Goal: Task Accomplishment & Management: Complete application form

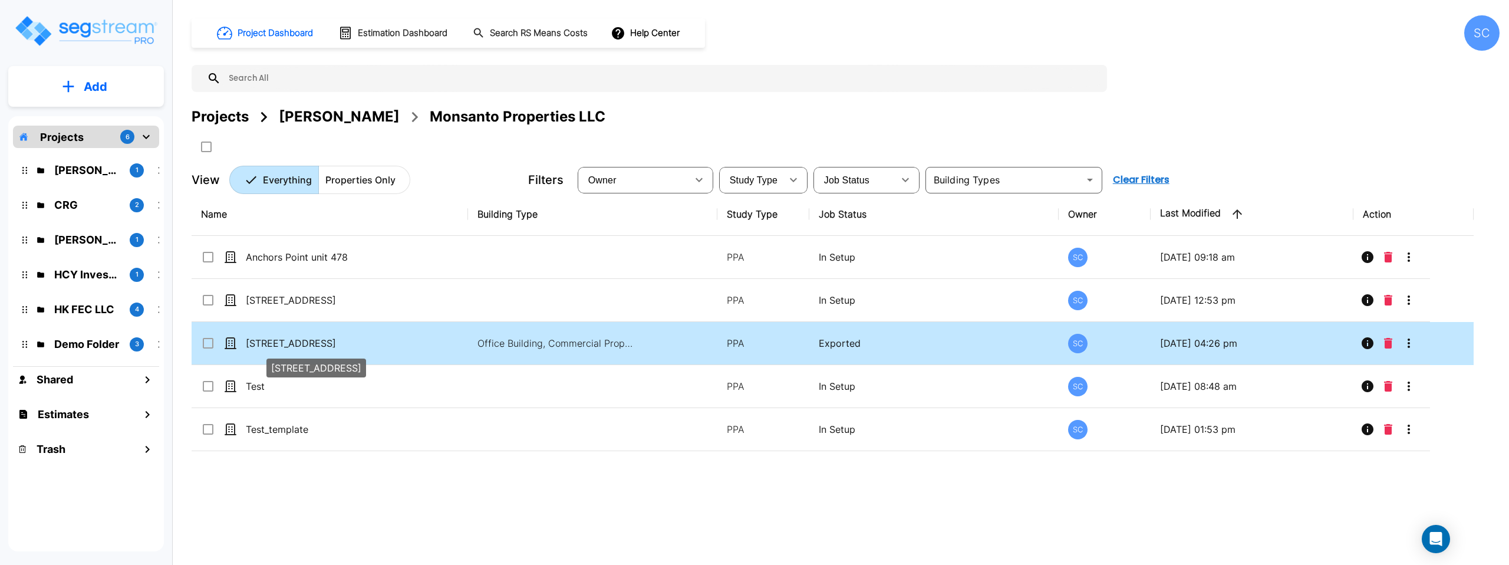
click at [273, 341] on p "[STREET_ADDRESS]" at bounding box center [305, 343] width 118 height 14
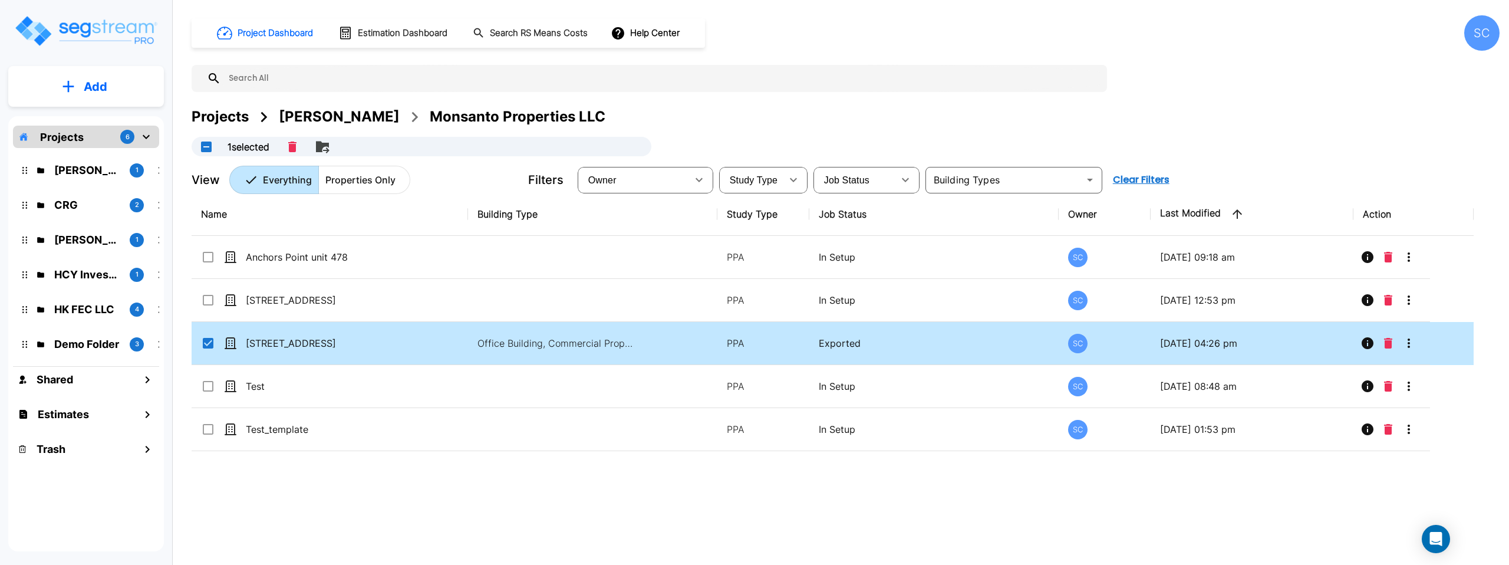
click at [264, 350] on td "[STREET_ADDRESS]" at bounding box center [330, 343] width 276 height 43
checkbox input "false"
click at [264, 350] on td "[STREET_ADDRESS]" at bounding box center [330, 343] width 276 height 43
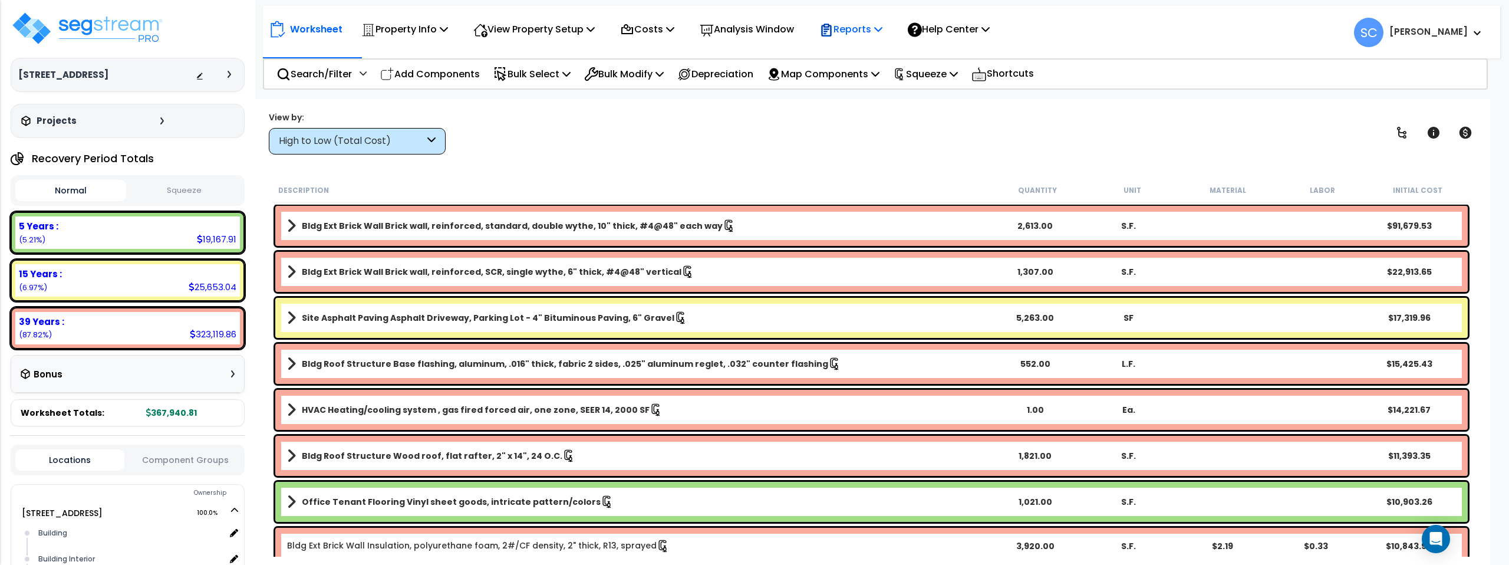
click at [880, 34] on p "Reports" at bounding box center [850, 29] width 63 height 16
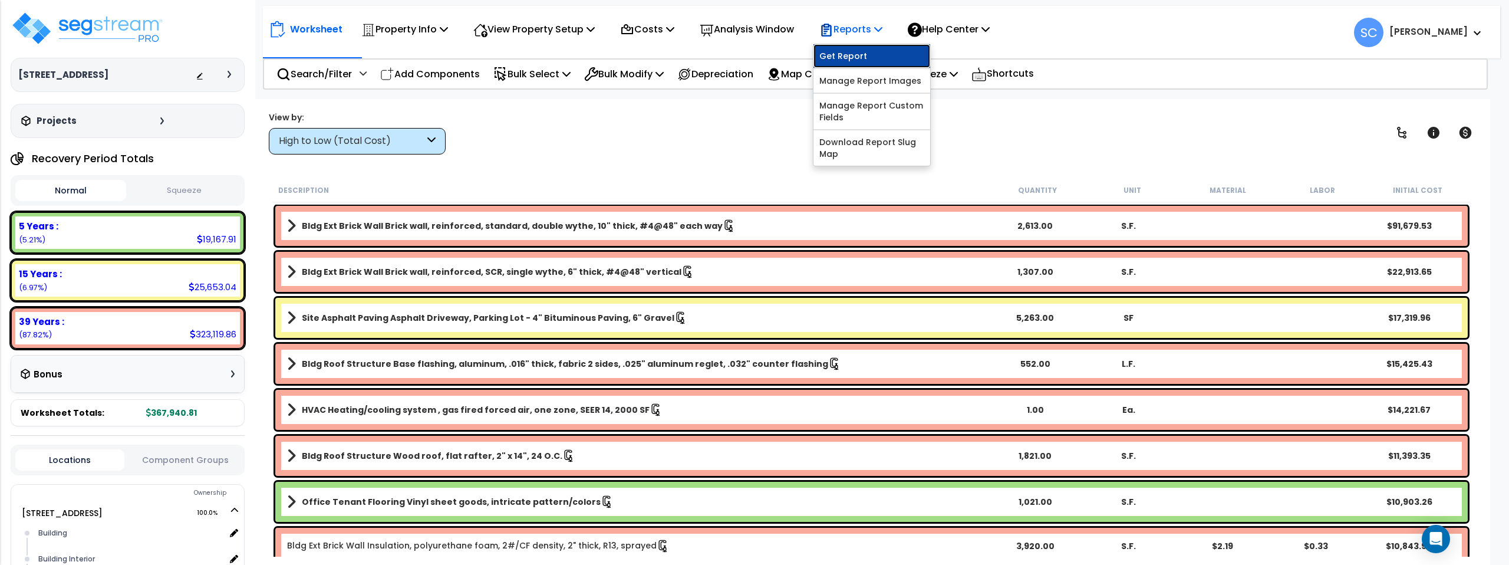
click at [866, 51] on link "Get Report" at bounding box center [871, 56] width 117 height 24
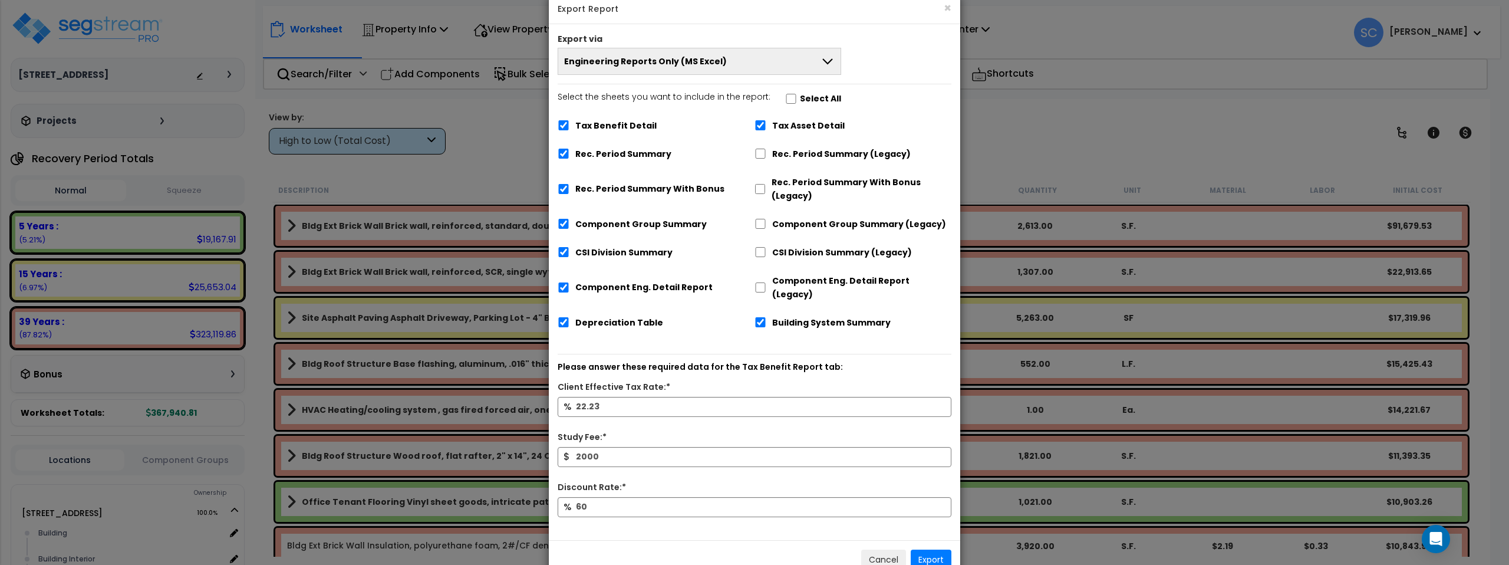
scroll to position [42, 0]
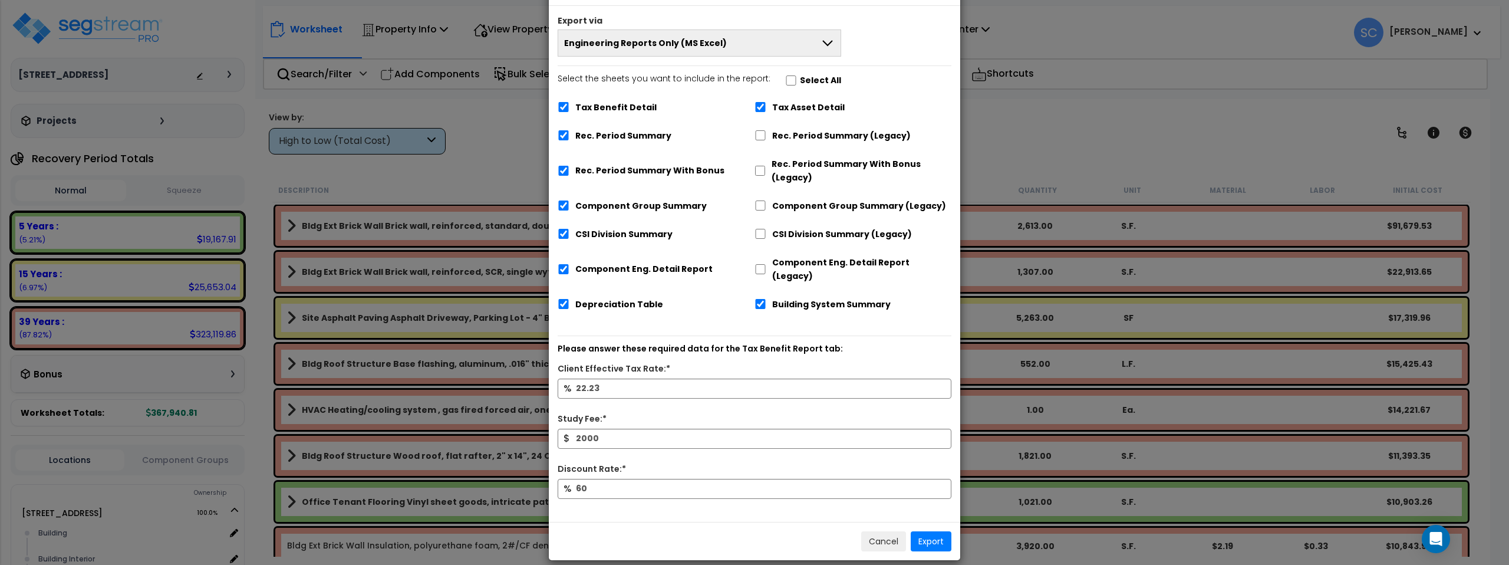
click at [782, 44] on button "Engineering Reports Only (MS Excel)" at bounding box center [698, 42] width 283 height 27
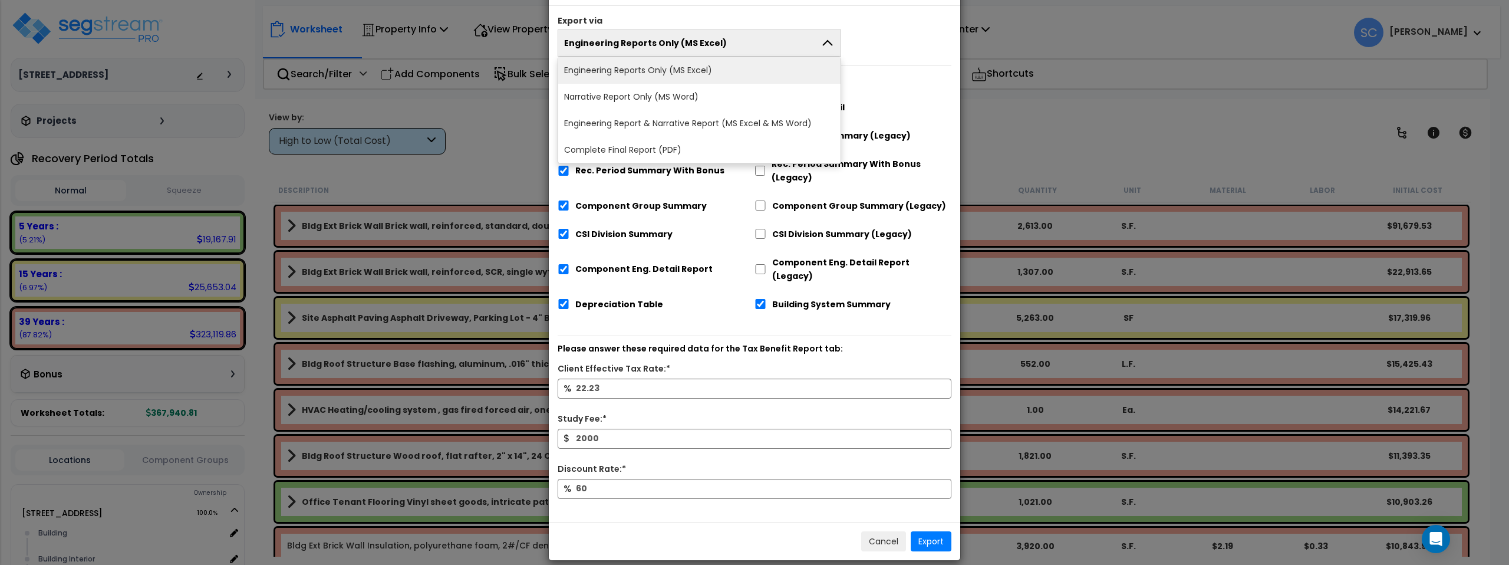
click at [768, 149] on li "Complete Final Report (PDF)" at bounding box center [699, 150] width 282 height 27
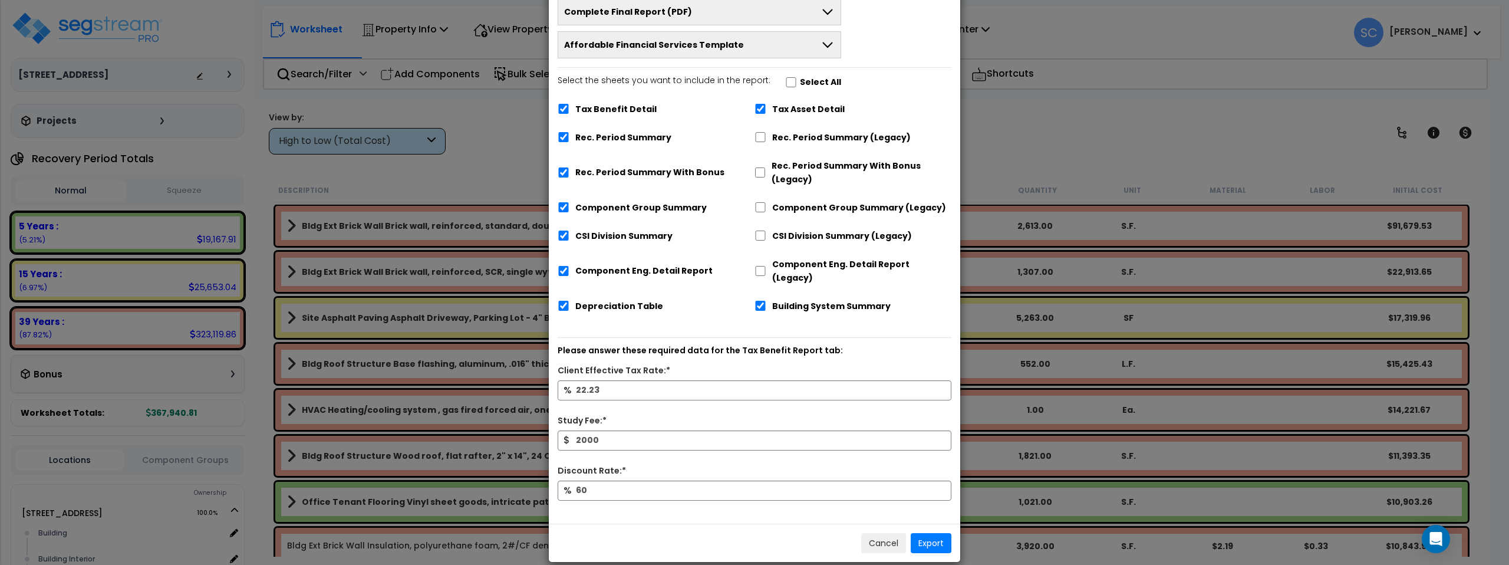
scroll to position [75, 0]
click at [930, 531] on button "Export" at bounding box center [930, 541] width 41 height 20
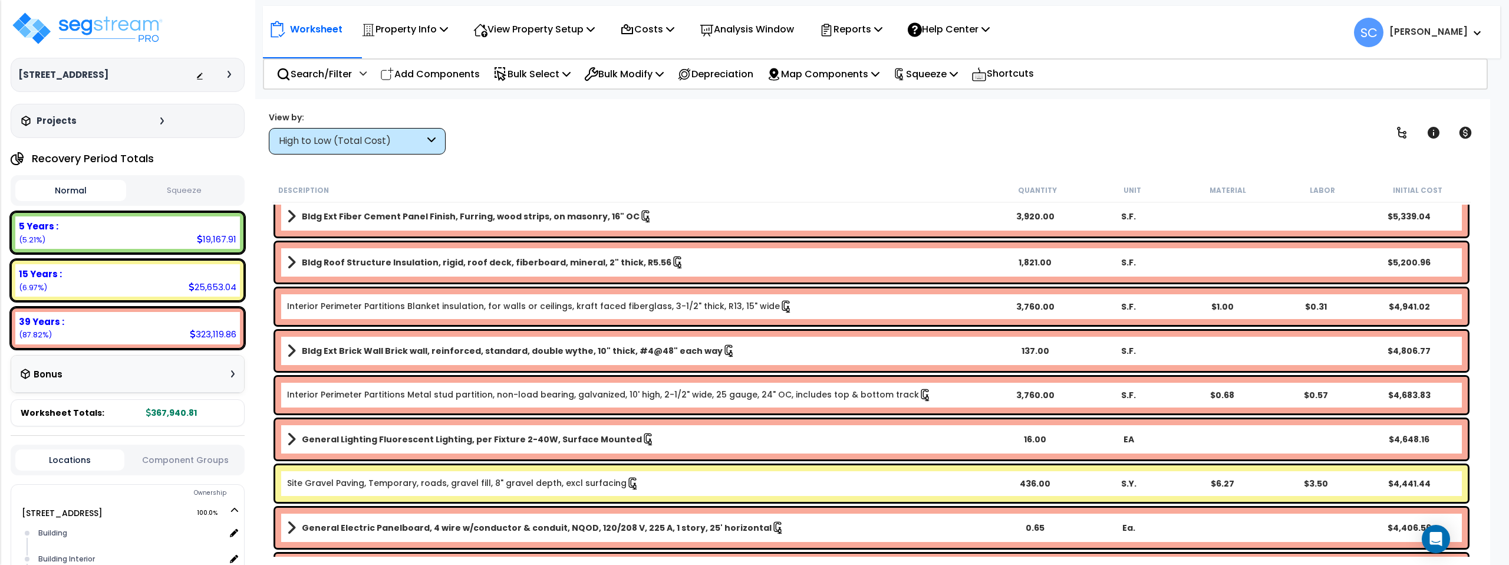
scroll to position [0, 0]
click at [187, 184] on button "Squeeze" at bounding box center [184, 190] width 111 height 21
click at [857, 31] on p "Reports" at bounding box center [850, 29] width 63 height 16
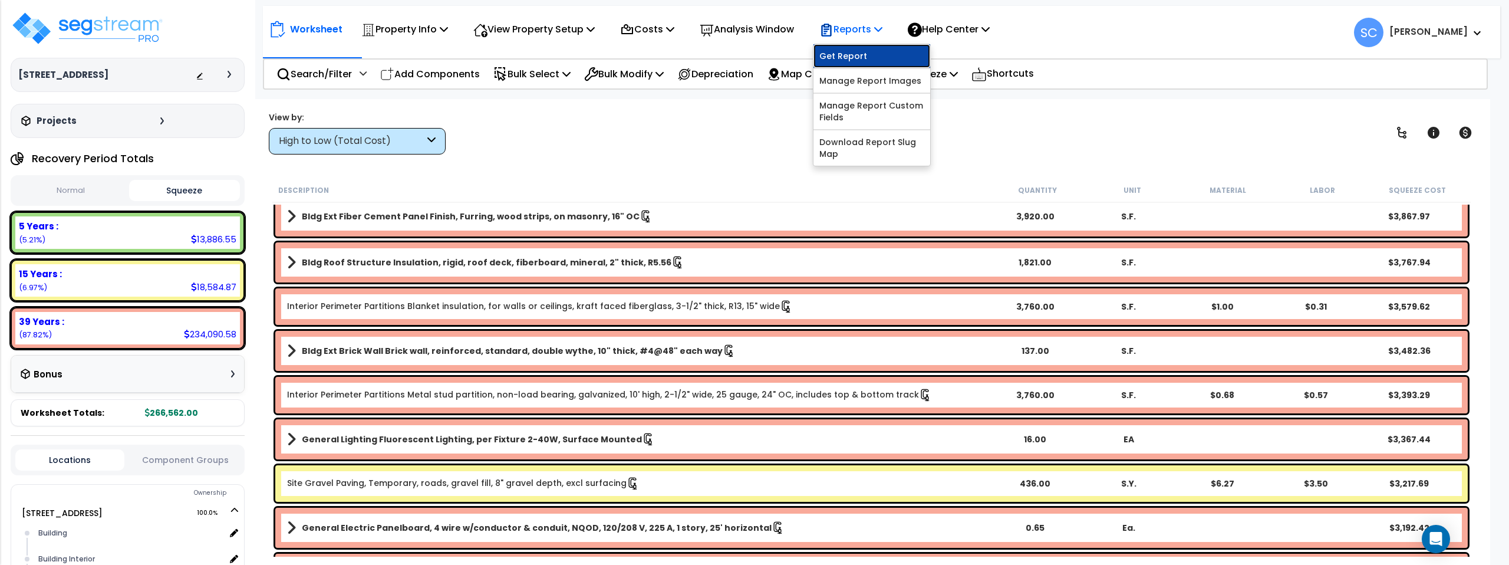
click at [869, 56] on link "Get Report" at bounding box center [871, 56] width 117 height 24
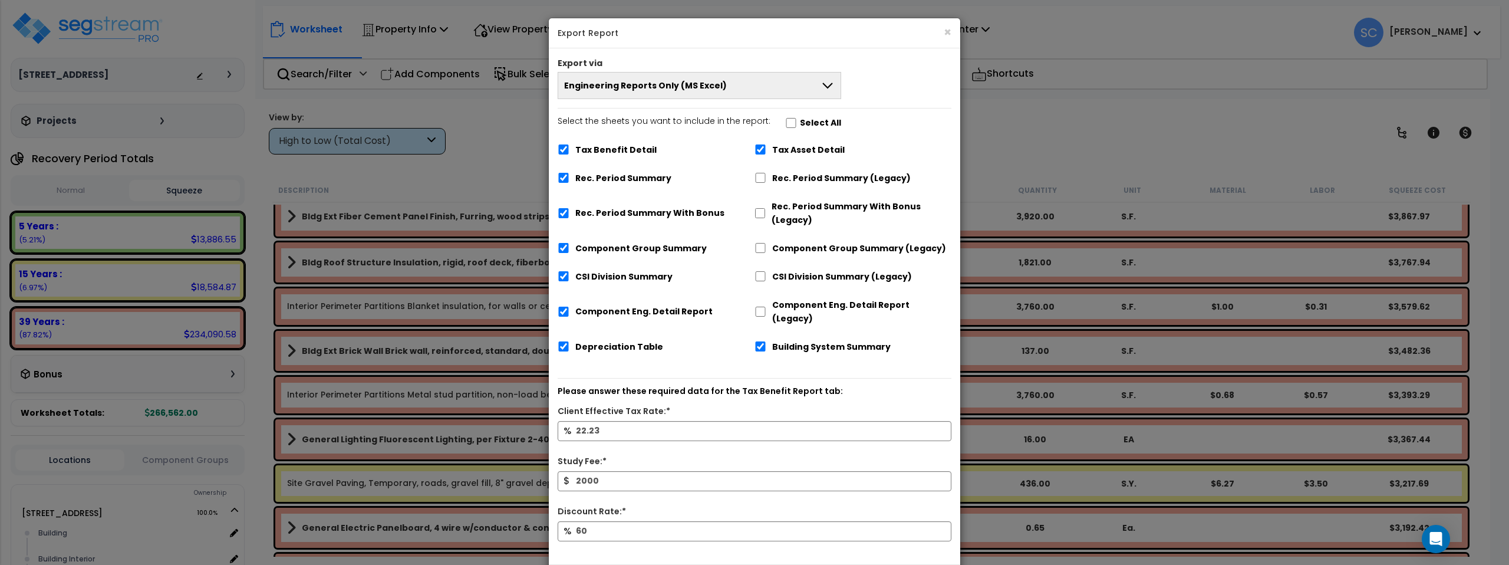
click at [722, 90] on button "Engineering Reports Only (MS Excel)" at bounding box center [698, 85] width 283 height 27
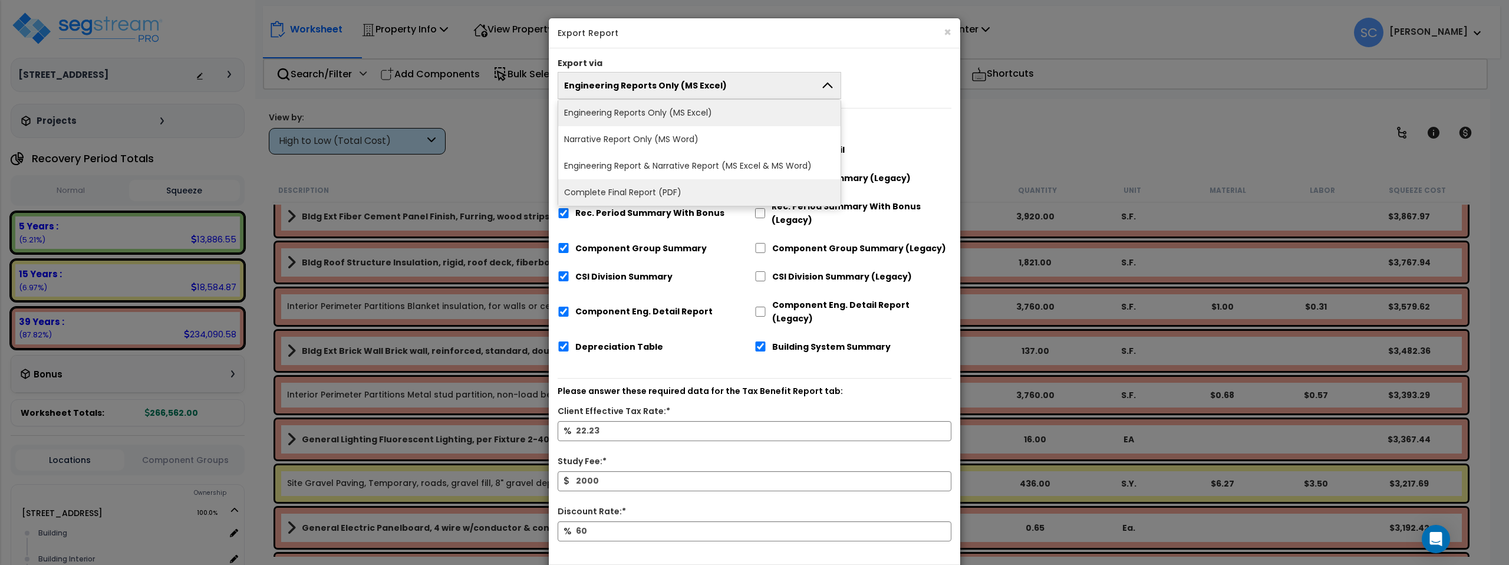
click at [723, 184] on li "Complete Final Report (PDF)" at bounding box center [699, 192] width 282 height 27
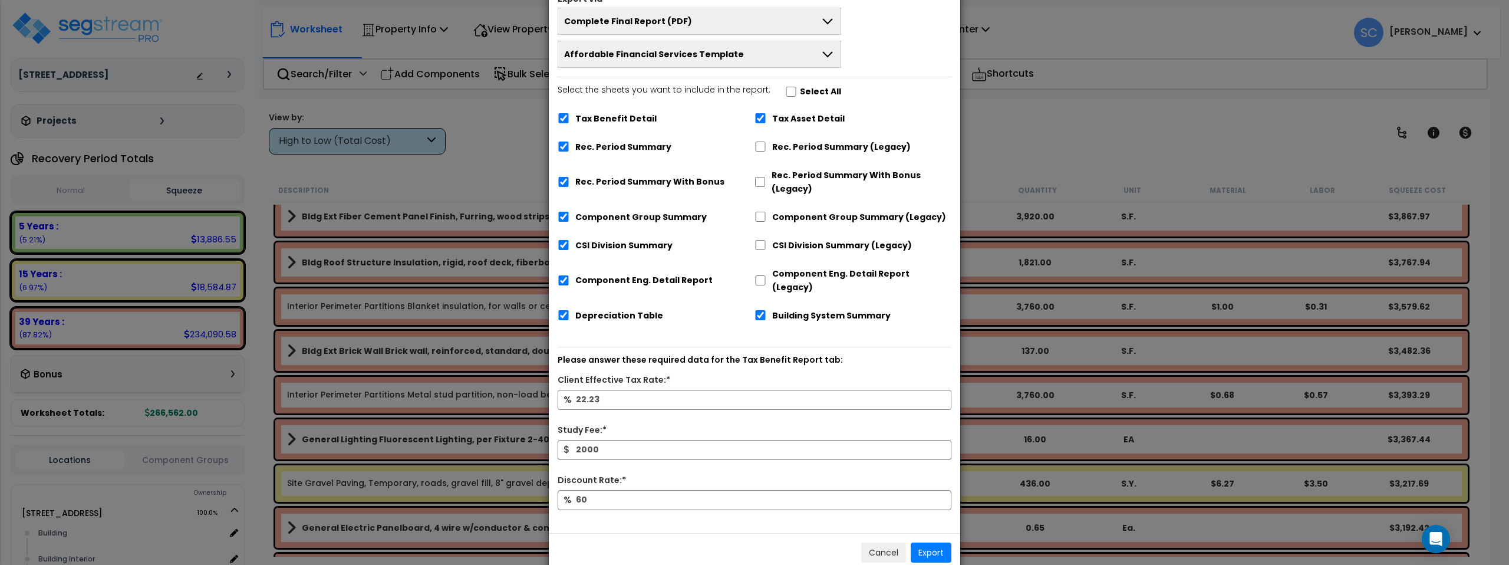
scroll to position [75, 0]
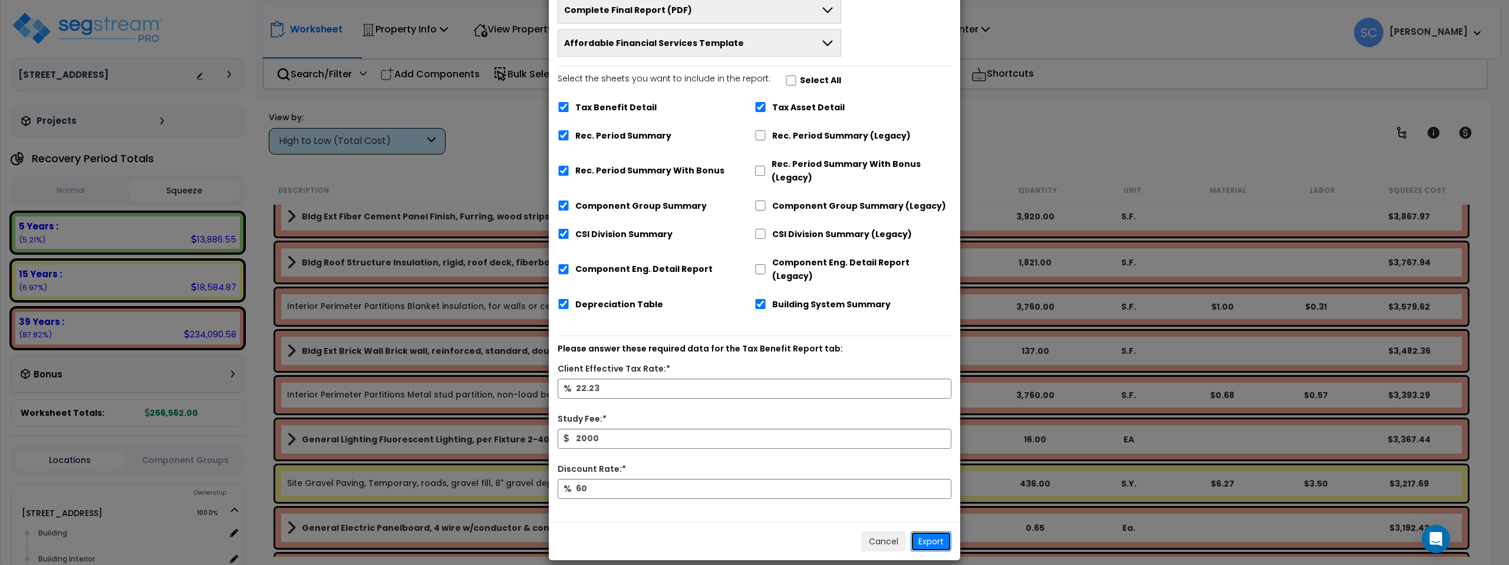
click at [930, 531] on button "Export" at bounding box center [930, 541] width 41 height 20
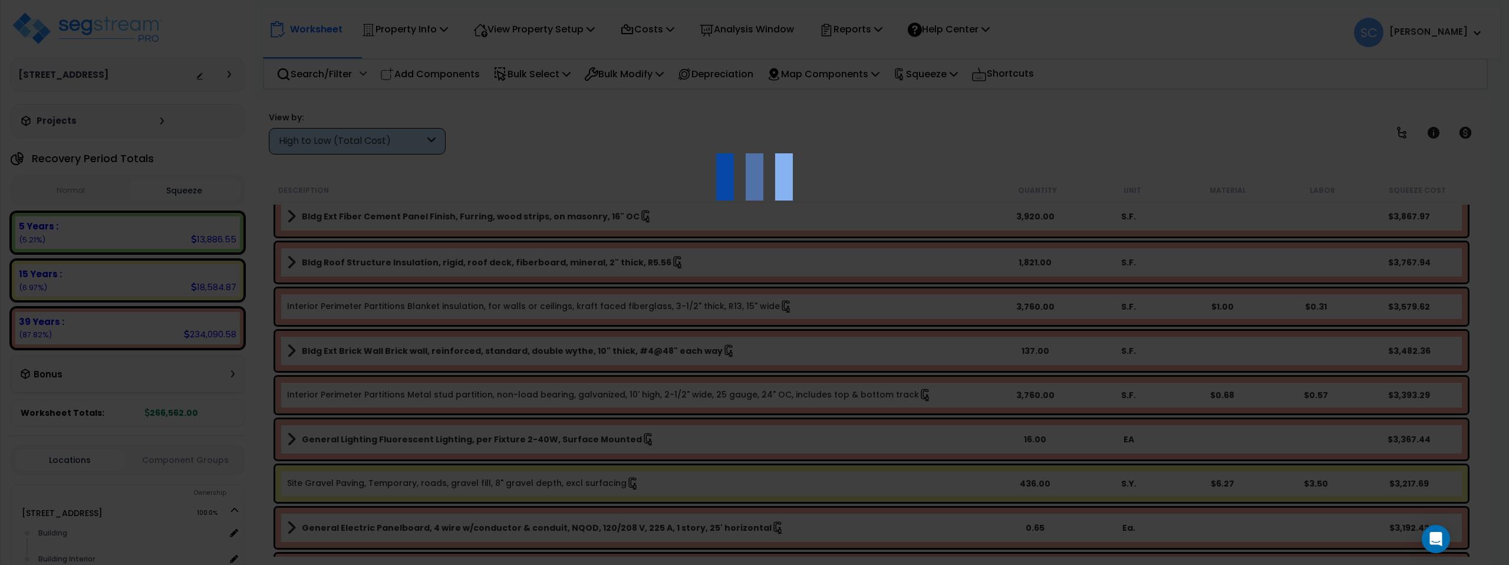
scroll to position [0, 0]
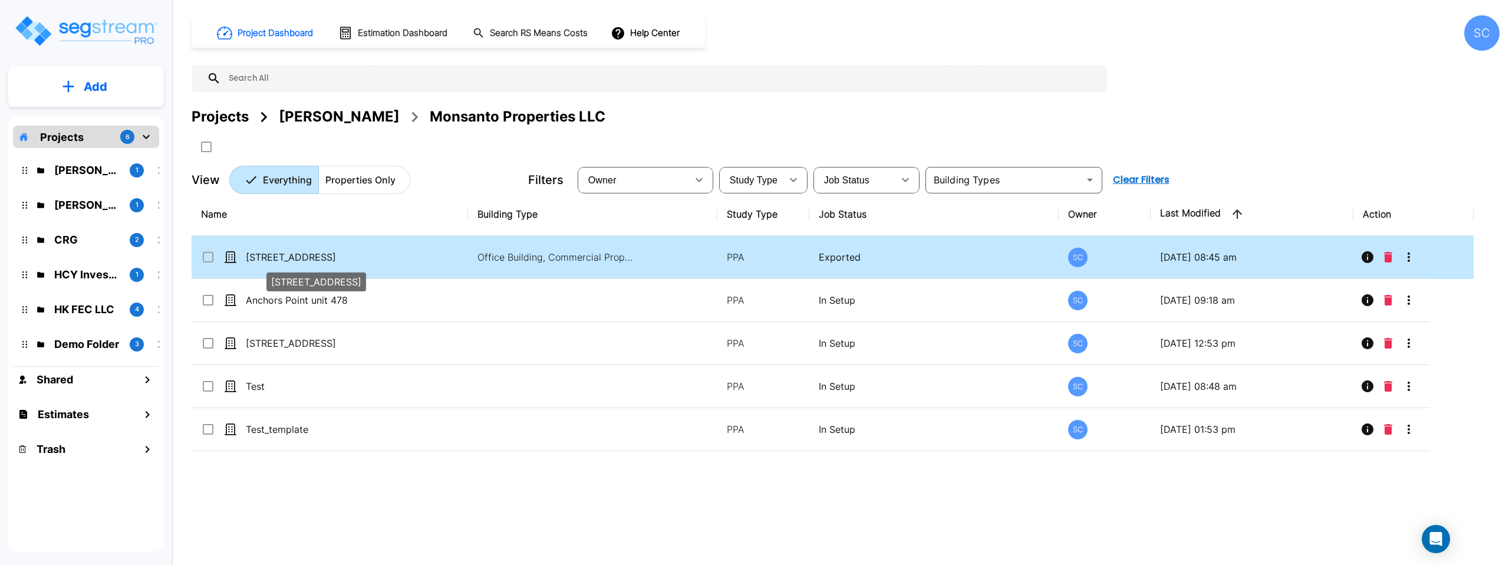
click at [305, 260] on p "[STREET_ADDRESS]" at bounding box center [305, 257] width 118 height 14
checkbox input "true"
click at [305, 260] on p "[STREET_ADDRESS]" at bounding box center [305, 257] width 118 height 14
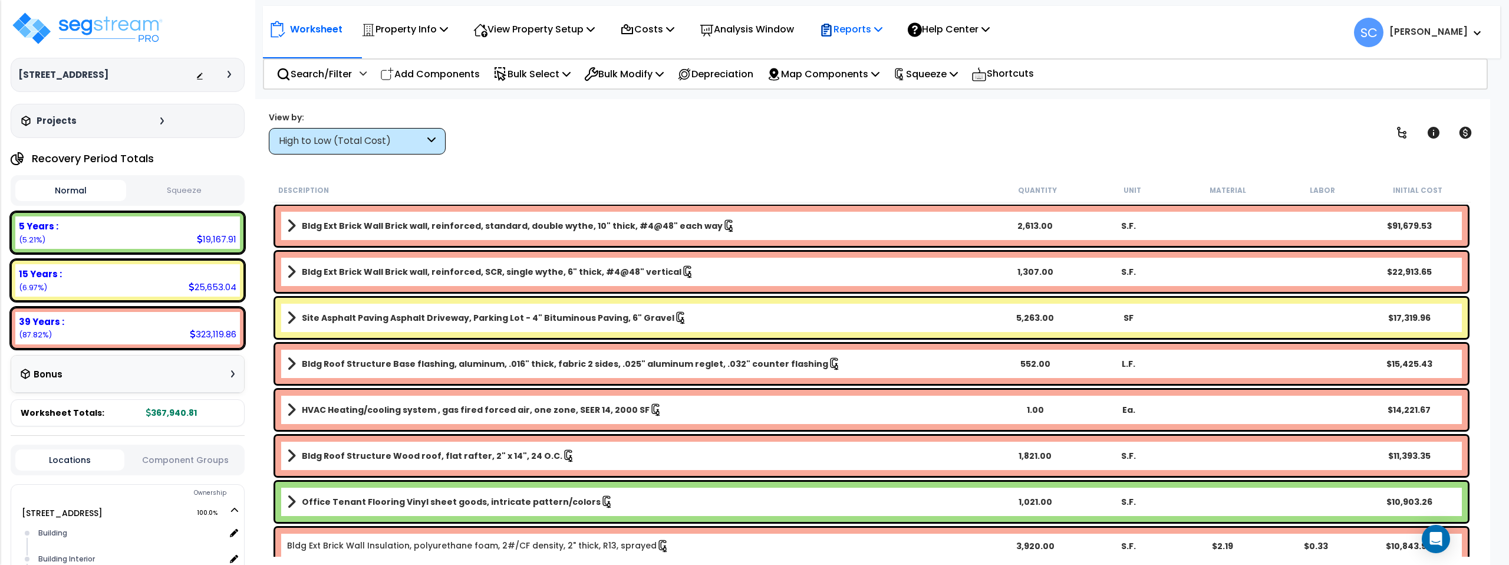
click at [859, 37] on div "Reports" at bounding box center [850, 29] width 63 height 28
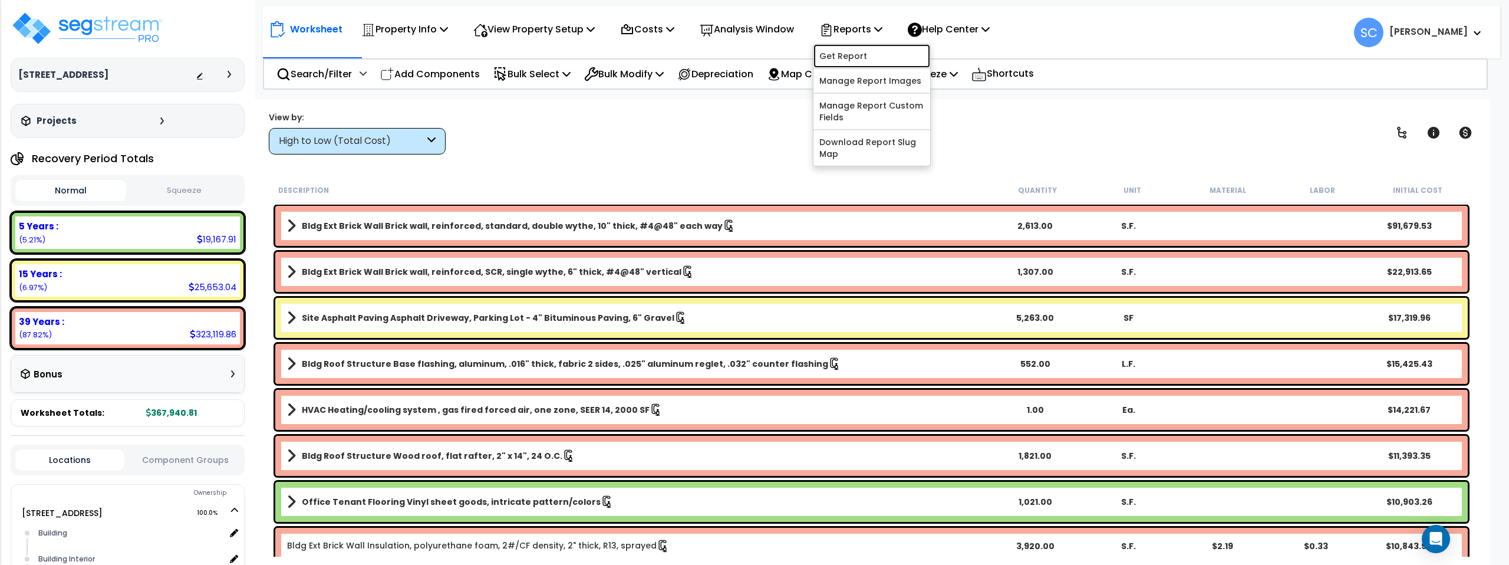
click at [862, 54] on link "Get Report" at bounding box center [871, 56] width 117 height 24
click at [203, 191] on button "Squeeze" at bounding box center [184, 190] width 111 height 21
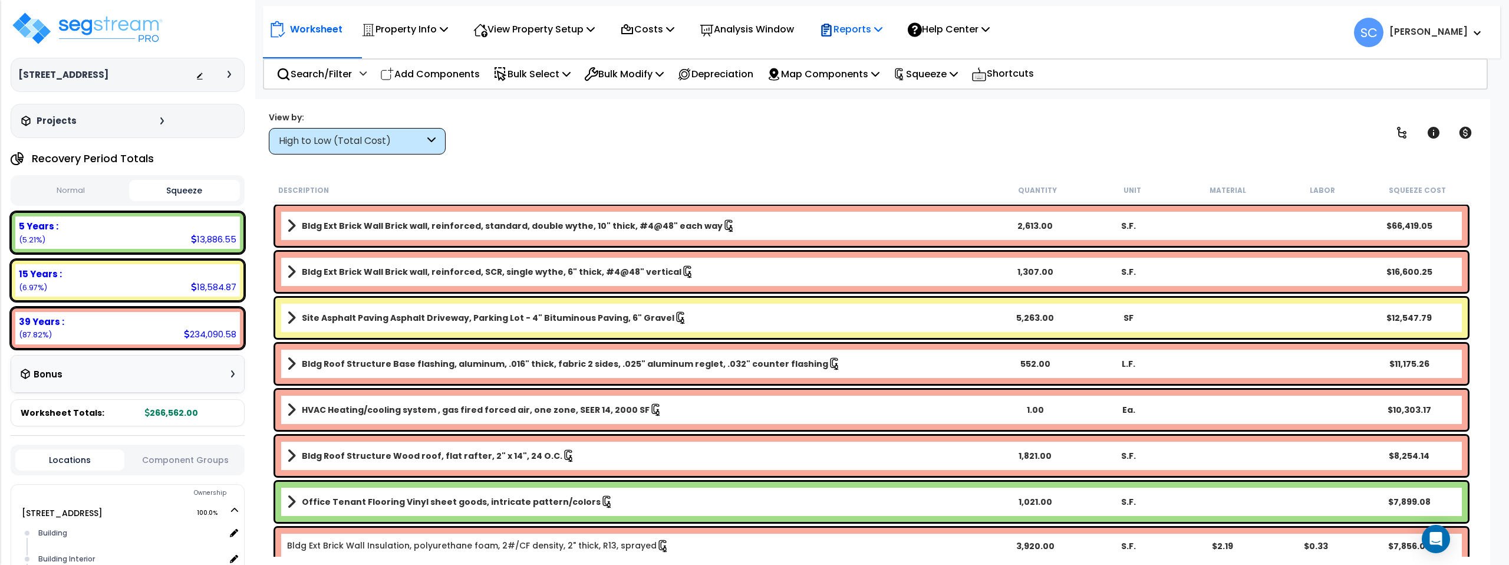
click at [874, 27] on p "Reports" at bounding box center [850, 29] width 63 height 16
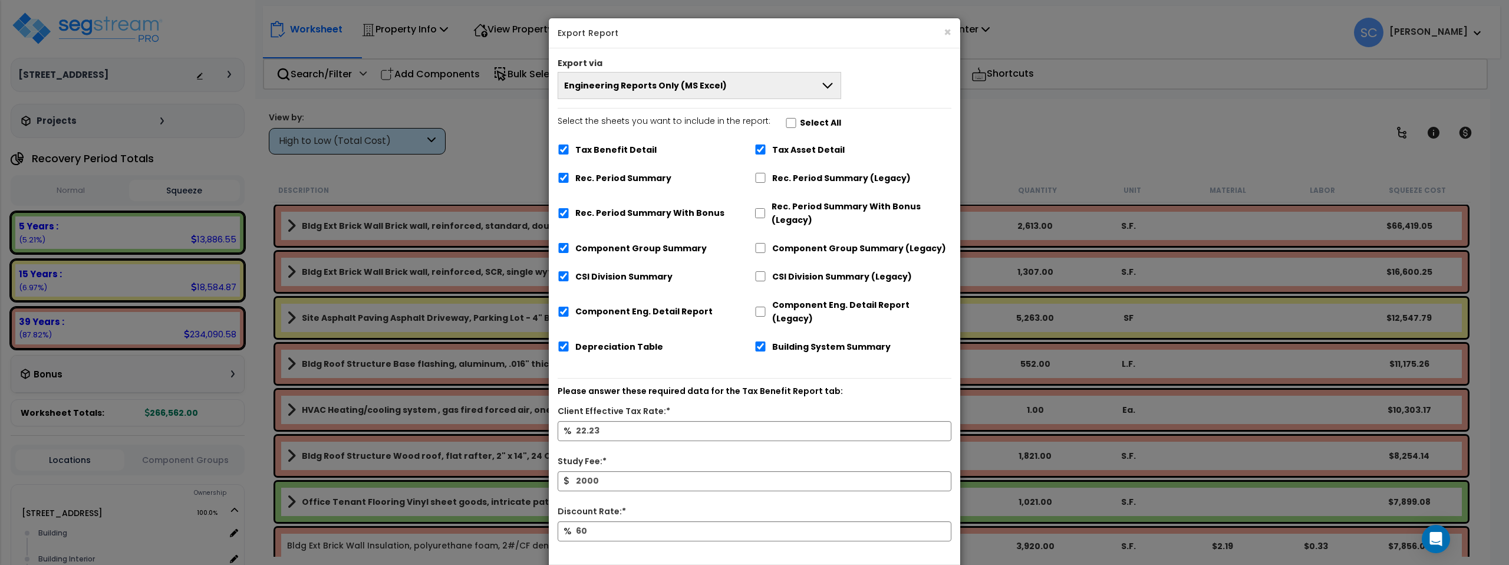
click at [785, 79] on button "Engineering Reports Only (MS Excel)" at bounding box center [698, 85] width 283 height 27
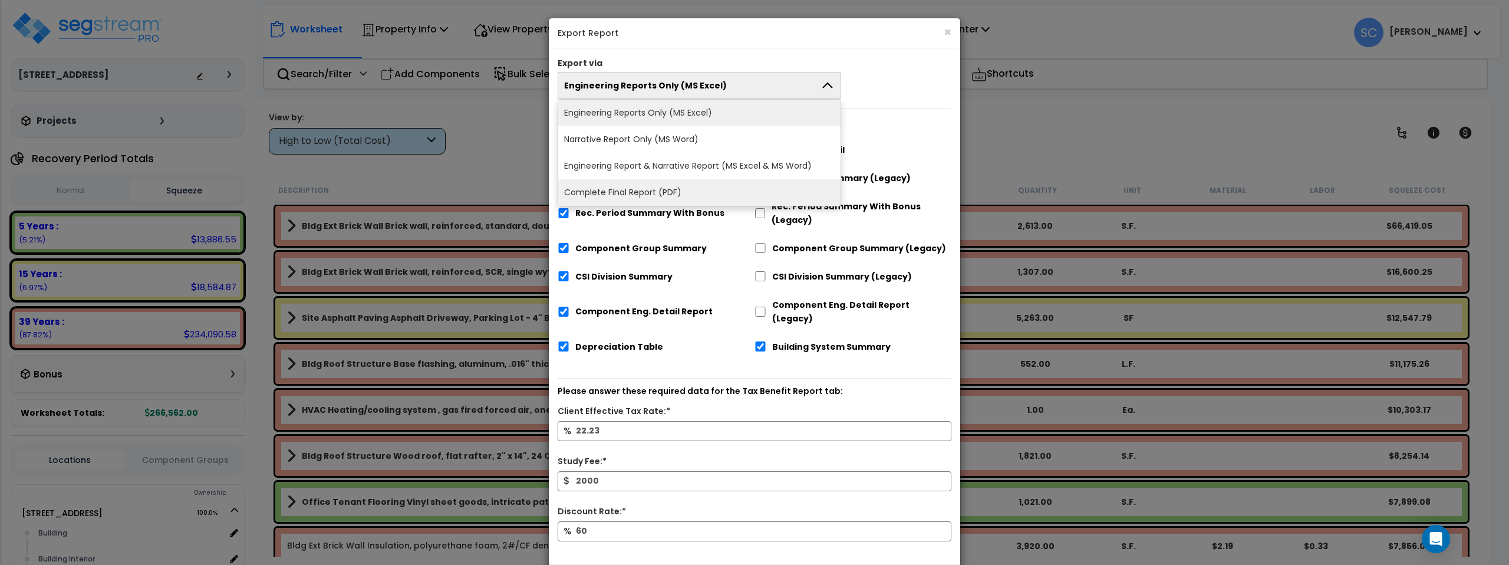
click at [763, 192] on li "Complete Final Report (PDF)" at bounding box center [699, 192] width 282 height 27
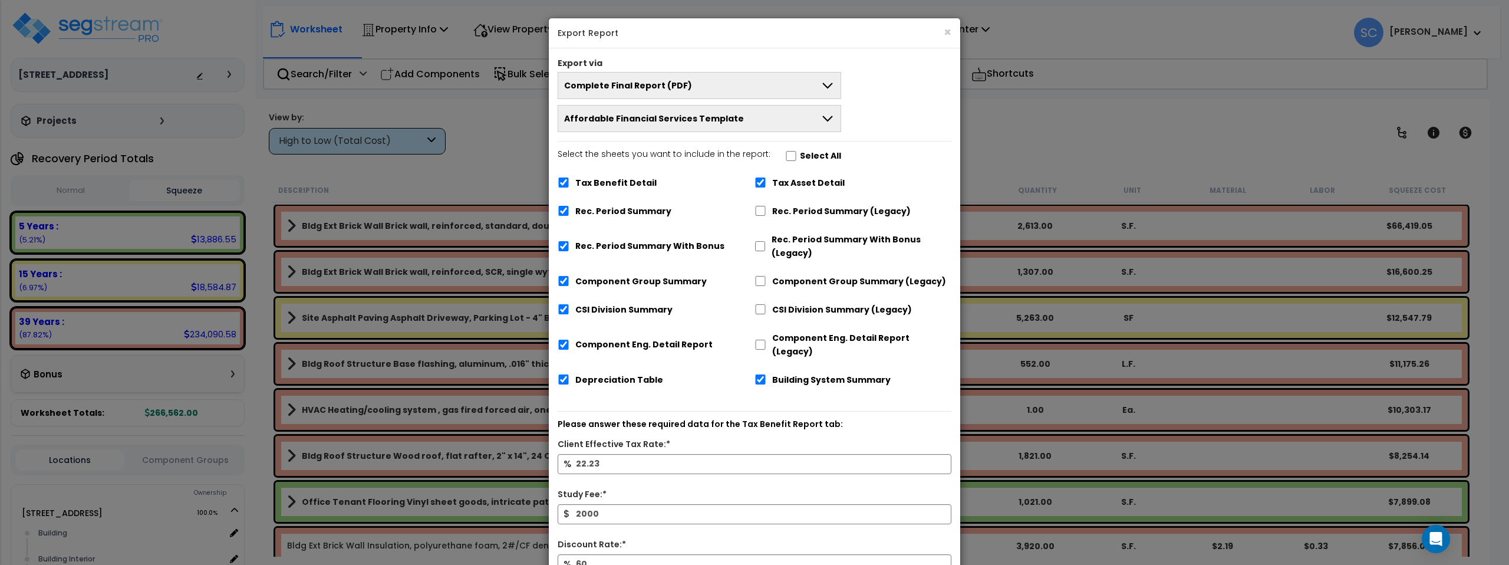
click at [792, 116] on button "Affordable Financial Services Template" at bounding box center [698, 118] width 283 height 27
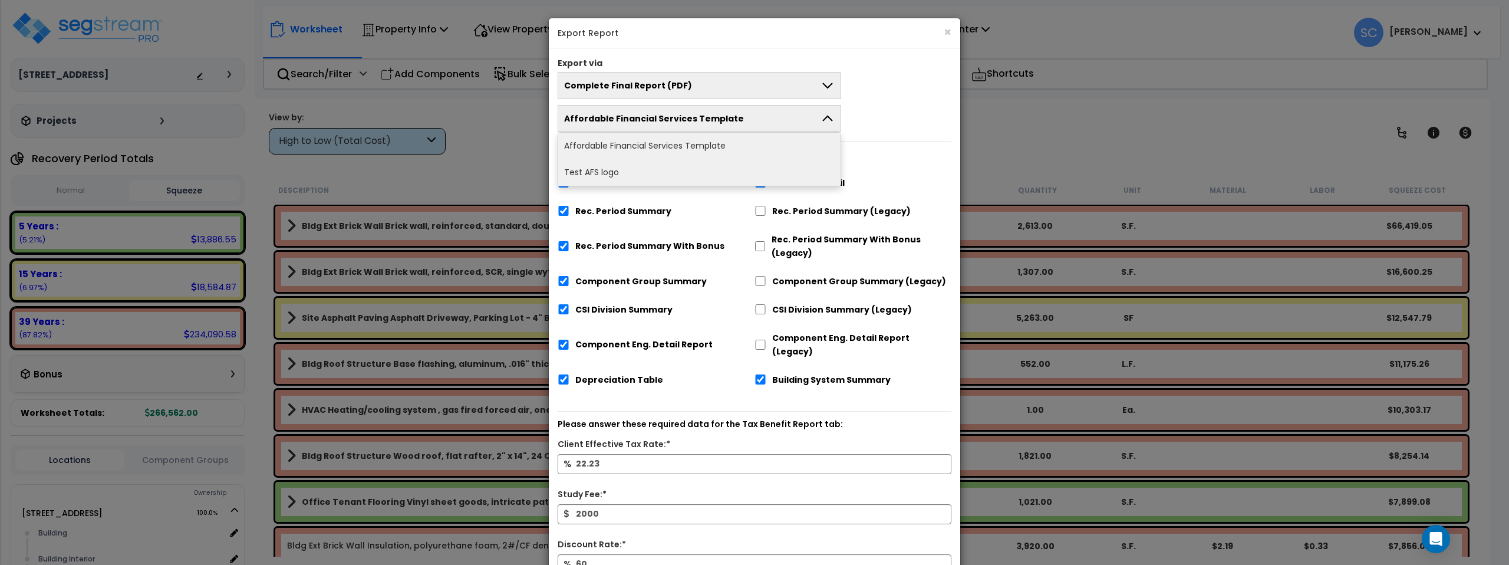
click at [770, 168] on li "Test AFS logo" at bounding box center [699, 172] width 282 height 27
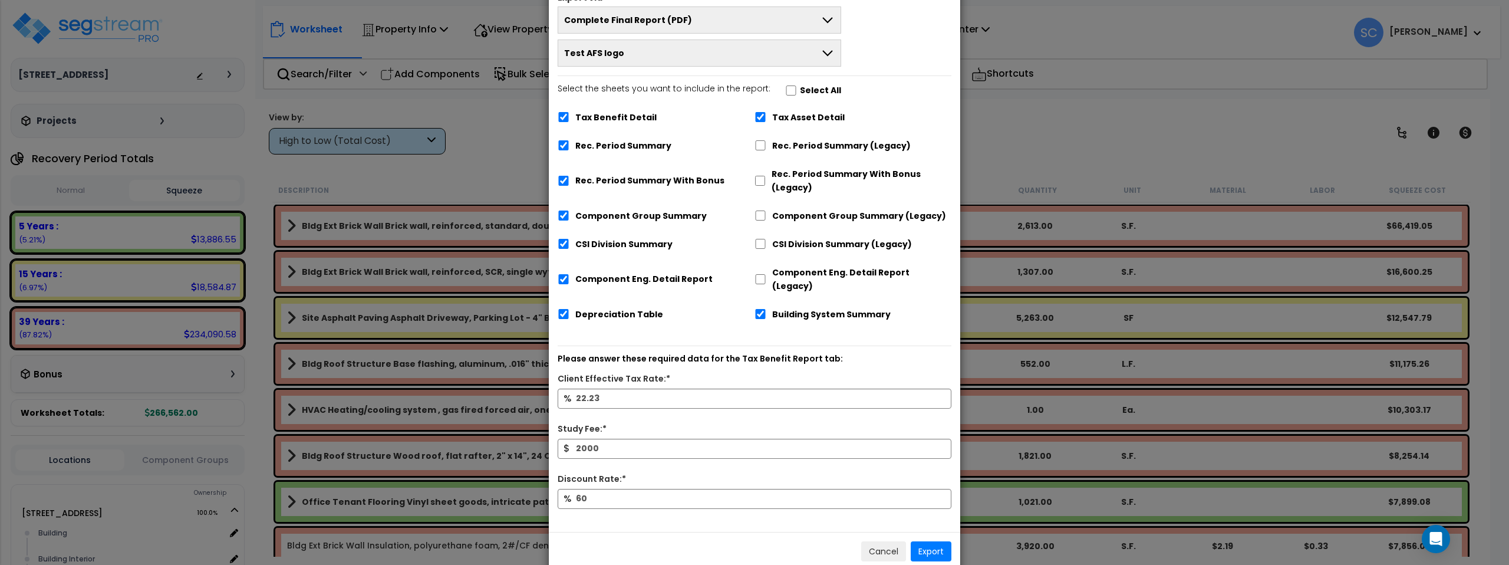
scroll to position [75, 0]
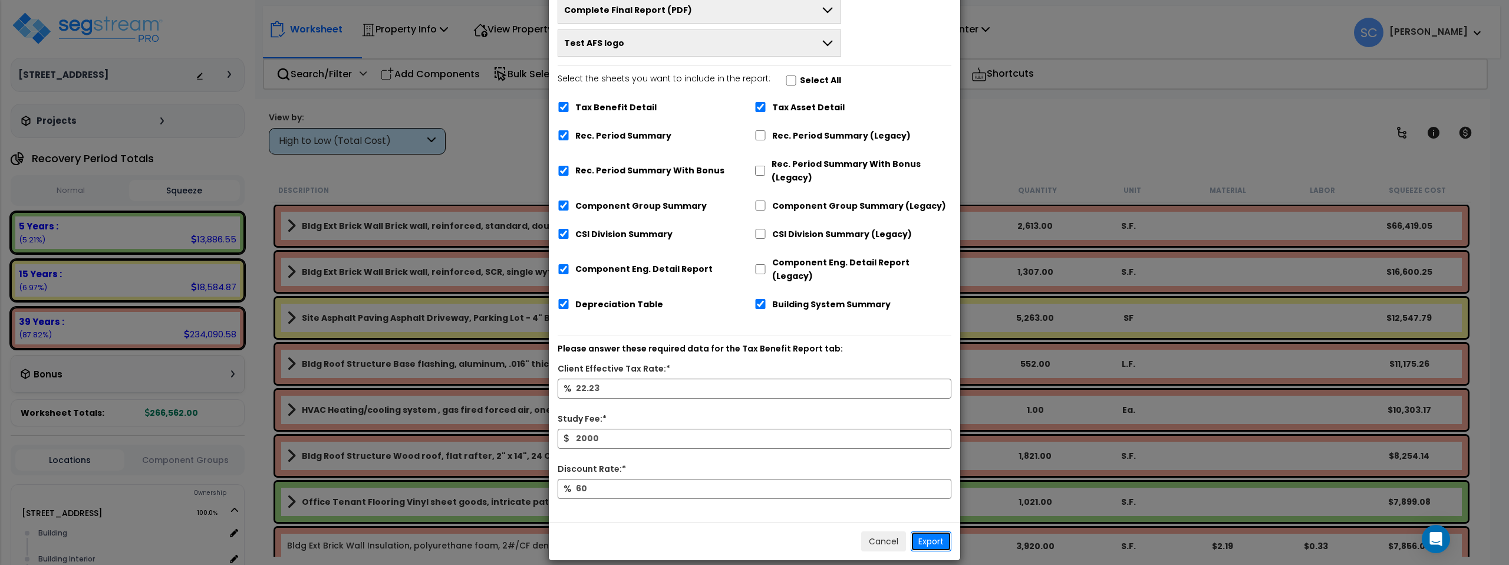
click at [938, 531] on button "Export" at bounding box center [930, 541] width 41 height 20
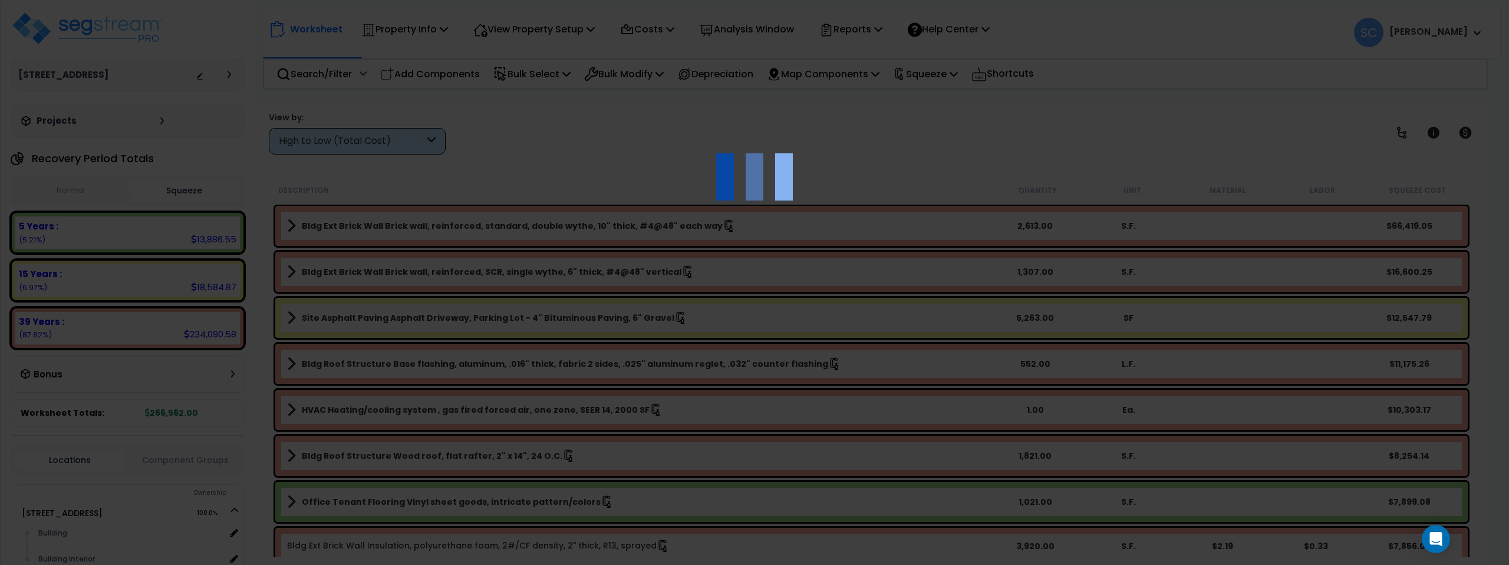
scroll to position [0, 0]
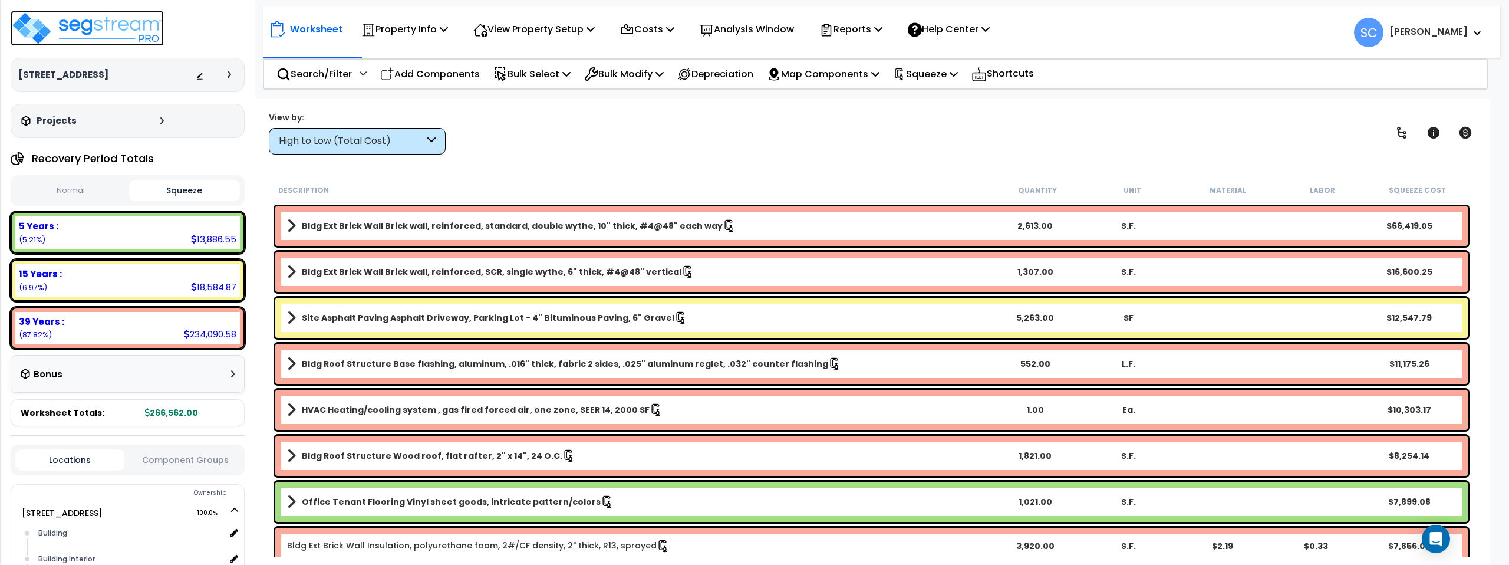
click at [110, 34] on img at bounding box center [87, 28] width 153 height 35
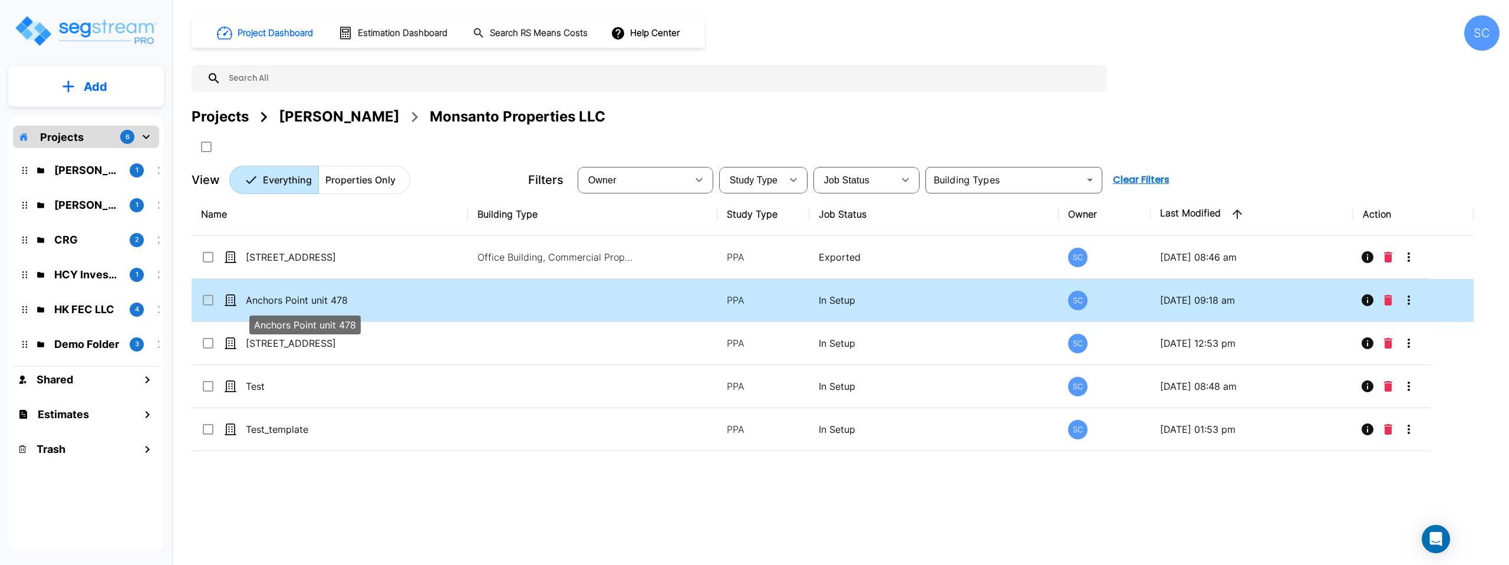
click at [312, 297] on p "Anchors Point unit 478" at bounding box center [305, 300] width 118 height 14
click at [300, 298] on p "Anchors Point unit 478" at bounding box center [305, 300] width 118 height 14
checkbox input "false"
click at [300, 298] on p "Anchors Point unit 478" at bounding box center [305, 300] width 118 height 14
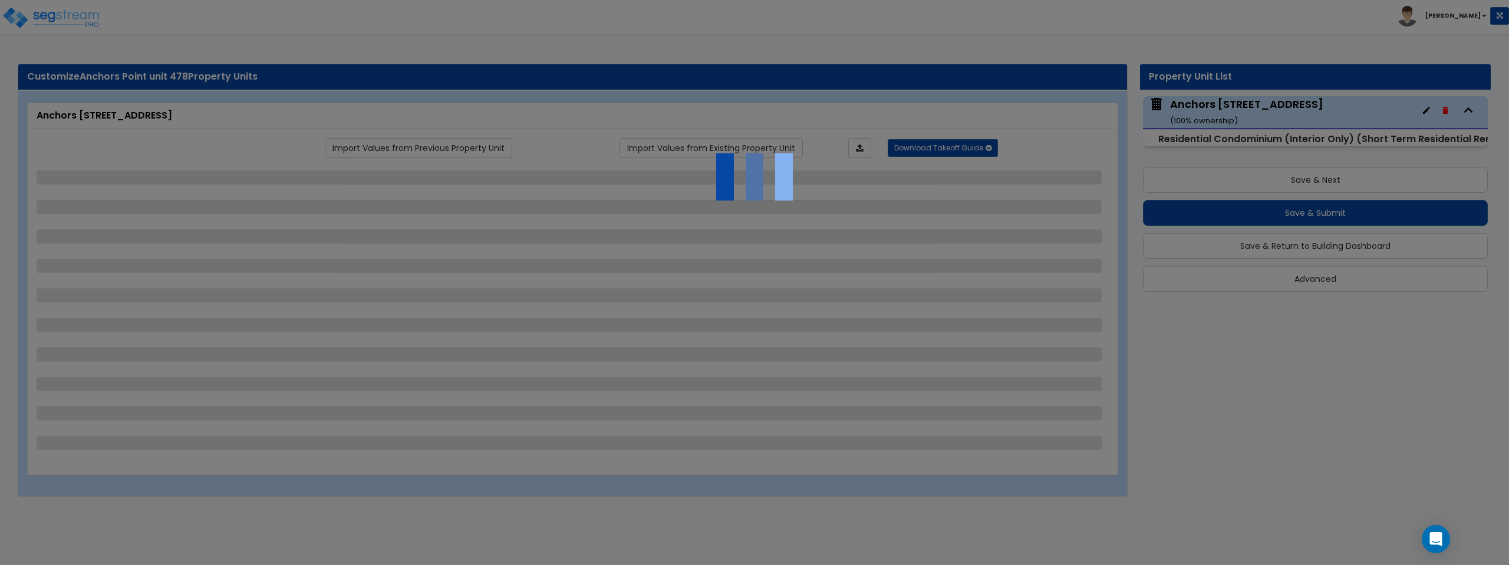
select select "1"
select select "7"
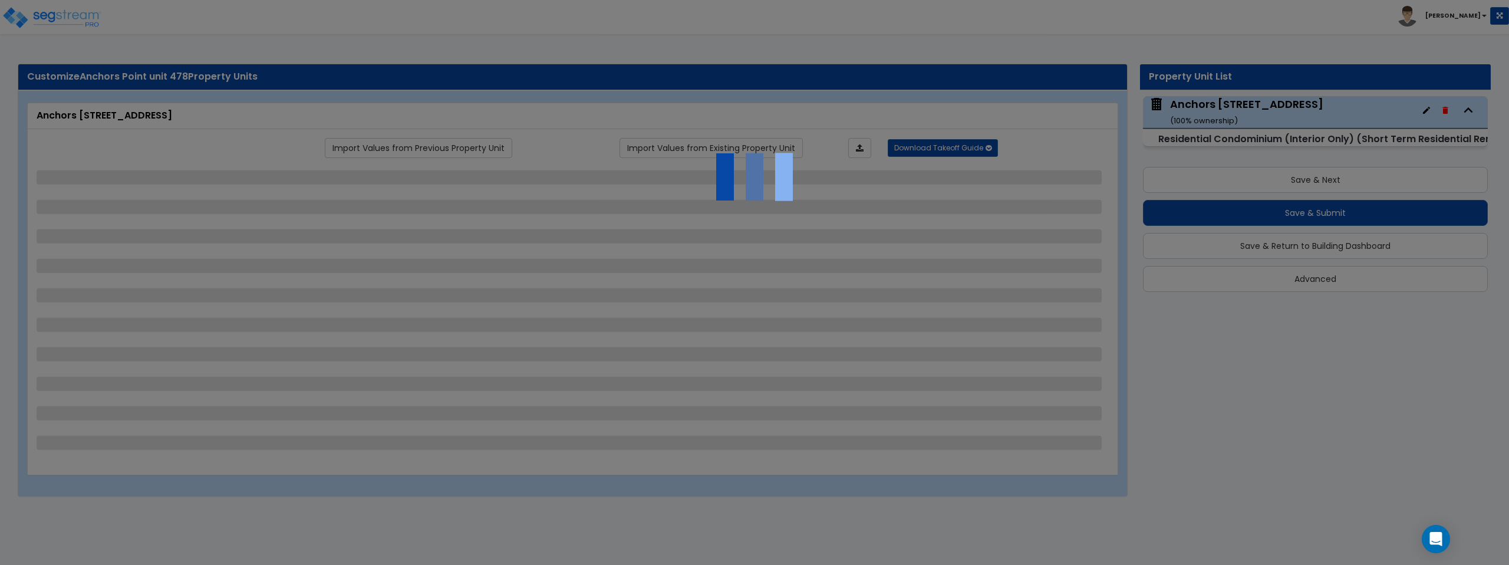
select select "7"
select select "1"
select select "3"
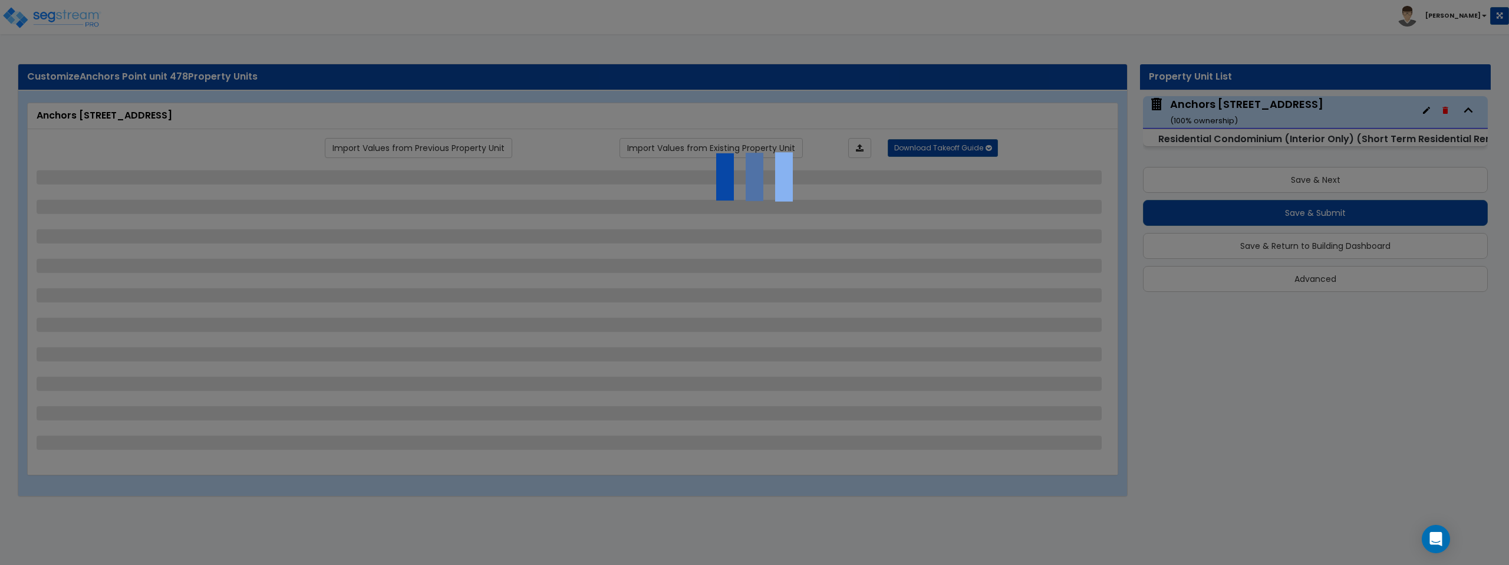
select select "4"
select select "1"
select select "2"
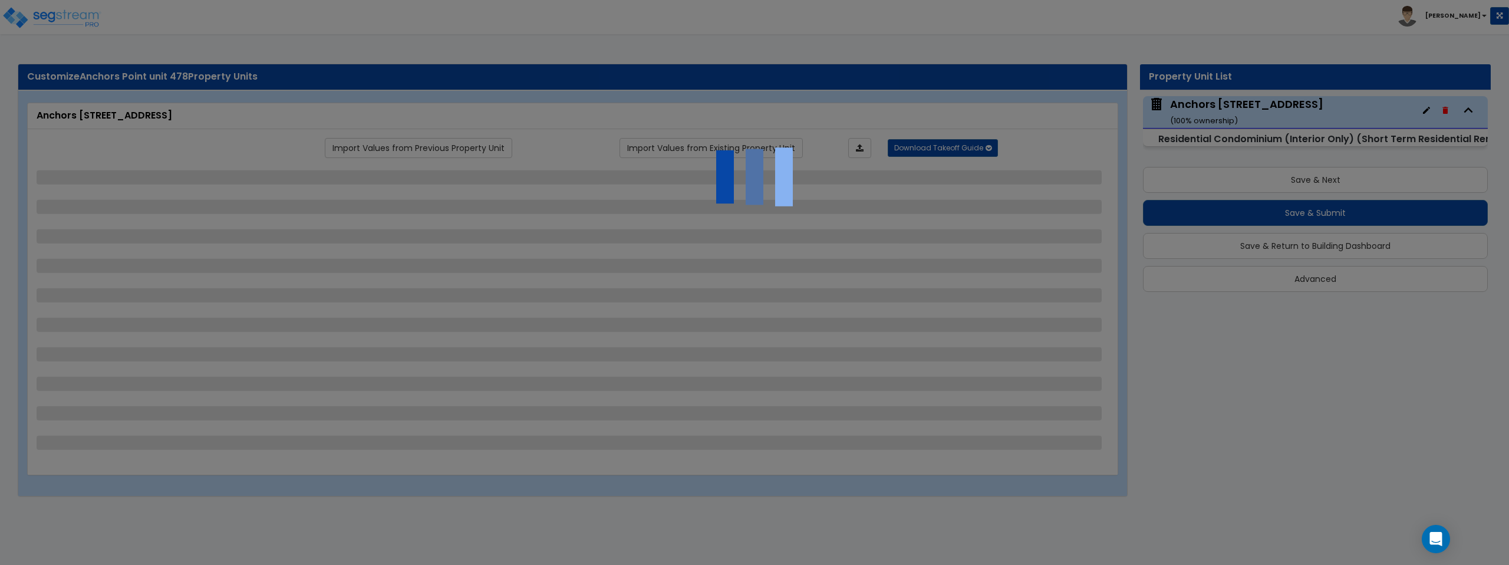
select select "2"
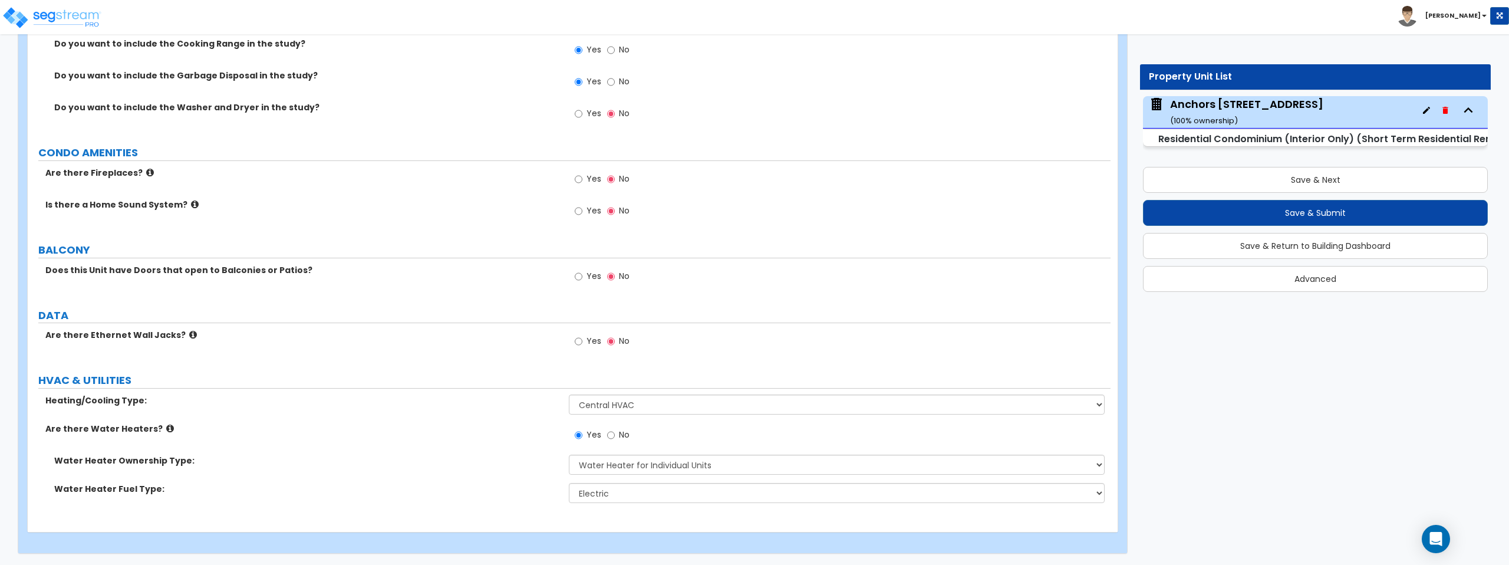
scroll to position [2272, 0]
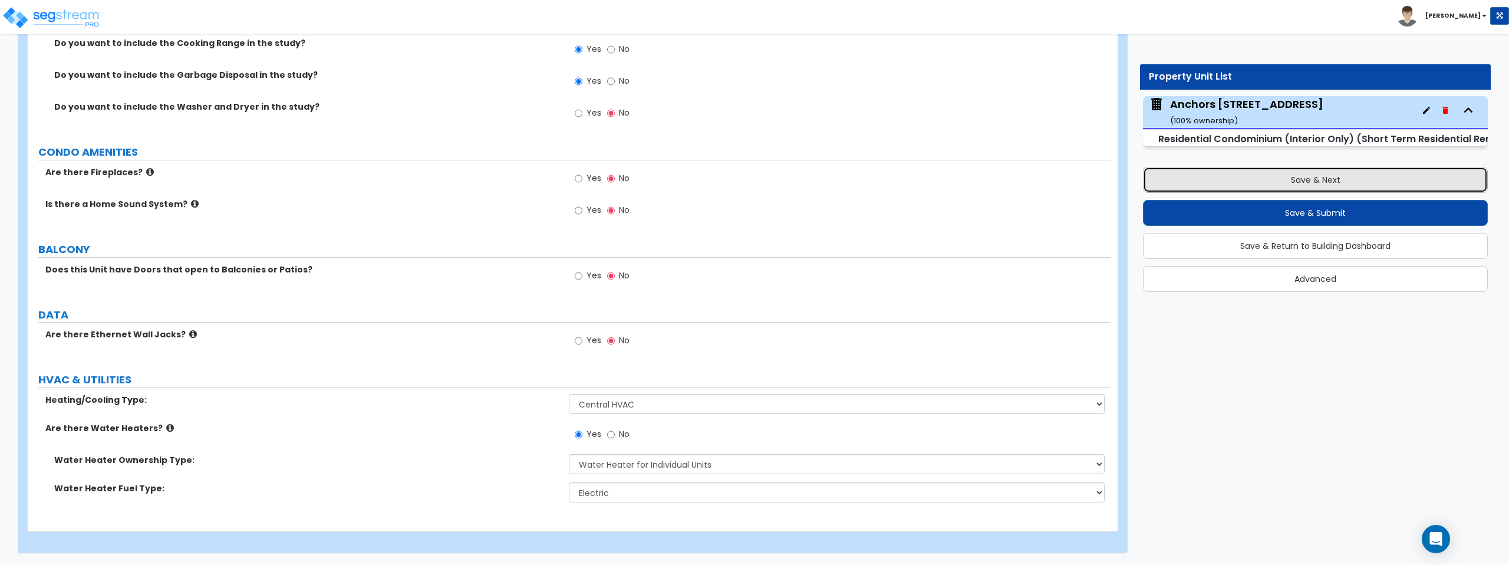
click at [1317, 177] on button "Save & Next" at bounding box center [1315, 180] width 345 height 26
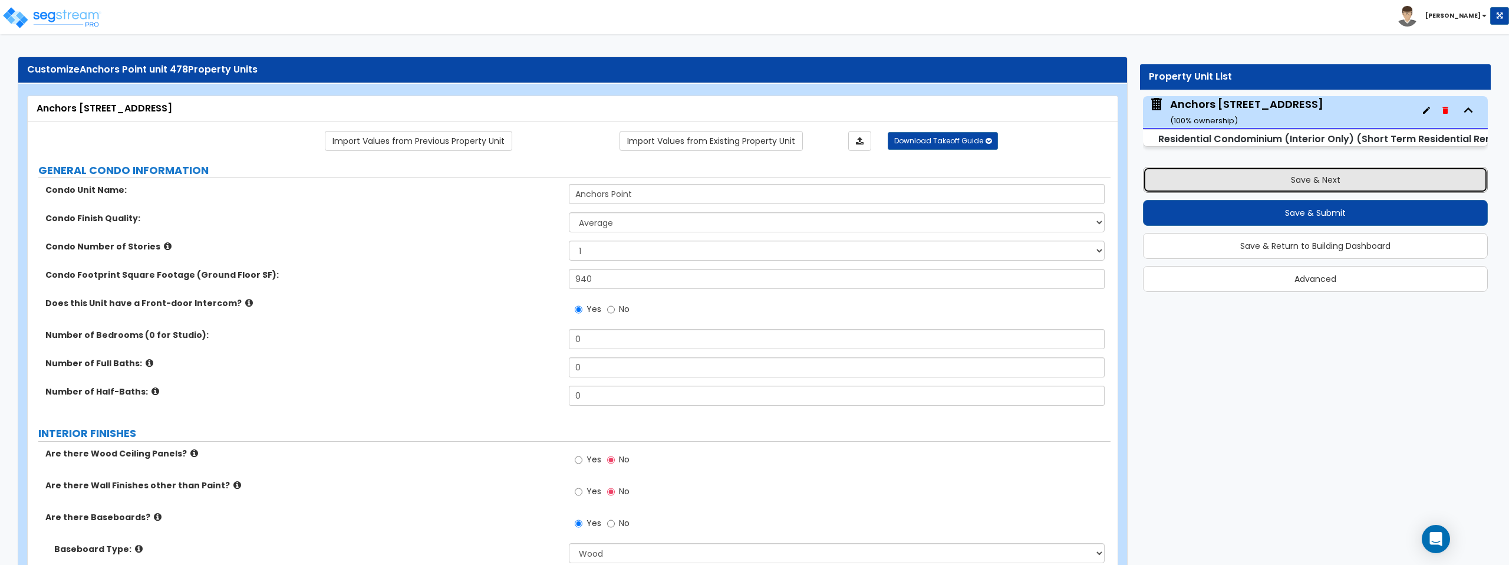
scroll to position [0, 0]
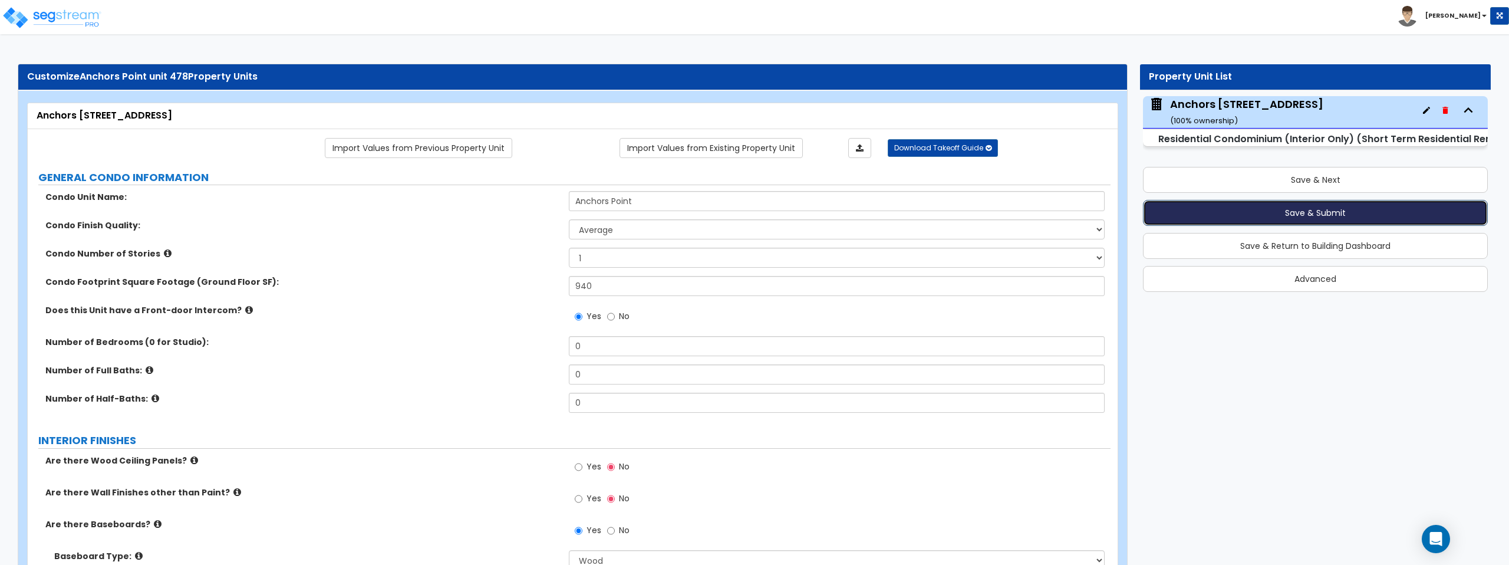
click at [1421, 219] on button "Save & Submit" at bounding box center [1315, 213] width 345 height 26
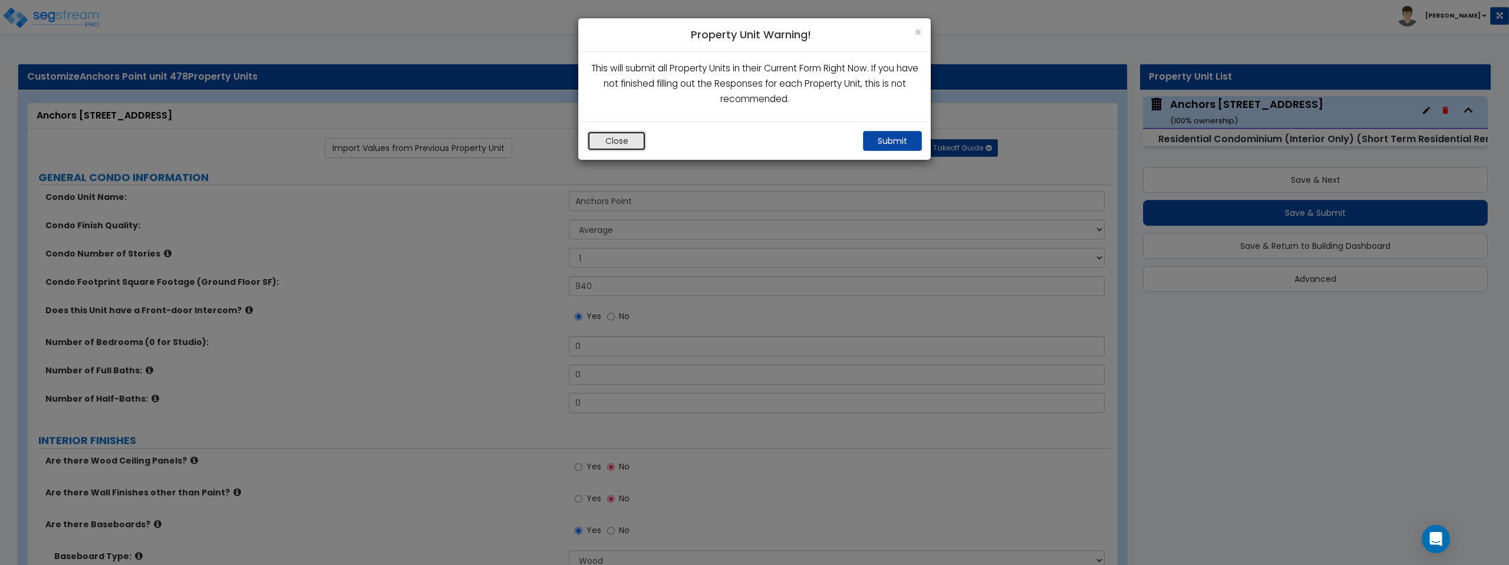
click at [621, 136] on button "Close" at bounding box center [616, 141] width 59 height 20
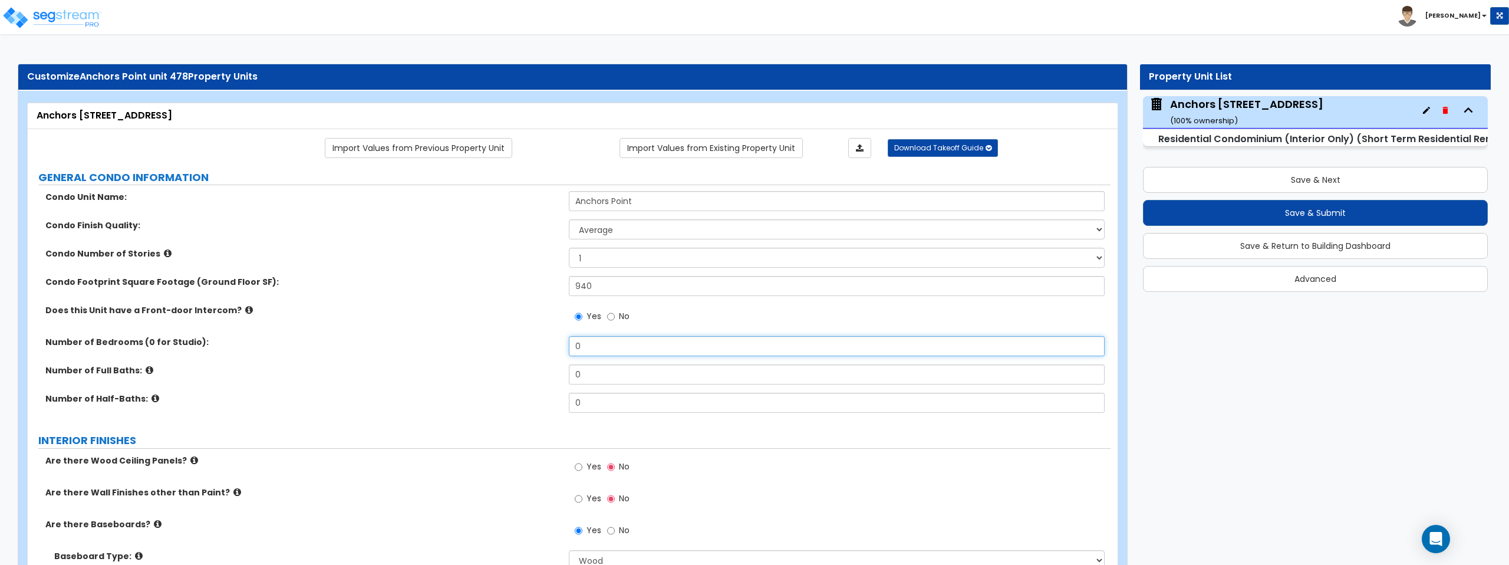
click at [592, 351] on input "0" at bounding box center [836, 346] width 535 height 20
type input "2"
click at [579, 374] on input "0" at bounding box center [836, 374] width 535 height 20
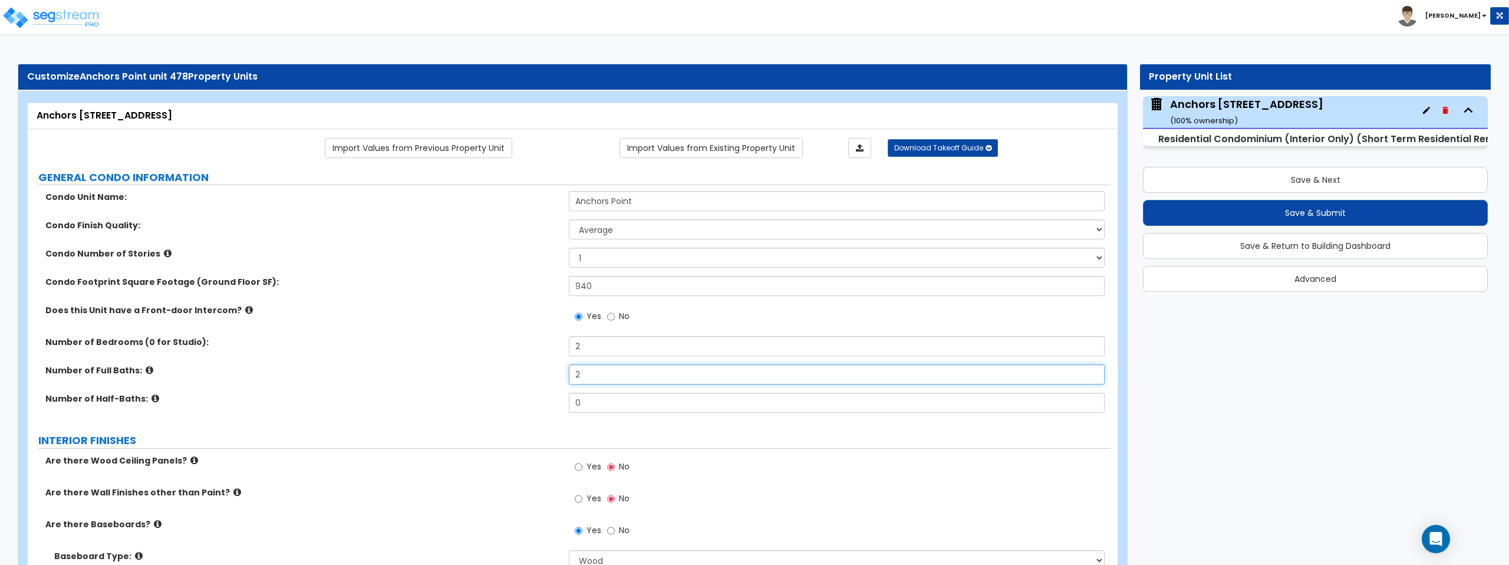
type input "2"
click at [592, 404] on input "0" at bounding box center [836, 402] width 535 height 20
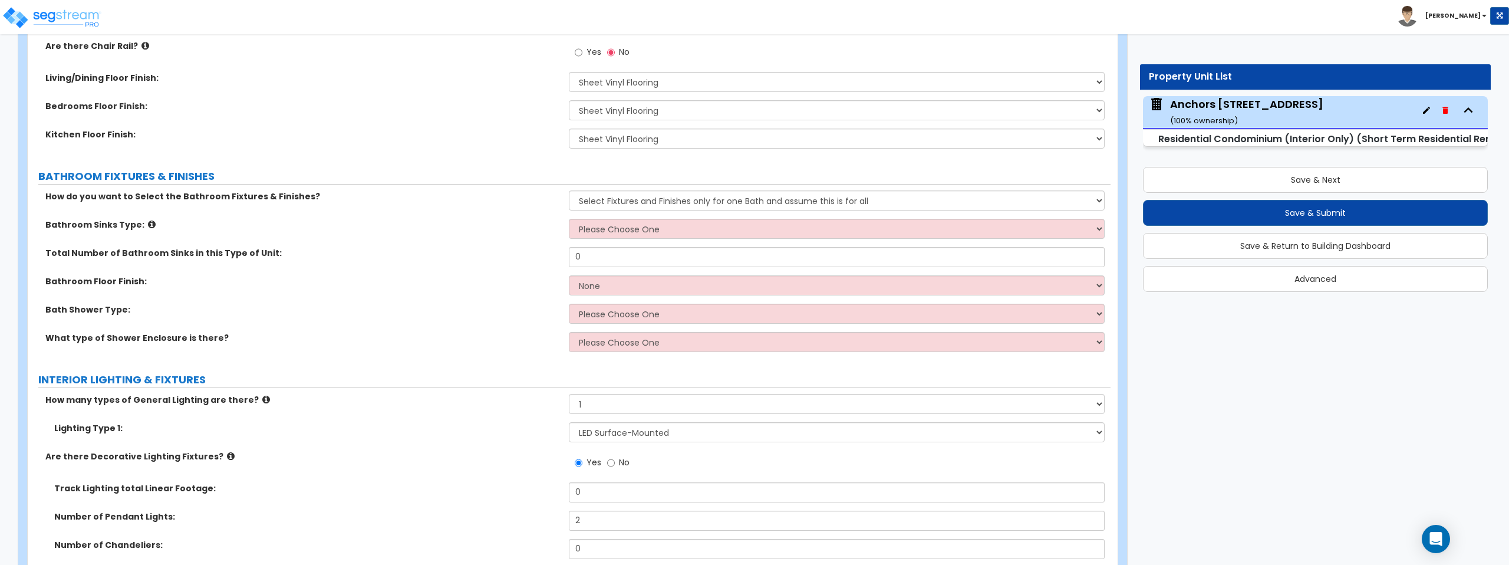
scroll to position [633, 0]
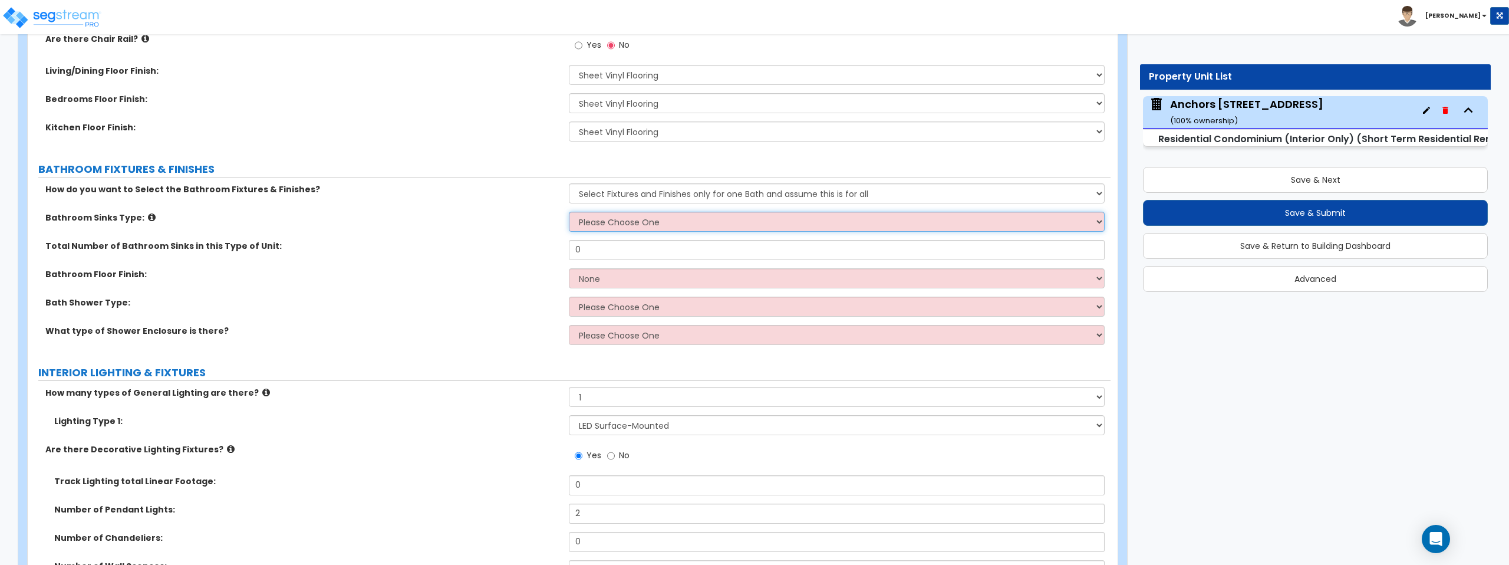
click at [708, 218] on select "Please Choose One Wall-mounted Pedestal-mounted Vanity-mounted" at bounding box center [836, 222] width 535 height 20
click at [569, 212] on select "Please Choose One Wall-mounted Pedestal-mounted Vanity-mounted" at bounding box center [836, 222] width 535 height 20
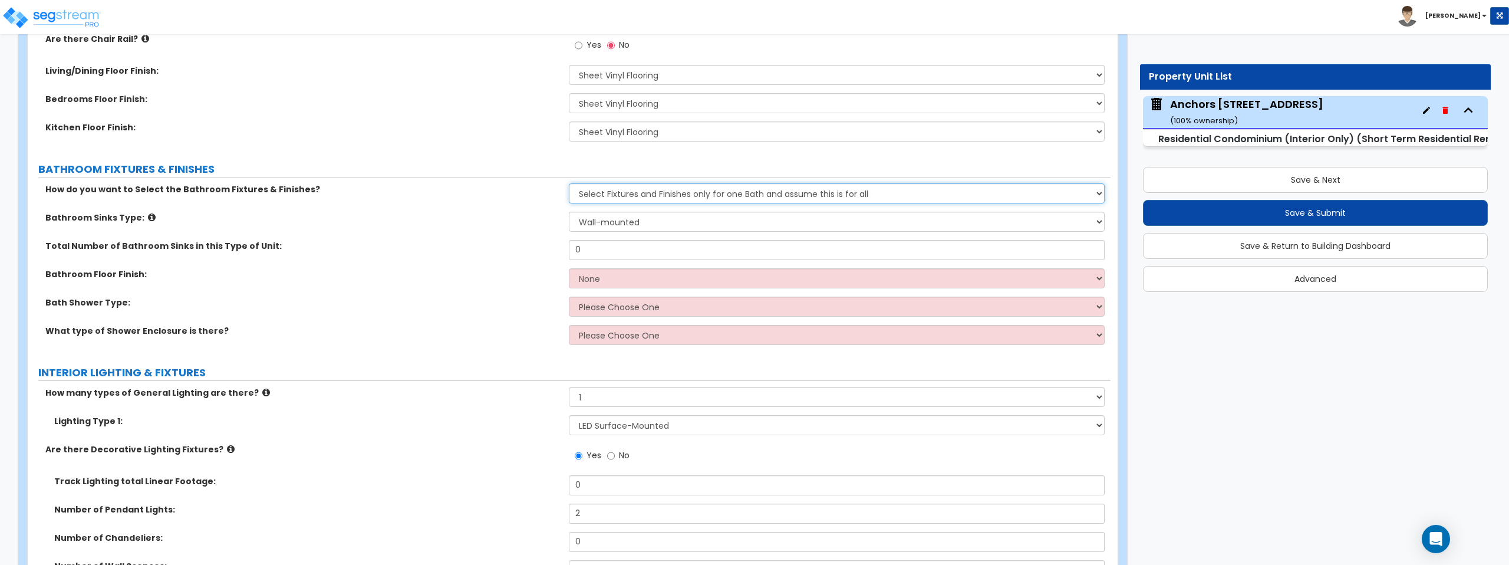
click at [719, 192] on select "Please Choose One Select Fixtures and Finishes only for one Bath and assume thi…" at bounding box center [836, 193] width 535 height 20
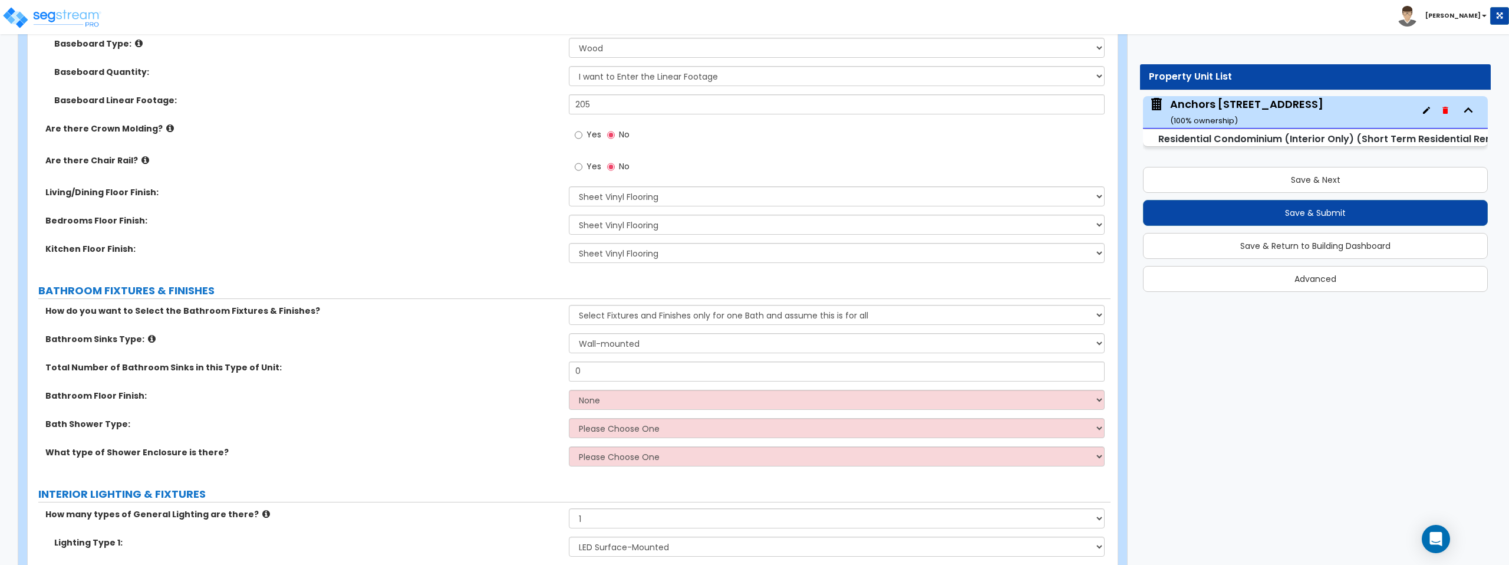
scroll to position [524, 0]
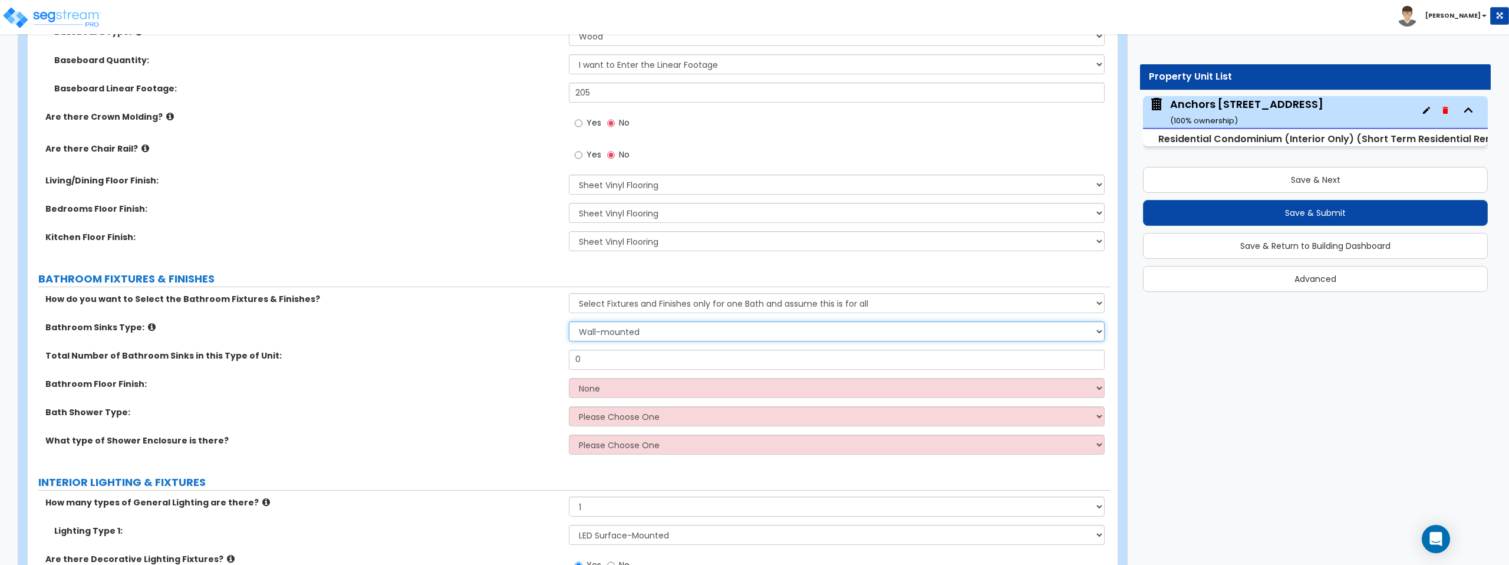
click at [758, 335] on select "Please Choose One Wall-mounted Pedestal-mounted Vanity-mounted" at bounding box center [836, 331] width 535 height 20
select select "3"
click at [569, 321] on select "Please Choose One Wall-mounted Pedestal-mounted Vanity-mounted" at bounding box center [836, 331] width 535 height 20
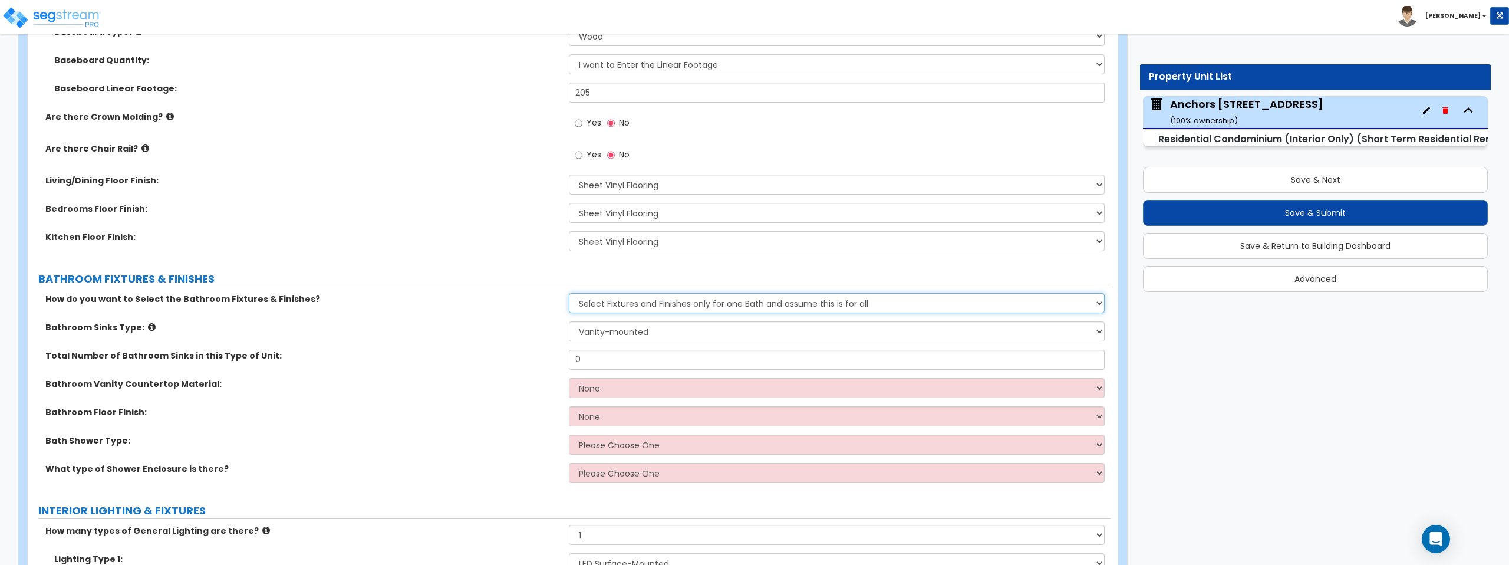
click at [725, 307] on select "Please Choose One Select Fixtures and Finishes only for one Bath and assume thi…" at bounding box center [836, 303] width 535 height 20
select select "2"
click at [569, 293] on select "Please Choose One Select Fixtures and Finishes only for one Bath and assume thi…" at bounding box center [836, 303] width 535 height 20
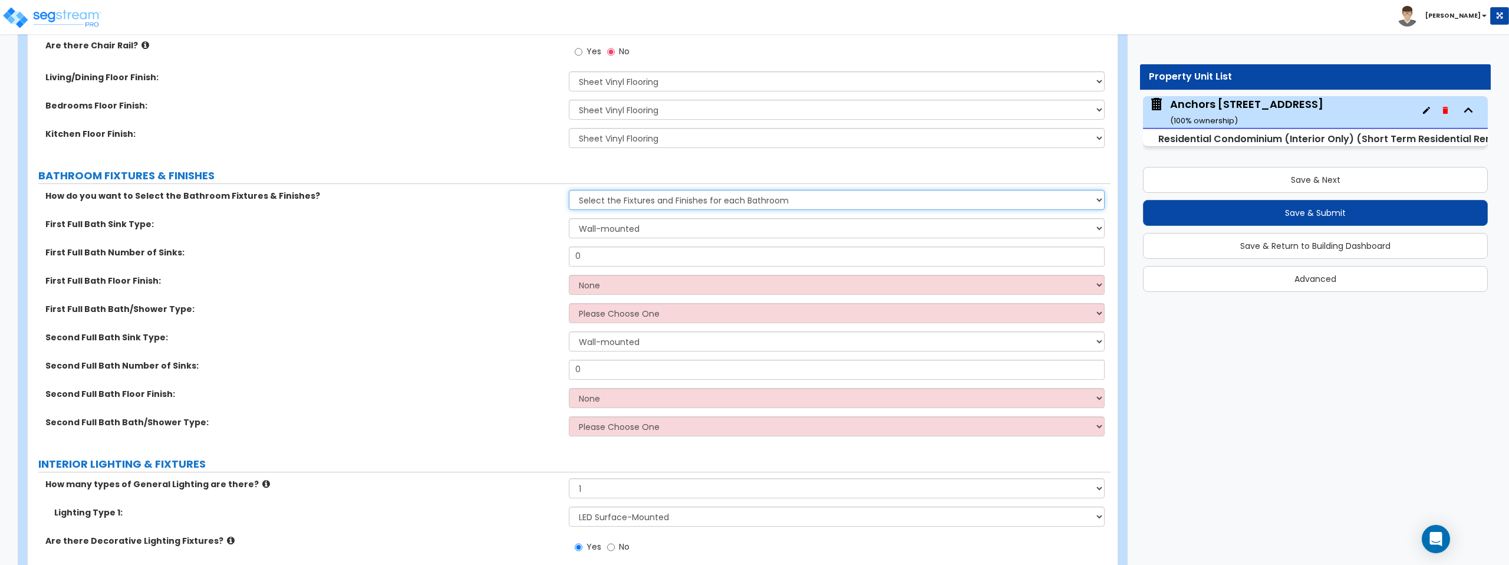
scroll to position [660, 0]
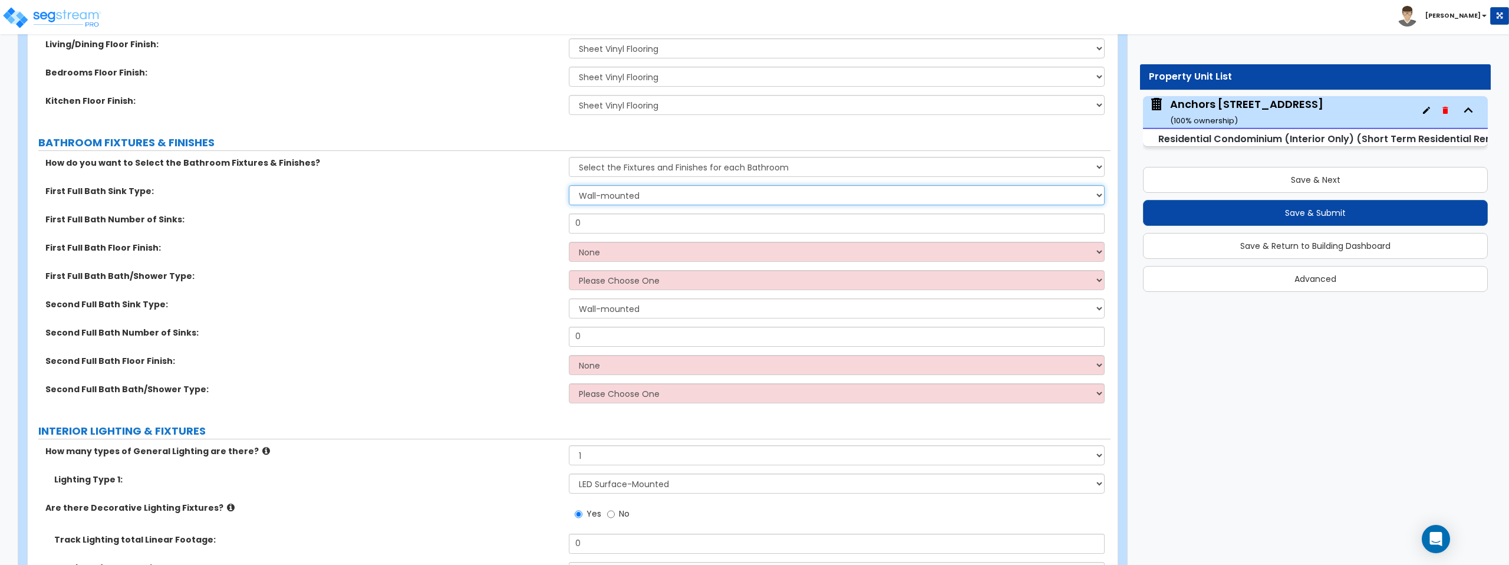
click at [761, 192] on select "Wall-mounted Pedestal-mounted Vanity-mounted" at bounding box center [836, 195] width 535 height 20
select select "3"
click at [569, 185] on select "Wall-mounted Pedestal-mounted Vanity-mounted" at bounding box center [836, 195] width 535 height 20
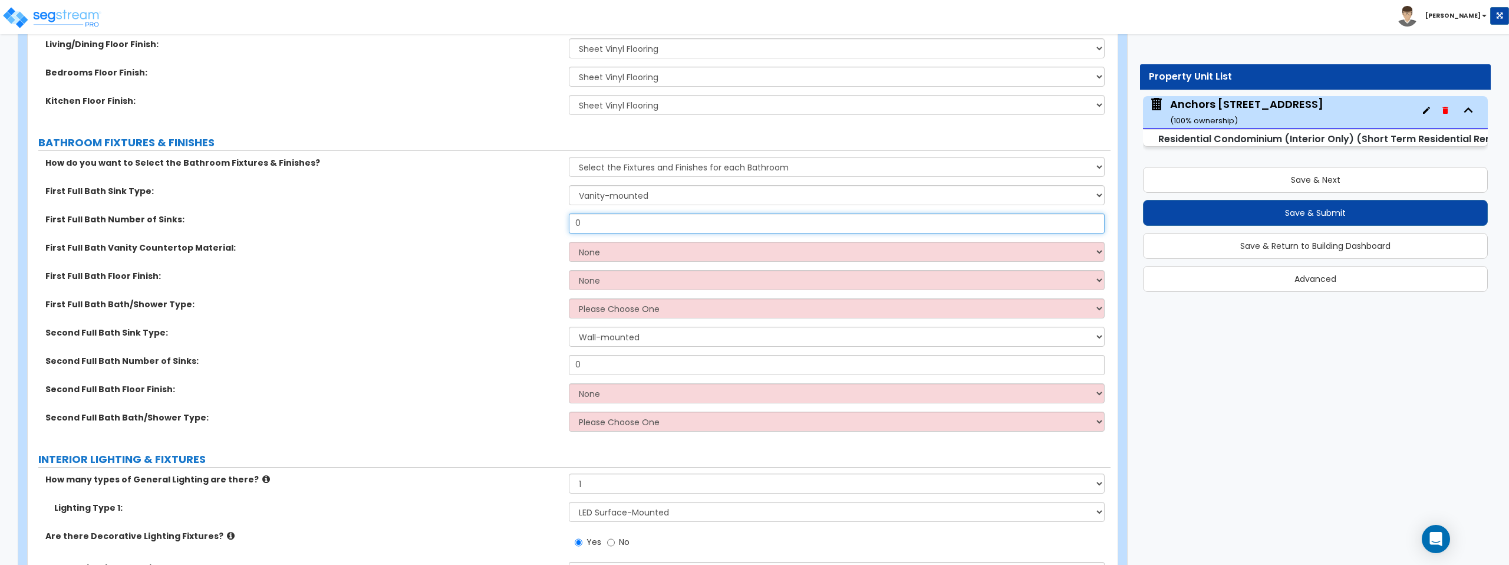
click at [752, 224] on input "0" at bounding box center [836, 223] width 535 height 20
type input "1"
click at [699, 256] on select "None Plastic Laminate Solid Surface Stone Quartz Marble Tile Wood" at bounding box center [836, 252] width 535 height 20
click at [569, 242] on select "None Plastic Laminate Solid Surface Stone Quartz Marble Tile Wood" at bounding box center [836, 252] width 535 height 20
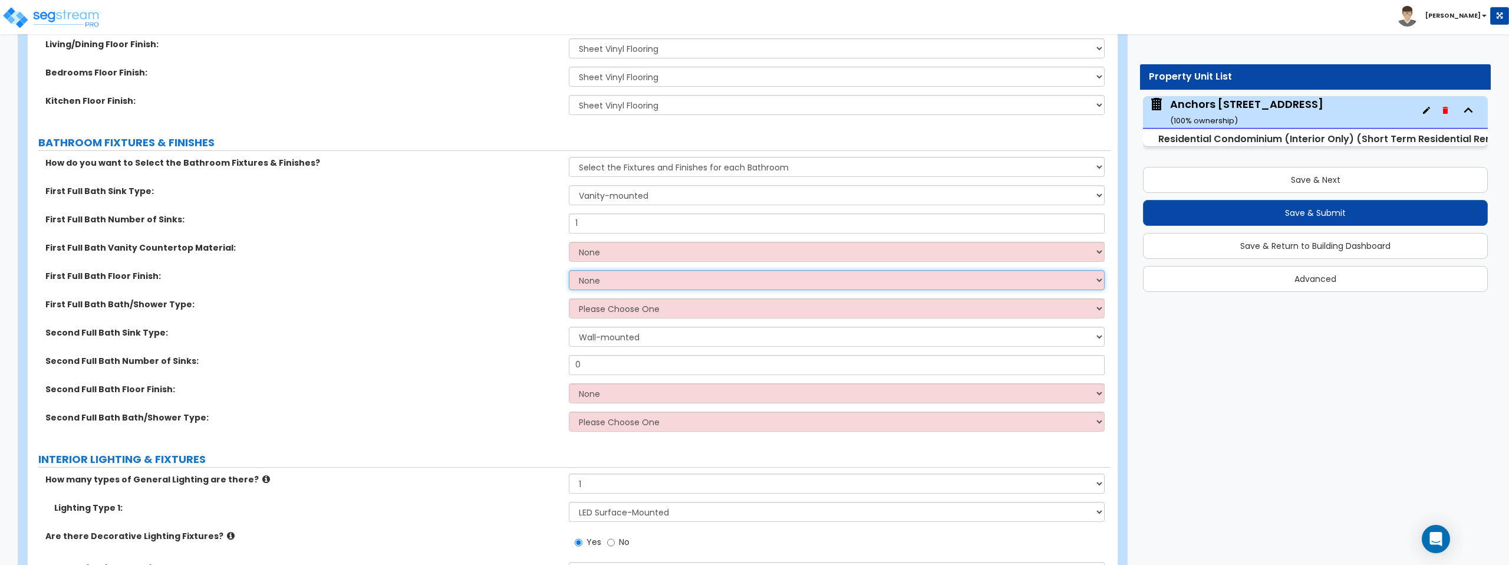
click at [654, 275] on select "None Tile Flooring Hardwood Flooring Resilient Laminate Flooring VCT Flooring S…" at bounding box center [836, 280] width 535 height 20
select select "5"
click at [569, 270] on select "None Tile Flooring Hardwood Flooring Resilient Laminate Flooring VCT Flooring S…" at bounding box center [836, 280] width 535 height 20
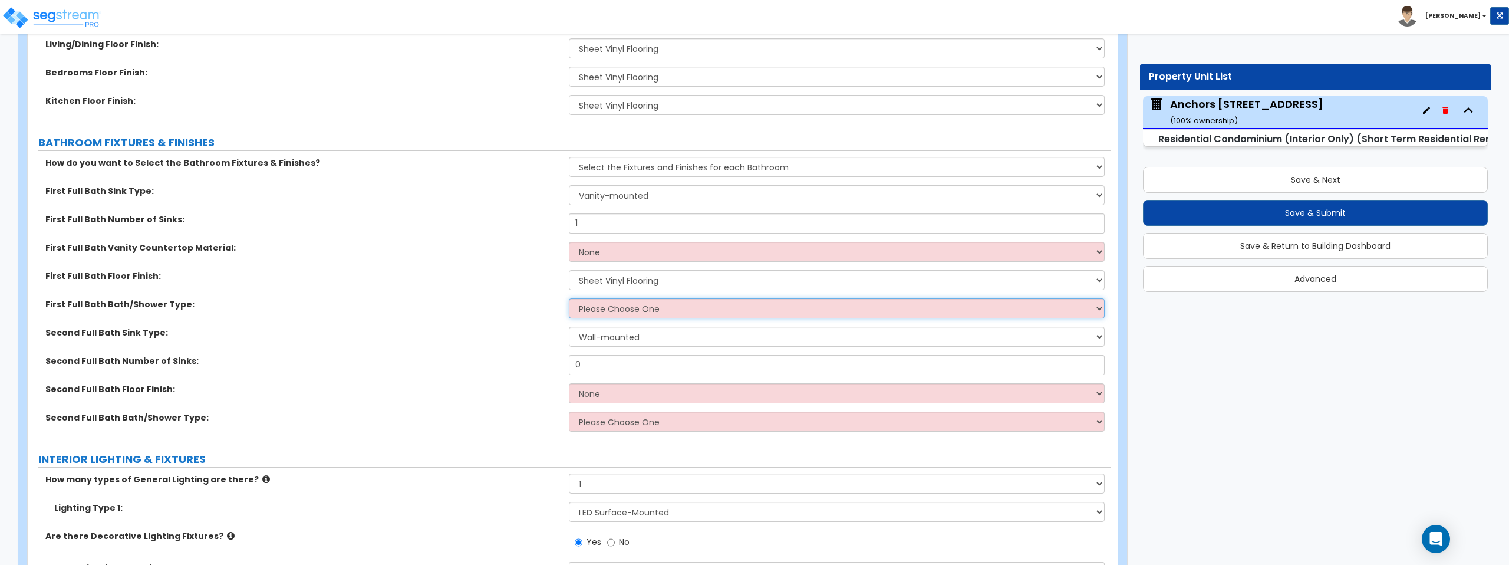
click at [646, 311] on select "Please Choose One Standalone Shower Bathtub - Shower Combo" at bounding box center [836, 308] width 535 height 20
select select "1"
click at [569, 298] on select "Please Choose One Standalone Shower Bathtub - Shower Combo" at bounding box center [836, 308] width 535 height 20
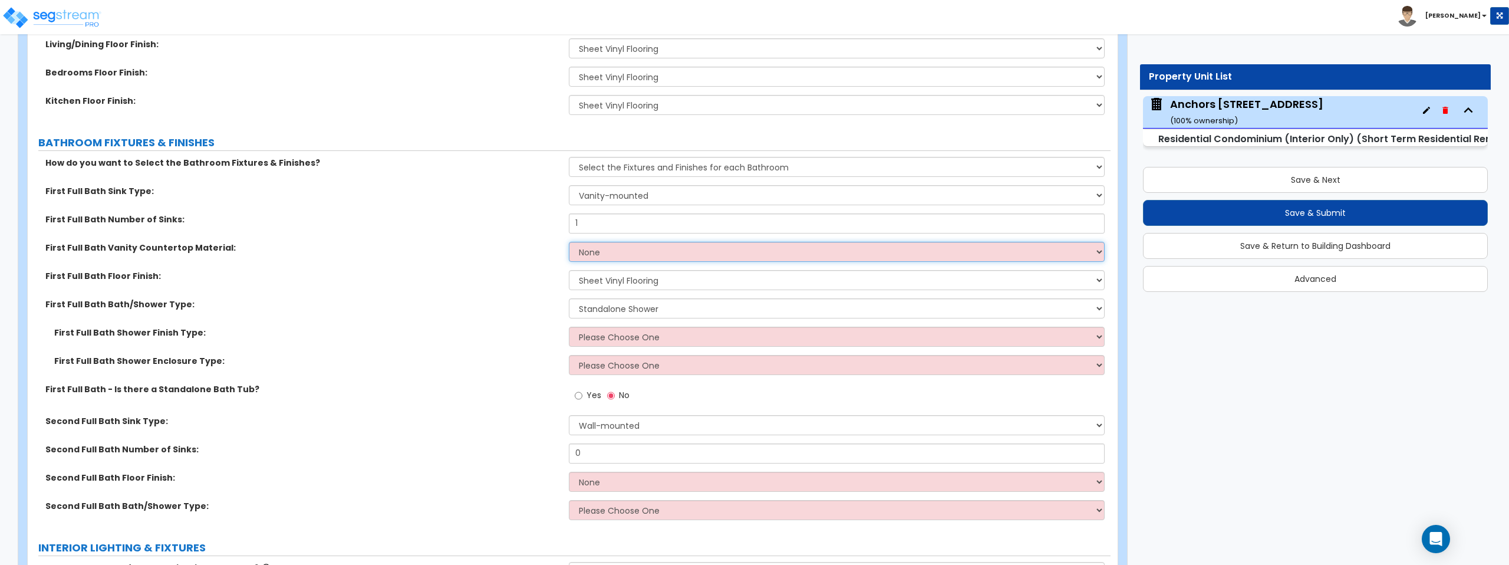
click at [713, 250] on select "None Plastic Laminate Solid Surface Stone Quartz Marble Tile Wood" at bounding box center [836, 252] width 535 height 20
select select "4"
click at [569, 242] on select "None Plastic Laminate Solid Surface Stone Quartz Marble Tile Wood" at bounding box center [836, 252] width 535 height 20
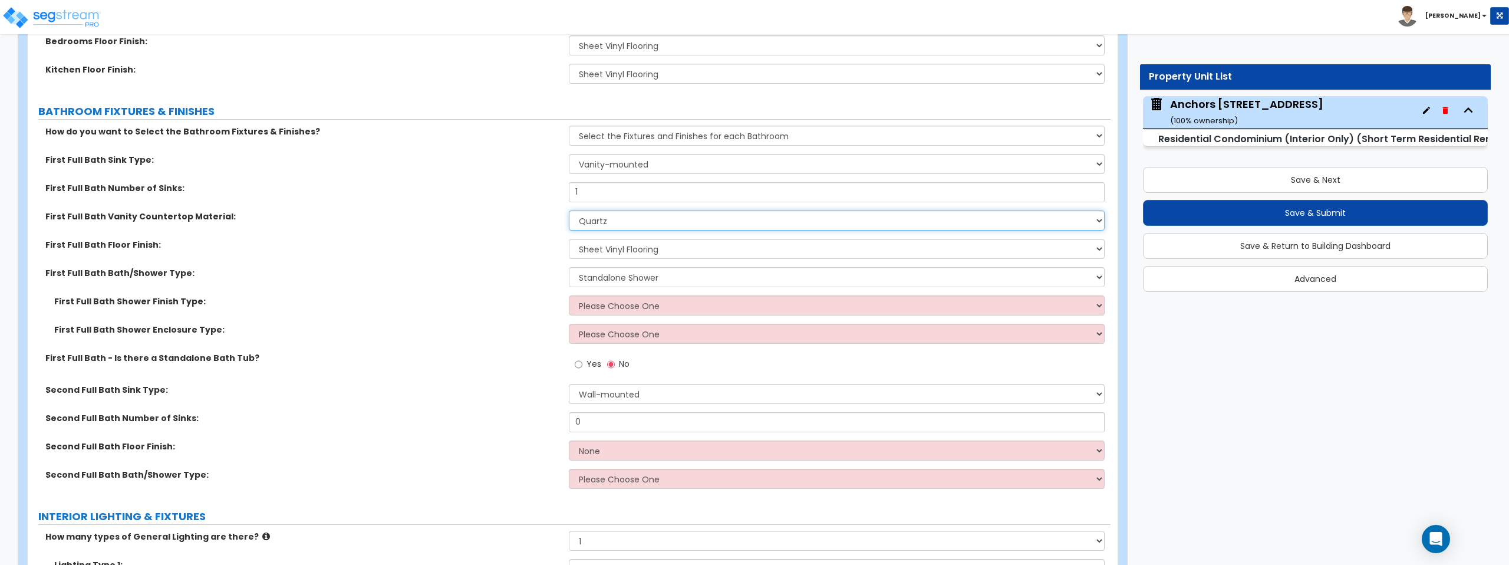
scroll to position [696, 0]
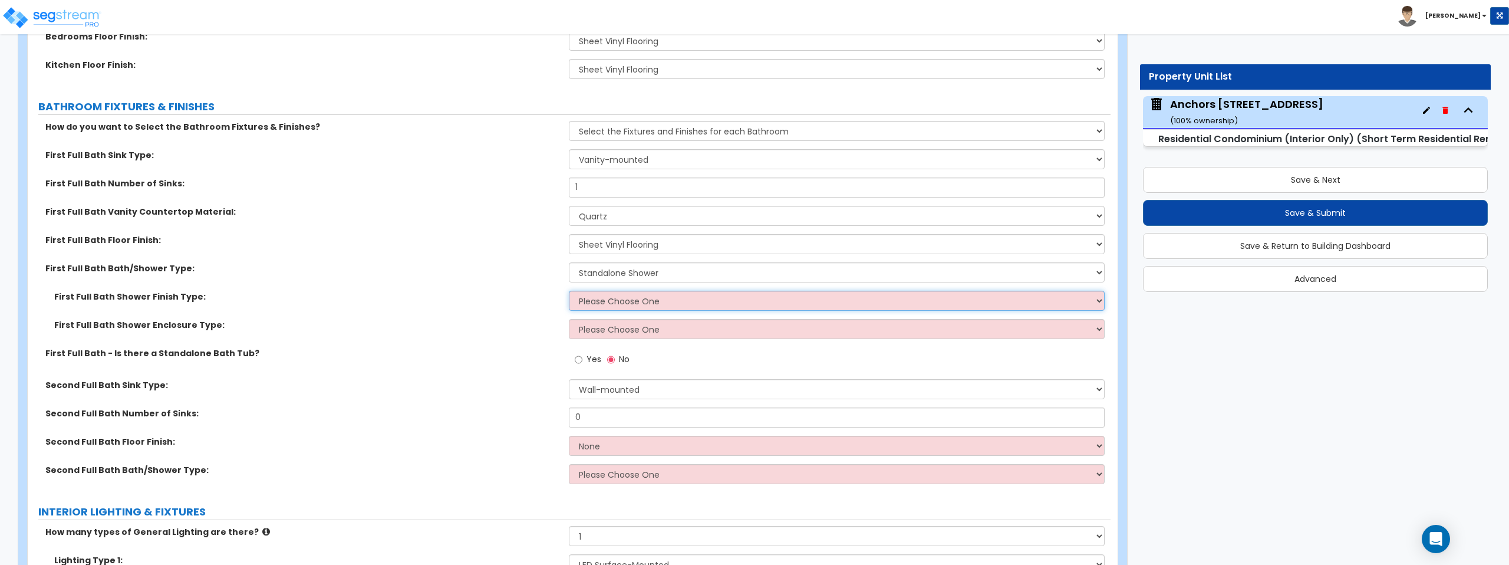
click at [692, 301] on select "Please Choose One Plastic Tile Stone" at bounding box center [836, 301] width 535 height 20
click at [736, 300] on select "Please Choose One Plastic Tile Stone" at bounding box center [836, 301] width 535 height 20
select select "1"
click at [569, 291] on select "Please Choose One Plastic Tile Stone" at bounding box center [836, 301] width 535 height 20
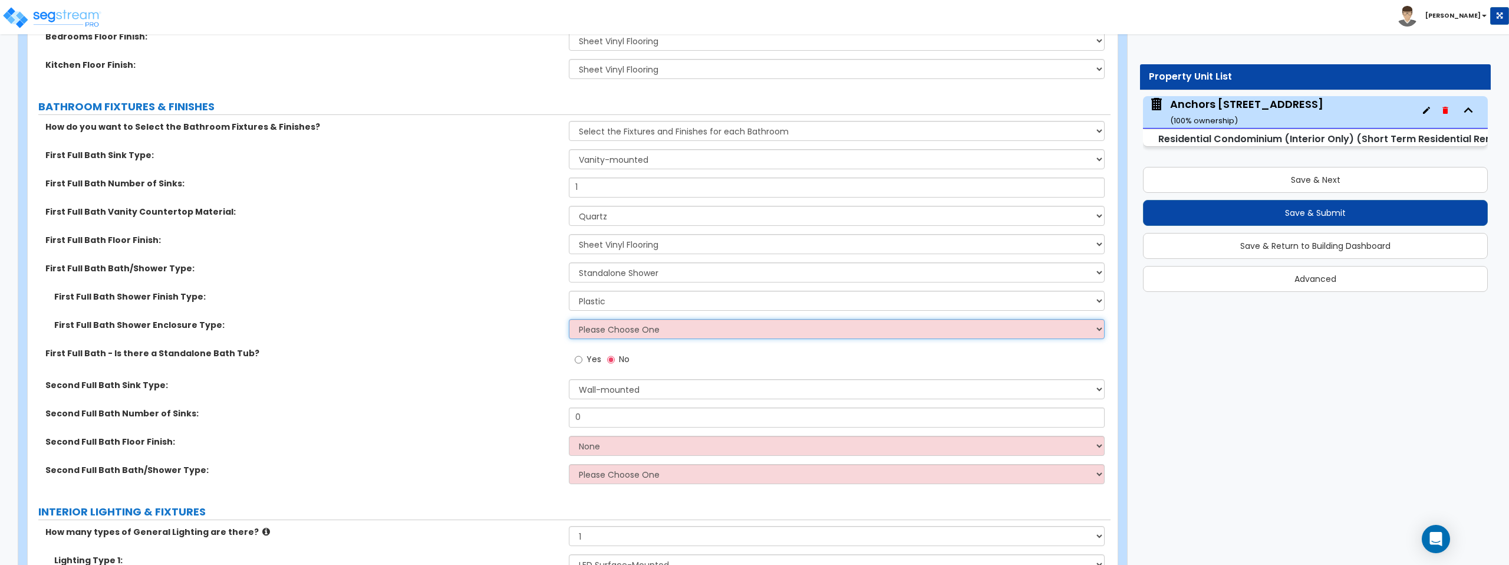
click at [720, 323] on select "Please Choose One Curtain & Rod Glass Sliding Doors Glass Hinged Doors" at bounding box center [836, 329] width 535 height 20
select select "1"
click at [569, 319] on select "Please Choose One Curtain & Rod Glass Sliding Doors Glass Hinged Doors" at bounding box center [836, 329] width 535 height 20
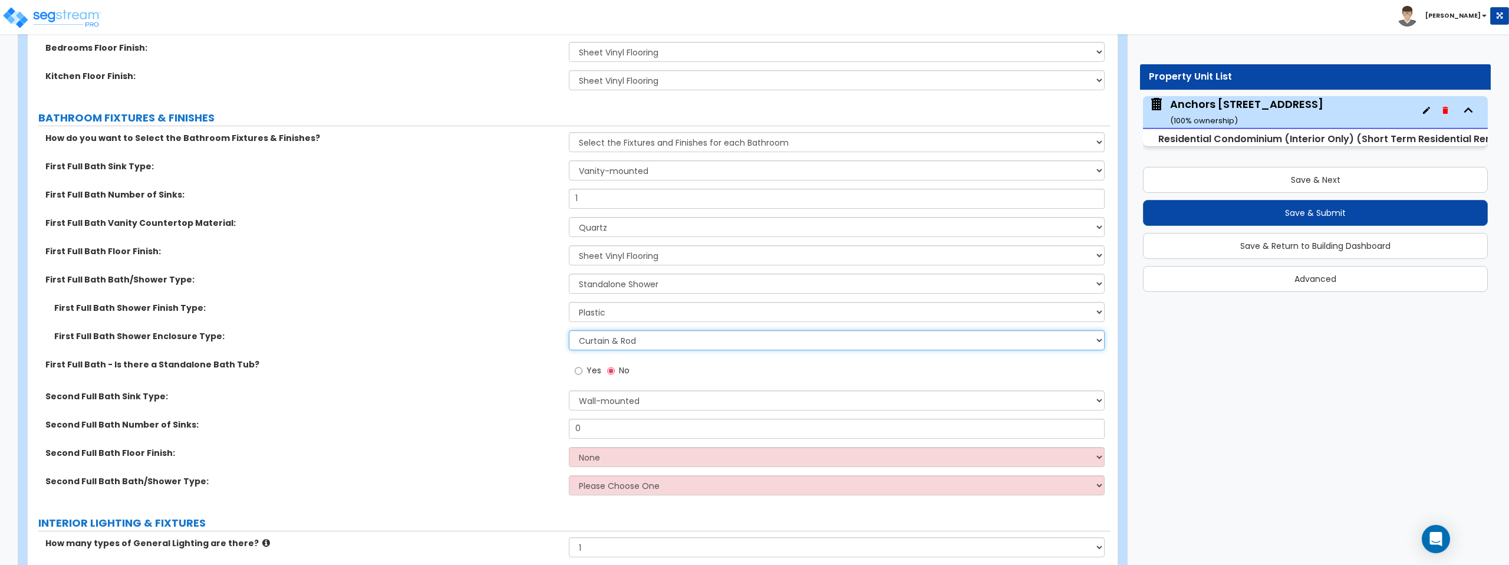
scroll to position [611, 0]
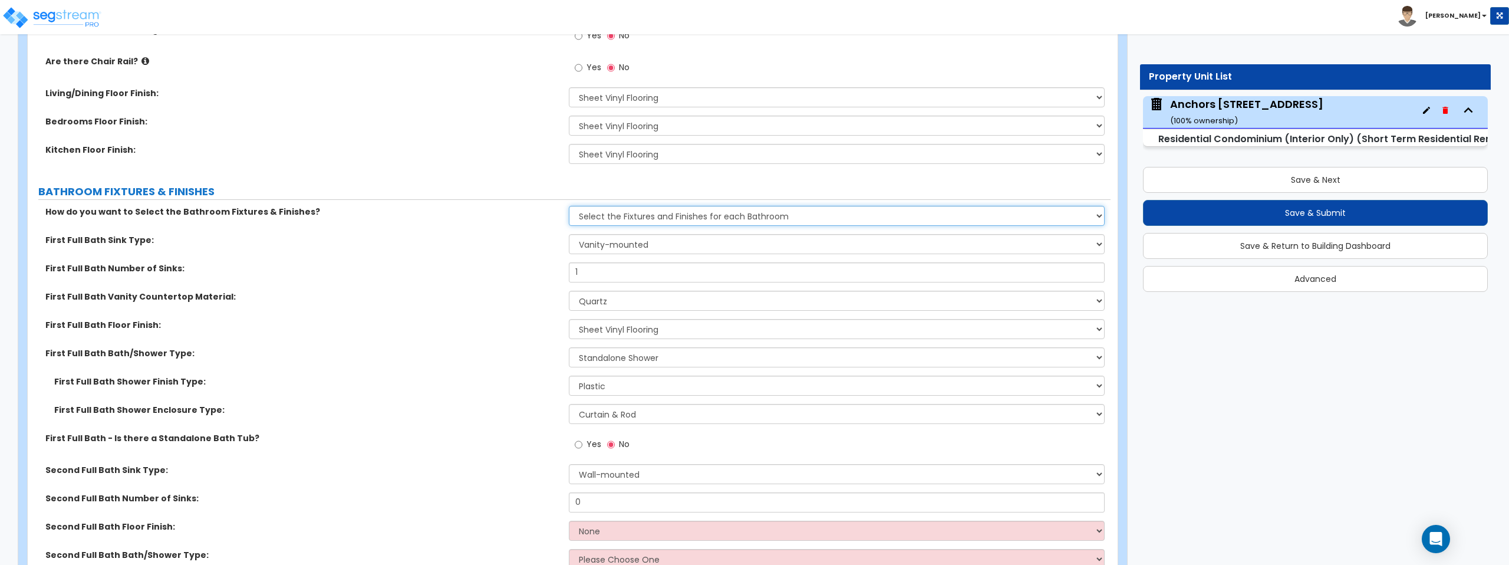
click at [698, 219] on select "Please Choose One Select Fixtures and Finishes only for one Bath and assume thi…" at bounding box center [836, 216] width 535 height 20
select select "1"
click at [569, 206] on select "Please Choose One Select Fixtures and Finishes only for one Bath and assume thi…" at bounding box center [836, 216] width 535 height 20
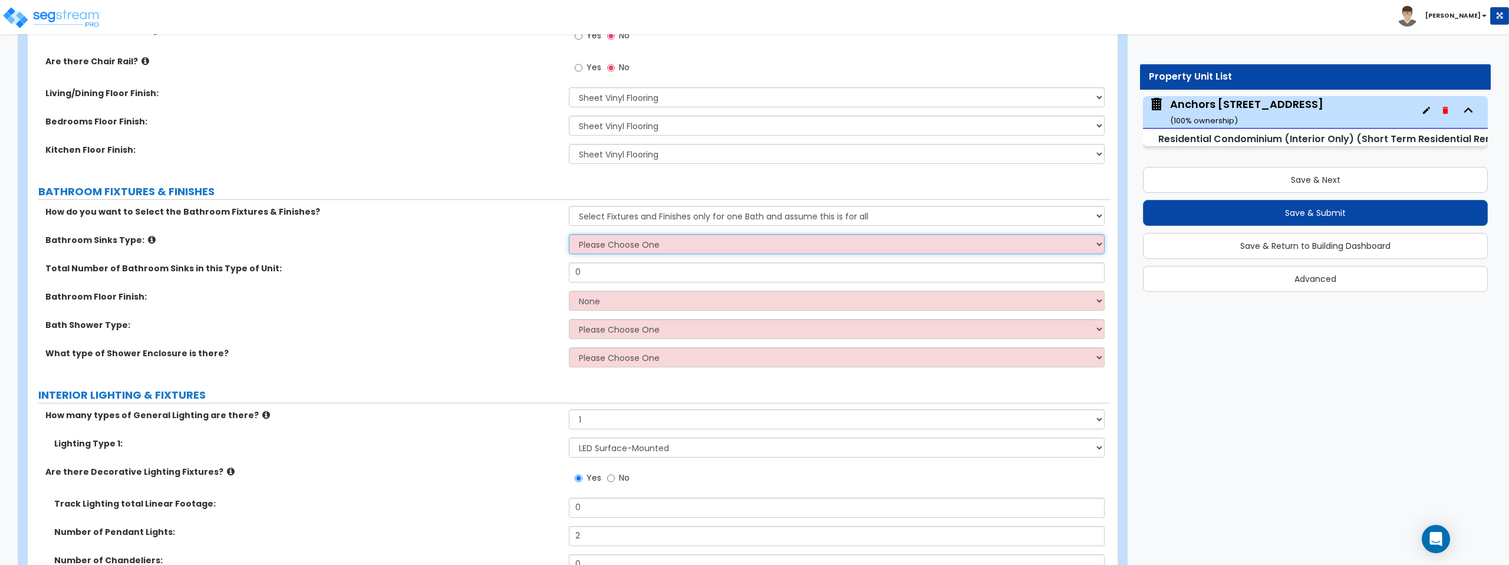
click at [707, 241] on select "Please Choose One Wall-mounted Pedestal-mounted Vanity-mounted" at bounding box center [836, 244] width 535 height 20
select select "3"
click at [569, 234] on select "Please Choose One Wall-mounted Pedestal-mounted Vanity-mounted" at bounding box center [836, 244] width 535 height 20
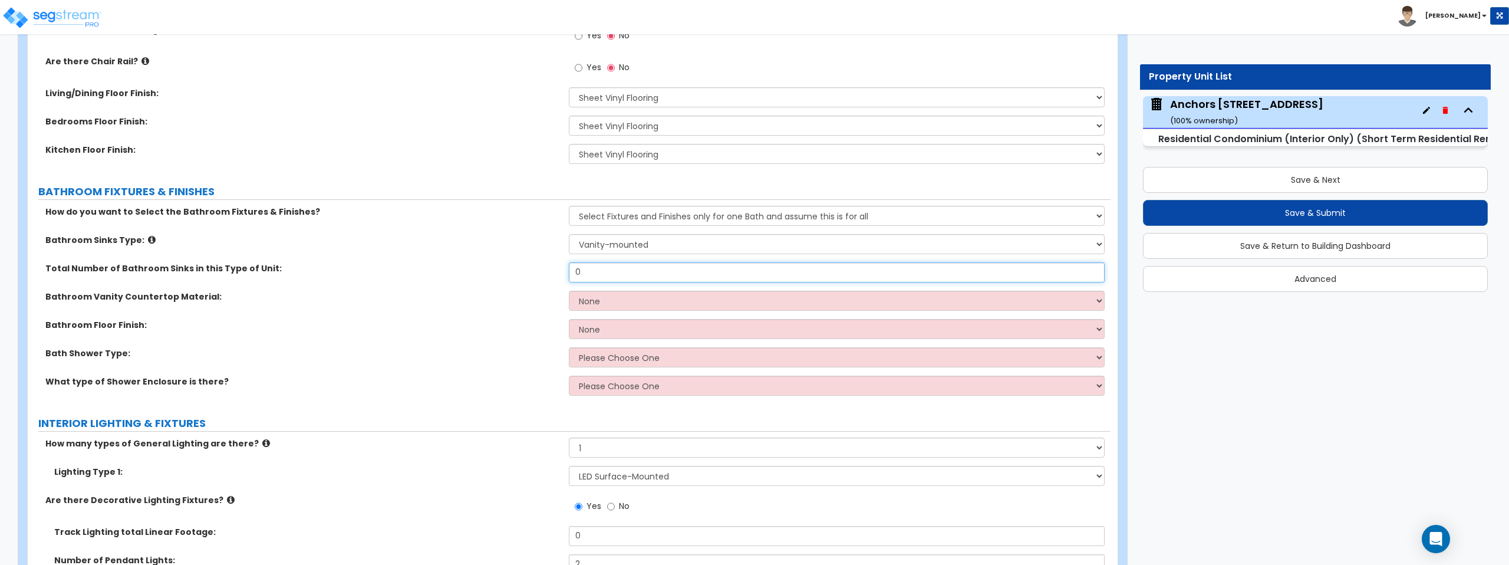
click at [601, 264] on input "0" at bounding box center [836, 272] width 535 height 20
type input "1"
click at [615, 302] on select "None Plastic Laminate Solid Surface Stone Quartz Marble Tile Wood" at bounding box center [836, 301] width 535 height 20
select select "4"
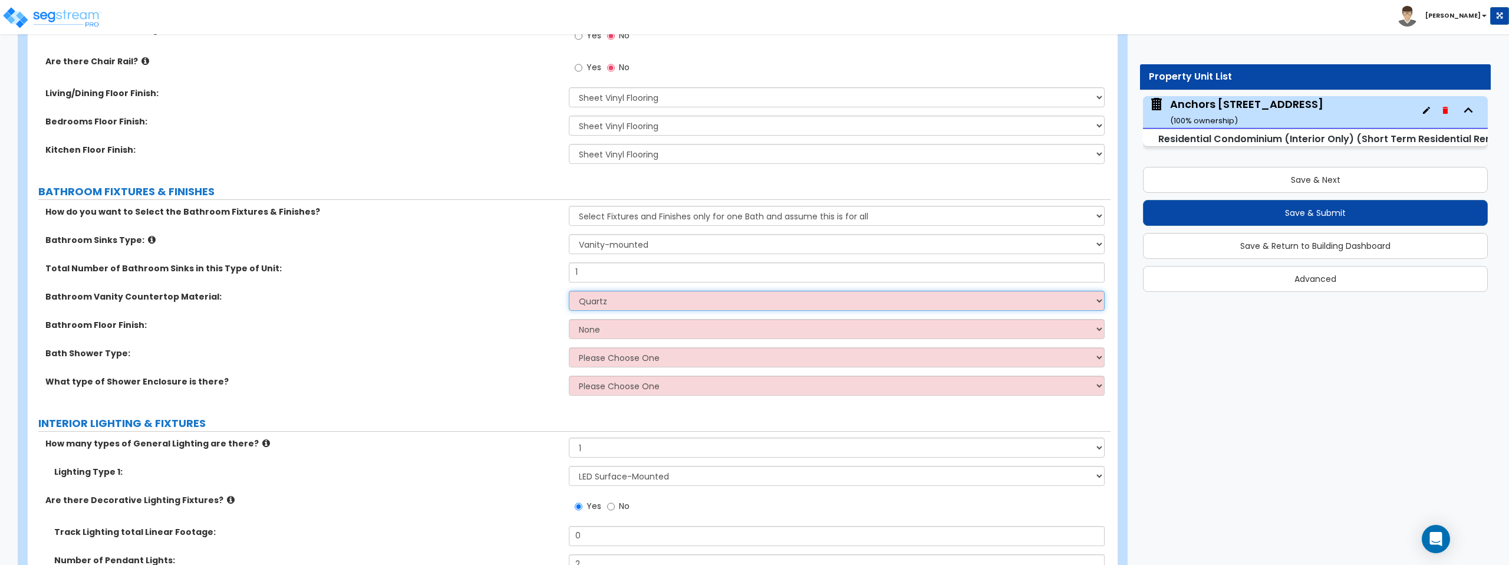
click at [569, 291] on select "None Plastic Laminate Solid Surface Stone Quartz Marble Tile Wood" at bounding box center [836, 301] width 535 height 20
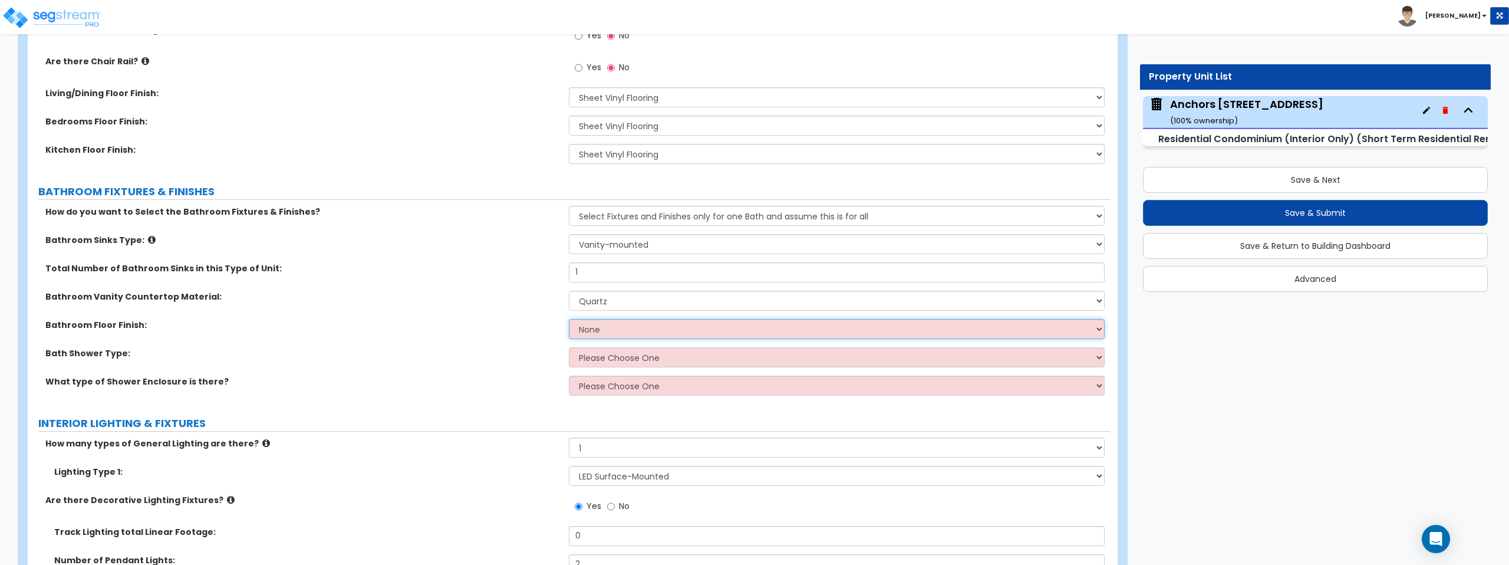
click at [617, 331] on select "None Tile Flooring Hardwood Flooring Resilient Laminate Flooring VCT Flooring S…" at bounding box center [836, 329] width 535 height 20
select select "5"
click at [569, 319] on select "None Tile Flooring Hardwood Flooring Resilient Laminate Flooring VCT Flooring S…" at bounding box center [836, 329] width 535 height 20
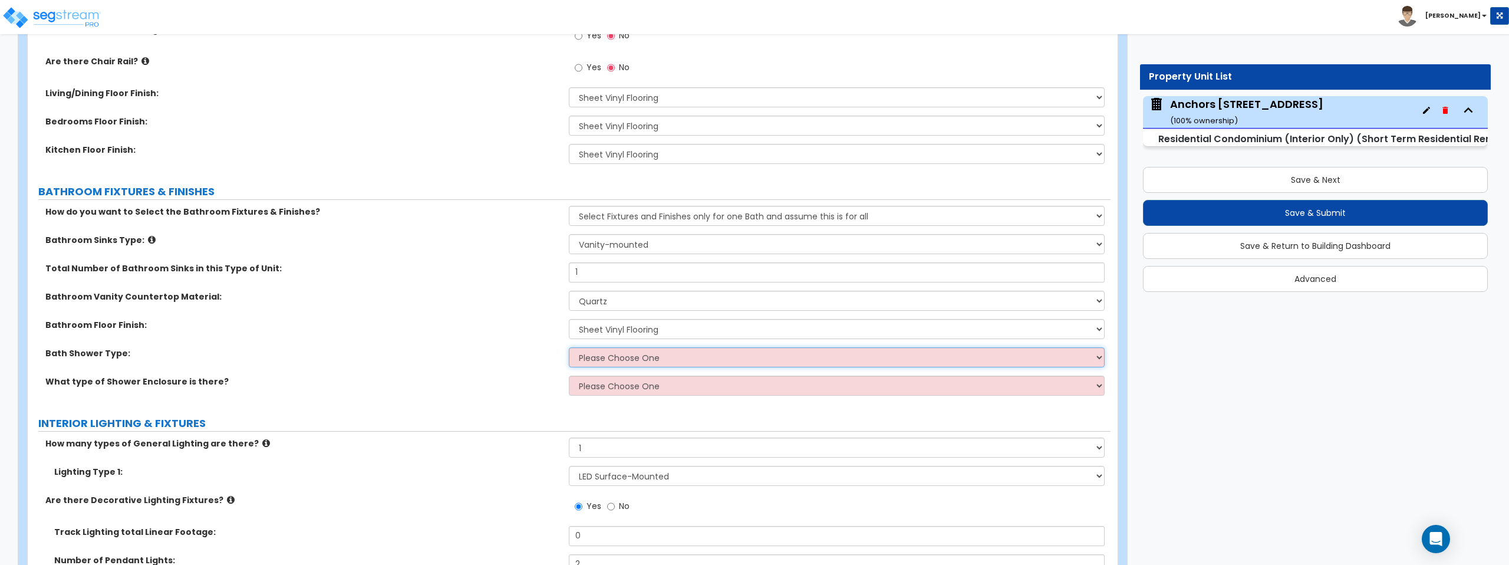
click at [626, 358] on select "Please Choose One Recessed Bathtub - Shower Combo Freestanding" at bounding box center [836, 357] width 535 height 20
select select "3"
click at [569, 347] on select "Please Choose One Recessed Bathtub - Shower Combo Freestanding" at bounding box center [836, 357] width 535 height 20
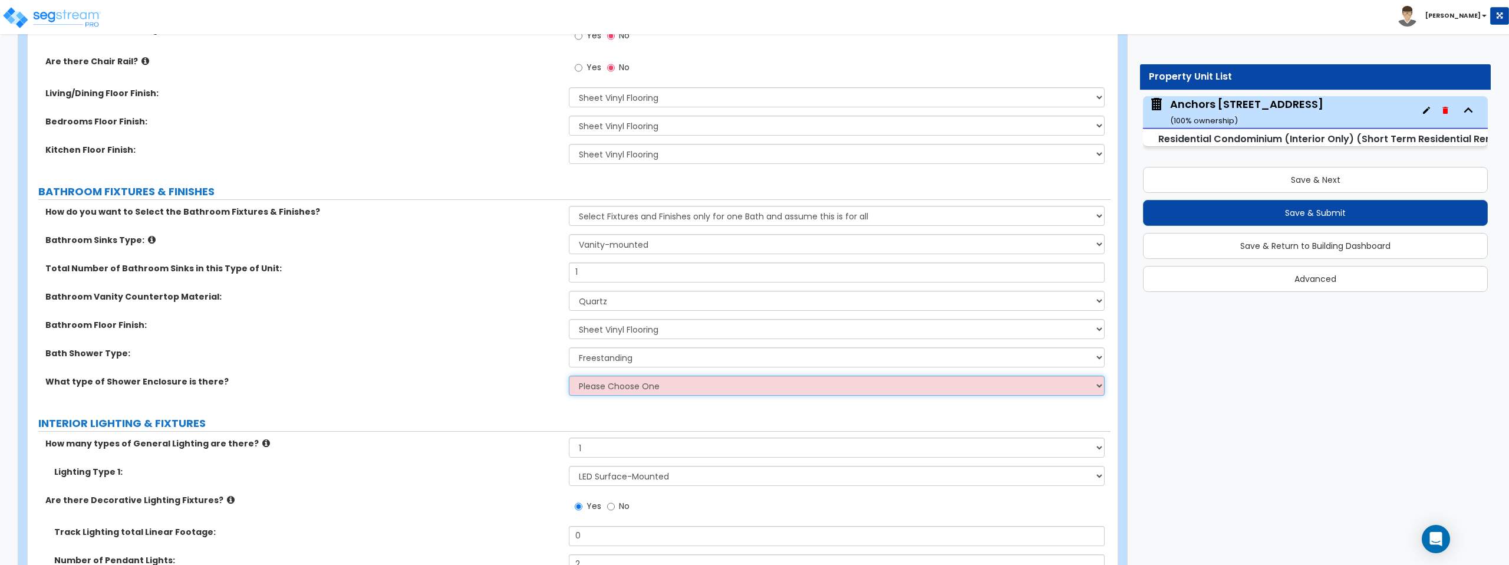
click at [636, 388] on select "Please Choose One Curtain & Rod Glass Sliding Doors Glass Hinged Doors" at bounding box center [836, 385] width 535 height 20
select select "1"
click at [569, 375] on select "Please Choose One Curtain & Rod Glass Sliding Doors Glass Hinged Doors" at bounding box center [836, 385] width 535 height 20
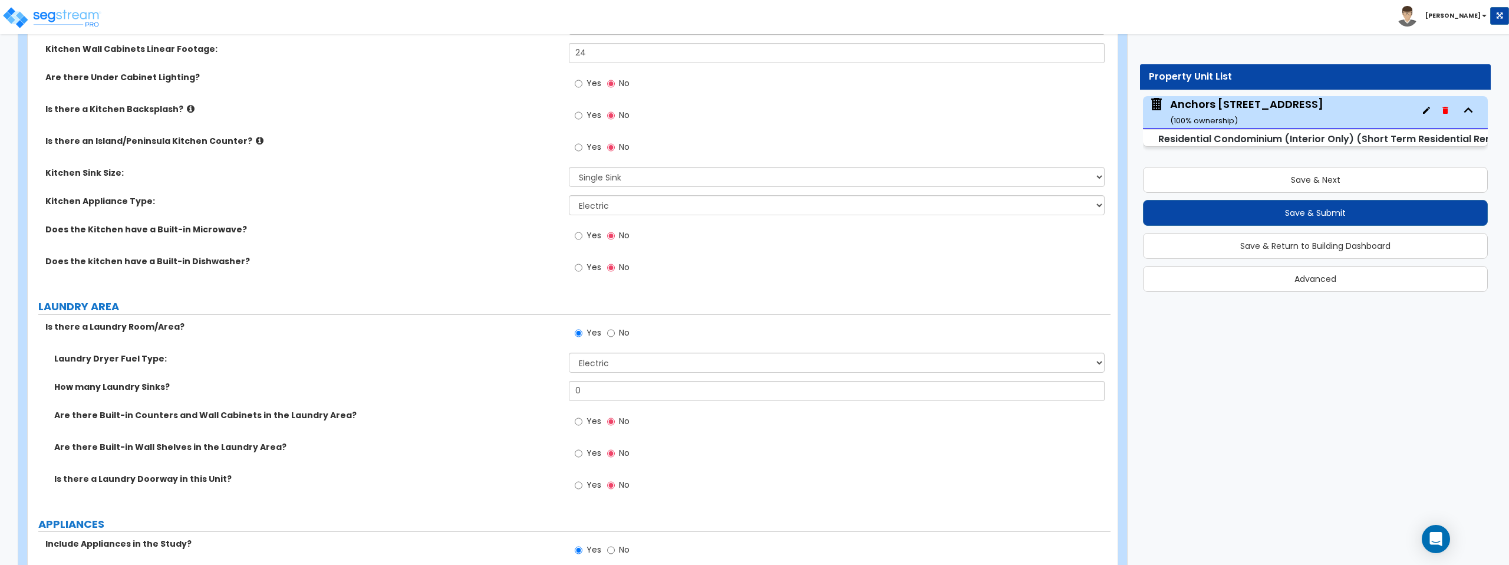
scroll to position [1848, 0]
click at [577, 266] on input "Yes" at bounding box center [579, 265] width 8 height 13
radio input "true"
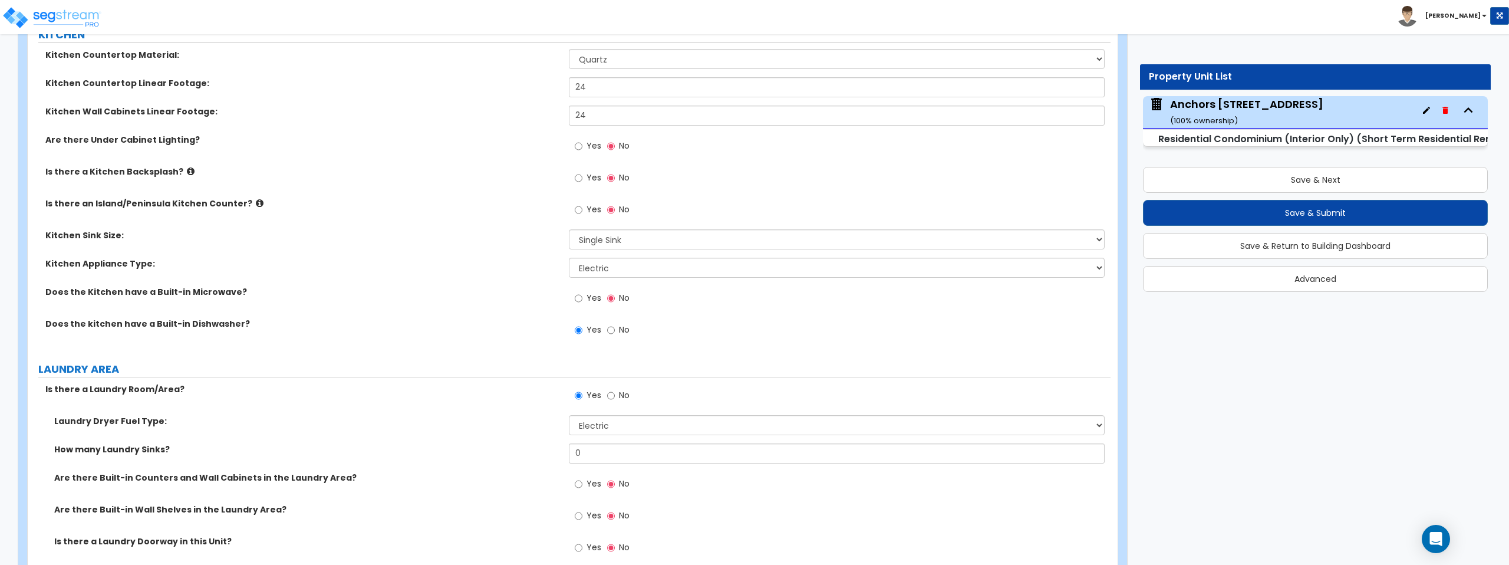
scroll to position [1784, 0]
click at [577, 299] on input "Yes" at bounding box center [579, 297] width 8 height 13
radio input "true"
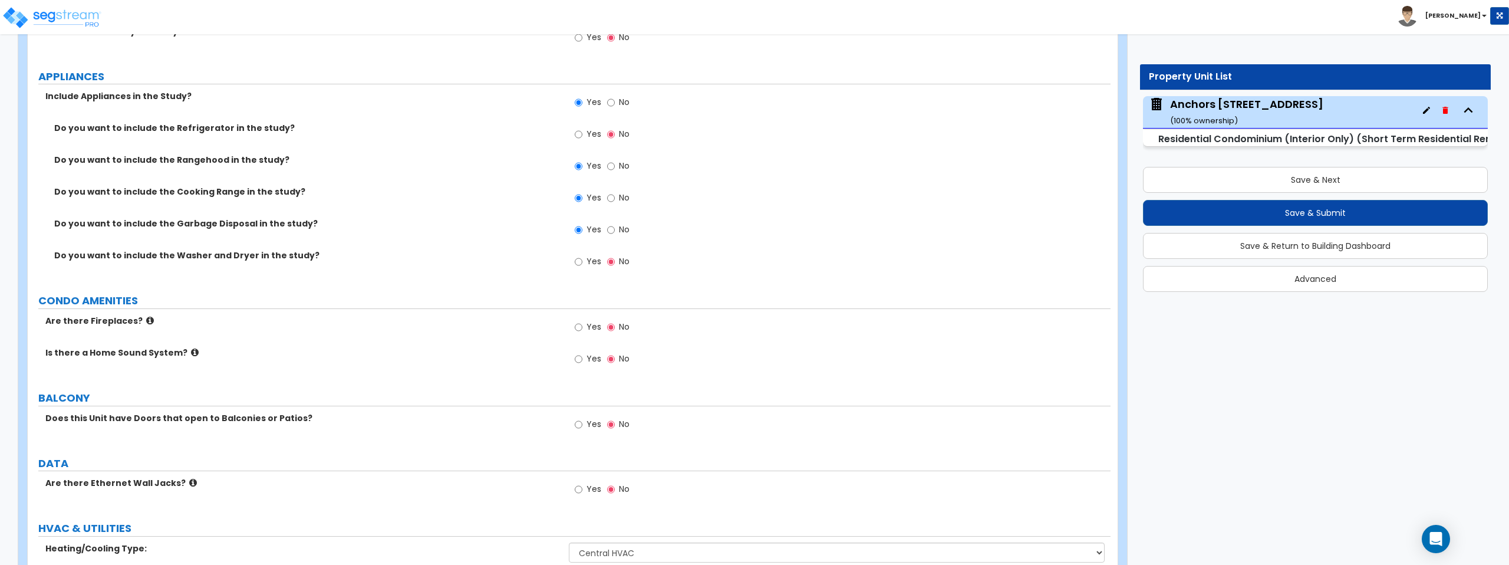
scroll to position [2295, 0]
click at [578, 134] on input "Yes" at bounding box center [579, 133] width 8 height 13
radio input "true"
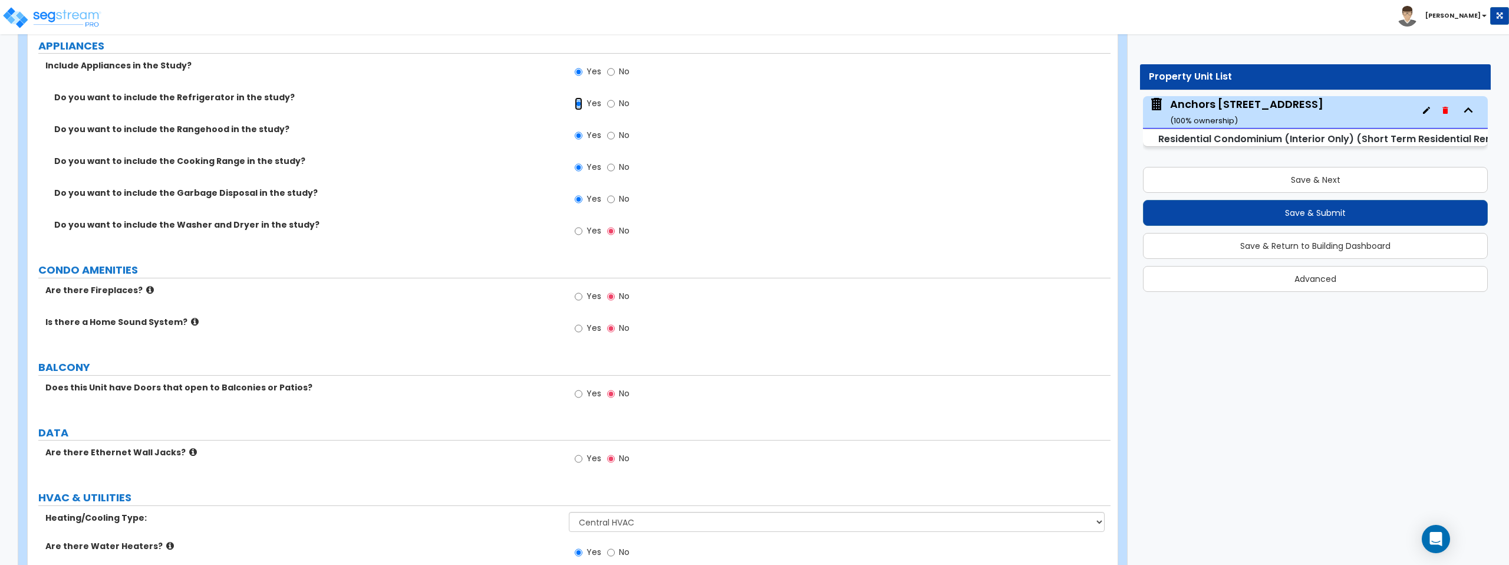
scroll to position [2325, 0]
click at [579, 232] on input "Yes" at bounding box center [579, 230] width 8 height 13
radio input "true"
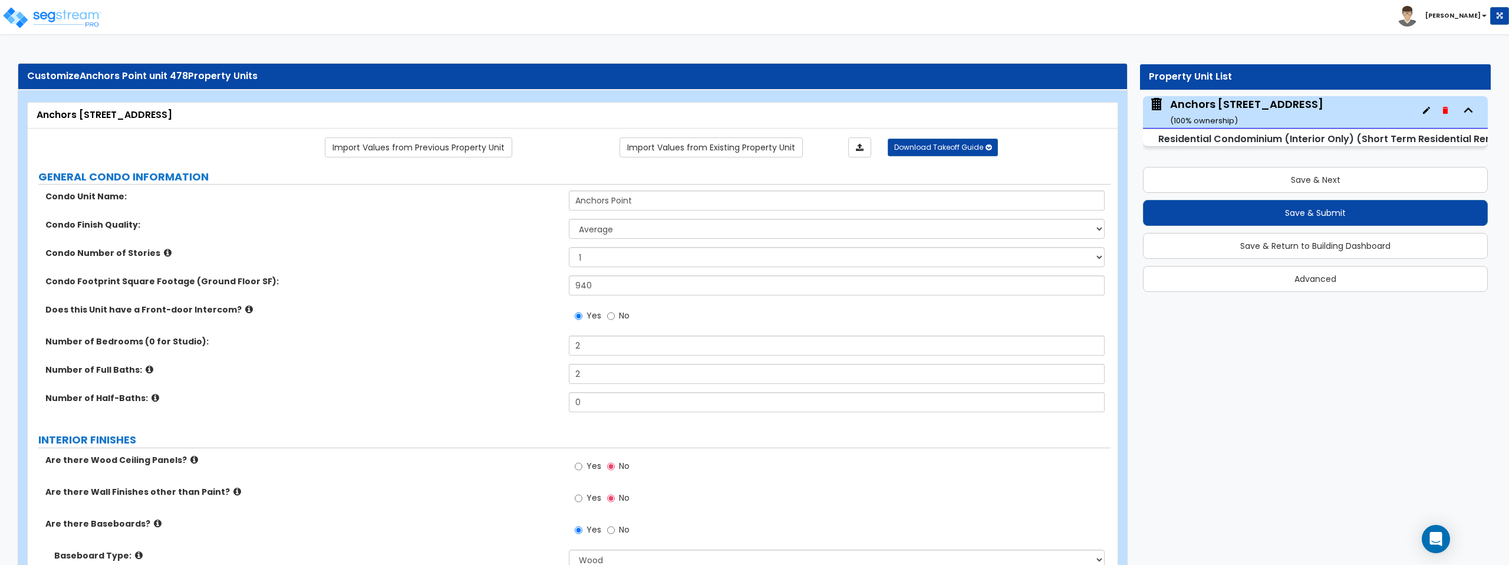
scroll to position [0, 0]
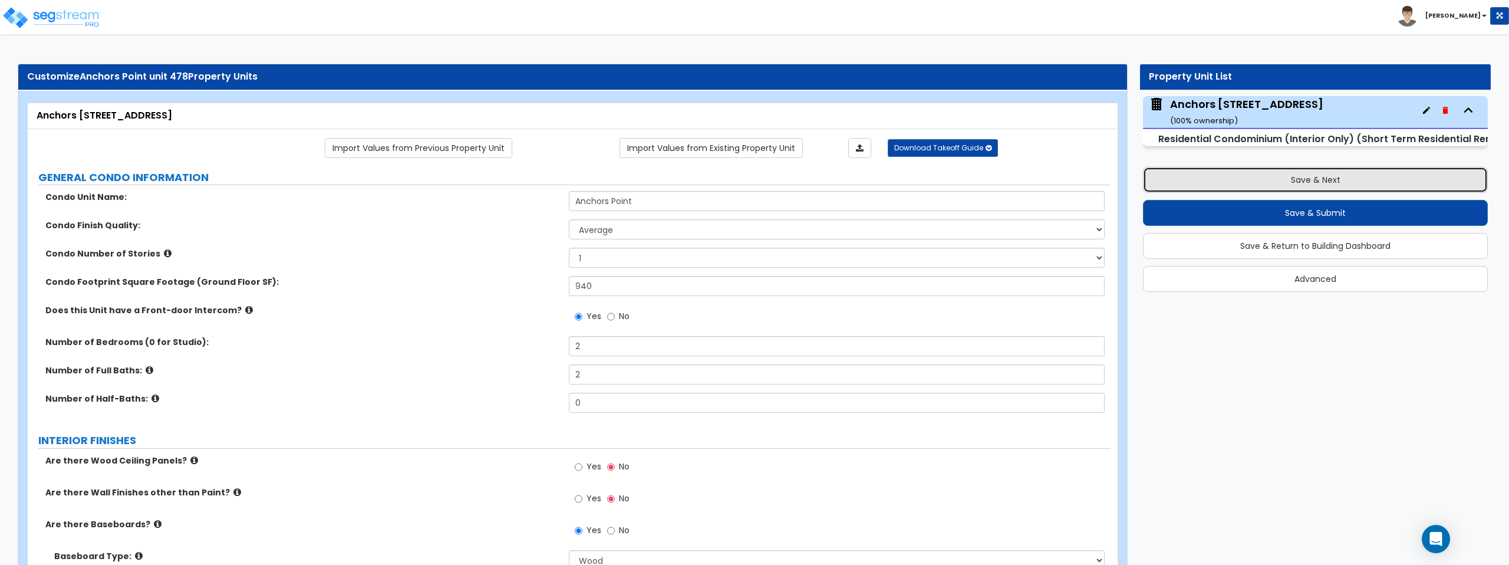
click at [1327, 180] on button "Save & Next" at bounding box center [1315, 180] width 345 height 26
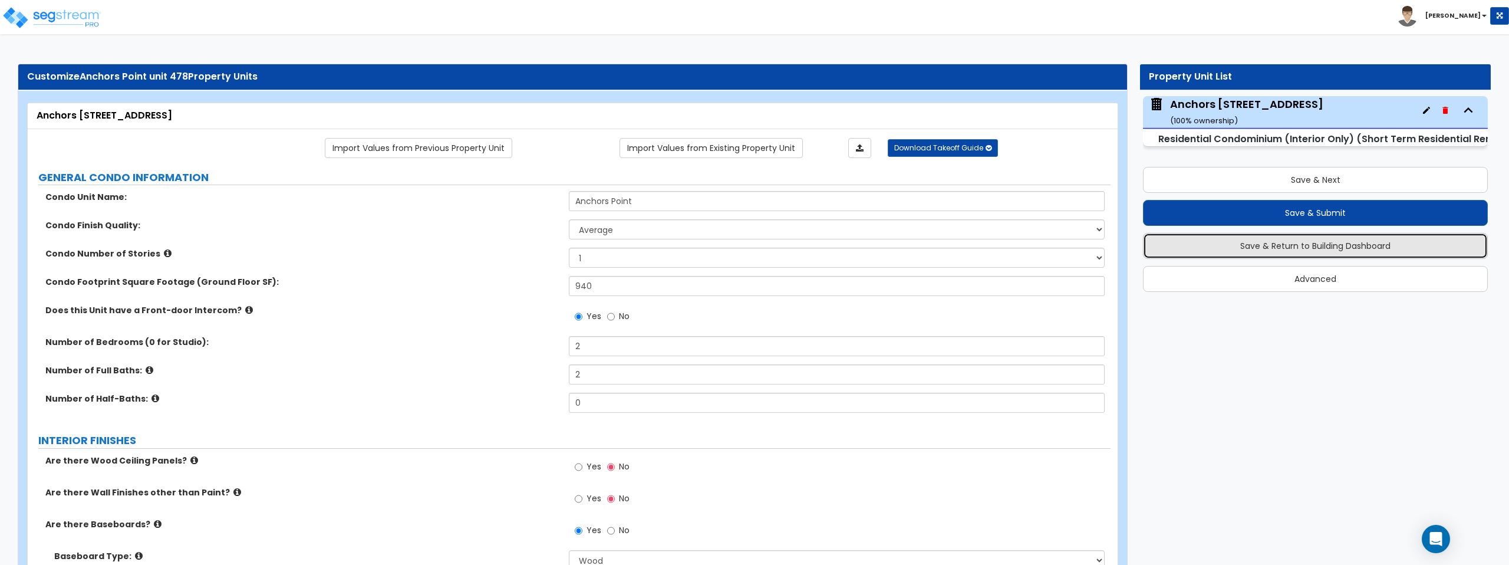
click at [1351, 245] on button "Save & Return to Building Dashboard" at bounding box center [1315, 246] width 345 height 26
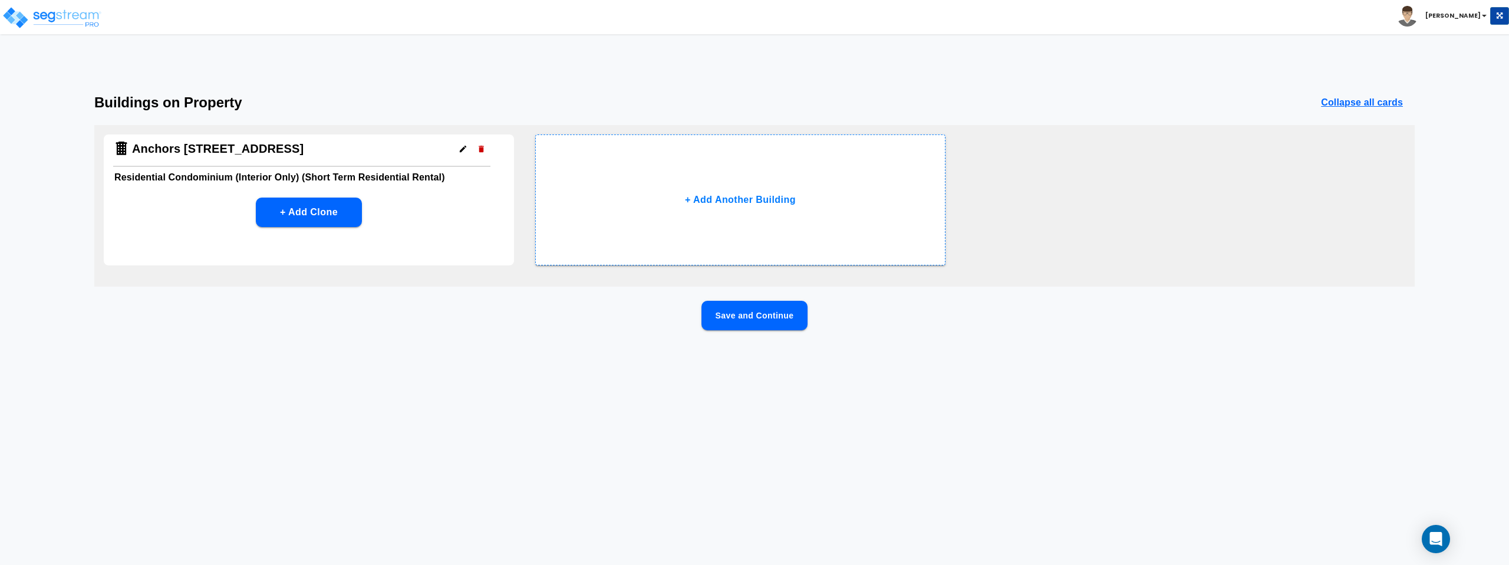
click at [334, 160] on div "Anchors [STREET_ADDRESS]" at bounding box center [301, 150] width 377 height 32
click at [414, 177] on h6 "Residential Condominium (Interior Only) (Short Term Residential Rental)" at bounding box center [308, 177] width 389 height 16
click at [413, 177] on h6 "Residential Condominium (Interior Only) (Short Term Residential Rental)" at bounding box center [308, 177] width 389 height 16
drag, startPoint x: 418, startPoint y: 164, endPoint x: 440, endPoint y: 184, distance: 30.4
click at [417, 164] on div "Anchors [STREET_ADDRESS]" at bounding box center [301, 150] width 377 height 32
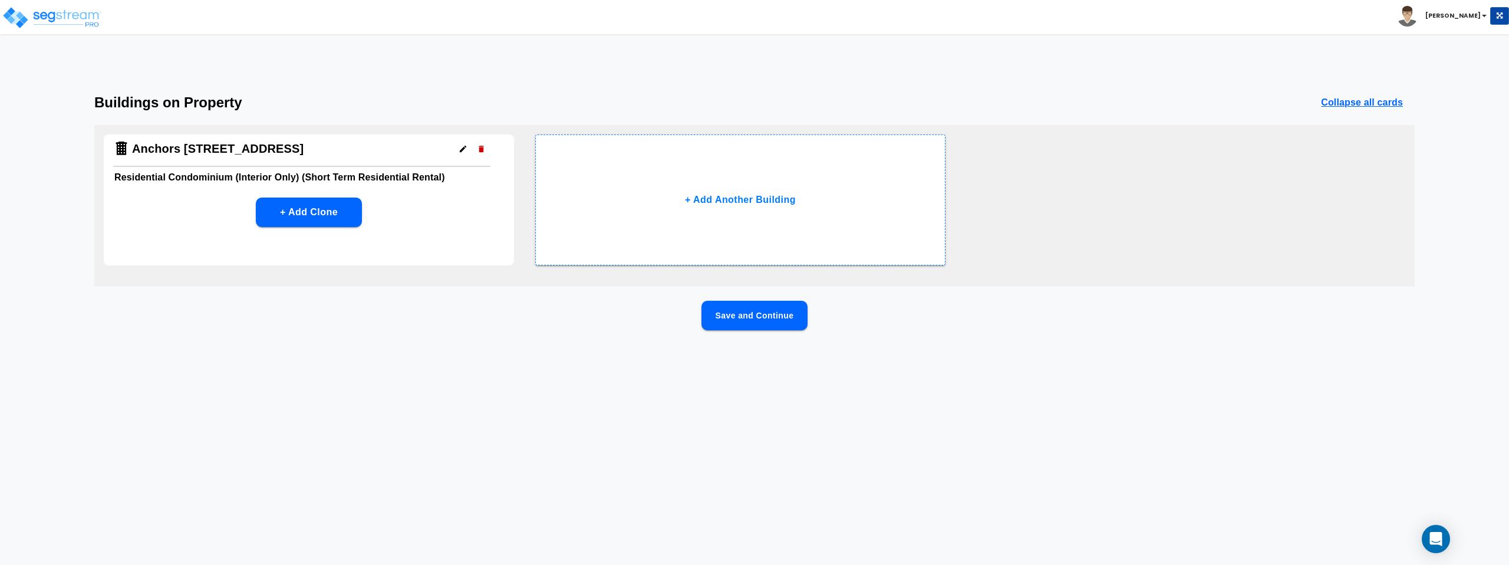
click at [780, 318] on button "Save and Continue" at bounding box center [754, 315] width 106 height 29
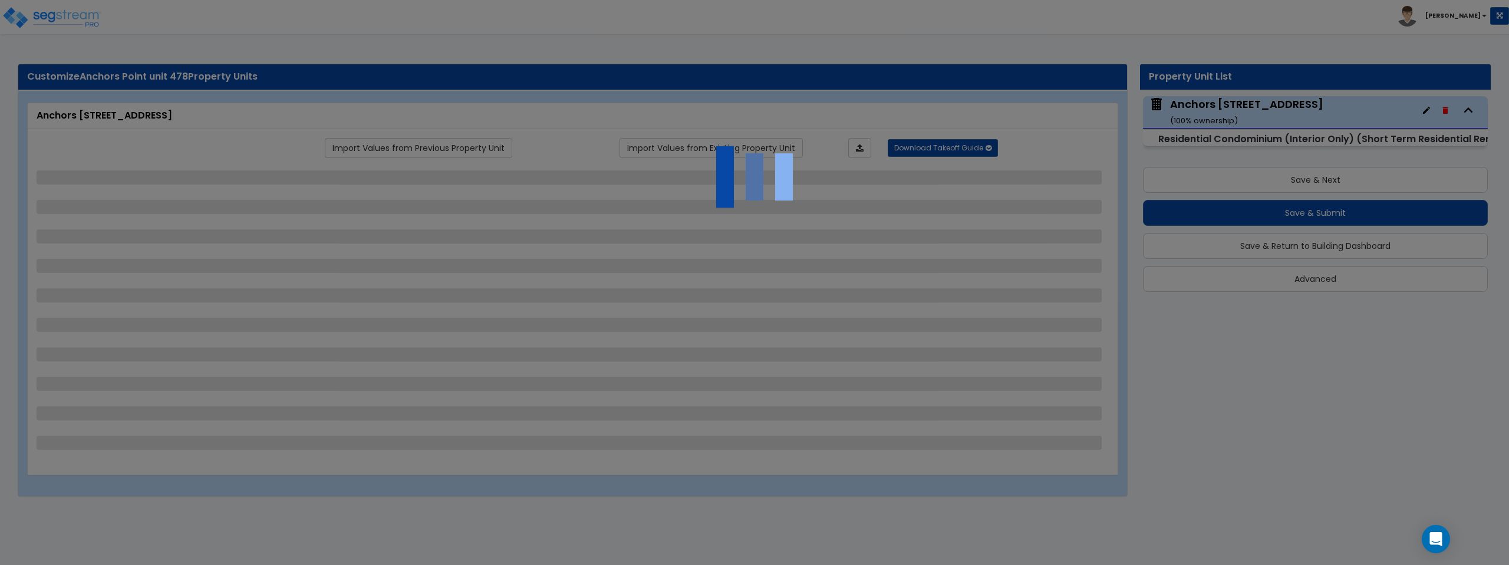
select select "1"
select select "7"
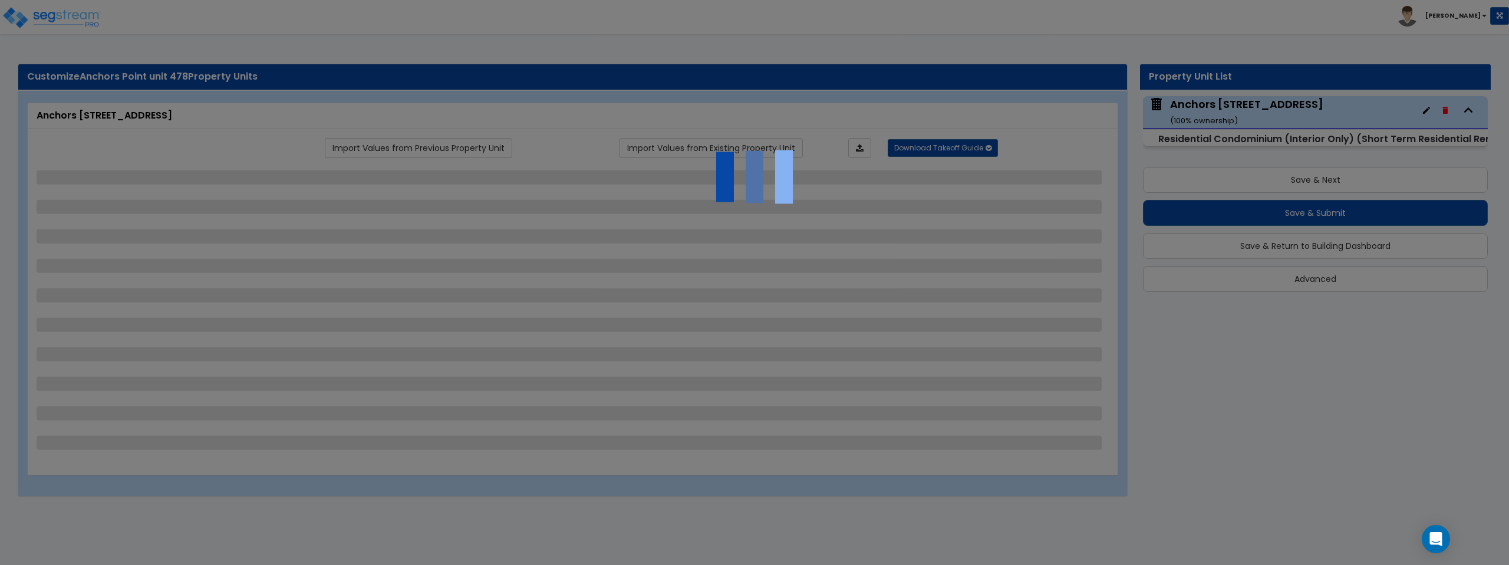
select select "7"
select select "1"
select select "3"
select select "4"
select select "5"
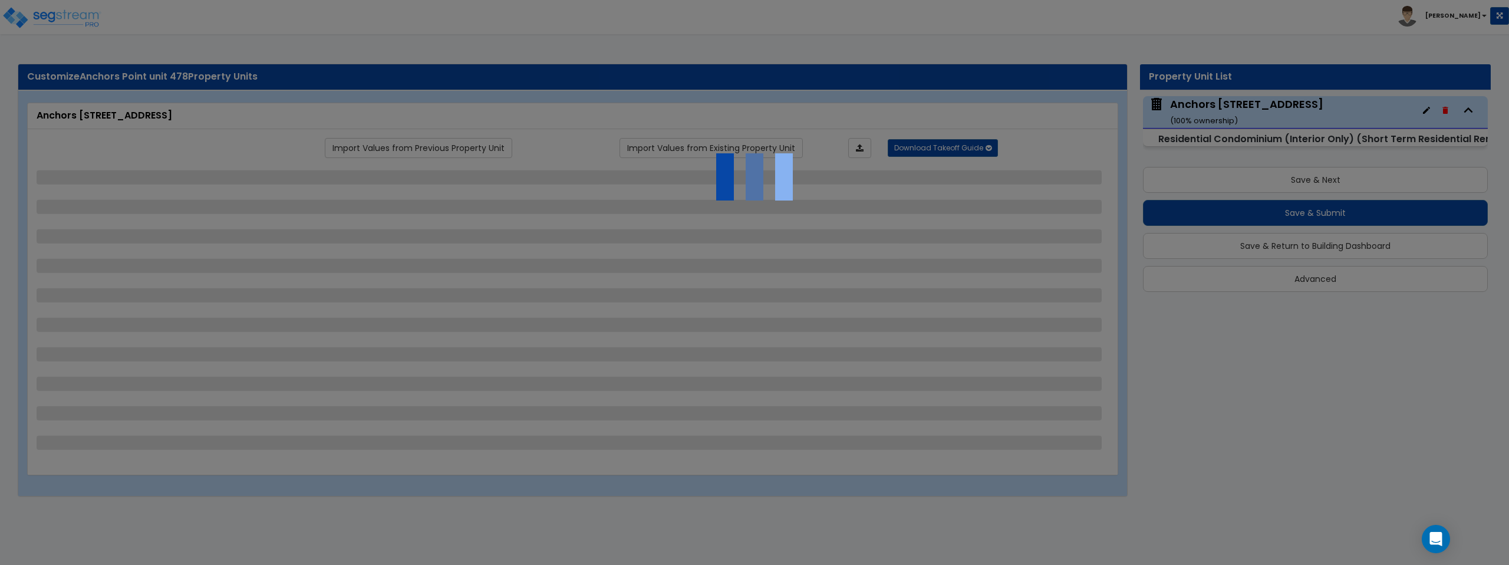
select select "3"
select select "1"
select select "3"
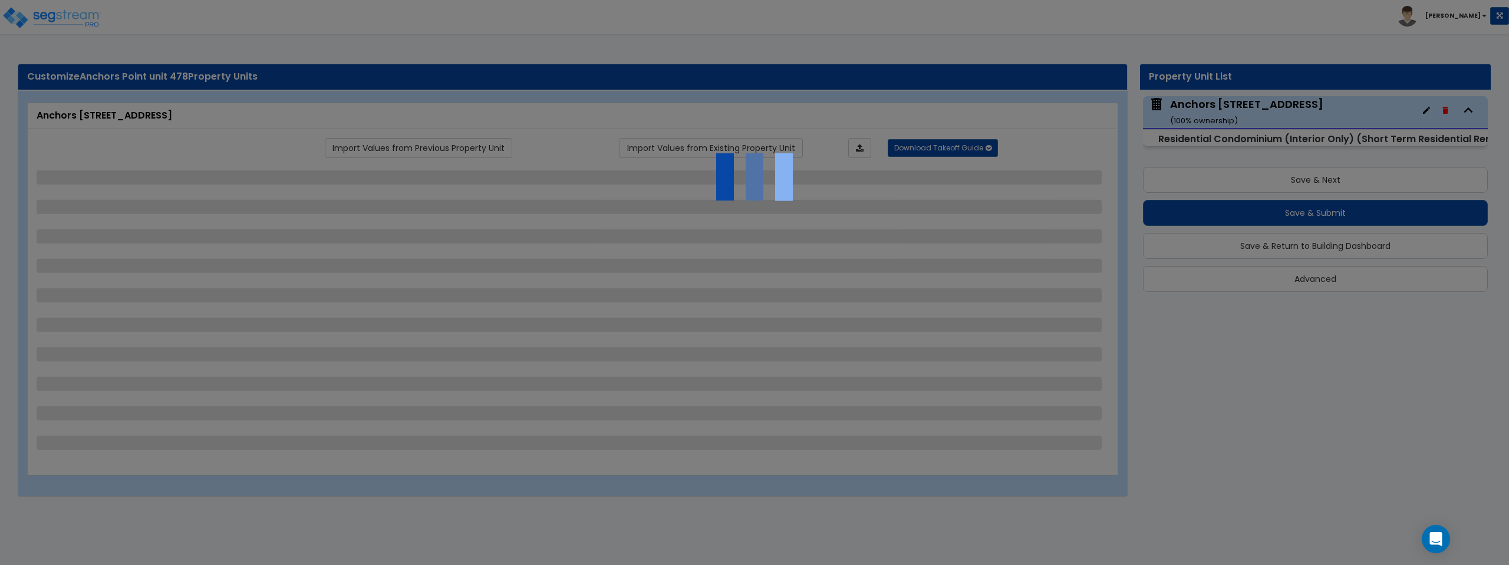
select select "4"
select select "1"
select select "2"
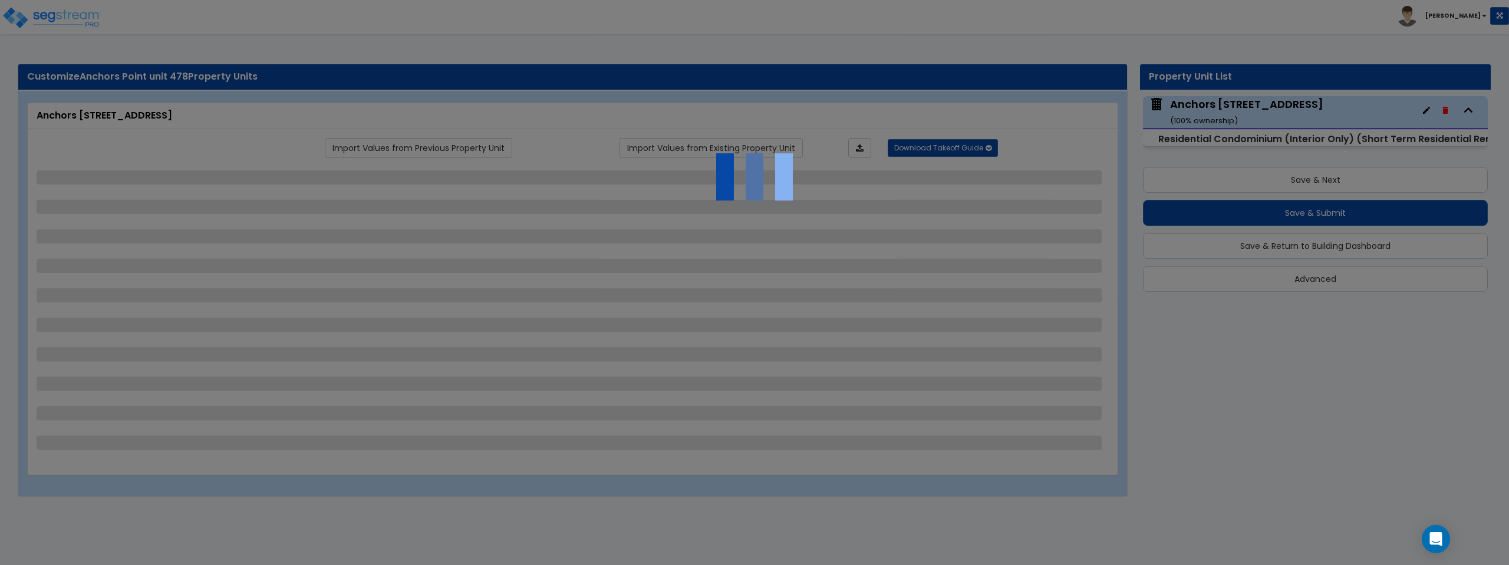
select select "2"
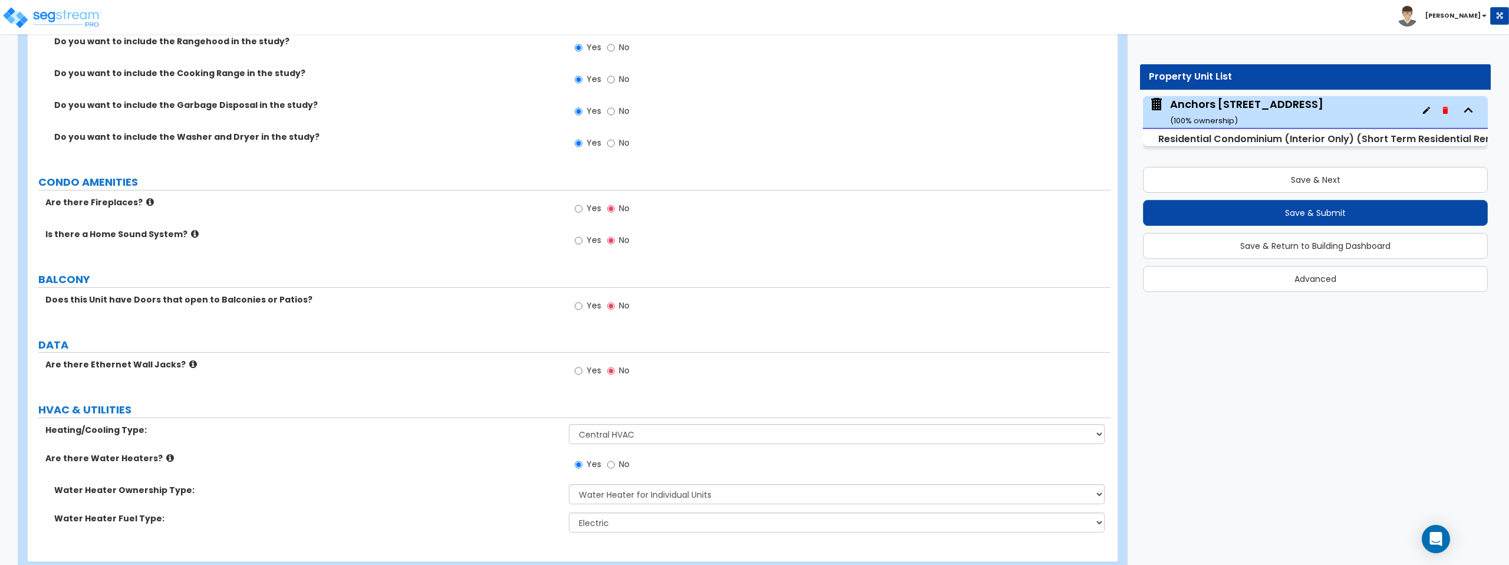
scroll to position [2442, 0]
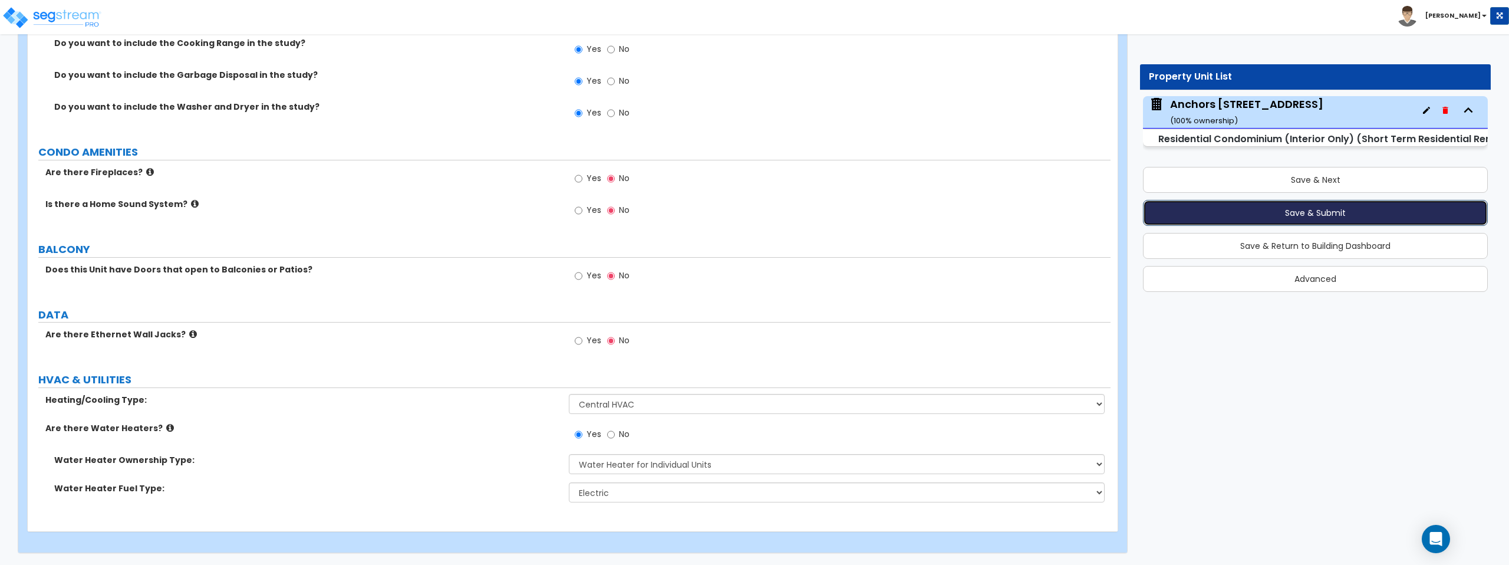
click at [1273, 213] on button "Save & Submit" at bounding box center [1315, 213] width 345 height 26
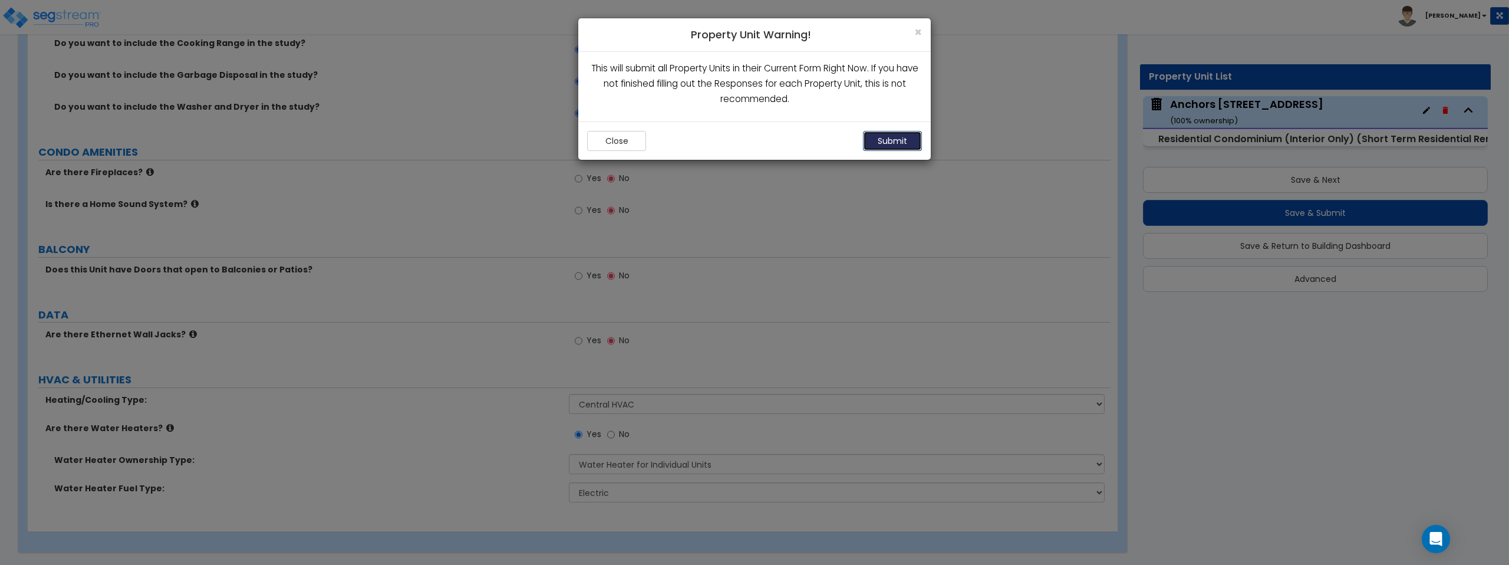
click at [891, 140] on button "Submit" at bounding box center [892, 141] width 59 height 20
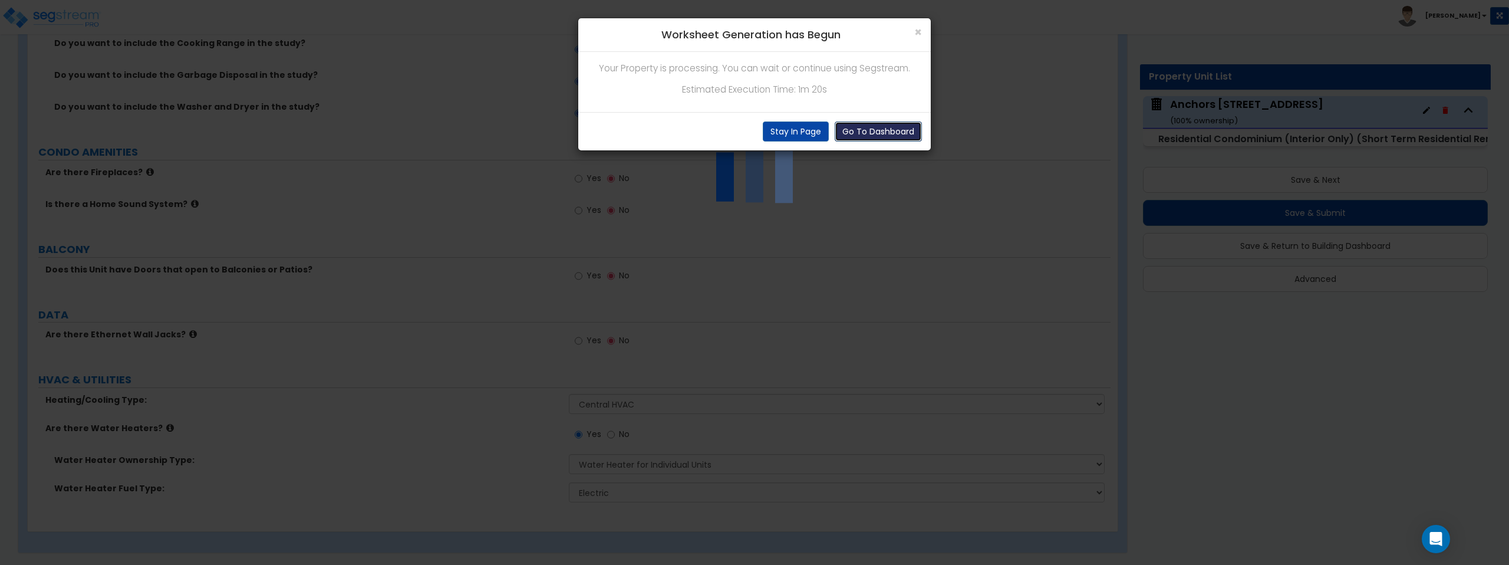
click at [874, 128] on button "Go To Dashboard" at bounding box center [877, 131] width 87 height 20
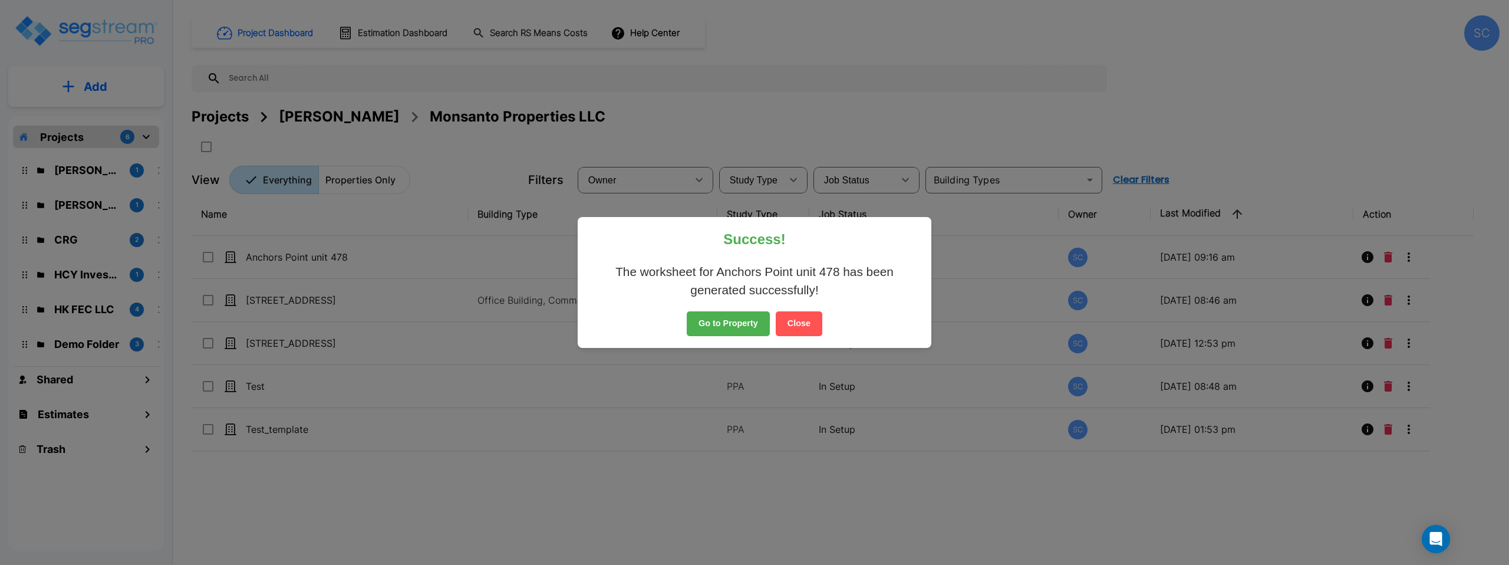
click at [722, 324] on button "Go to Property" at bounding box center [727, 323] width 83 height 25
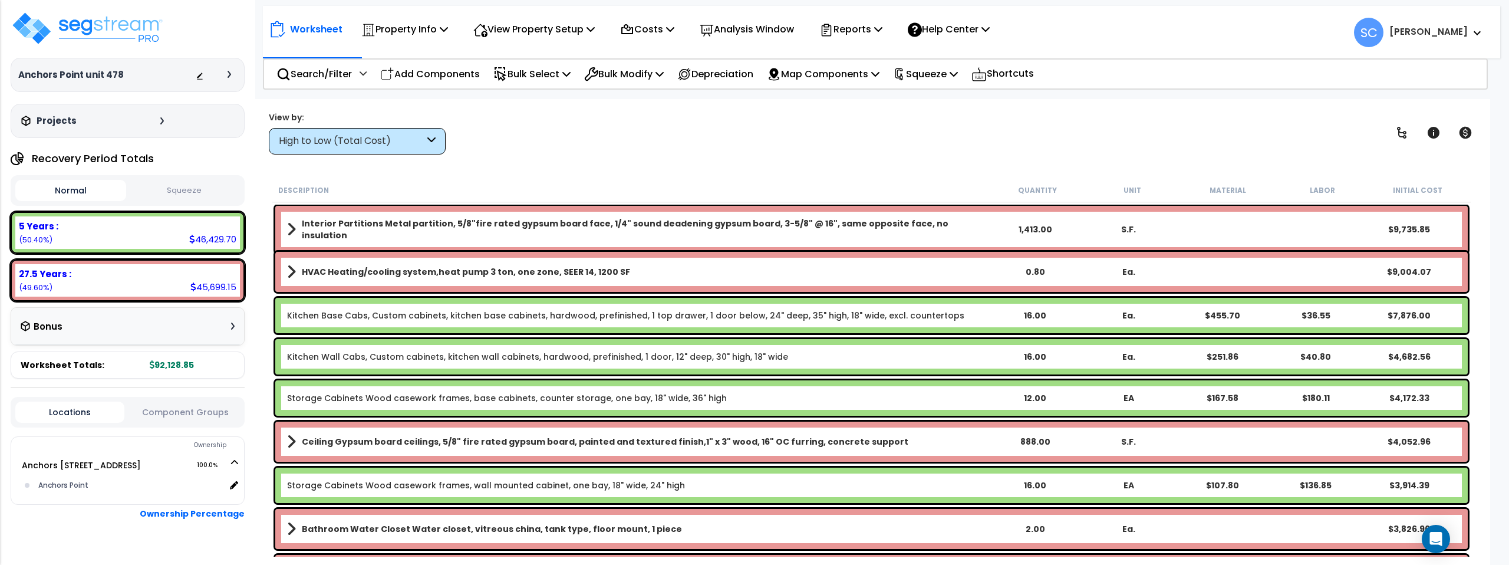
click at [194, 187] on button "Squeeze" at bounding box center [184, 190] width 111 height 21
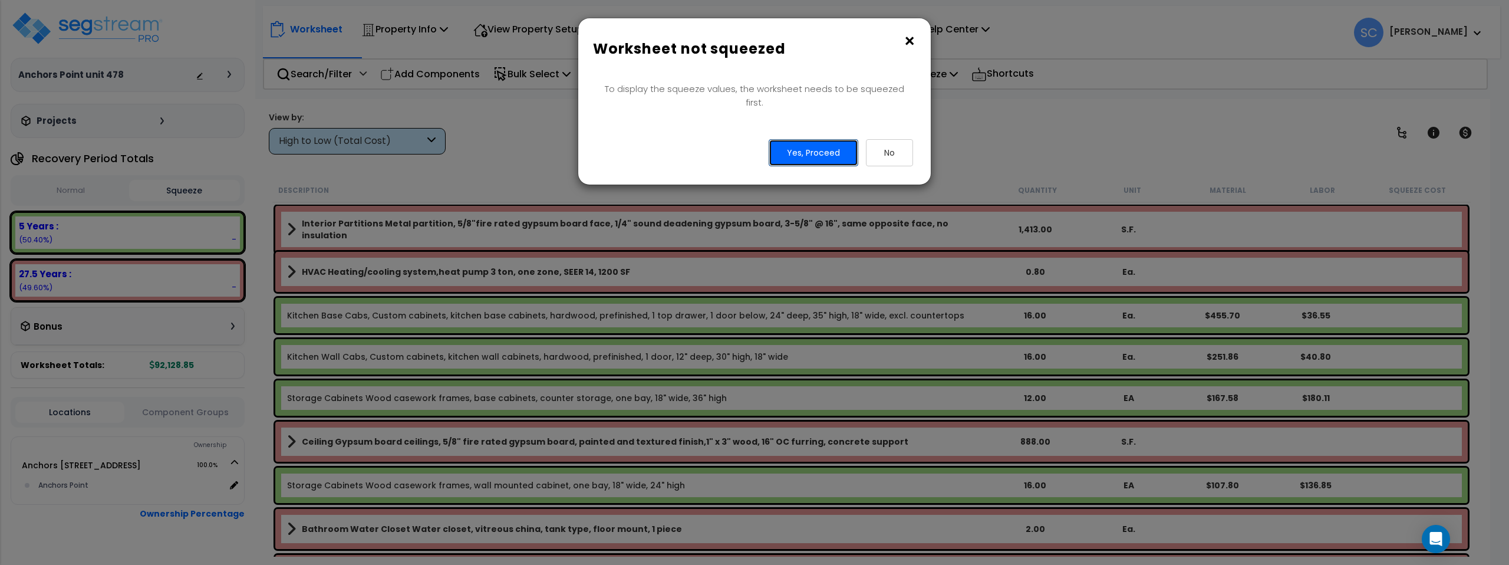
click at [805, 143] on button "Yes, Proceed" at bounding box center [813, 152] width 90 height 27
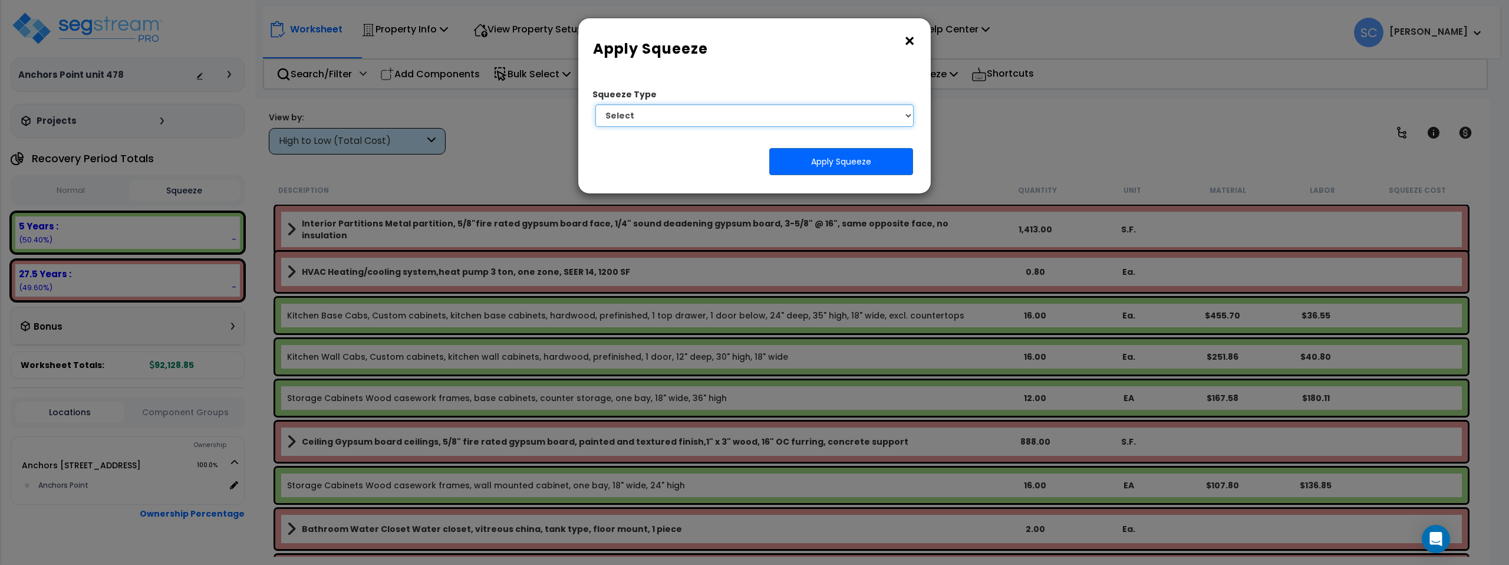
click at [794, 122] on select "Select 1. Squeeze Entire Worksheet 2. Squeeze by [PERSON_NAME] Cost 3. Squeeze …" at bounding box center [754, 115] width 318 height 22
select select "squeeze_entire_takeoffsheet"
click at [595, 104] on select "Select 1. Squeeze Entire Worksheet 2. Squeeze by [PERSON_NAME] Cost 3. Squeeze …" at bounding box center [754, 115] width 318 height 22
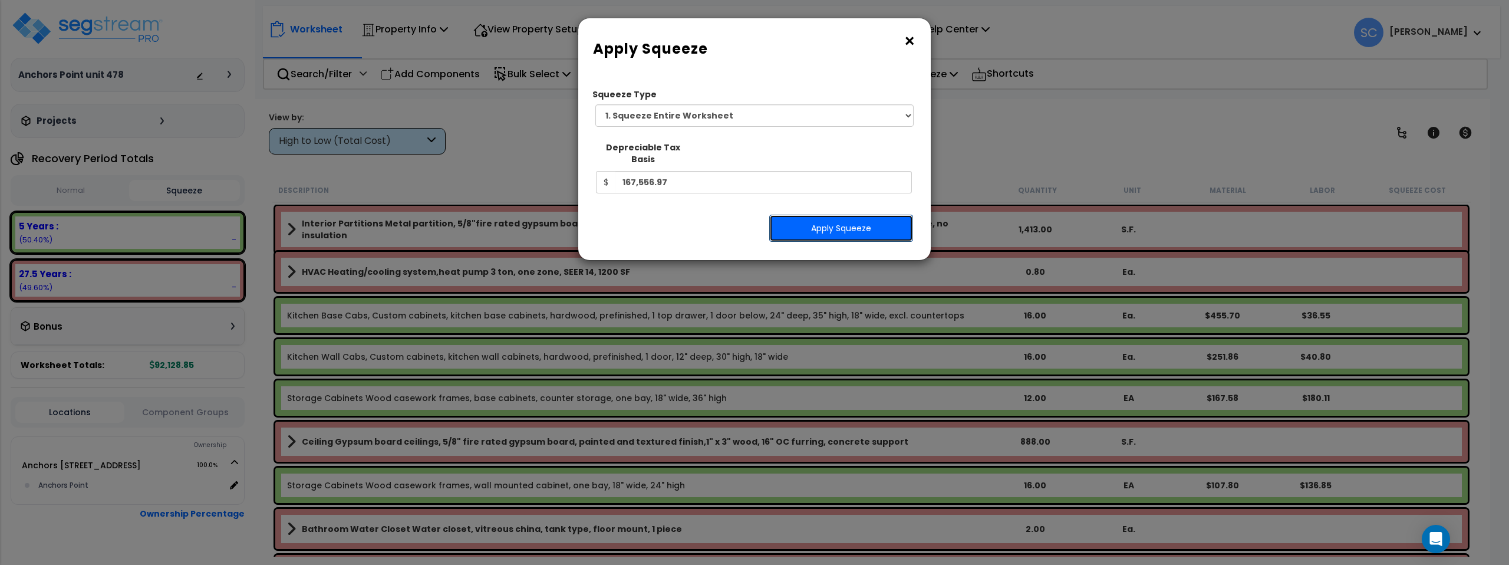
click at [823, 214] on button "Apply Squeeze" at bounding box center [841, 227] width 144 height 27
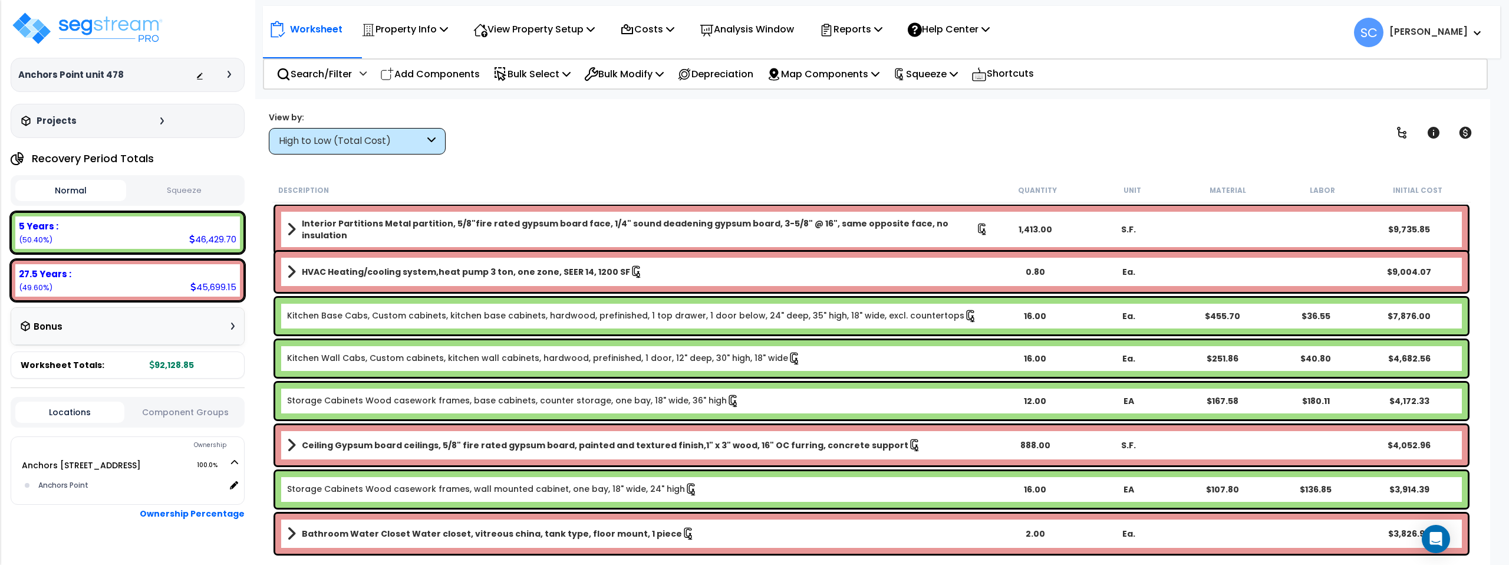
click at [203, 192] on button "Squeeze" at bounding box center [184, 190] width 111 height 21
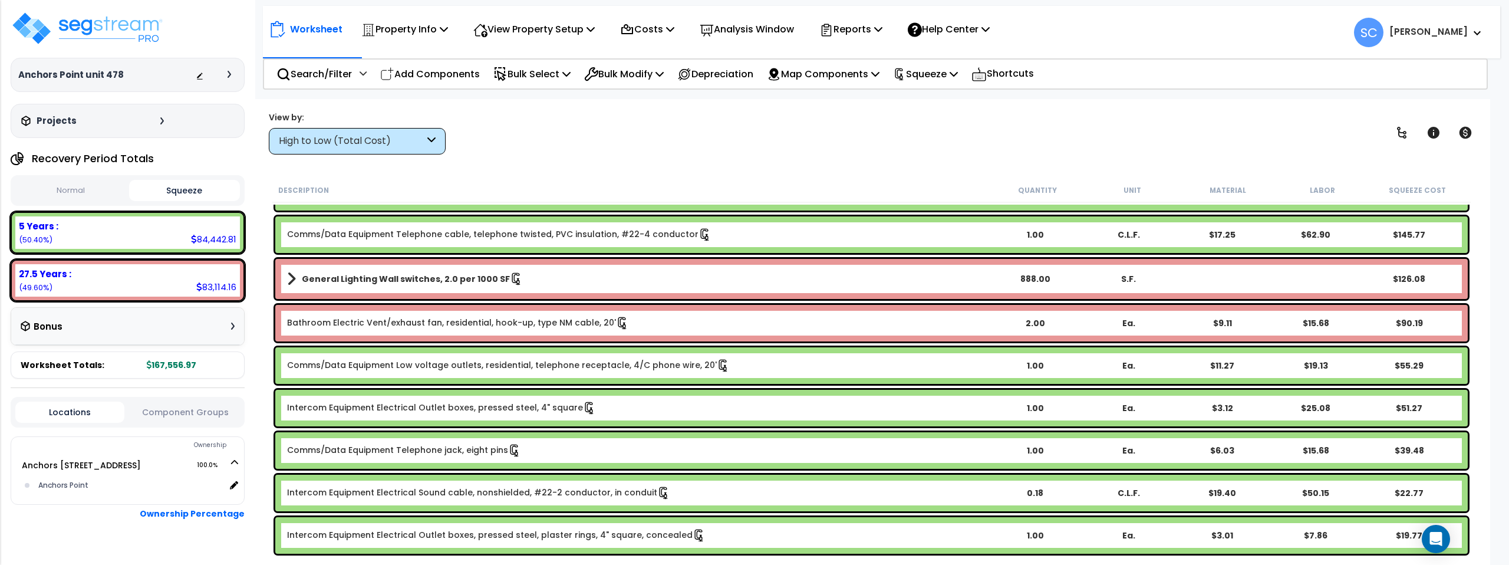
scroll to position [52, 0]
click at [401, 453] on link "Comms/Data Equipment Telephone jack, eight pins" at bounding box center [404, 450] width 234 height 13
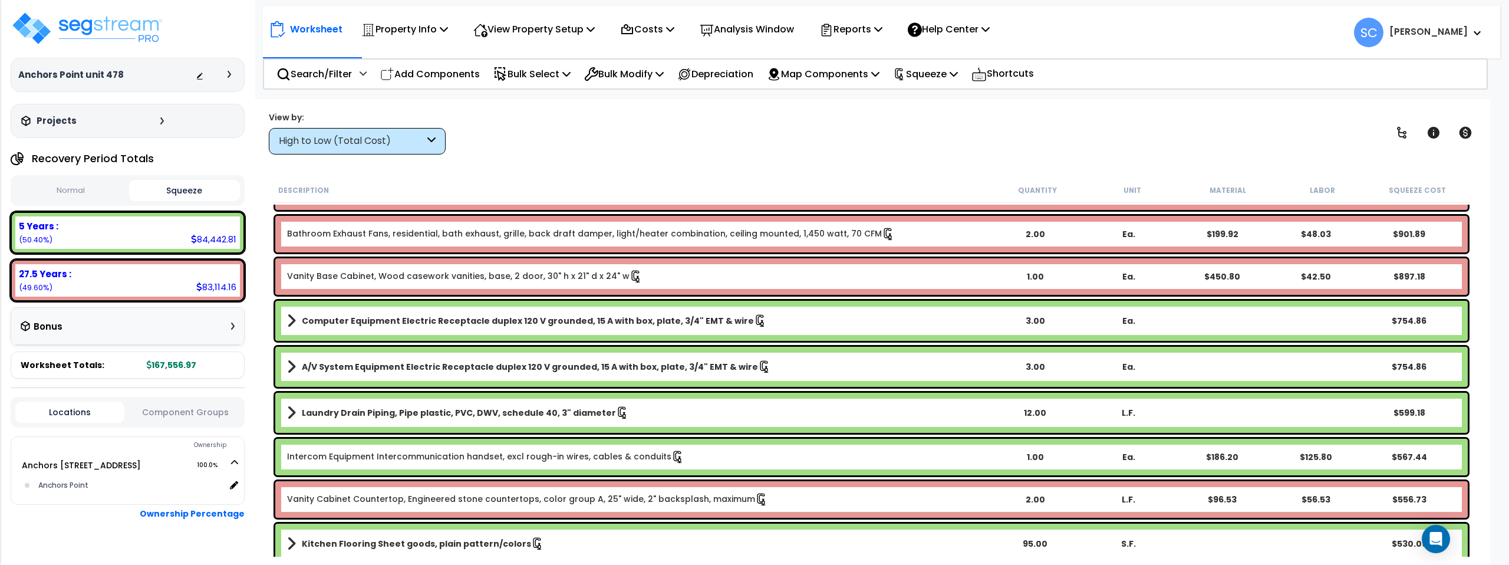
scroll to position [1671, 0]
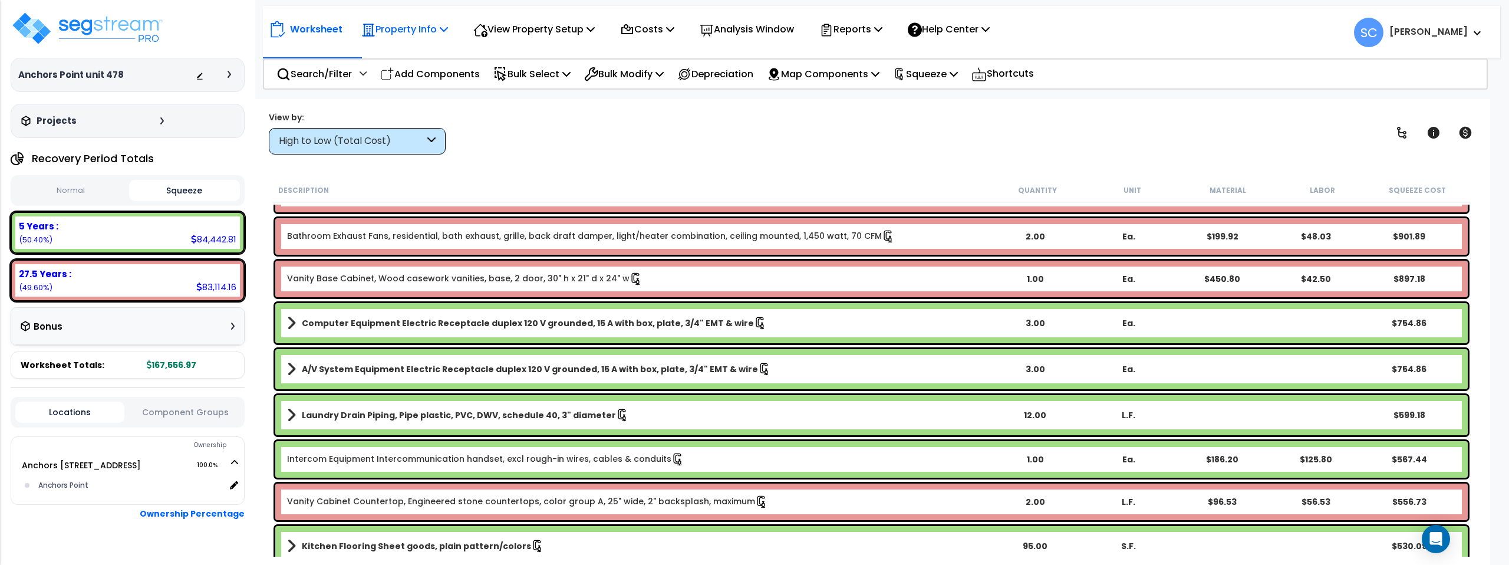
click at [420, 27] on p "Property Info" at bounding box center [404, 29] width 87 height 16
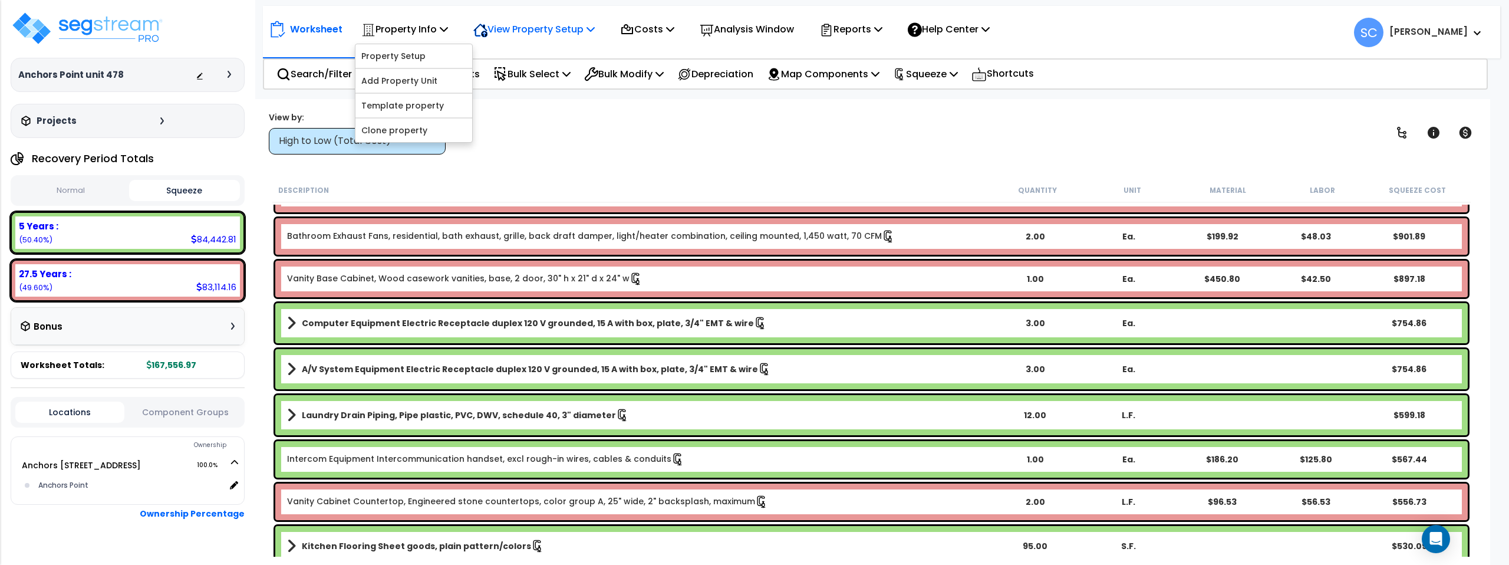
click at [534, 29] on p "View Property Setup" at bounding box center [533, 29] width 121 height 16
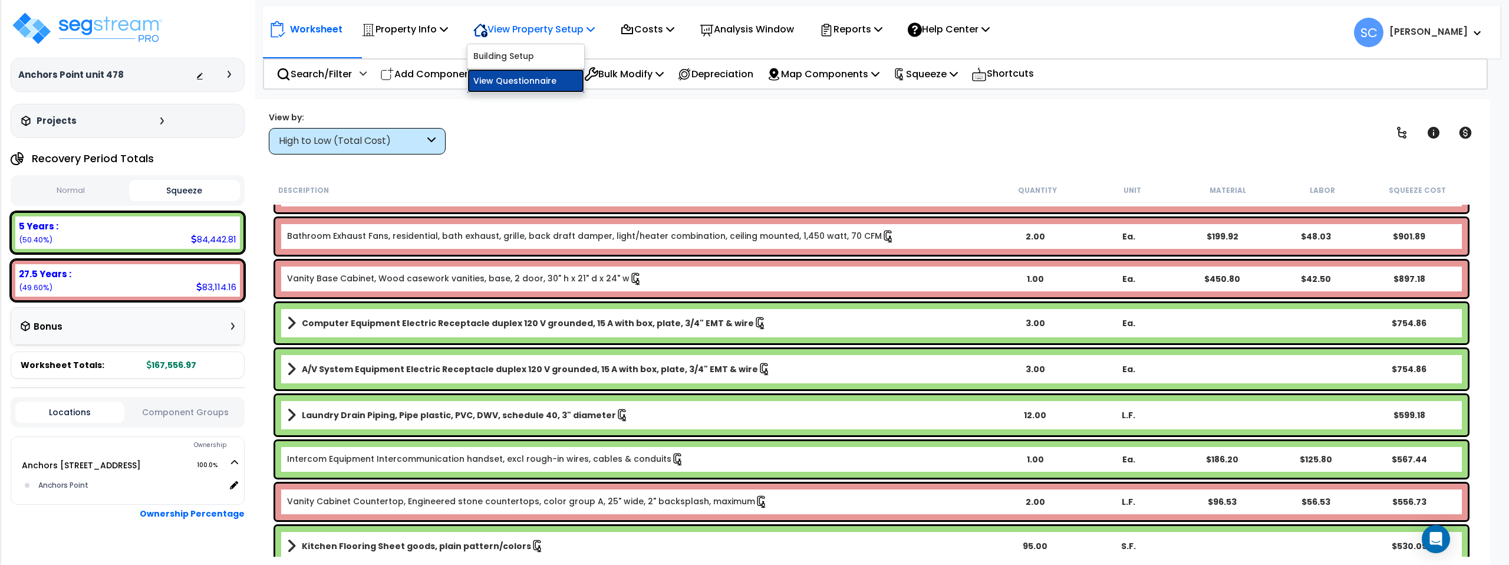
click at [525, 80] on link "View Questionnaire" at bounding box center [525, 81] width 117 height 24
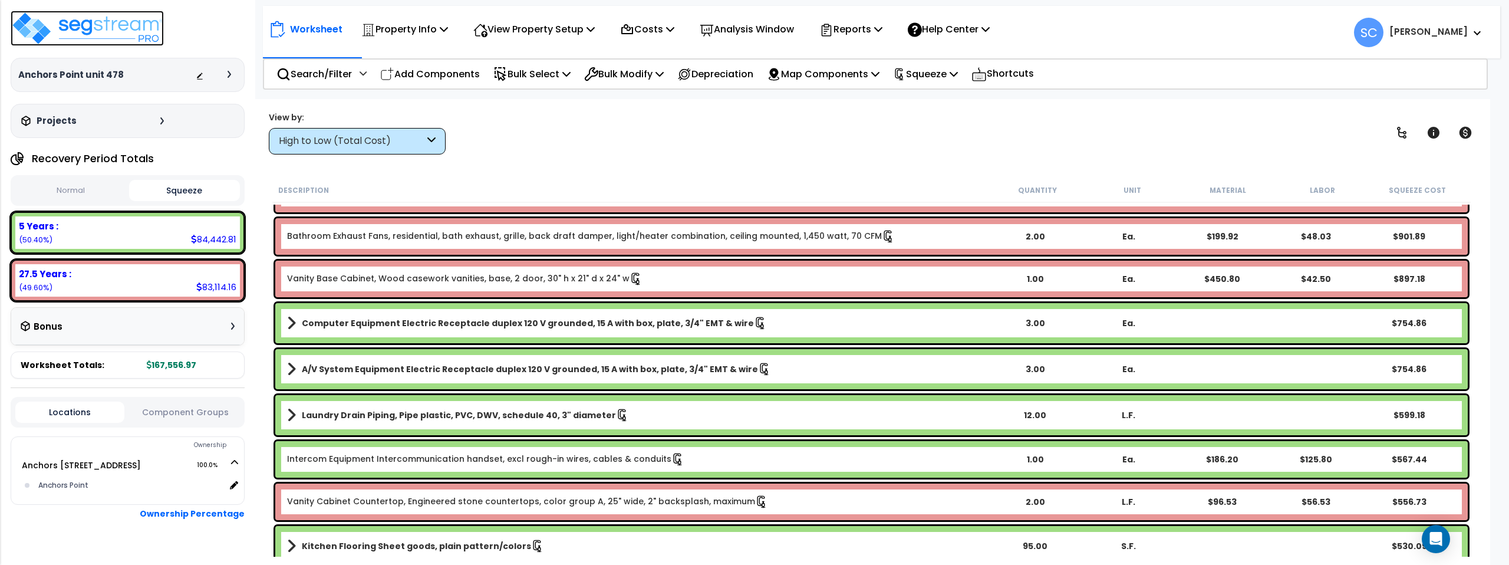
click at [132, 25] on img at bounding box center [87, 28] width 153 height 35
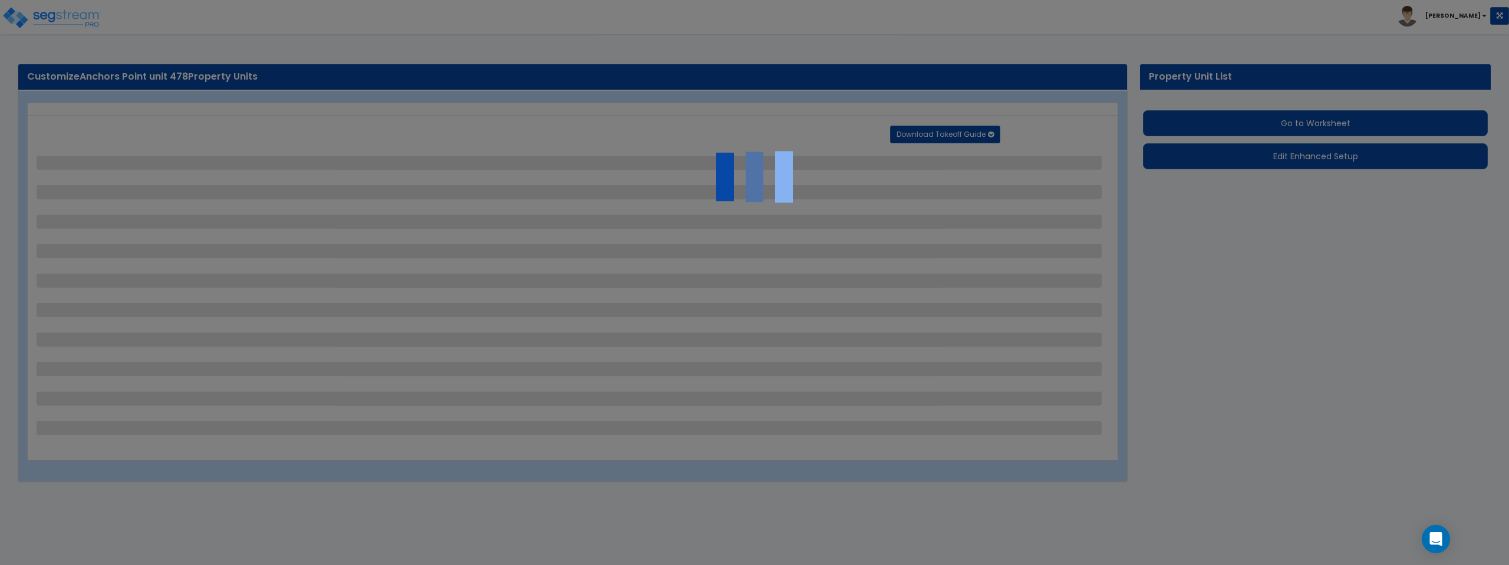
select select "1"
select select "7"
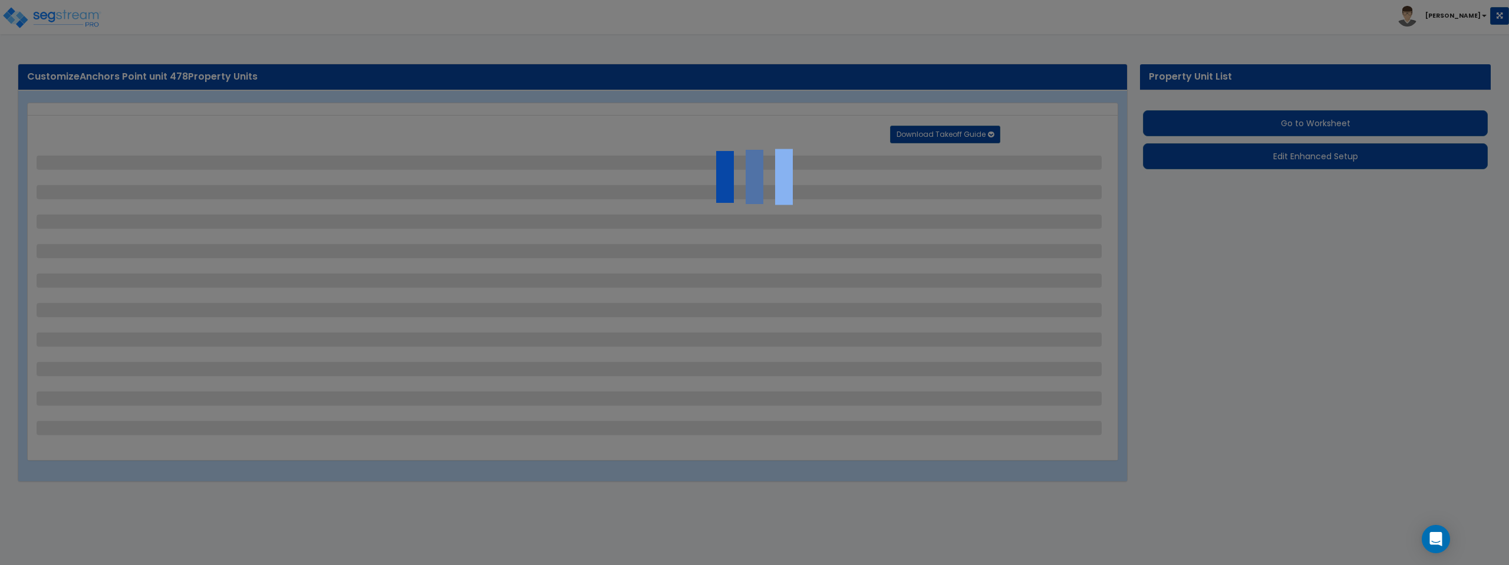
select select "7"
select select "1"
select select "3"
select select "4"
select select "5"
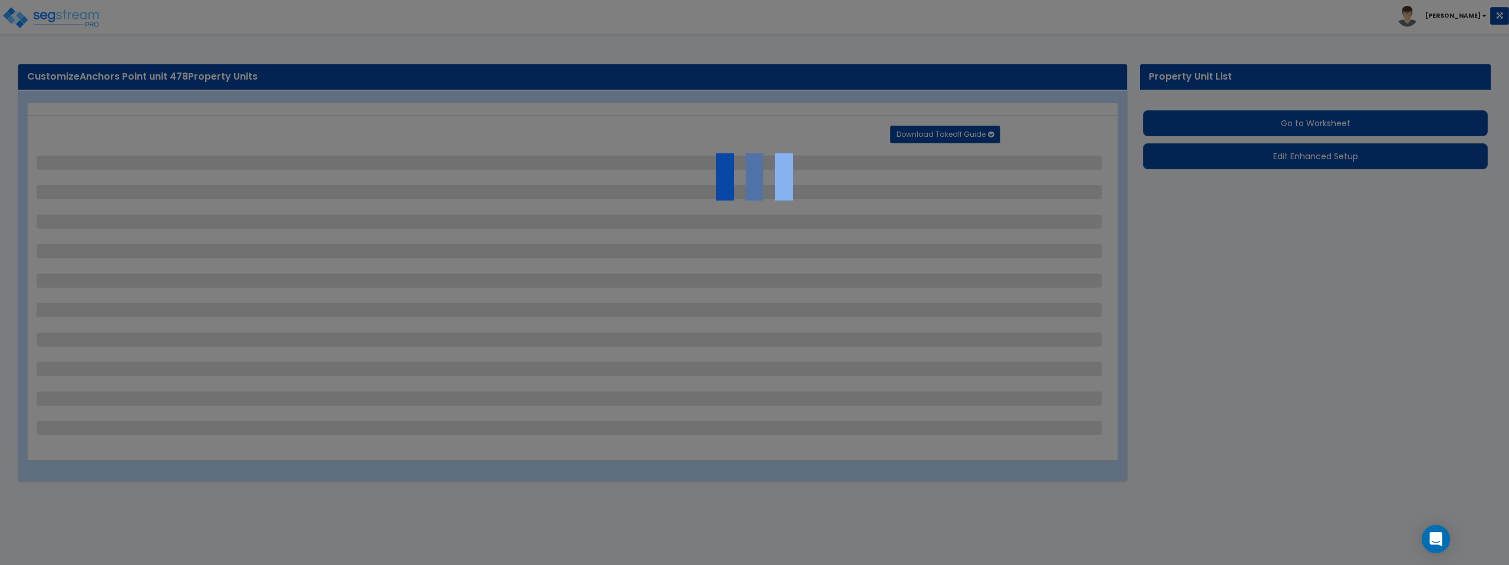
select select "3"
select select "1"
select select "3"
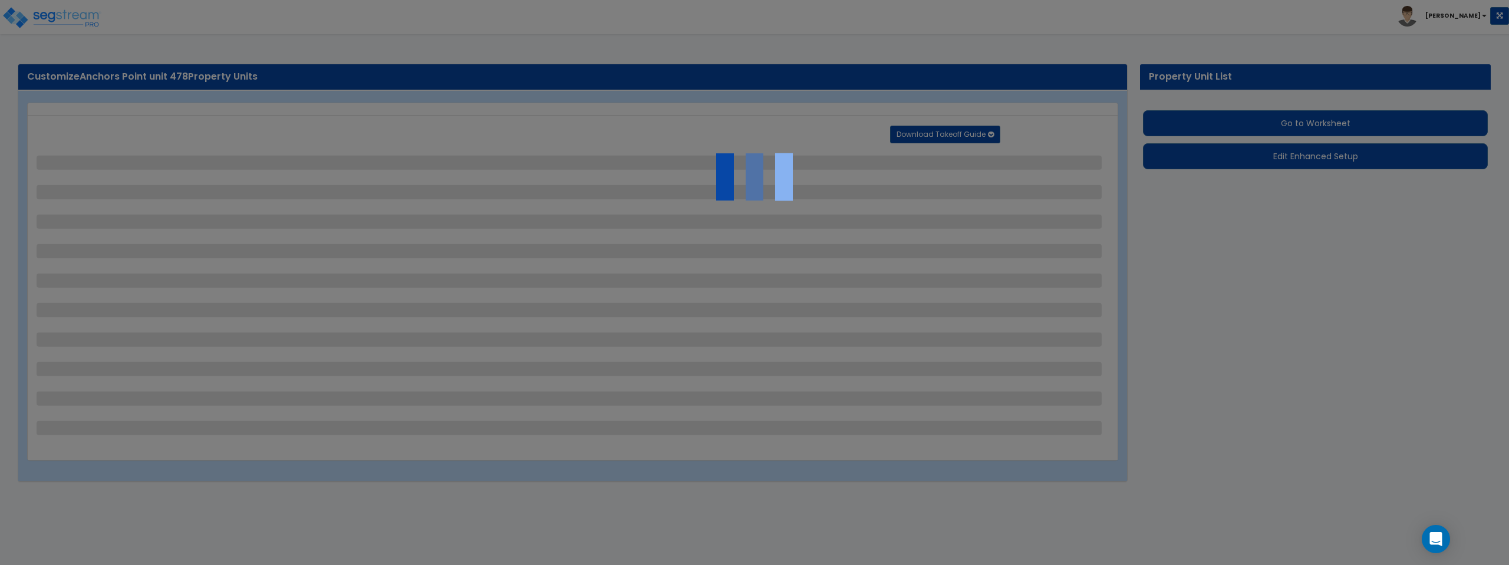
select select "4"
select select "1"
select select "2"
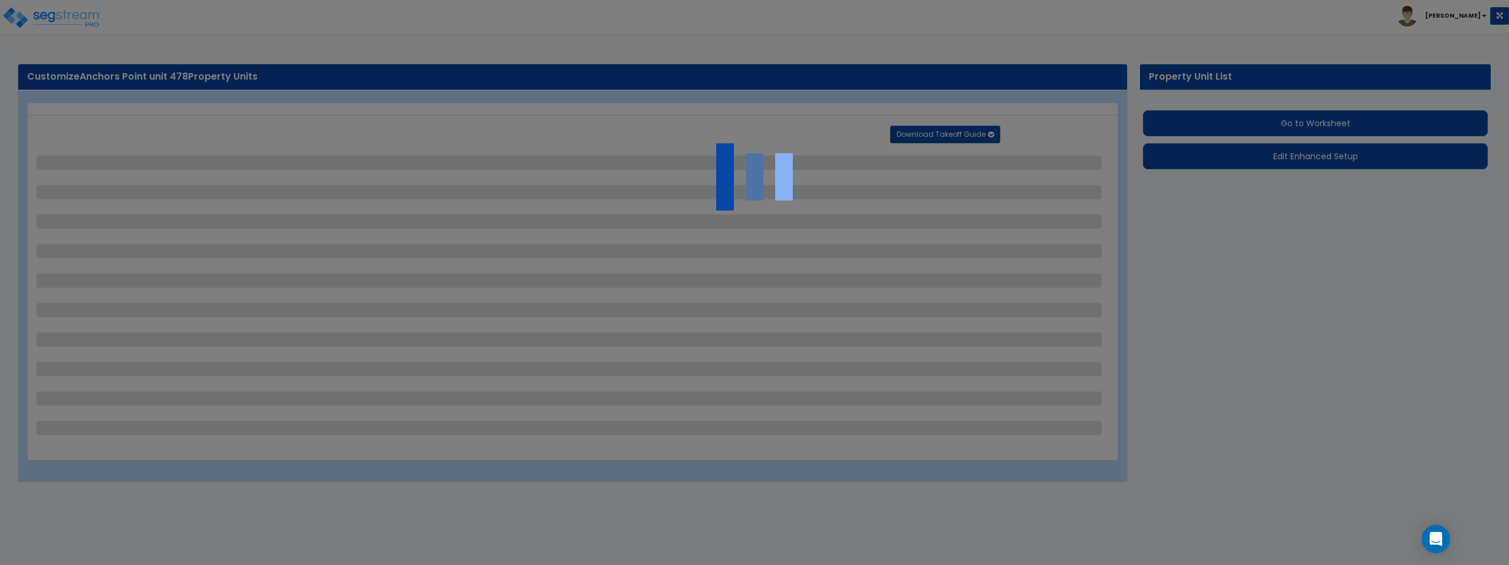
select select "2"
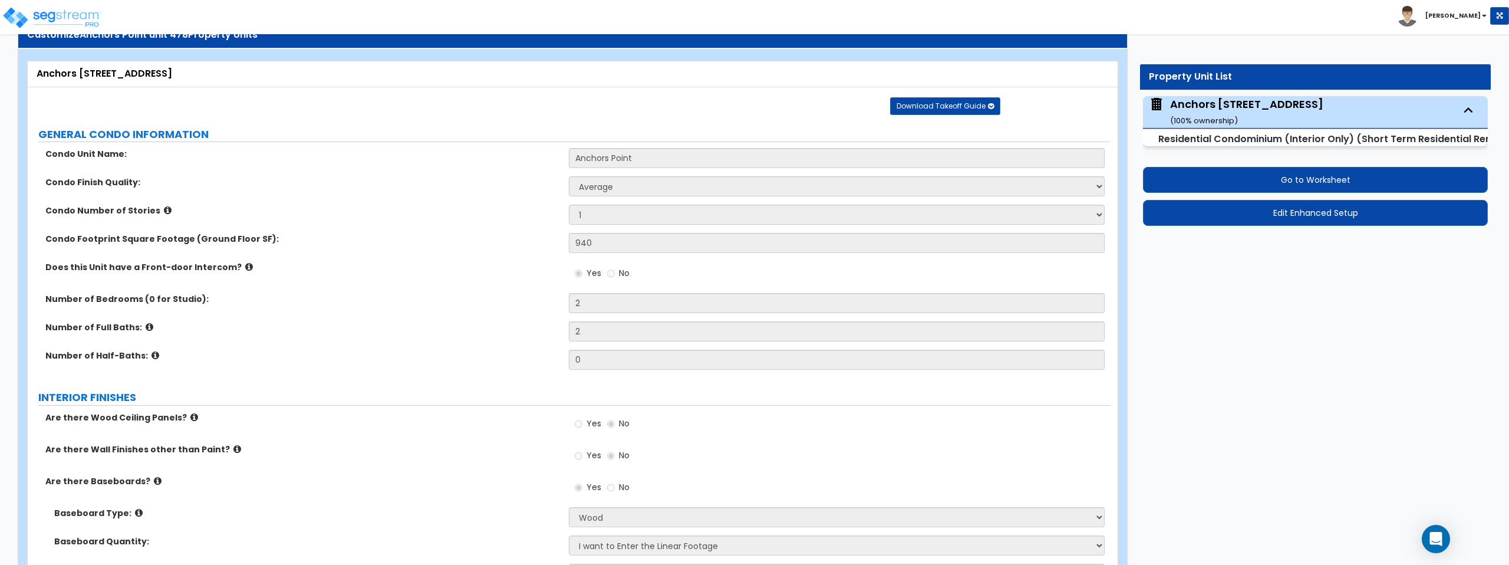
scroll to position [44, 0]
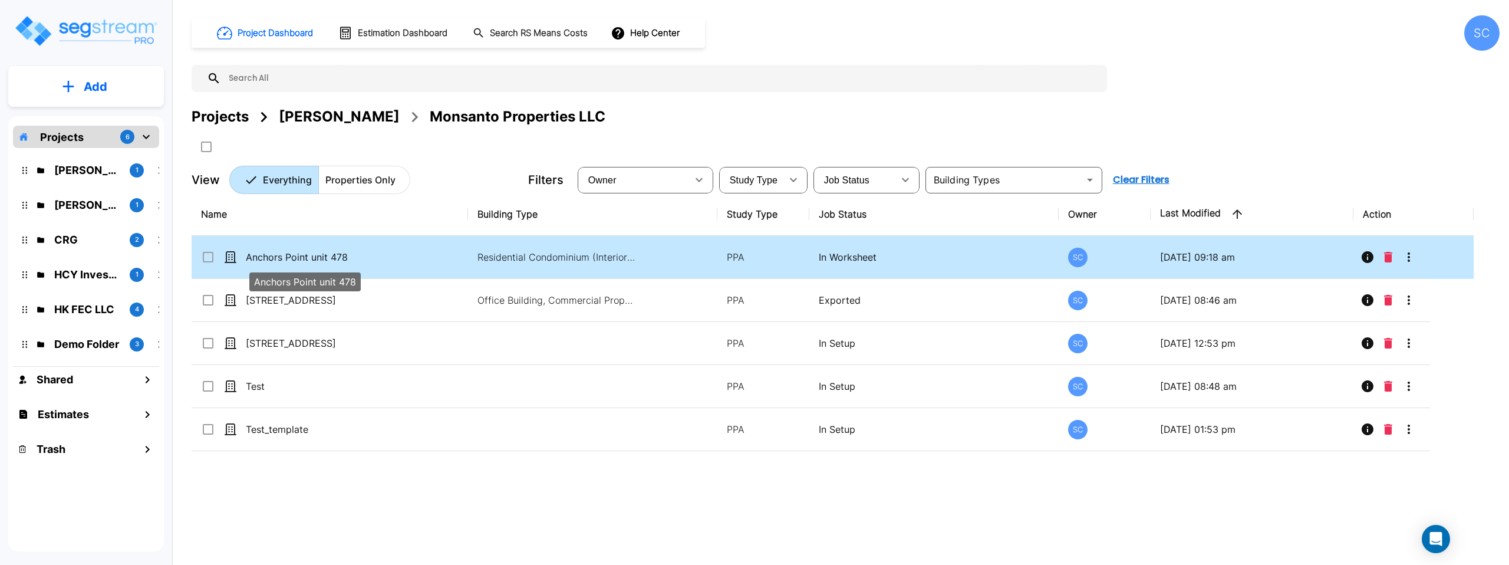
click at [321, 252] on p "Anchors Point unit 478" at bounding box center [305, 257] width 118 height 14
checkbox input "true"
click at [321, 252] on p "Anchors Point unit 478" at bounding box center [305, 257] width 118 height 14
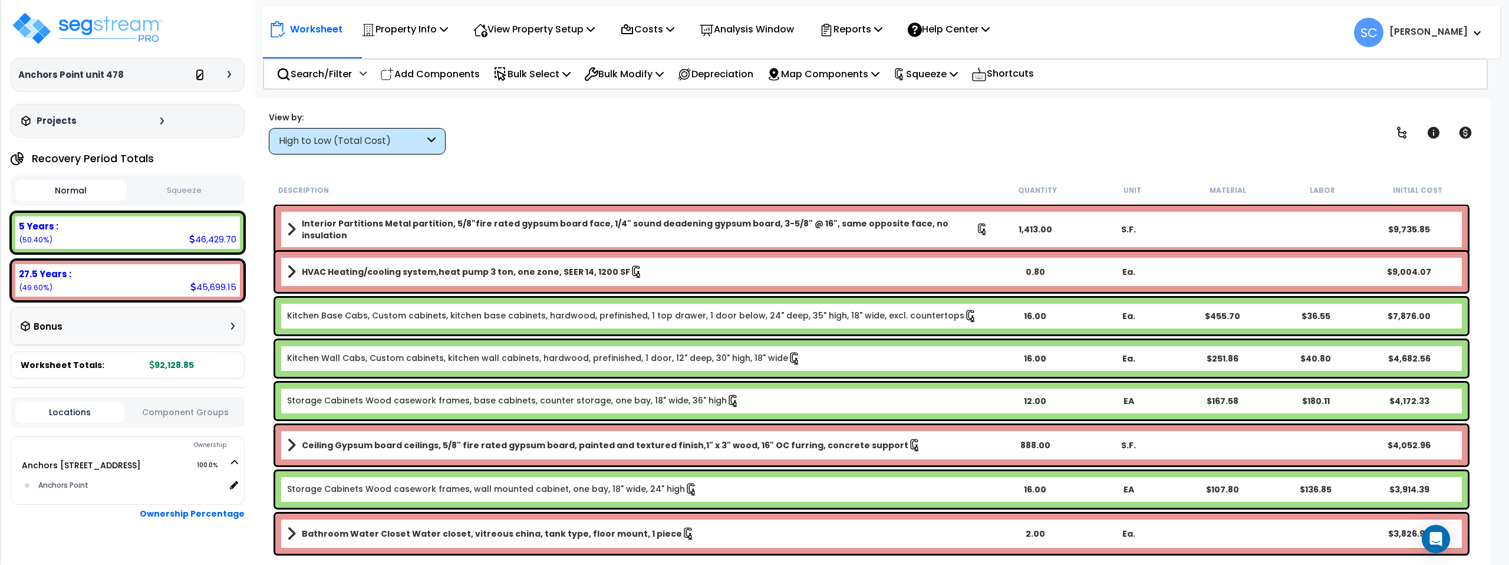
click at [202, 75] on icon at bounding box center [200, 76] width 8 height 8
click at [586, 31] on p "View Property Setup" at bounding box center [533, 29] width 121 height 16
click at [438, 23] on p "Property Info" at bounding box center [404, 29] width 87 height 16
click at [311, 29] on p "Worksheet" at bounding box center [316, 29] width 52 height 16
click at [309, 32] on p "Worksheet" at bounding box center [316, 29] width 52 height 16
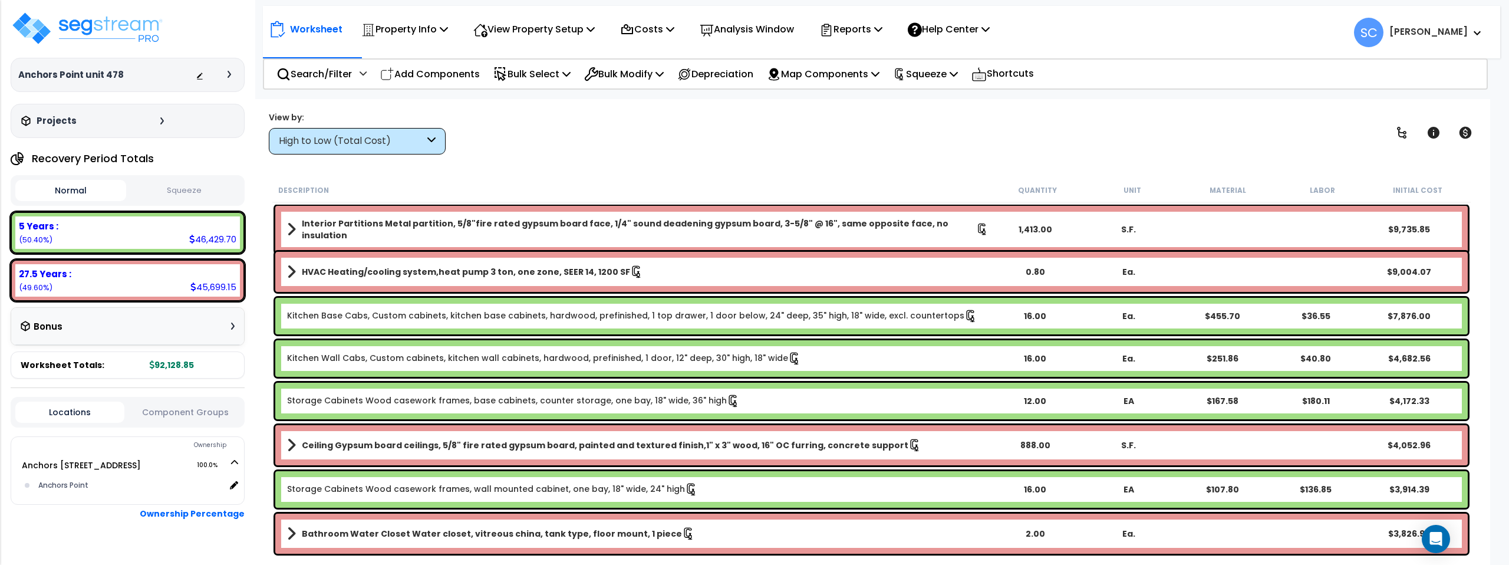
click at [277, 28] on icon at bounding box center [277, 29] width 16 height 17
click at [462, 75] on p "Add Components" at bounding box center [430, 74] width 100 height 16
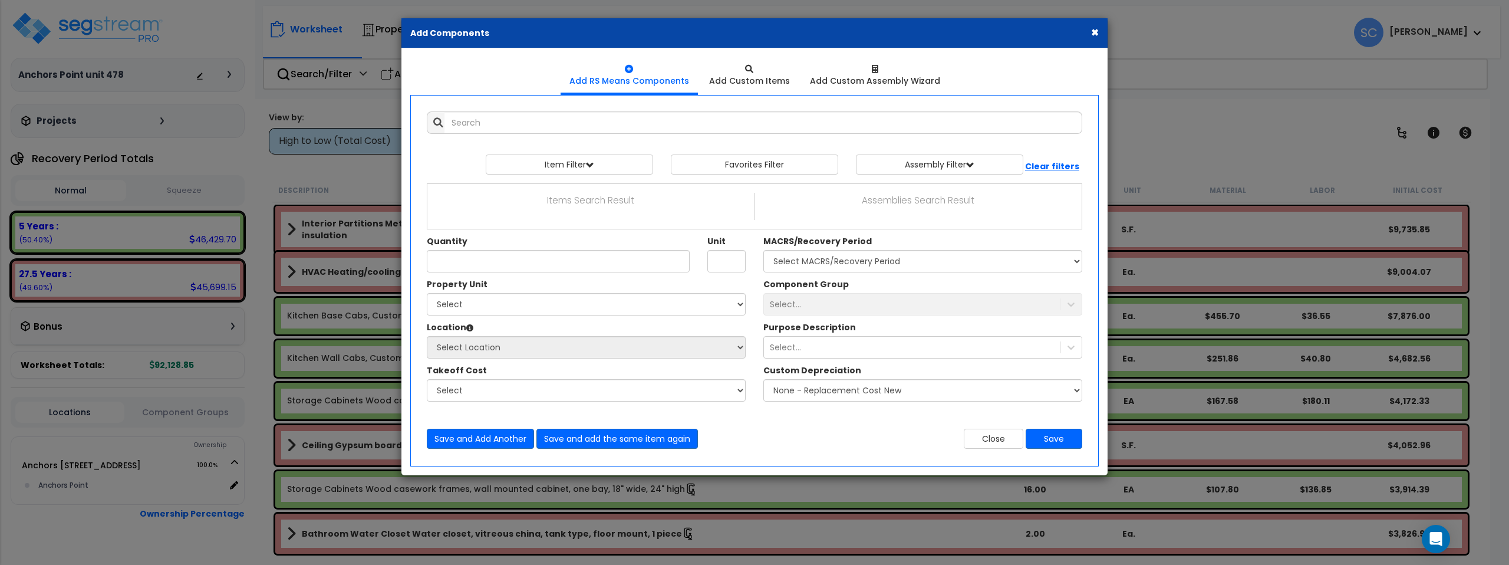
click at [1094, 34] on button "×" at bounding box center [1095, 32] width 8 height 12
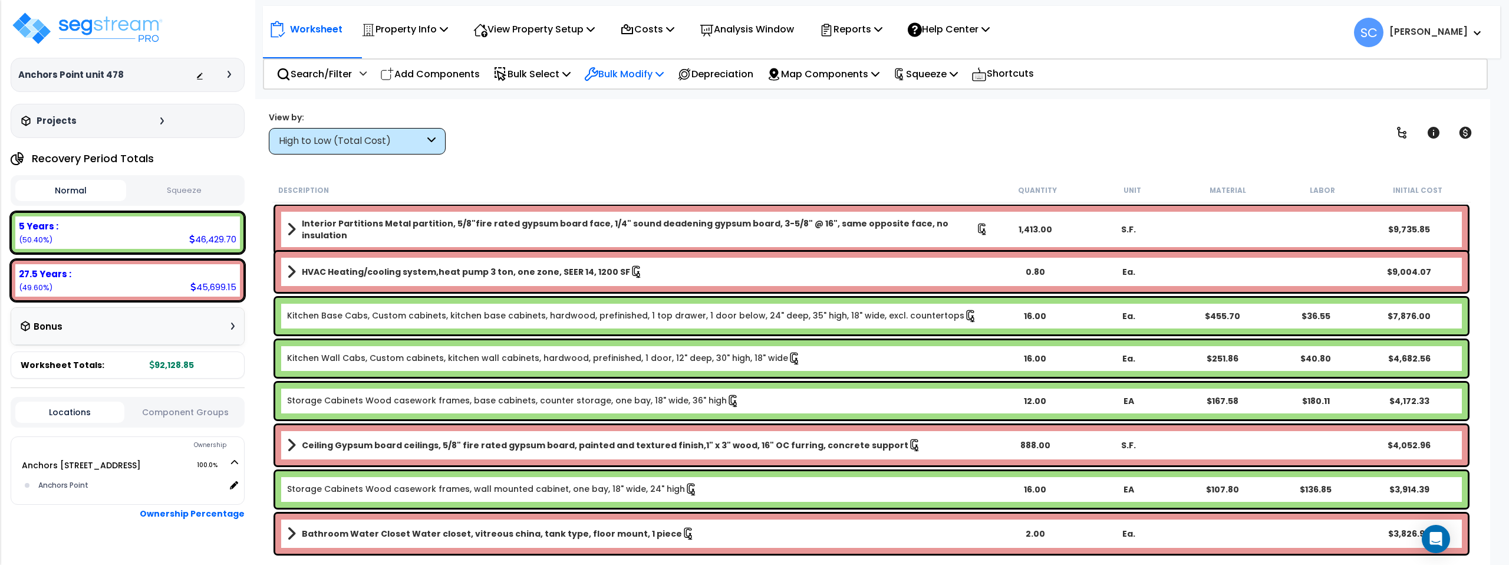
click at [670, 74] on div "Bulk Modify Delete Selected Modify Total Cost Factor Modify Location of Selecte…" at bounding box center [623, 74] width 93 height 28
click at [664, 76] on icon at bounding box center [659, 73] width 8 height 9
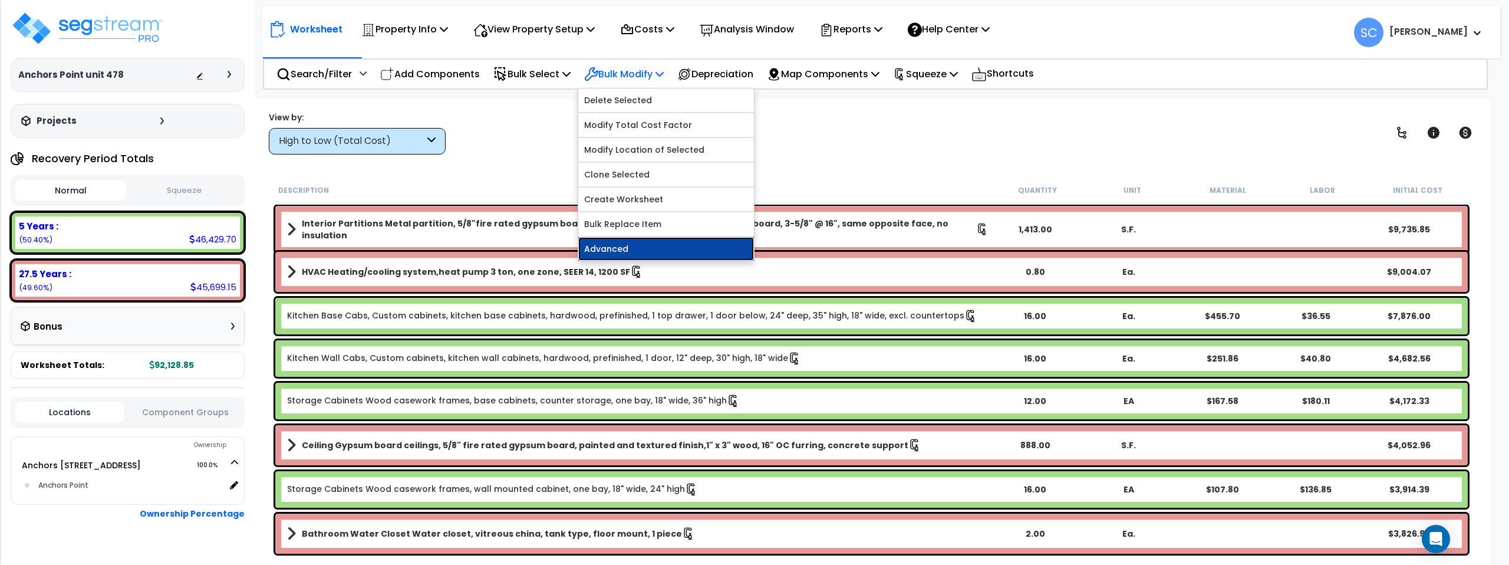
click at [666, 249] on link "Advanced" at bounding box center [666, 249] width 176 height 24
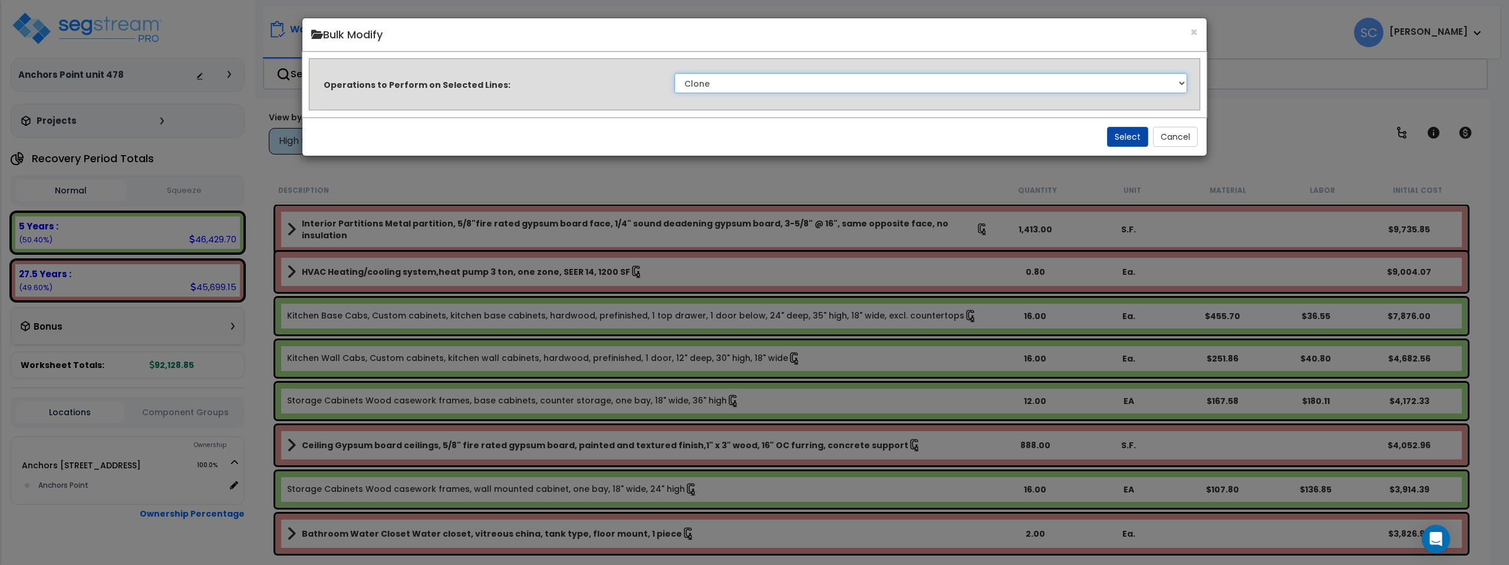
click at [750, 82] on select "Clone Delete Delete Zero Quantities Modify Component Group Modify Recovery Peri…" at bounding box center [930, 83] width 513 height 20
click at [1179, 141] on button "Cancel" at bounding box center [1175, 137] width 45 height 20
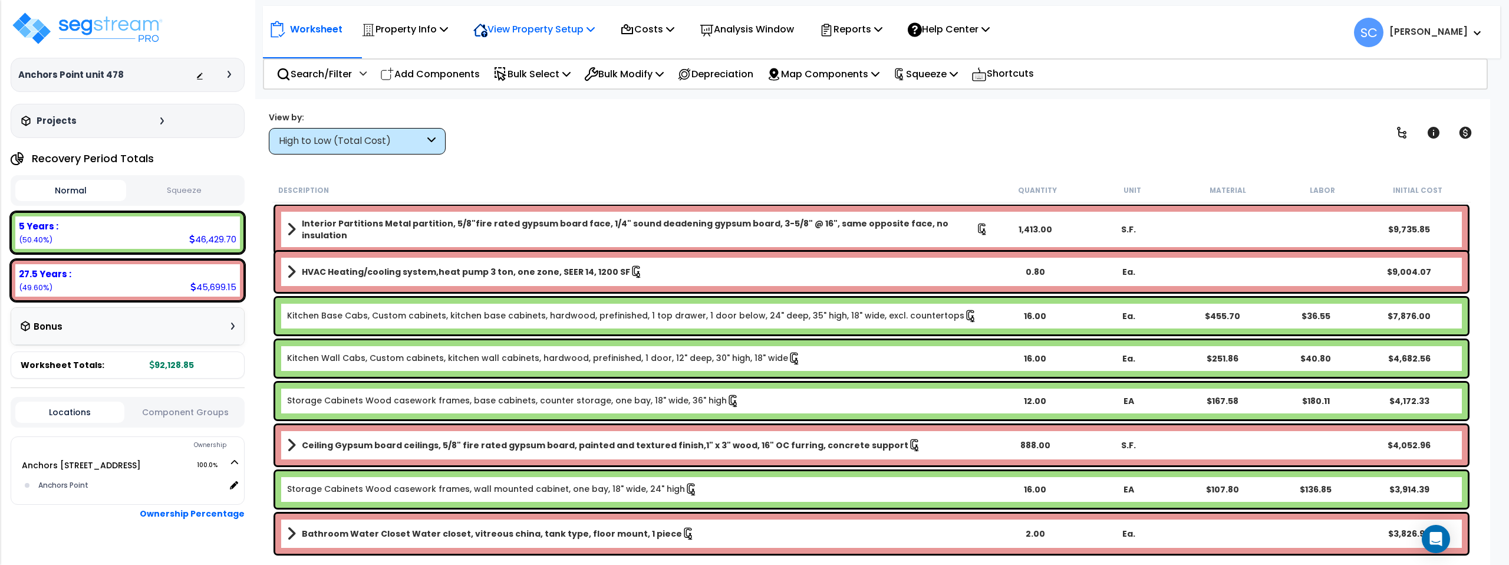
click at [541, 32] on p "View Property Setup" at bounding box center [533, 29] width 121 height 16
click at [513, 51] on link "Building Setup" at bounding box center [525, 56] width 117 height 24
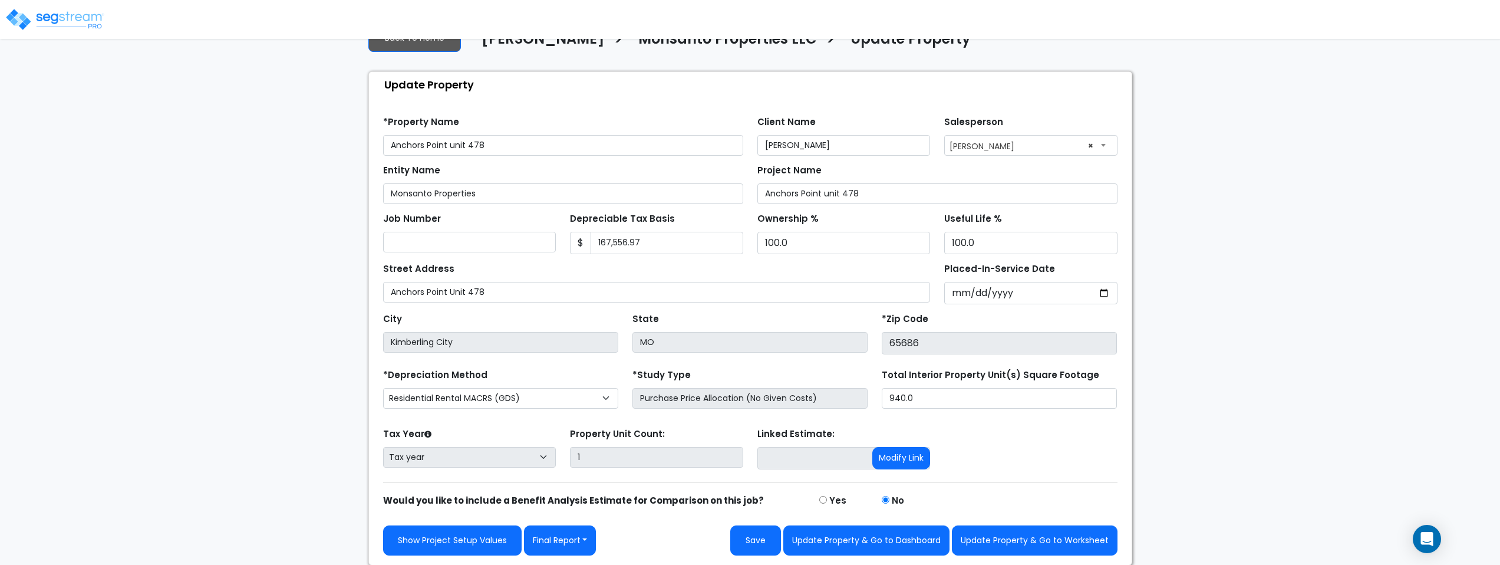
scroll to position [39, 0]
click at [820, 542] on button "Update Property & Go to Dashboard" at bounding box center [866, 539] width 166 height 30
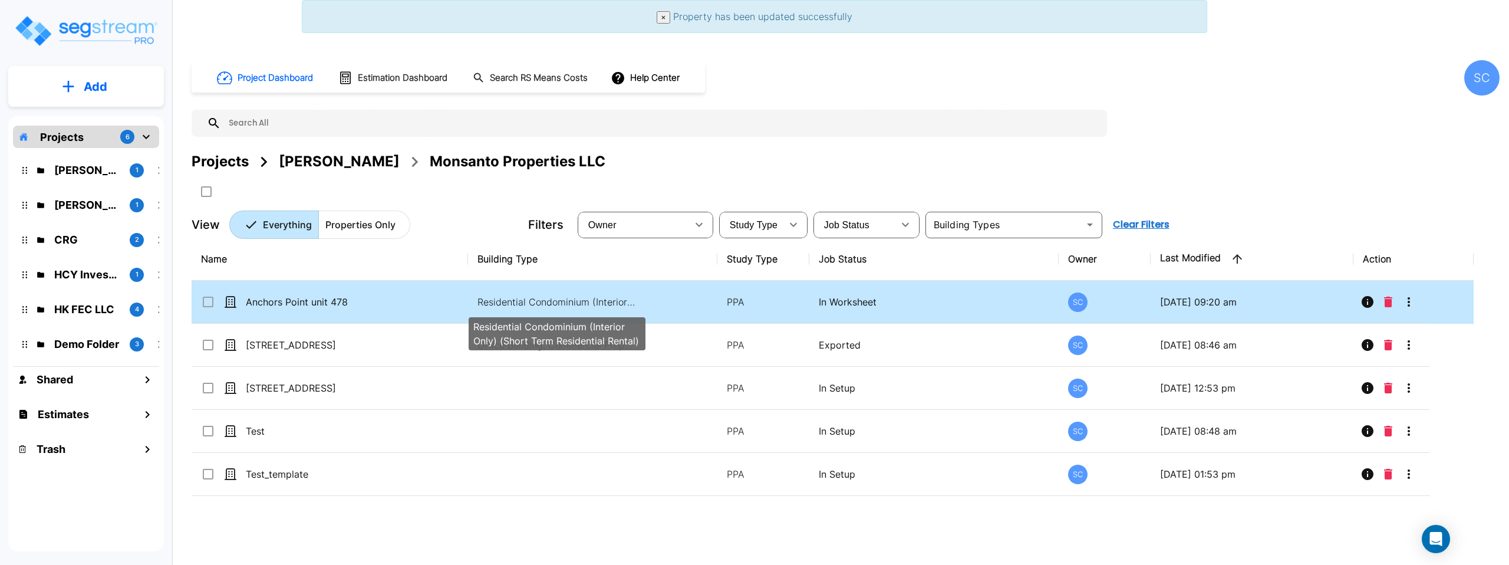
click at [577, 306] on p "Residential Condominium (Interior Only) (Short Term Residential Rental)" at bounding box center [556, 302] width 159 height 14
checkbox input "true"
click at [577, 306] on p "Residential Condominium (Interior Only) (Short Term Residential Rental)" at bounding box center [556, 302] width 159 height 14
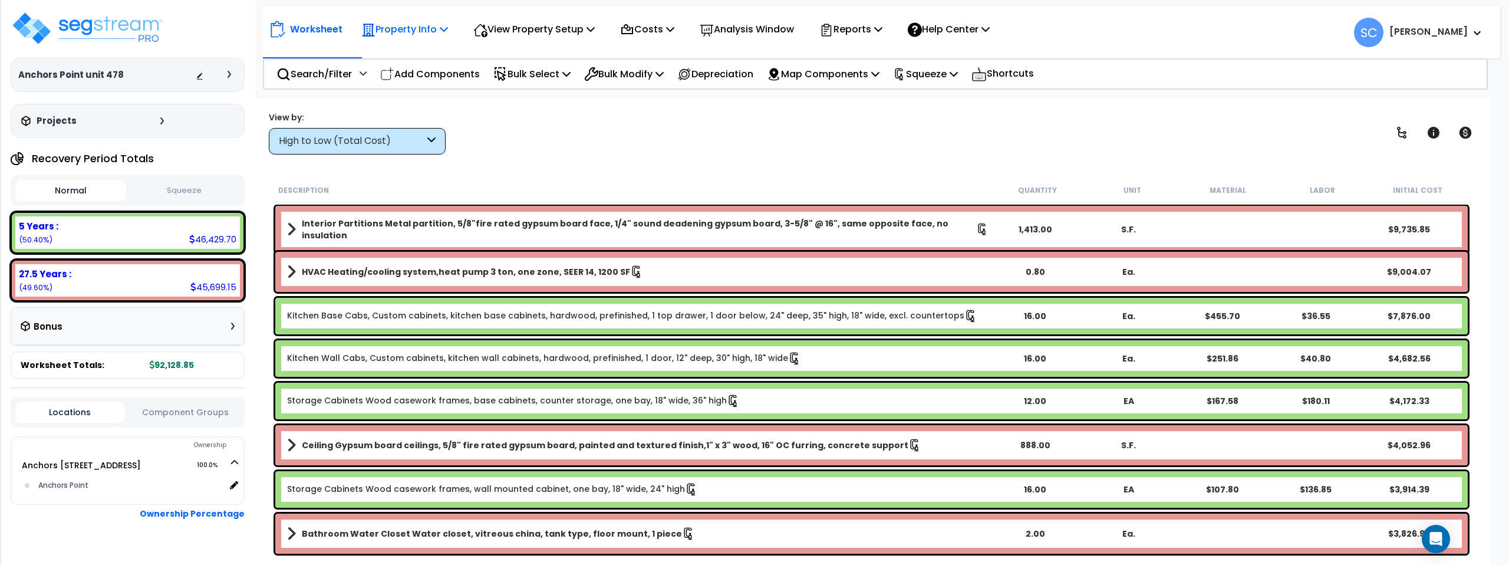
click at [426, 27] on p "Property Info" at bounding box center [404, 29] width 87 height 16
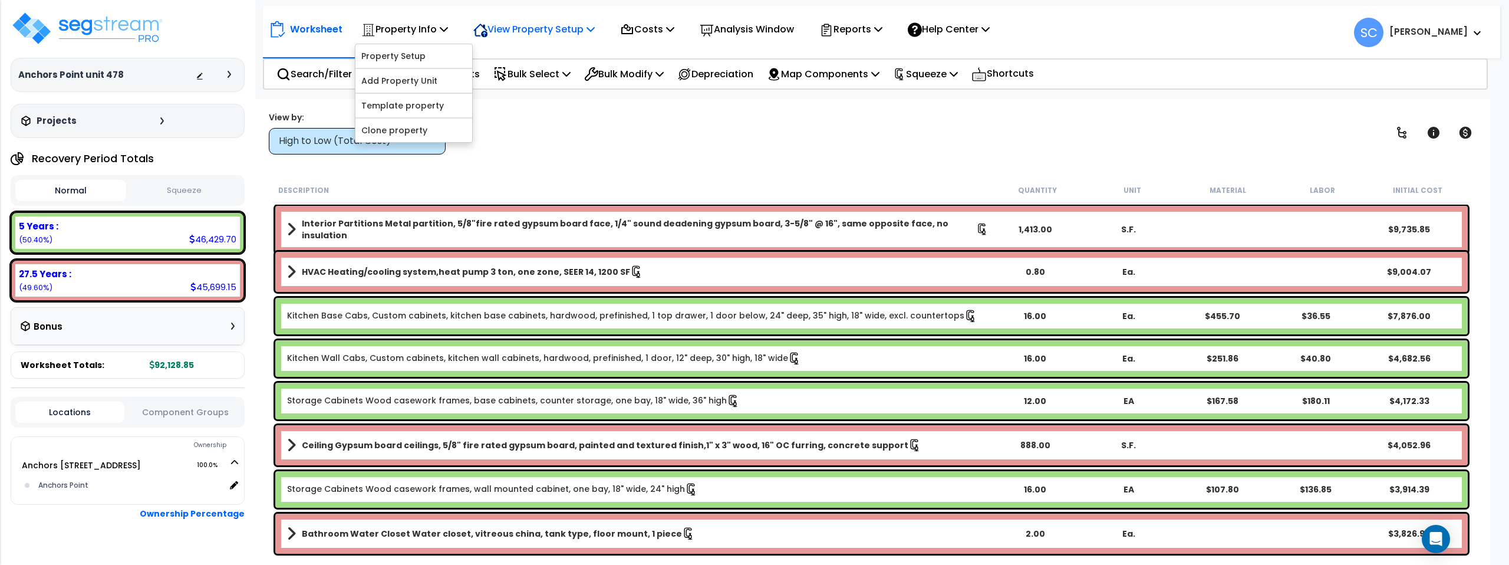
click at [567, 25] on p "View Property Setup" at bounding box center [533, 29] width 121 height 16
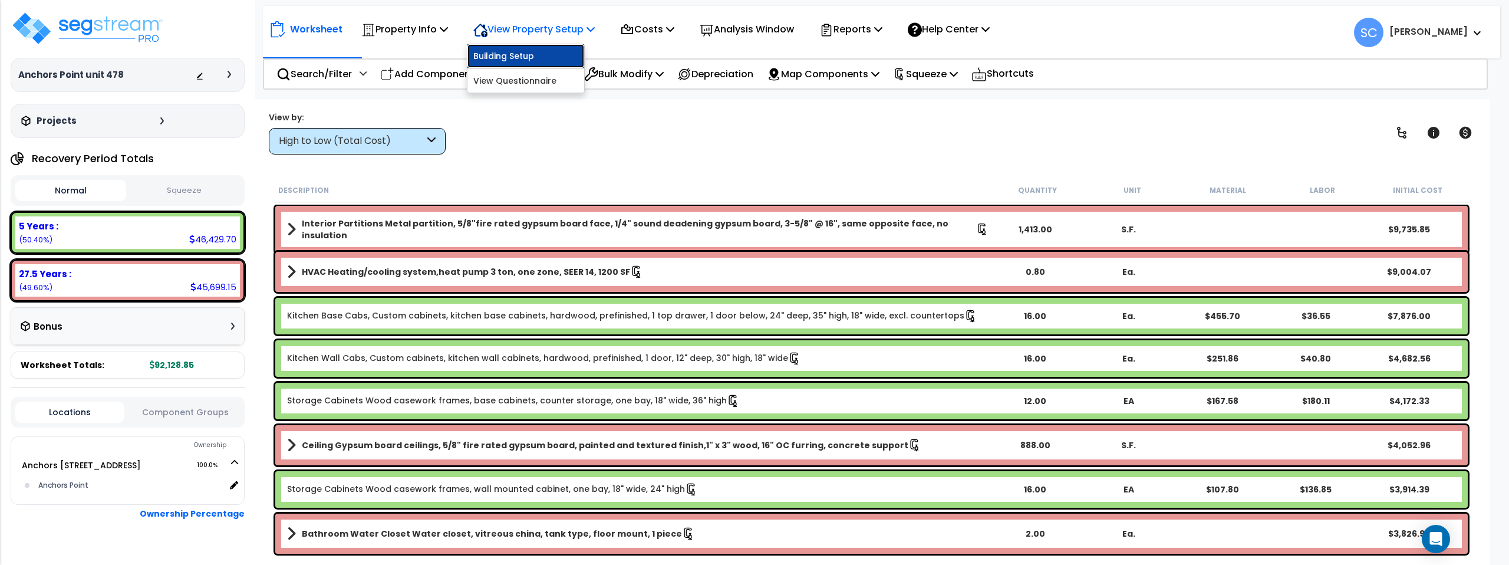
click at [523, 58] on link "Building Setup" at bounding box center [525, 56] width 117 height 24
click at [741, 31] on p "Analysis Window" at bounding box center [746, 29] width 94 height 16
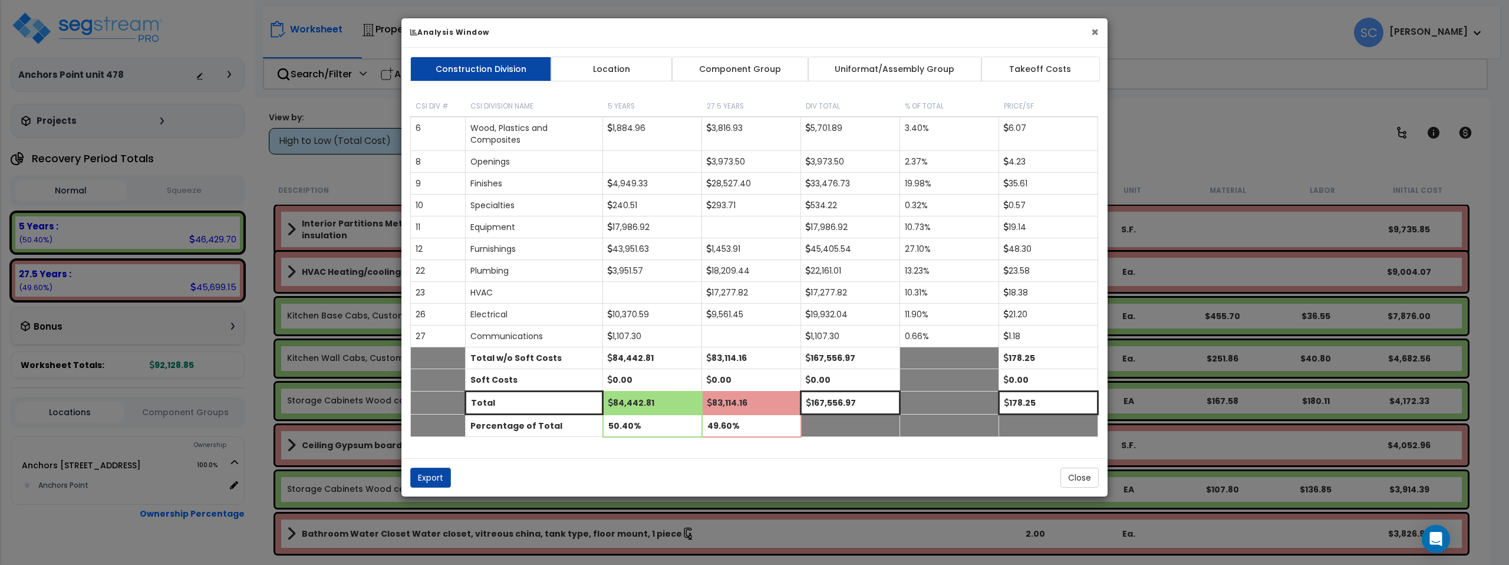
click at [1094, 32] on button "×" at bounding box center [1095, 32] width 8 height 12
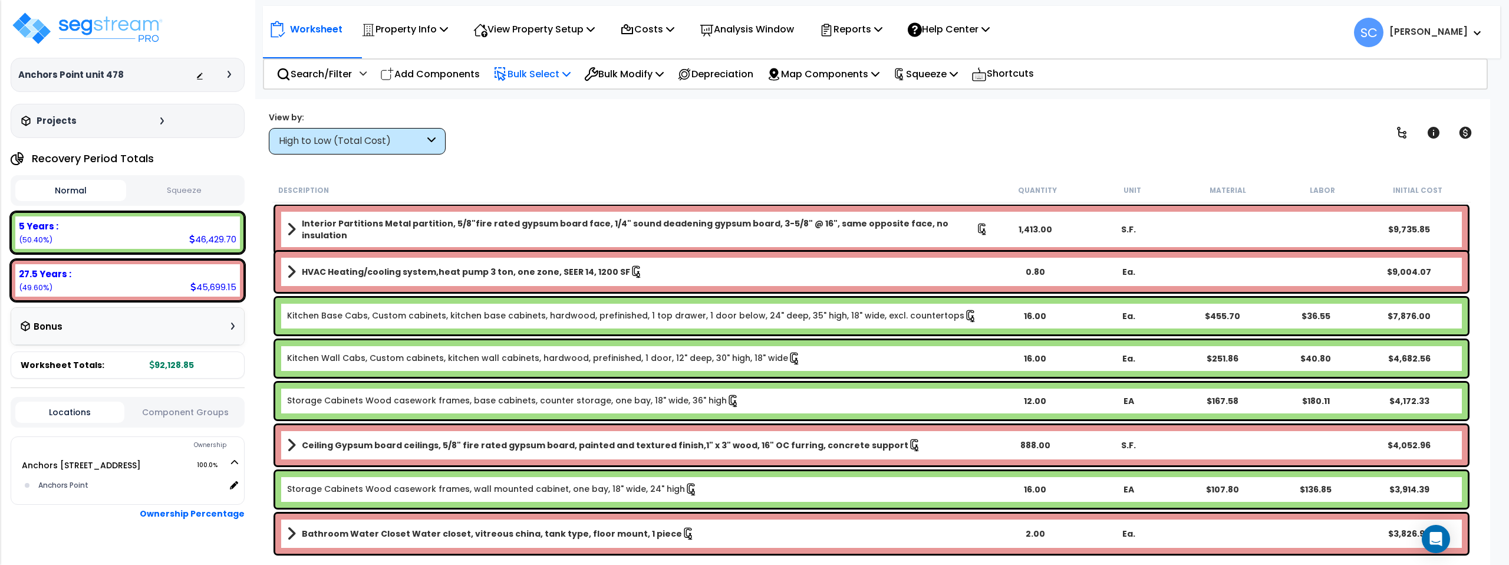
click at [543, 75] on p "Bulk Select" at bounding box center [531, 74] width 77 height 16
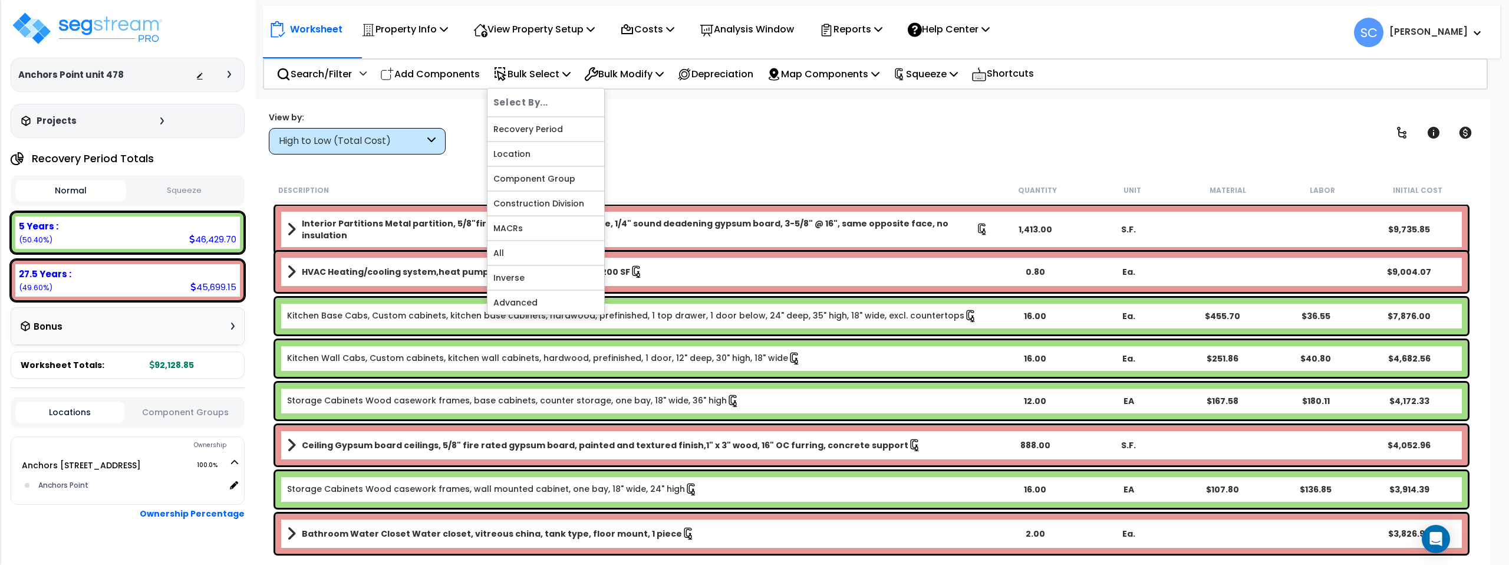
click at [747, 136] on div "View by: High to Low (Total Cost) High to Low (Total Cost)" at bounding box center [871, 133] width 1213 height 44
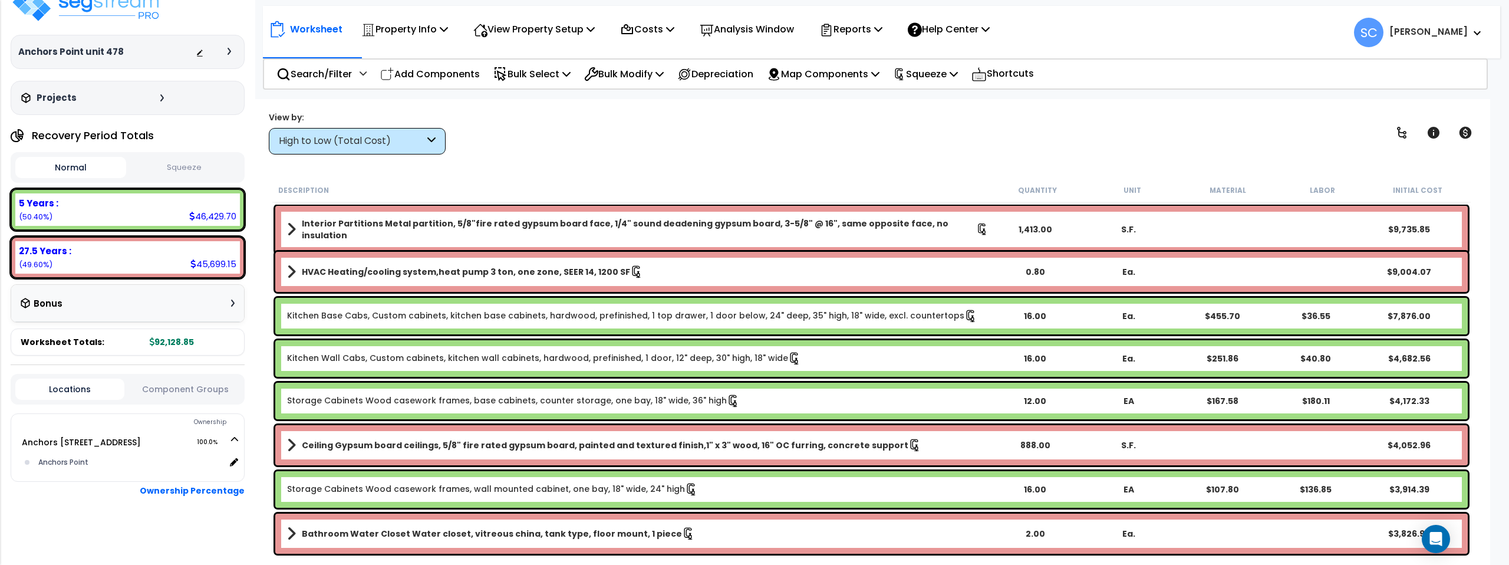
scroll to position [24, 0]
click at [160, 98] on icon at bounding box center [162, 96] width 4 height 7
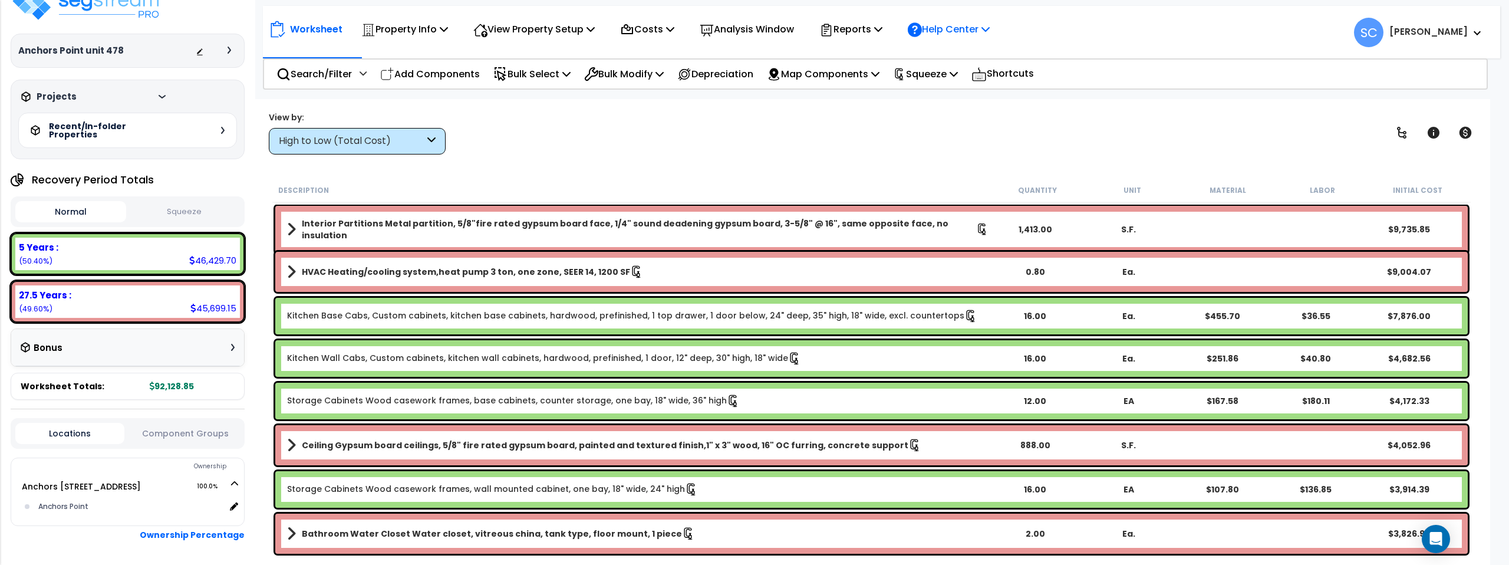
click at [989, 27] on icon at bounding box center [985, 28] width 8 height 9
click at [882, 28] on icon at bounding box center [878, 28] width 8 height 9
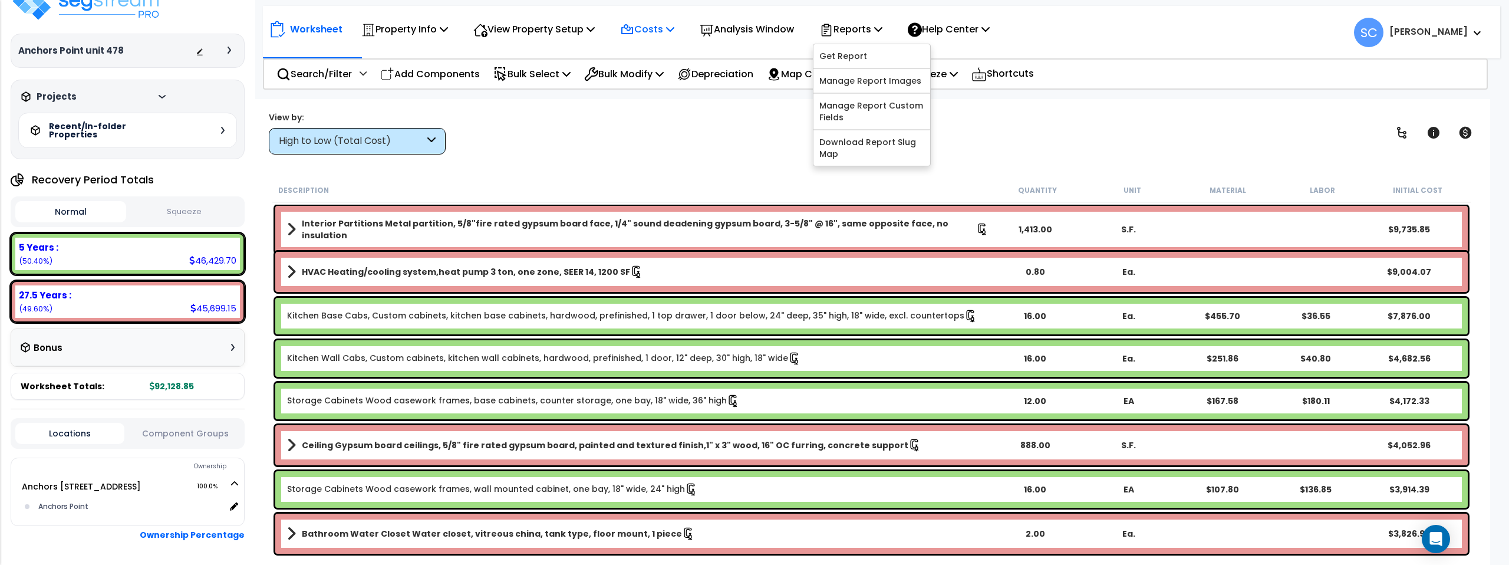
click at [674, 32] on icon at bounding box center [670, 28] width 8 height 9
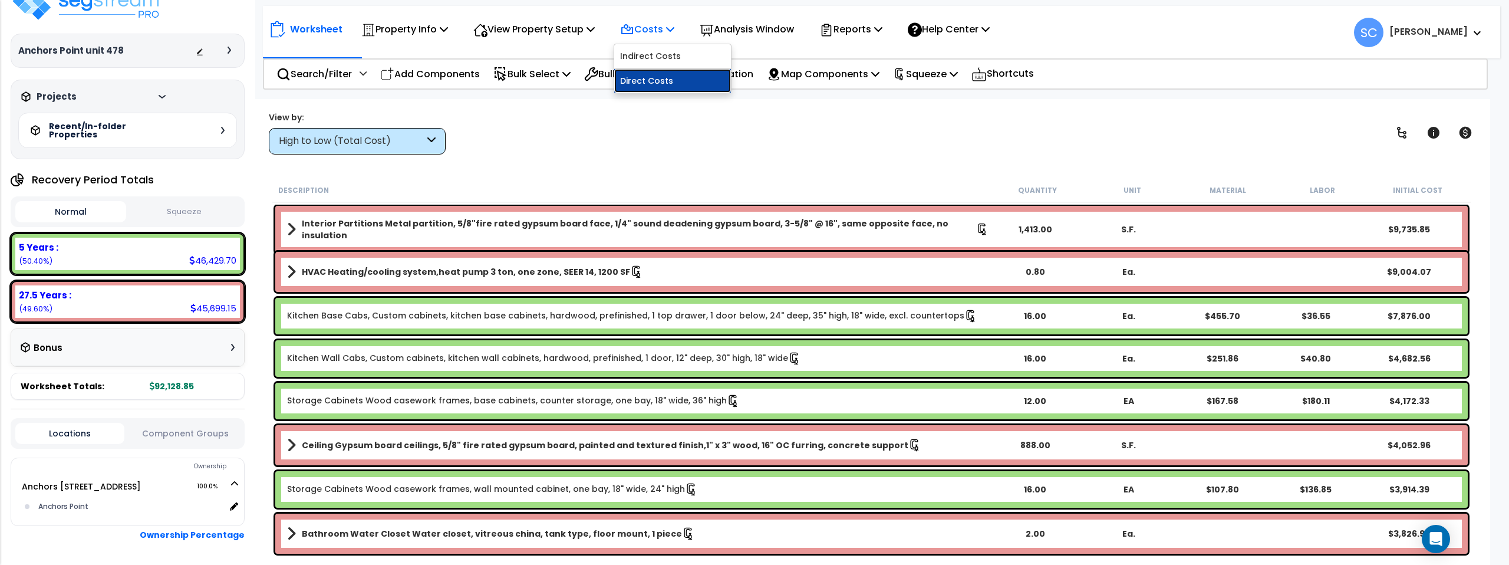
click at [663, 80] on link "Direct Costs" at bounding box center [672, 81] width 117 height 24
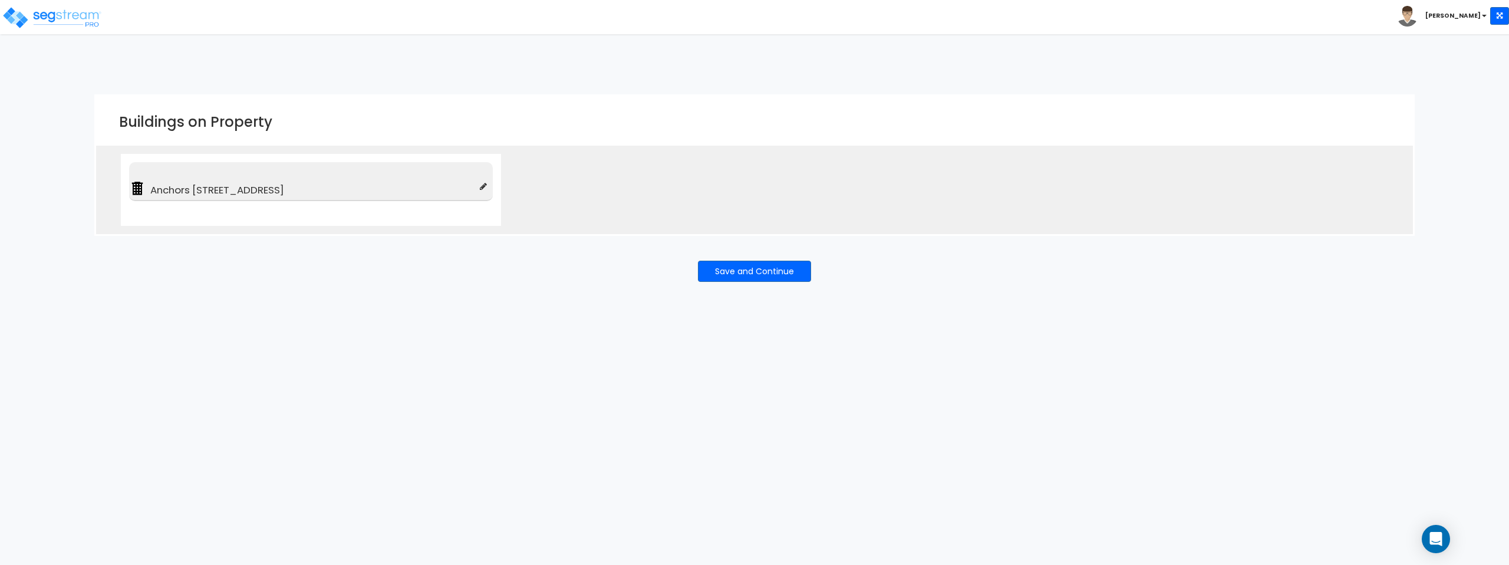
click at [401, 183] on span "Anchors [STREET_ADDRESS]" at bounding box center [313, 190] width 334 height 14
click at [355, 184] on span "Anchors [STREET_ADDRESS]" at bounding box center [313, 190] width 334 height 14
click at [355, 184] on span "Anchors Pt Lane Unit 478" at bounding box center [313, 190] width 334 height 14
click at [406, 192] on span "Anchors [STREET_ADDRESS]" at bounding box center [313, 190] width 334 height 14
click at [406, 183] on span "Anchors [STREET_ADDRESS]" at bounding box center [313, 190] width 334 height 14
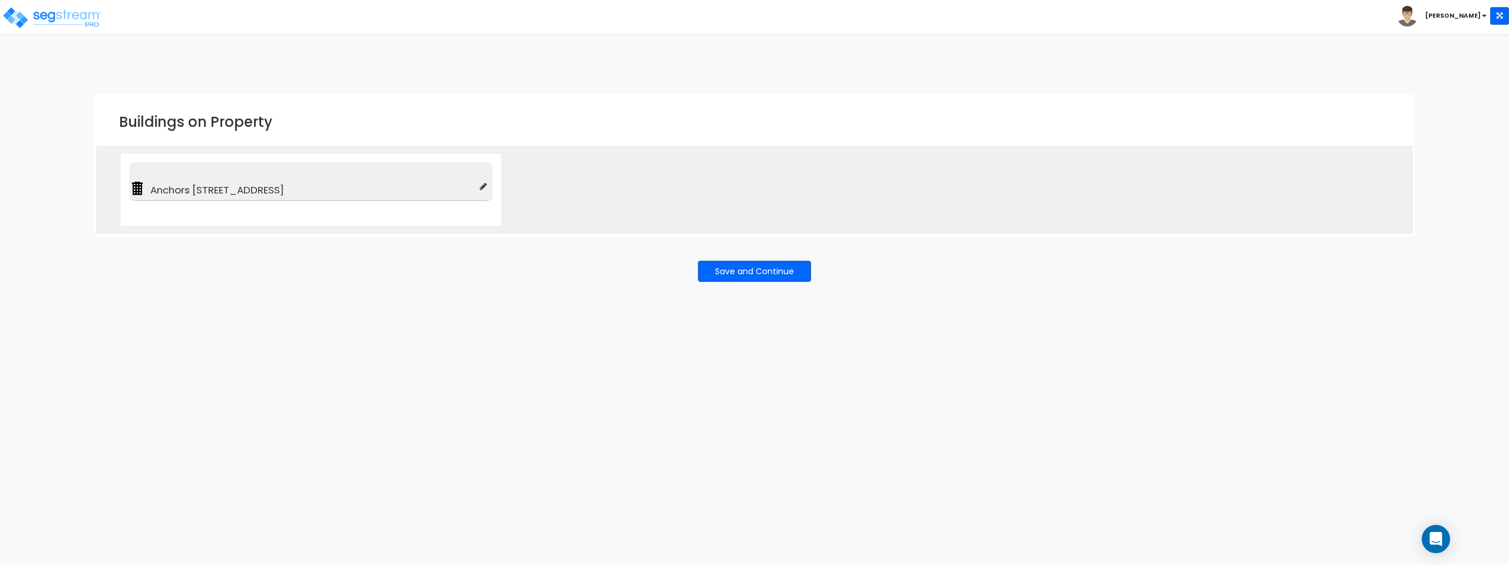
click at [406, 183] on span "Anchors [STREET_ADDRESS]" at bounding box center [313, 190] width 334 height 14
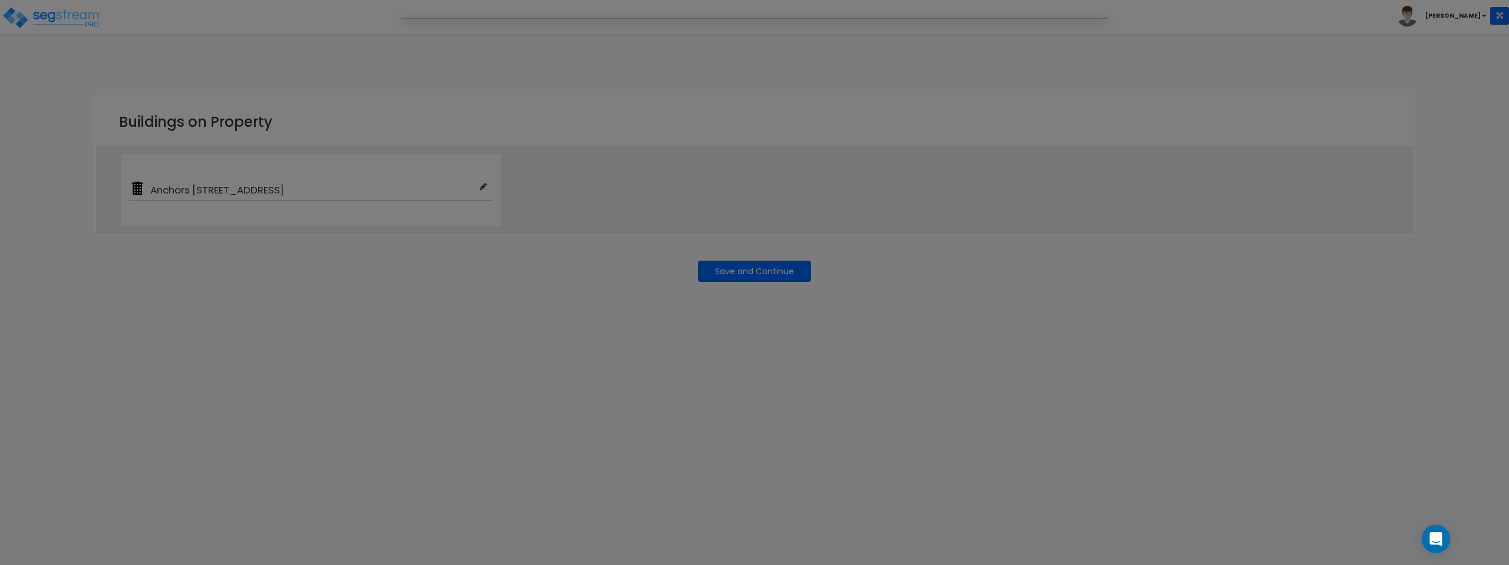
click at [809, 390] on div at bounding box center [754, 282] width 1509 height 565
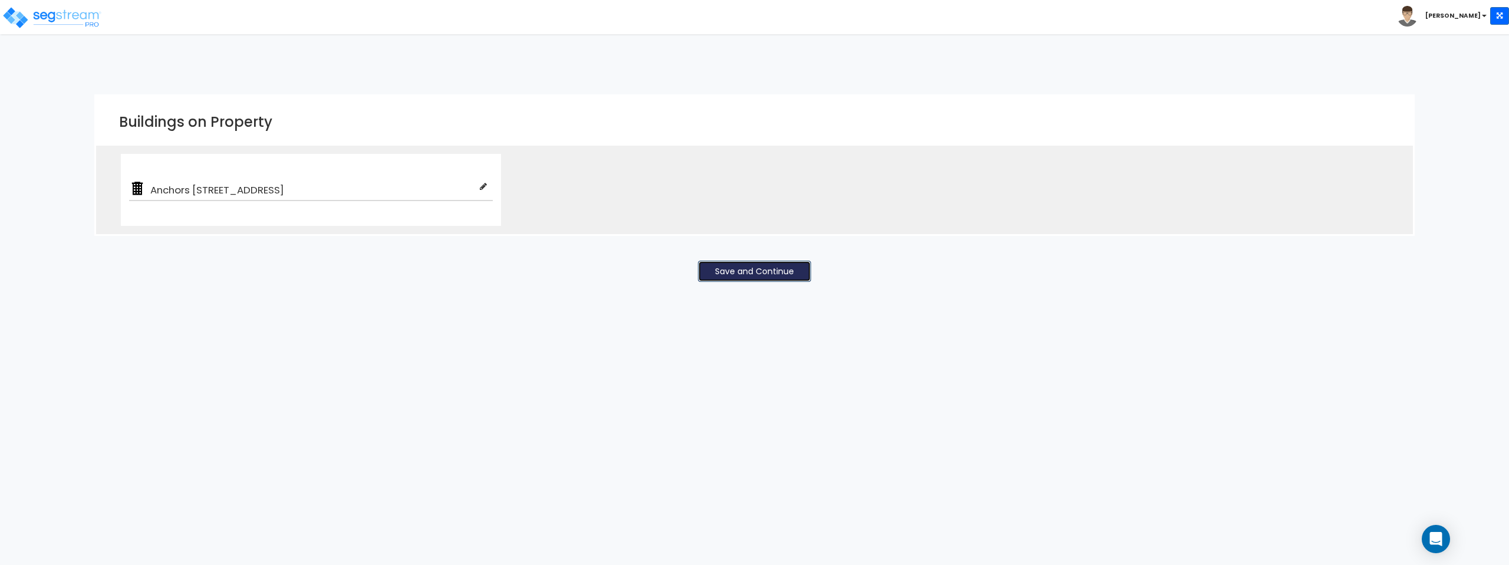
click at [745, 272] on button "Save and Continue" at bounding box center [754, 270] width 113 height 21
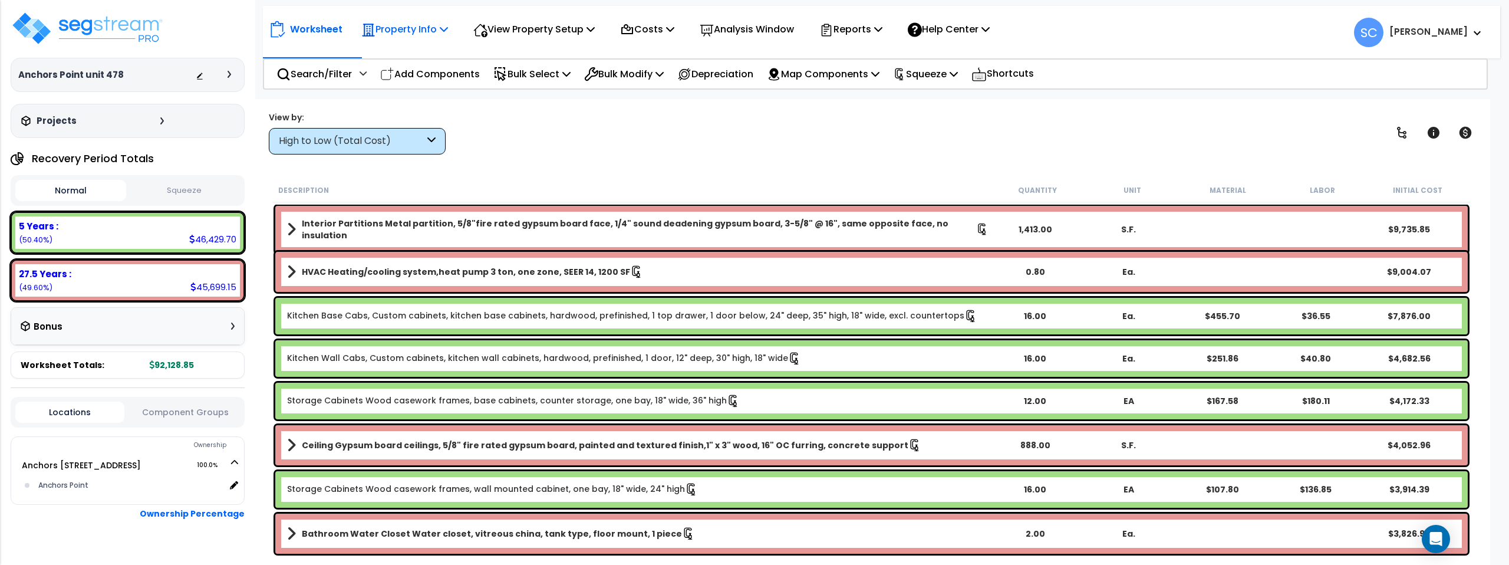
click at [425, 24] on p "Property Info" at bounding box center [404, 29] width 87 height 16
click at [420, 57] on link "Property Setup" at bounding box center [413, 56] width 117 height 24
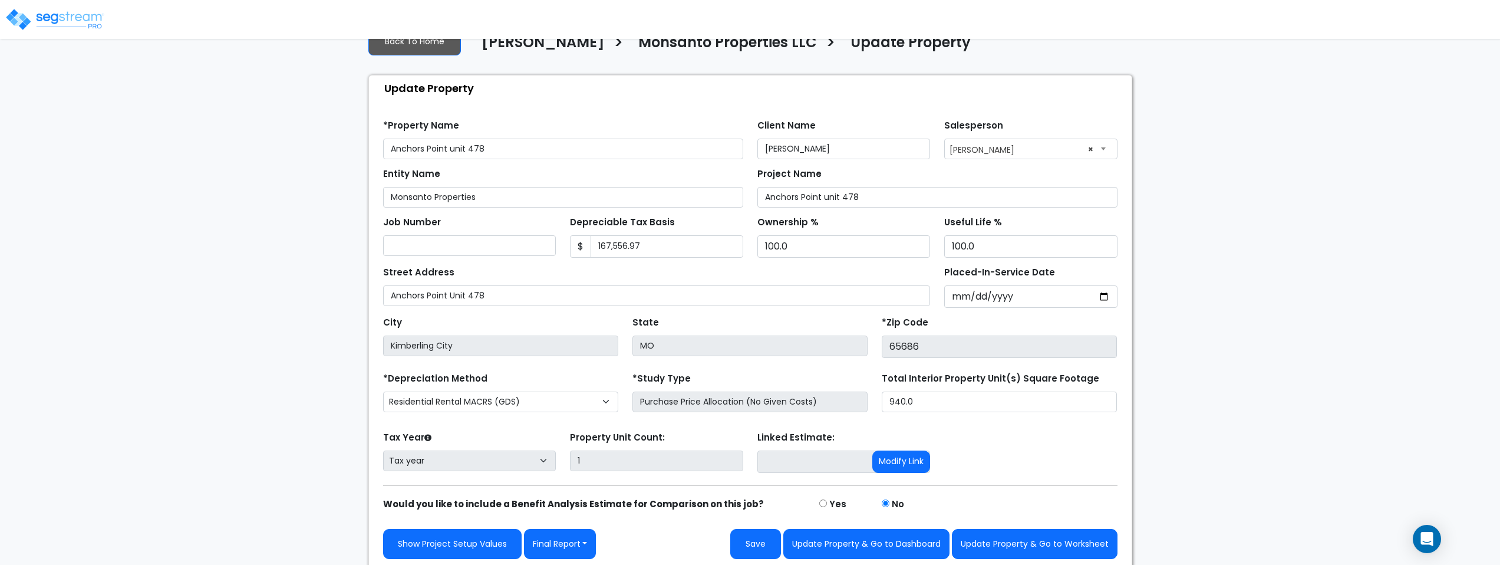
scroll to position [39, 0]
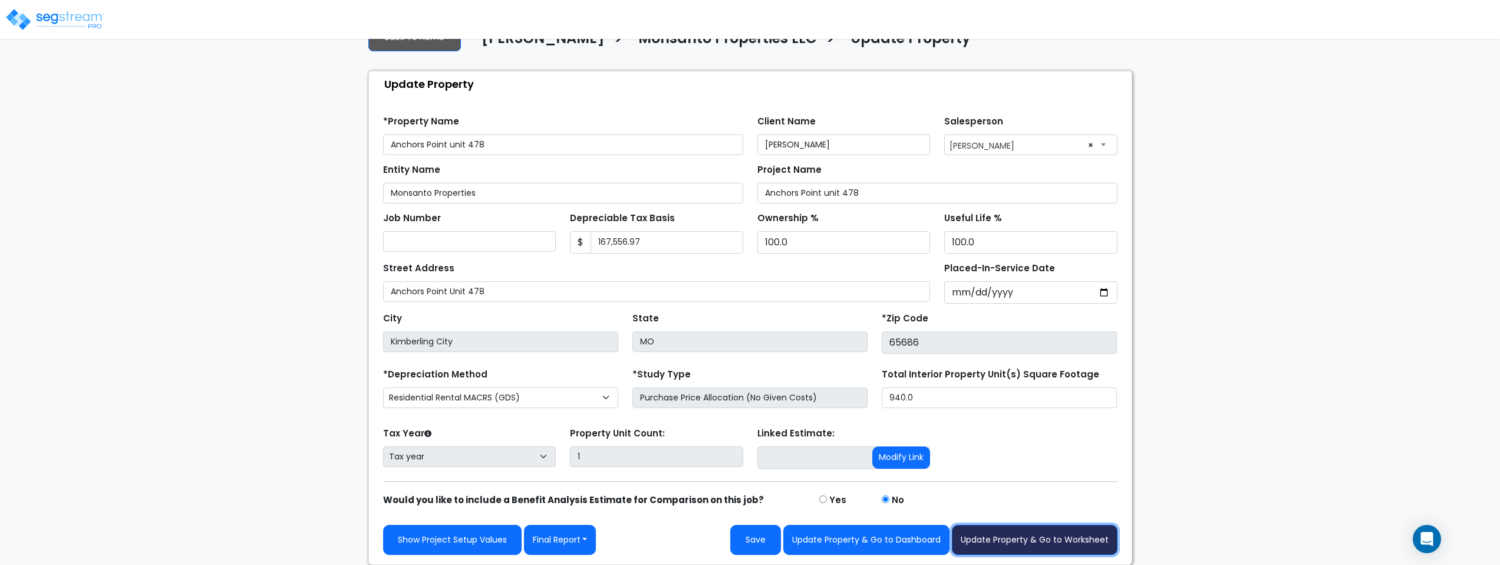
click at [1051, 544] on button "Update Property & Go to Worksheet" at bounding box center [1035, 539] width 166 height 30
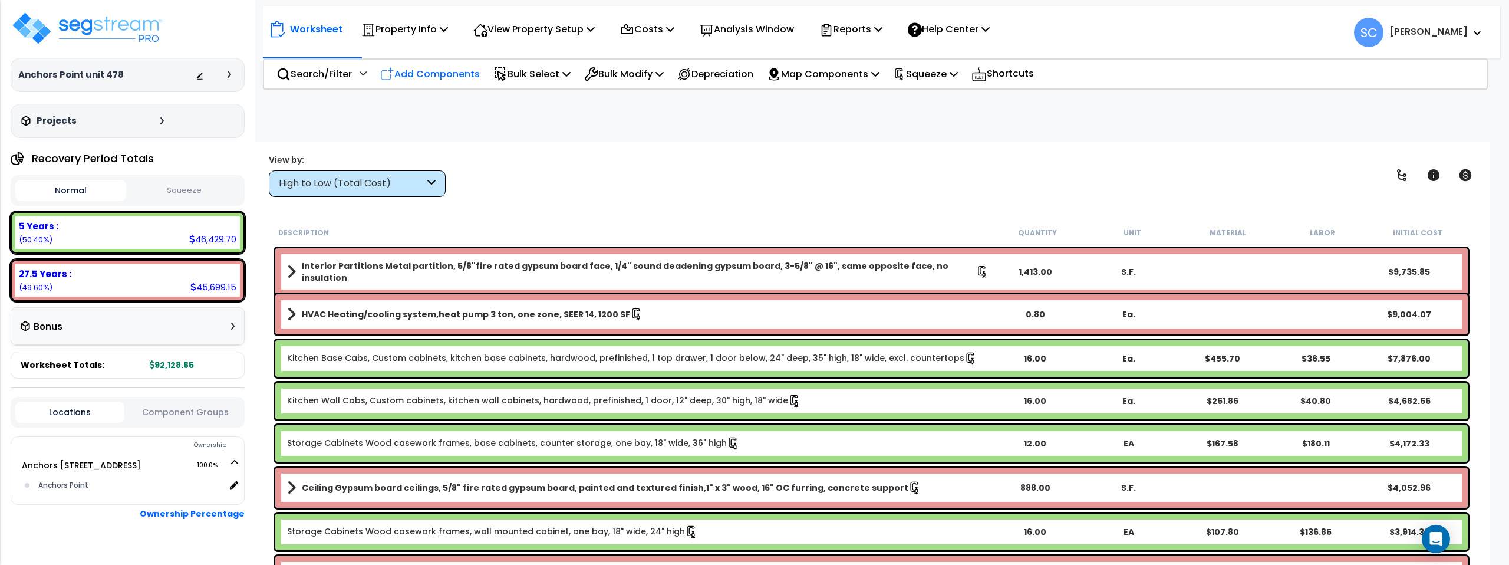
click at [428, 71] on p "Add Components" at bounding box center [430, 74] width 100 height 16
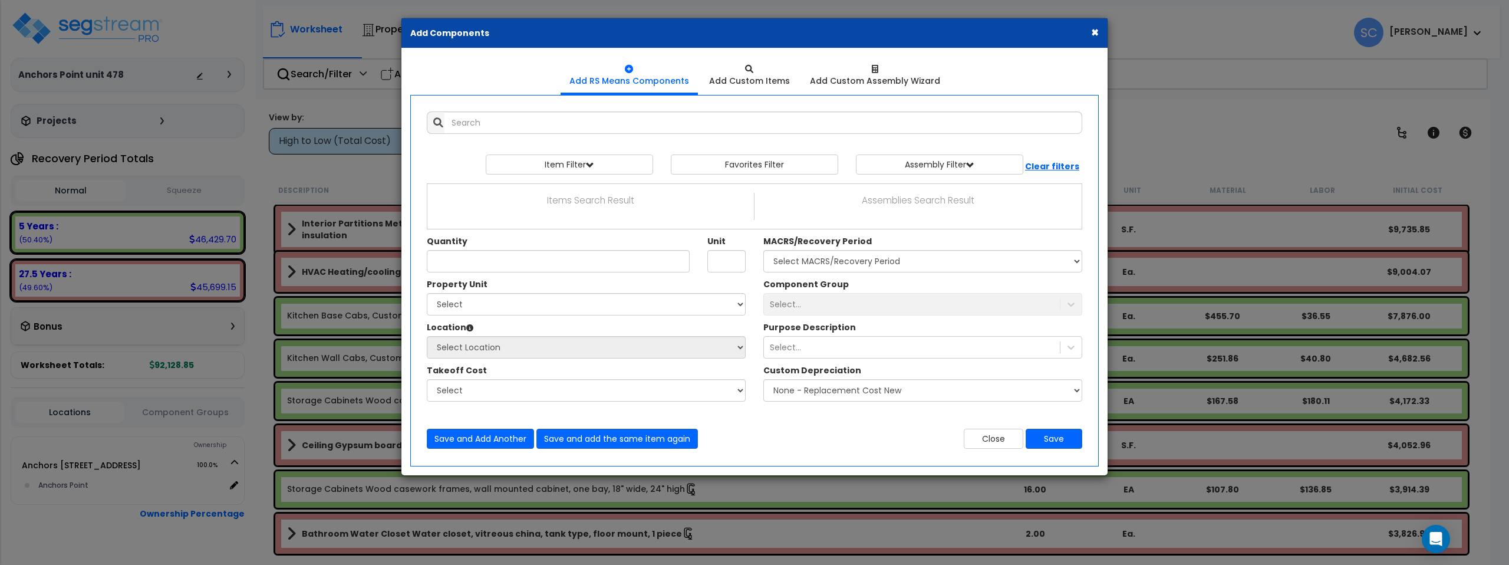
click at [1097, 34] on button "×" at bounding box center [1095, 32] width 8 height 12
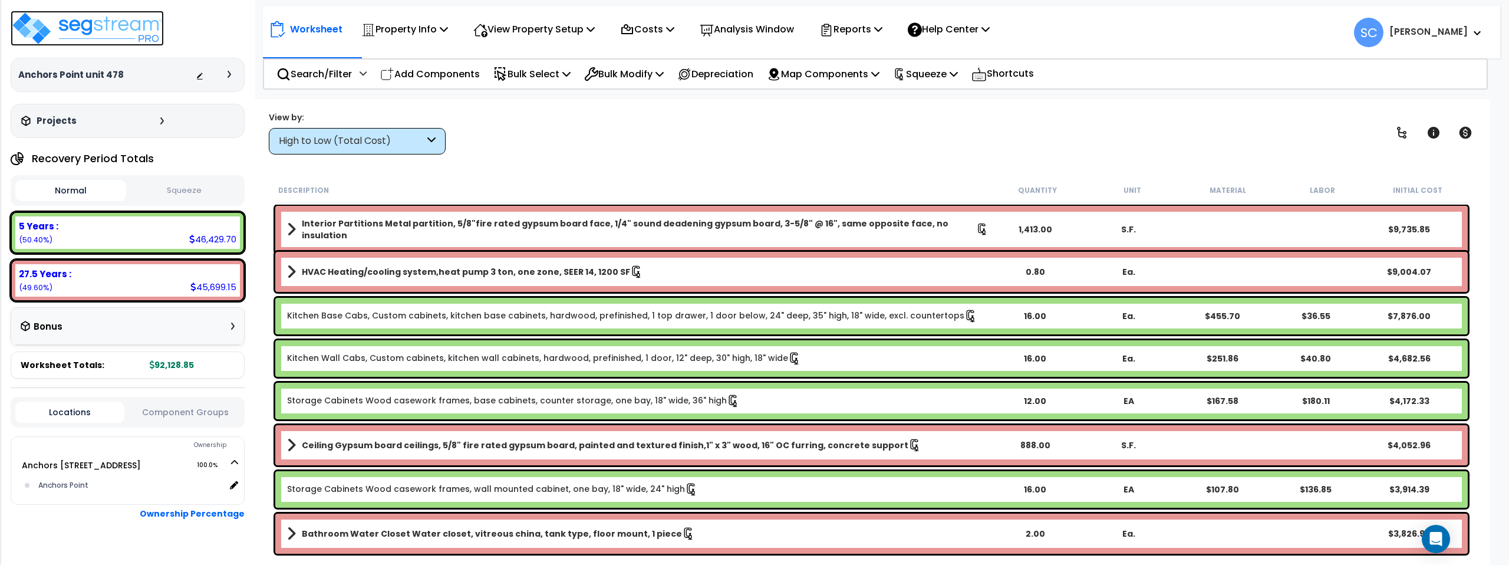
click at [86, 29] on img at bounding box center [87, 28] width 153 height 35
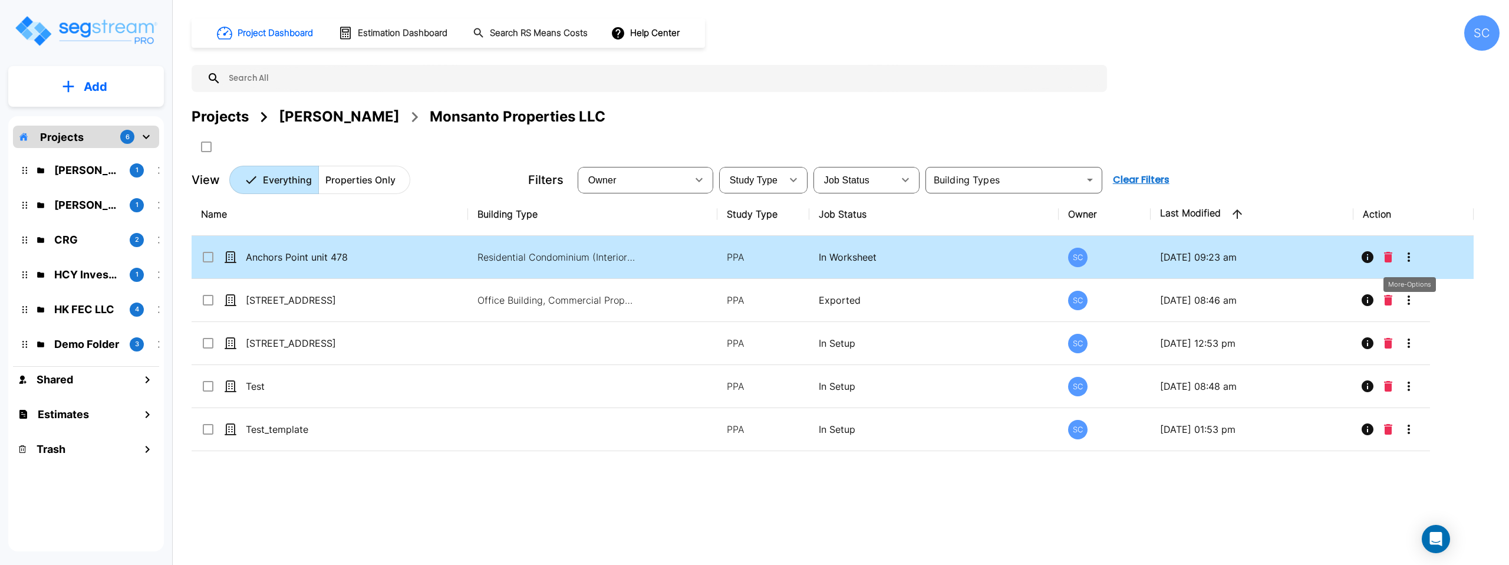
click at [1414, 255] on icon "More-Options" at bounding box center [1408, 257] width 14 height 14
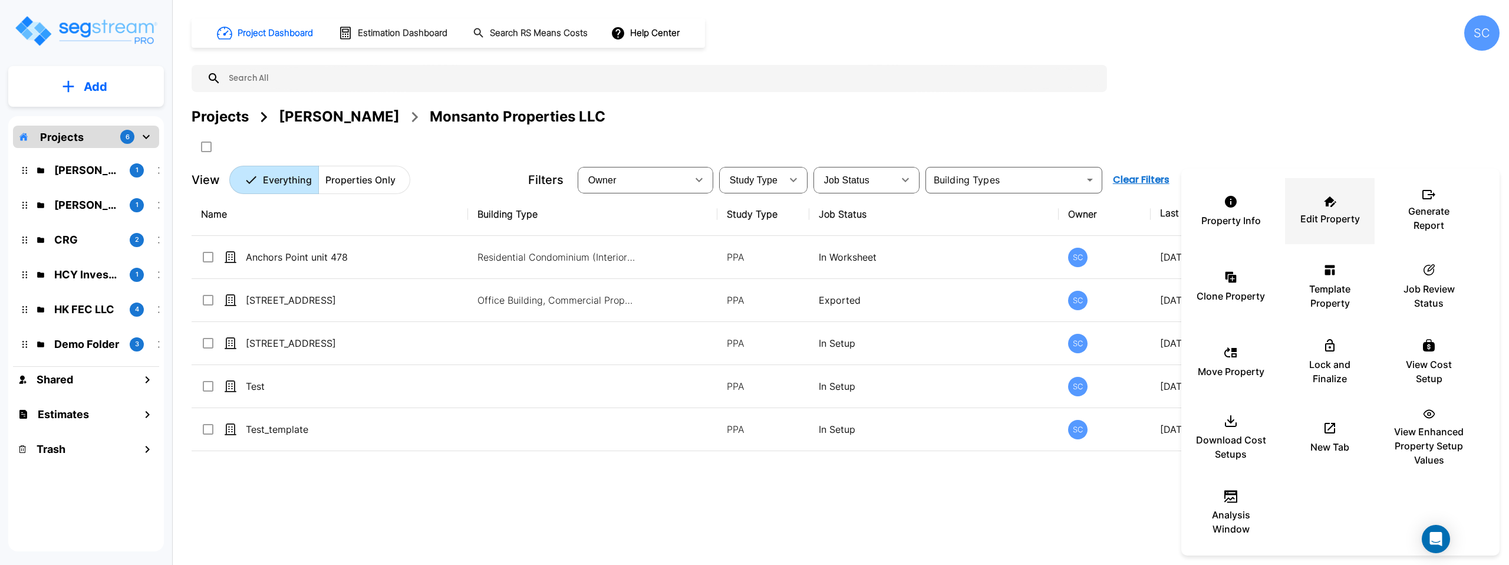
click at [1325, 219] on p "Edit Property" at bounding box center [1330, 219] width 60 height 14
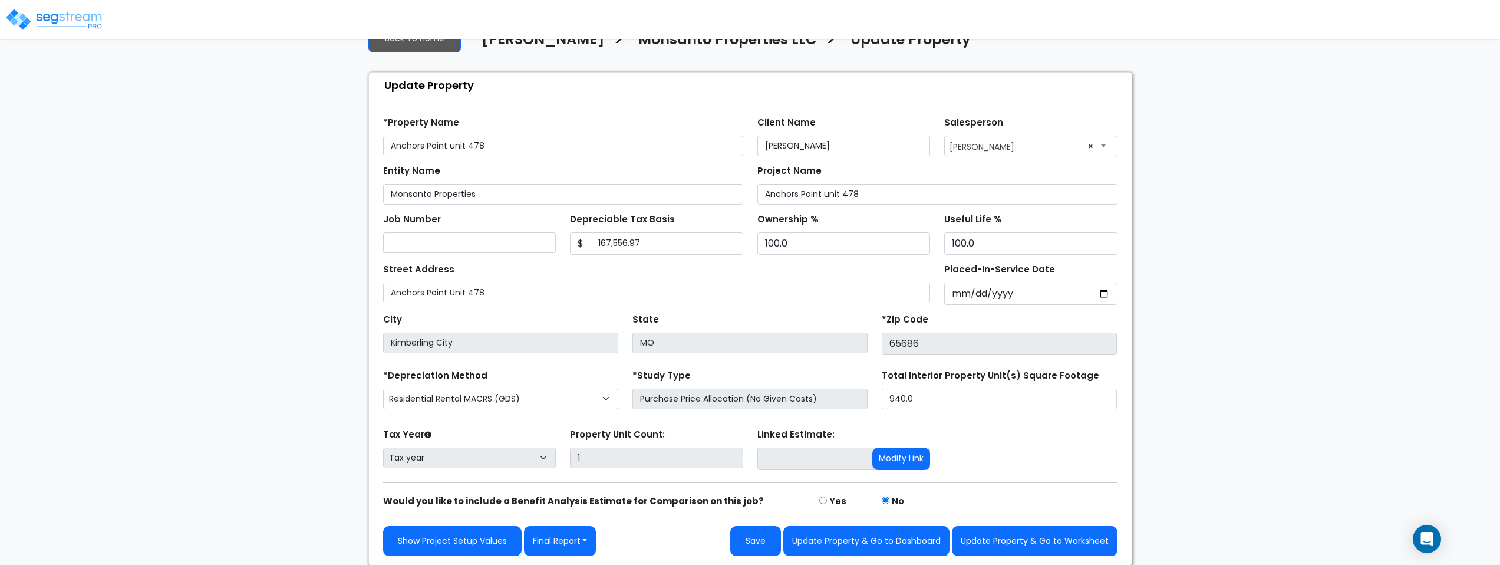
scroll to position [39, 0]
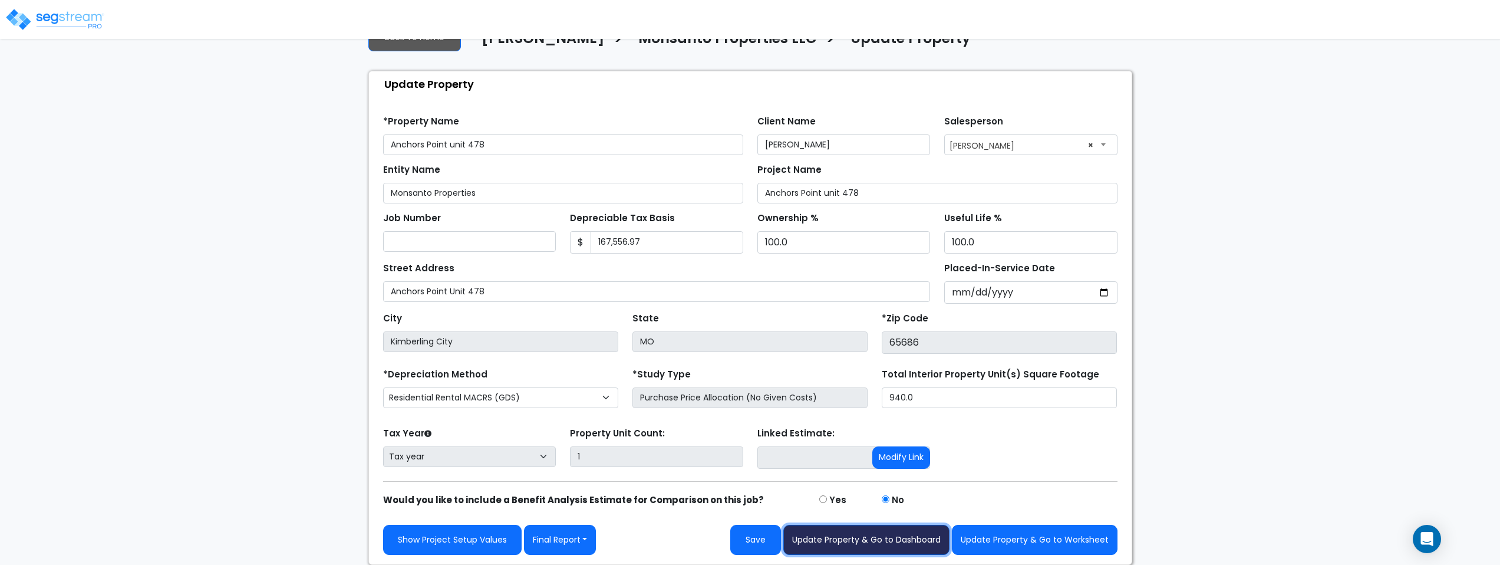
click at [918, 540] on button "Update Property & Go to Dashboard" at bounding box center [866, 539] width 166 height 30
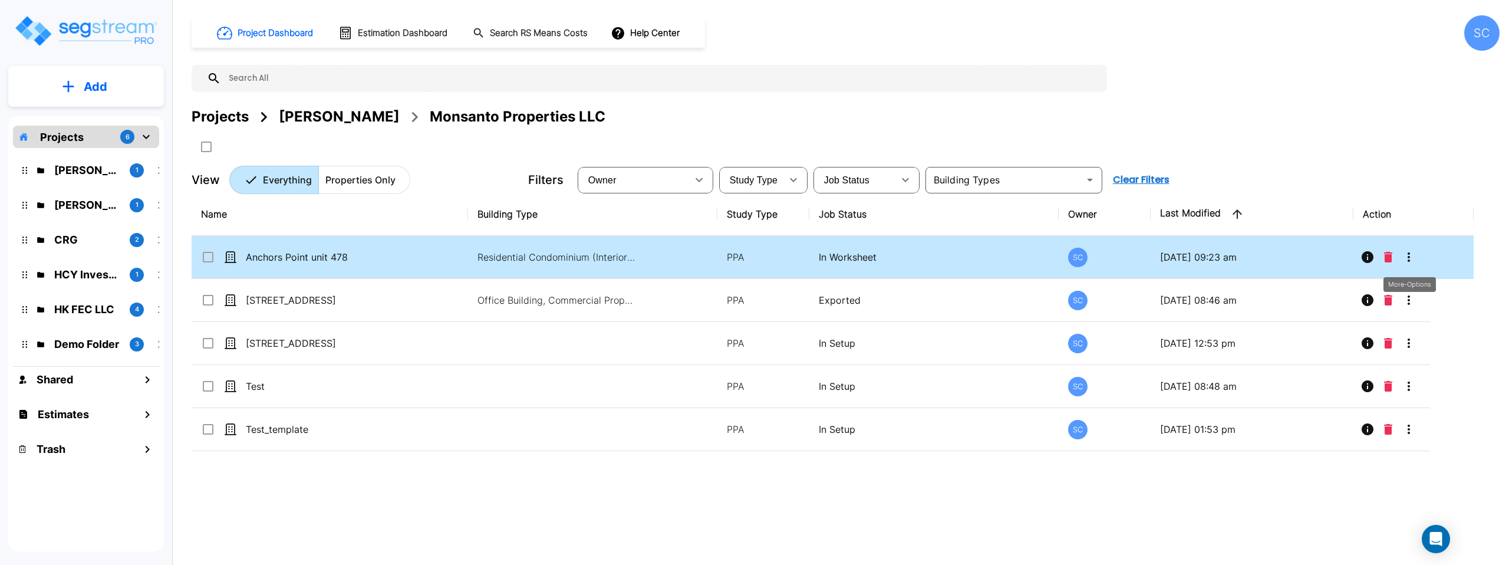
click at [1413, 255] on icon "More-Options" at bounding box center [1408, 257] width 14 height 14
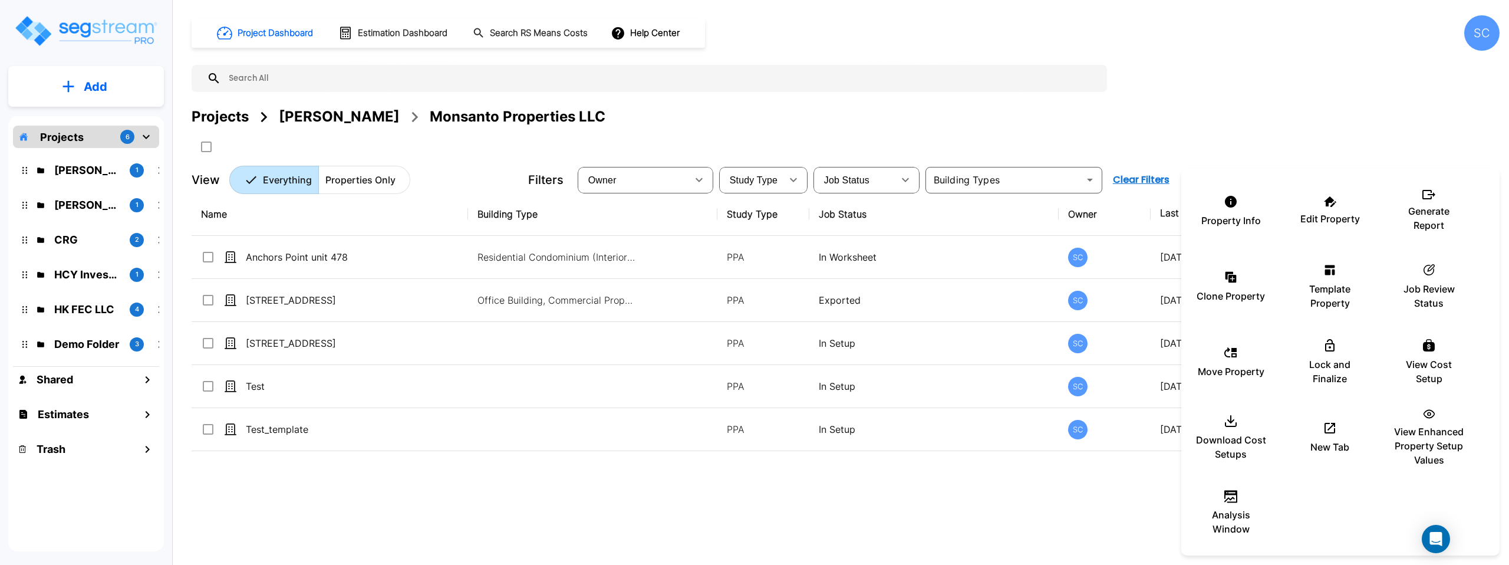
click at [282, 254] on div at bounding box center [754, 282] width 1509 height 565
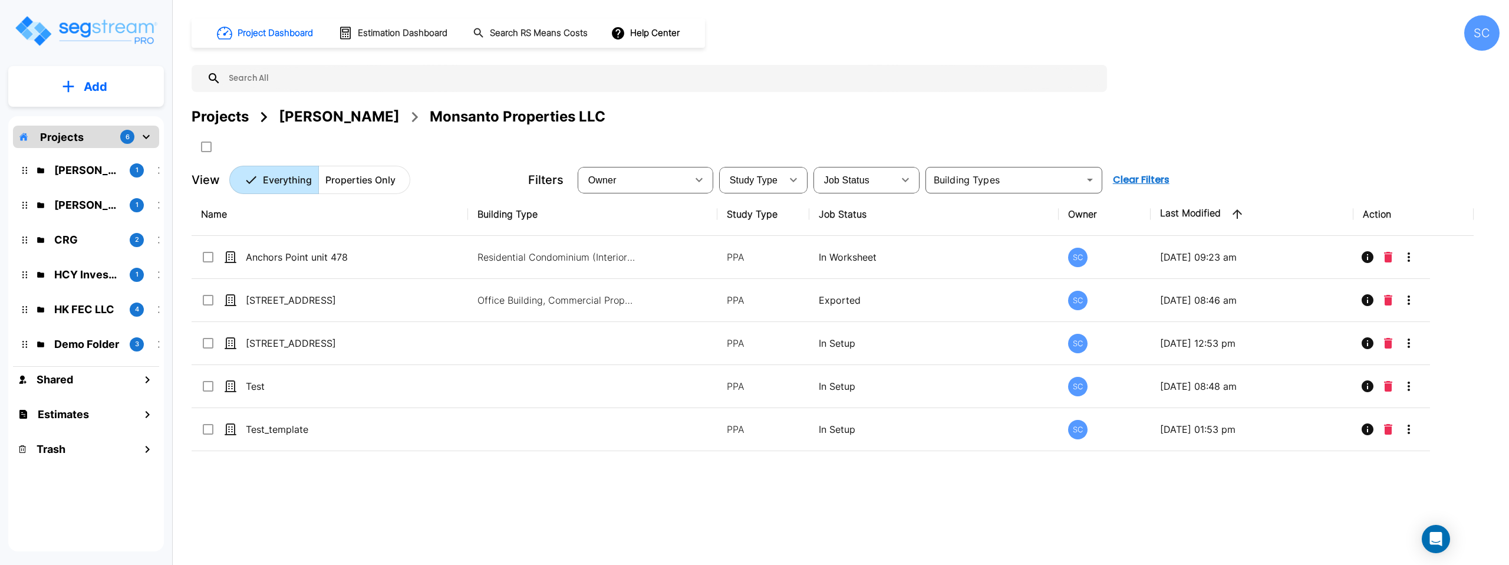
click at [315, 255] on div "Property Info Edit Property Generate Report Clone Property Template Property ic…" at bounding box center [754, 282] width 1509 height 565
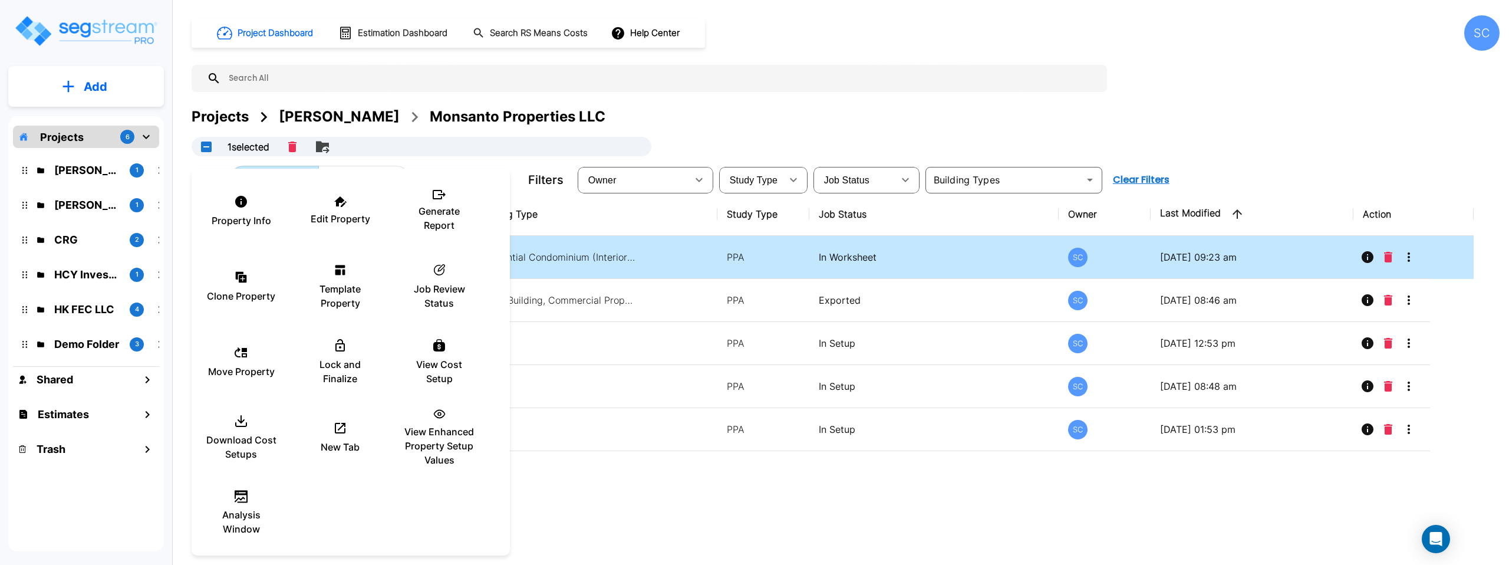
click at [585, 490] on div at bounding box center [754, 282] width 1509 height 565
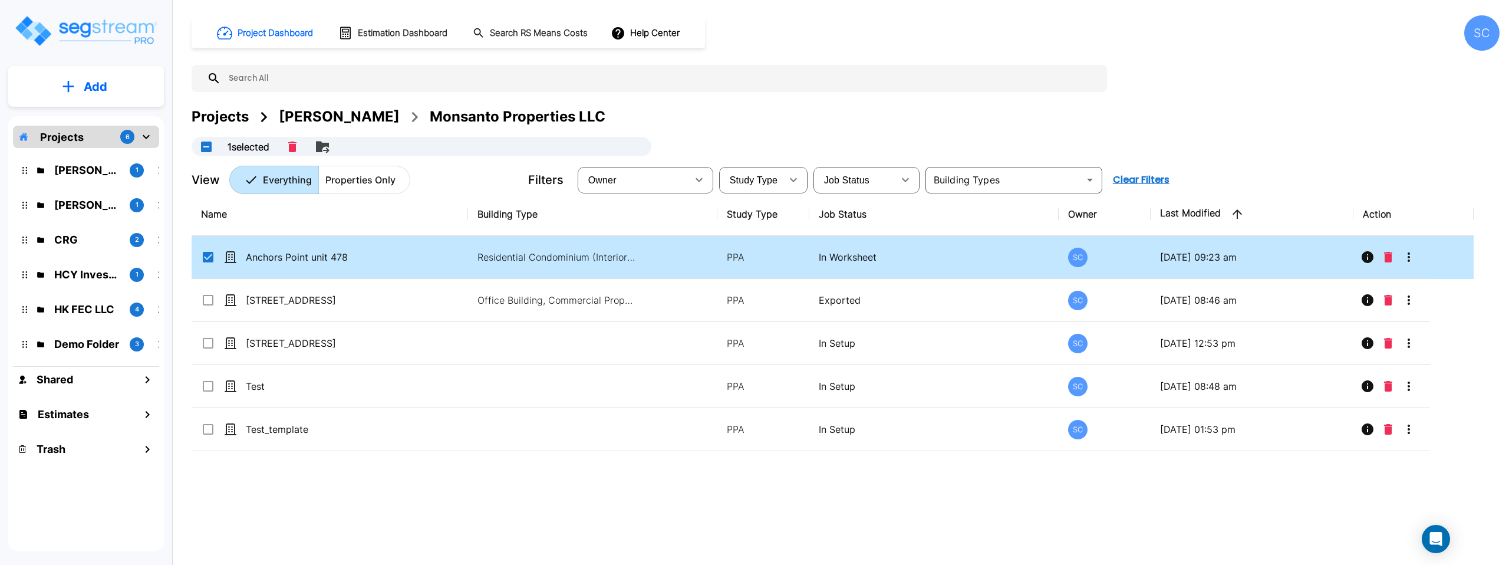
click at [346, 261] on p "Anchors Point unit 478" at bounding box center [305, 257] width 118 height 14
checkbox input "false"
click at [346, 261] on p "Anchors Point unit 478" at bounding box center [305, 257] width 118 height 14
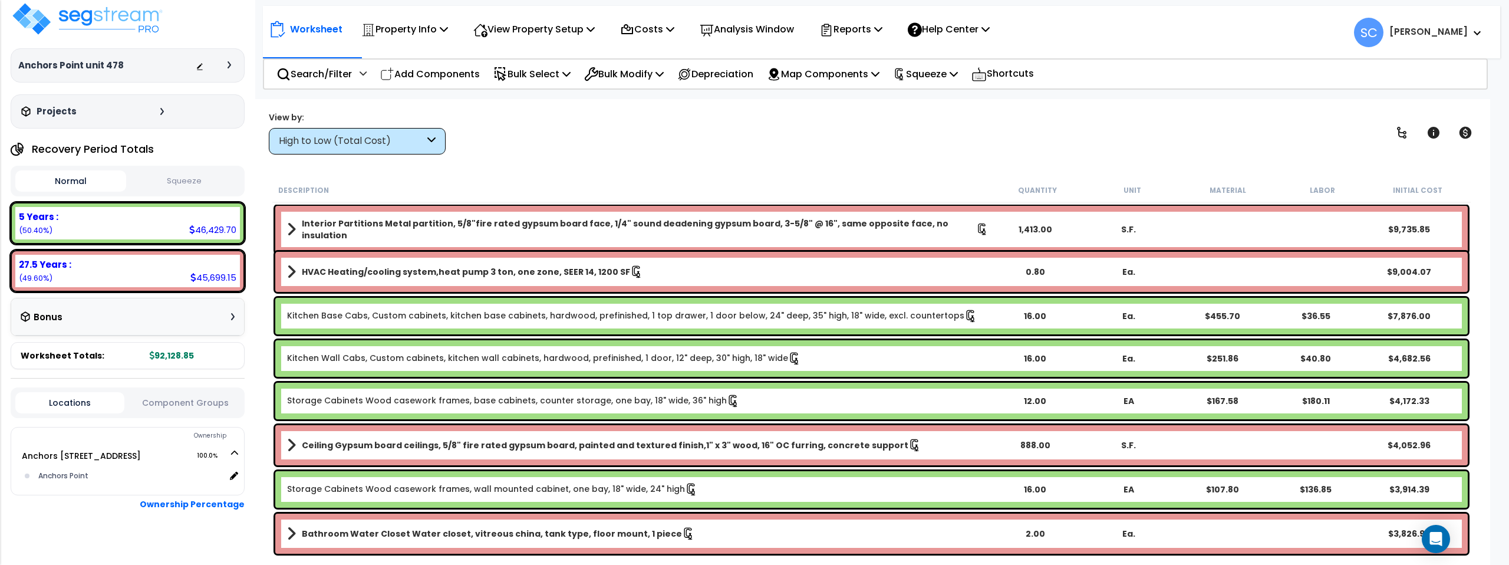
scroll to position [24, 0]
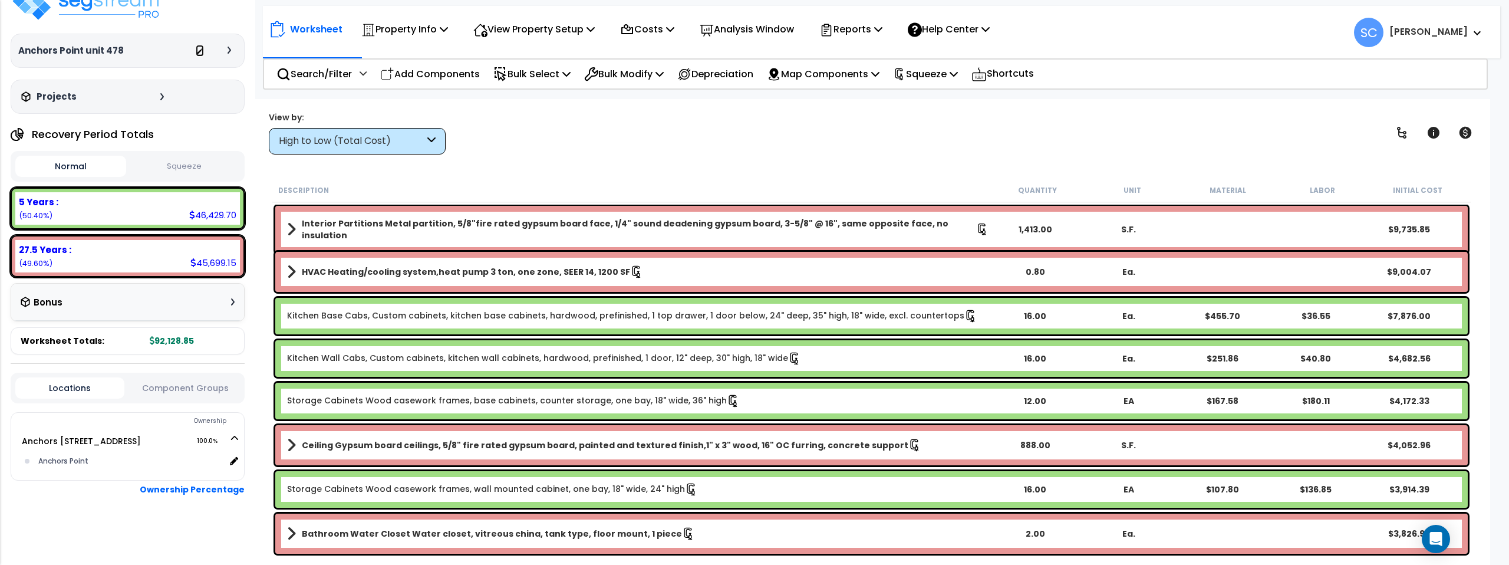
click at [198, 51] on icon at bounding box center [200, 52] width 8 height 8
click at [171, 169] on button "Squeeze" at bounding box center [184, 166] width 111 height 21
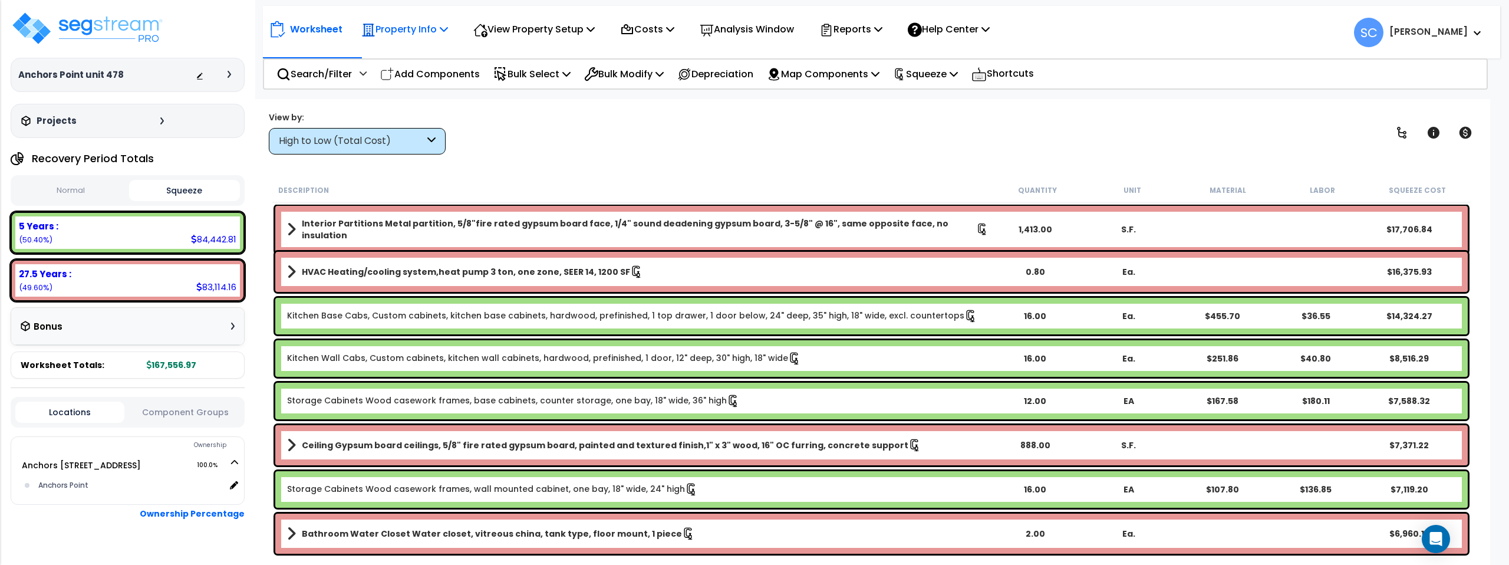
click at [416, 31] on p "Property Info" at bounding box center [404, 29] width 87 height 16
click at [308, 29] on p "Worksheet" at bounding box center [316, 29] width 52 height 16
click at [269, 31] on icon at bounding box center [277, 29] width 16 height 17
click at [349, 74] on p "Search/Filter" at bounding box center [313, 74] width 75 height 16
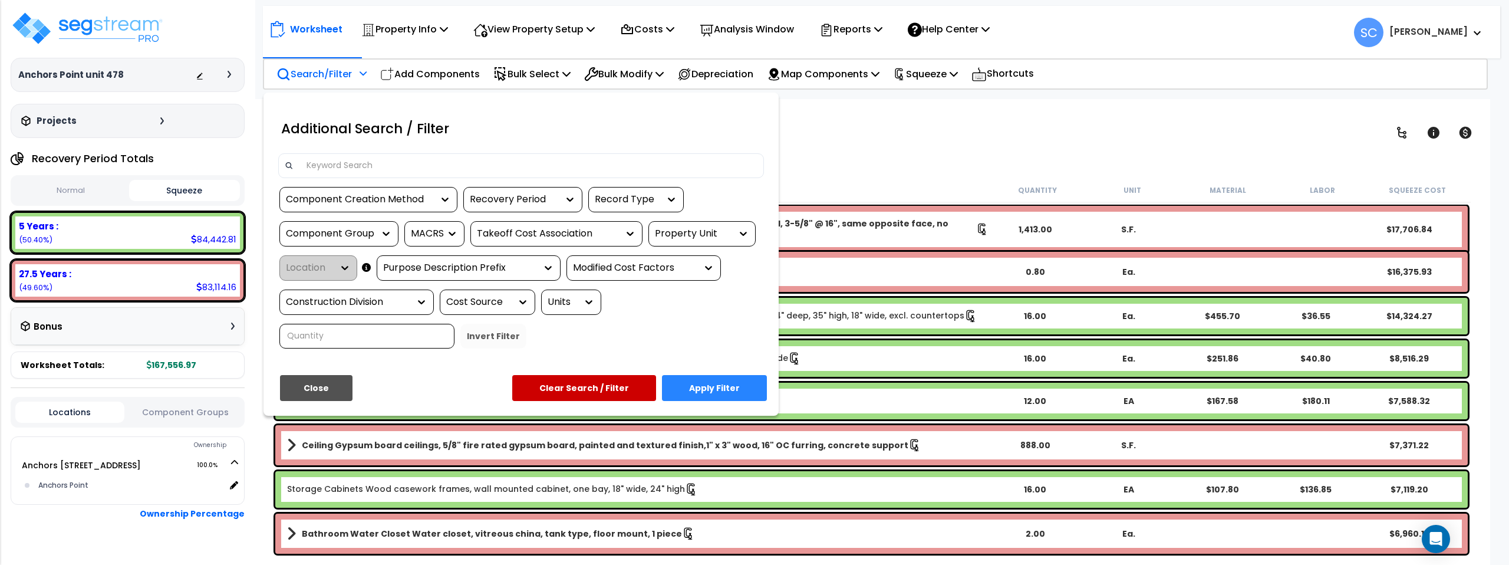
click at [367, 71] on div at bounding box center [754, 282] width 1509 height 565
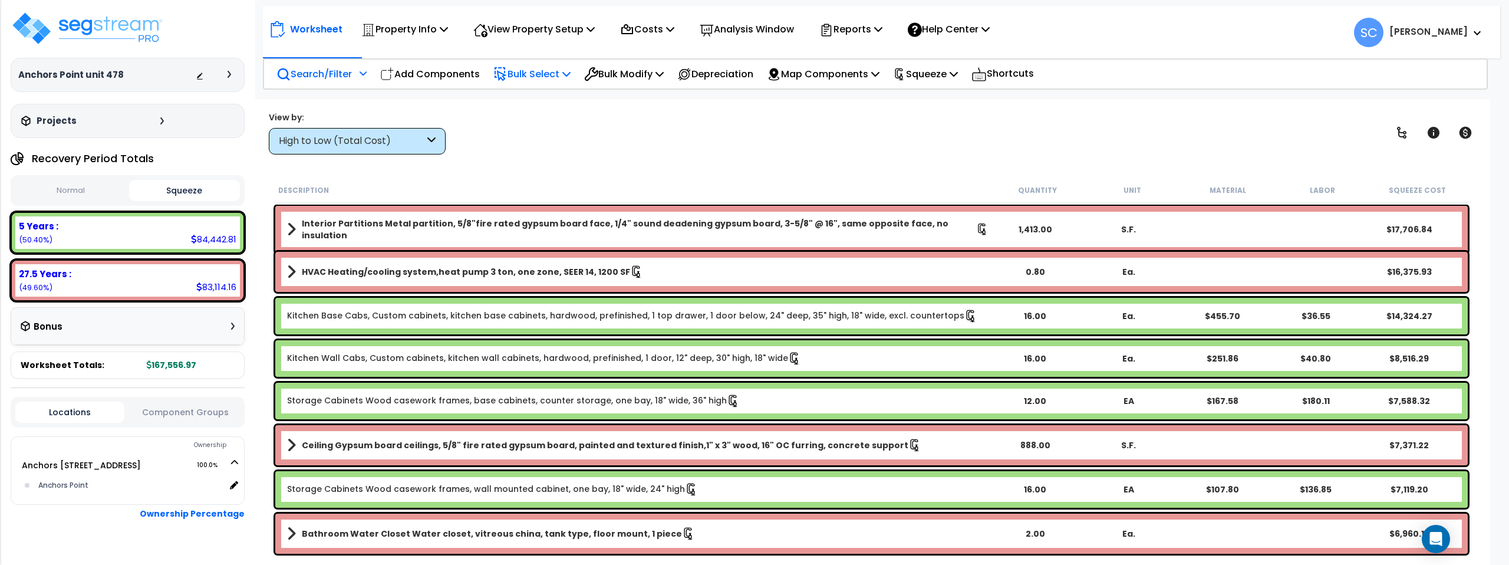
click at [549, 74] on p "Bulk Select" at bounding box center [531, 74] width 77 height 16
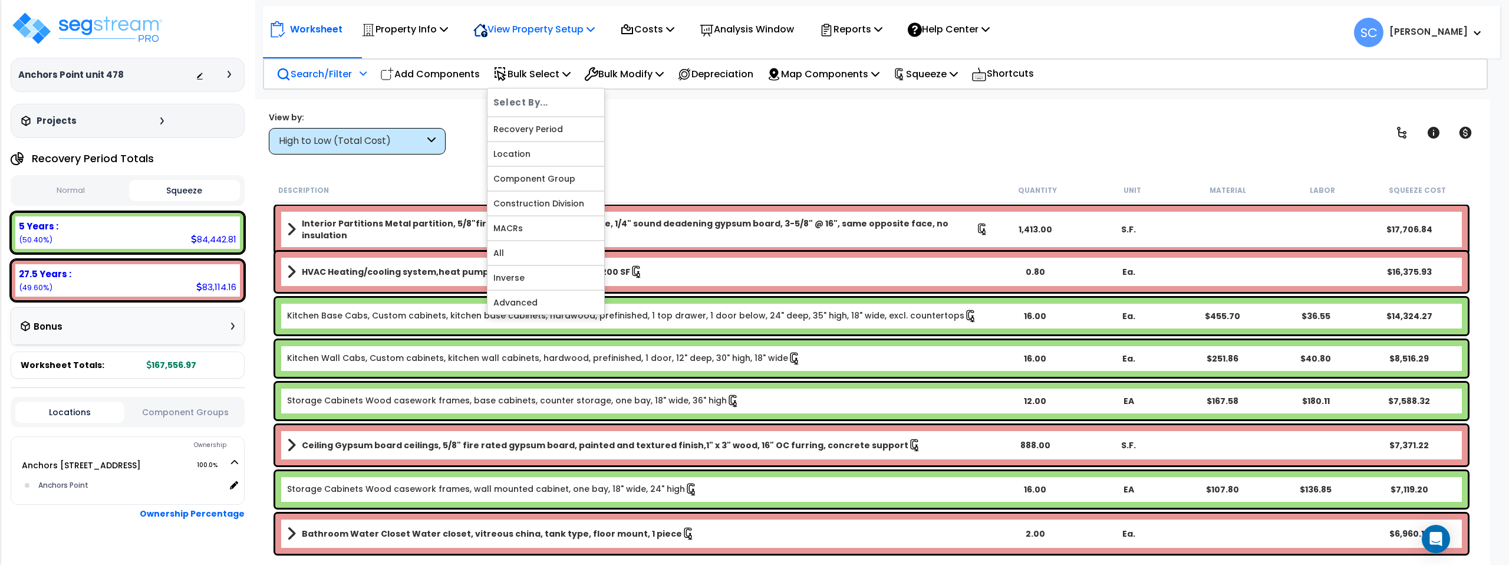
click at [546, 28] on p "View Property Setup" at bounding box center [533, 29] width 121 height 16
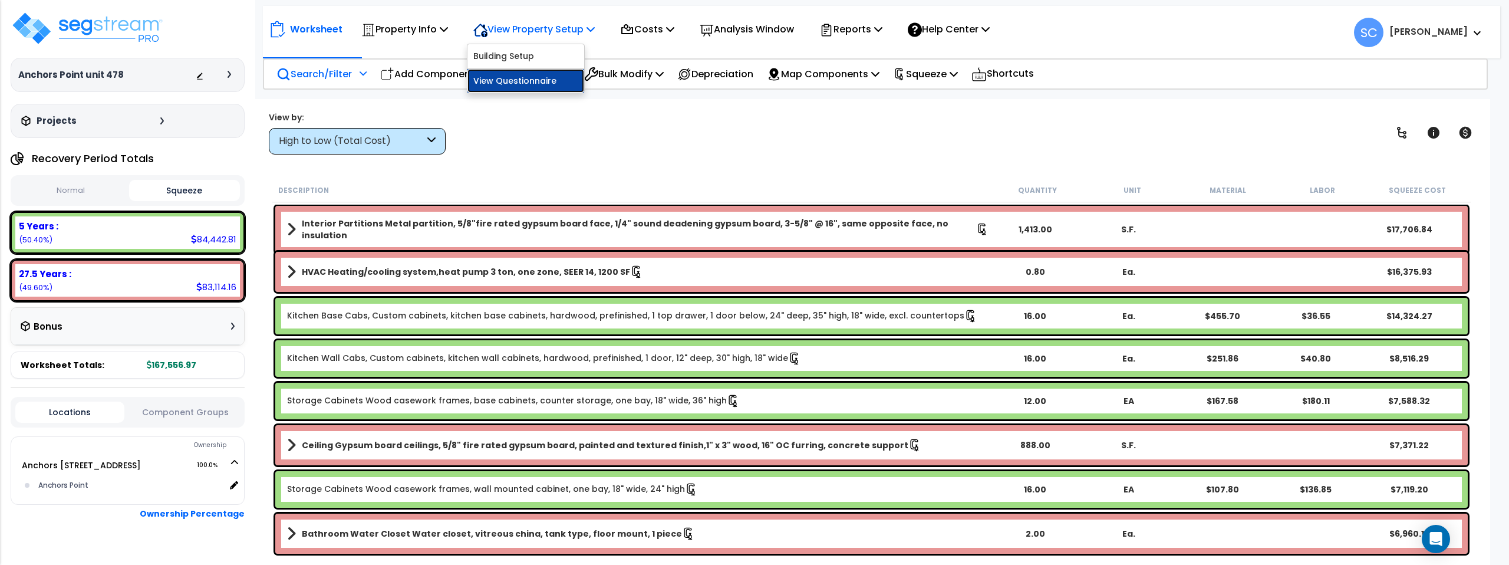
click at [532, 81] on link "View Questionnaire" at bounding box center [525, 81] width 117 height 24
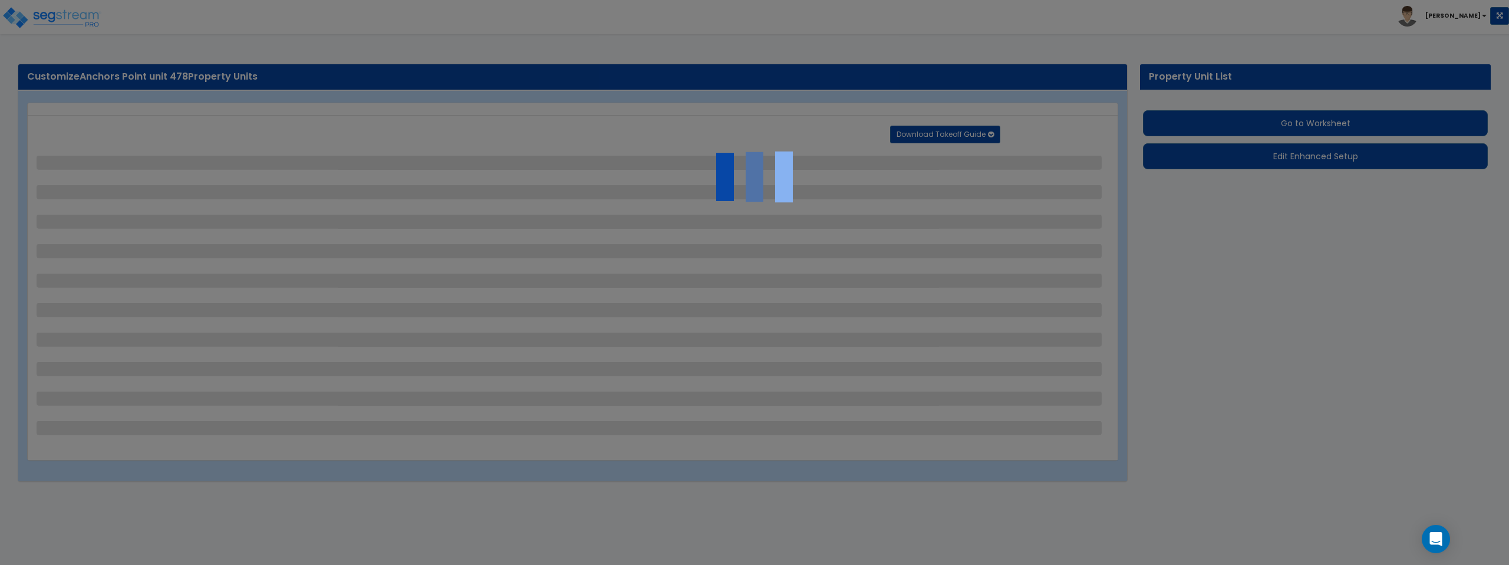
select select "1"
select select "7"
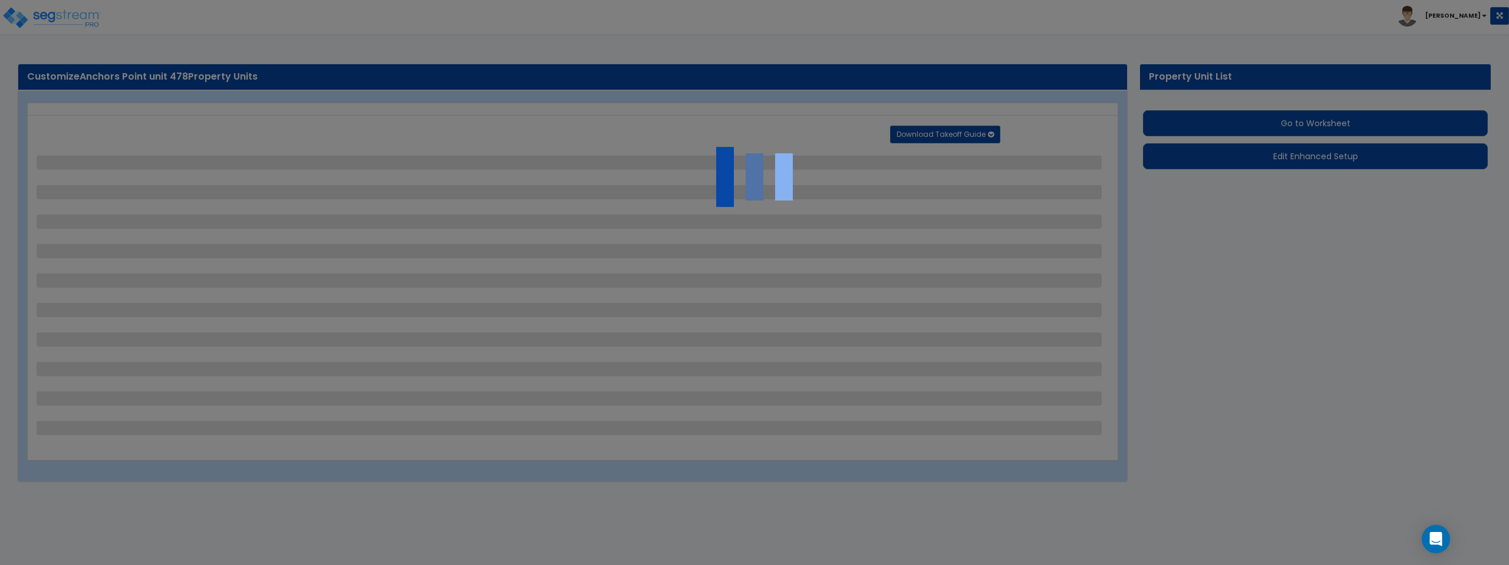
select select "7"
select select "1"
select select "3"
select select "4"
select select "5"
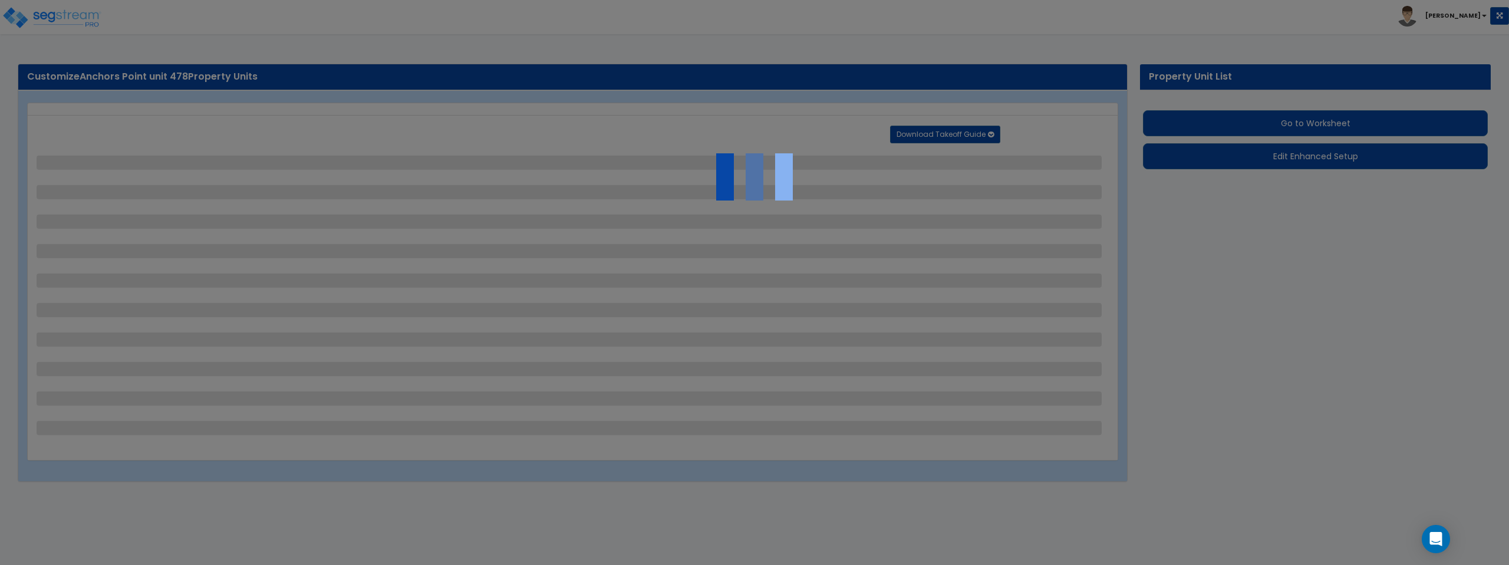
select select "3"
select select "1"
select select "3"
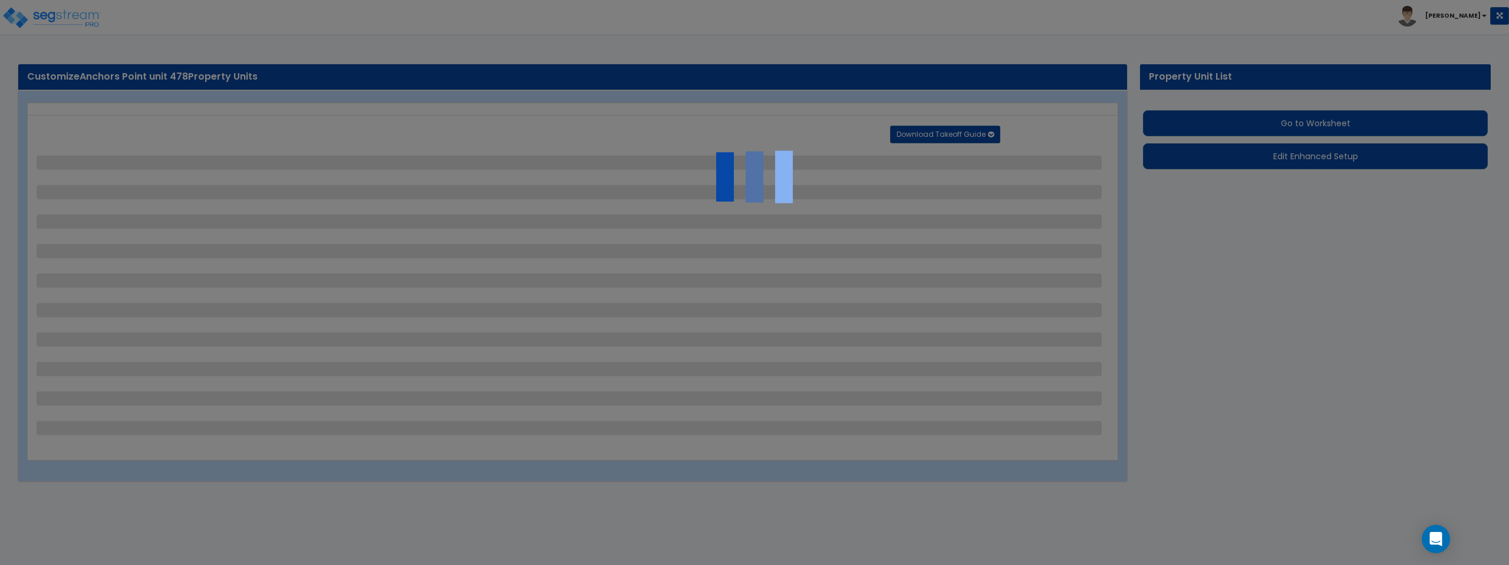
select select "4"
select select "1"
select select "2"
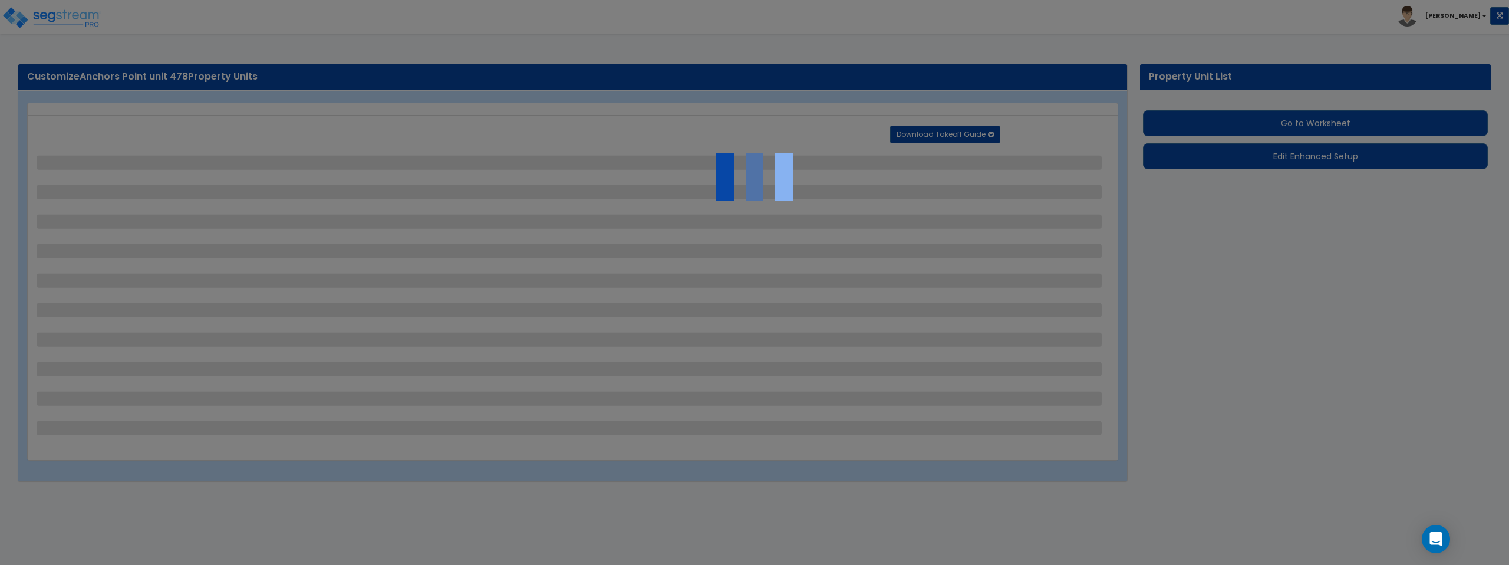
select select "2"
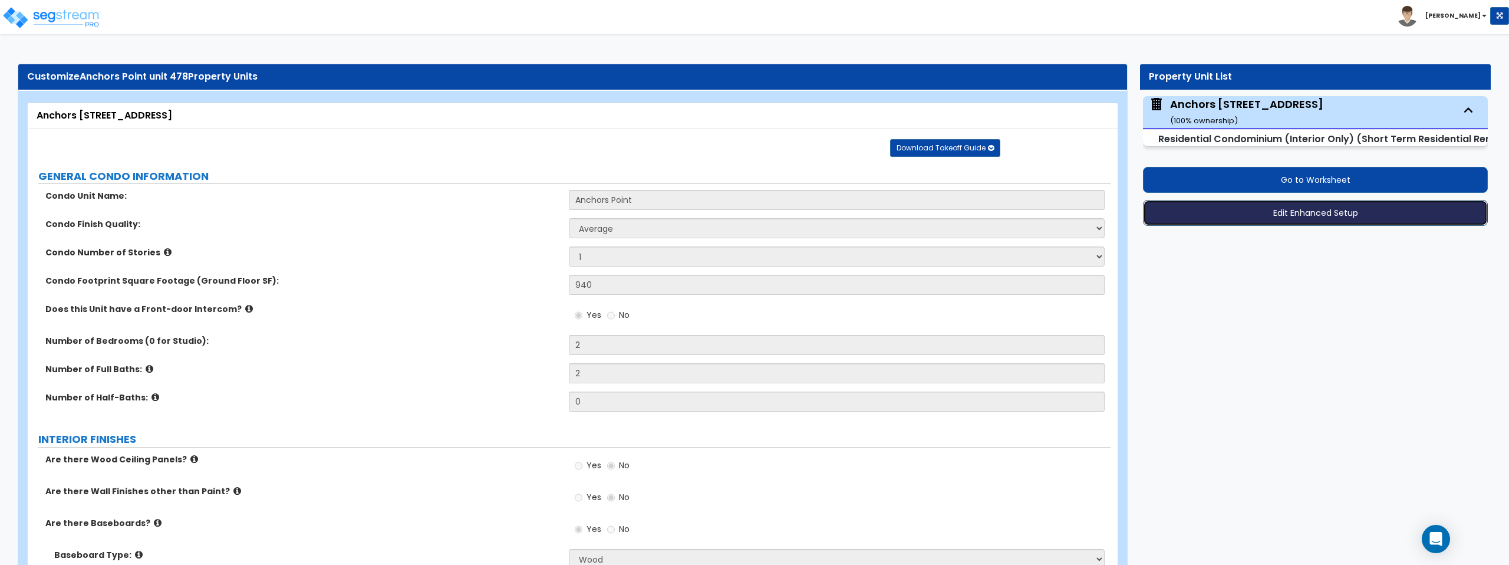
click at [1321, 212] on button "Edit Enhanced Setup" at bounding box center [1315, 213] width 345 height 26
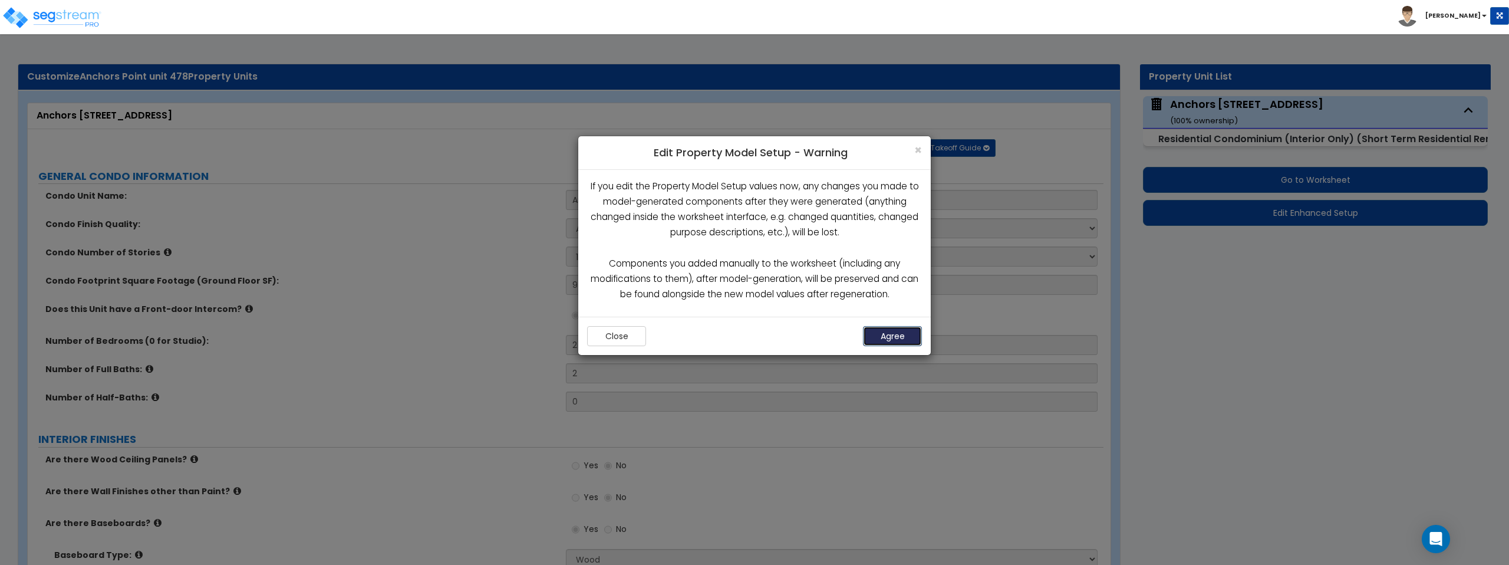
click at [902, 334] on button "Agree" at bounding box center [892, 336] width 59 height 20
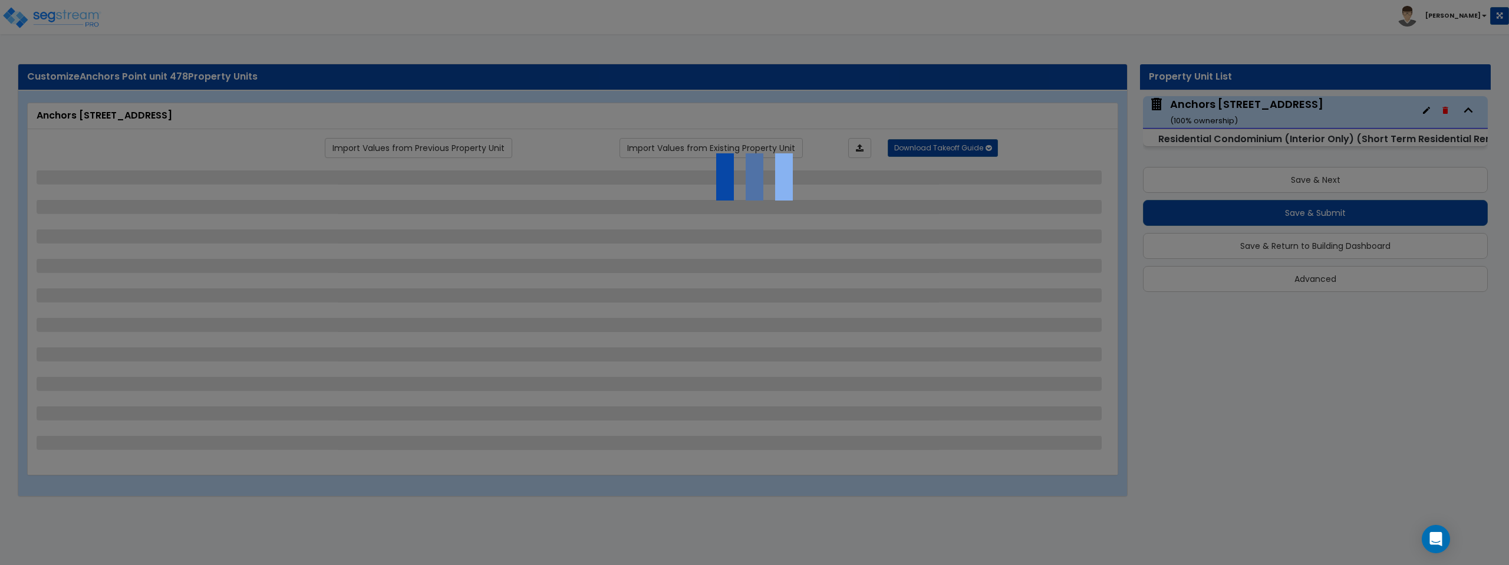
select select "1"
select select "7"
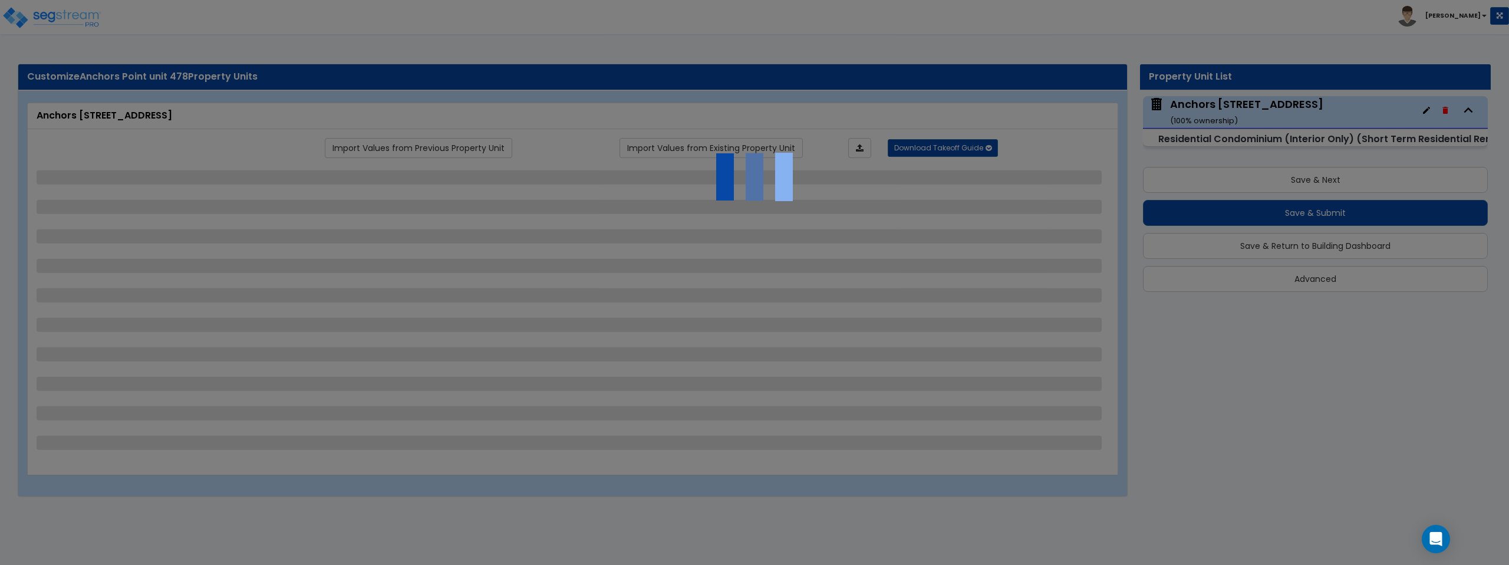
select select "7"
select select "1"
select select "3"
select select "4"
select select "5"
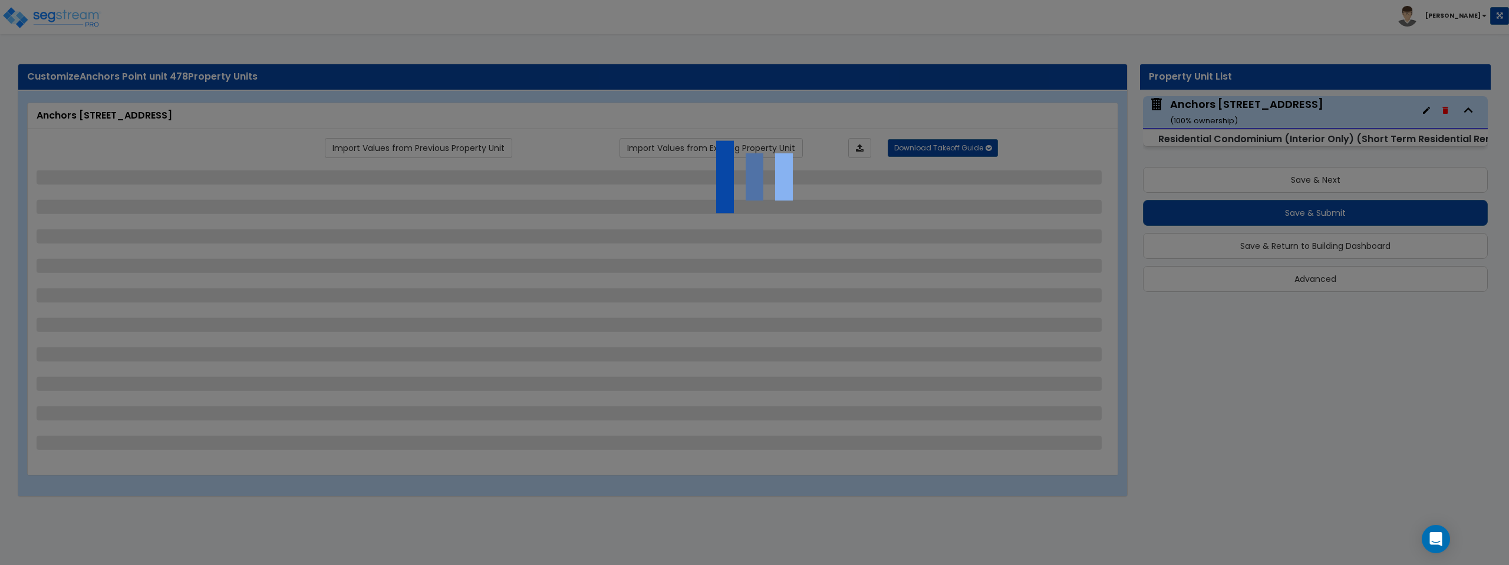
select select "3"
select select "1"
select select "3"
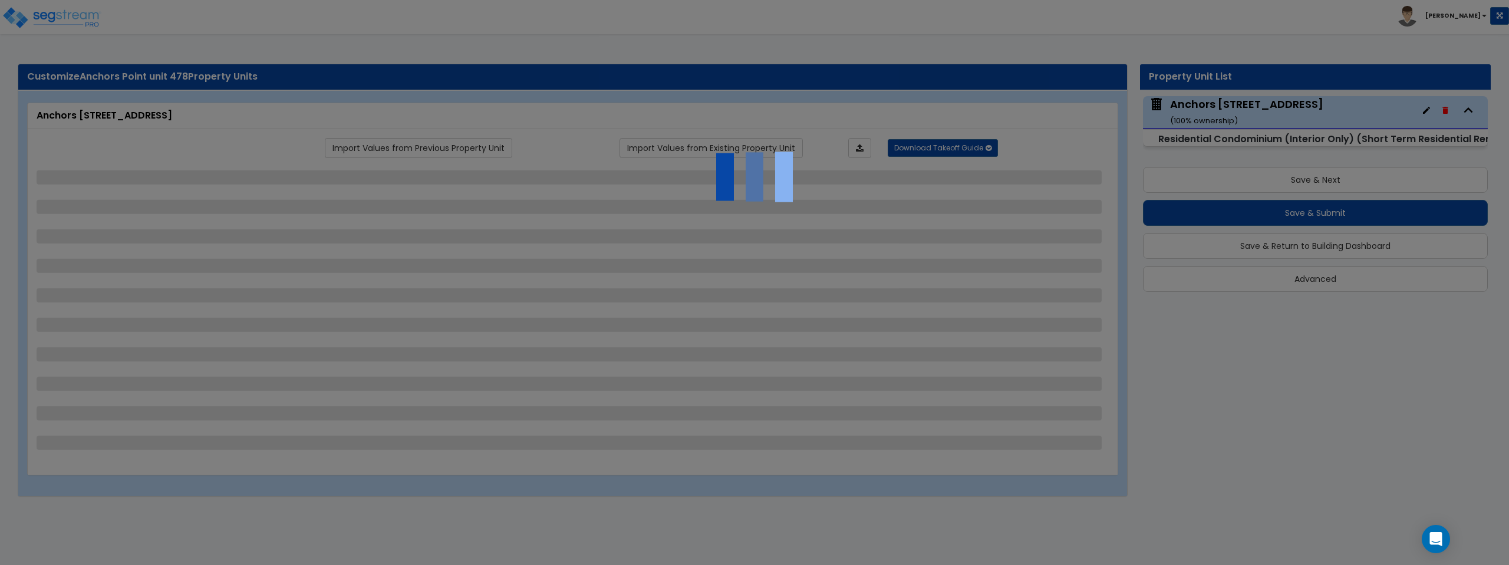
select select "4"
select select "1"
select select "2"
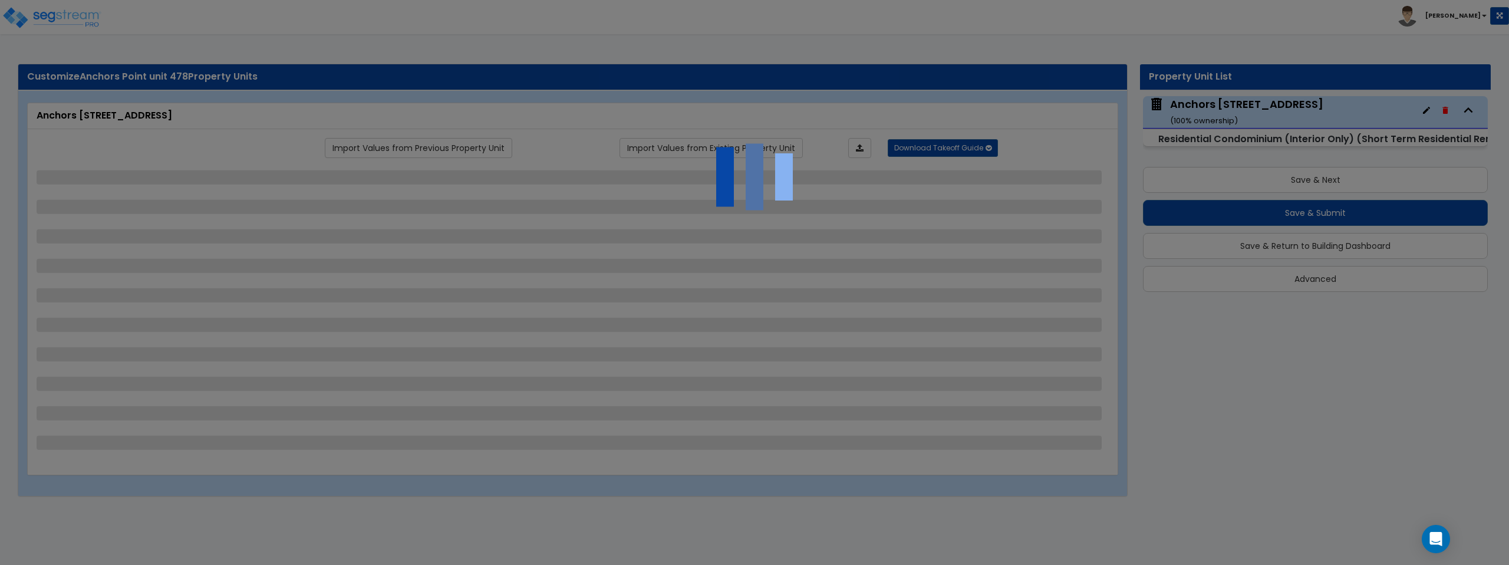
select select "2"
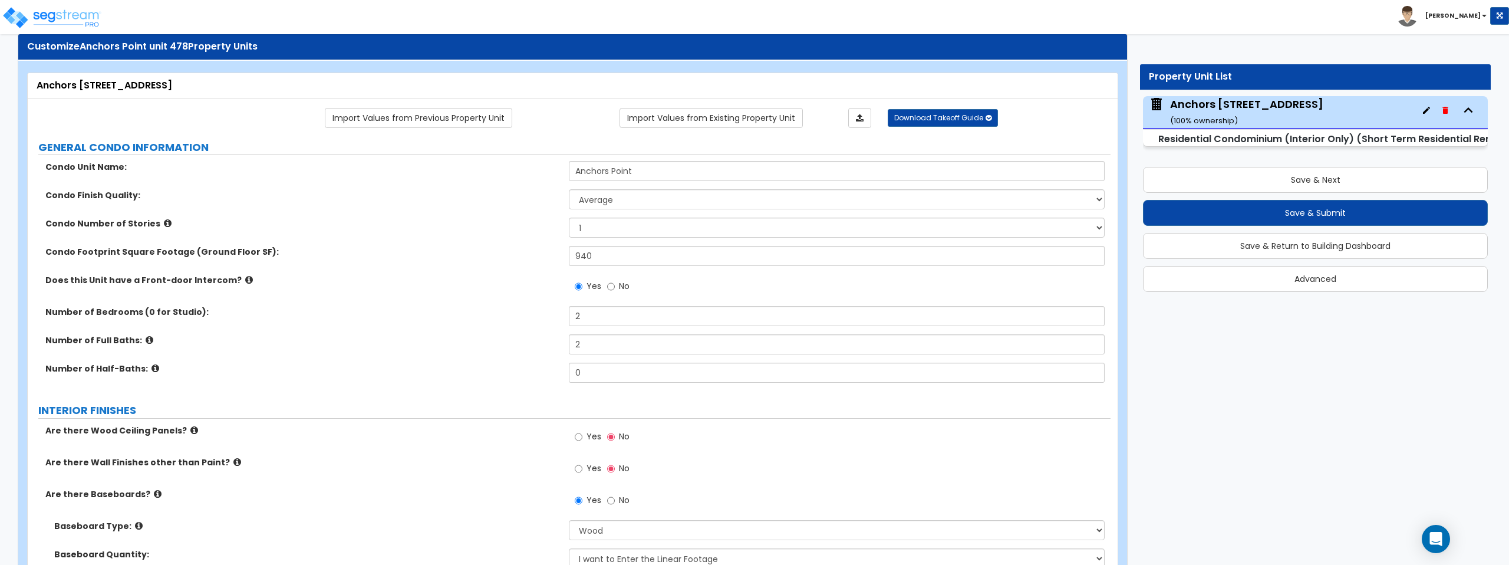
scroll to position [29, 0]
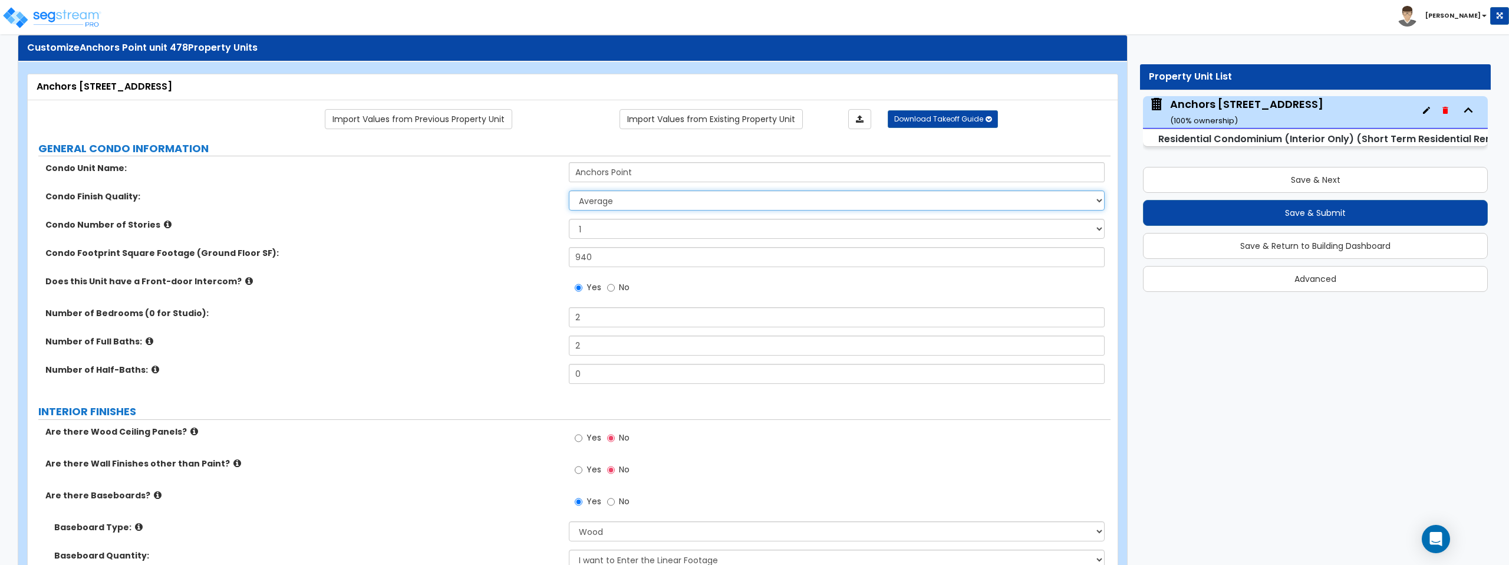
click at [625, 209] on select "Low Average High" at bounding box center [836, 200] width 535 height 20
click at [569, 190] on select "Low Average High" at bounding box center [836, 200] width 535 height 20
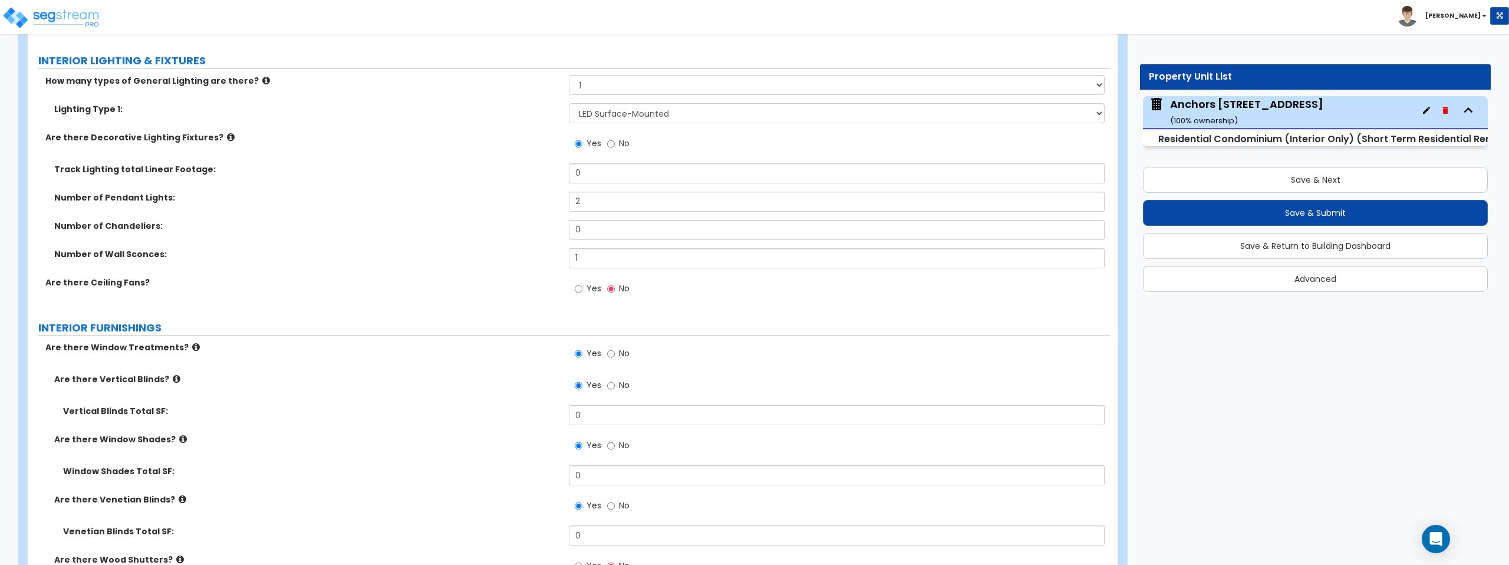
scroll to position [1014, 0]
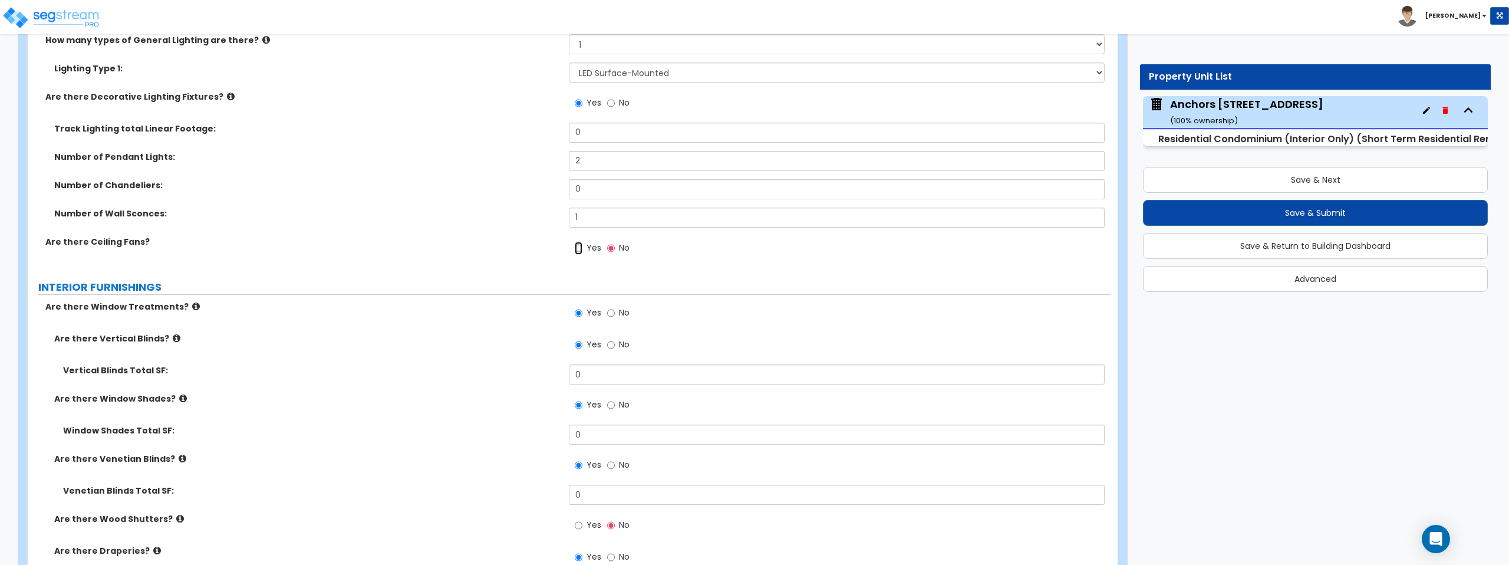
click at [581, 249] on input "Yes" at bounding box center [579, 248] width 8 height 13
radio input "true"
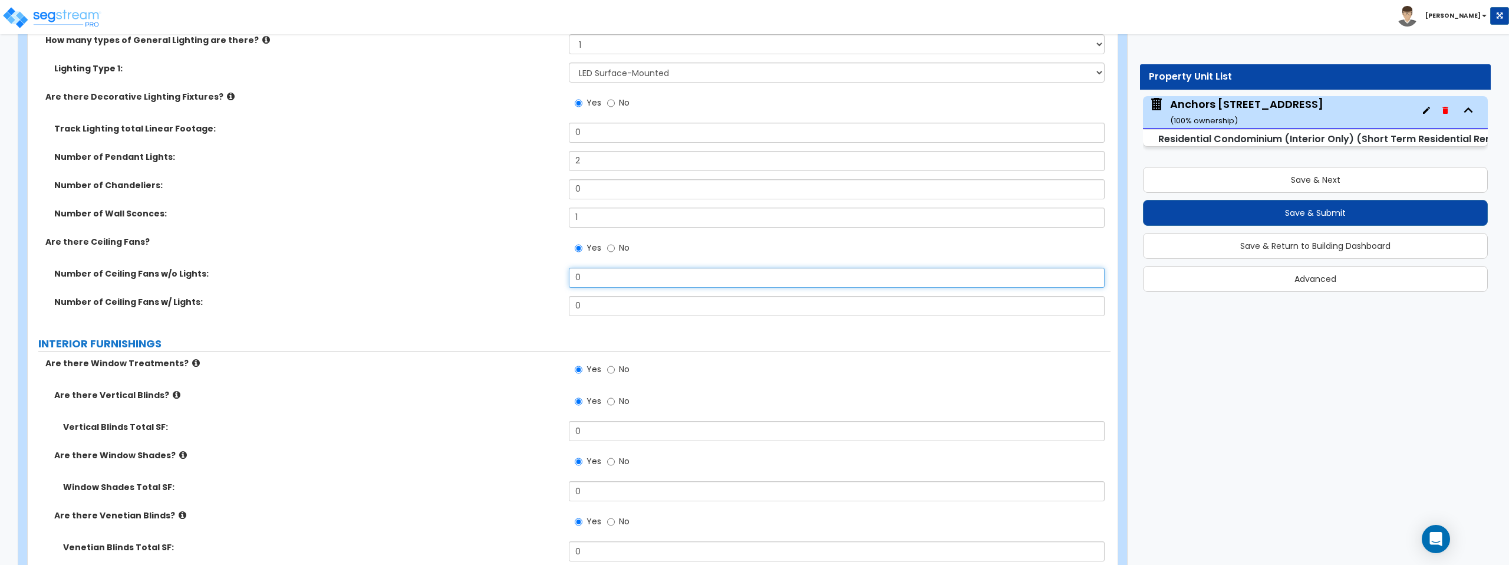
click at [589, 275] on input "0" at bounding box center [836, 278] width 535 height 20
type input "1"
click at [704, 255] on div "Yes No" at bounding box center [839, 252] width 541 height 32
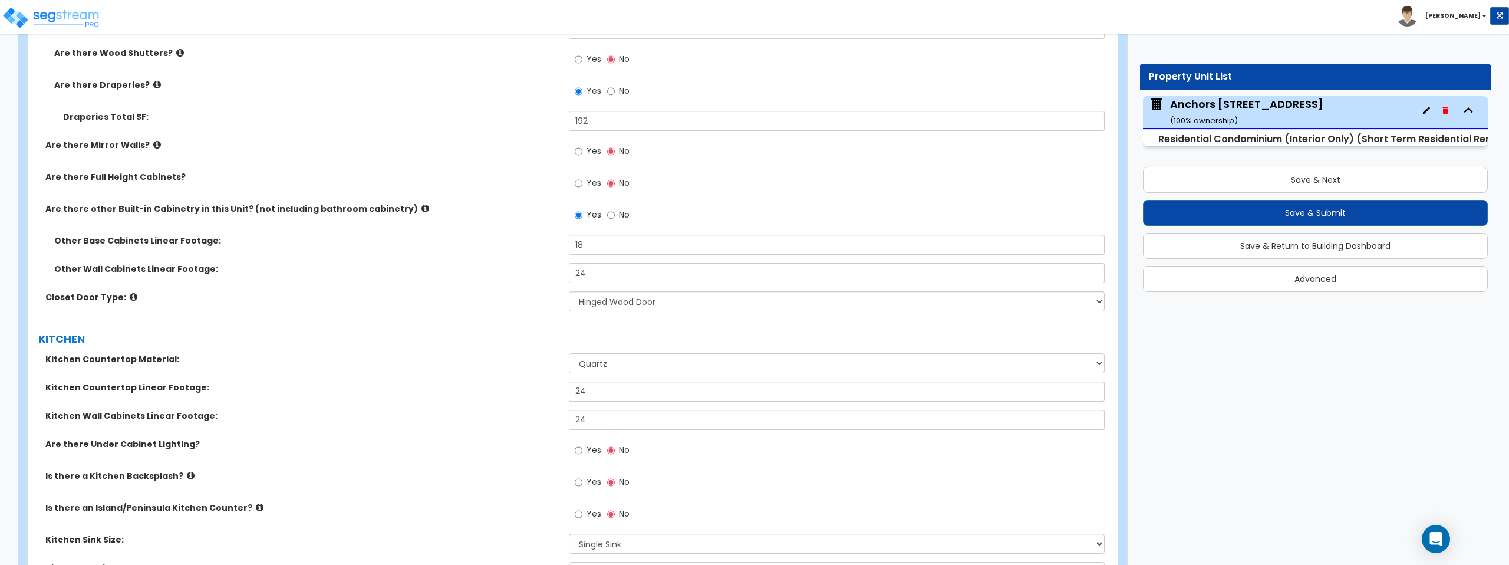
scroll to position [1558, 0]
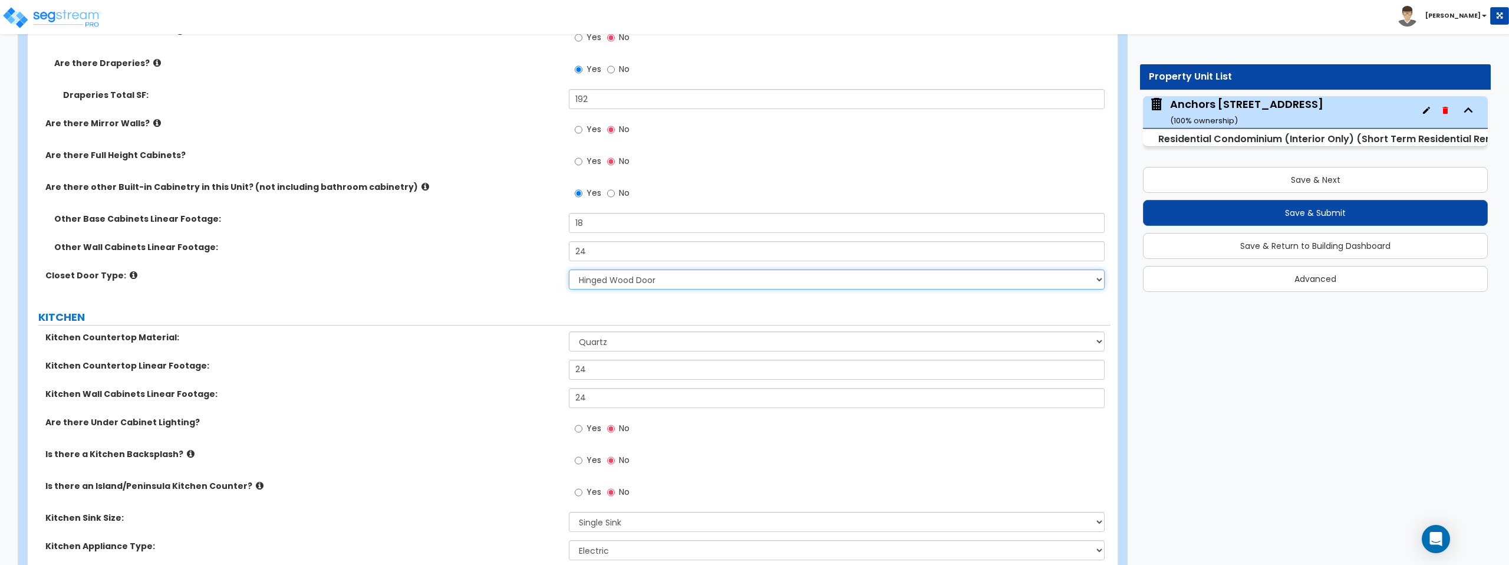
click at [650, 281] on select "None Bi-fold Louvered Doors Bi-fold Panel Doors Sliding Doors Hinged Wood Door" at bounding box center [836, 279] width 535 height 20
click at [569, 269] on select "None Bi-fold Louvered Doors Bi-fold Panel Doors Sliding Doors Hinged Wood Door" at bounding box center [836, 279] width 535 height 20
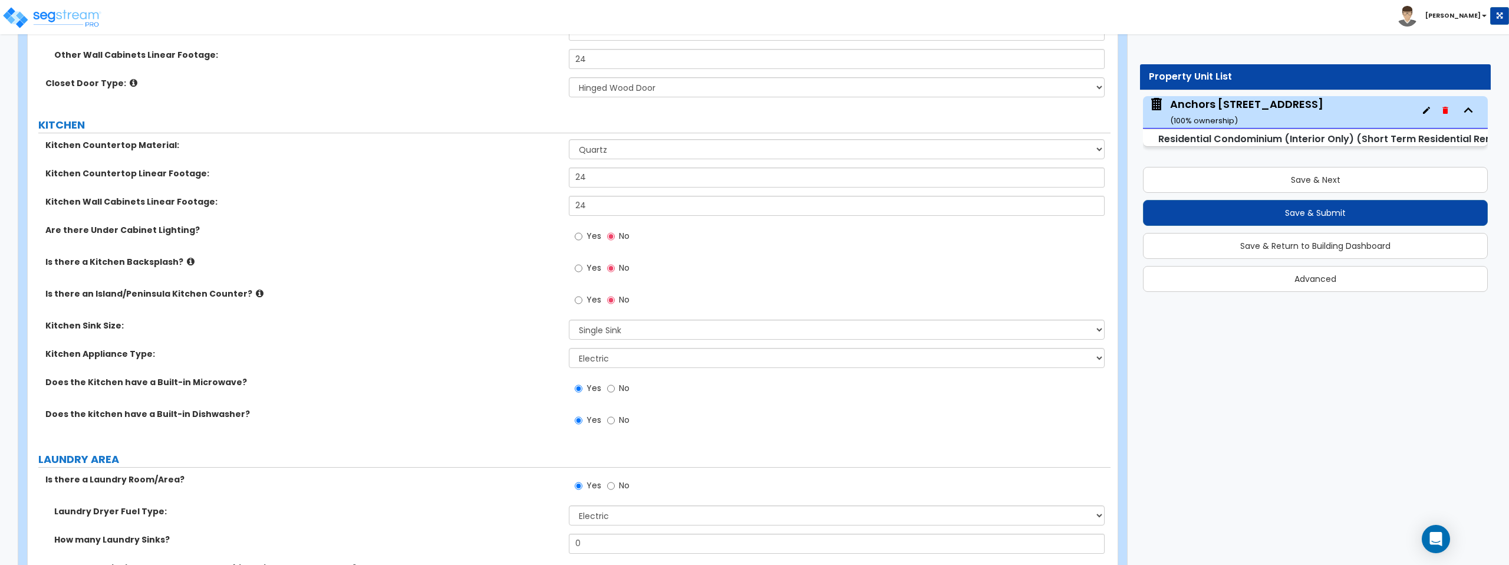
scroll to position [1778, 0]
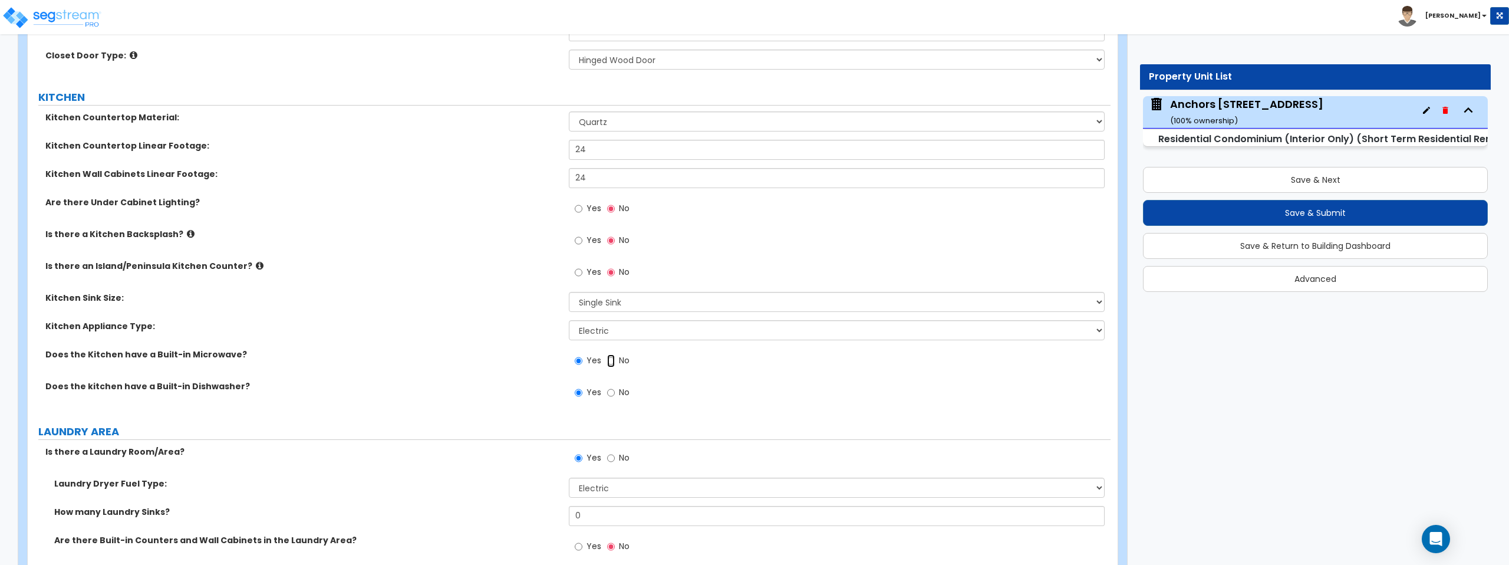
click at [610, 362] on input "No" at bounding box center [611, 360] width 8 height 13
radio input "false"
radio input "true"
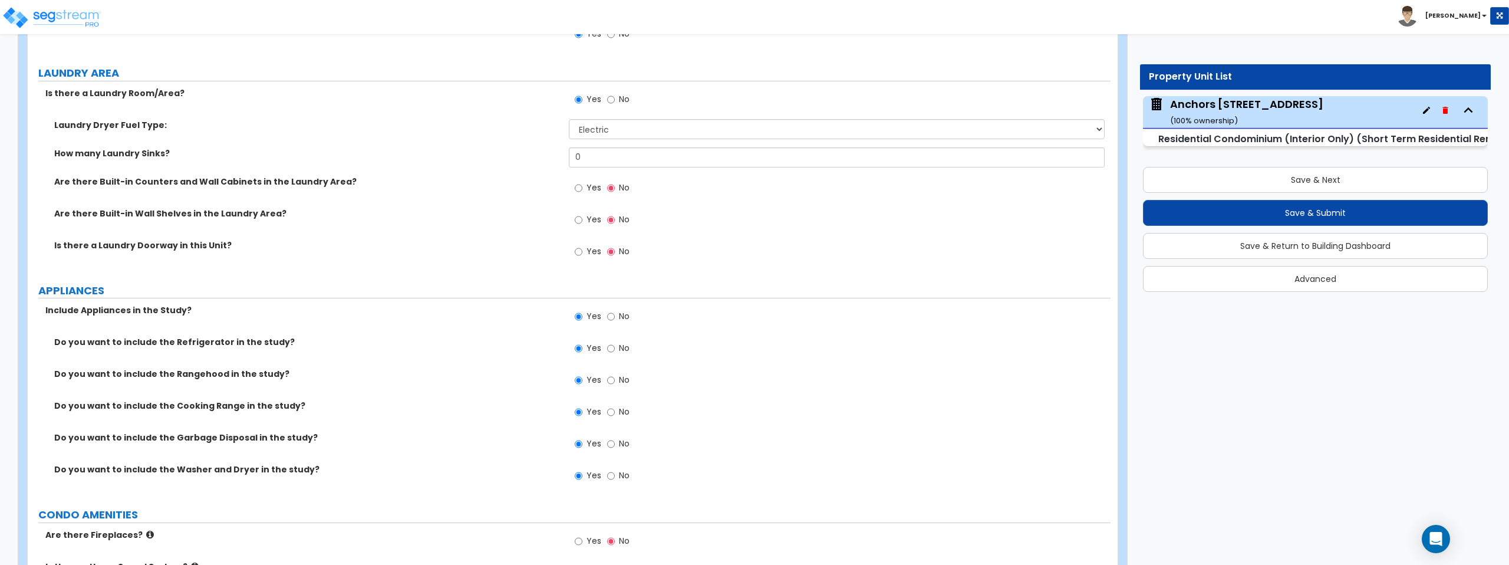
scroll to position [2137, 0]
click at [609, 349] on input "No" at bounding box center [611, 347] width 8 height 13
radio input "false"
radio input "true"
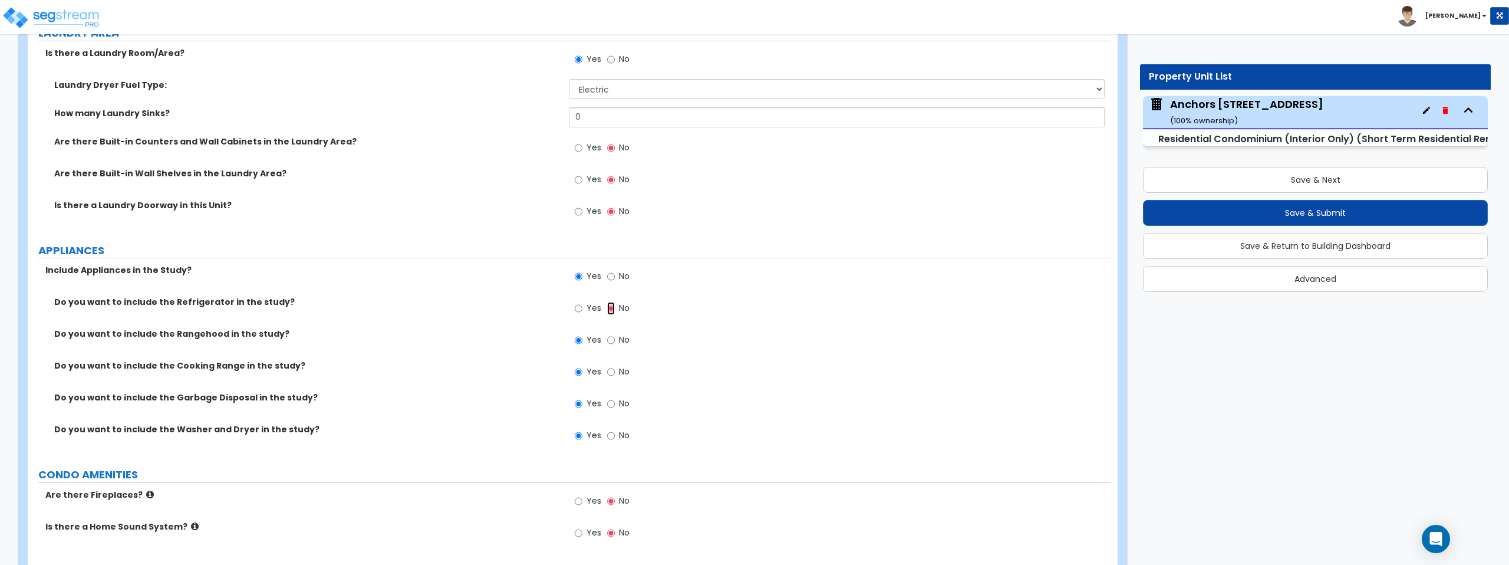
scroll to position [2197, 0]
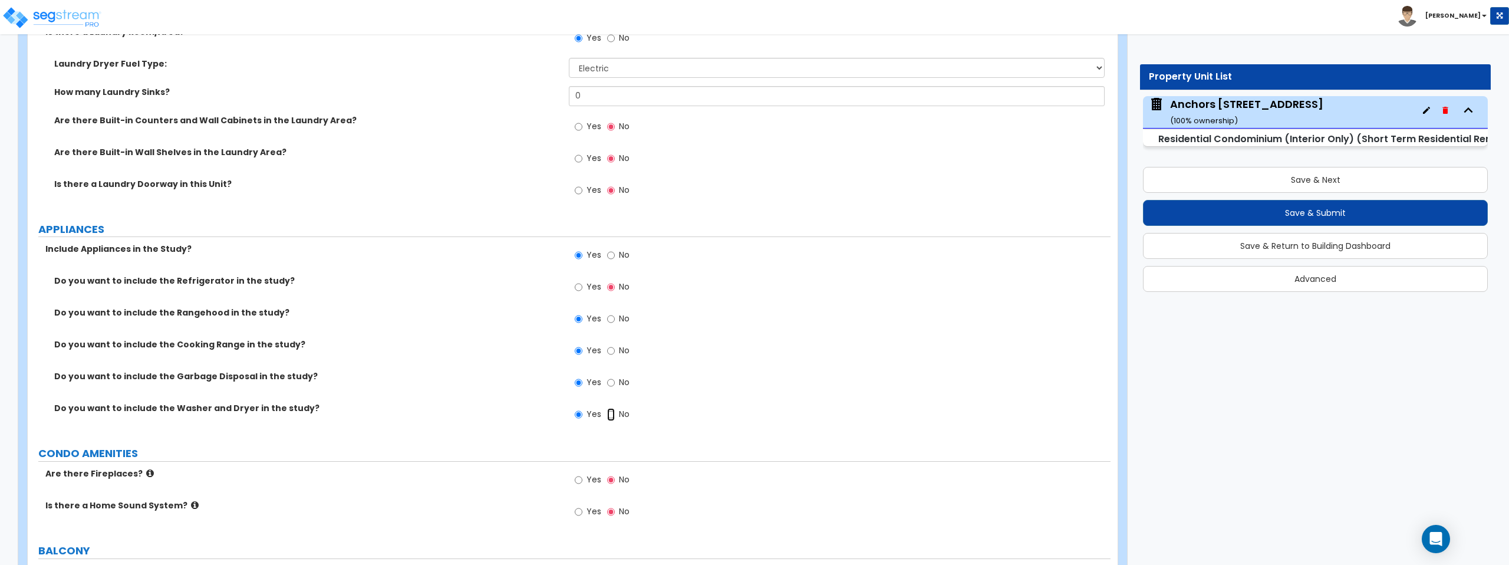
click at [610, 415] on input "No" at bounding box center [611, 414] width 8 height 13
radio input "false"
radio input "true"
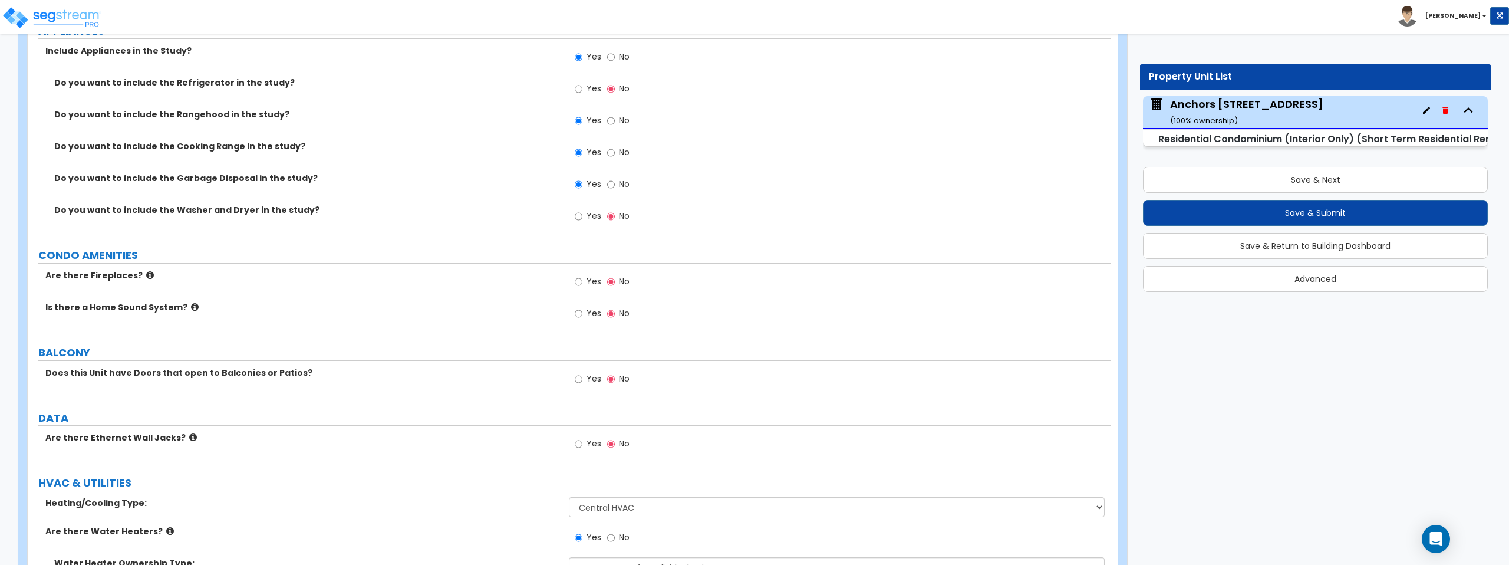
scroll to position [2399, 0]
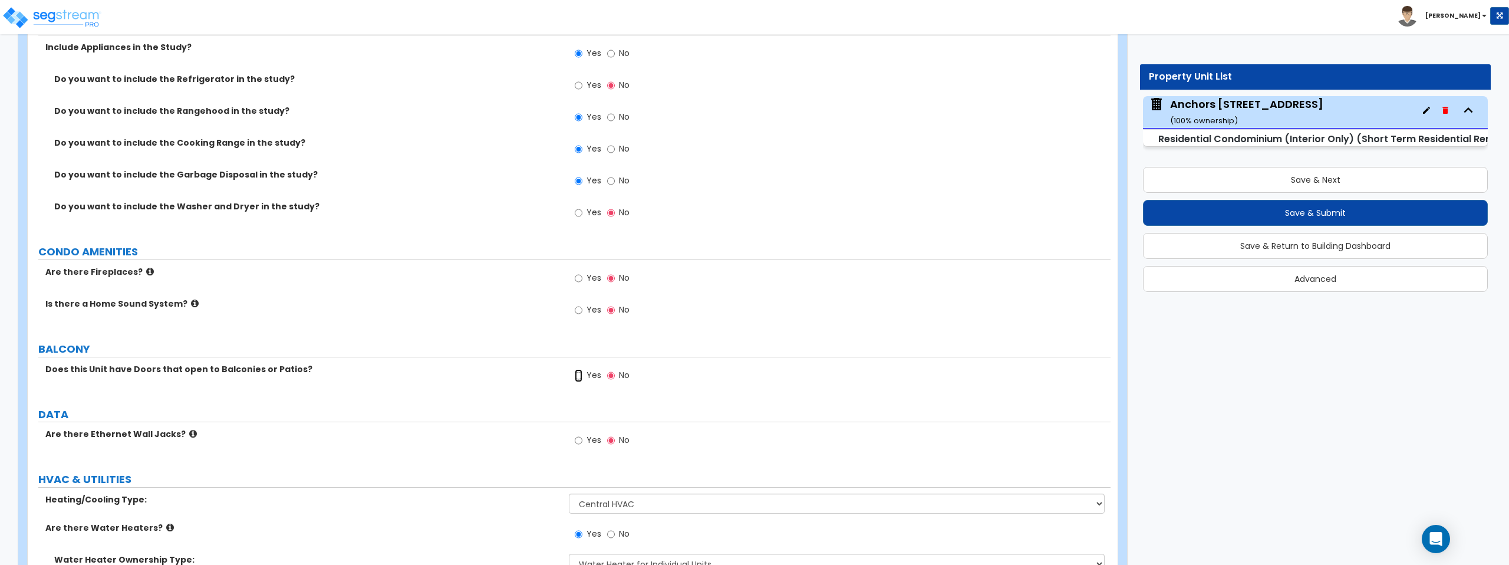
click at [578, 376] on input "Yes" at bounding box center [579, 375] width 8 height 13
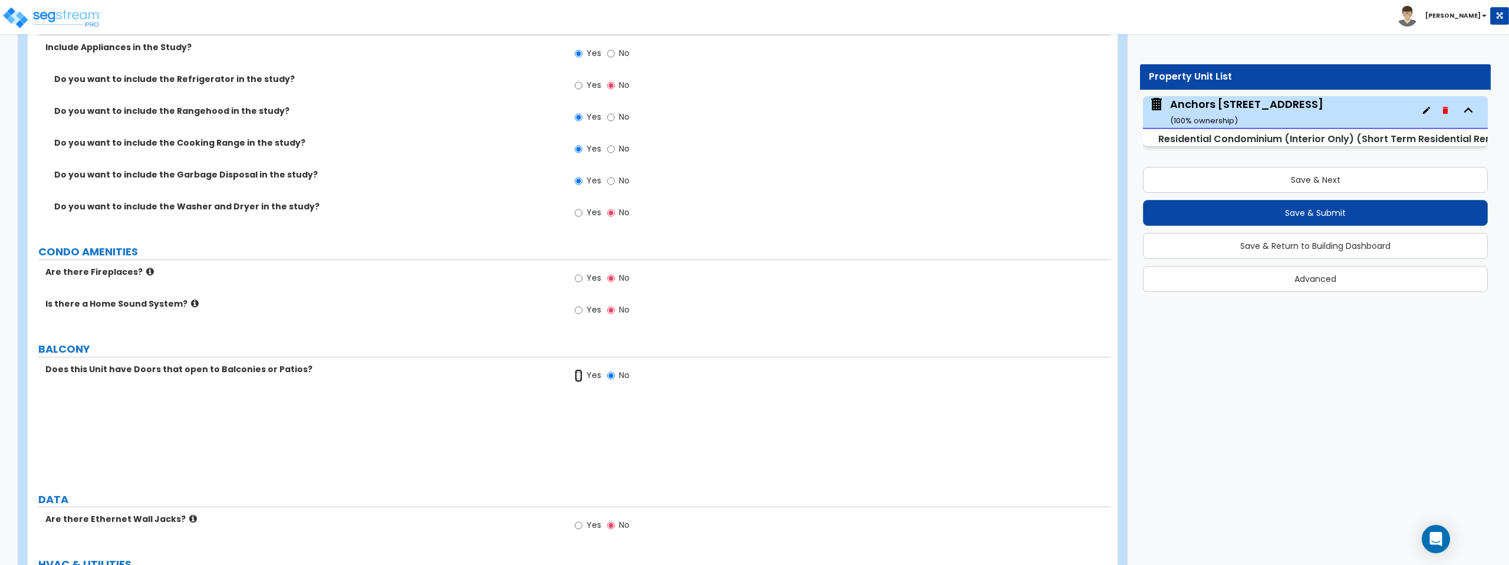
radio input "true"
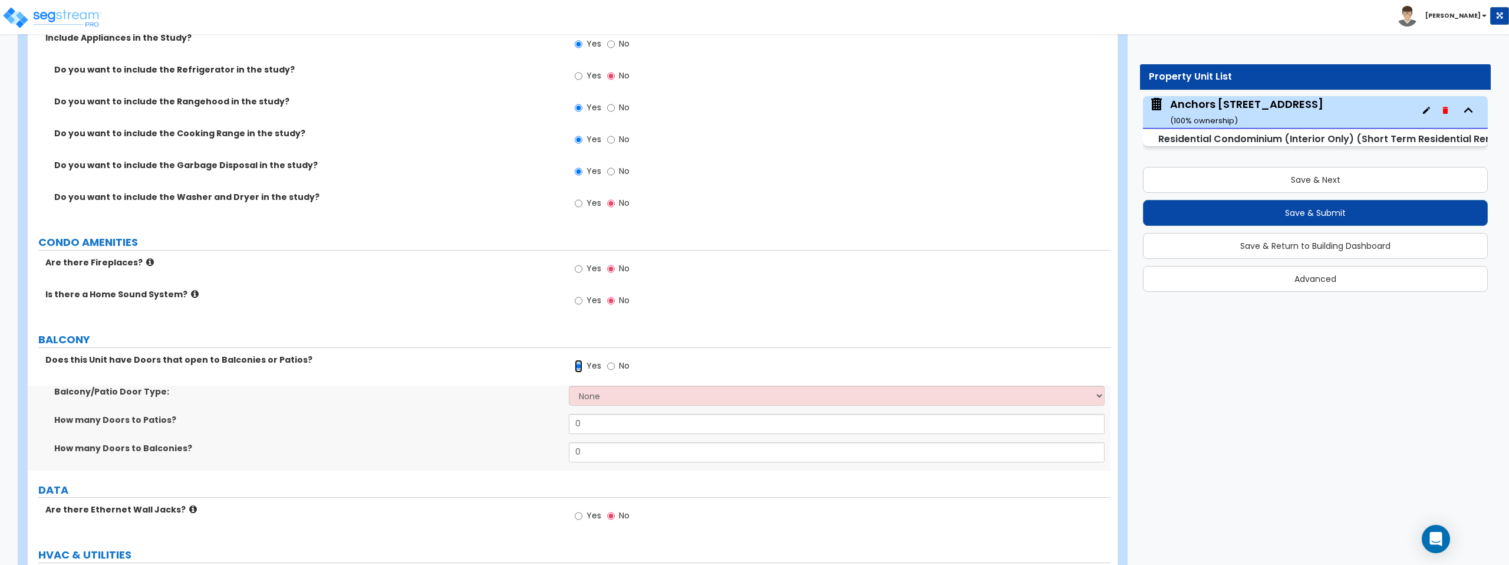
scroll to position [2410, 0]
click at [615, 390] on select "None Single Hinged Doors Double Hinged Doors Single French Doors Double French …" at bounding box center [836, 394] width 535 height 20
select select "5"
click at [569, 384] on select "None Single Hinged Doors Double Hinged Doors Single French Doors Double French …" at bounding box center [836, 394] width 535 height 20
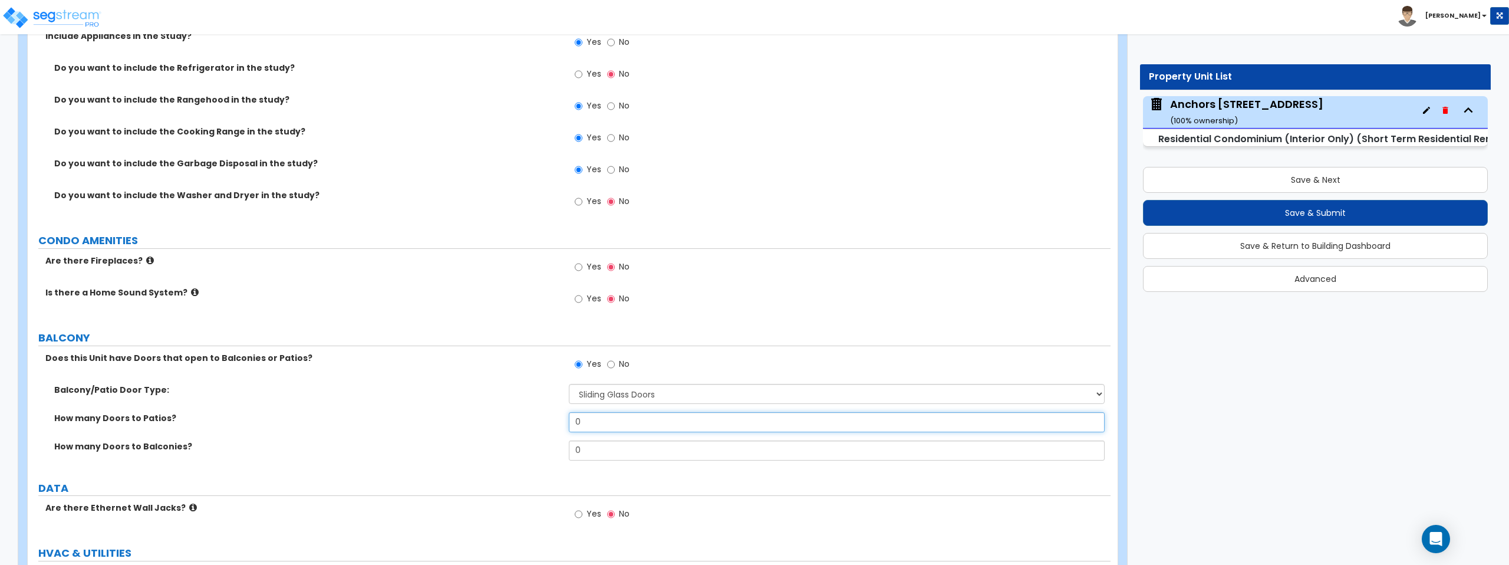
click at [649, 423] on input "0" at bounding box center [836, 422] width 535 height 20
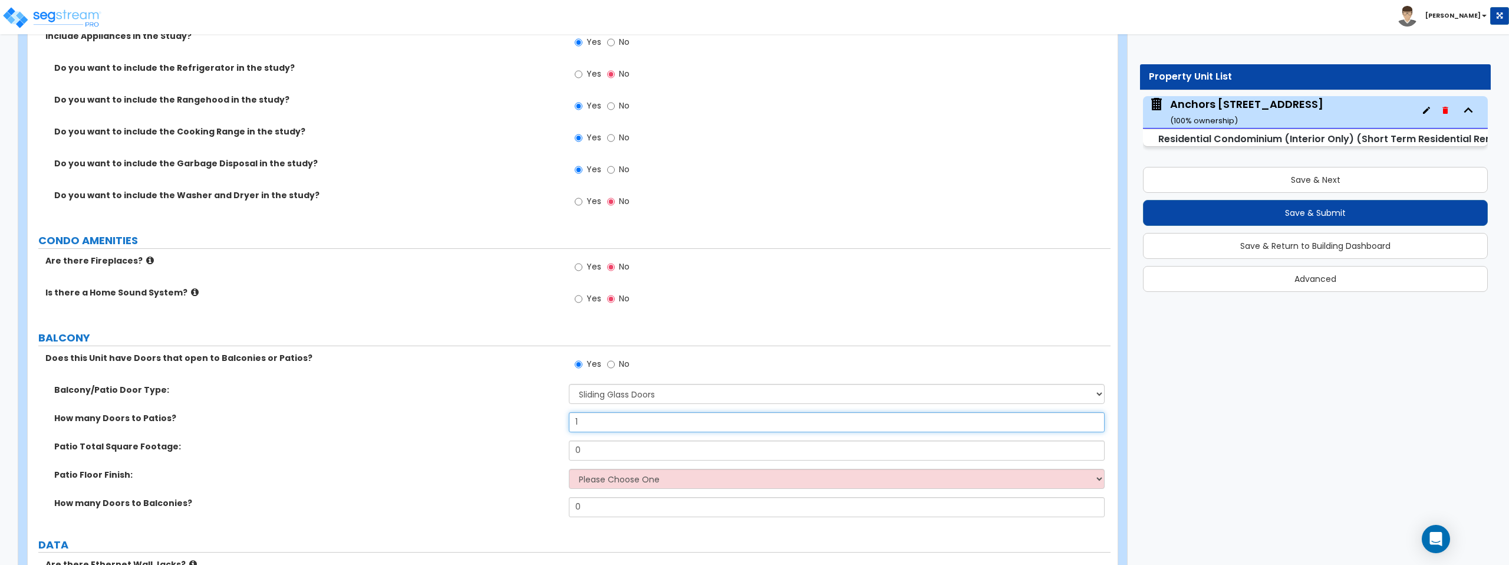
type input "1"
click at [633, 474] on select "Please Choose One Bare Concrete Brick Pavers Stamped Concrete Stone Pavers Wood…" at bounding box center [836, 478] width 535 height 20
click at [642, 474] on select "Please Choose One Bare Concrete Brick Pavers Stamped Concrete Stone Pavers Wood…" at bounding box center [836, 478] width 535 height 20
click at [569, 468] on select "Please Choose One Bare Concrete Brick Pavers Stamped Concrete Stone Pavers Wood…" at bounding box center [836, 478] width 535 height 20
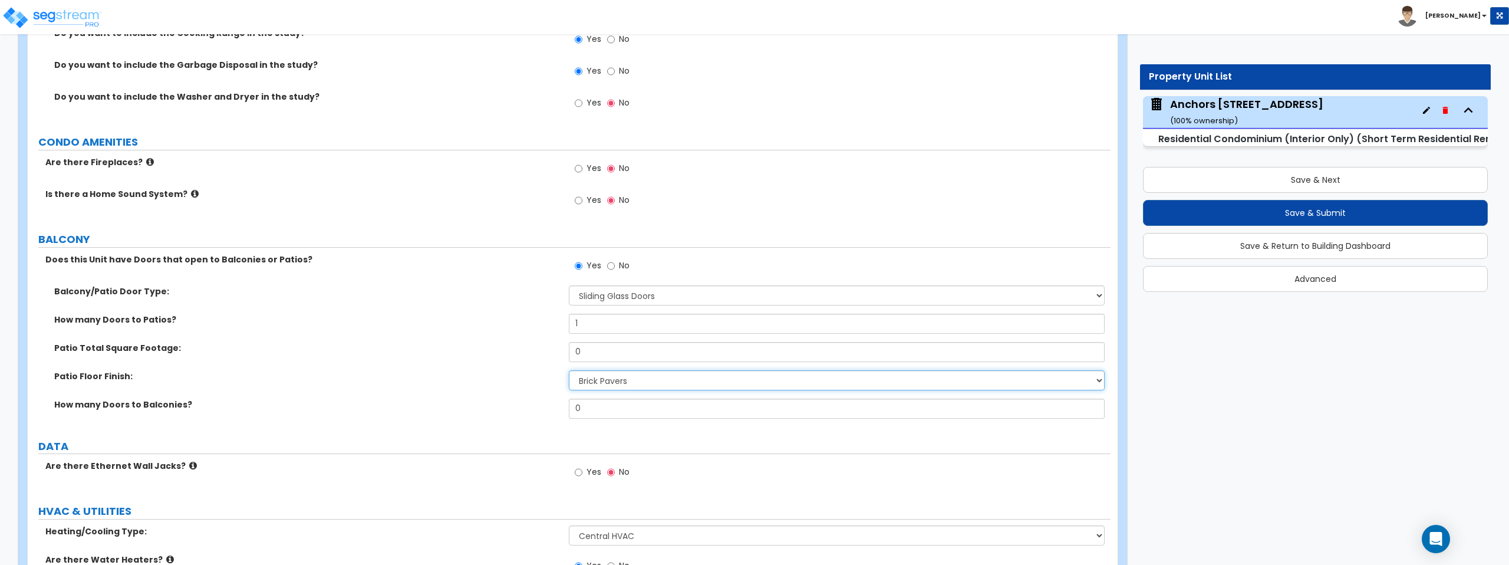
scroll to position [2513, 0]
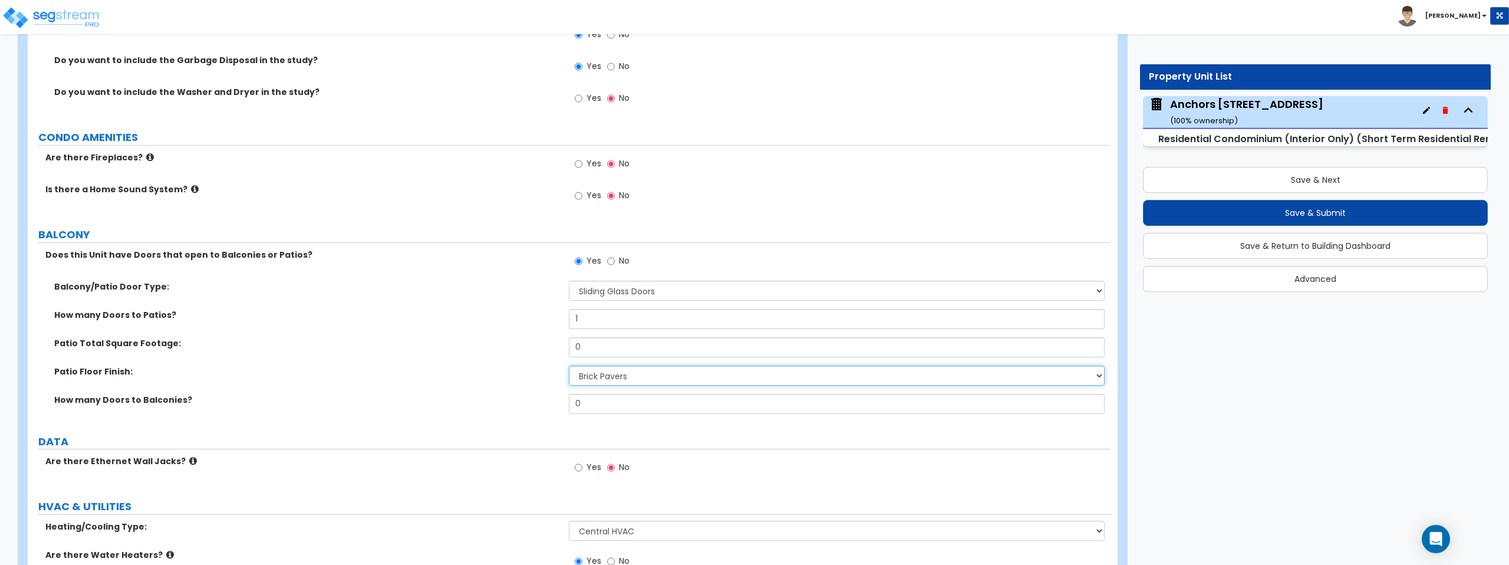
click at [663, 381] on select "Please Choose One Bare Concrete Brick Pavers Stamped Concrete Stone Pavers Wood…" at bounding box center [836, 375] width 535 height 20
select select "4"
click at [569, 365] on select "Please Choose One Bare Concrete Brick Pavers Stamped Concrete Stone Pavers Wood…" at bounding box center [836, 375] width 535 height 20
click at [651, 404] on input "0" at bounding box center [836, 404] width 535 height 20
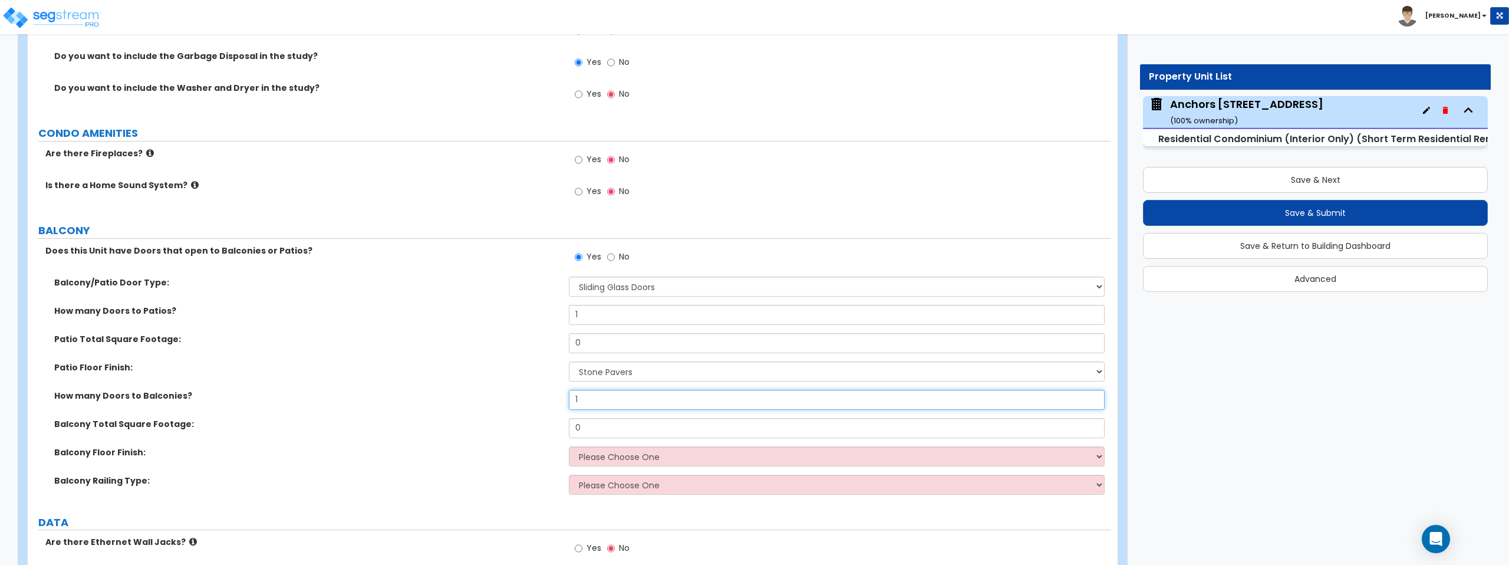
scroll to position [2519, 0]
type input "1"
click at [632, 342] on input "0" at bounding box center [836, 342] width 535 height 20
click at [605, 312] on input "1" at bounding box center [836, 313] width 535 height 20
click at [602, 341] on input "0" at bounding box center [836, 342] width 535 height 20
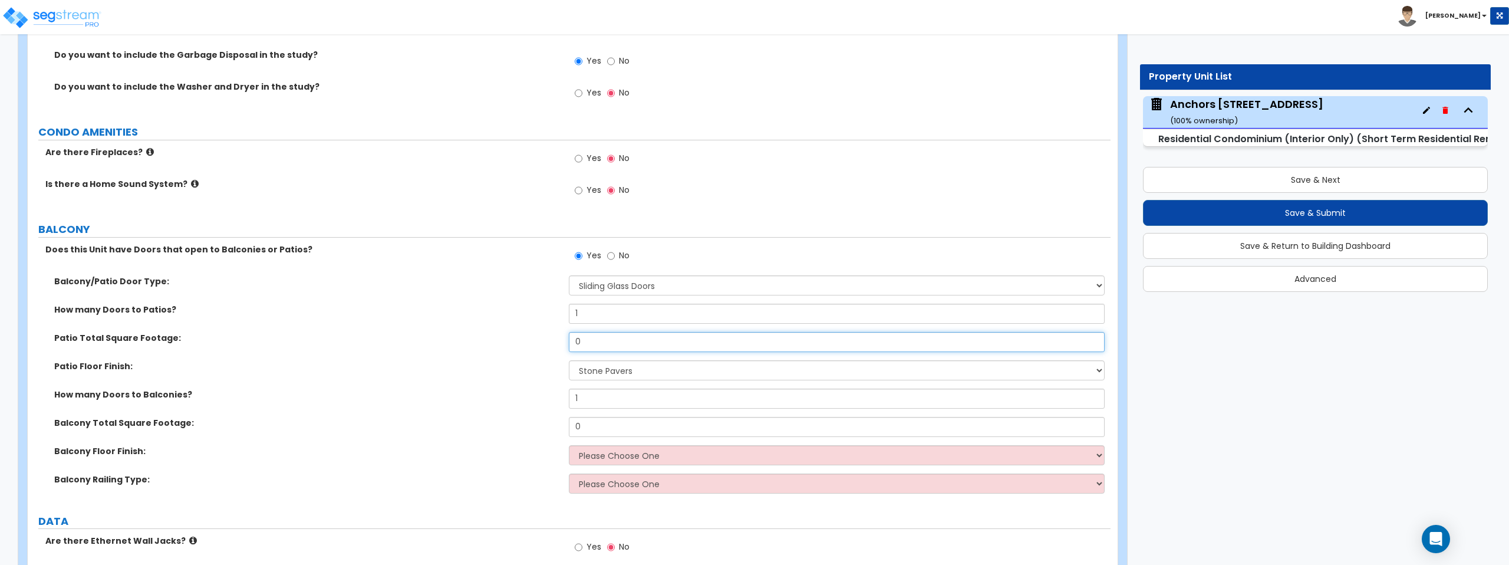
click at [605, 343] on input "0" at bounding box center [836, 342] width 535 height 20
click at [611, 334] on input "0" at bounding box center [836, 342] width 535 height 20
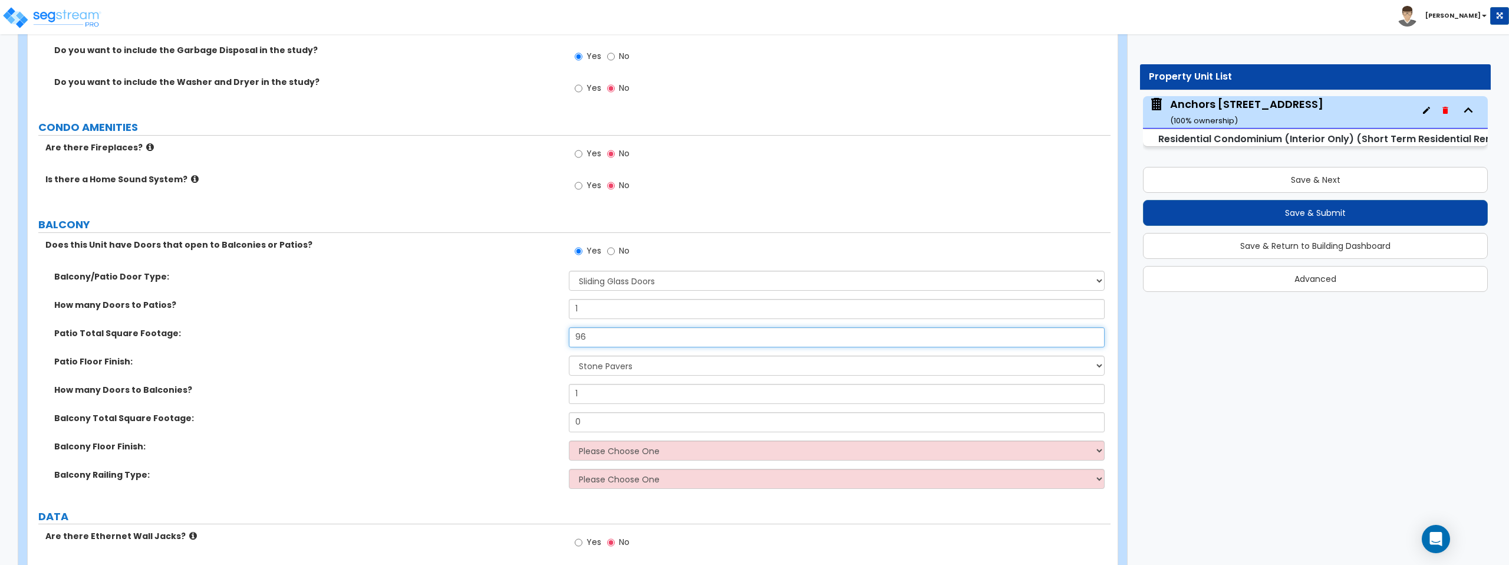
type input "96"
click at [618, 417] on input "0" at bounding box center [836, 422] width 535 height 20
click at [597, 303] on input "1" at bounding box center [836, 309] width 535 height 20
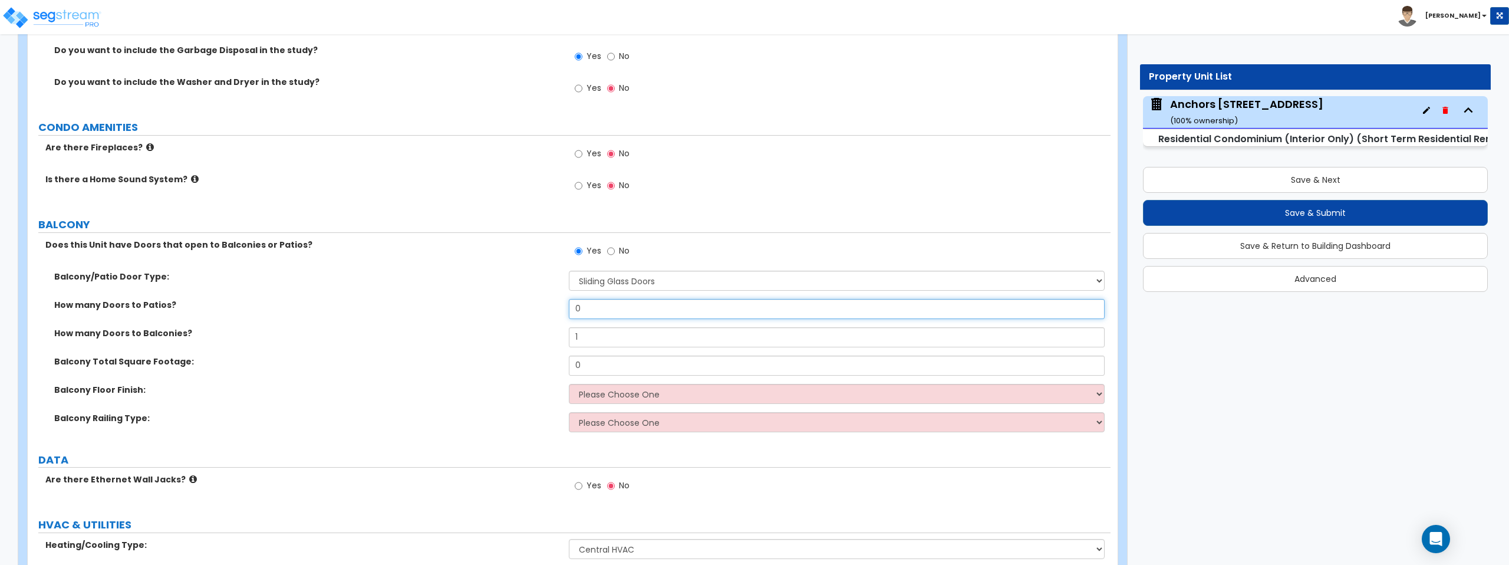
type input "0"
click at [594, 338] on input "1" at bounding box center [836, 337] width 535 height 20
click at [596, 358] on input "0" at bounding box center [836, 365] width 535 height 20
click at [596, 359] on input "0" at bounding box center [836, 365] width 535 height 20
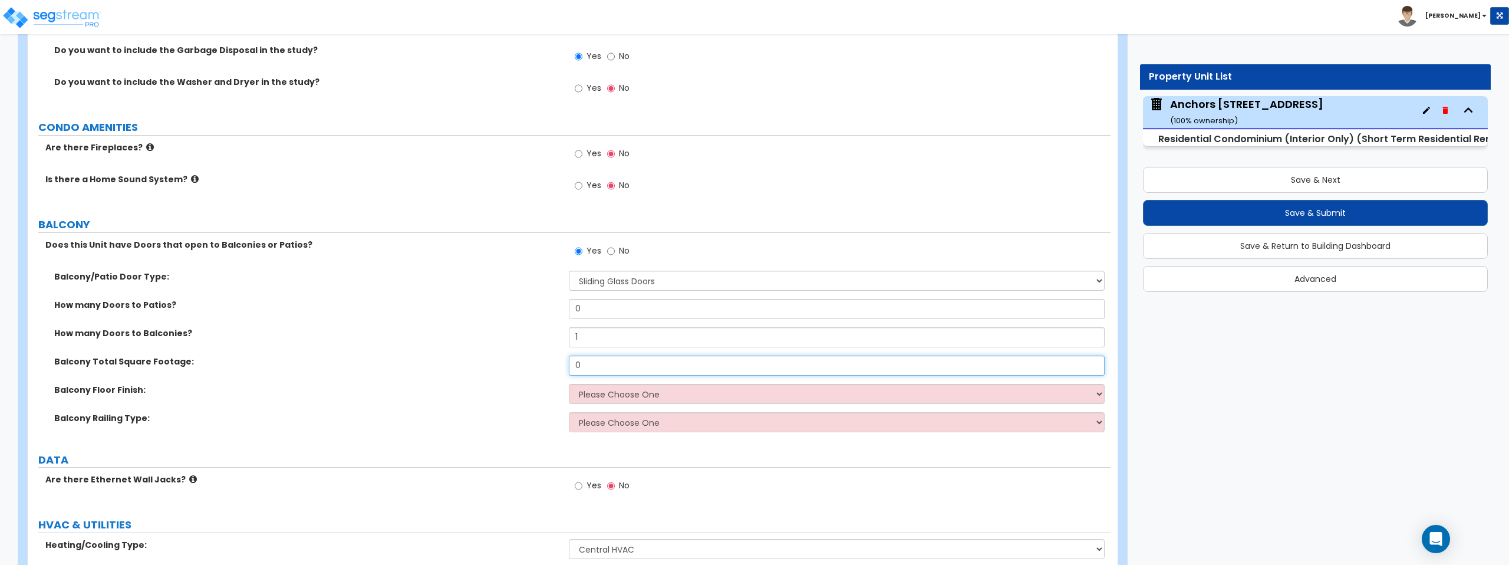
click at [596, 359] on input "0" at bounding box center [836, 365] width 535 height 20
type input "96"
click at [601, 392] on select "Please Choose One Concrete Tiles Resilient Laminate Wood PVC" at bounding box center [836, 394] width 535 height 20
select select "2"
click at [569, 384] on select "Please Choose One Concrete Tiles Resilient Laminate Wood PVC" at bounding box center [836, 394] width 535 height 20
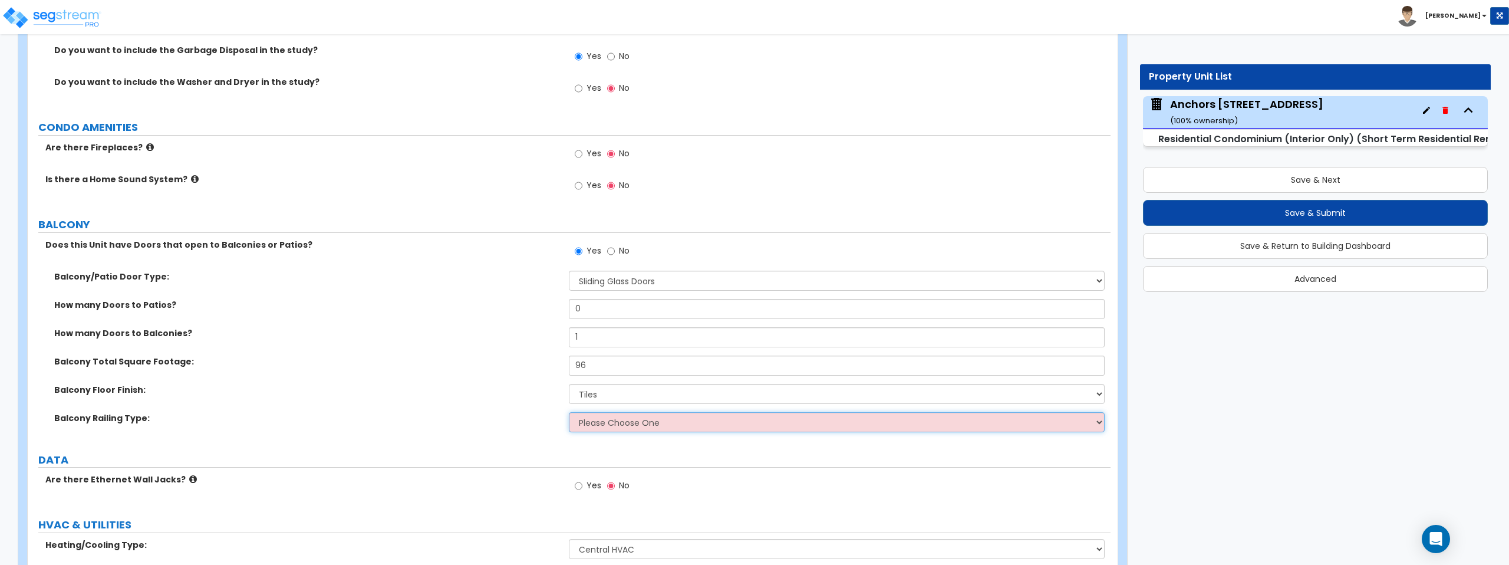
click at [613, 426] on select "Please Choose One Steel Aluminum Wood Glass and Metal Wrought Iron" at bounding box center [836, 422] width 535 height 20
click at [658, 425] on select "Please Choose One Steel Aluminum Wood Glass and Metal Wrought Iron" at bounding box center [836, 422] width 535 height 20
select select "2"
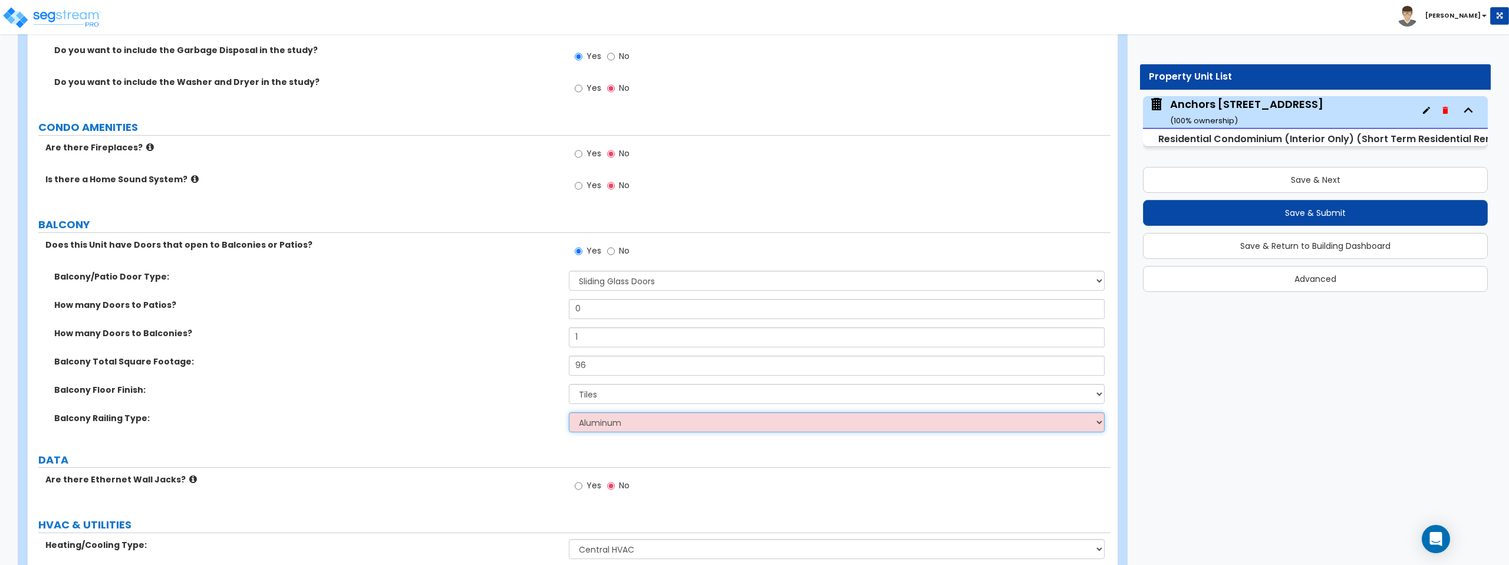
click at [569, 412] on select "Please Choose One Steel Aluminum Wood Glass and Metal Wrought Iron" at bounding box center [836, 422] width 535 height 20
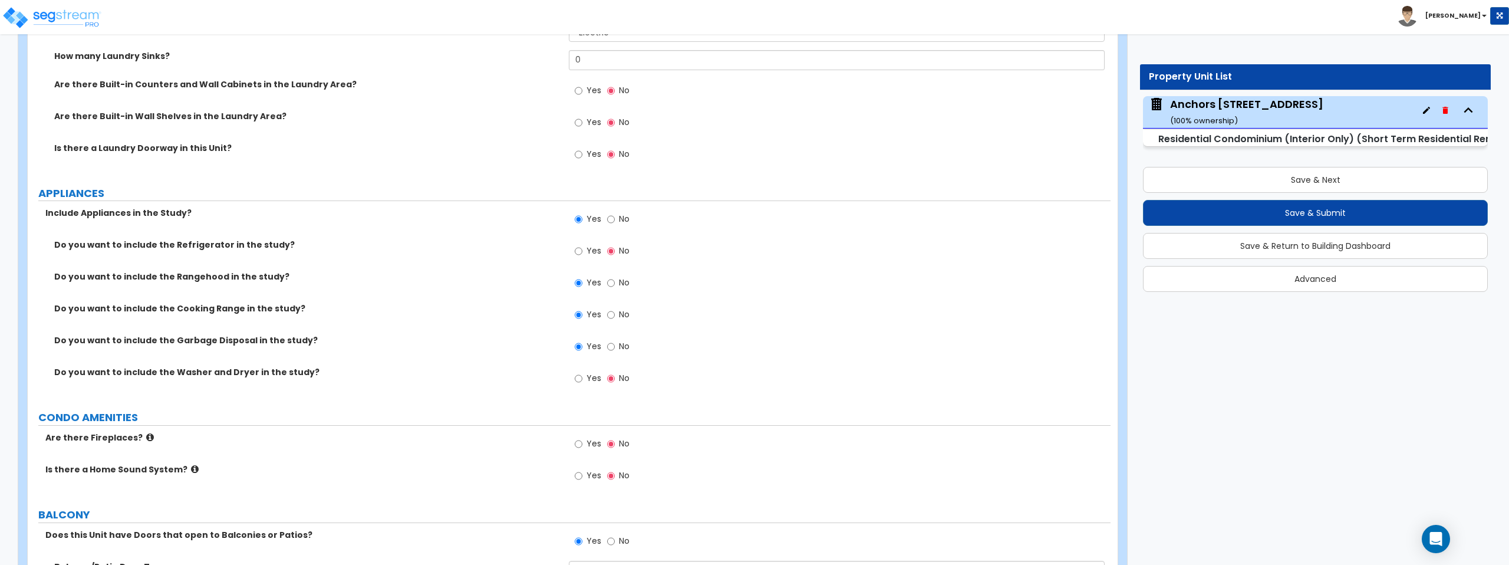
scroll to position [2214, 0]
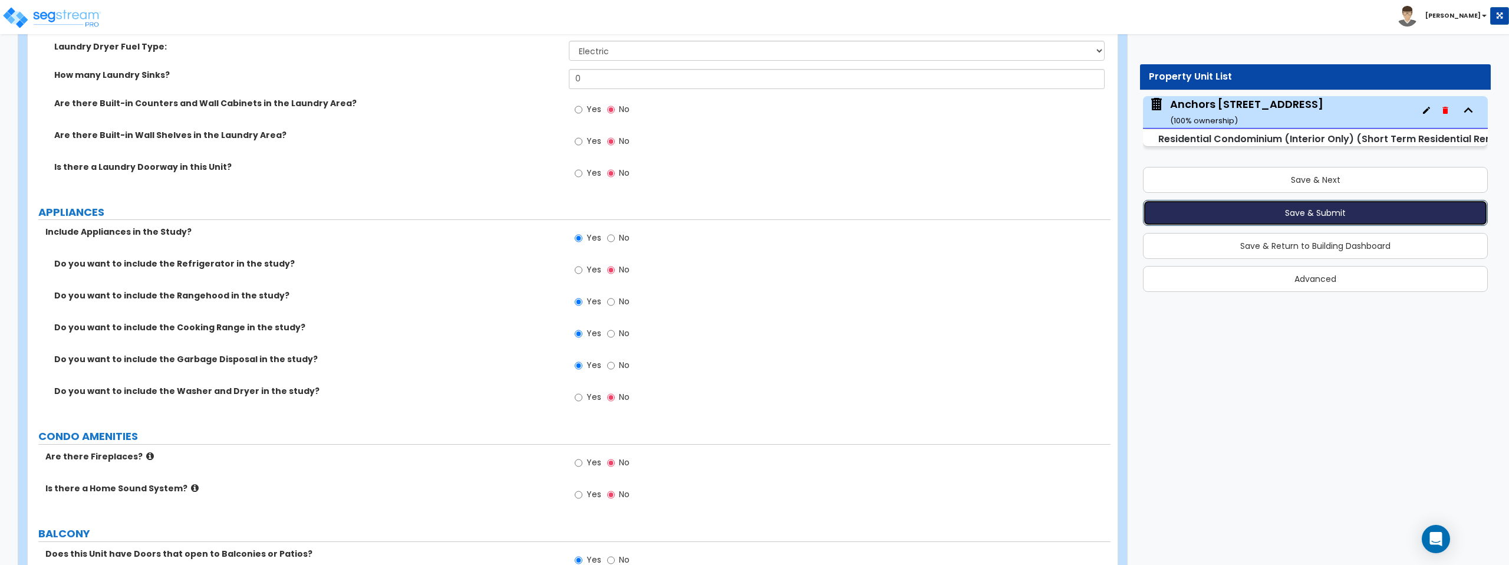
click at [1323, 213] on button "Save & Submit" at bounding box center [1315, 213] width 345 height 26
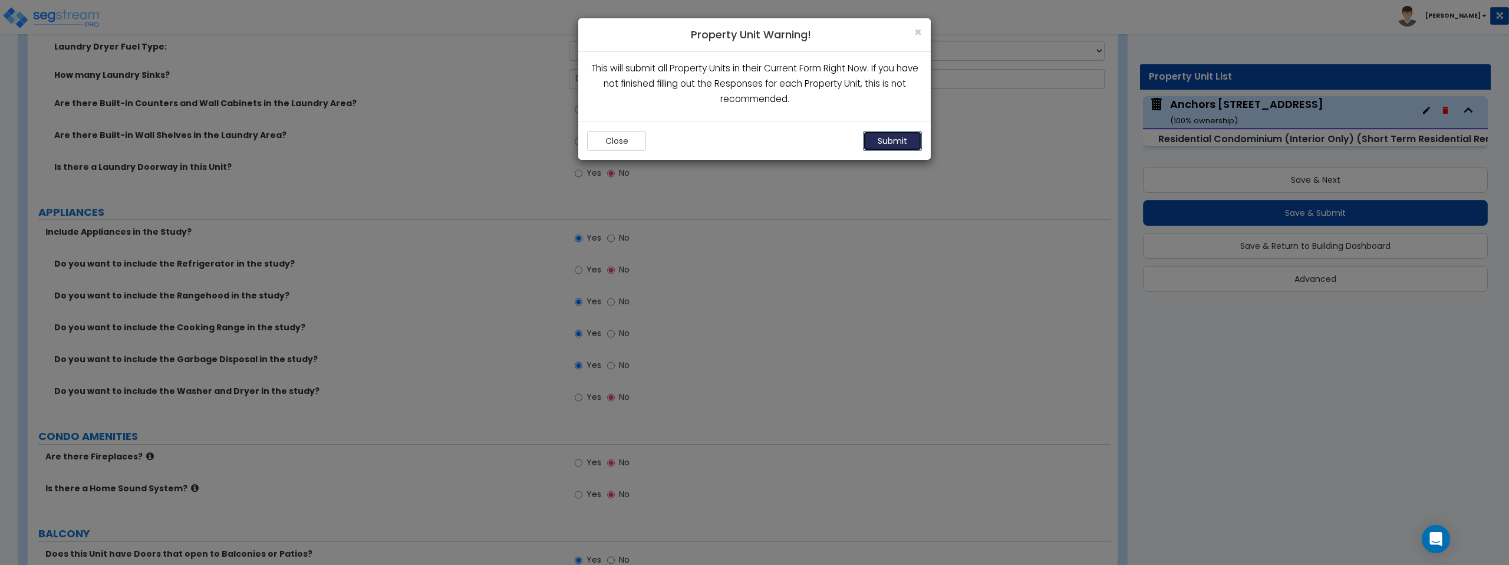
click at [878, 140] on button "Submit" at bounding box center [892, 141] width 59 height 20
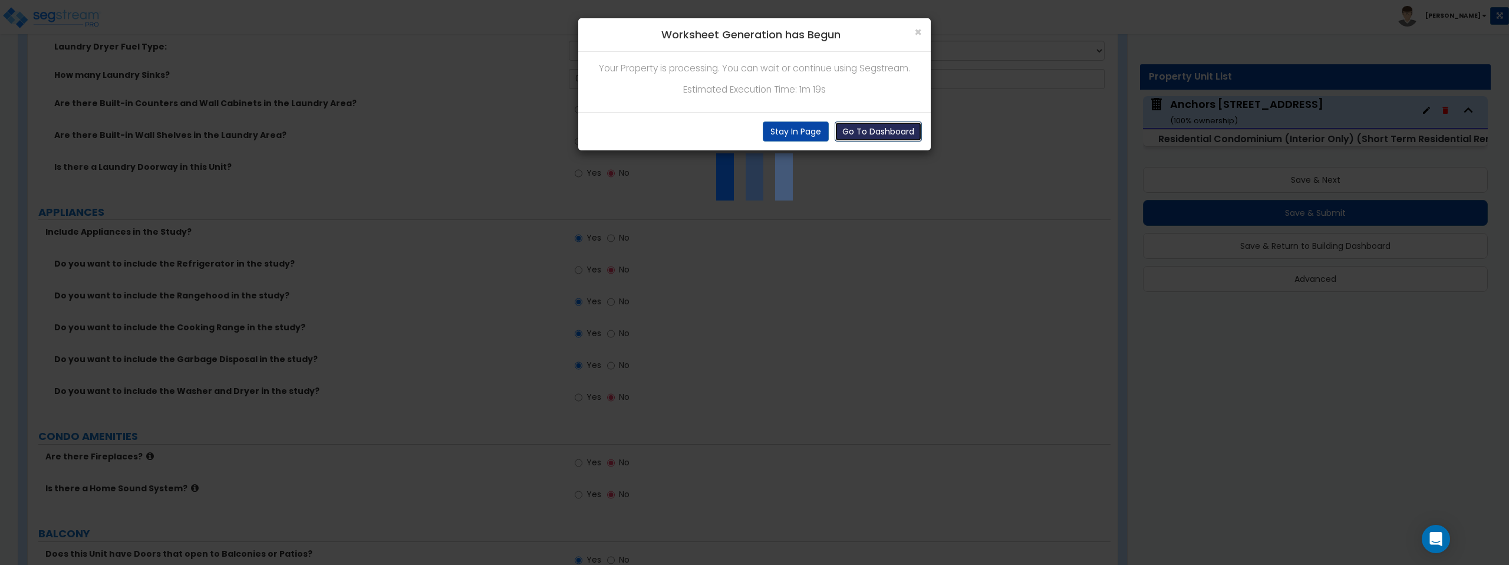
click at [867, 132] on button "Go To Dashboard" at bounding box center [877, 131] width 87 height 20
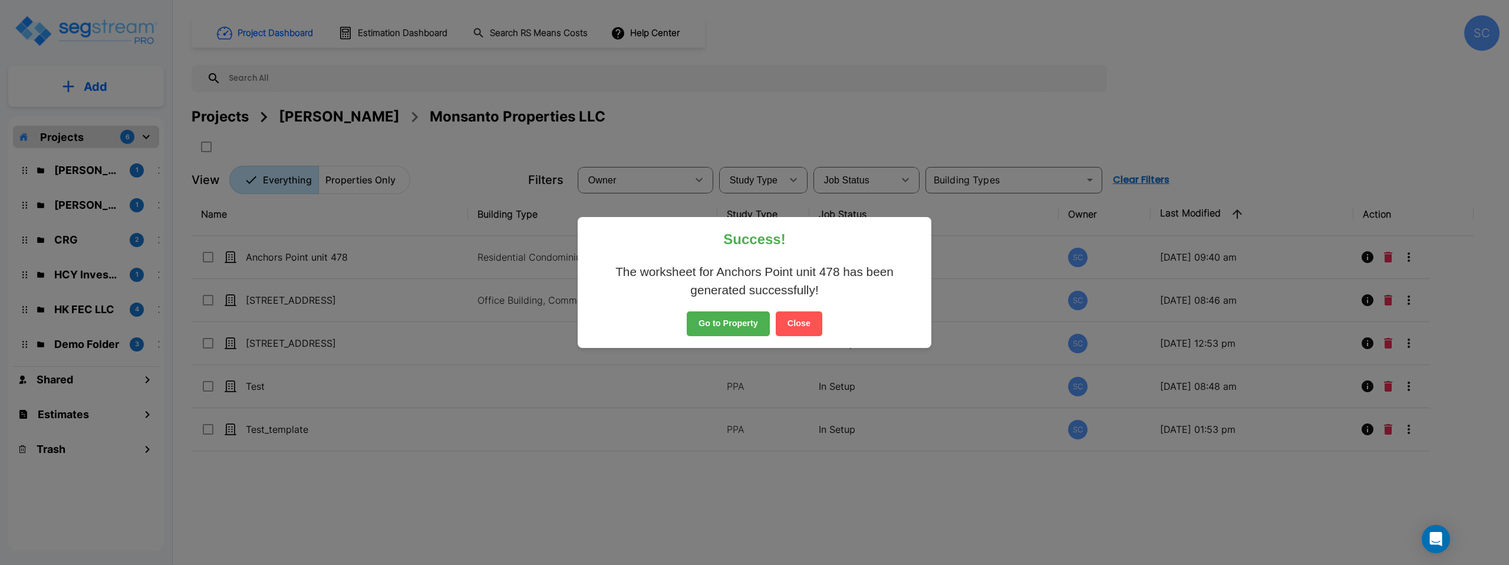
click at [724, 325] on button "Go to Property" at bounding box center [727, 323] width 83 height 25
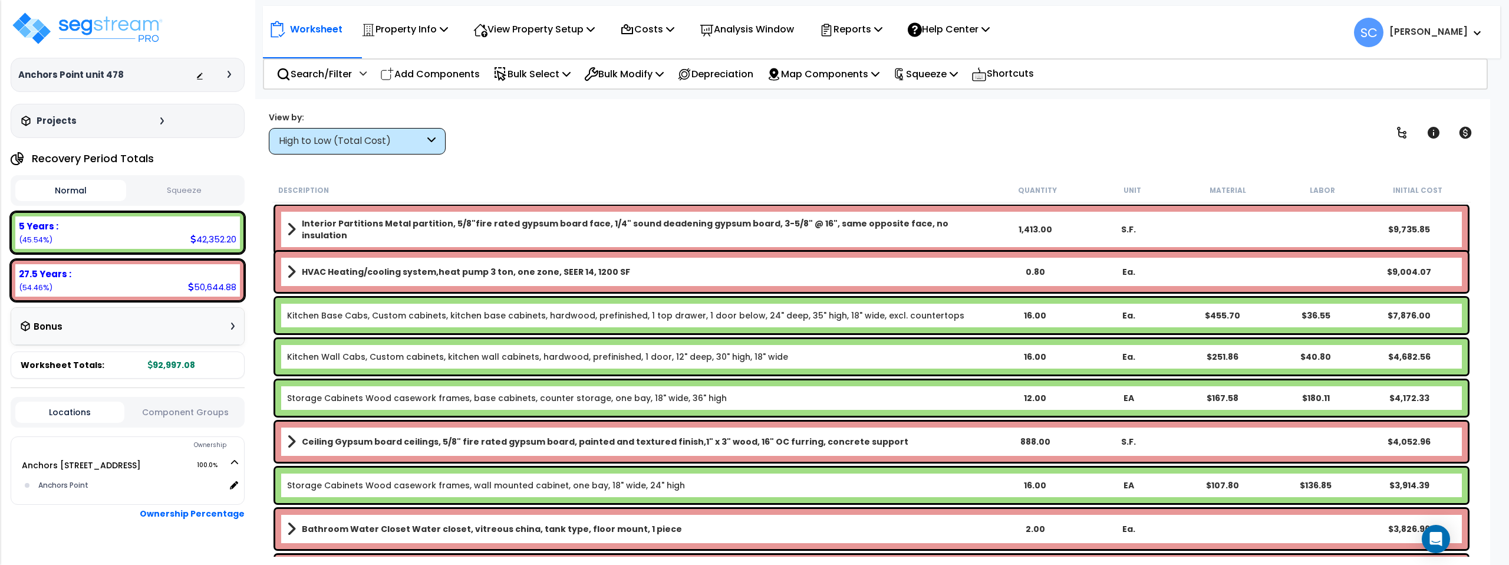
click at [183, 191] on button "Squeeze" at bounding box center [184, 190] width 111 height 21
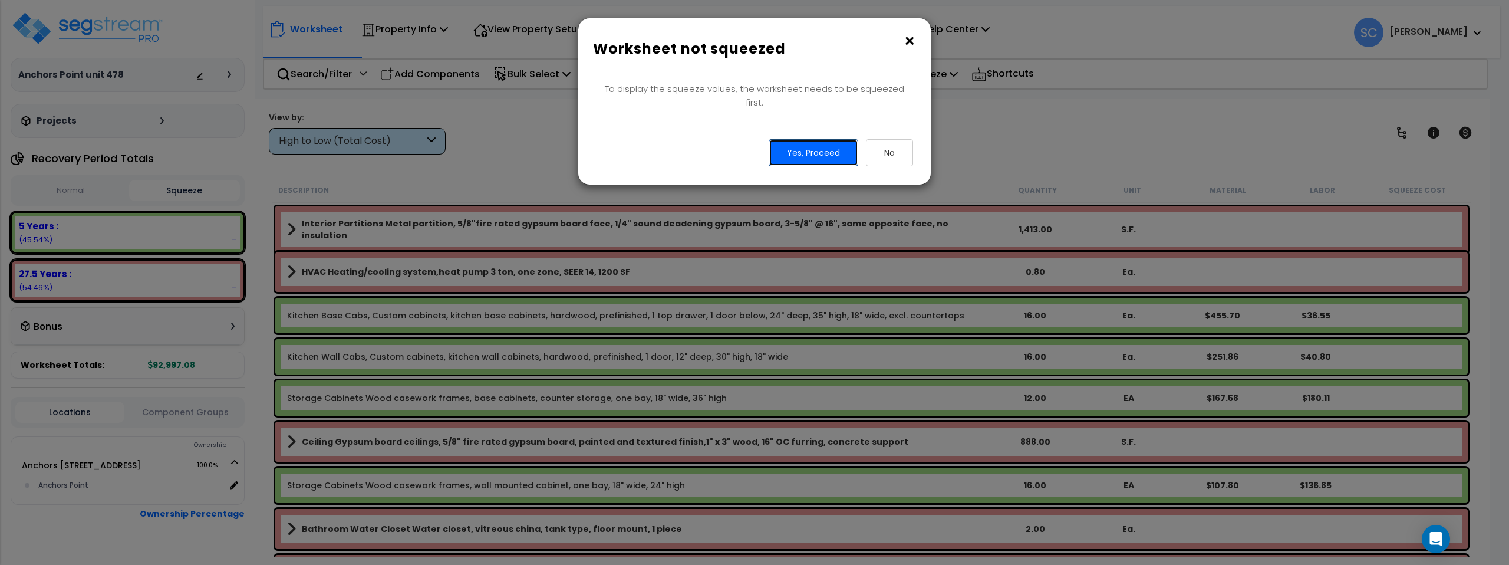
click at [811, 146] on button "Yes, Proceed" at bounding box center [813, 152] width 90 height 27
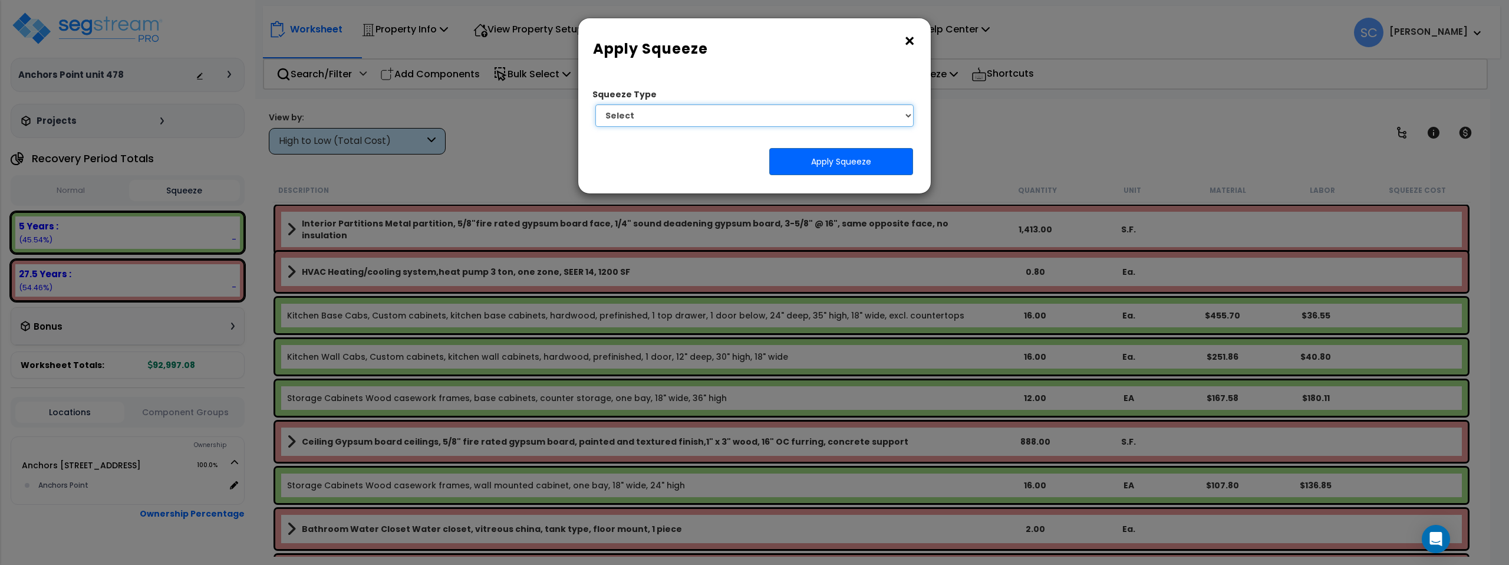
click at [752, 117] on select "Select 1. Squeeze Entire Worksheet 2. Squeeze by Takeoff Cost 3. Squeeze by Uni…" at bounding box center [754, 115] width 318 height 22
select select "squeeze_entire_takeoffsheet"
click at [595, 104] on select "Select 1. Squeeze Entire Worksheet 2. Squeeze by Takeoff Cost 3. Squeeze by Uni…" at bounding box center [754, 115] width 318 height 22
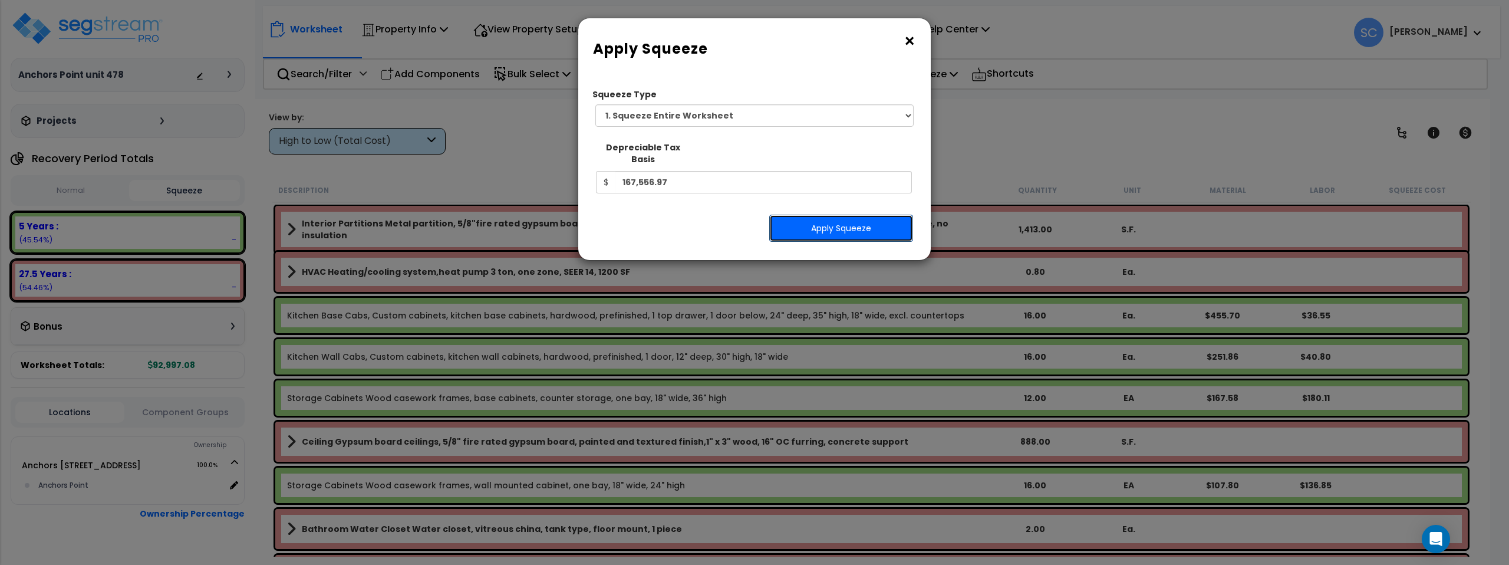
click at [797, 217] on button "Apply Squeeze" at bounding box center [841, 227] width 144 height 27
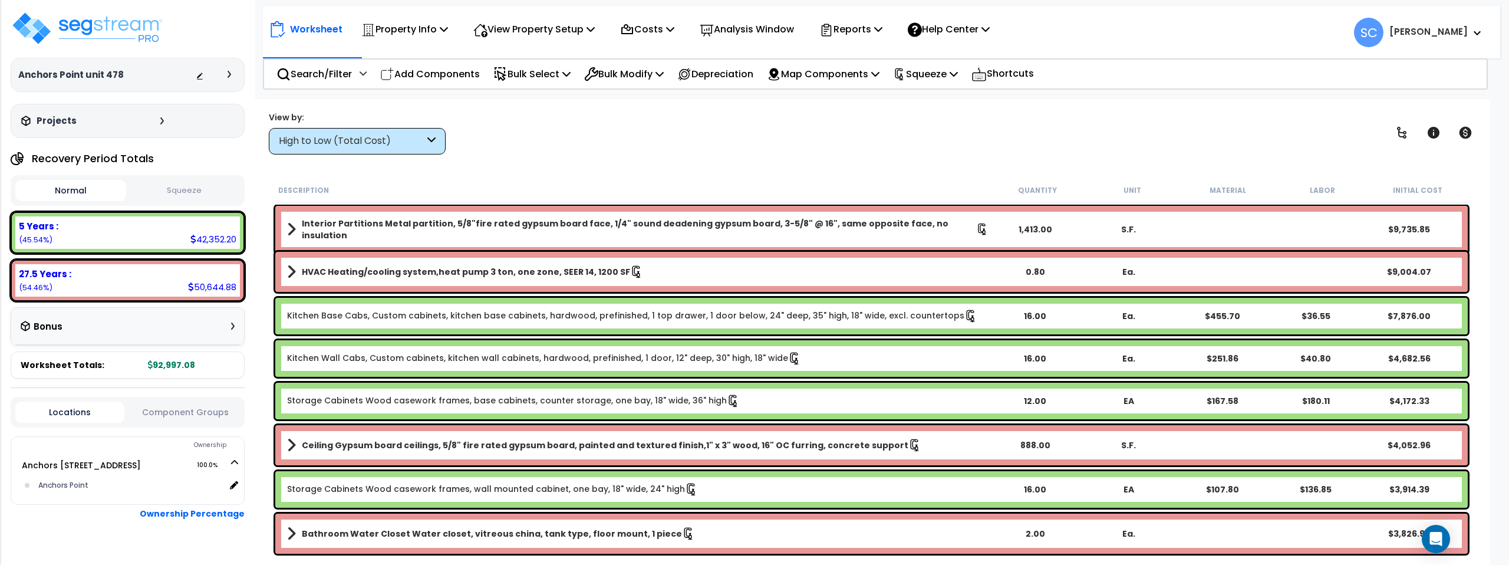
click at [190, 190] on button "Squeeze" at bounding box center [184, 190] width 111 height 21
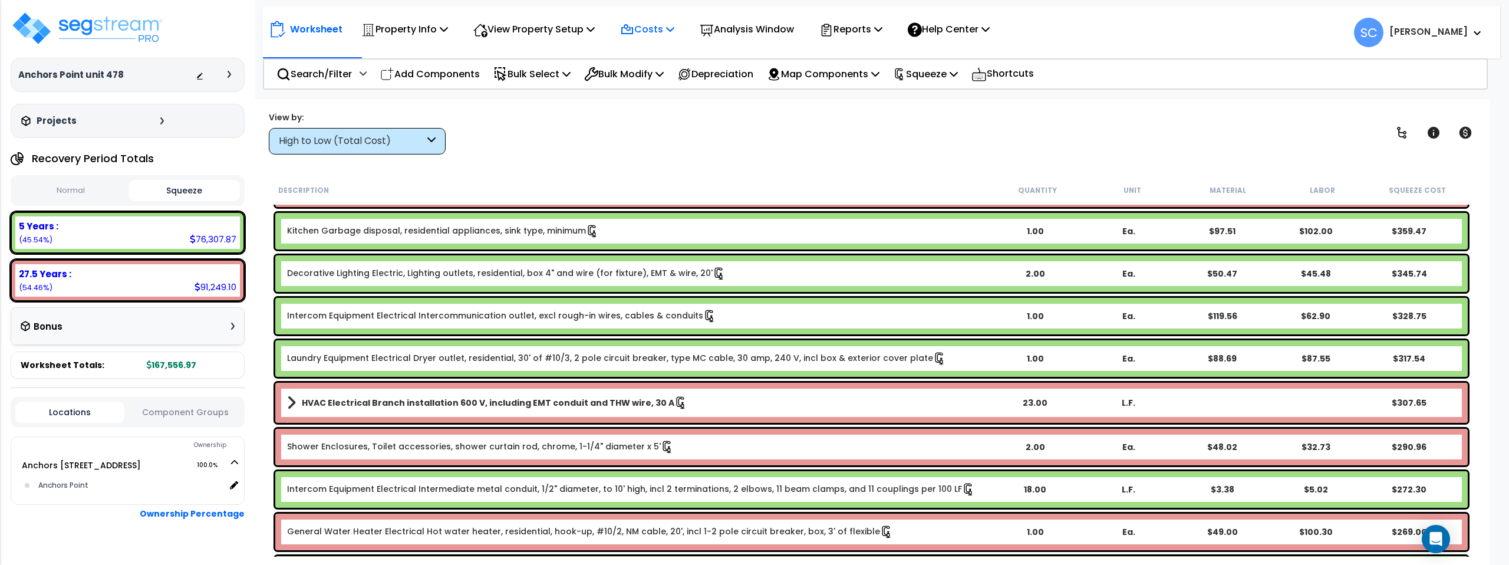
scroll to position [2291, 0]
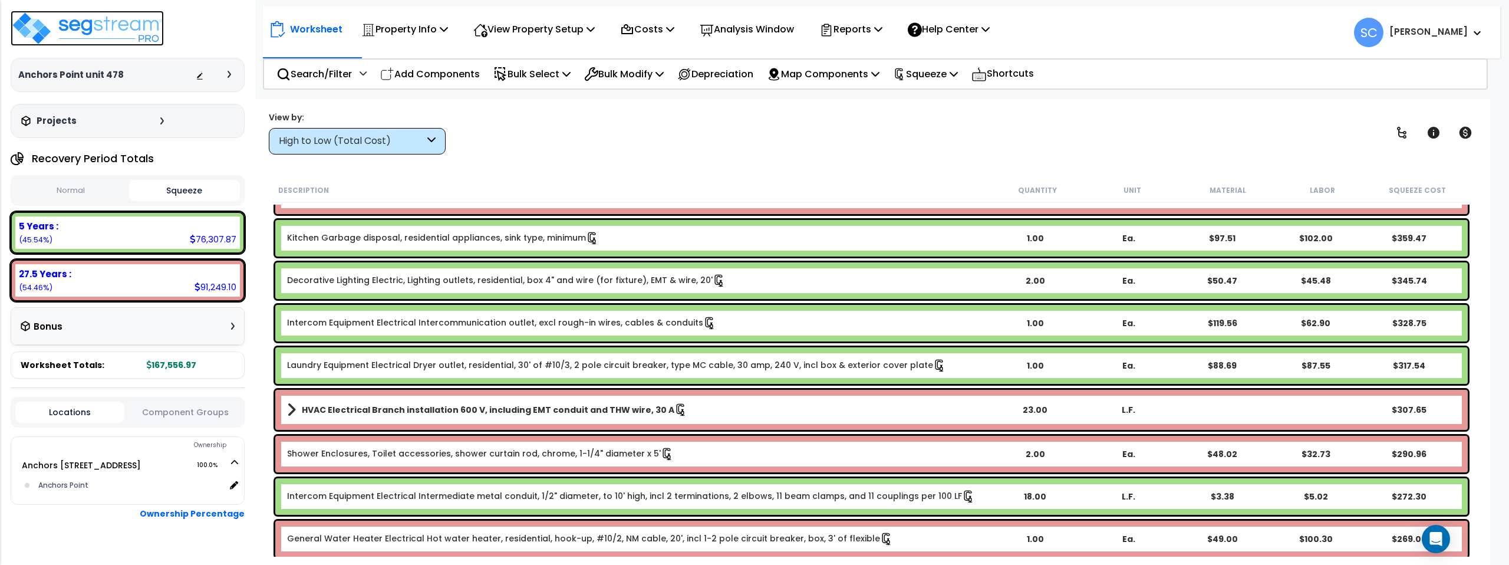
click at [124, 24] on img at bounding box center [87, 28] width 153 height 35
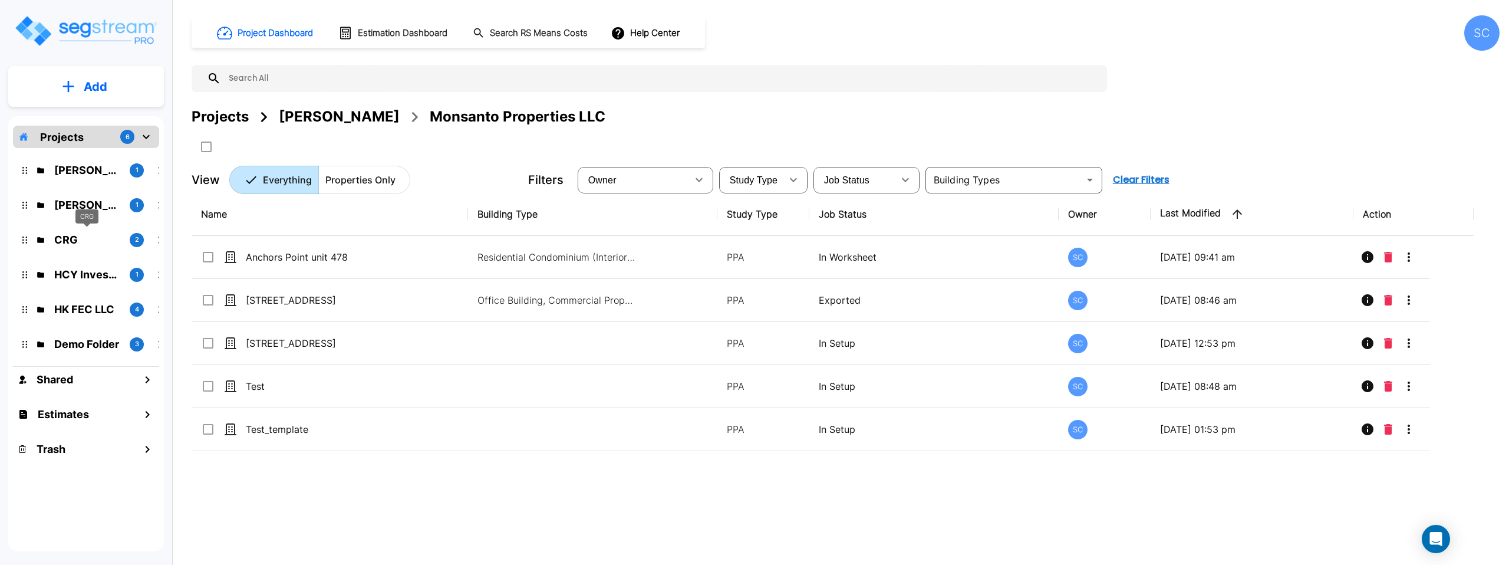
click at [82, 241] on p "CRG" at bounding box center [87, 240] width 66 height 16
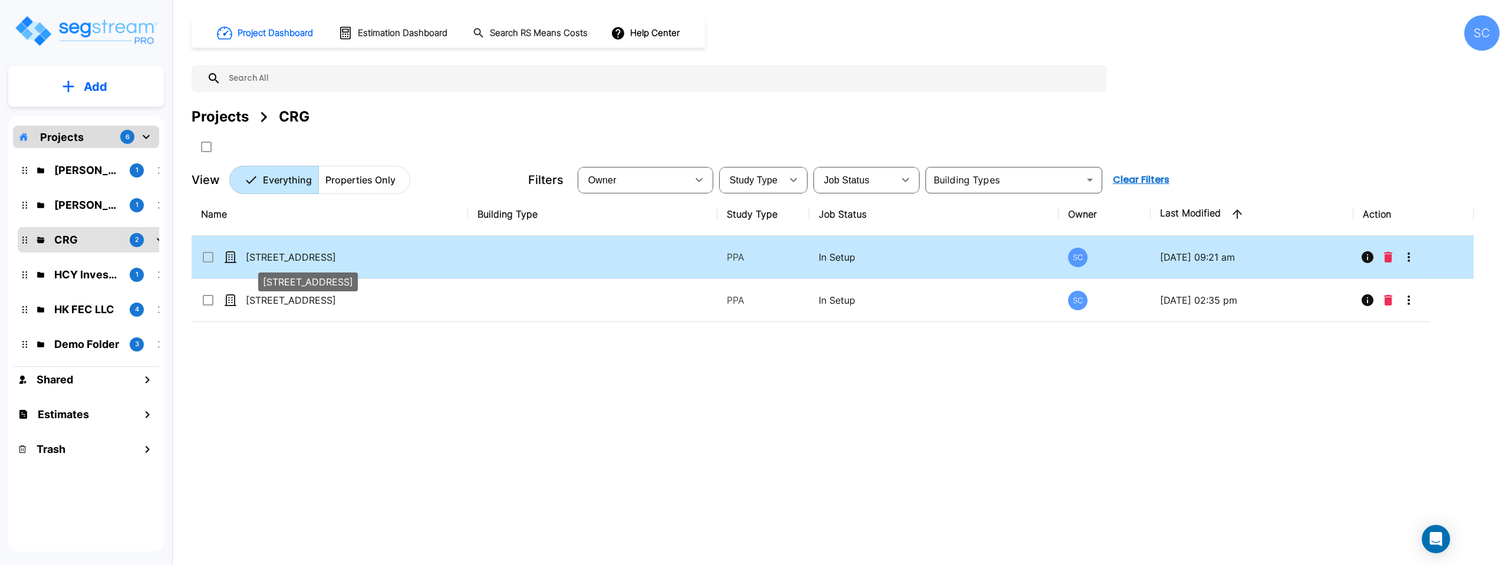
click at [298, 257] on p "[STREET_ADDRESS]" at bounding box center [305, 257] width 118 height 14
checkbox input "true"
click at [298, 257] on p "[STREET_ADDRESS]" at bounding box center [305, 257] width 118 height 14
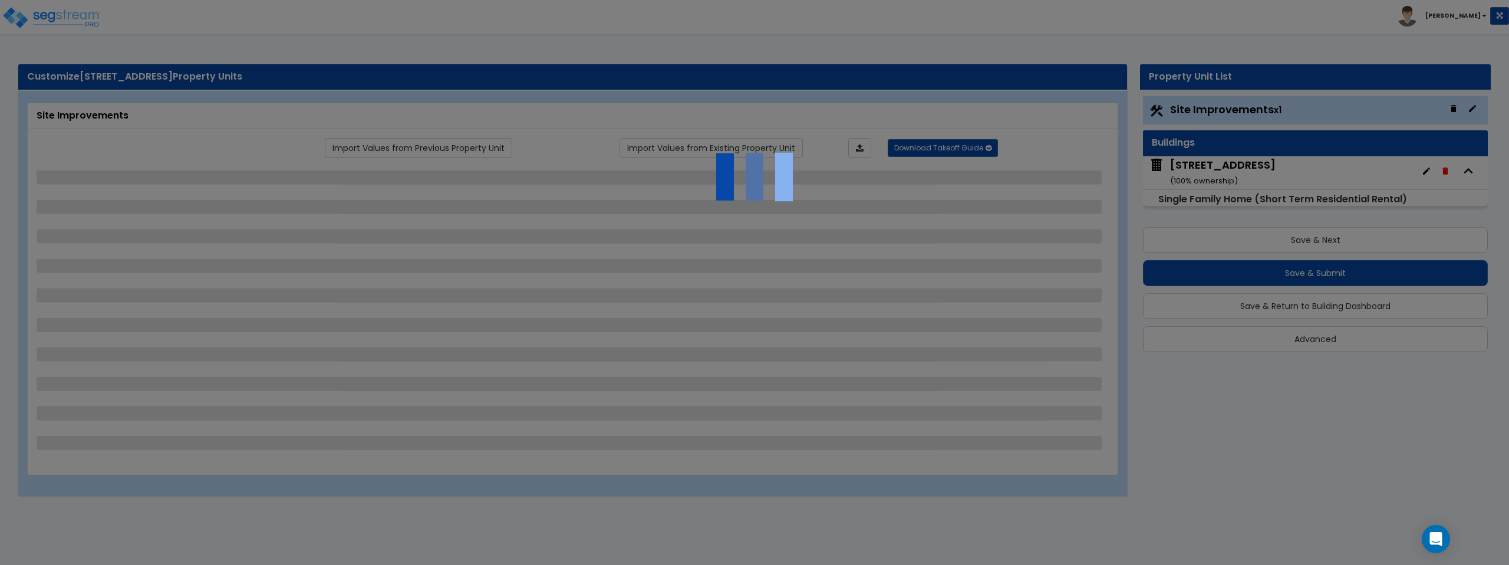
select select "2"
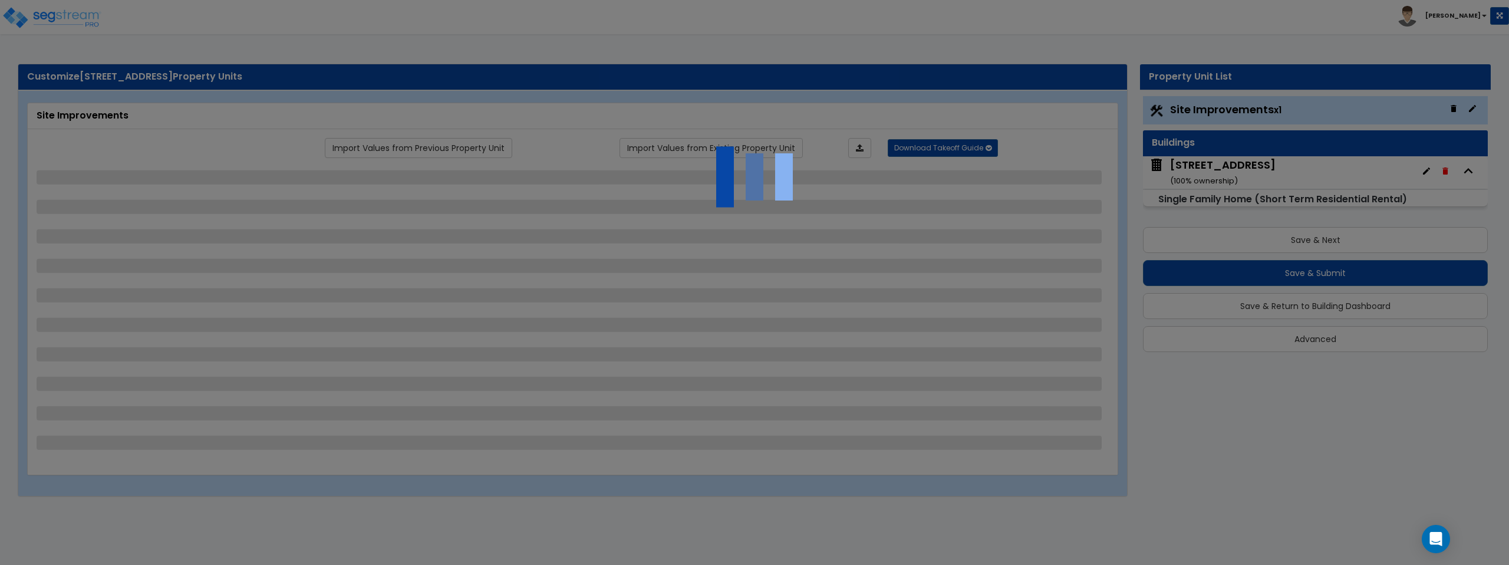
select select "1"
select select "2"
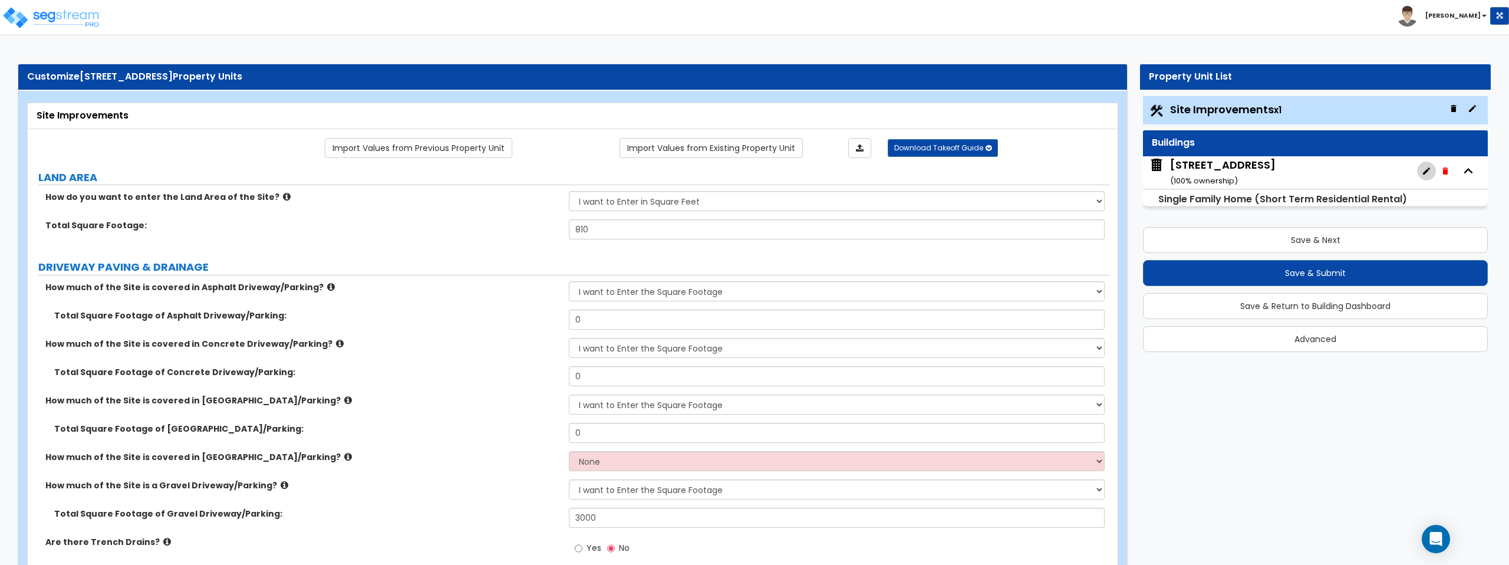
click at [1422, 170] on icon "button" at bounding box center [1425, 170] width 9 height 9
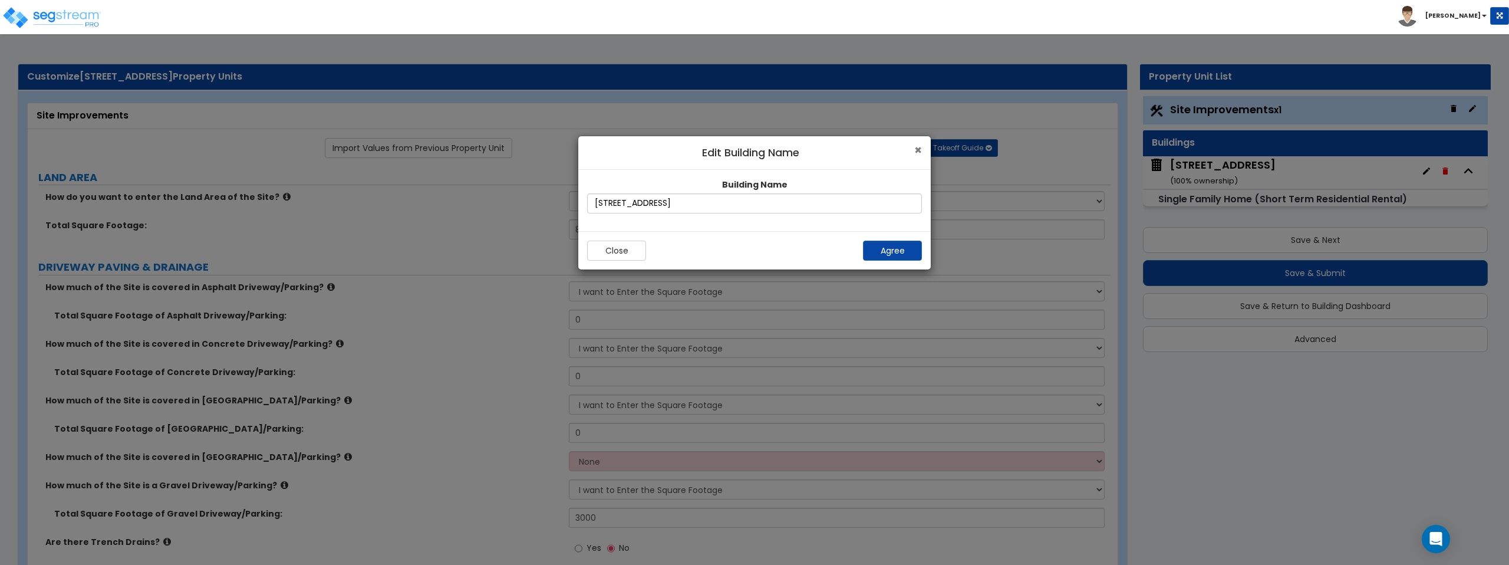
click at [918, 152] on span "×" at bounding box center [918, 149] width 8 height 17
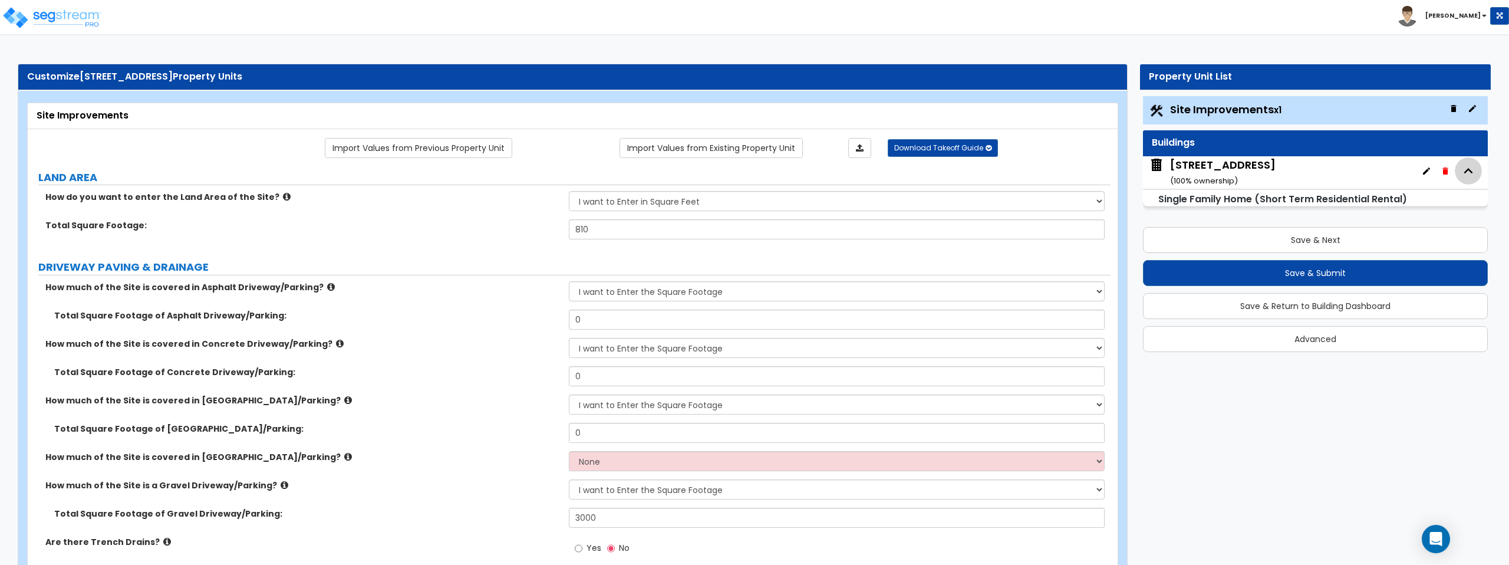
click at [1471, 175] on icon "button" at bounding box center [1468, 171] width 18 height 18
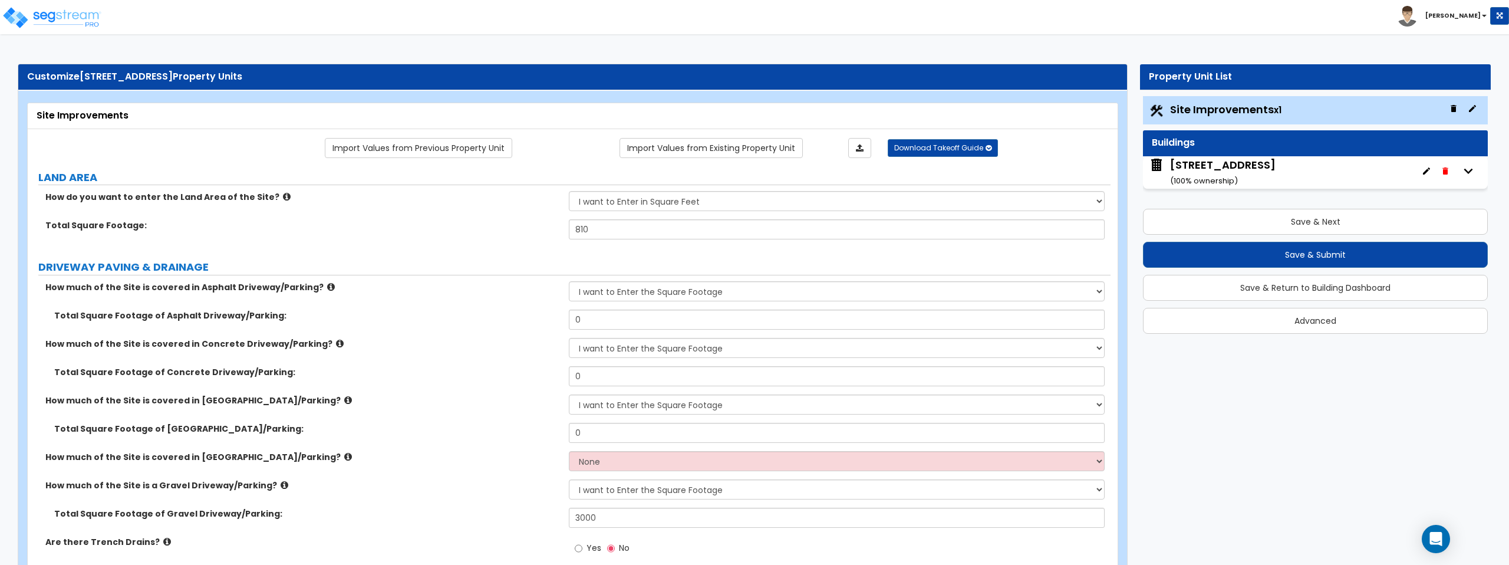
click at [1471, 174] on icon "button" at bounding box center [1468, 171] width 18 height 18
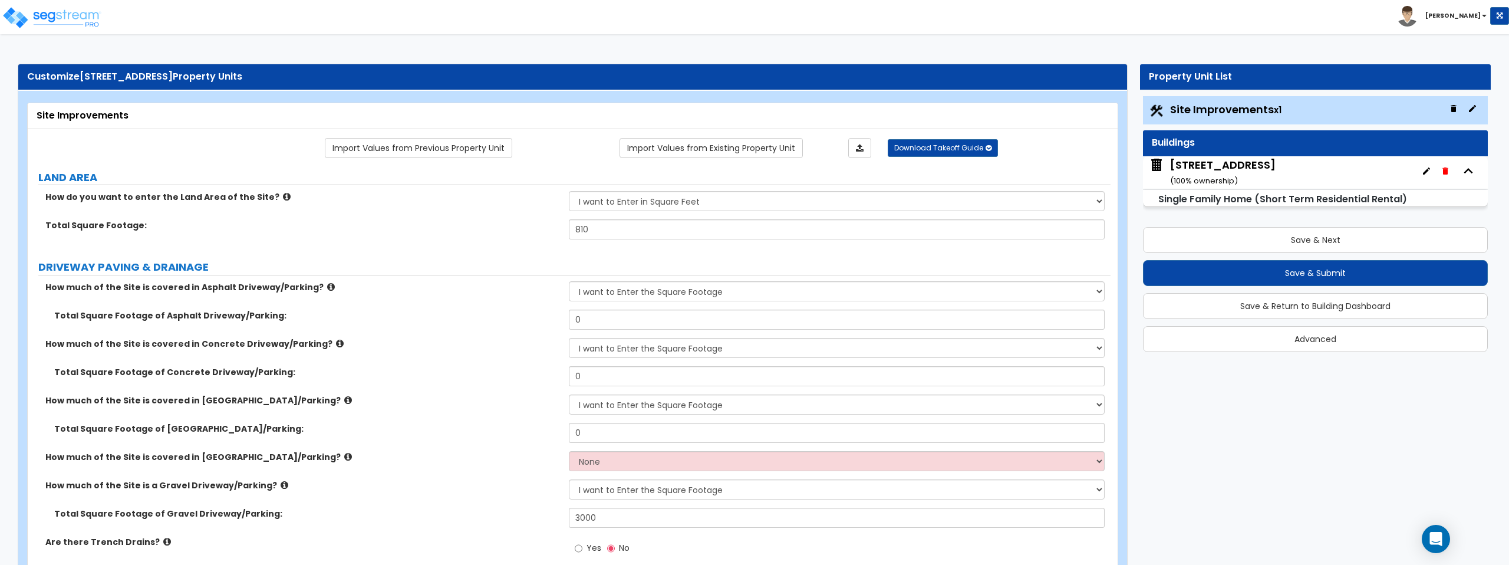
click at [1426, 171] on icon "button" at bounding box center [1425, 170] width 7 height 7
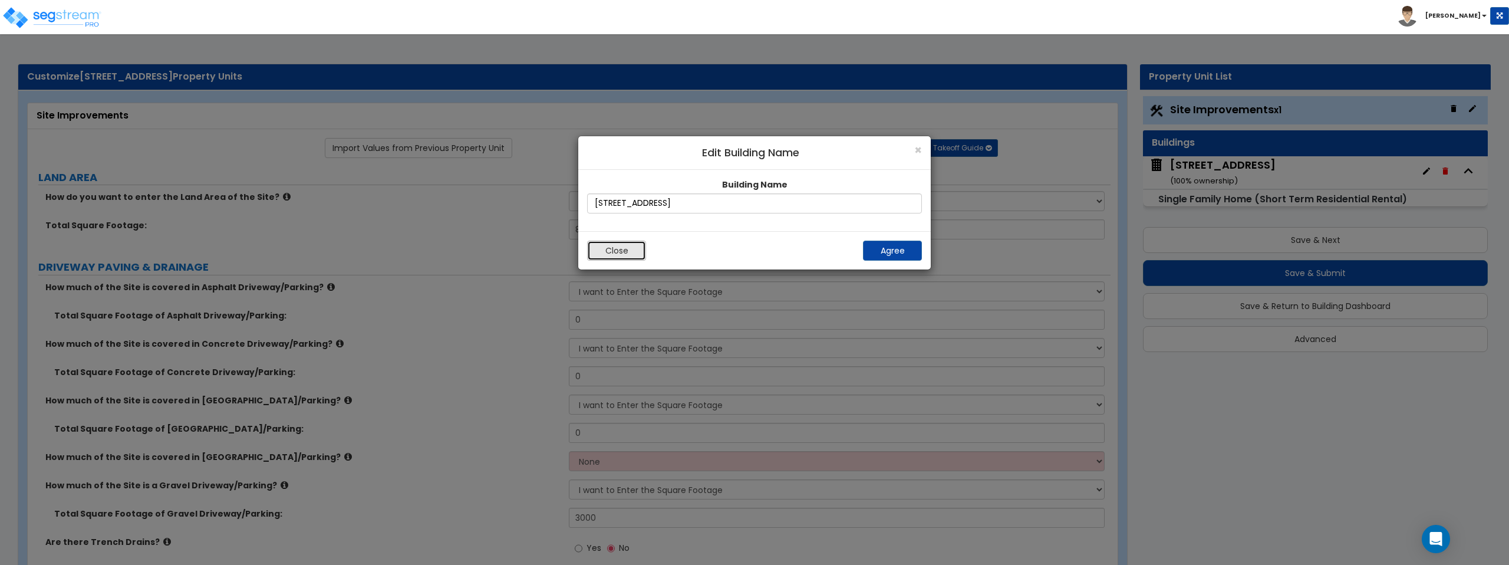
click at [626, 249] on button "Close" at bounding box center [616, 250] width 59 height 20
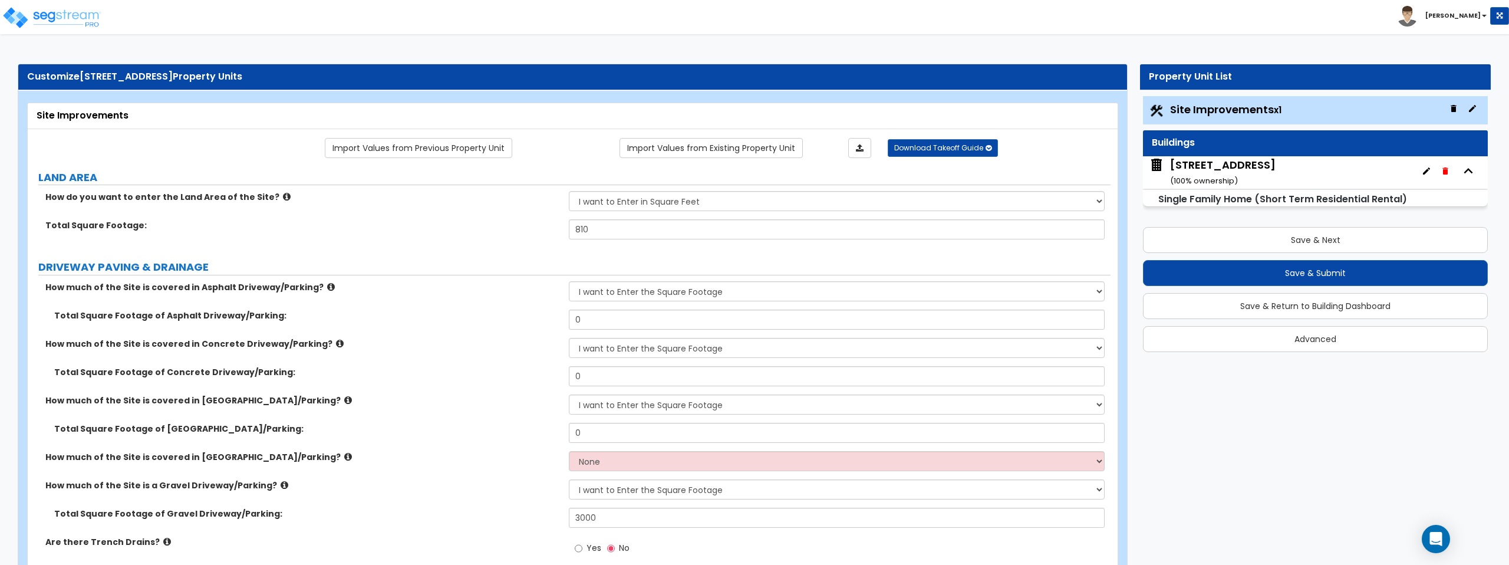
click at [1473, 174] on icon "button" at bounding box center [1468, 171] width 18 height 18
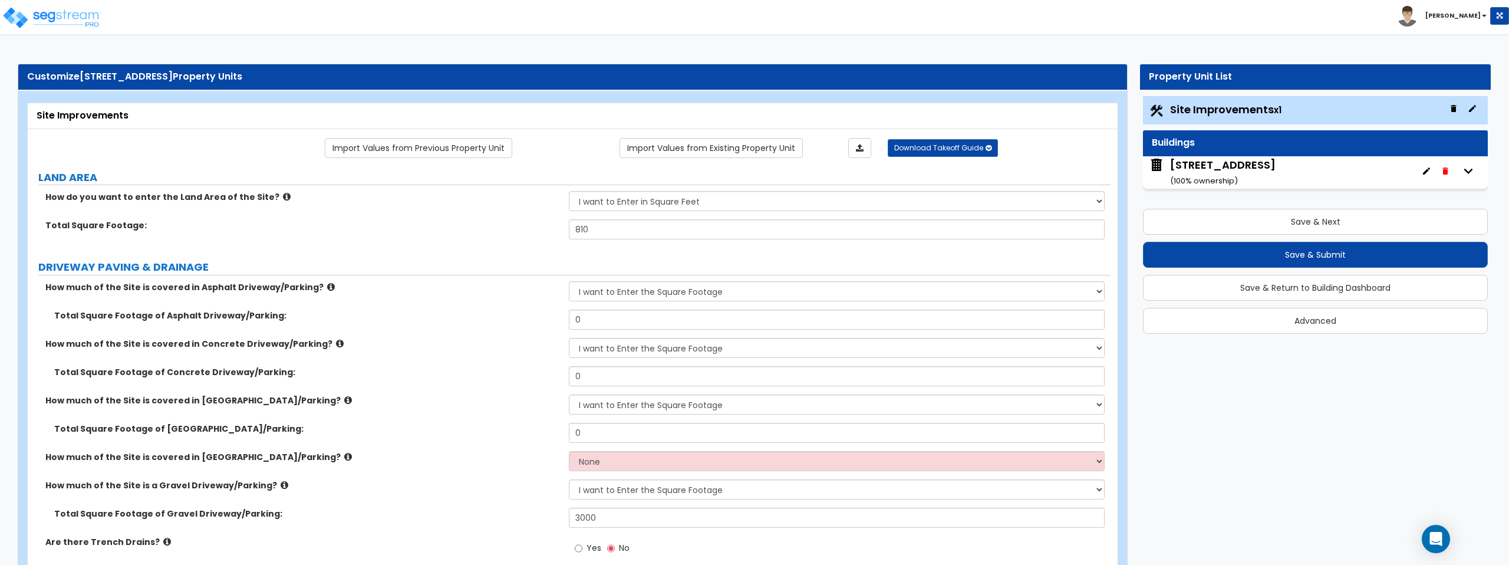
click at [1471, 171] on icon "button" at bounding box center [1468, 171] width 18 height 18
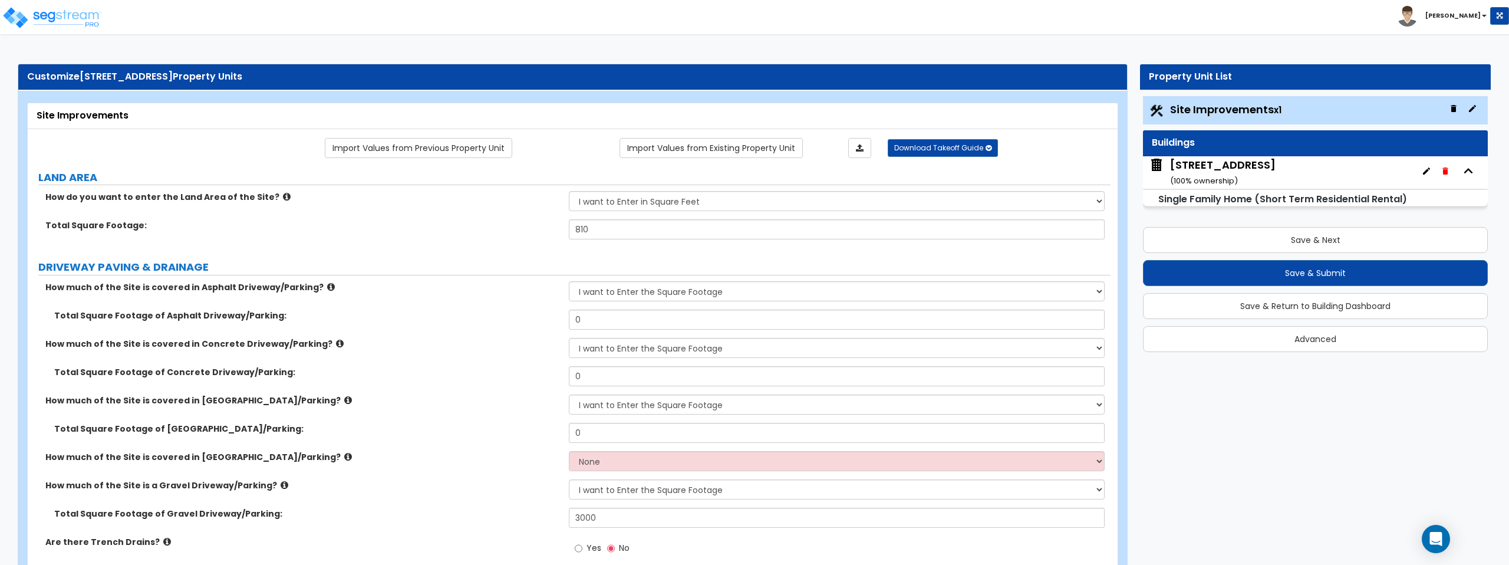
click at [1473, 107] on icon "button" at bounding box center [1471, 108] width 7 height 7
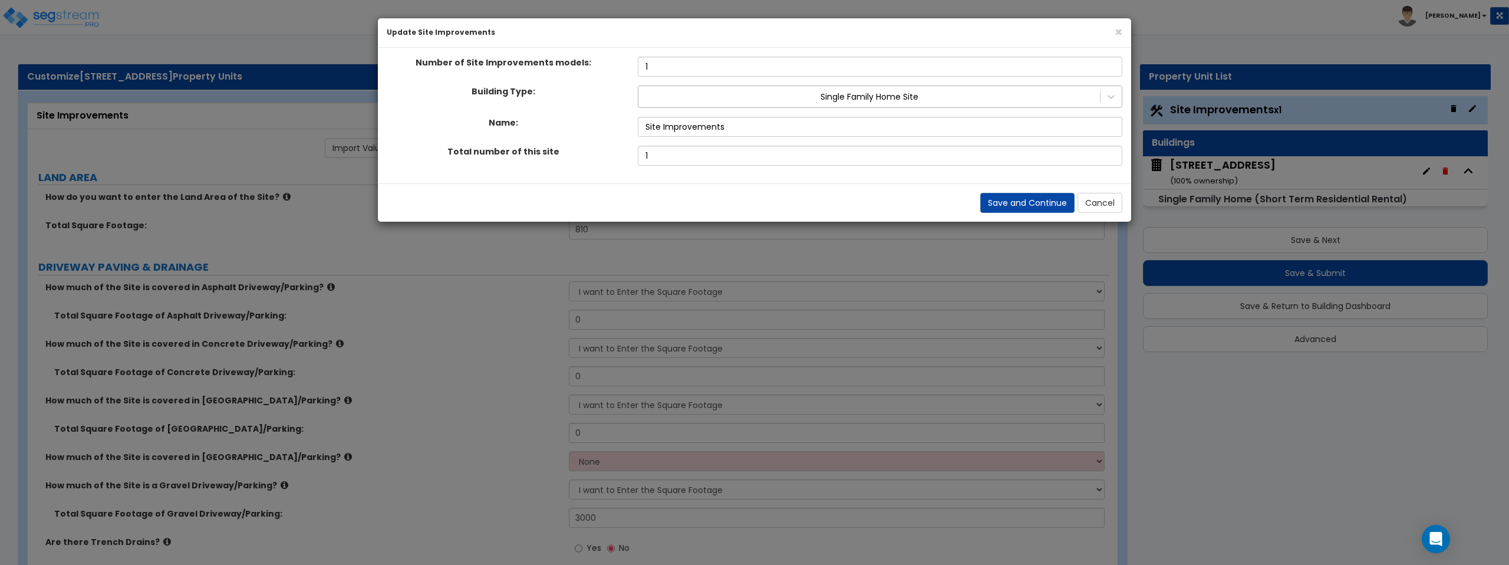
click at [994, 97] on div at bounding box center [869, 97] width 450 height 14
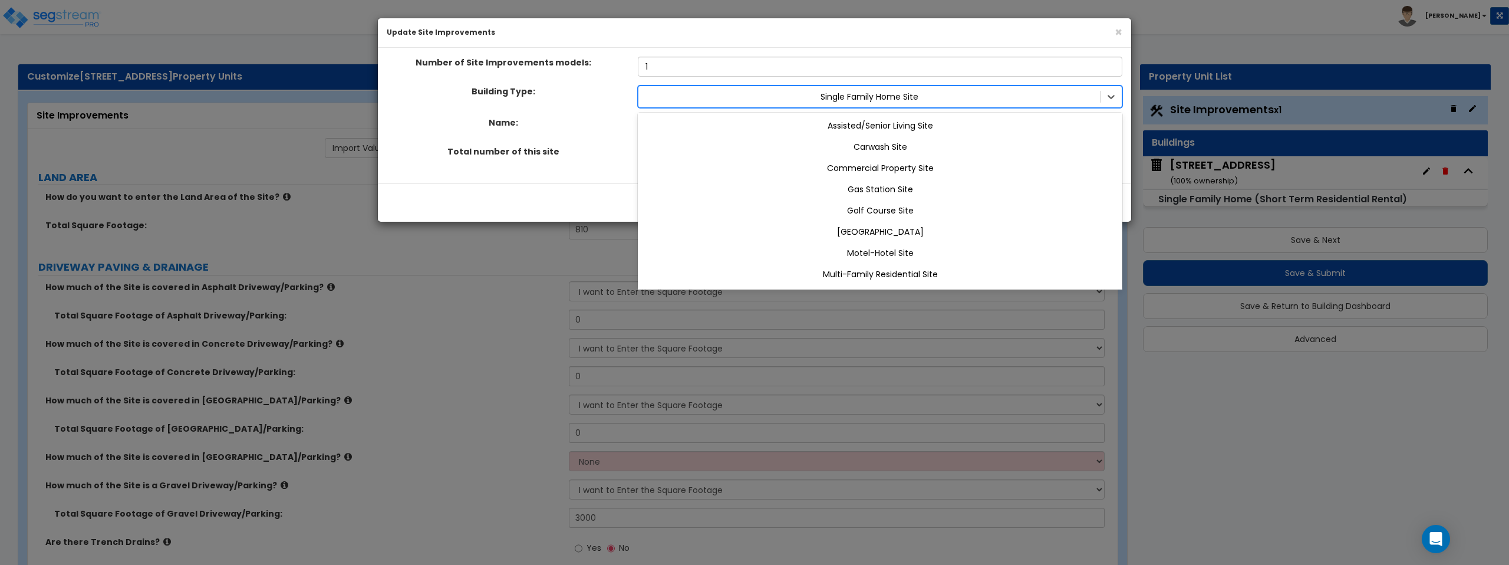
scroll to position [45, 0]
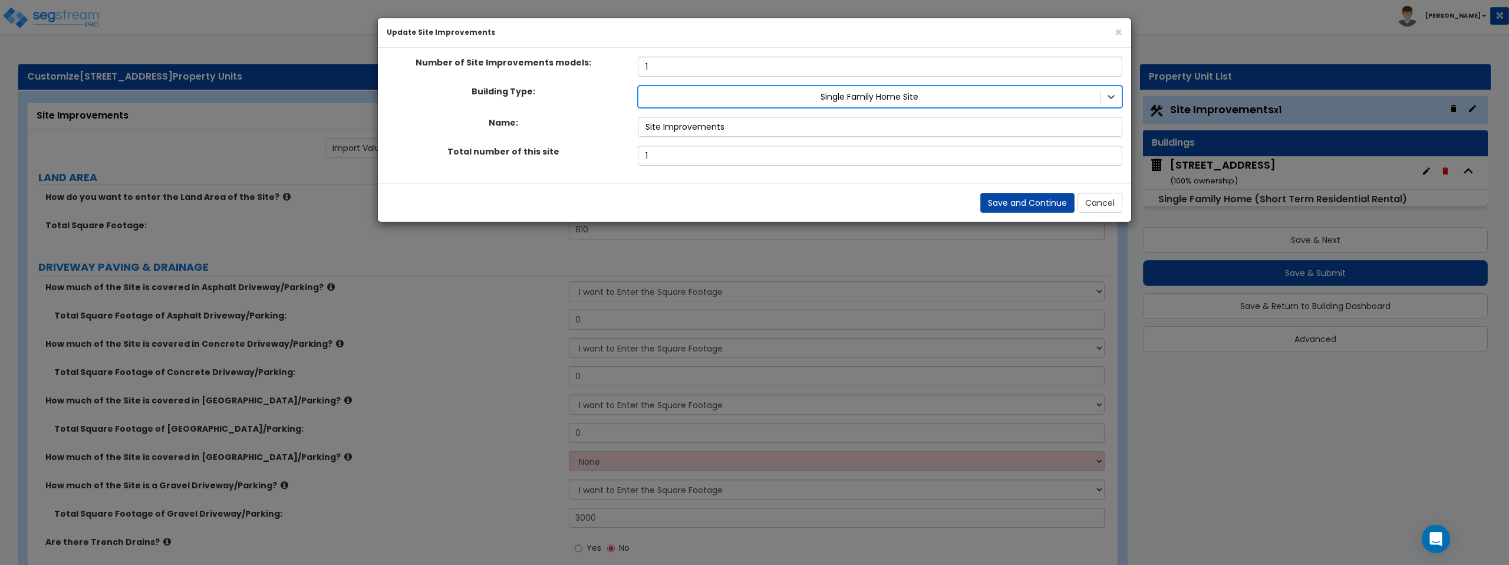
click at [994, 97] on div at bounding box center [869, 97] width 450 height 14
click at [1115, 35] on span "×" at bounding box center [1118, 32] width 8 height 17
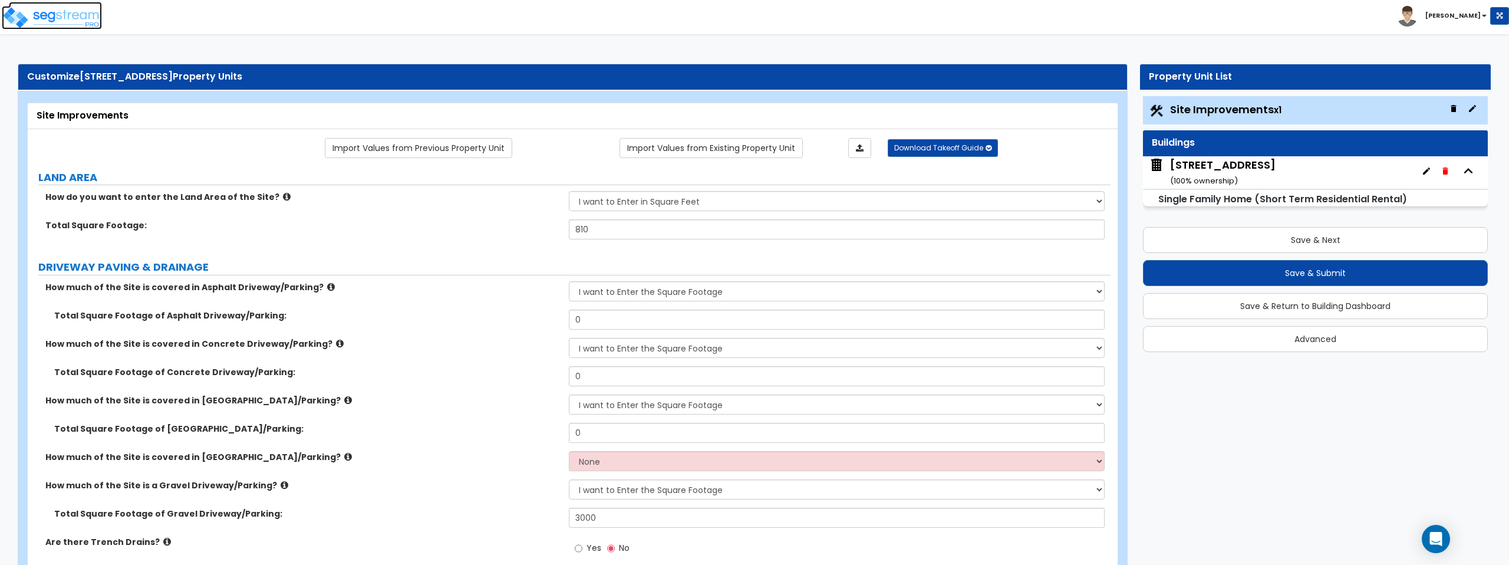
click at [52, 22] on img at bounding box center [52, 18] width 100 height 24
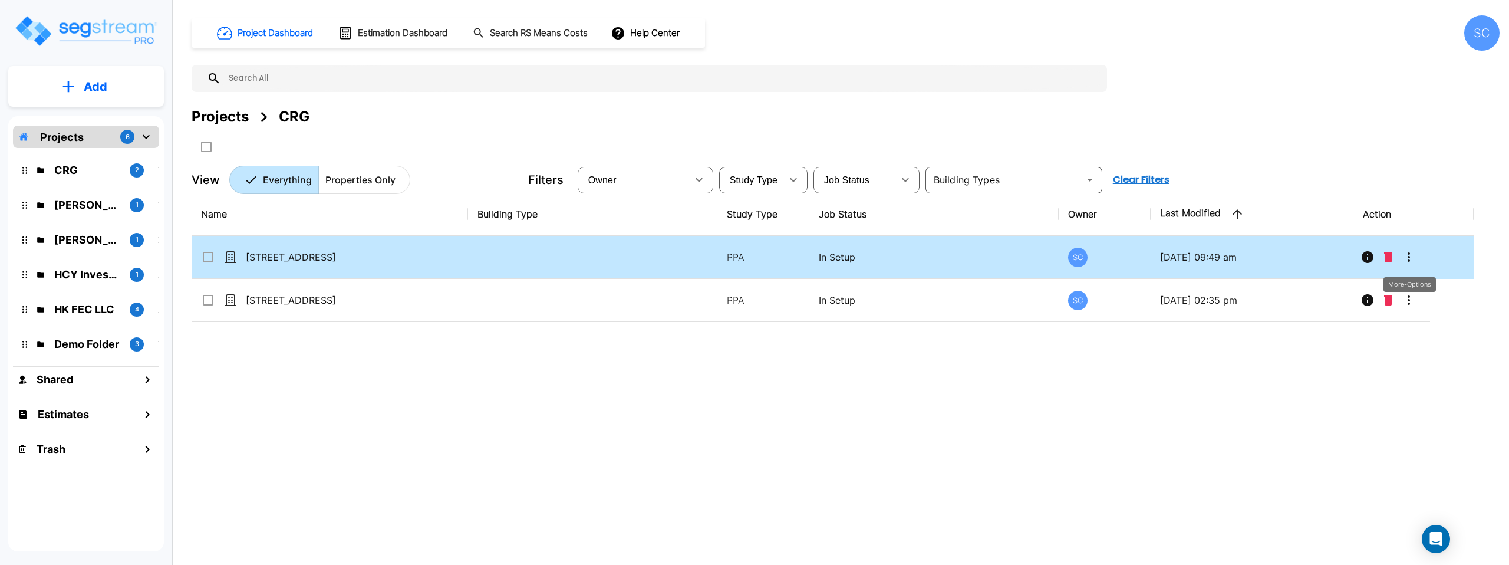
click at [1410, 260] on icon "More-Options" at bounding box center [1408, 257] width 14 height 14
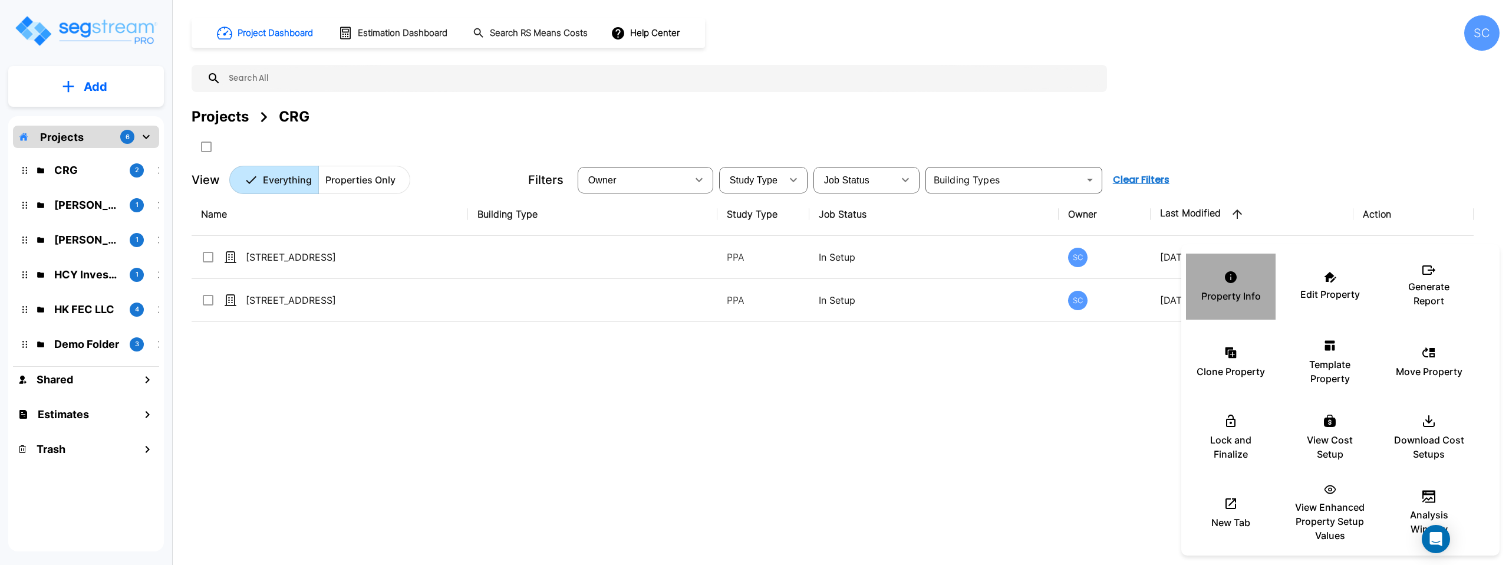
click at [1233, 293] on p "Property Info" at bounding box center [1231, 296] width 60 height 14
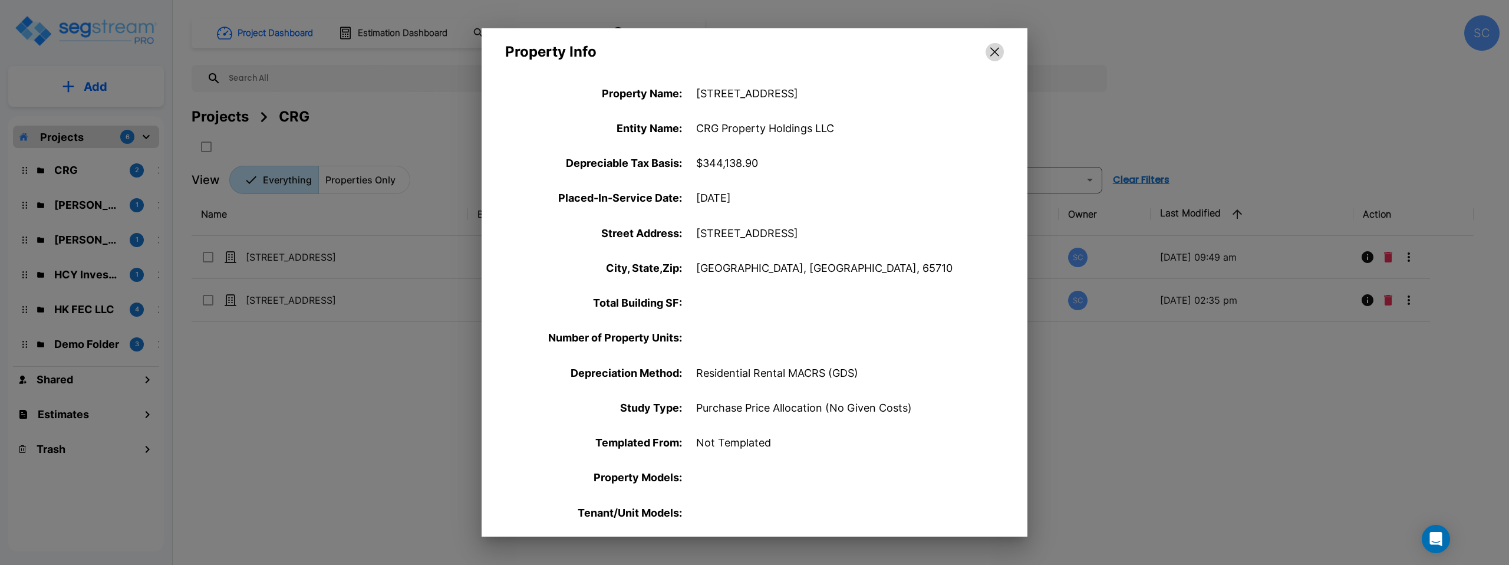
click at [994, 54] on icon "button" at bounding box center [994, 51] width 9 height 9
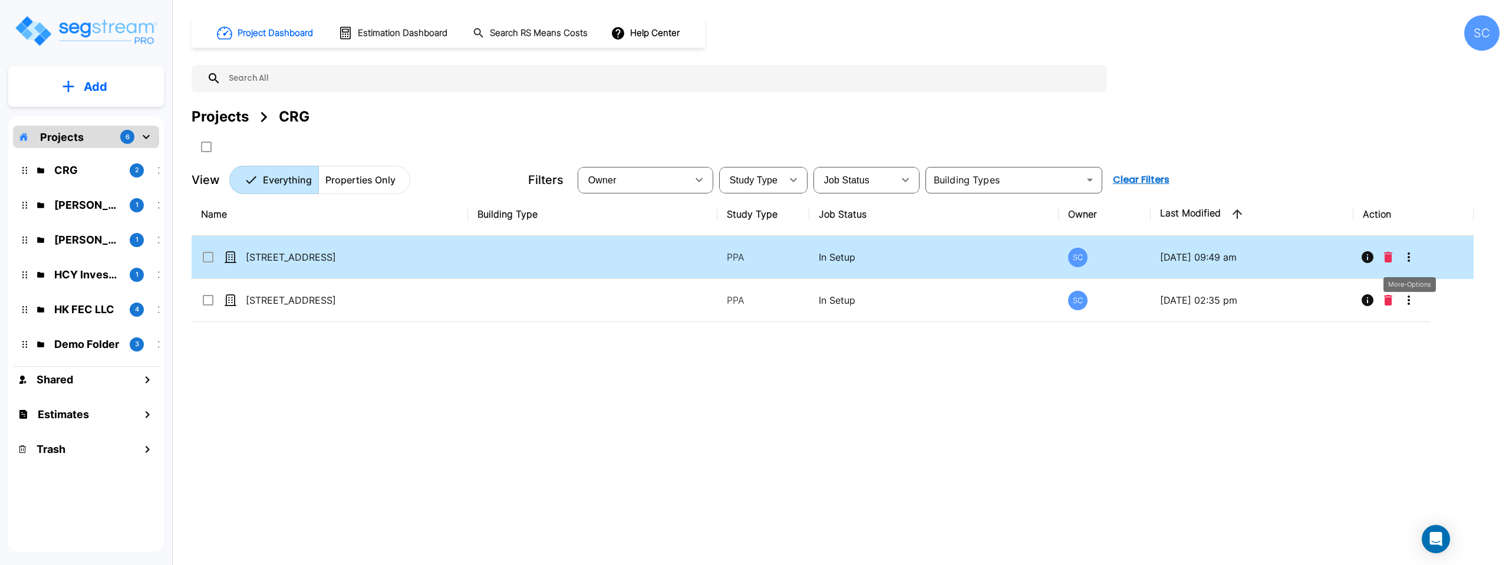
click at [1403, 260] on icon "More-Options" at bounding box center [1408, 257] width 14 height 14
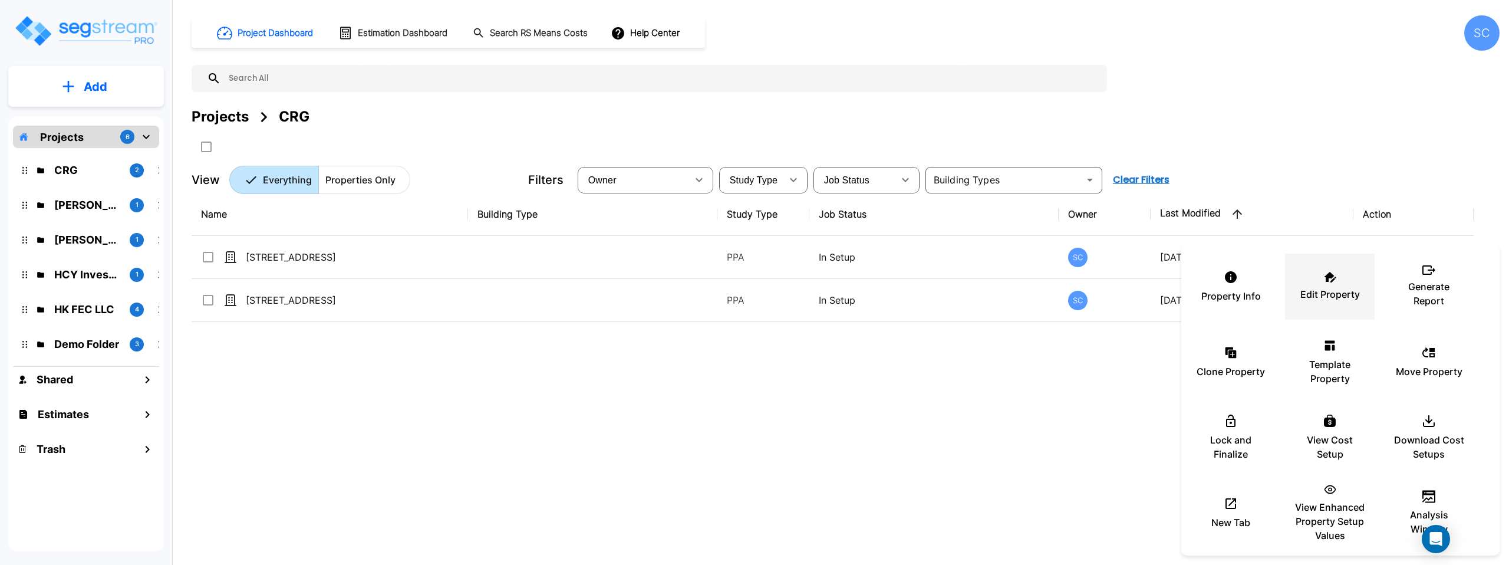
click at [1333, 283] on div "Edit Property" at bounding box center [1329, 286] width 71 height 59
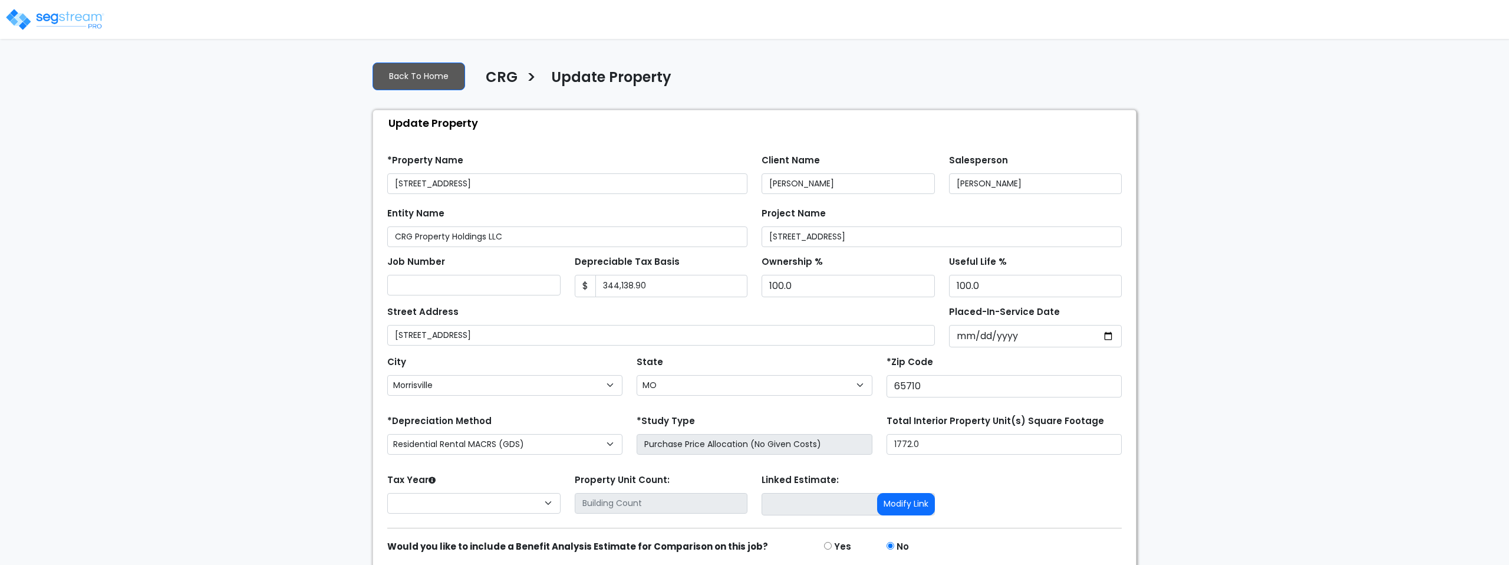
select select "MO"
select select "2022"
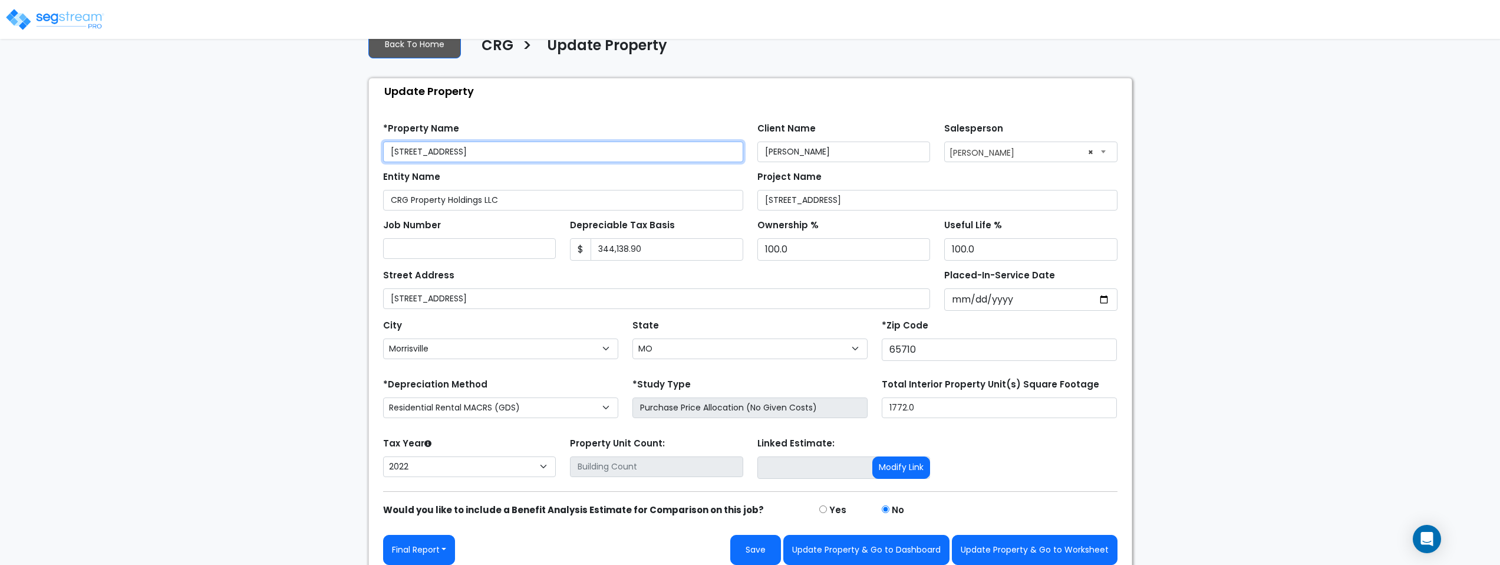
scroll to position [42, 0]
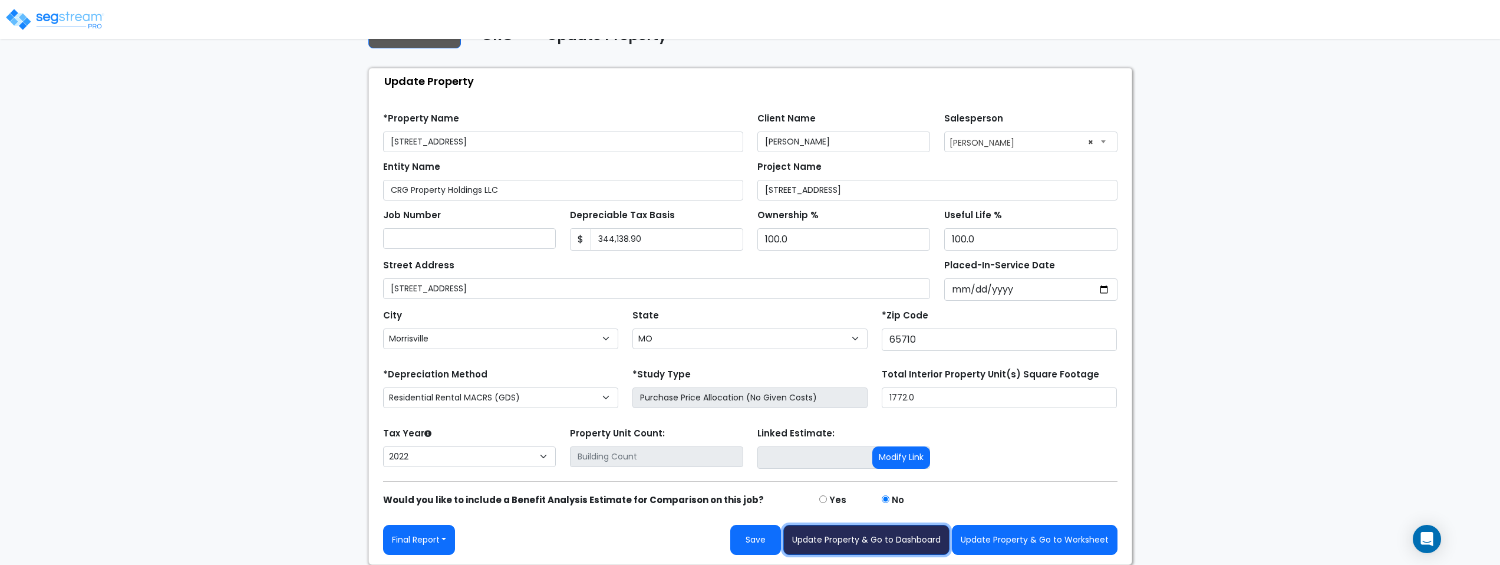
click at [865, 542] on button "Update Property & Go to Dashboard" at bounding box center [866, 539] width 166 height 30
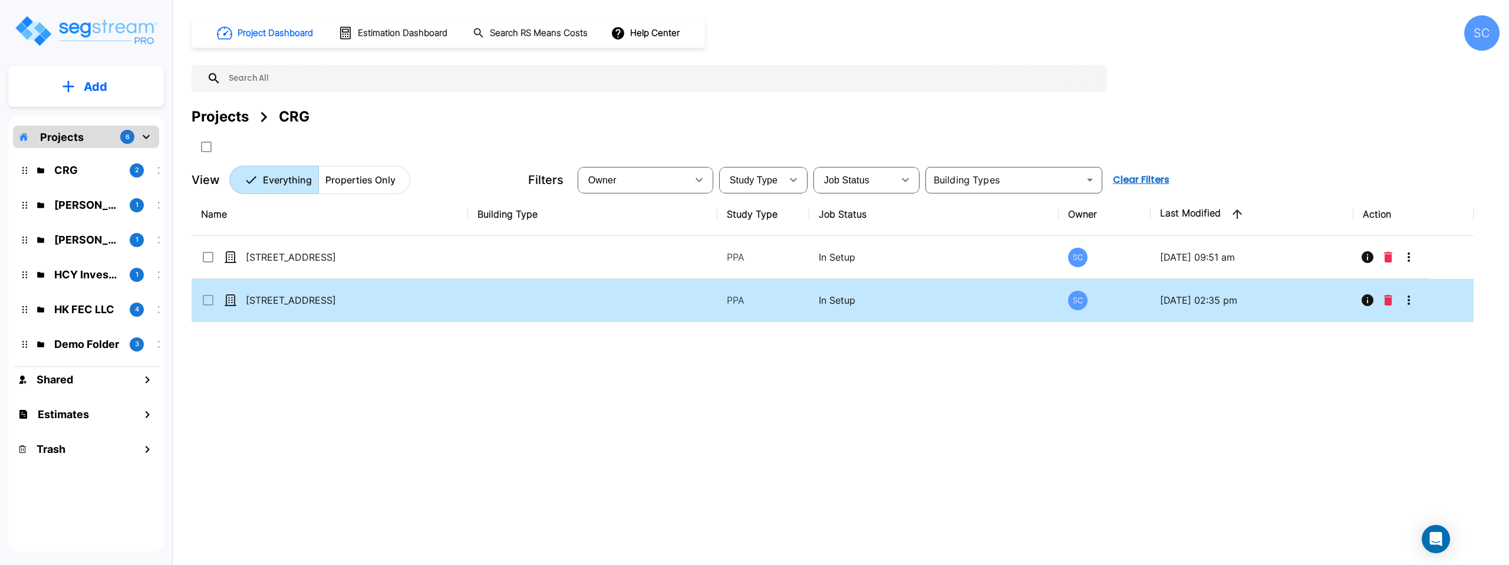
click at [546, 310] on td at bounding box center [592, 300] width 249 height 43
checkbox input "true"
click at [546, 310] on td at bounding box center [592, 300] width 249 height 43
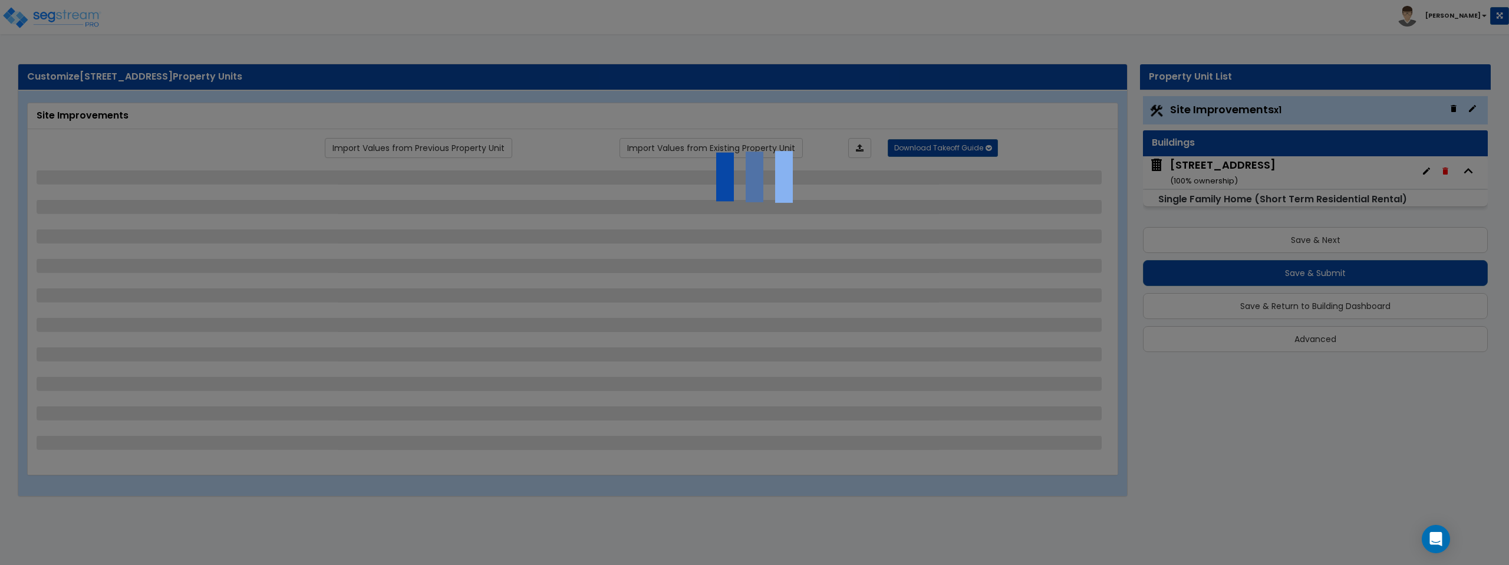
select select "2"
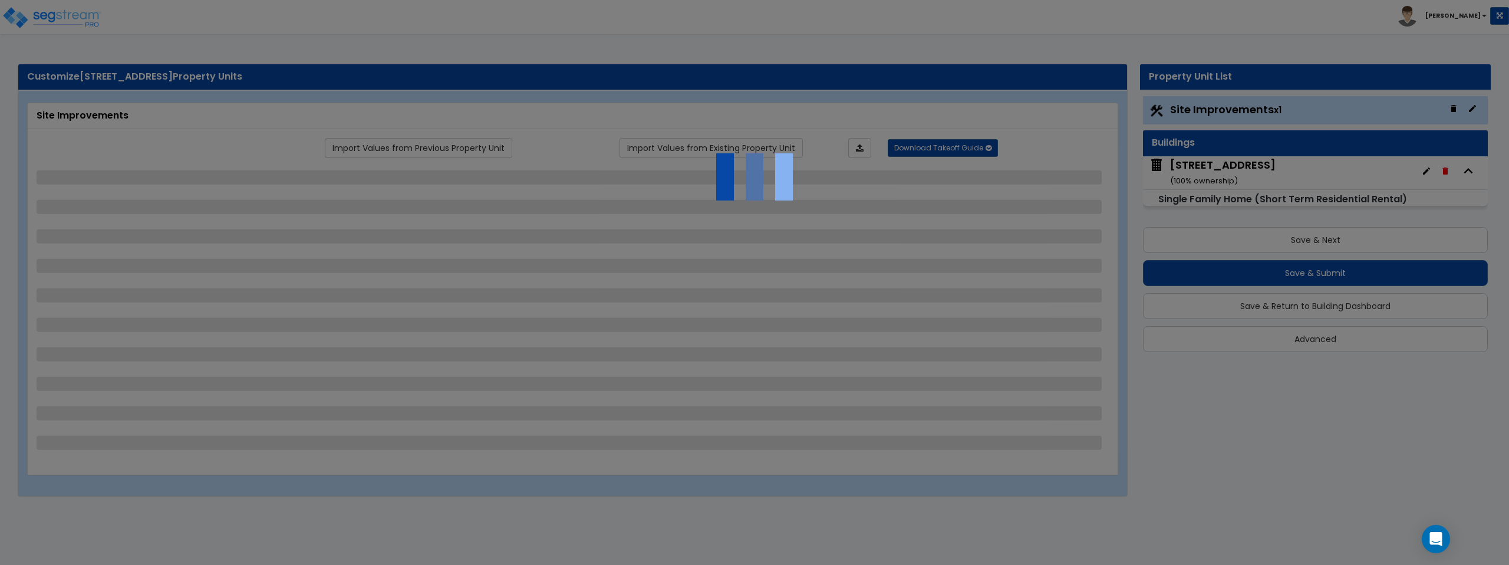
select select "2"
select select "1"
select select "2"
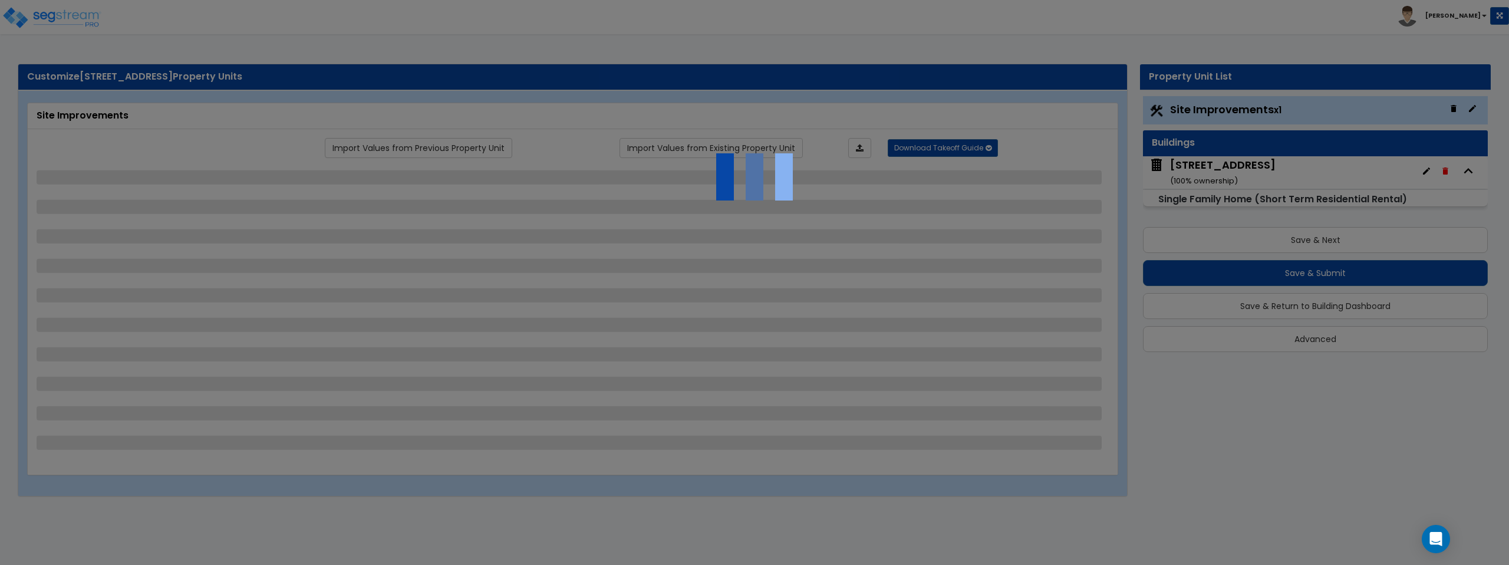
select select "2"
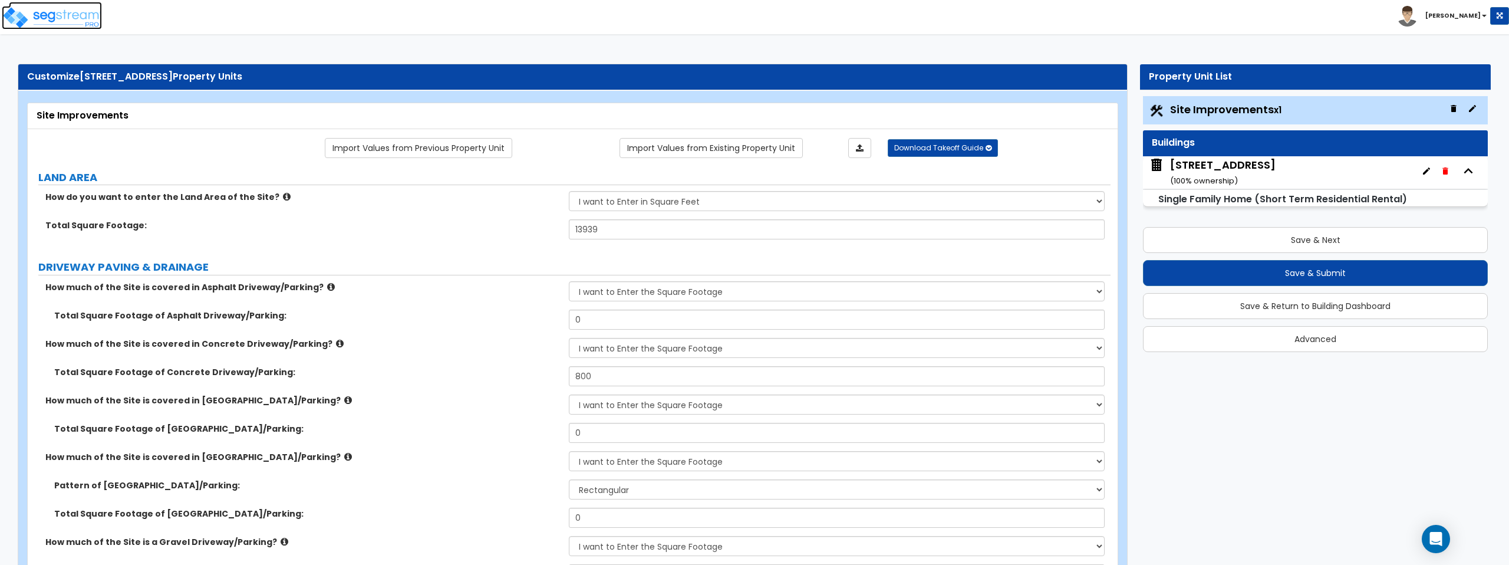
click at [67, 16] on img at bounding box center [52, 18] width 100 height 24
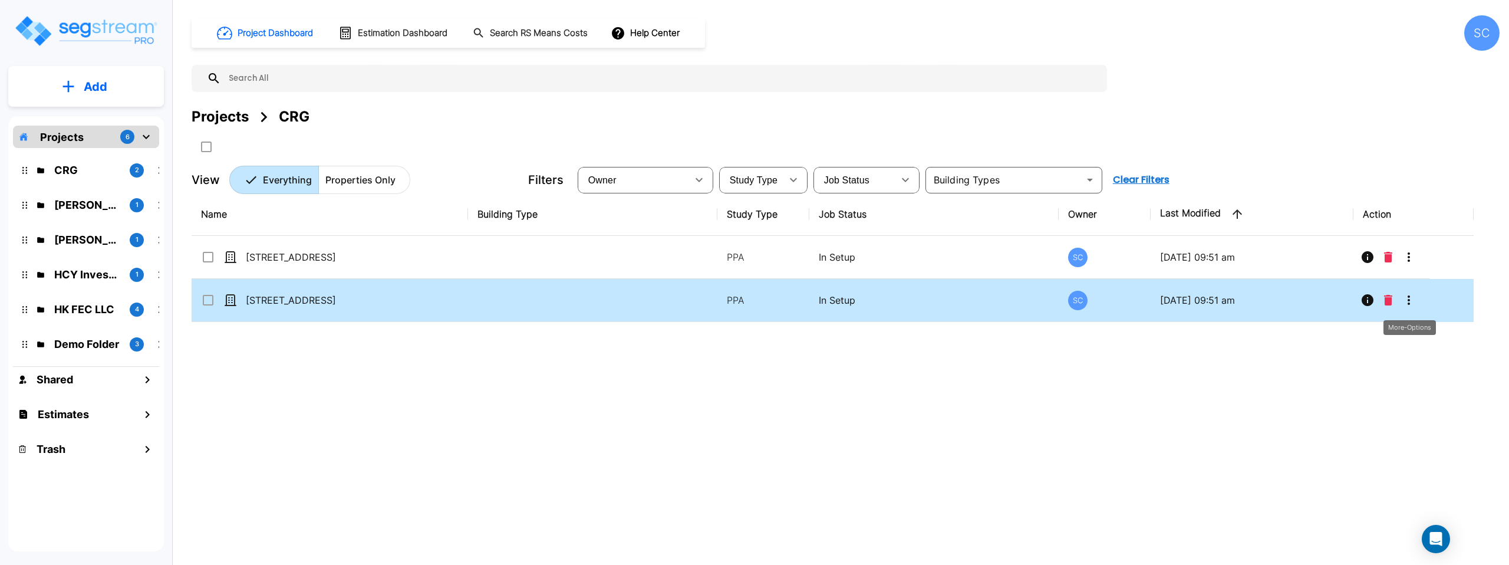
click at [1410, 296] on icon "More-Options" at bounding box center [1408, 300] width 14 height 14
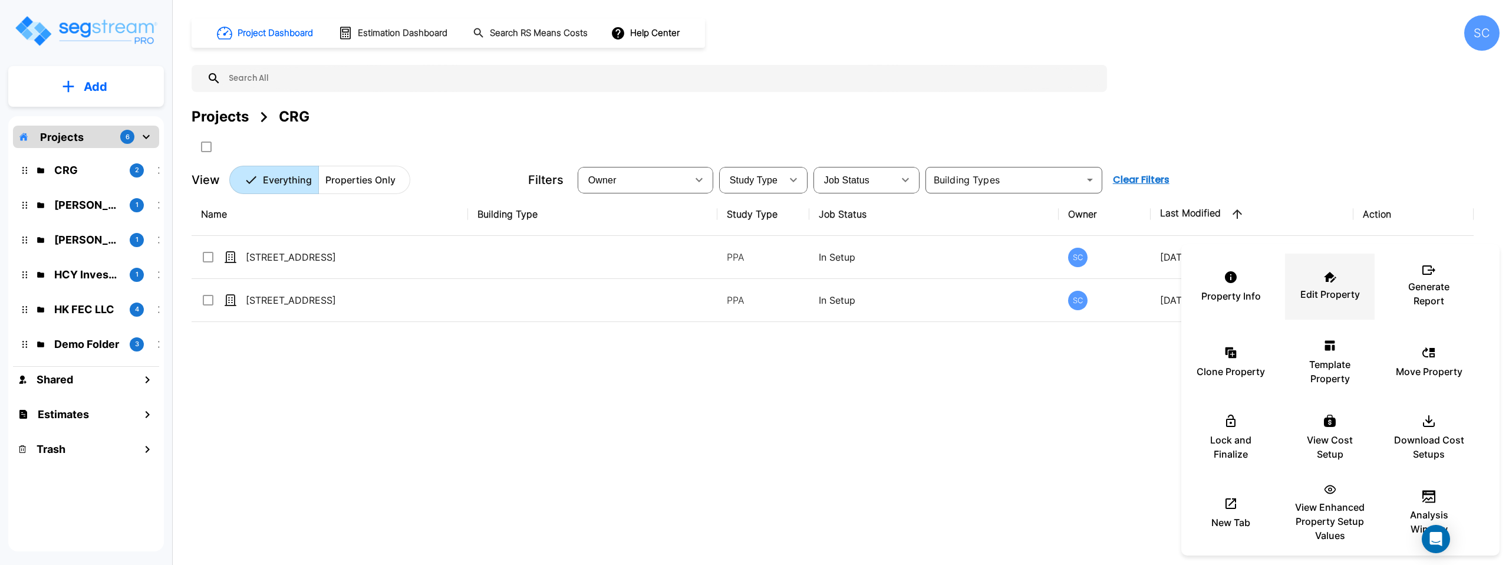
click at [1346, 288] on p "Edit Property" at bounding box center [1330, 294] width 60 height 14
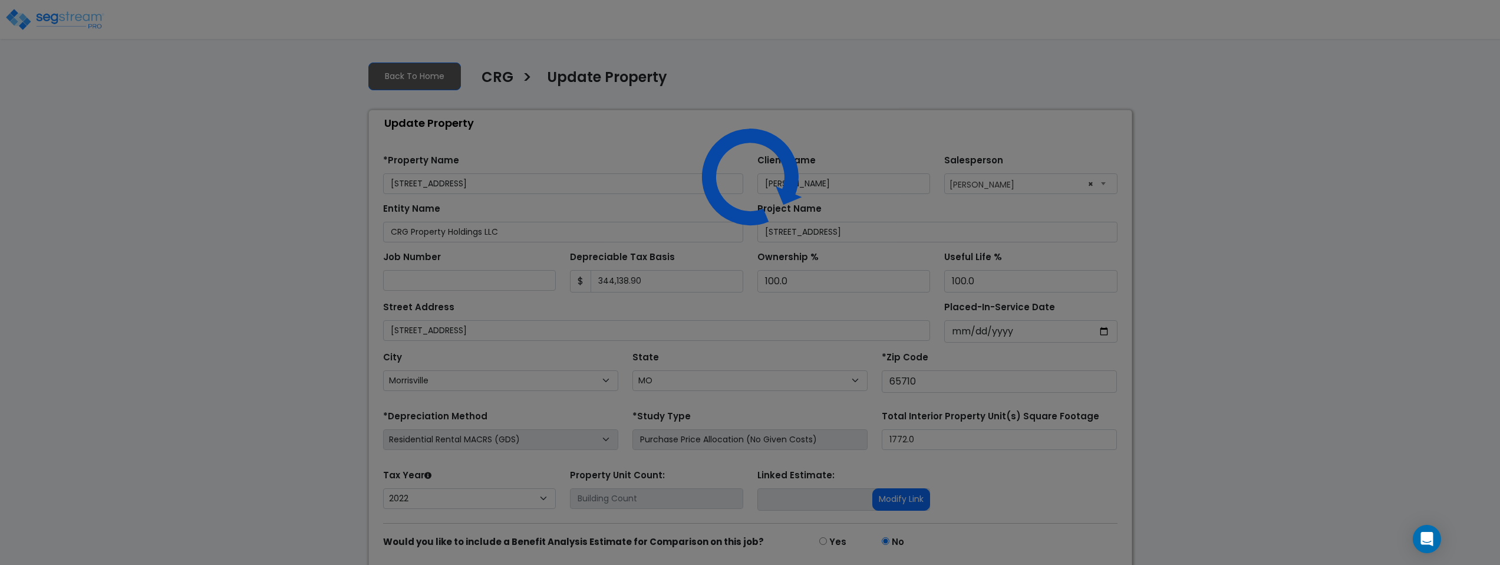
select select "MO"
select select "2022"
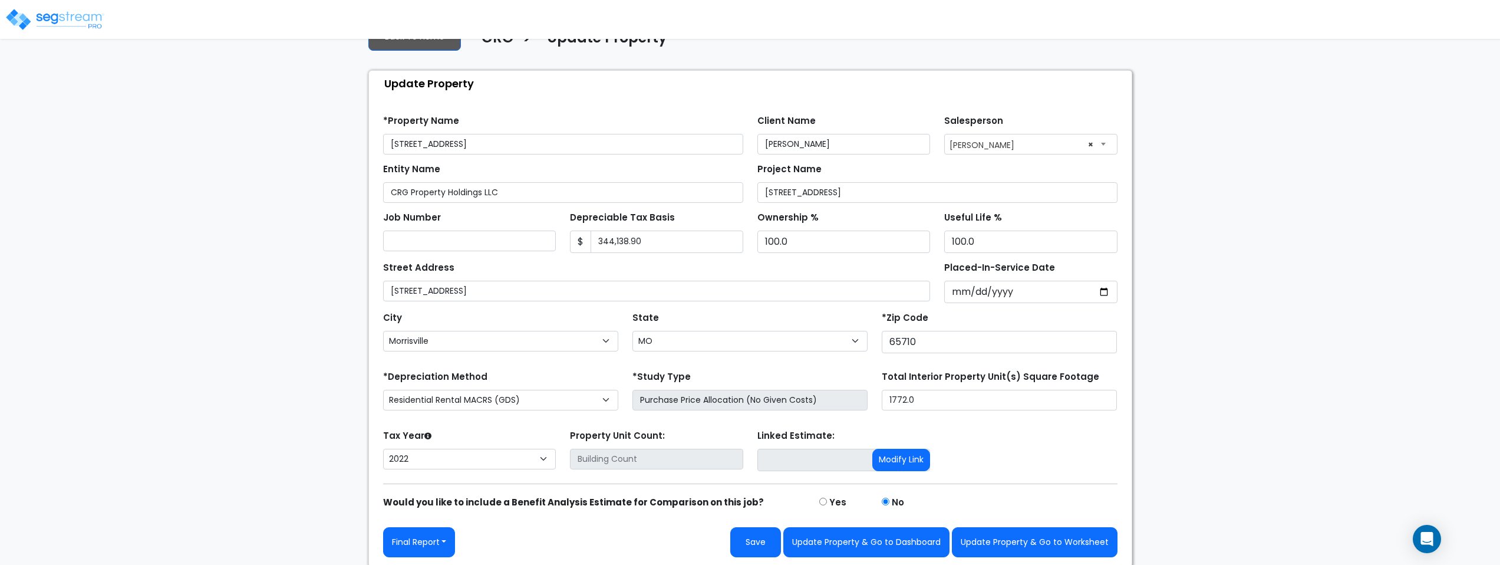
scroll to position [42, 0]
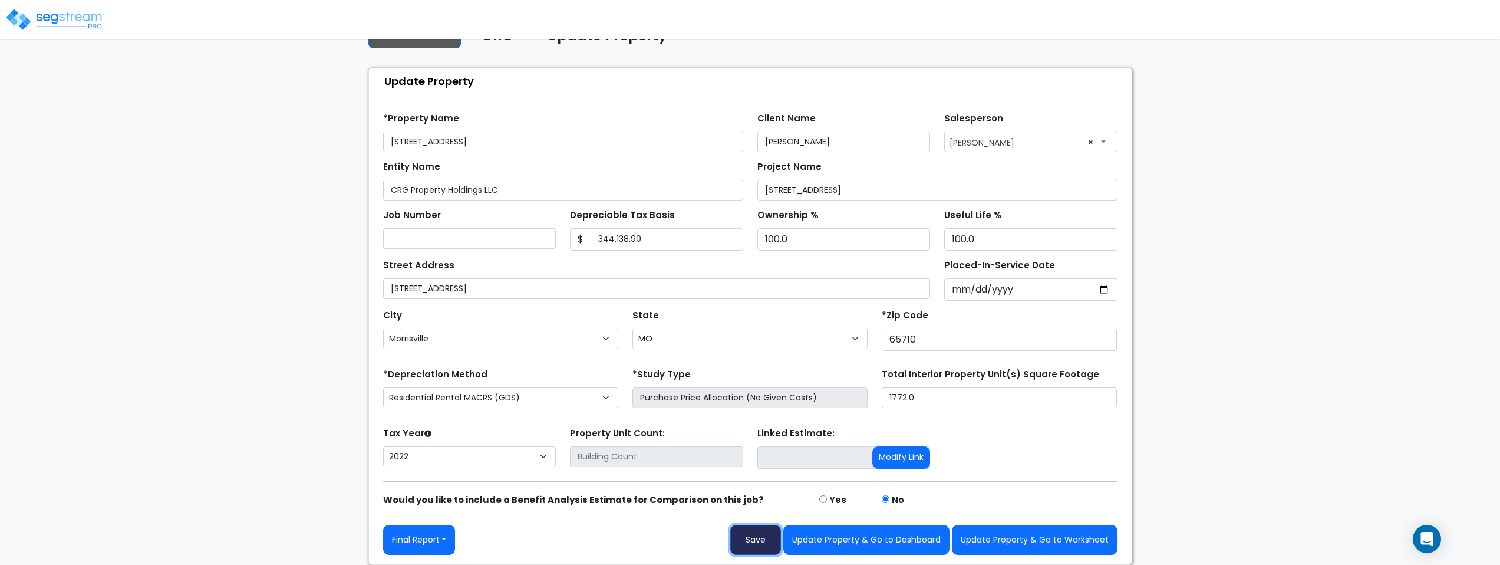
click at [755, 543] on button "Save" at bounding box center [755, 539] width 51 height 30
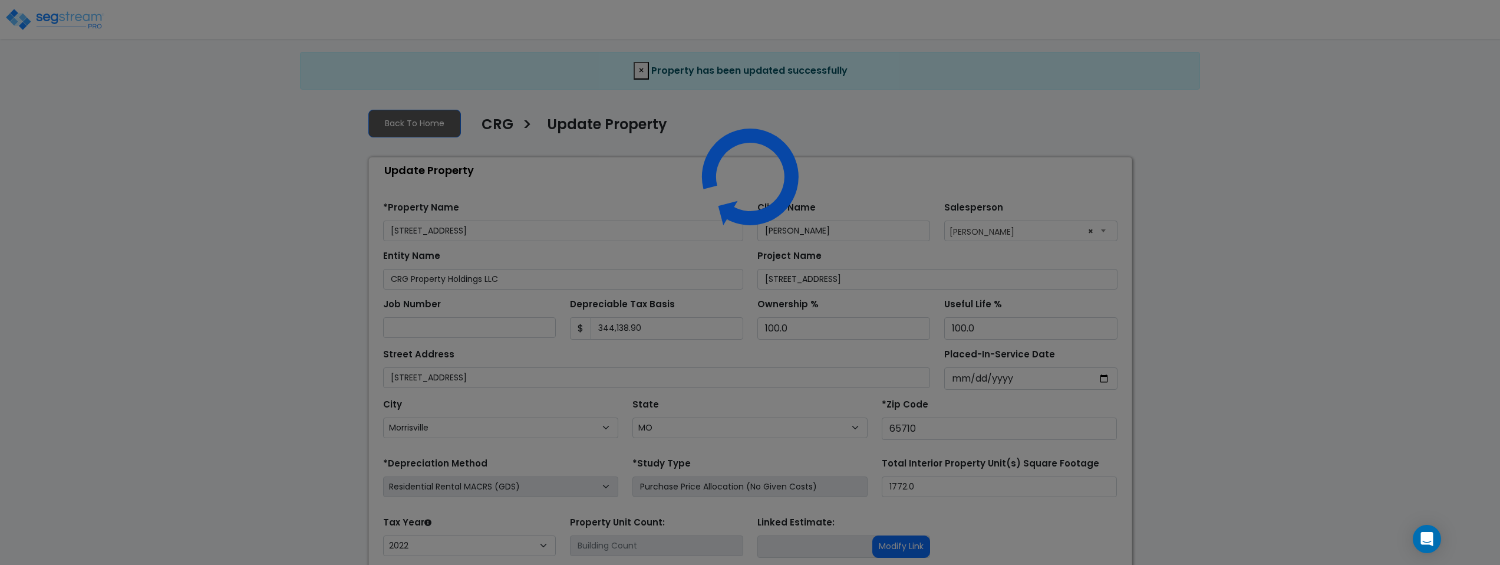
select select "MO"
select select "2022"
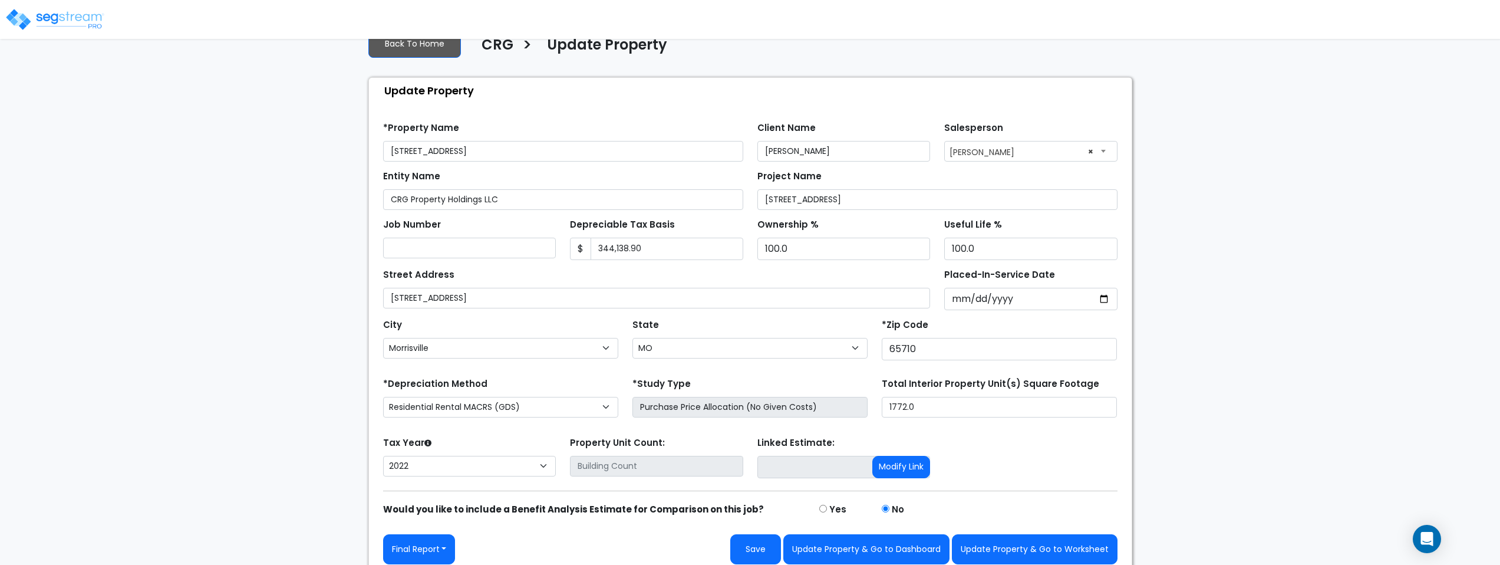
scroll to position [78, 0]
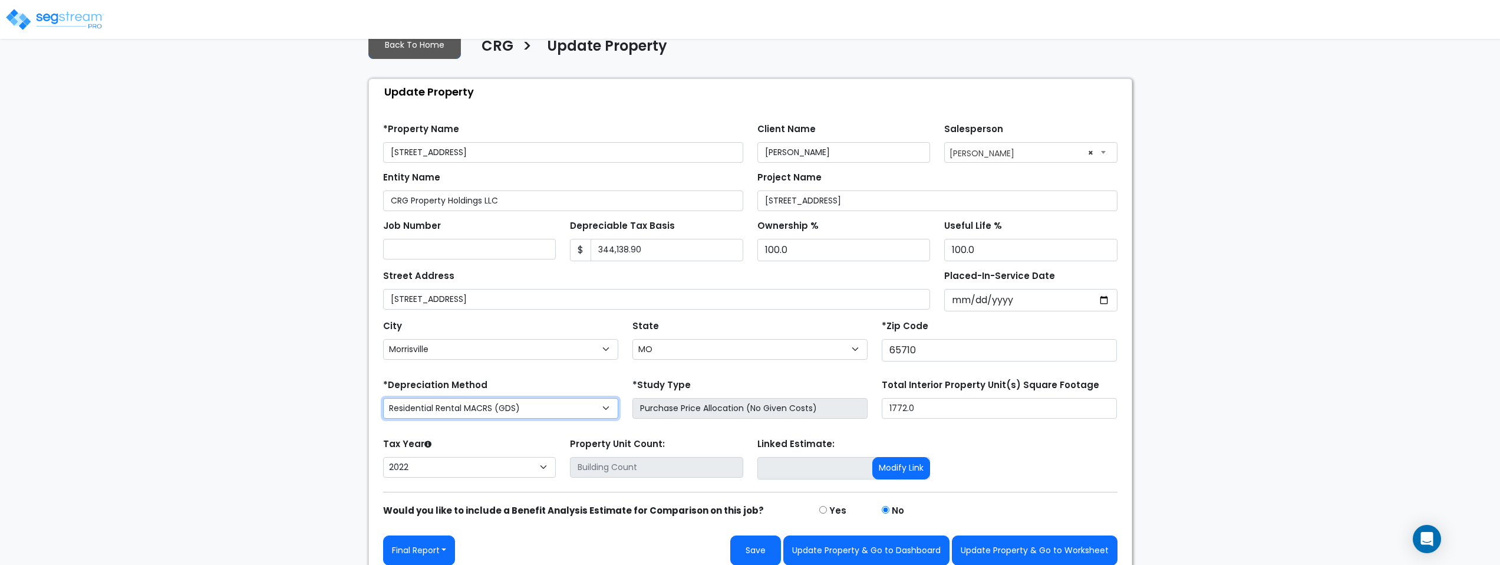
click at [583, 412] on select "Commercial MACRS (GDS) Residential Rental MACRS (GDS) Commercial MACRS (GDS) QIP" at bounding box center [500, 408] width 235 height 21
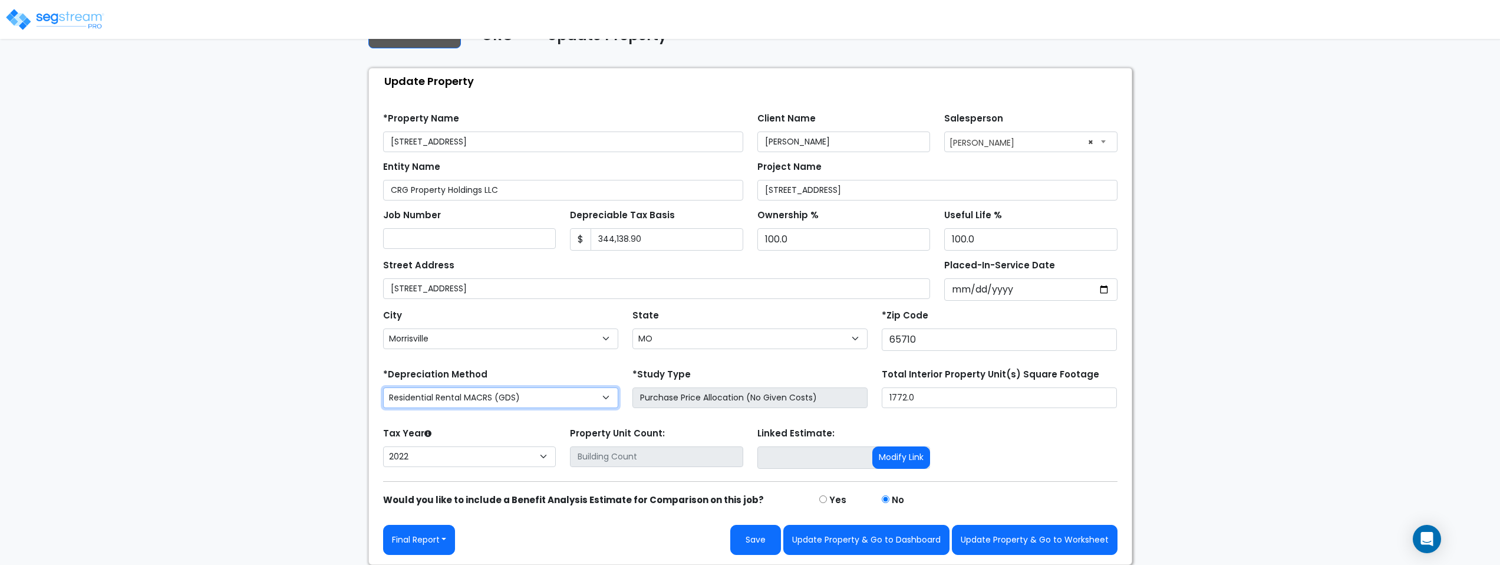
scroll to position [42, 0]
click at [383, 387] on select "Commercial MACRS (GDS) Residential Rental MACRS (GDS) Commercial MACRS (GDS) QIP" at bounding box center [500, 397] width 235 height 21
click at [666, 454] on input "text" at bounding box center [656, 456] width 173 height 21
click at [771, 457] on input at bounding box center [843, 457] width 173 height 22
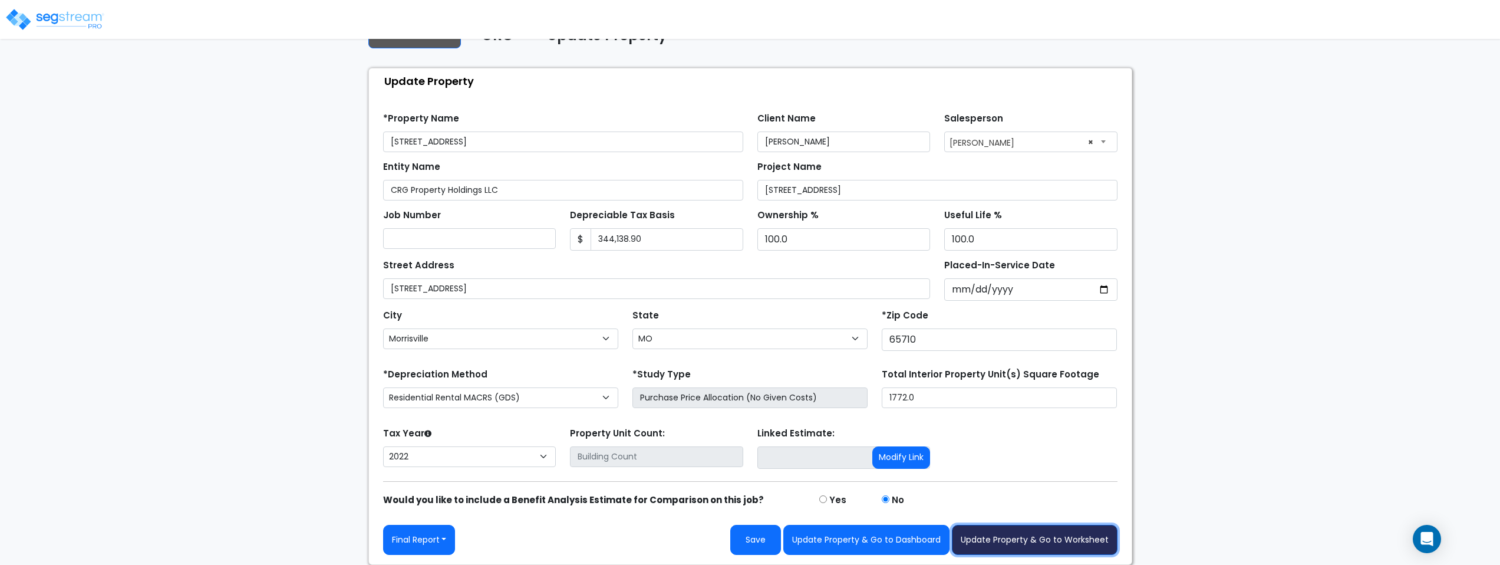
click at [1047, 539] on button "Update Property & Go to Worksheet" at bounding box center [1035, 539] width 166 height 30
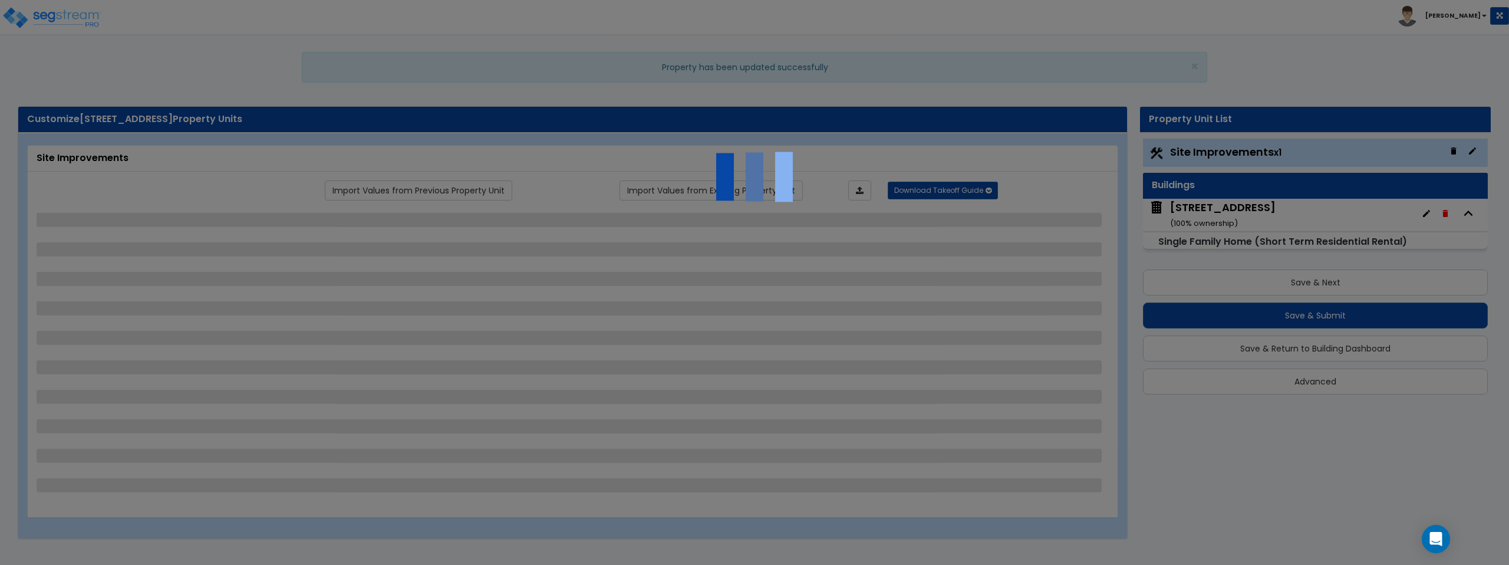
select select "2"
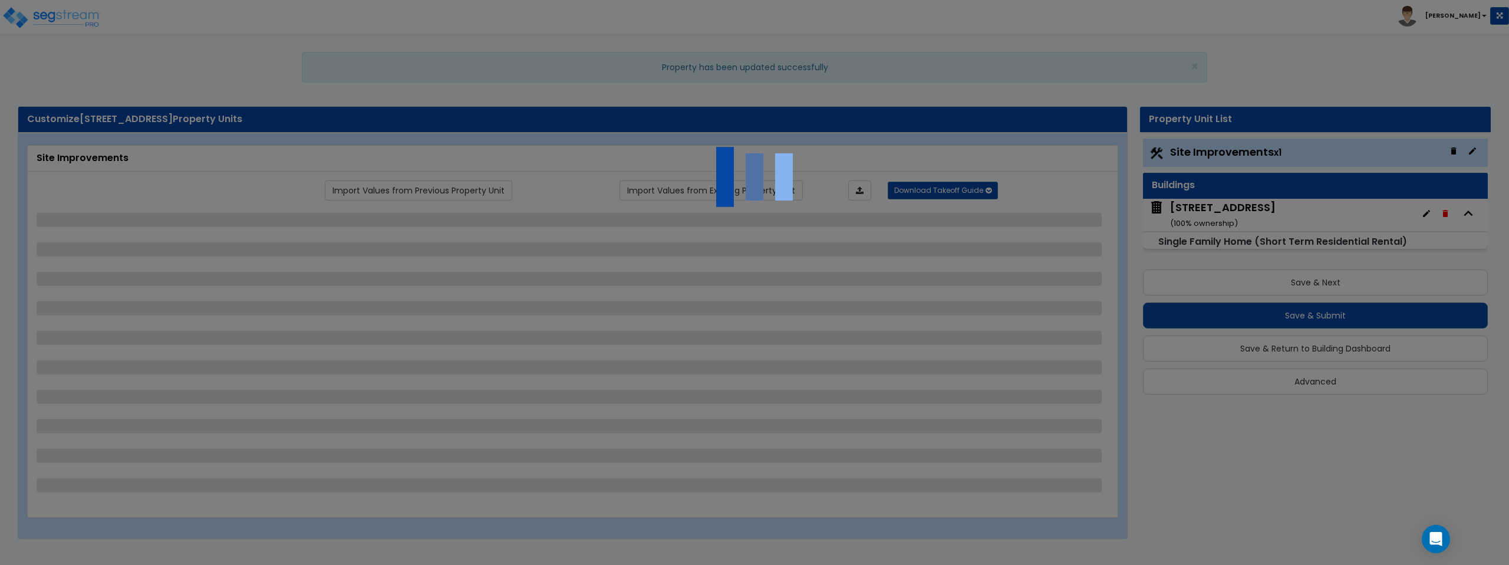
select select "1"
select select "2"
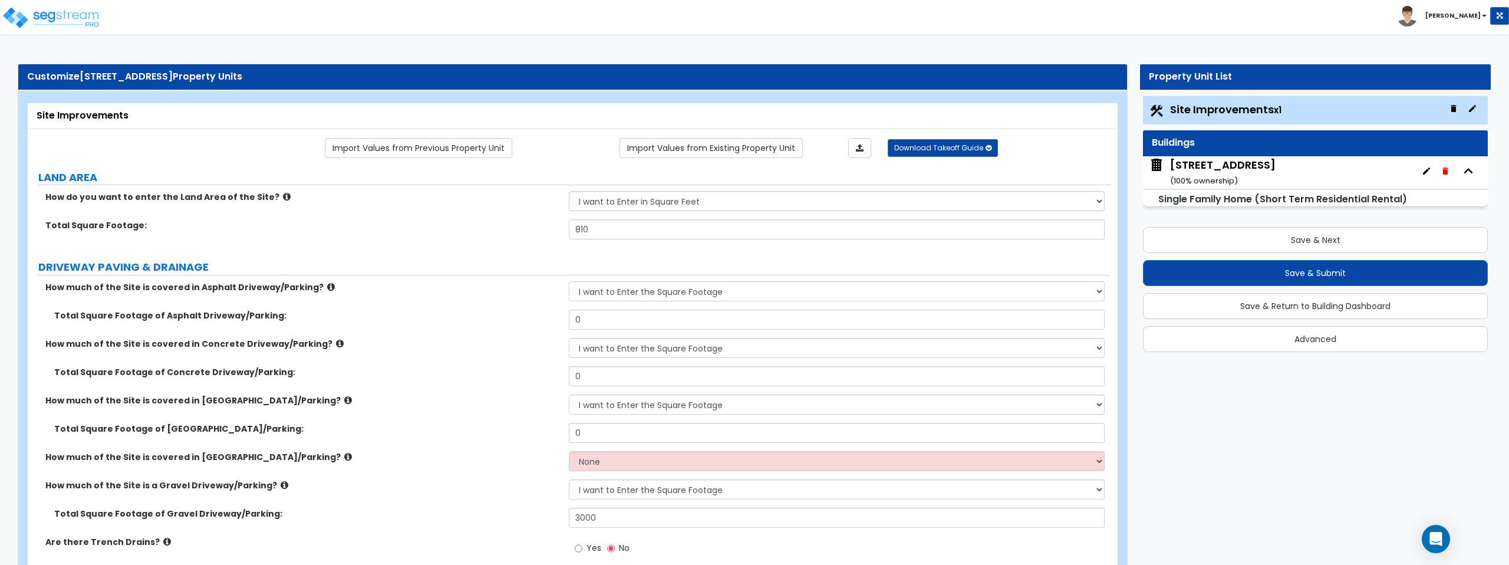
click at [1425, 172] on icon "button" at bounding box center [1425, 170] width 9 height 9
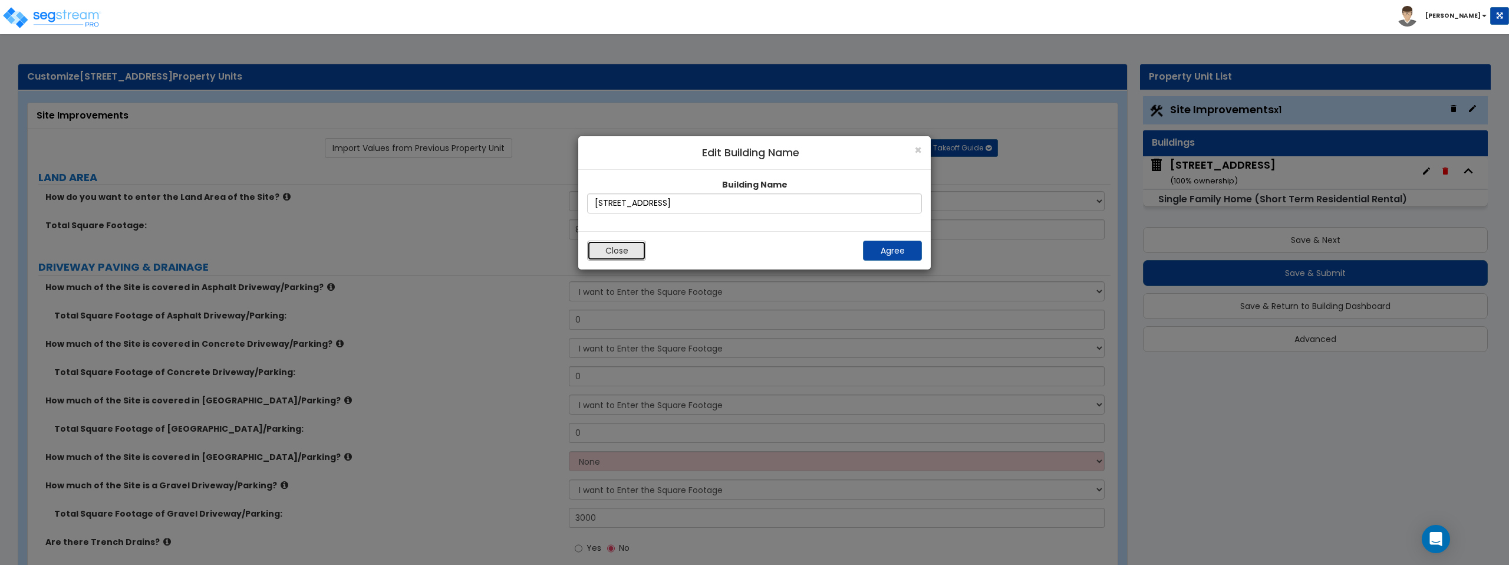
click at [624, 247] on button "Close" at bounding box center [616, 250] width 59 height 20
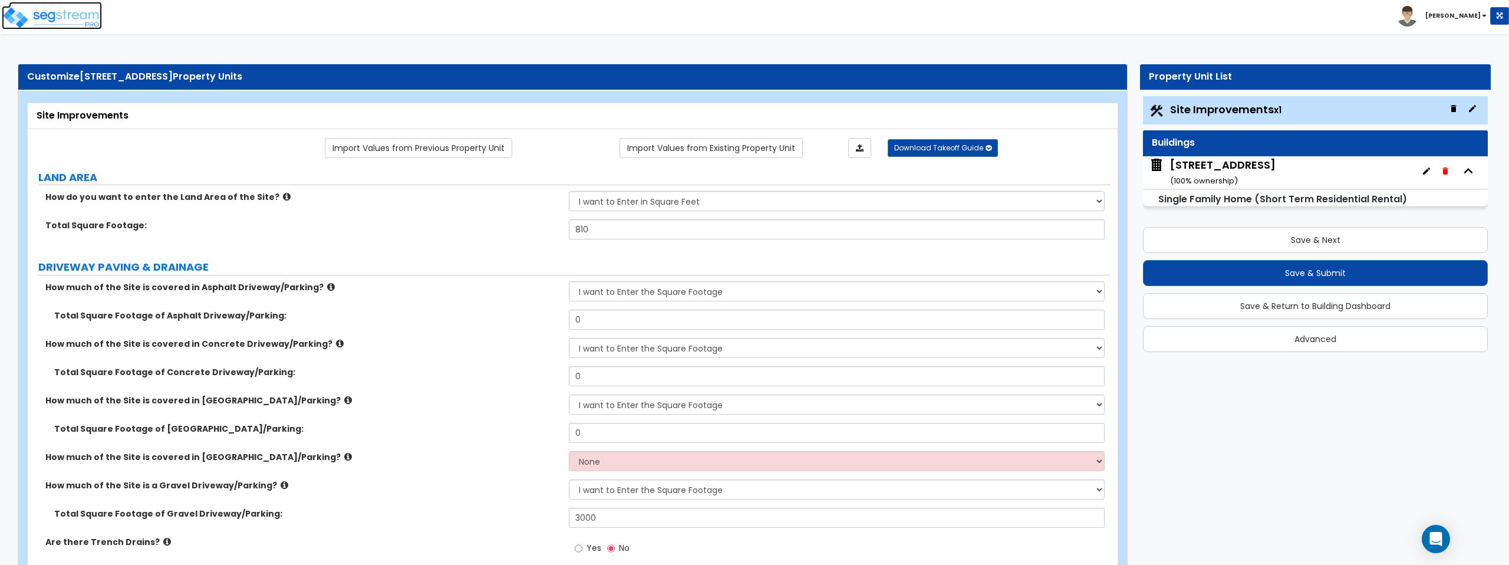
click at [69, 20] on img at bounding box center [52, 18] width 100 height 24
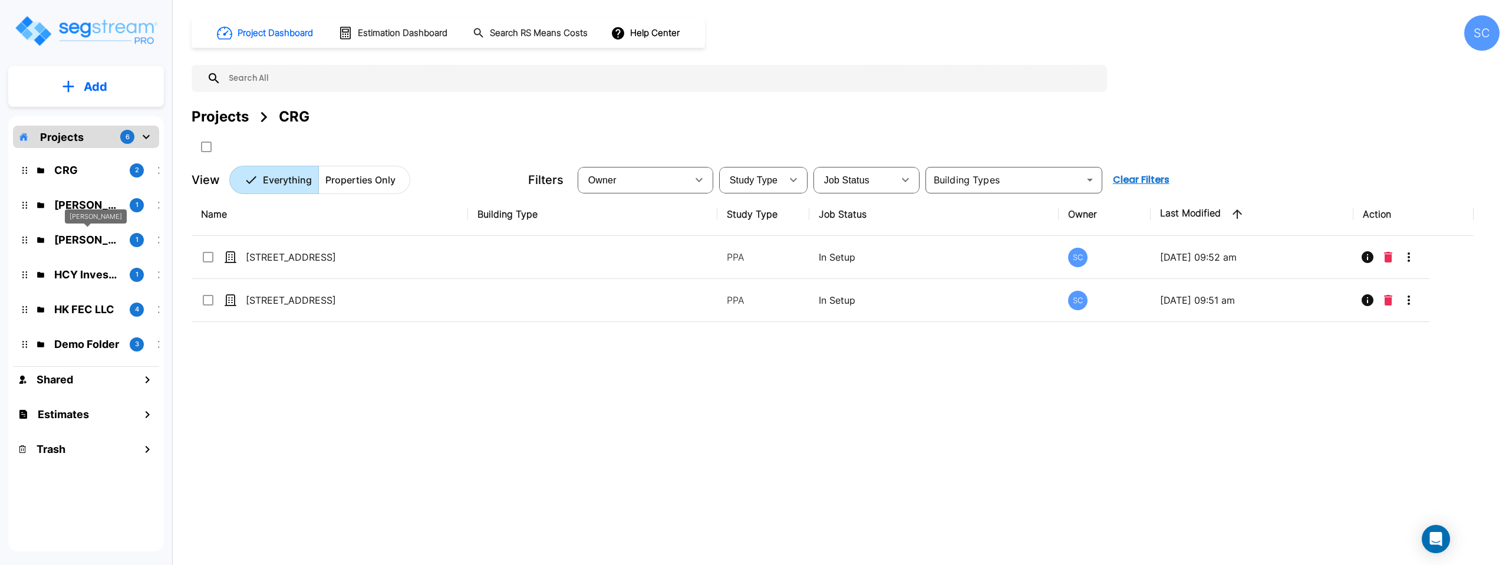
click at [86, 244] on p "[PERSON_NAME]" at bounding box center [87, 240] width 66 height 16
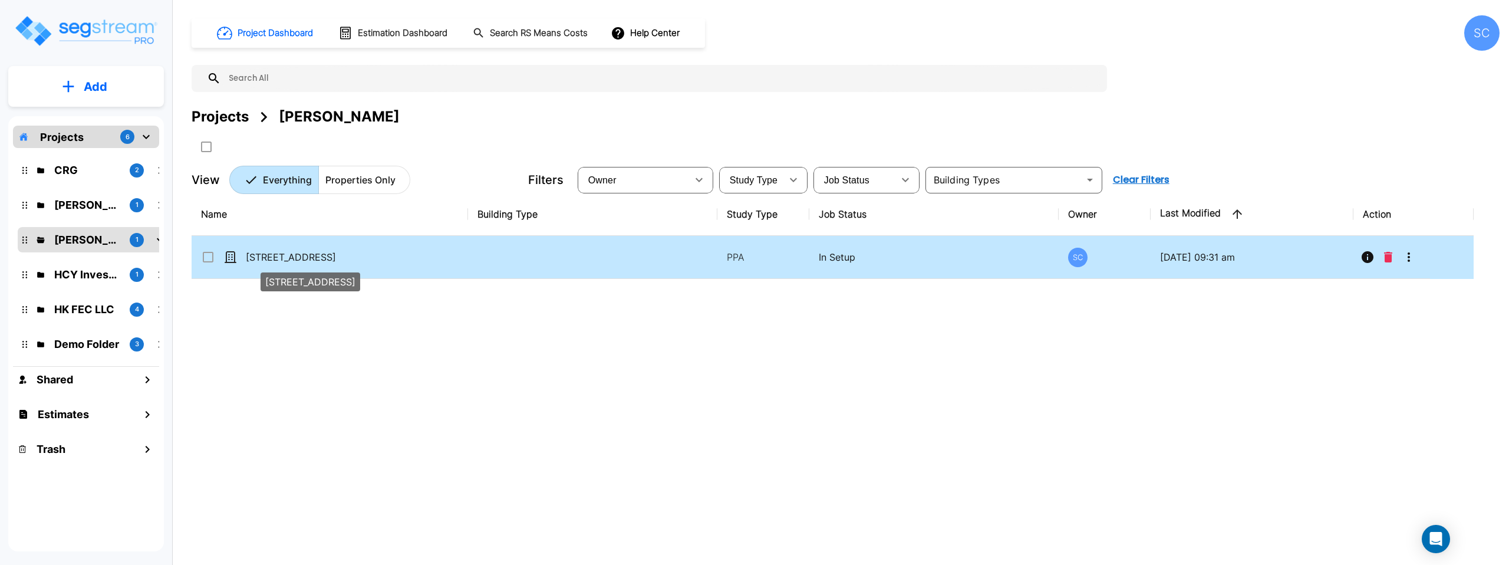
click at [355, 252] on p "[STREET_ADDRESS]" at bounding box center [305, 257] width 118 height 14
checkbox input "true"
click at [355, 252] on p "[STREET_ADDRESS]" at bounding box center [305, 257] width 118 height 14
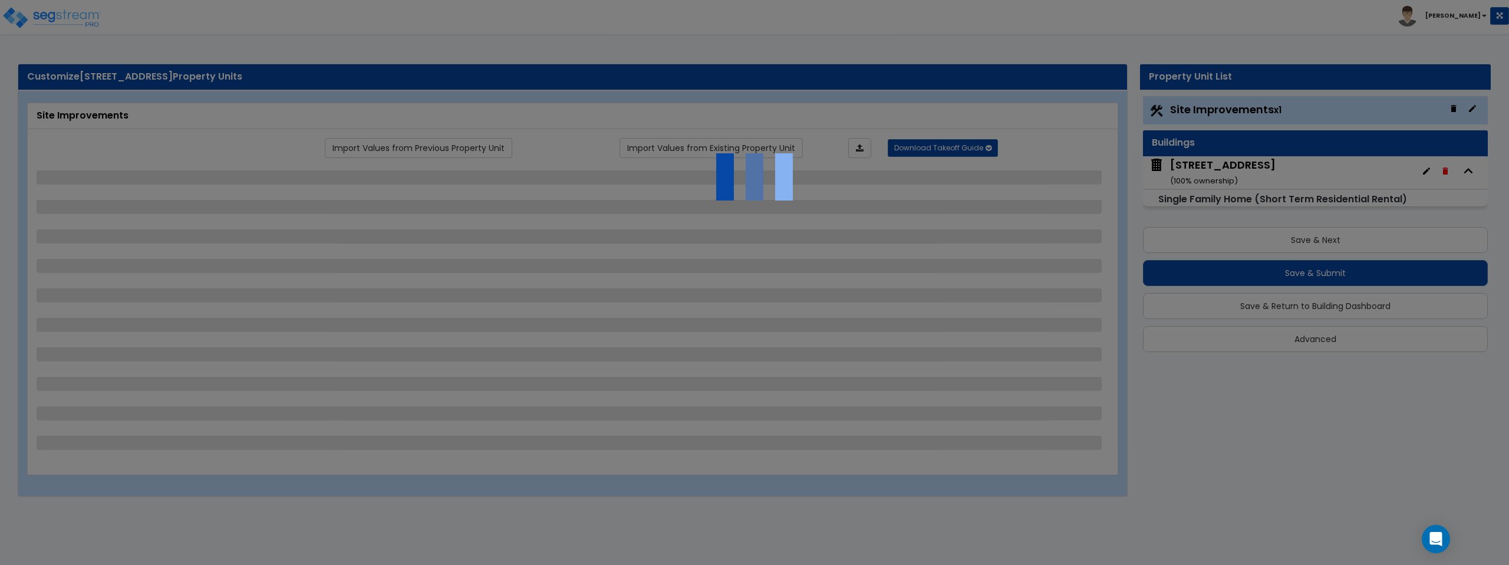
select select "2"
select select "1"
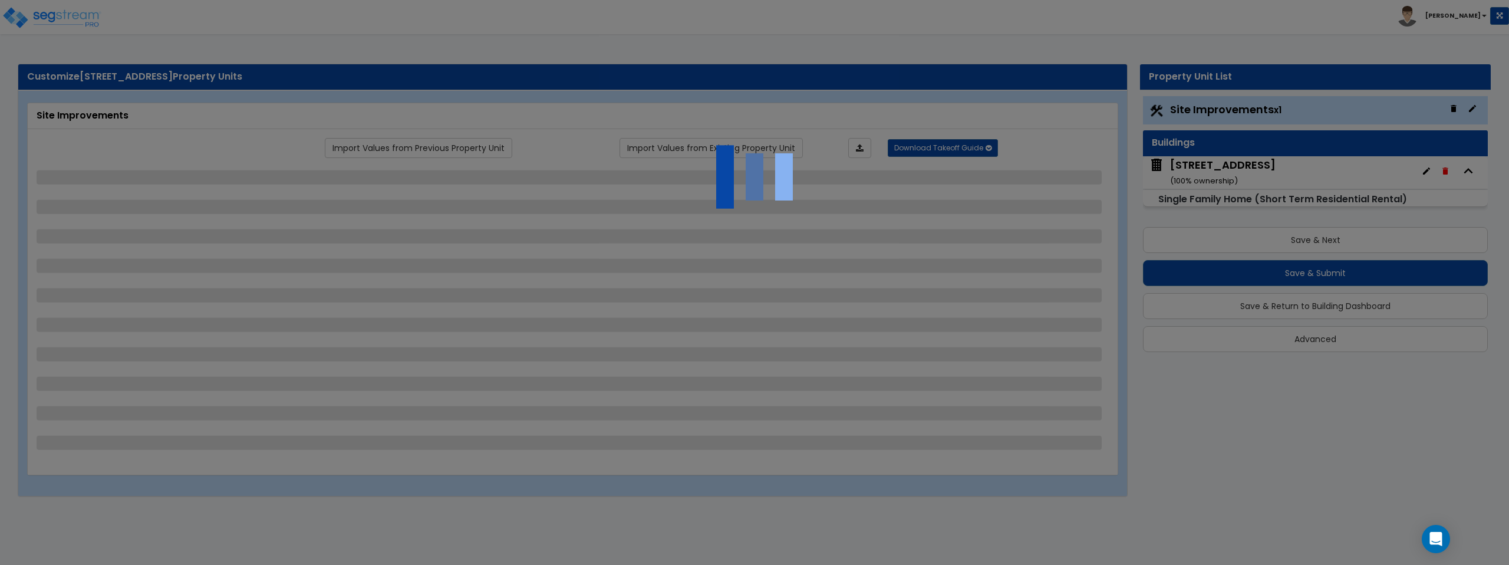
select select "1"
select select "2"
select select "1"
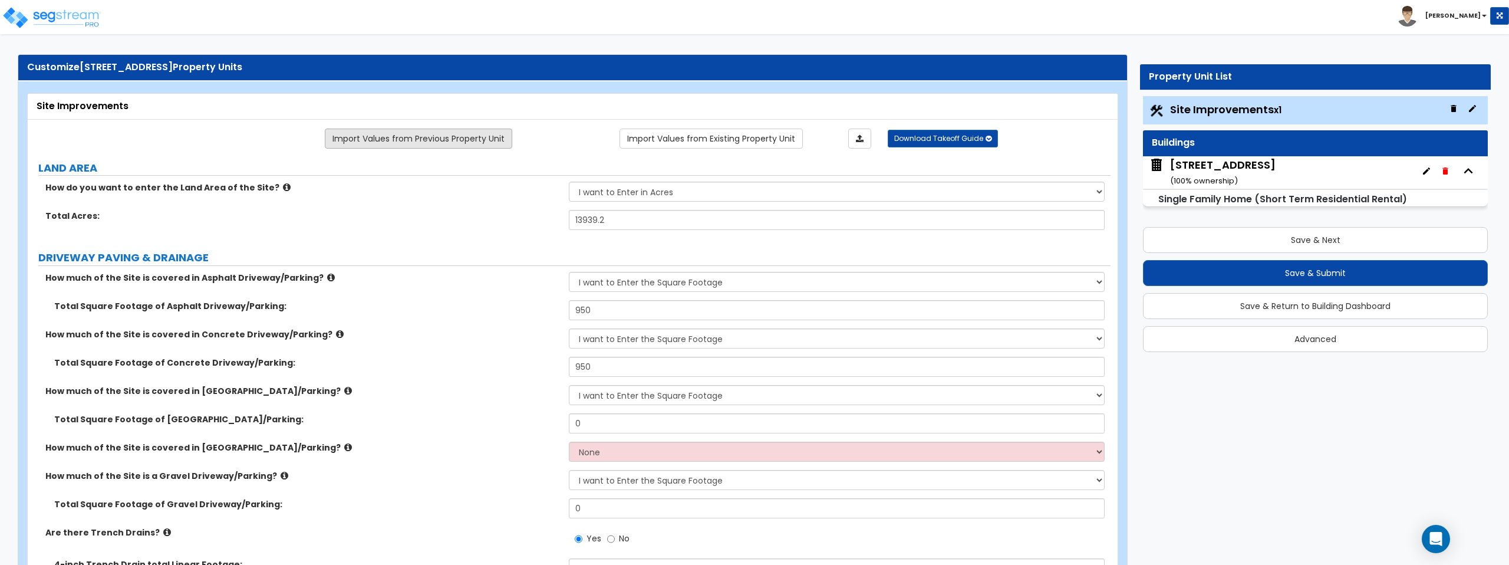
scroll to position [11, 0]
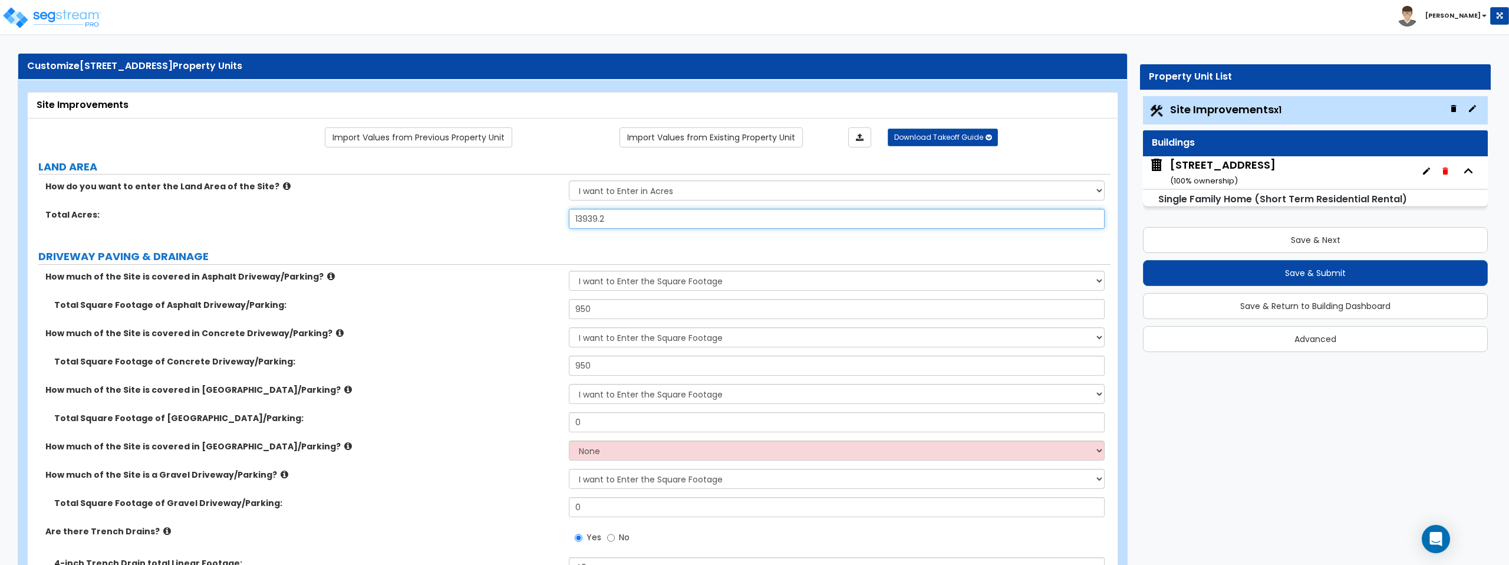
click at [587, 218] on input "13939.2" at bounding box center [836, 219] width 535 height 20
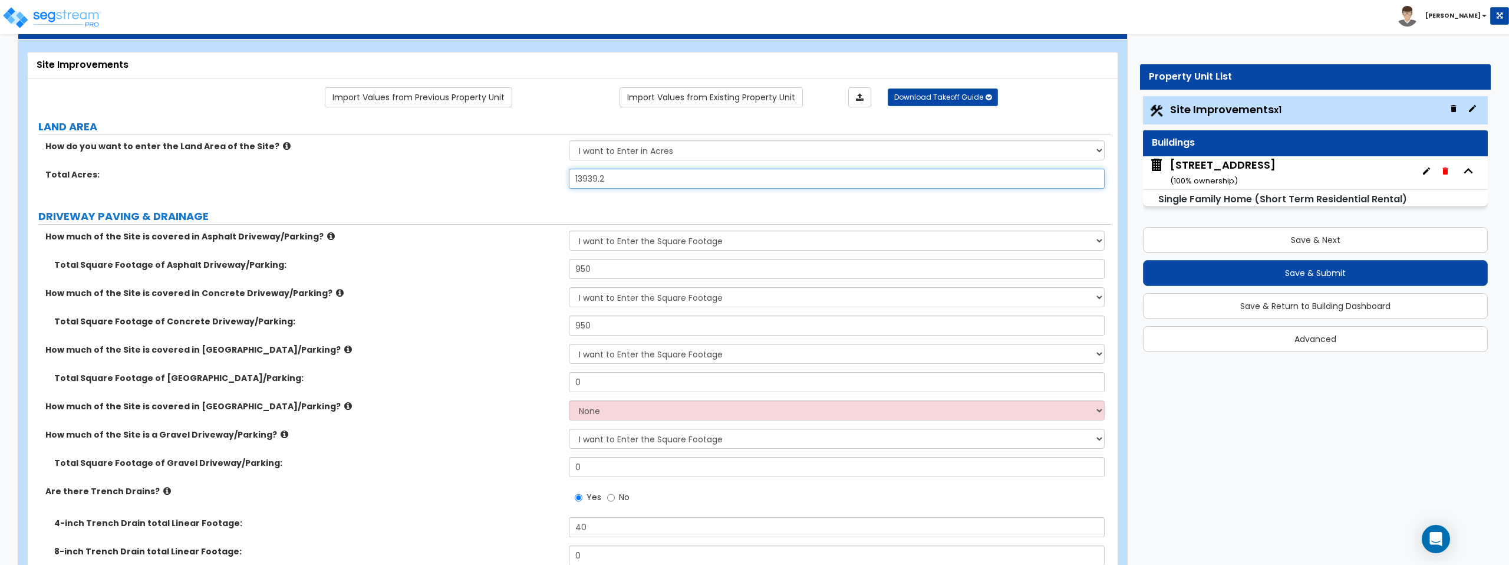
scroll to position [51, 0]
click at [623, 412] on select "None I want to Enter an Approximate Percentage I want to Enter the Square Foota…" at bounding box center [836, 410] width 535 height 20
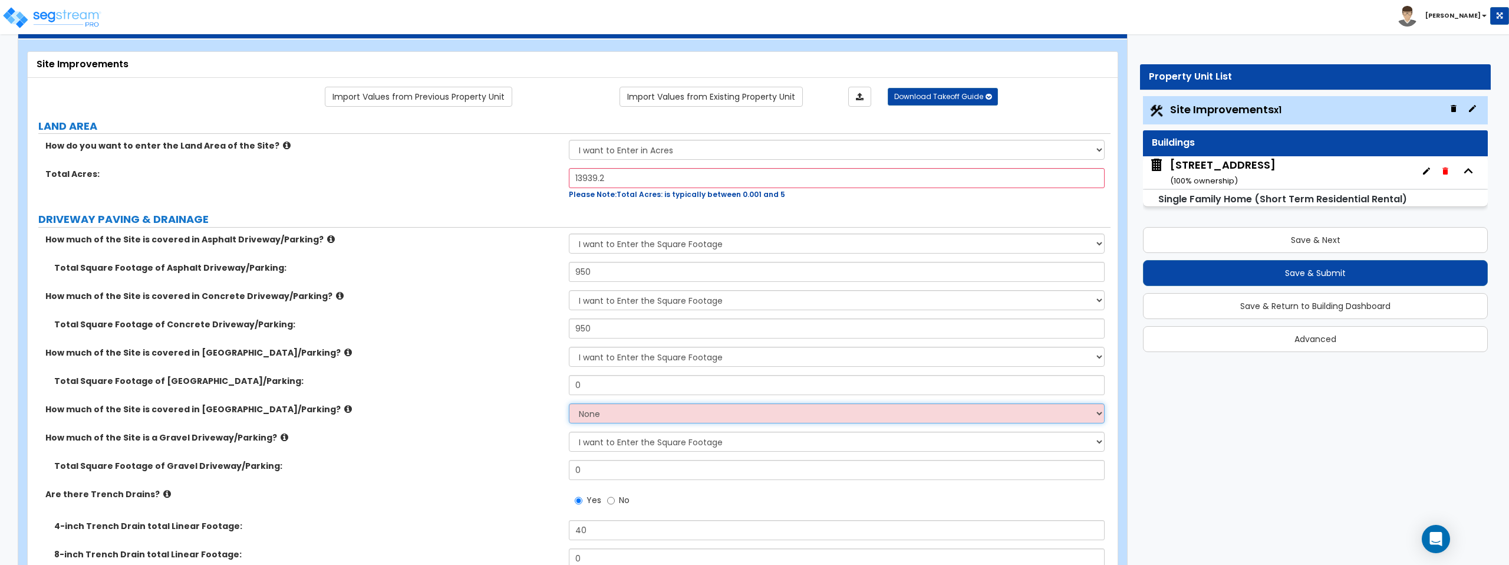
click at [569, 403] on select "None I want to Enter an Approximate Percentage I want to Enter the Square Foota…" at bounding box center [836, 413] width 535 height 20
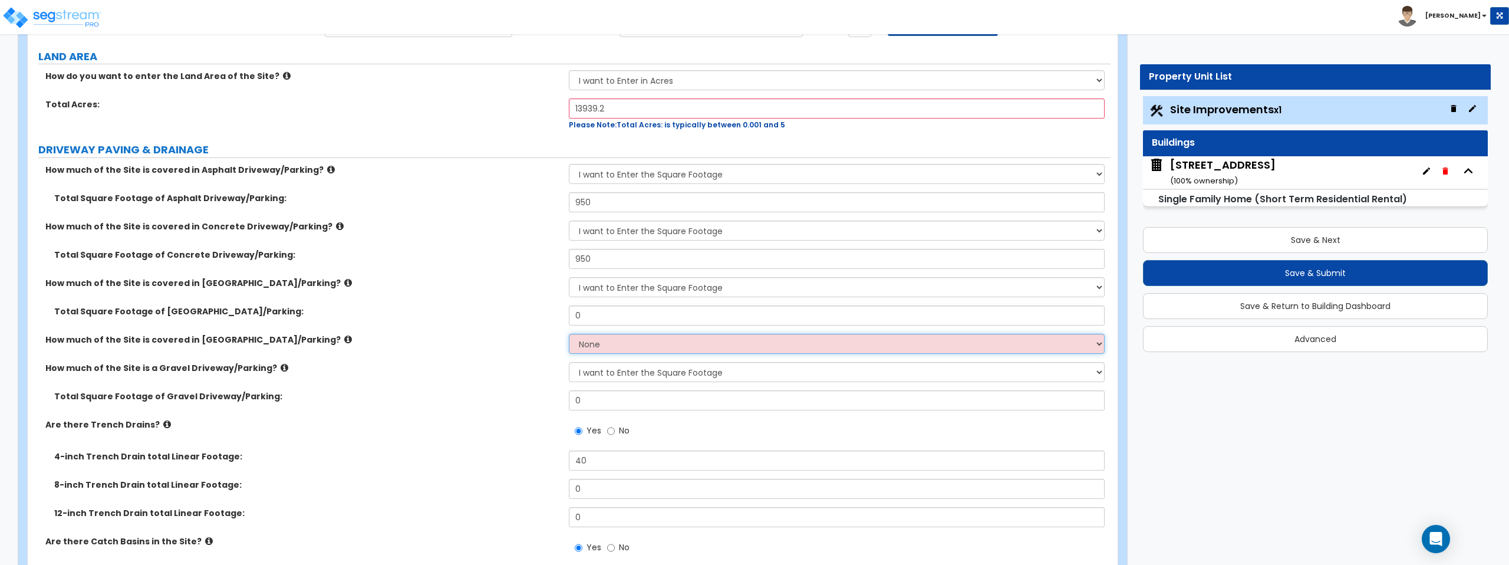
scroll to position [124, 0]
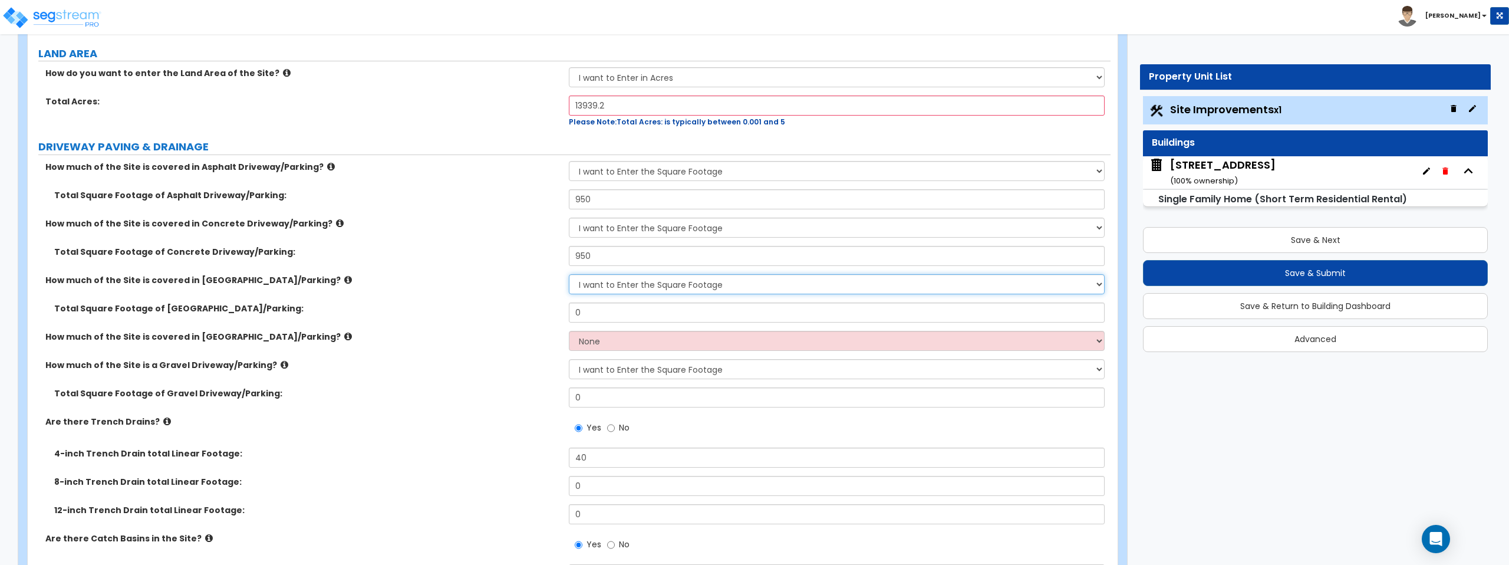
click at [692, 290] on select "None I want to Enter an Approximate Percentage I want to Enter the Square Foota…" at bounding box center [836, 284] width 535 height 20
select select "0"
click at [569, 274] on select "None I want to Enter an Approximate Percentage I want to Enter the Square Foota…" at bounding box center [836, 284] width 535 height 20
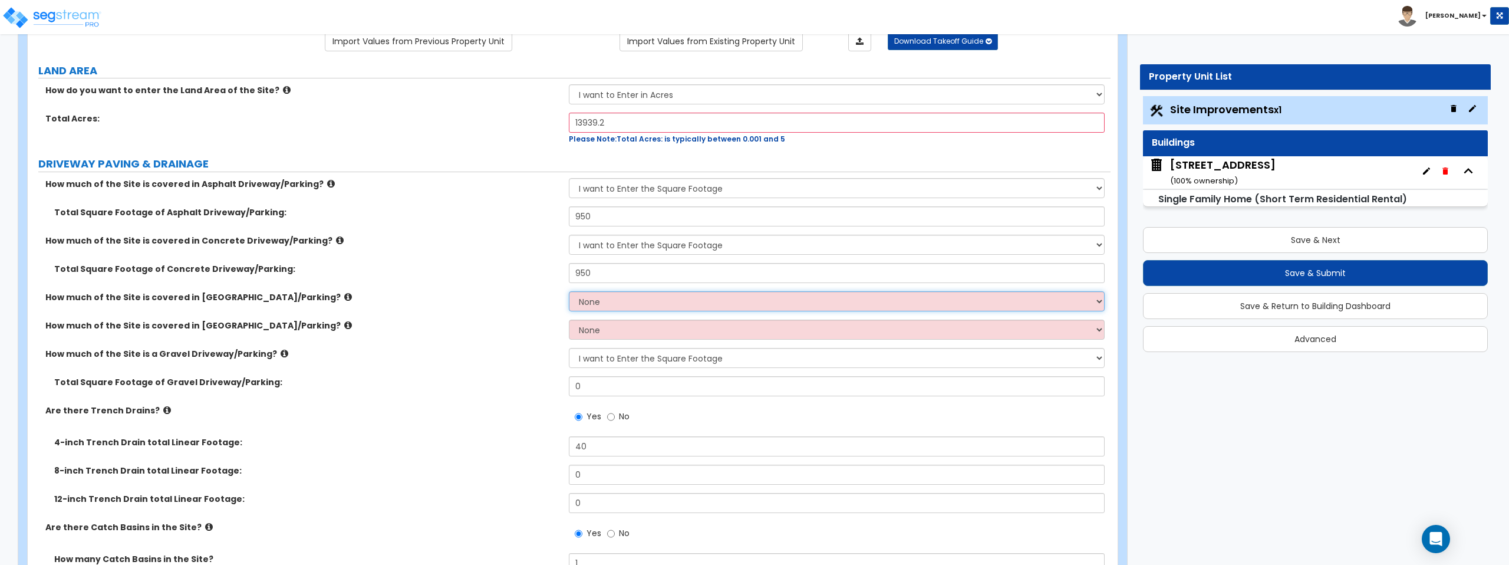
scroll to position [106, 0]
click at [639, 126] on input "13939.2" at bounding box center [836, 123] width 535 height 20
click at [631, 126] on input "13939.2" at bounding box center [836, 123] width 535 height 20
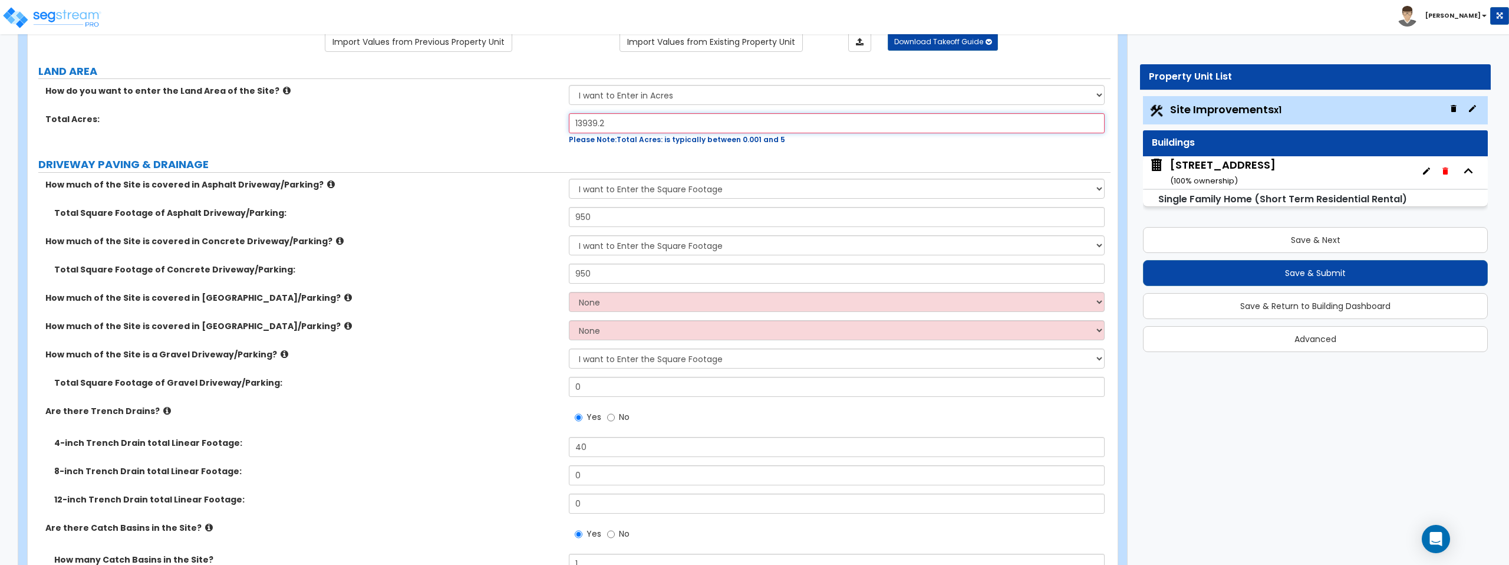
type input "13,939.2"
click at [629, 97] on select "I want to Enter in Acres I want to Enter in Square Feet" at bounding box center [836, 95] width 535 height 20
select select "2"
click at [569, 85] on select "I want to Enter in Acres I want to Enter in Square Feet" at bounding box center [836, 95] width 535 height 20
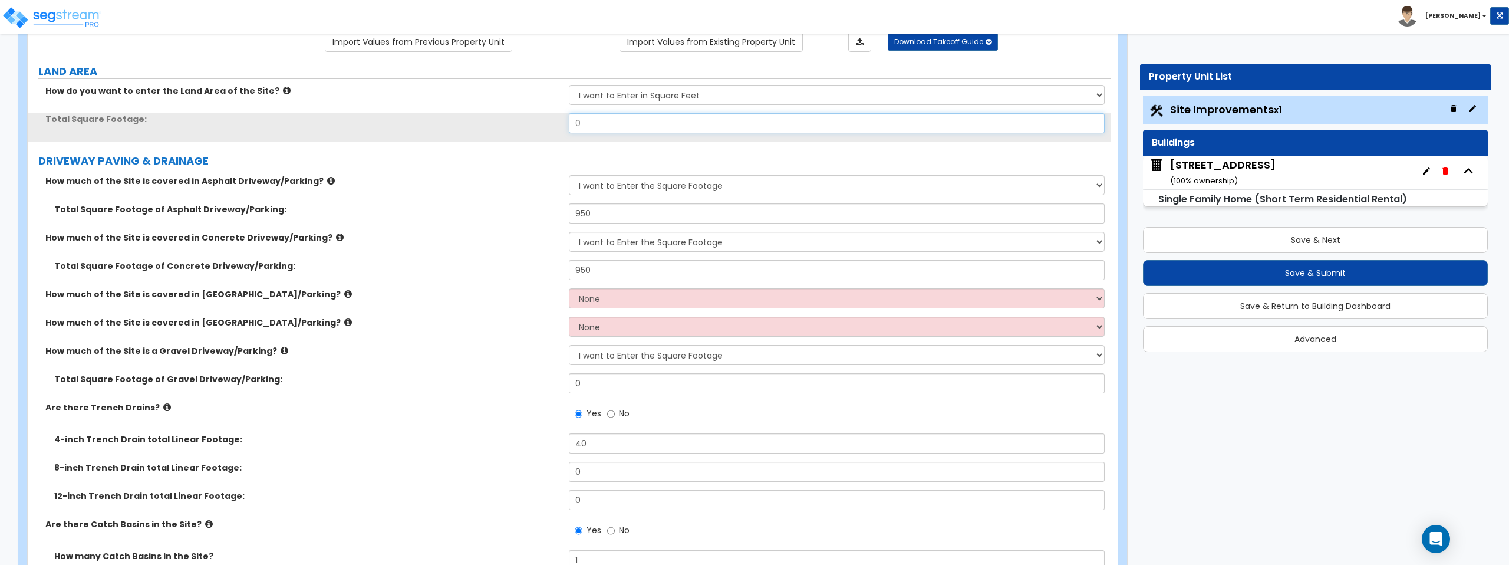
click at [626, 120] on input "0" at bounding box center [836, 123] width 535 height 20
paste input "13939.2"
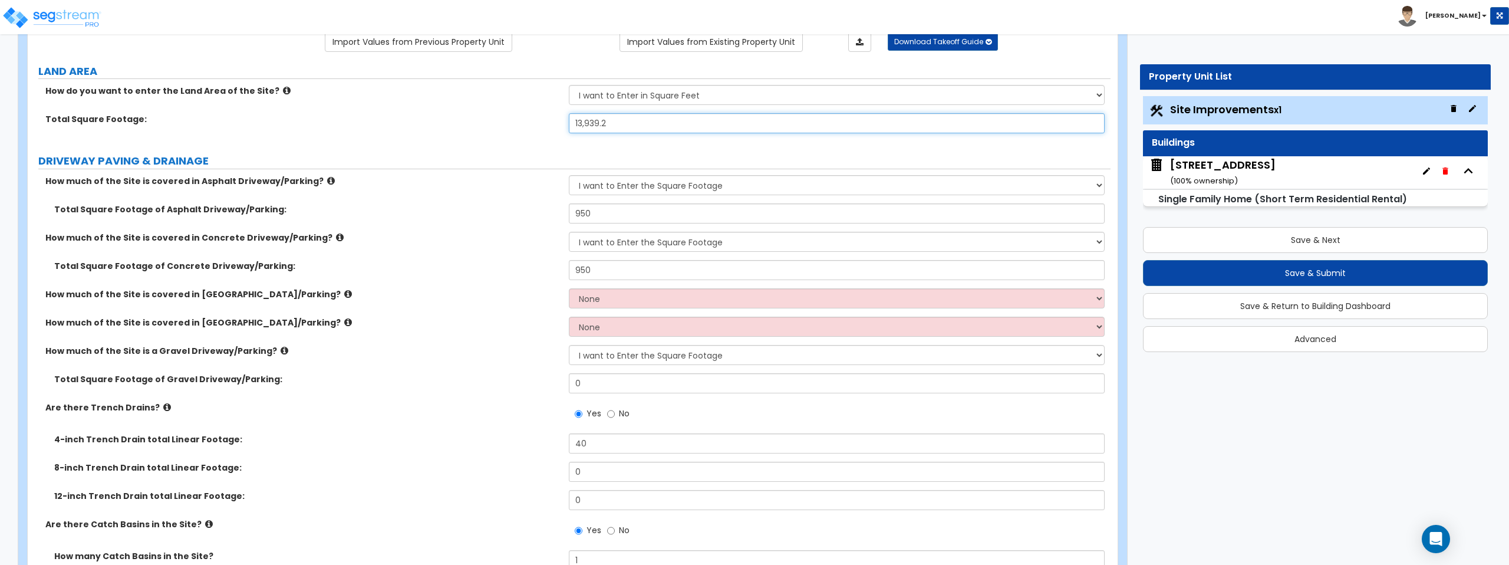
type input "13,939.2"
click at [694, 153] on label "DRIVEWAY PAVING & DRAINAGE" at bounding box center [574, 160] width 1072 height 15
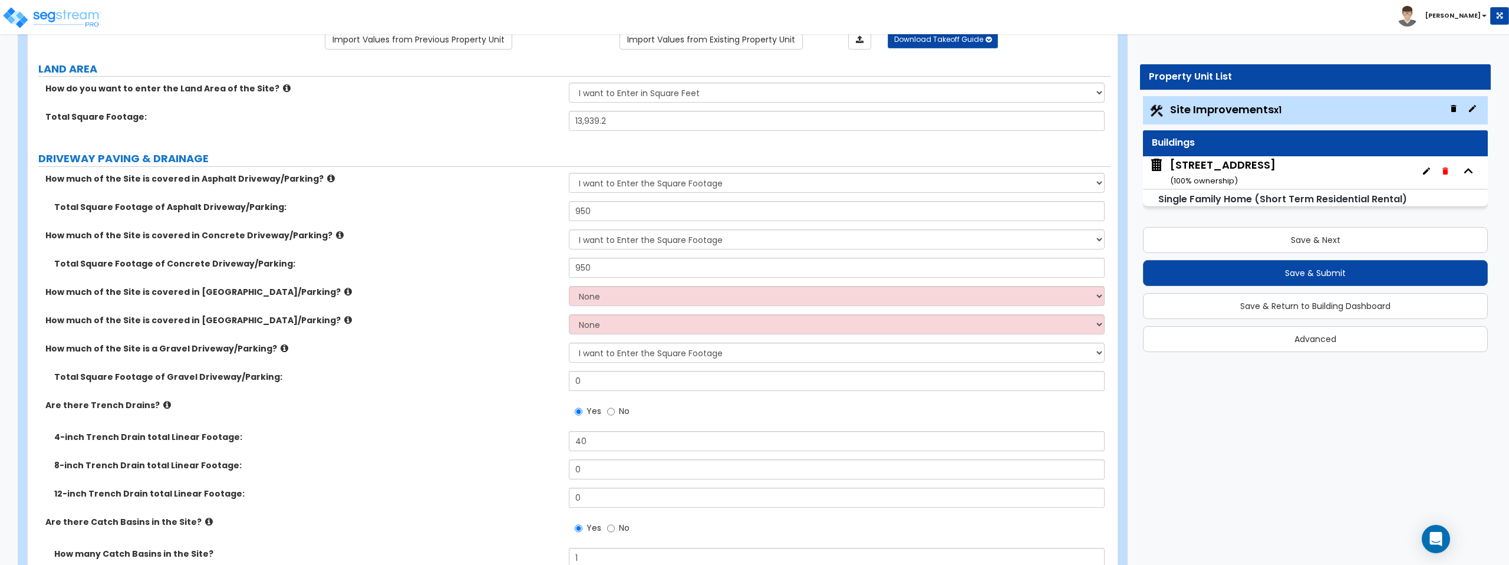
click at [683, 307] on div "How much of the Site is covered in Brick Driveway/Parking? None I want to Enter…" at bounding box center [569, 300] width 1082 height 28
click at [682, 299] on select "None I want to Enter an Approximate Percentage I want to Enter the Square Foota…" at bounding box center [836, 296] width 535 height 20
select select "2"
click at [569, 286] on select "None I want to Enter an Approximate Percentage I want to Enter the Square Foota…" at bounding box center [836, 296] width 535 height 20
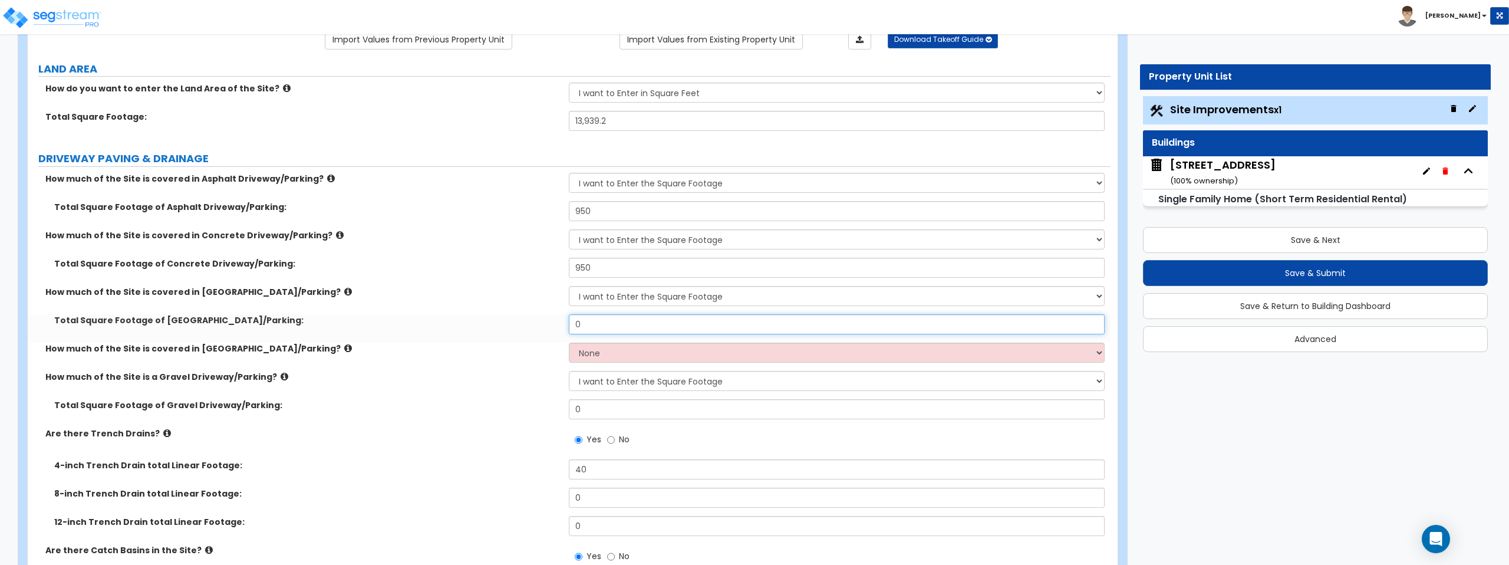
click at [669, 326] on input "0" at bounding box center [836, 324] width 535 height 20
type input "00"
click at [664, 355] on select "None I want to Enter an Approximate Percentage I want to Enter the Square Foota…" at bounding box center [836, 352] width 535 height 20
select select "2"
click at [569, 342] on select "None I want to Enter an Approximate Percentage I want to Enter the Square Foota…" at bounding box center [836, 352] width 535 height 20
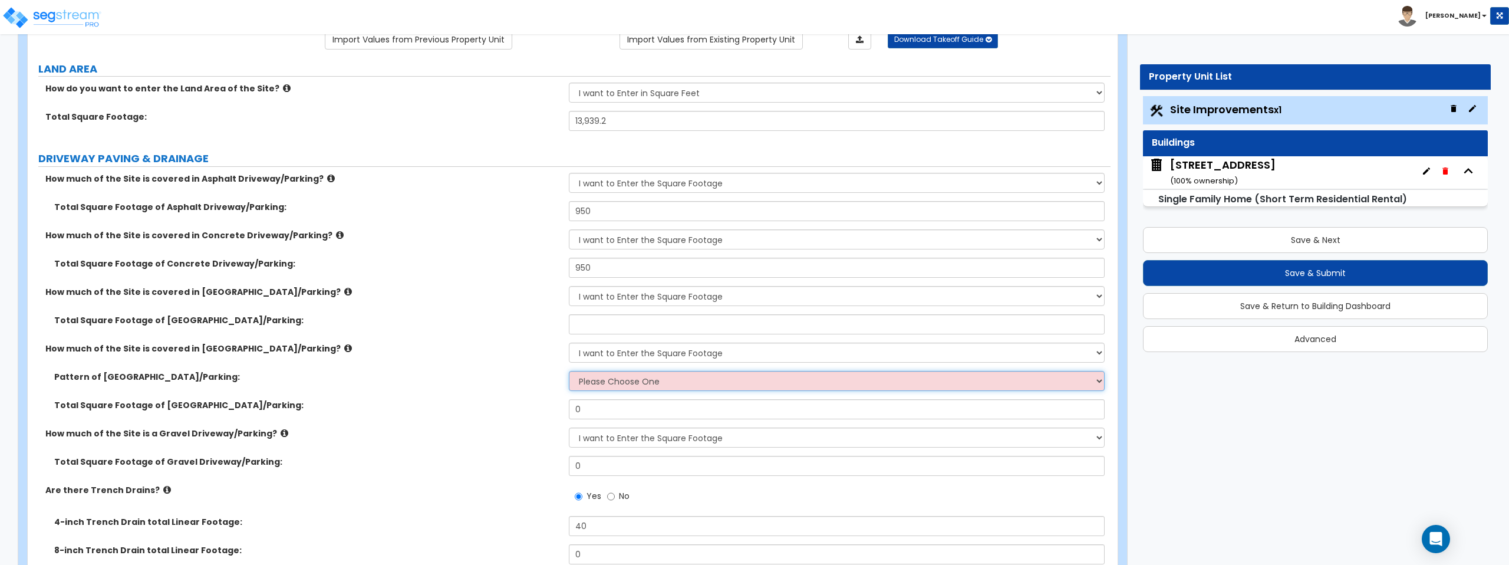
click at [672, 382] on select "Please Choose One Irregular Rectangular" at bounding box center [836, 381] width 535 height 20
select select "2"
click at [569, 371] on select "Please Choose One Irregular Rectangular" at bounding box center [836, 381] width 535 height 20
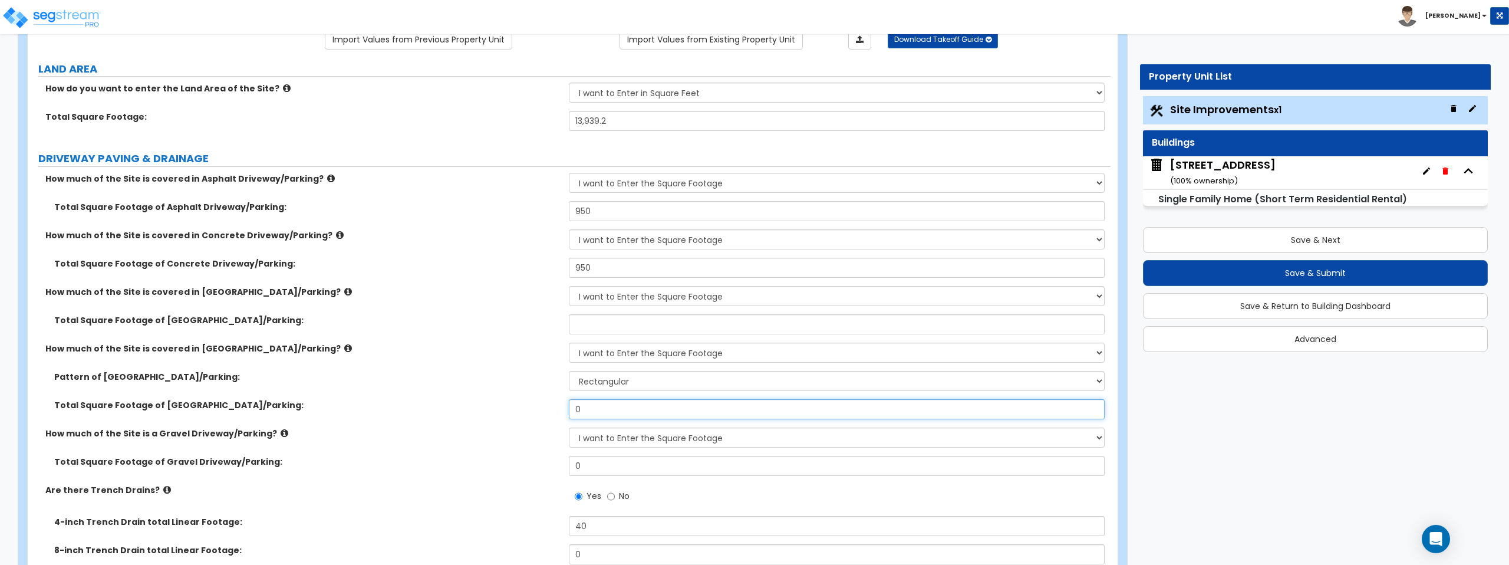
click at [665, 412] on input "0" at bounding box center [836, 409] width 535 height 20
type input "00"
click at [655, 412] on input "text" at bounding box center [836, 409] width 535 height 20
type input "0"
click at [646, 326] on input "text" at bounding box center [836, 324] width 535 height 20
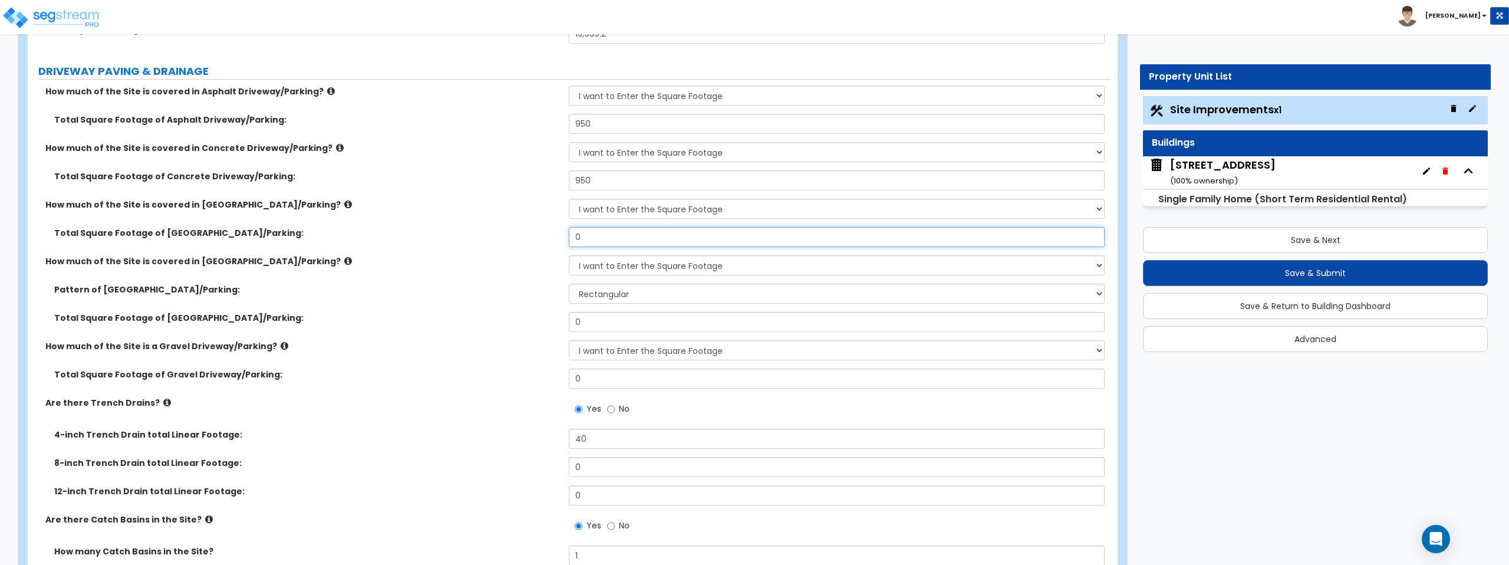
scroll to position [245, 0]
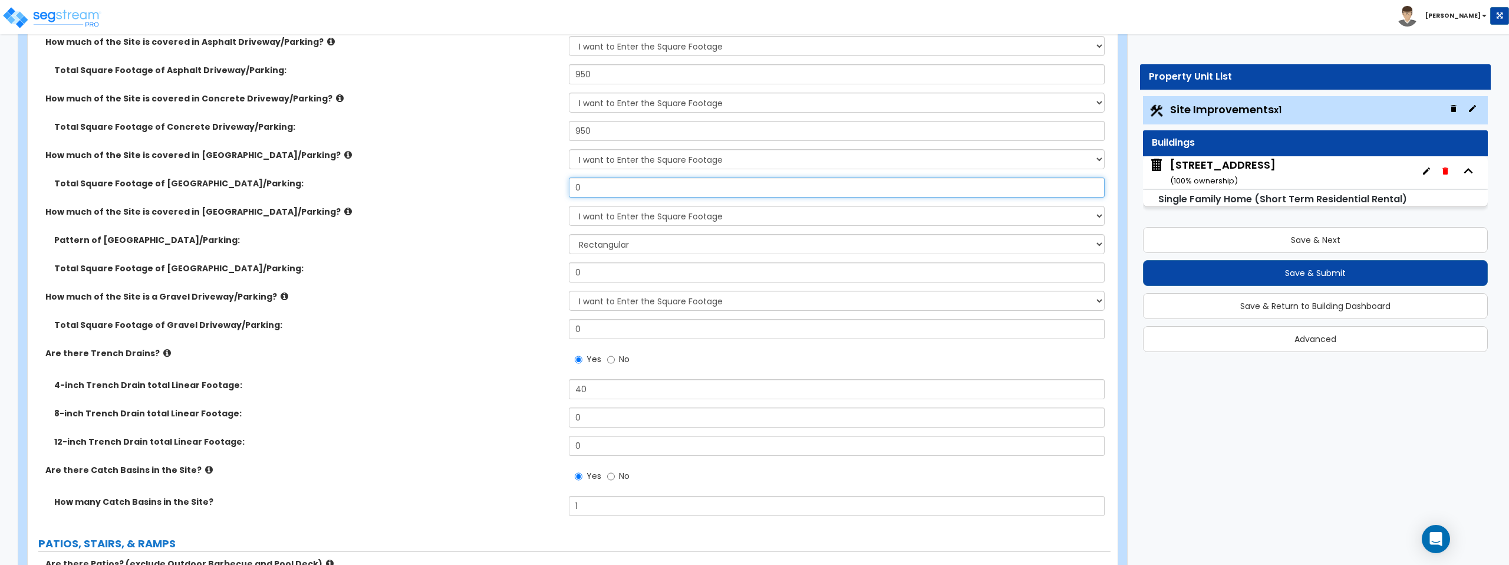
type input "0"
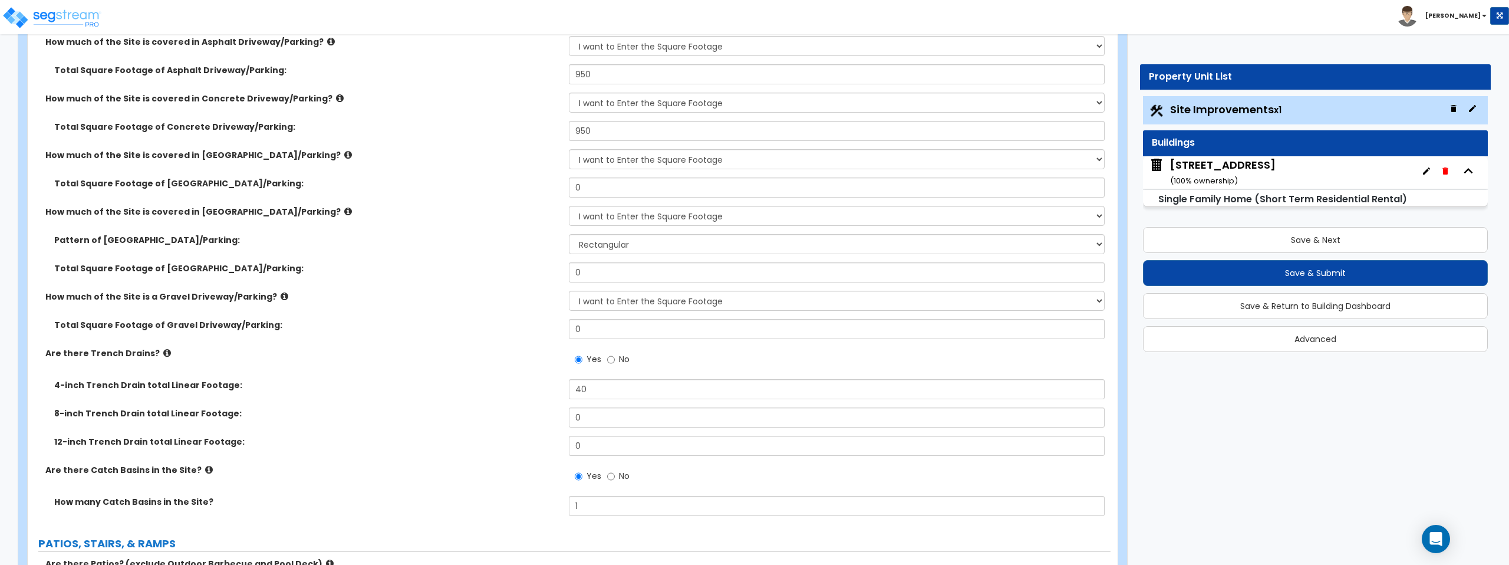
click at [683, 346] on div "Total Square Footage of Gravel Driveway/Parking: 0" at bounding box center [569, 333] width 1082 height 28
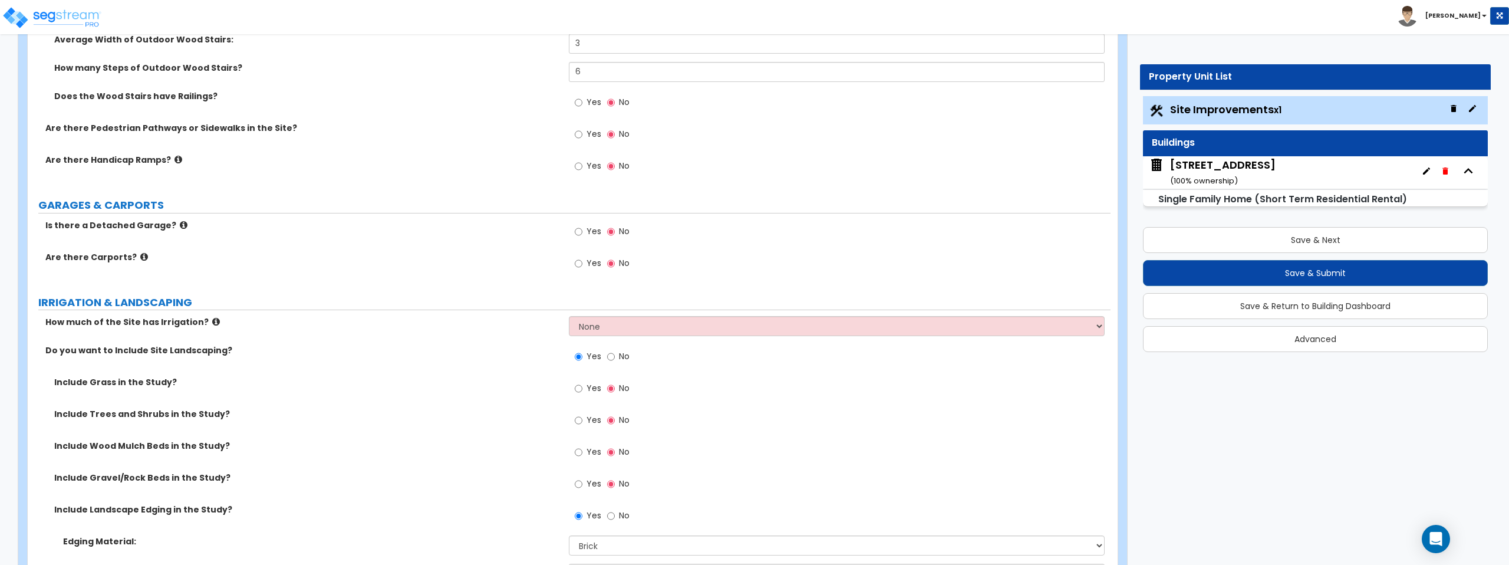
scroll to position [1099, 0]
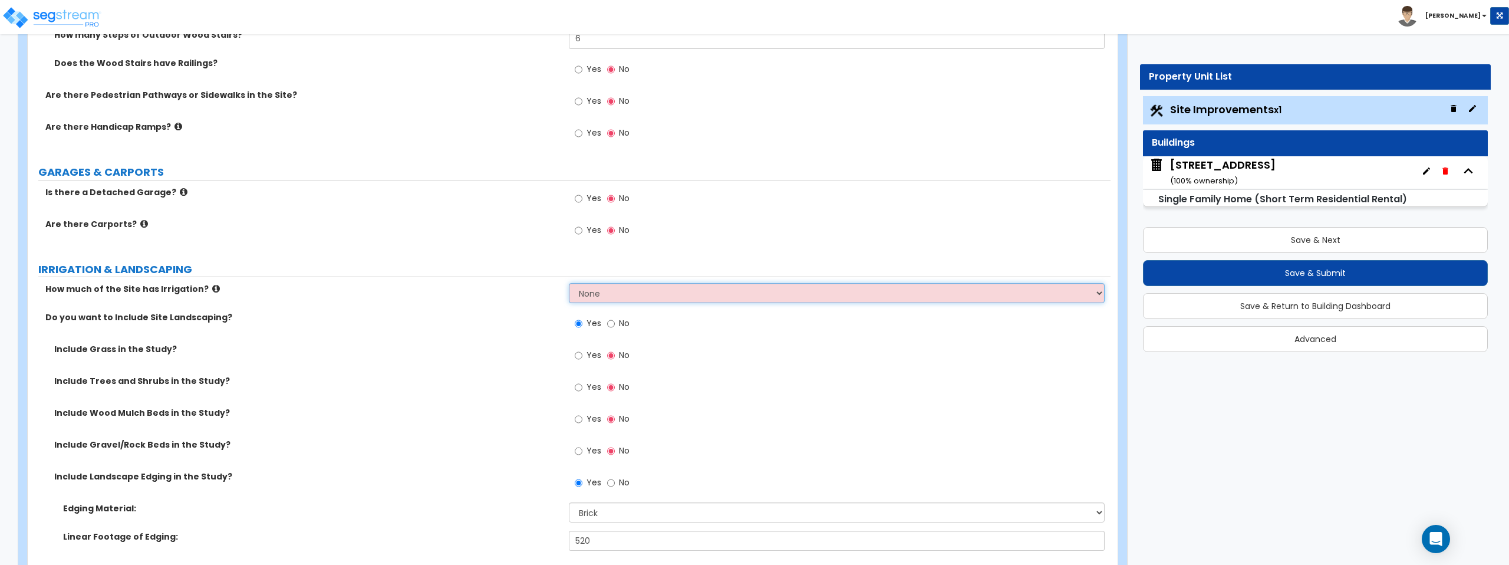
click at [617, 290] on select "None I want to Enter an Approximate Percentage I want to Enter the Square Foota…" at bounding box center [836, 293] width 535 height 20
click at [569, 283] on select "None I want to Enter an Approximate Percentage I want to Enter the Square Foota…" at bounding box center [836, 293] width 535 height 20
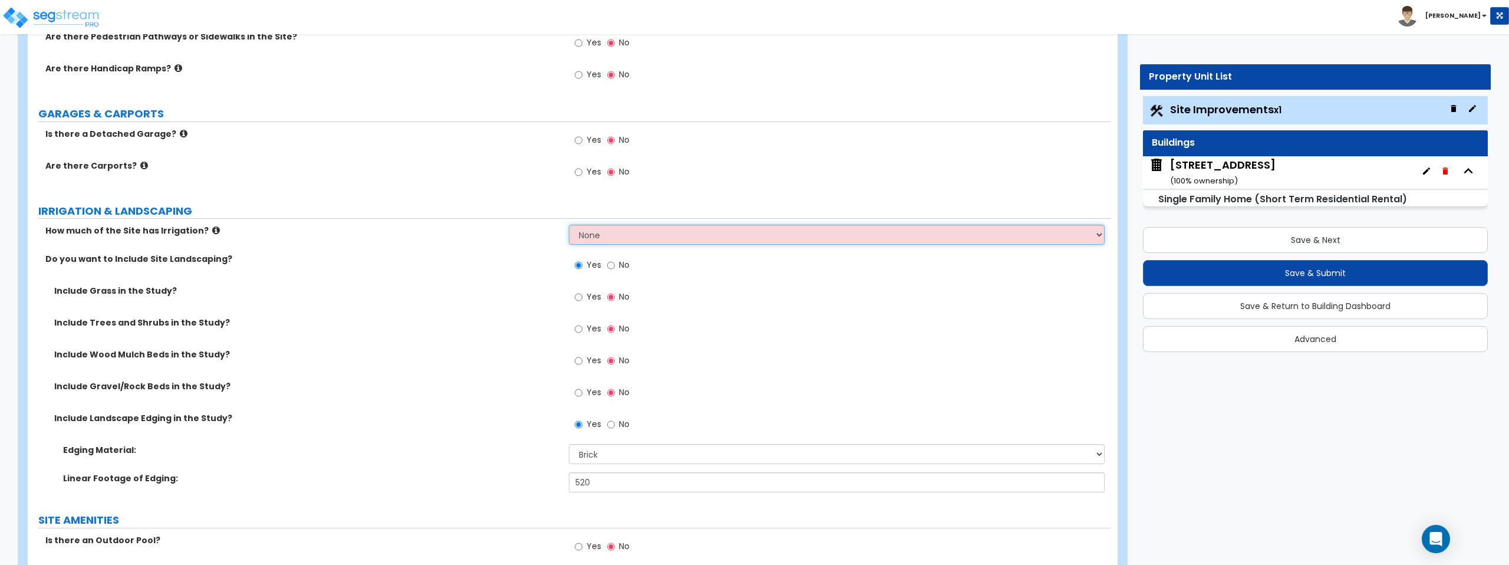
scroll to position [1166, 0]
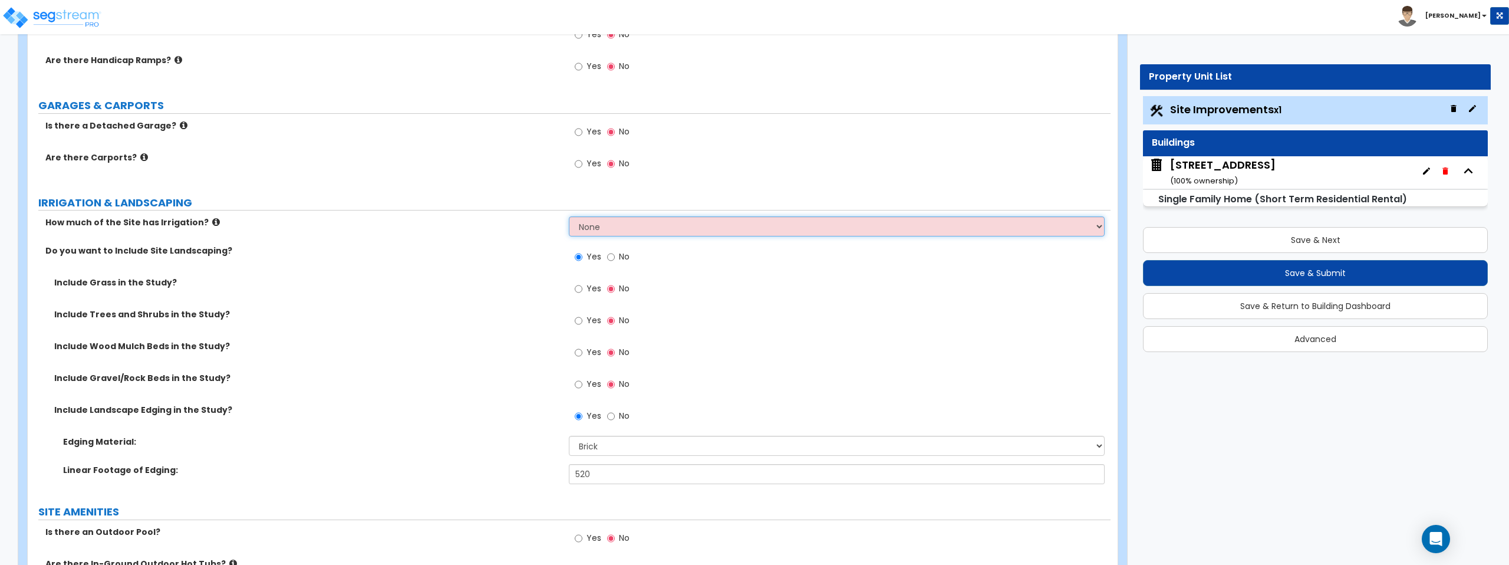
click at [698, 230] on select "None I want to Enter an Approximate Percentage I want to Enter the Square Foota…" at bounding box center [836, 226] width 535 height 20
select select "2"
click at [569, 216] on select "None I want to Enter an Approximate Percentage I want to Enter the Square Foota…" at bounding box center [836, 226] width 535 height 20
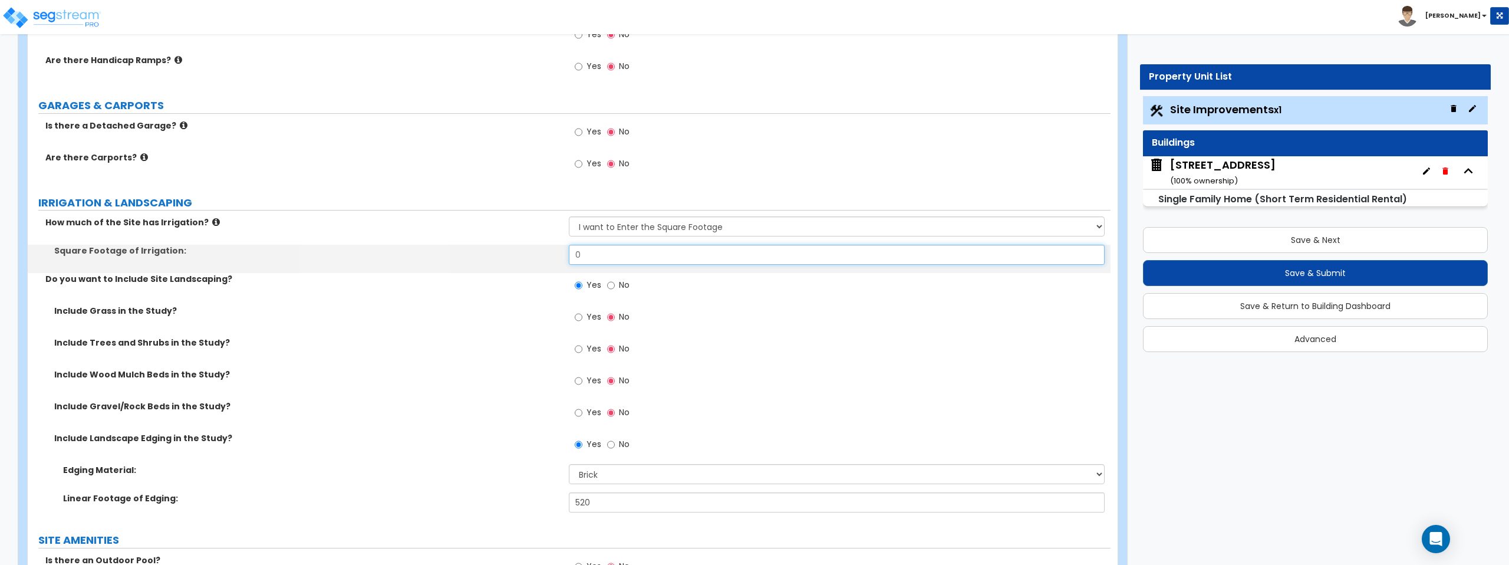
click at [688, 253] on input "0" at bounding box center [836, 255] width 535 height 20
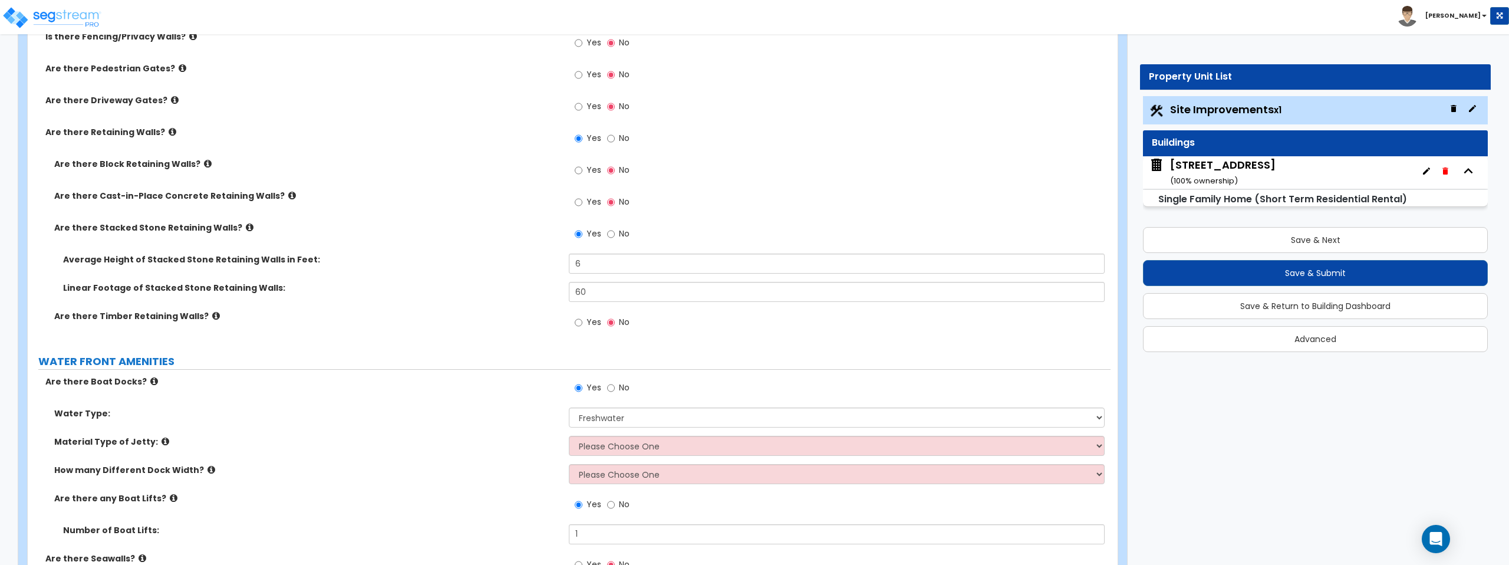
scroll to position [2306, 0]
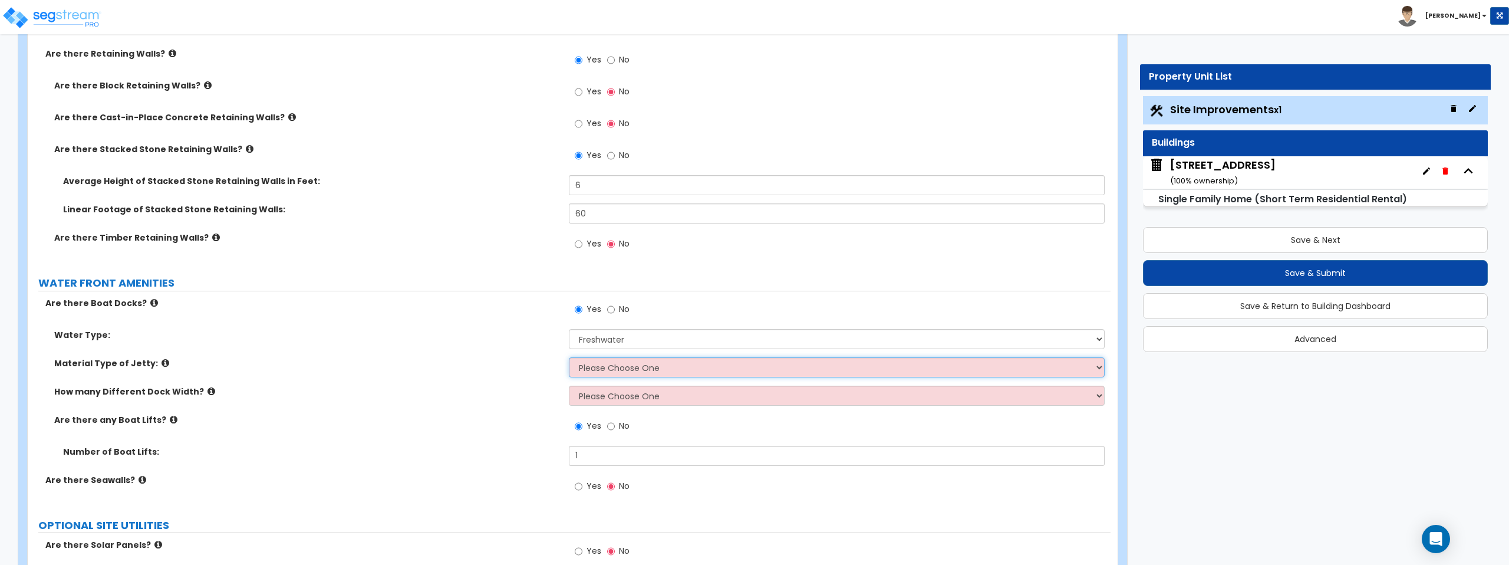
click at [625, 371] on select "Please Choose One Galvanized Steel Frame and Wood Deck Treated Wood Frame and W…" at bounding box center [836, 367] width 535 height 20
click at [161, 364] on icon at bounding box center [165, 362] width 8 height 9
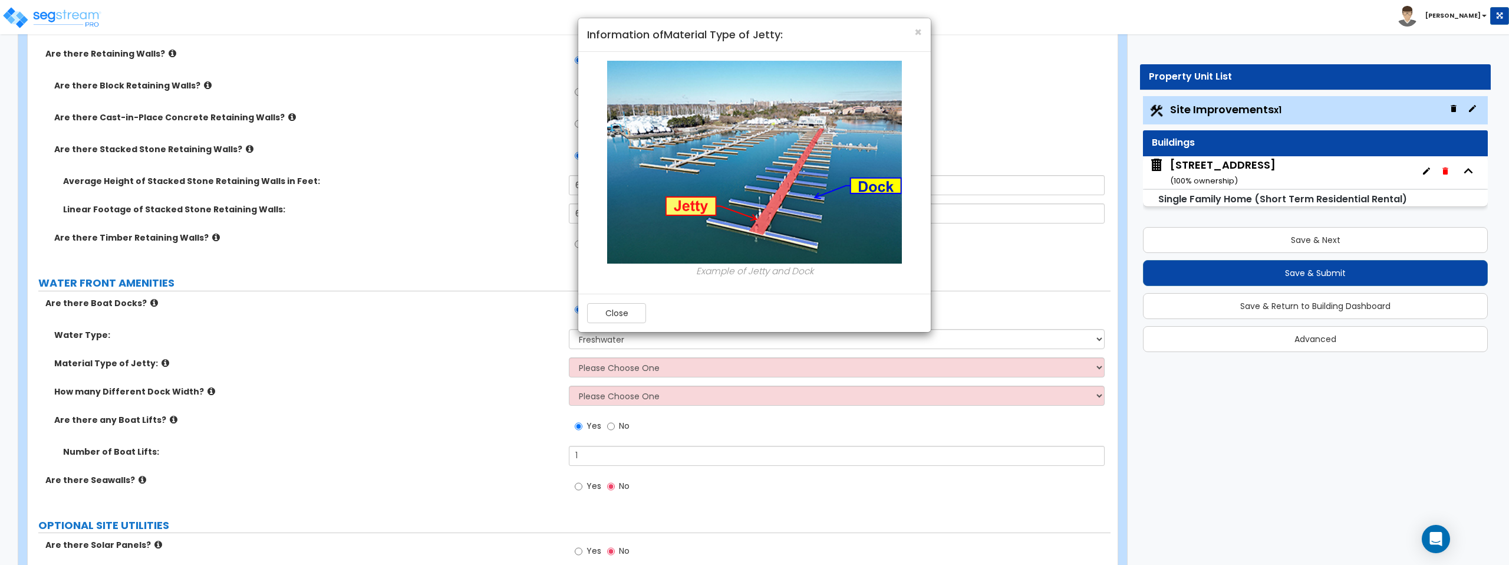
click at [154, 364] on div "× Information of Material Type of Jetty: Example of Jetty and Dock Close" at bounding box center [754, 282] width 1509 height 565
click at [532, 362] on div "× Information of Material Type of Jetty: Example of Jetty and Dock Close" at bounding box center [754, 282] width 1509 height 565
click at [622, 369] on div "× Information of Material Type of Jetty: Example of Jetty and Dock Close" at bounding box center [754, 282] width 1509 height 565
click at [615, 316] on button "Close" at bounding box center [616, 313] width 59 height 20
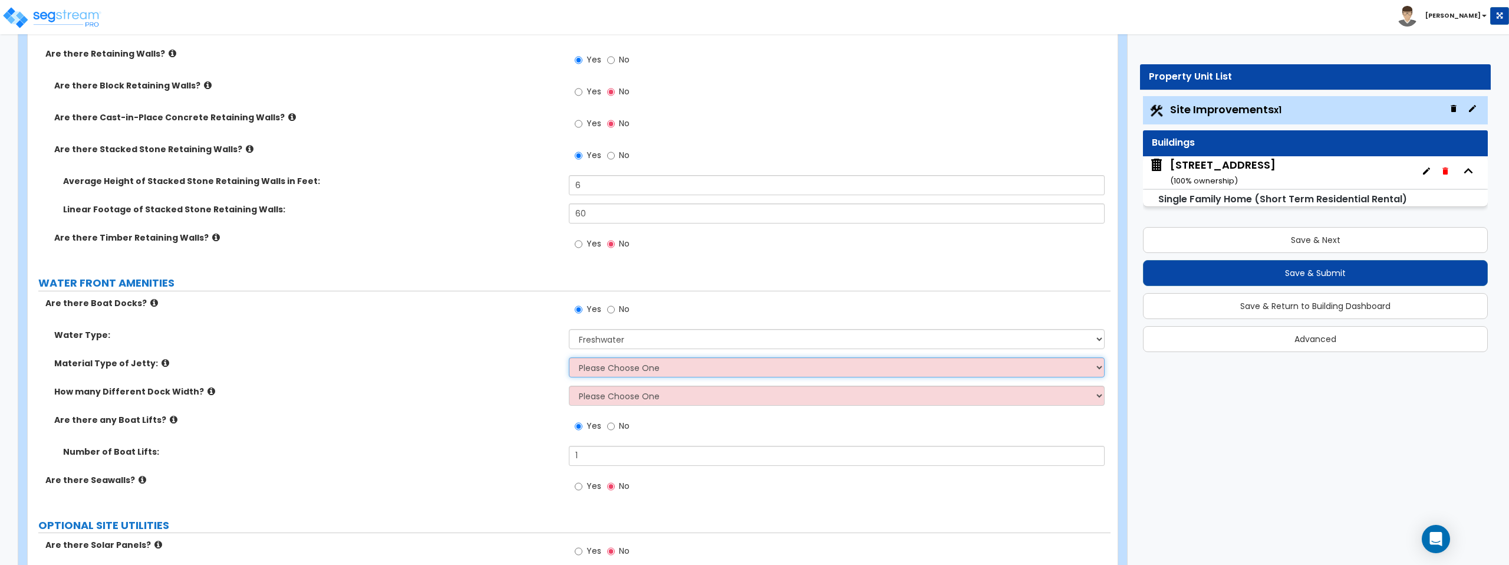
click at [607, 365] on select "Please Choose One Galvanized Steel Frame and Wood Deck Treated Wood Frame and W…" at bounding box center [836, 367] width 535 height 20
select select "2"
click at [569, 357] on select "Please Choose One Galvanized Steel Frame and Wood Deck Treated Wood Frame and W…" at bounding box center [836, 367] width 535 height 20
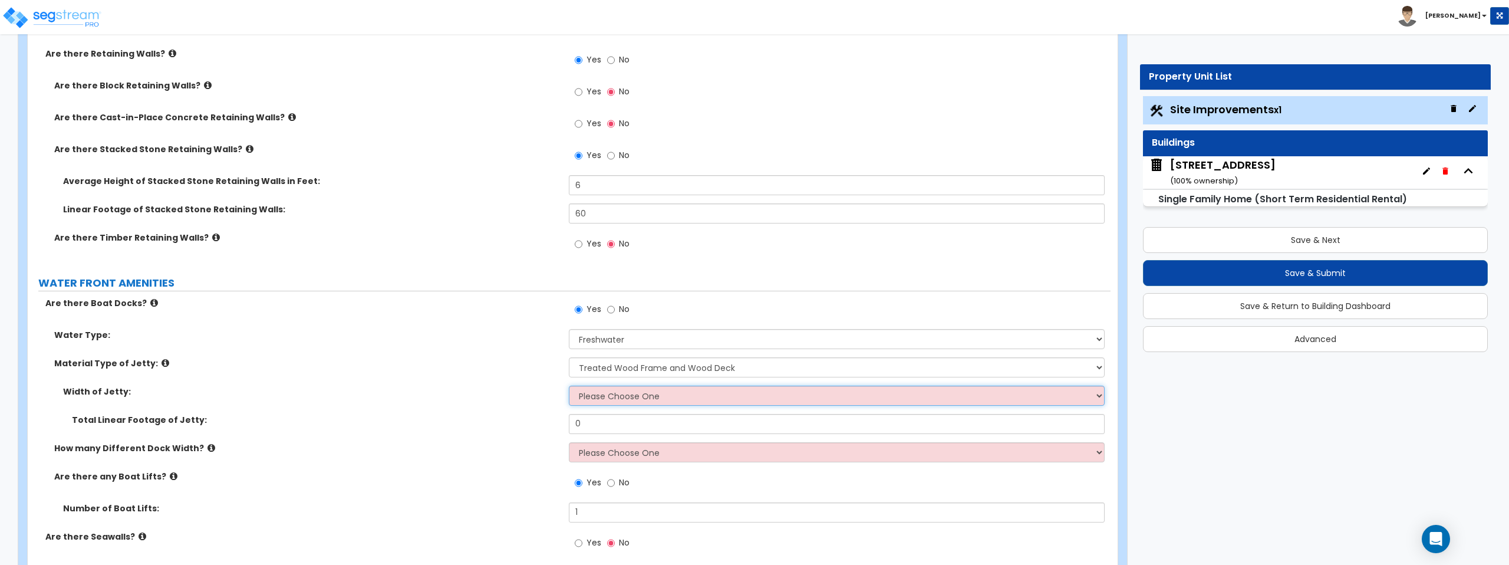
click at [622, 395] on select "Please Choose One 3 feet 6 feet 8 feet 10 feet" at bounding box center [836, 395] width 535 height 20
click at [569, 385] on select "Please Choose One 3 feet 6 feet 8 feet 10 feet" at bounding box center [836, 395] width 535 height 20
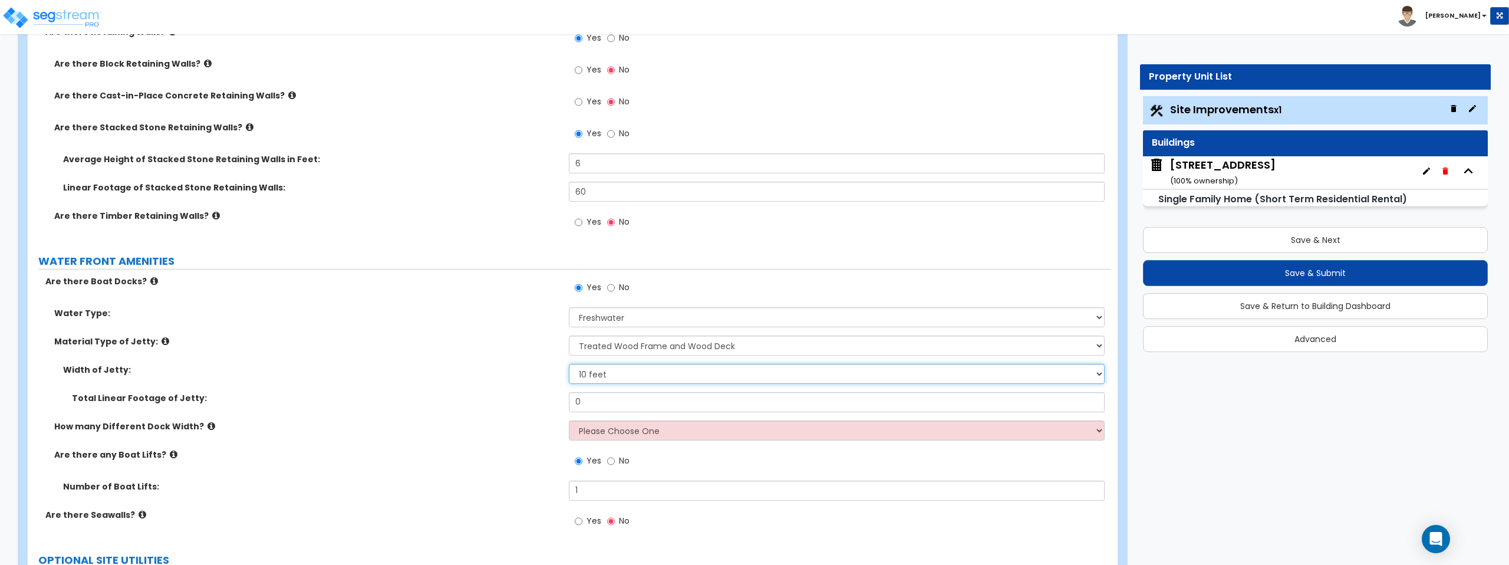
scroll to position [2329, 0]
click at [161, 341] on icon at bounding box center [165, 339] width 8 height 9
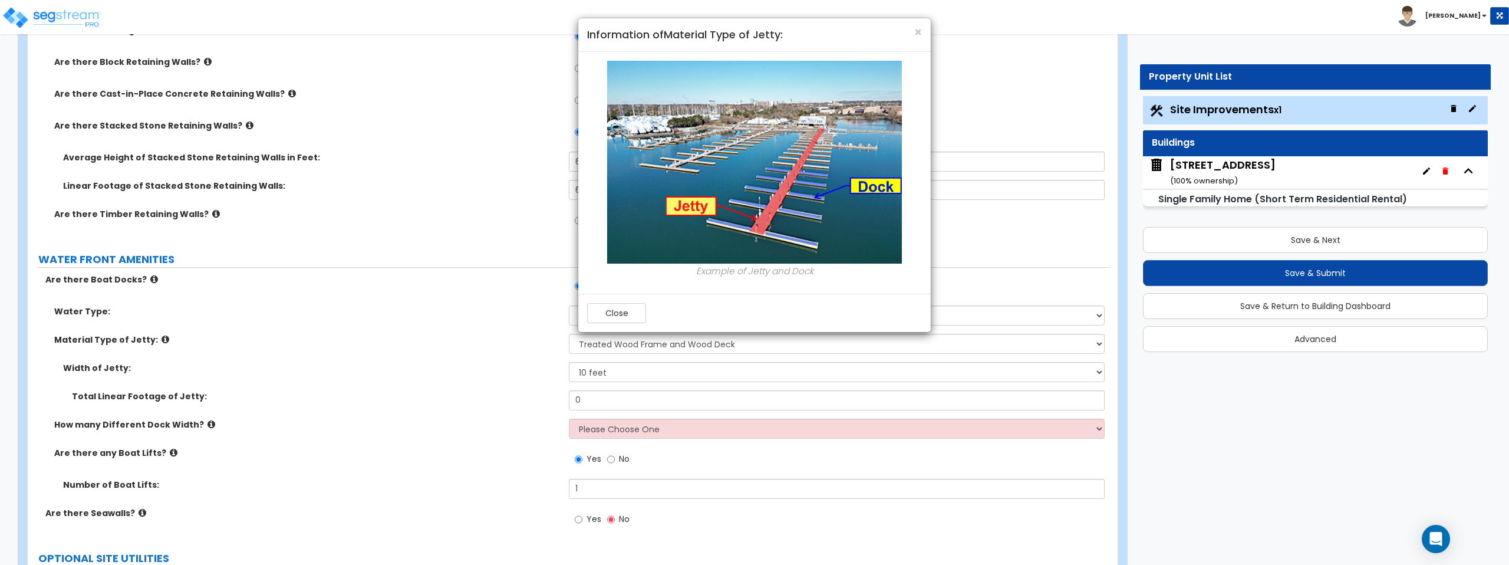
click at [155, 341] on div "× Information of Material Type of Jetty: Example of Jetty and Dock Close" at bounding box center [754, 282] width 1509 height 565
click at [607, 313] on button "Close" at bounding box center [616, 313] width 59 height 20
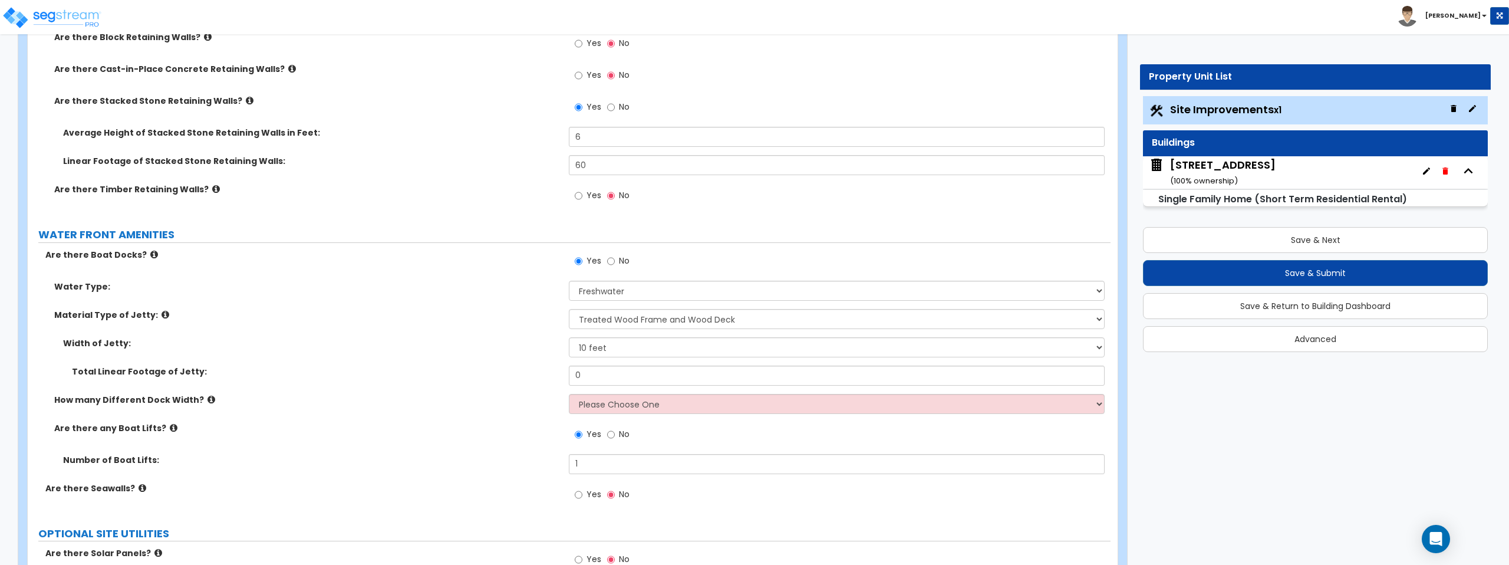
scroll to position [2355, 0]
click at [613, 346] on select "Please Choose One 3 feet 6 feet 8 feet 10 feet" at bounding box center [836, 346] width 535 height 20
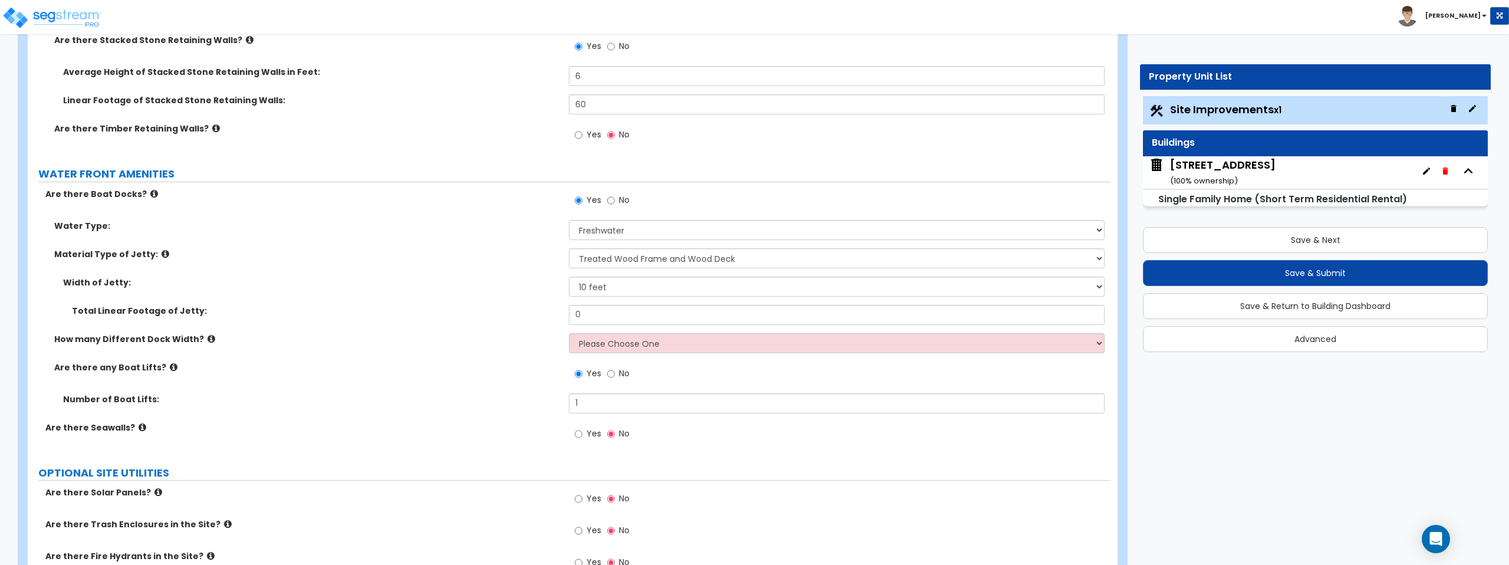
scroll to position [2419, 0]
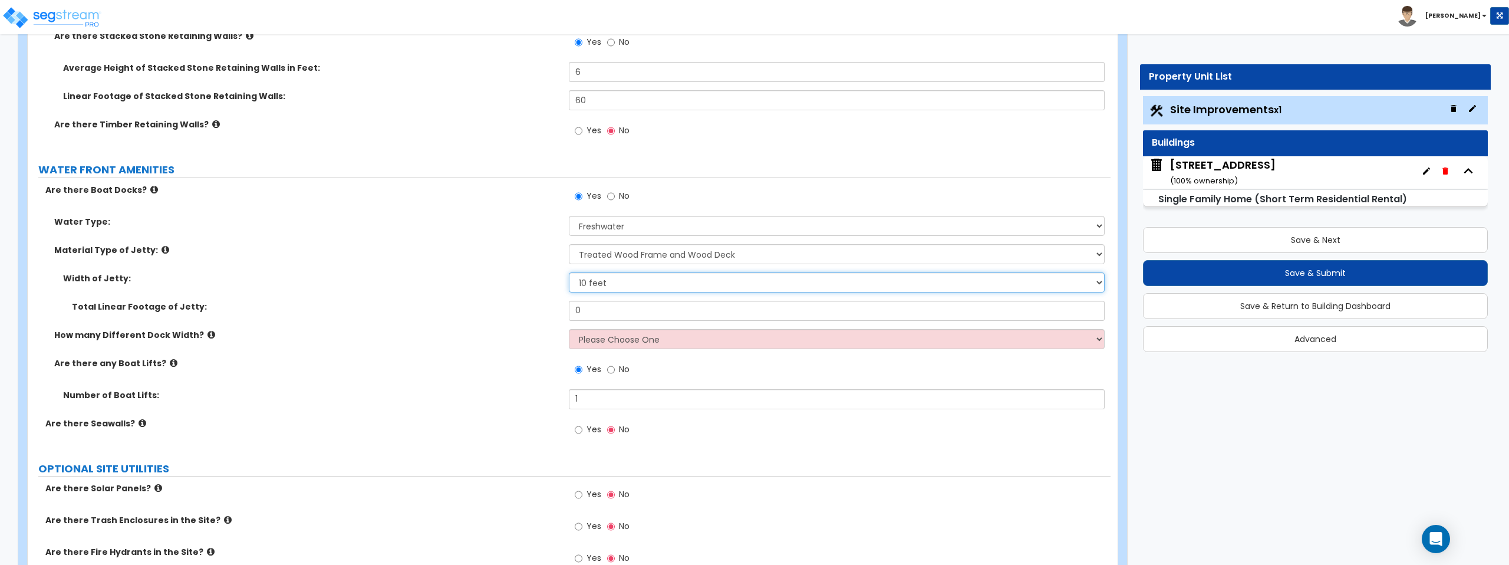
click at [619, 285] on select "Please Choose One 3 feet 6 feet 8 feet 10 feet" at bounding box center [836, 282] width 535 height 20
select select "2"
click at [569, 272] on select "Please Choose One 3 feet 6 feet 8 feet 10 feet" at bounding box center [836, 282] width 535 height 20
click at [594, 317] on input "0" at bounding box center [836, 311] width 535 height 20
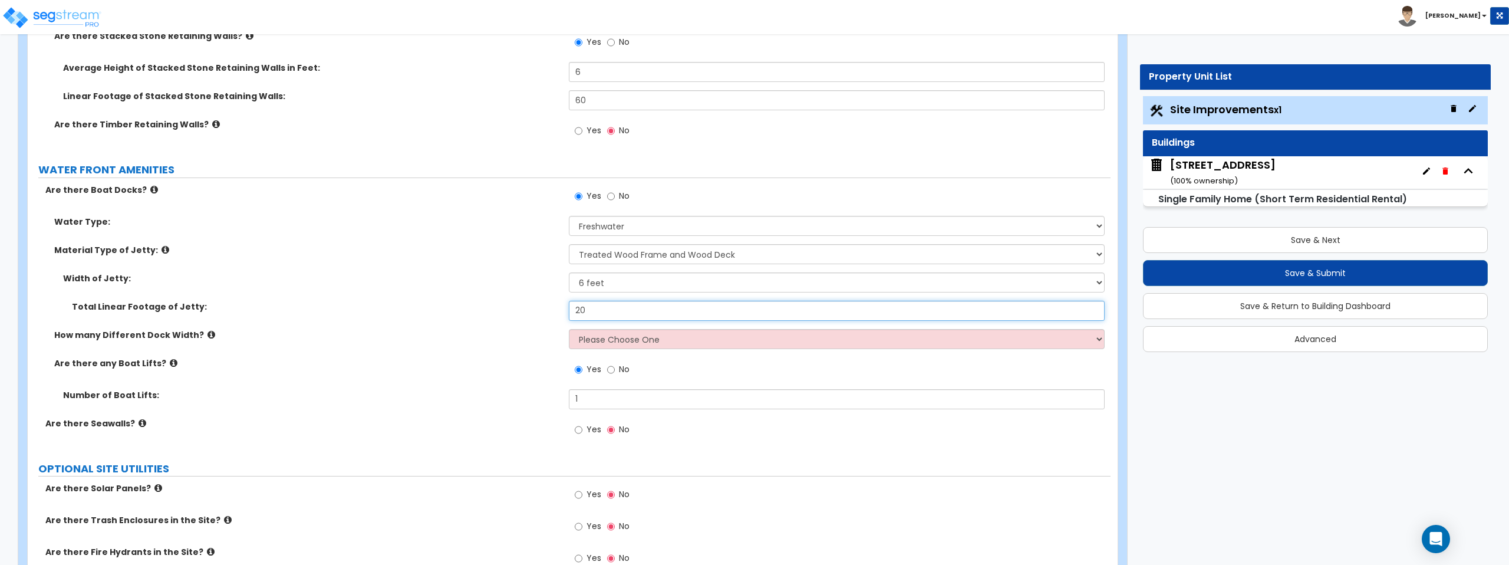
type input "20"
click at [595, 339] on select "Please Choose One 1 2 3" at bounding box center [836, 339] width 535 height 20
click at [569, 329] on select "Please Choose One 1 2 3" at bounding box center [836, 339] width 535 height 20
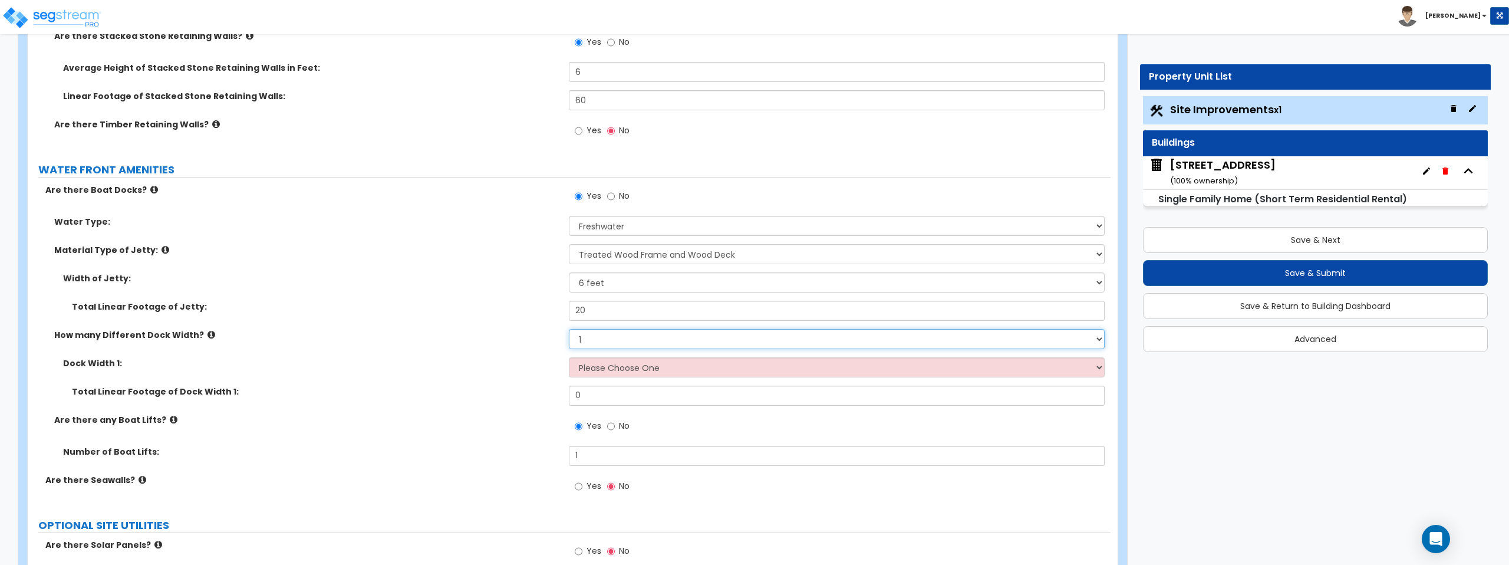
click at [606, 346] on select "Please Choose One 1 2 3" at bounding box center [836, 339] width 535 height 20
select select "2"
click at [569, 329] on select "Please Choose One 1 2 3" at bounding box center [836, 339] width 535 height 20
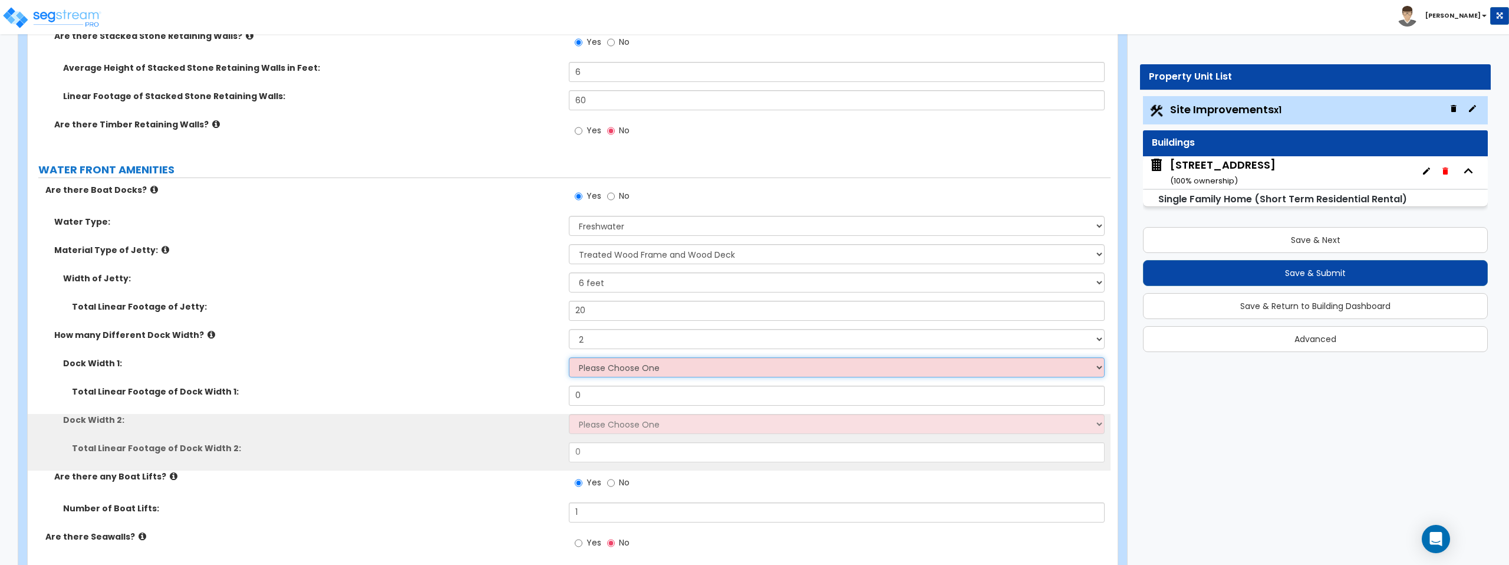
click at [613, 366] on select "Please Choose One 5 feet 6 feet 8 feet" at bounding box center [836, 367] width 535 height 20
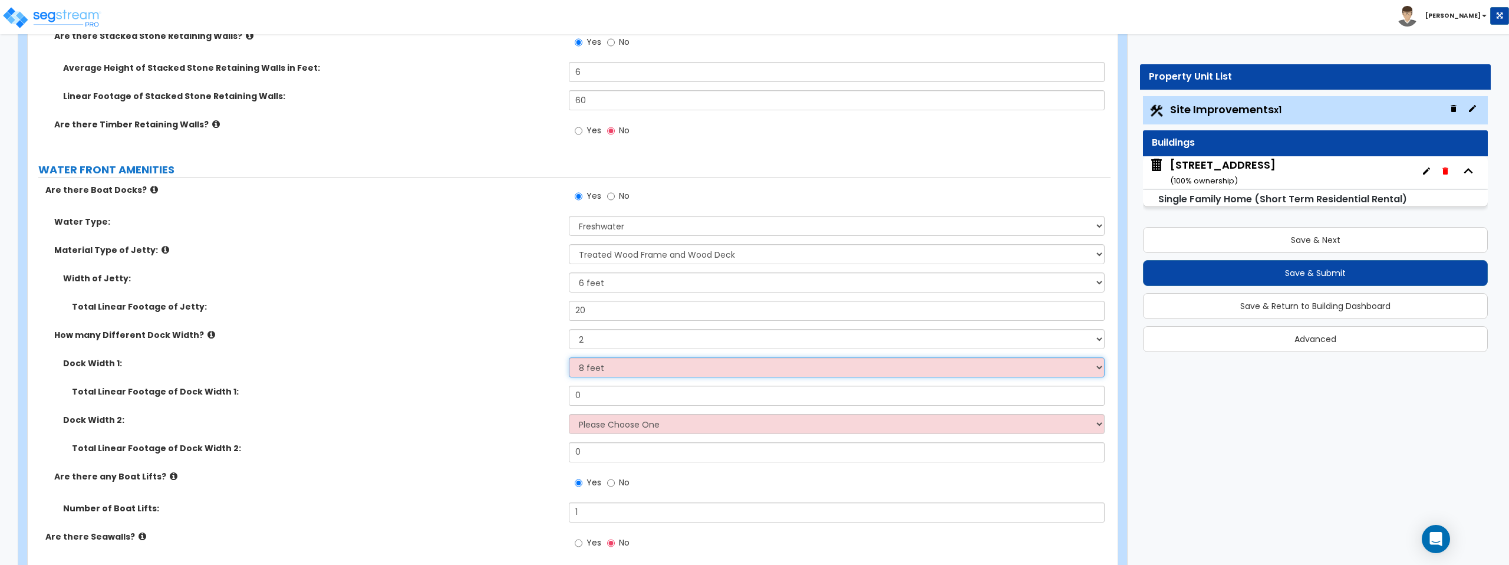
click at [569, 357] on select "Please Choose One 5 feet 6 feet 8 feet" at bounding box center [836, 367] width 535 height 20
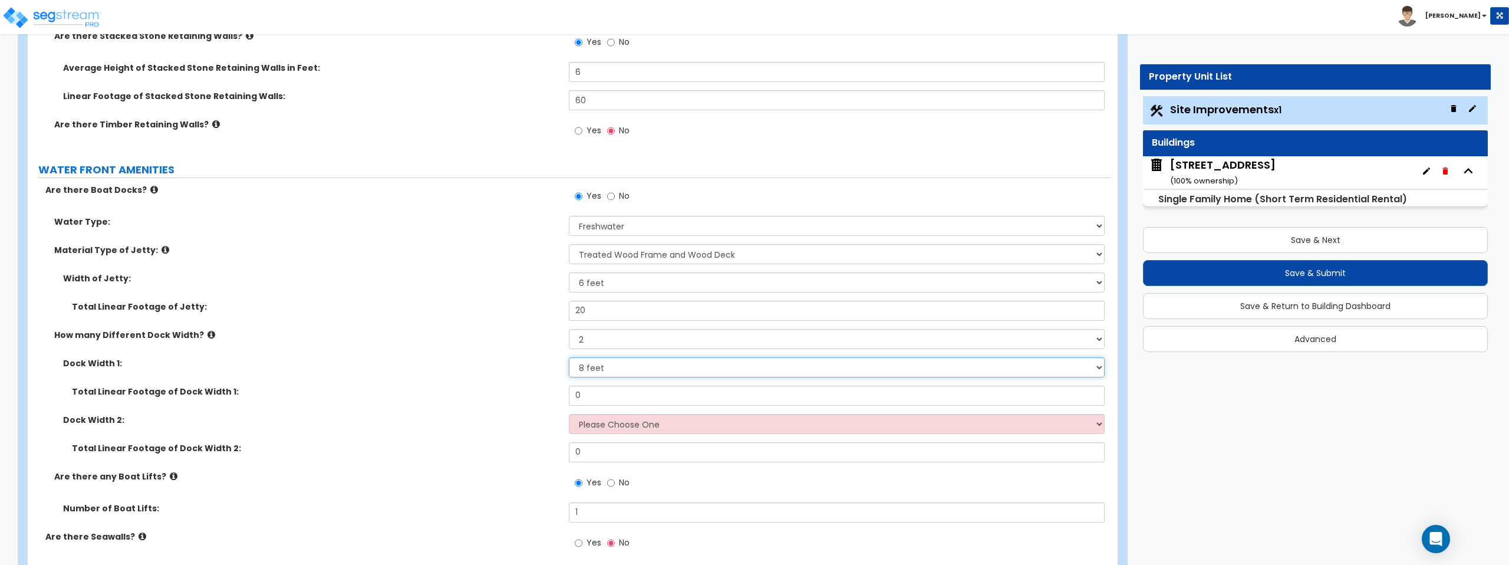
click at [624, 366] on select "Please Choose One 5 feet 6 feet 8 feet" at bounding box center [836, 367] width 535 height 20
select select "1"
click at [569, 357] on select "Please Choose One 5 feet 6 feet 8 feet" at bounding box center [836, 367] width 535 height 20
click at [616, 394] on input "0" at bounding box center [836, 395] width 535 height 20
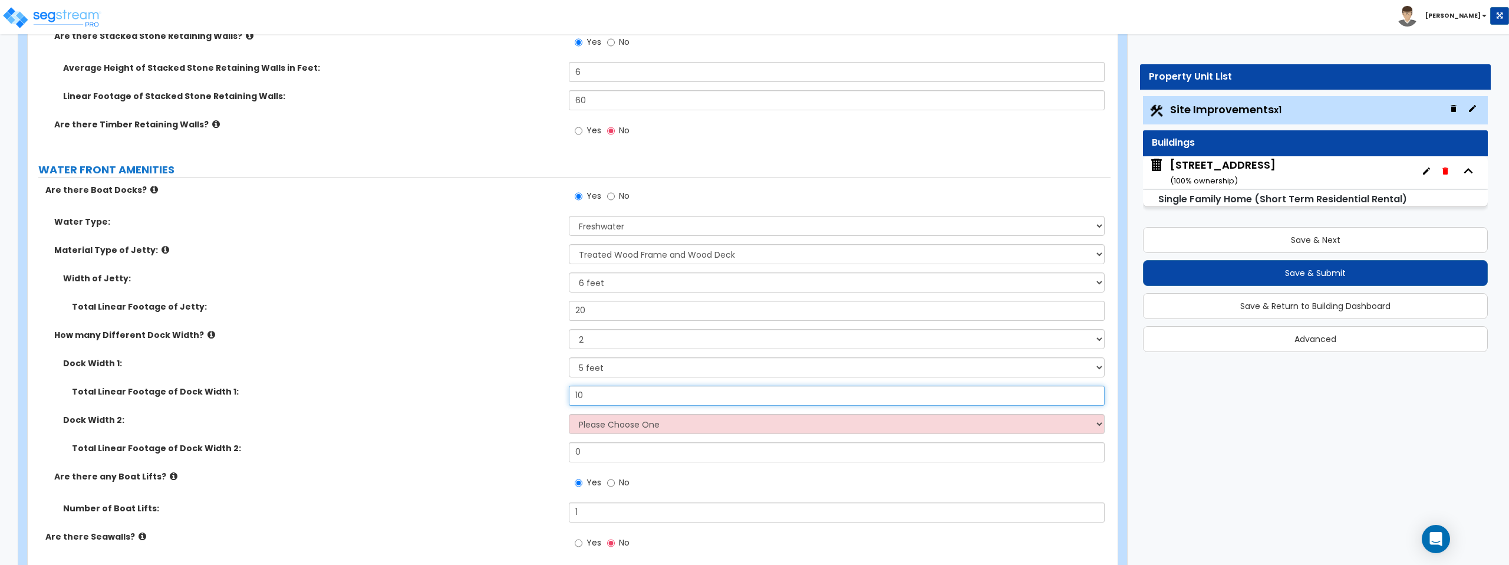
type input "10"
click at [613, 427] on select "Please Choose One 5 feet 6 feet 8 feet" at bounding box center [836, 424] width 535 height 20
select select "1"
click at [569, 414] on select "Please Choose One 5 feet 6 feet 8 feet" at bounding box center [836, 424] width 535 height 20
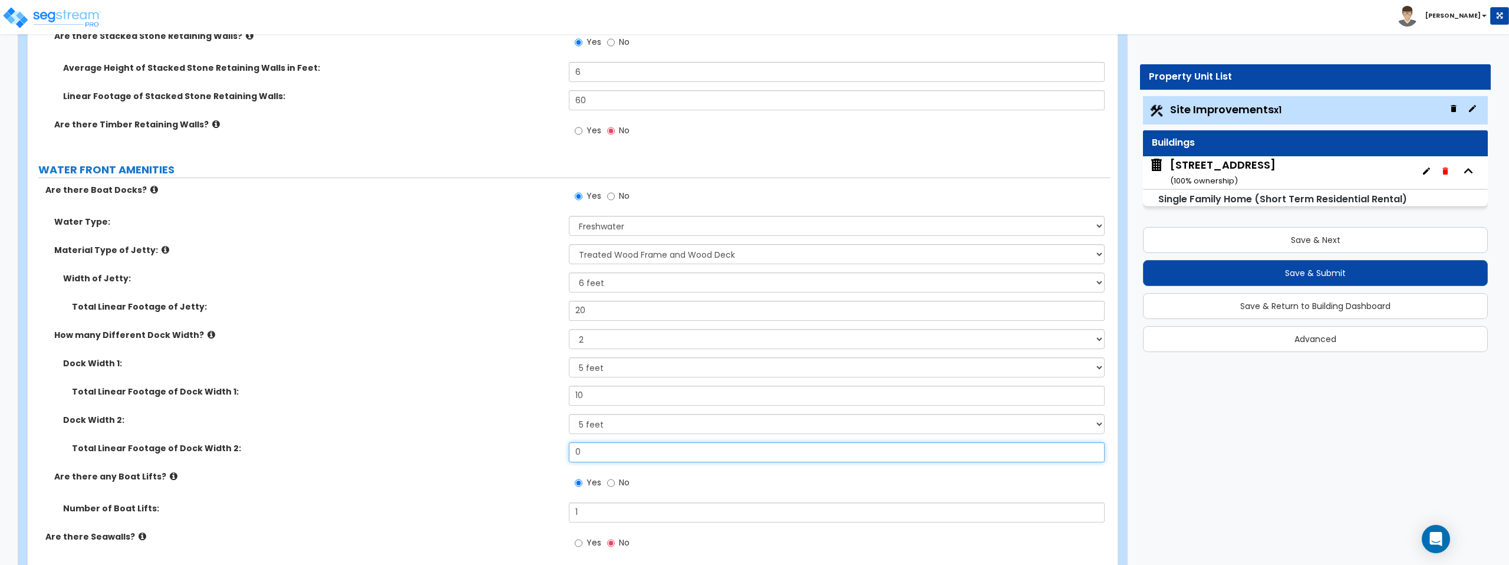
click at [608, 451] on input "0" at bounding box center [836, 452] width 535 height 20
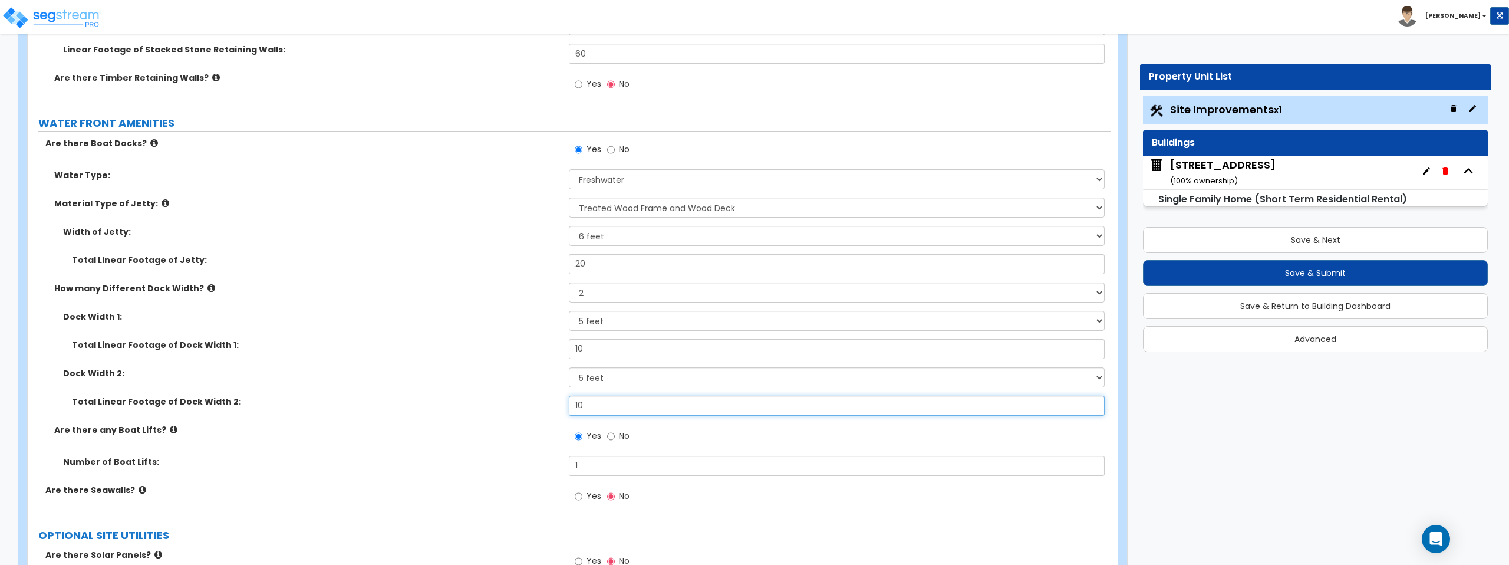
scroll to position [2467, 0]
type input "10"
click at [603, 264] on input "20" at bounding box center [836, 262] width 535 height 20
type input "40"
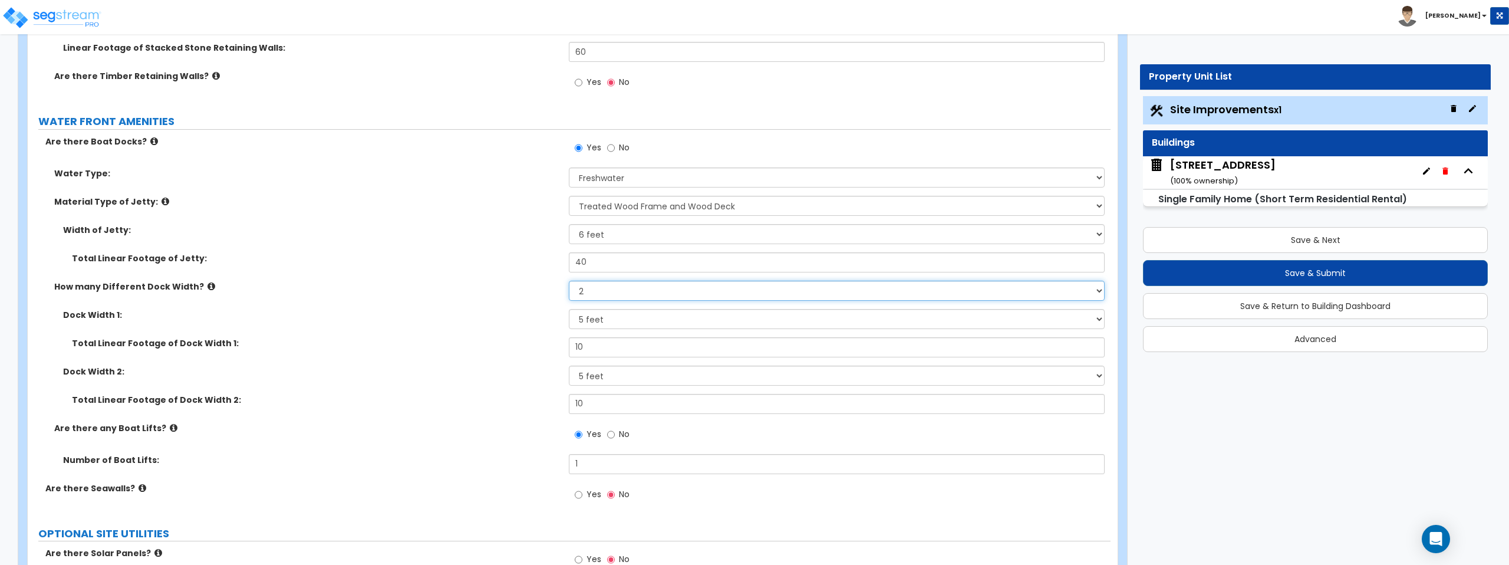
click at [618, 290] on select "Please Choose One 1 2 3" at bounding box center [836, 290] width 535 height 20
select select "3"
click at [569, 280] on select "Please Choose One 1 2 3" at bounding box center [836, 290] width 535 height 20
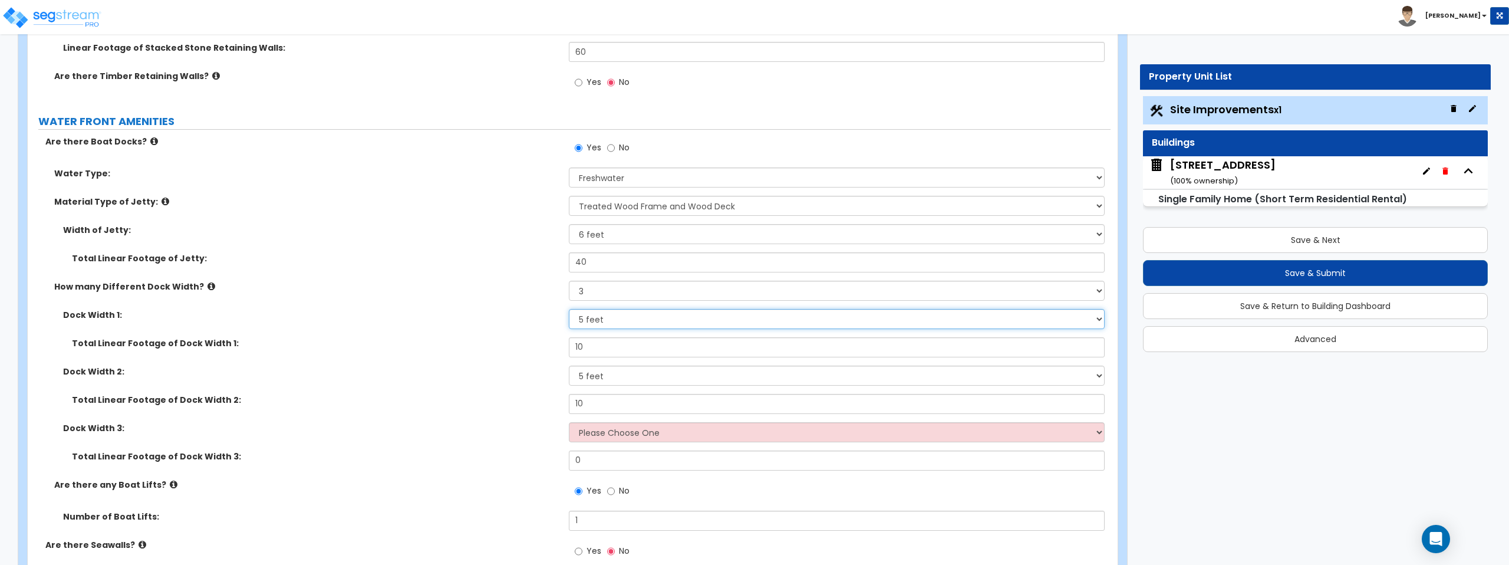
click at [628, 324] on select "Please Choose One 5 feet 6 feet 8 feet" at bounding box center [836, 319] width 535 height 20
click at [569, 309] on select "Please Choose One 5 feet 6 feet 8 feet" at bounding box center [836, 319] width 535 height 20
click at [614, 344] on input "10" at bounding box center [836, 347] width 535 height 20
type input "20"
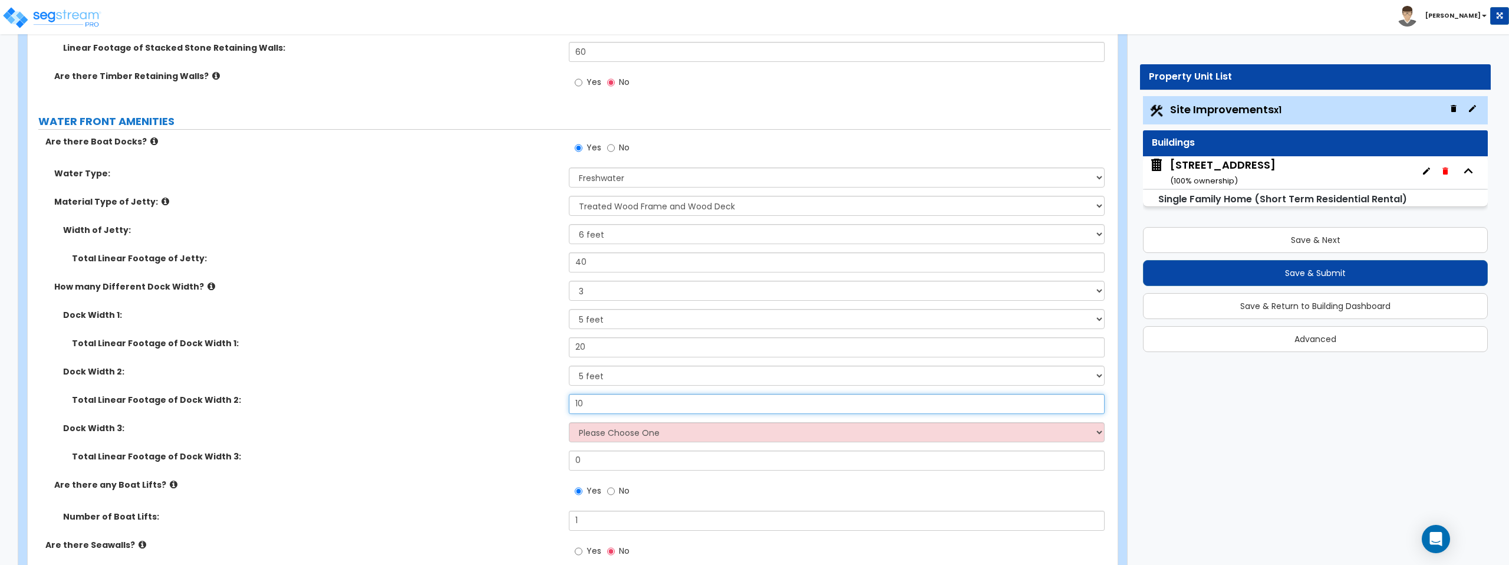
click at [608, 396] on input "10" at bounding box center [836, 404] width 535 height 20
click at [601, 405] on input "10" at bounding box center [836, 404] width 535 height 20
type input "20"
click at [606, 435] on select "Please Choose One 5 feet 6 feet 8 feet" at bounding box center [836, 432] width 535 height 20
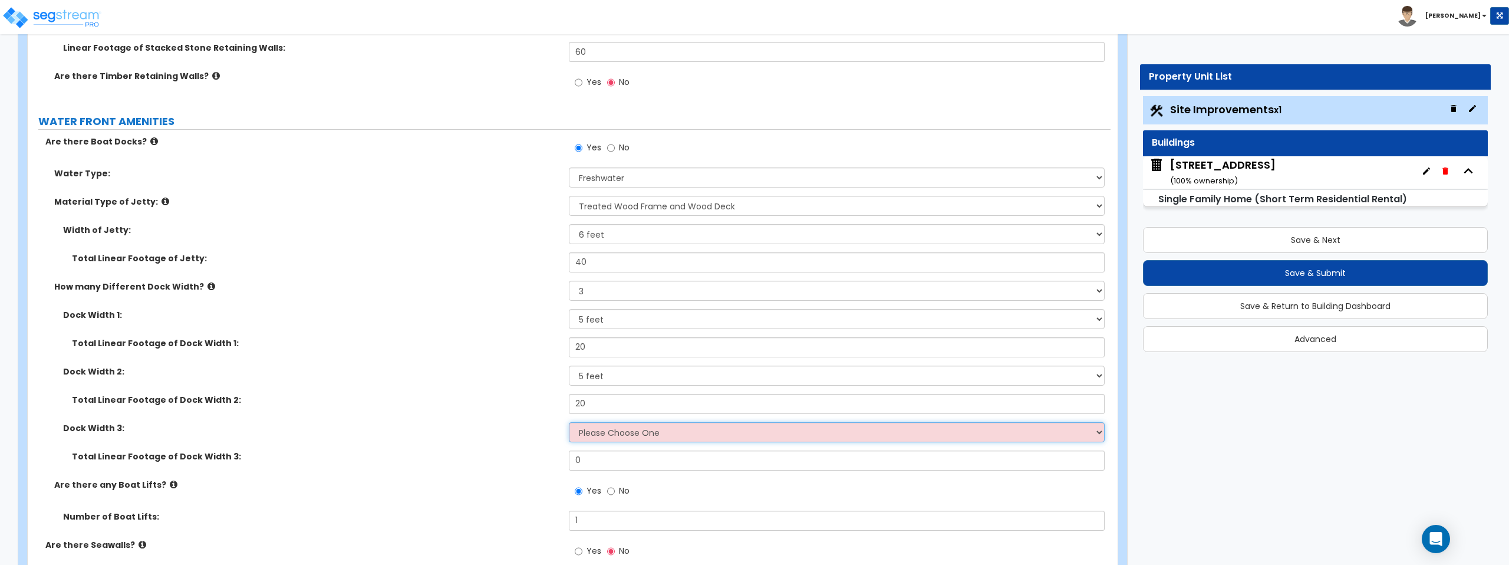
select select "3"
click at [569, 422] on select "Please Choose One 5 feet 6 feet 8 feet" at bounding box center [836, 432] width 535 height 20
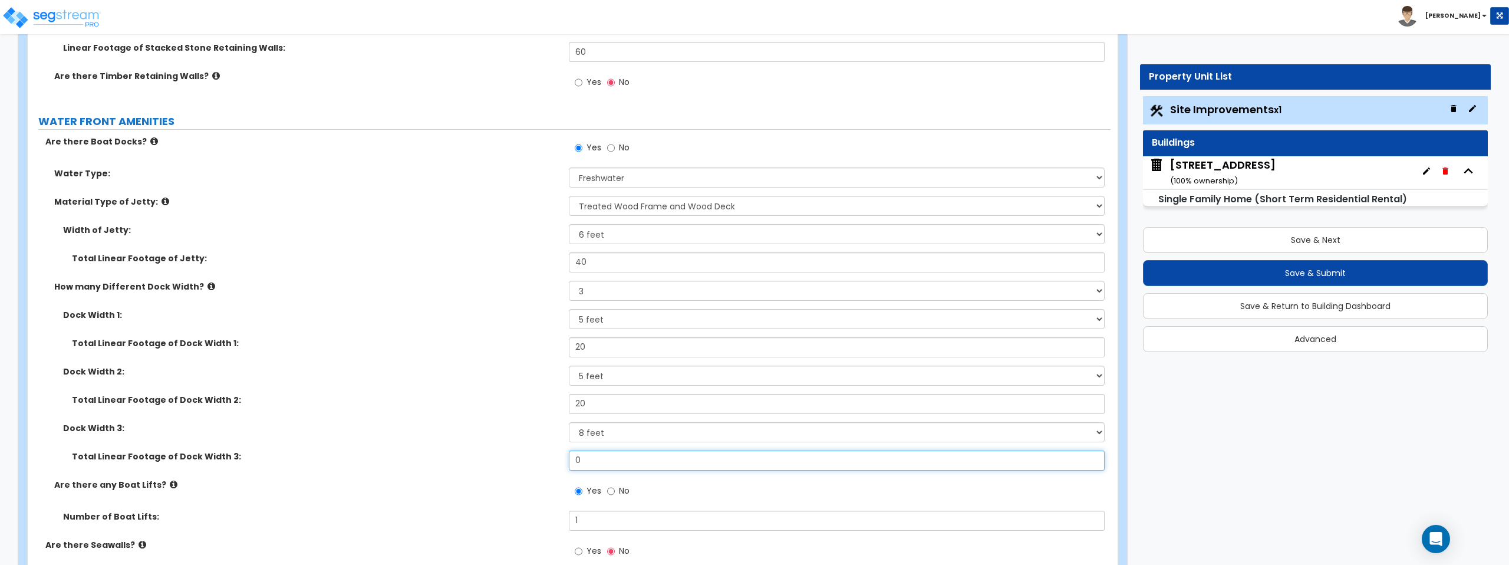
click at [623, 468] on input "0" at bounding box center [836, 460] width 535 height 20
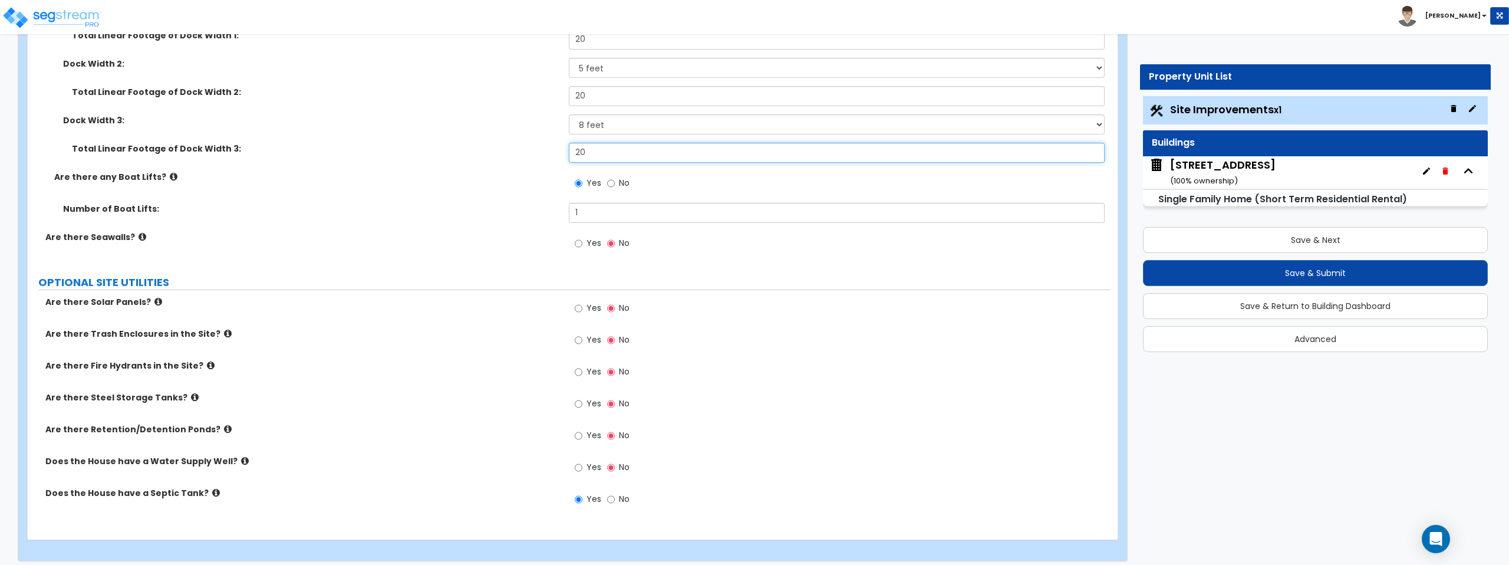
scroll to position [2783, 0]
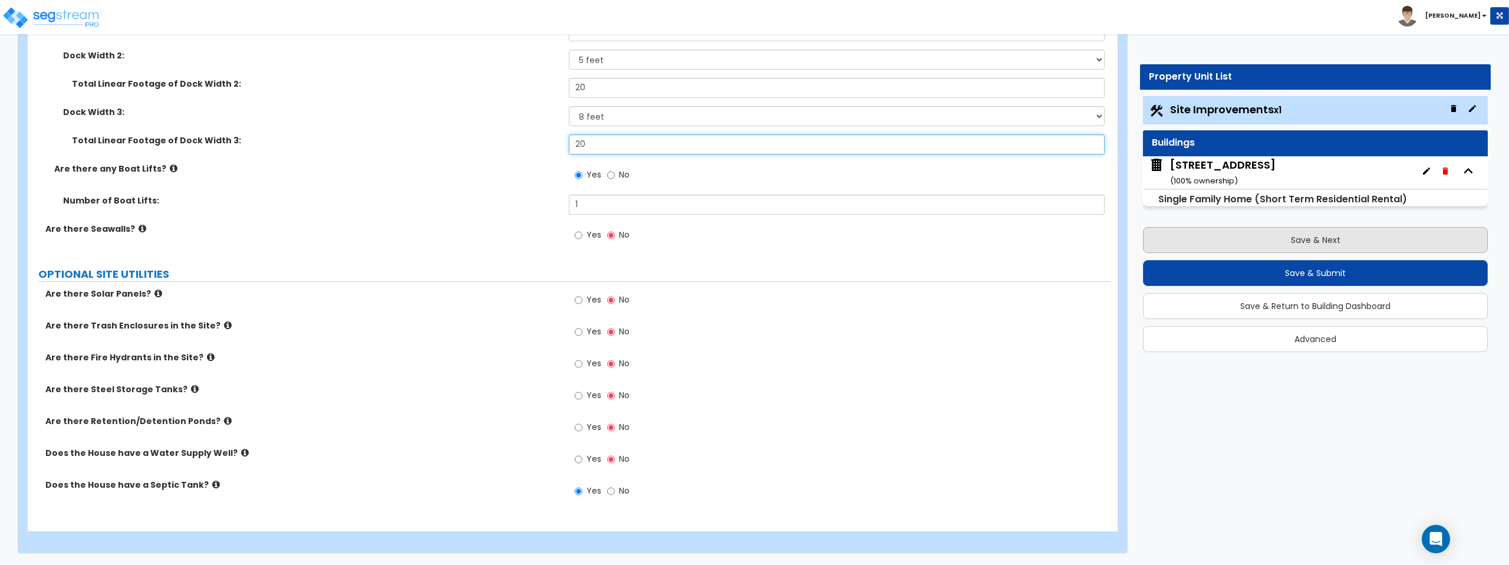
type input "20"
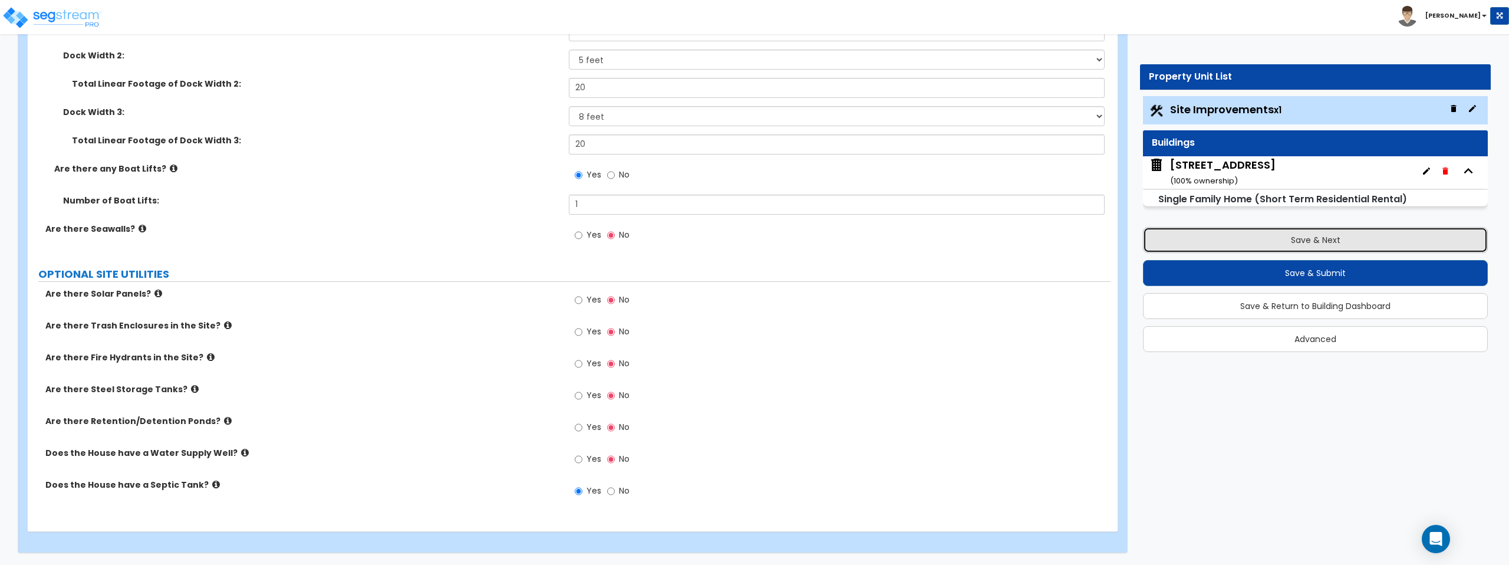
click at [1351, 241] on button "Save & Next" at bounding box center [1315, 240] width 345 height 26
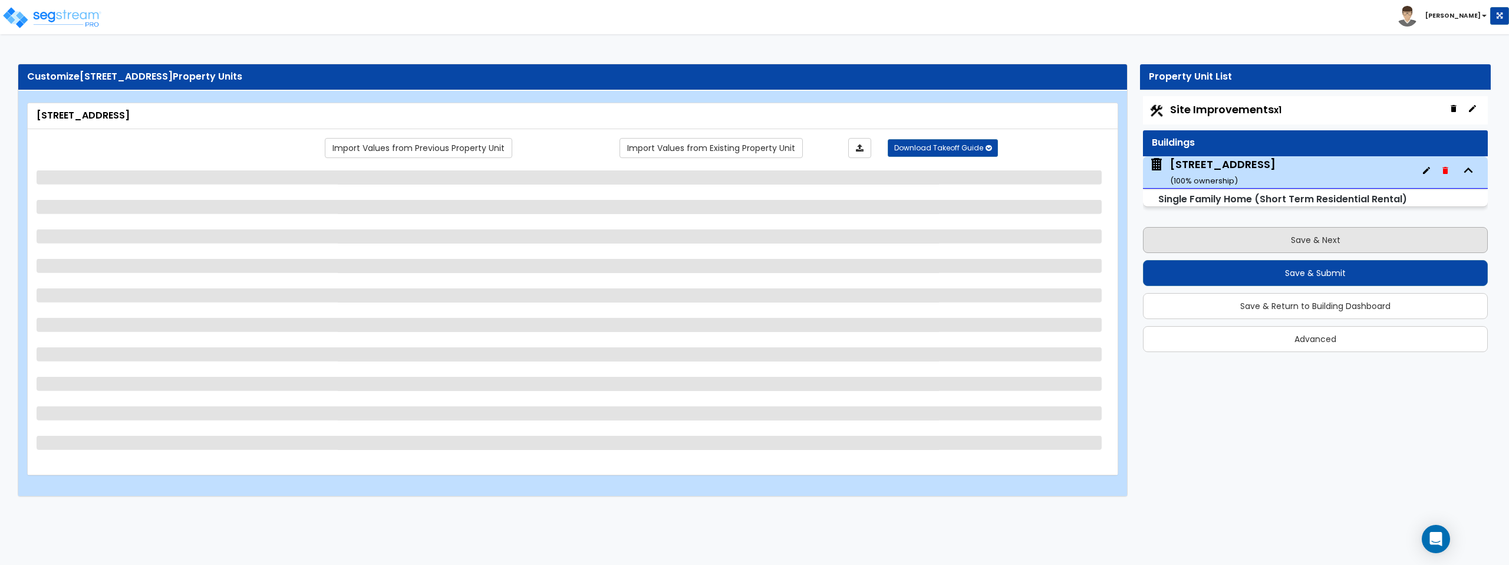
scroll to position [0, 0]
select select "1"
select select "7"
select select "2"
select select "1"
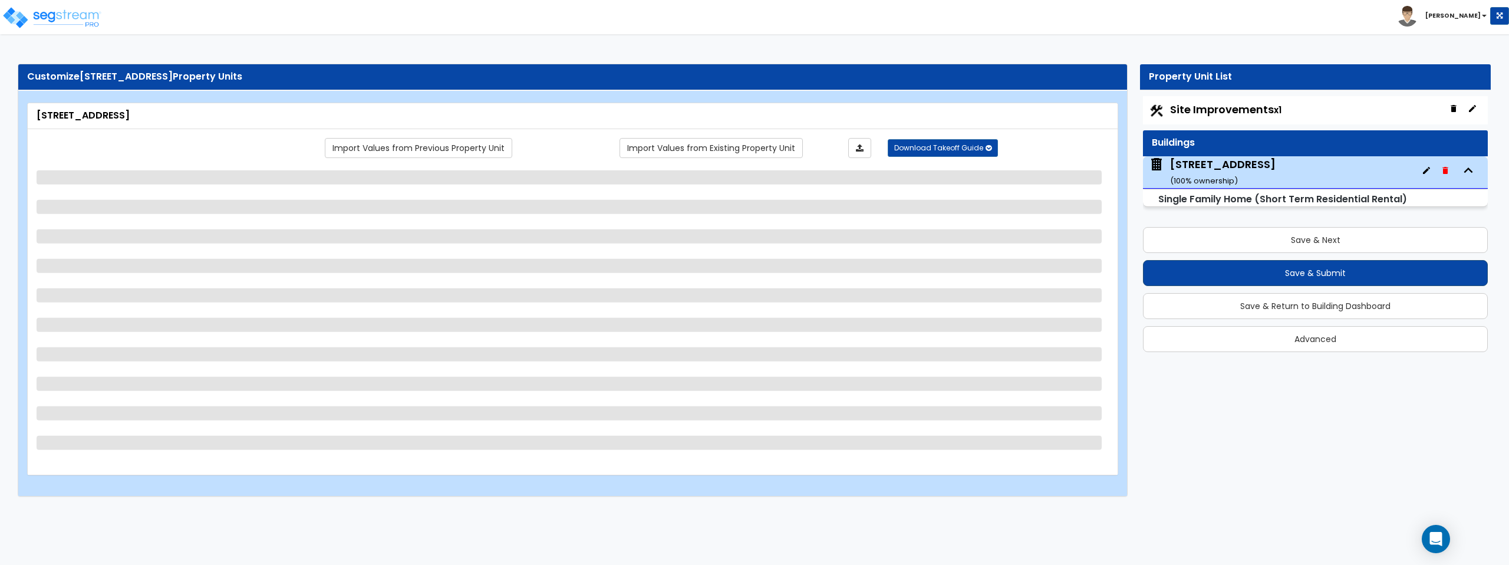
select select "1"
select select "2"
select select "5"
select select "7"
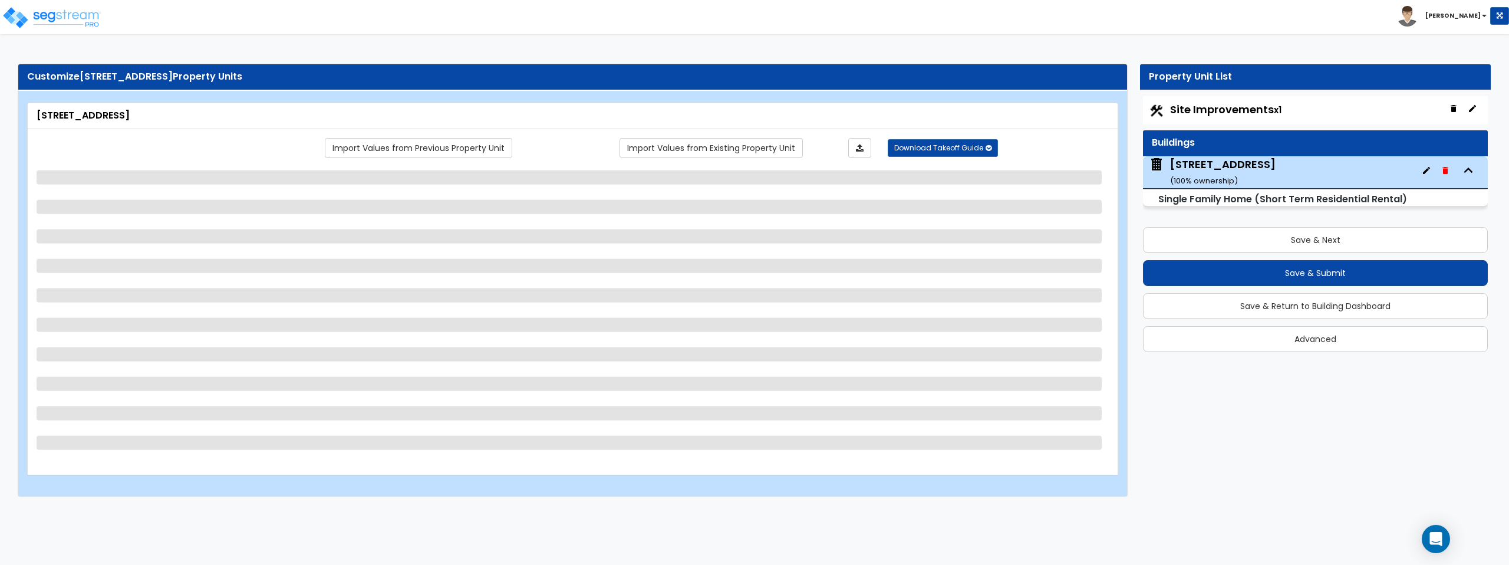
select select "2"
select select "1"
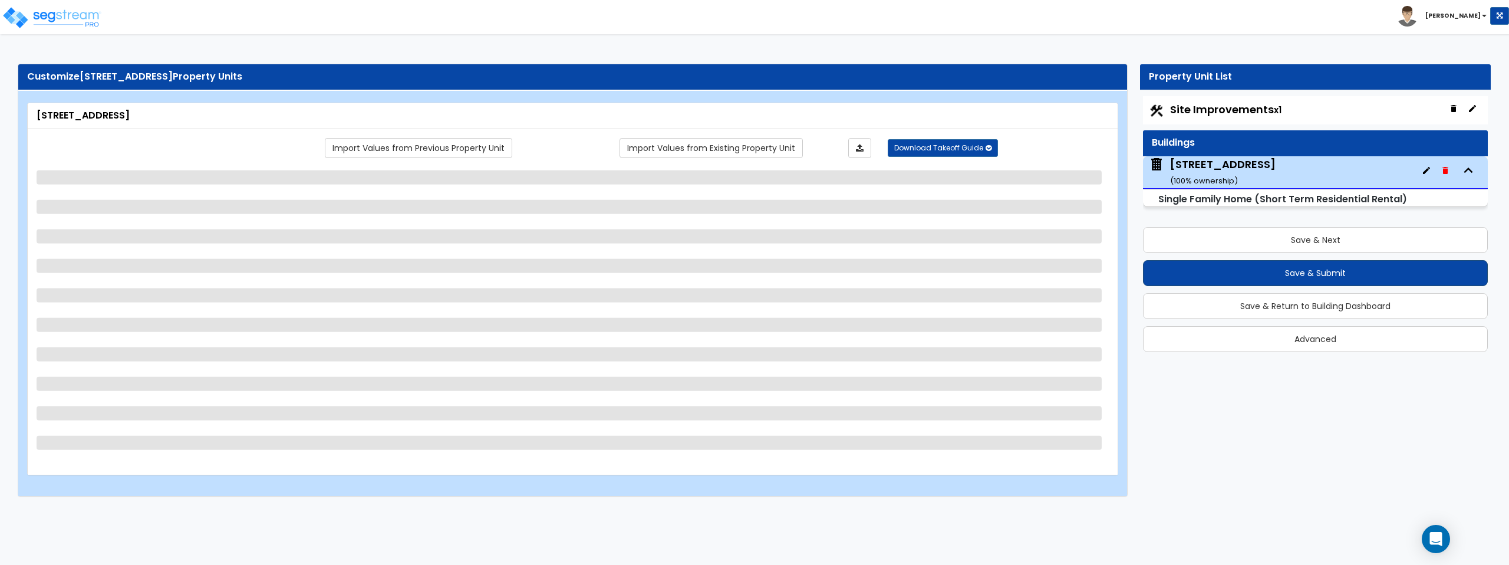
select select "1"
select select "3"
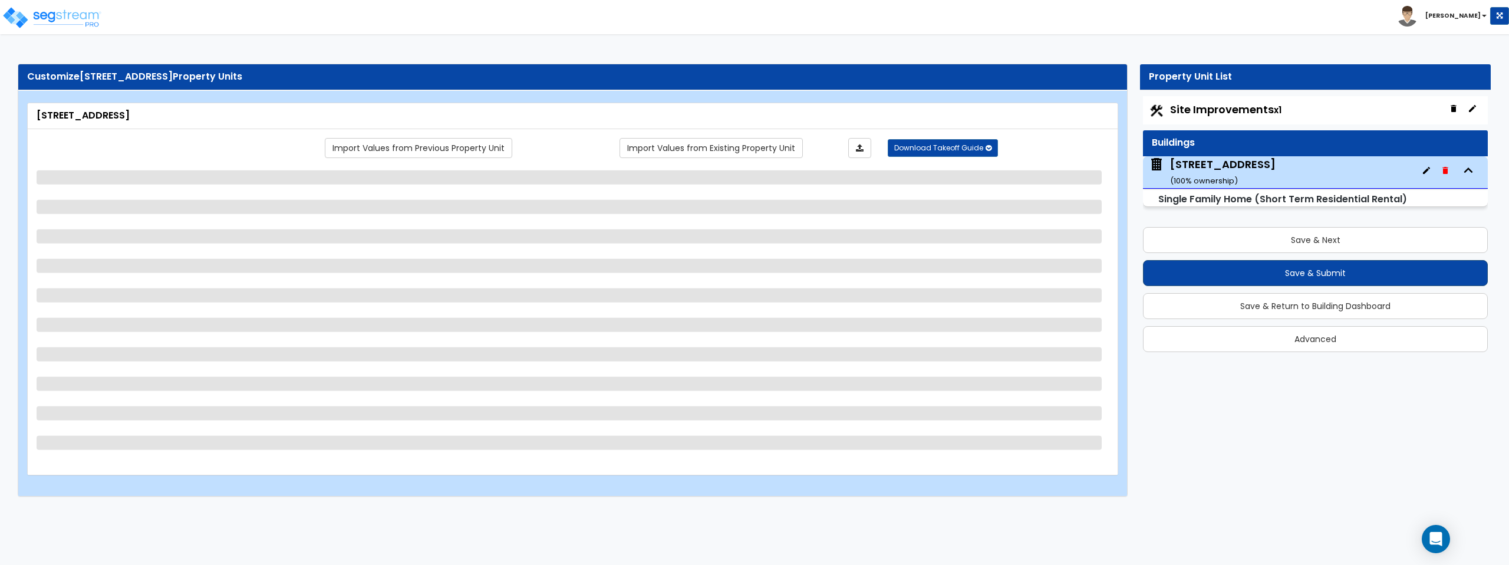
select select "1"
select select "2"
select select "3"
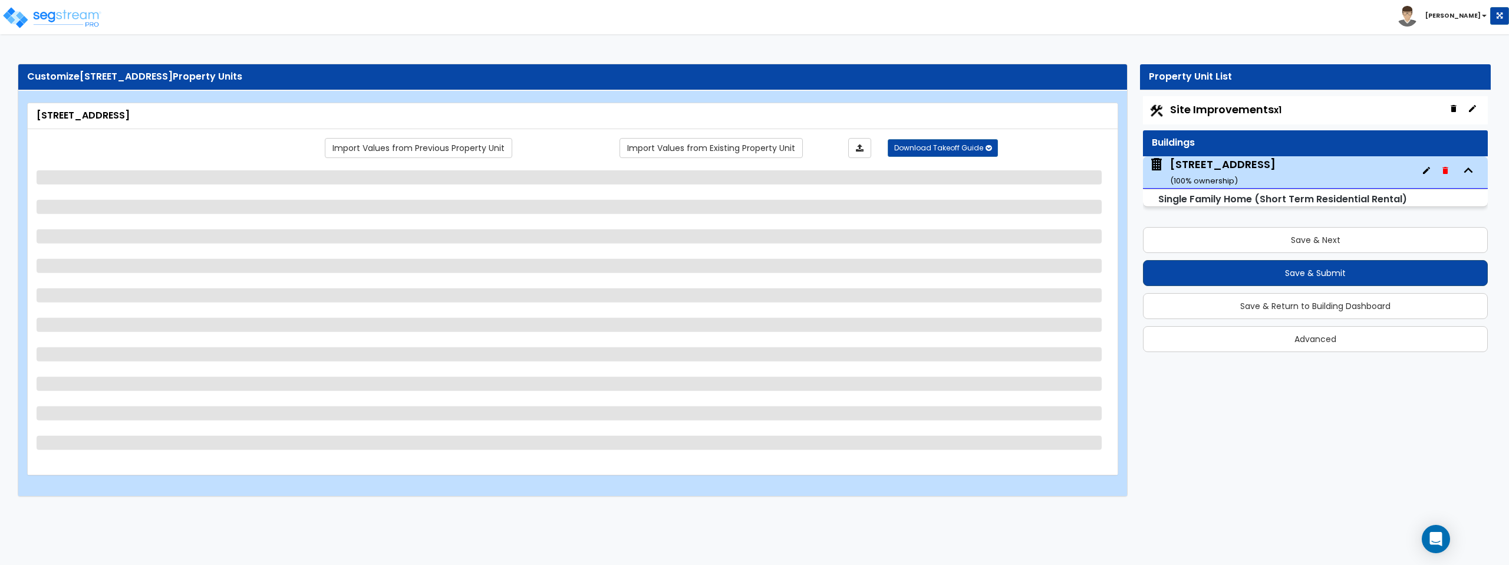
select select "5"
select select "1"
select select "2"
select select "1"
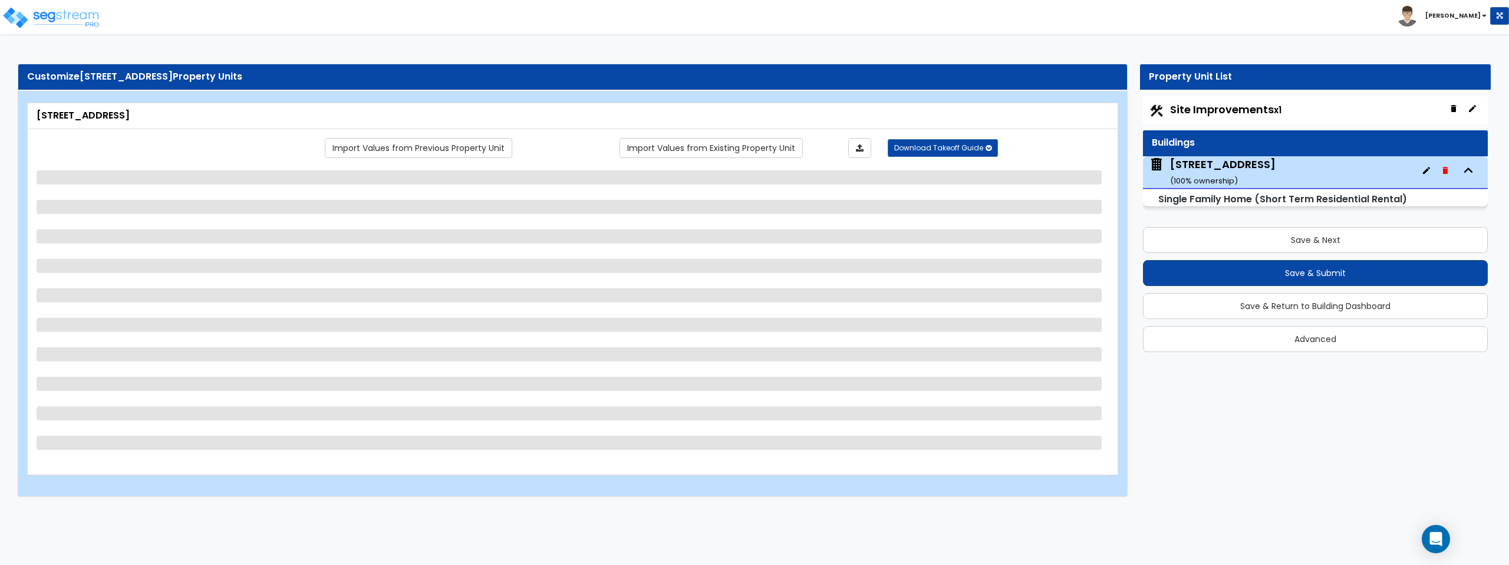
select select "2"
select select "3"
select select "1"
select select "2"
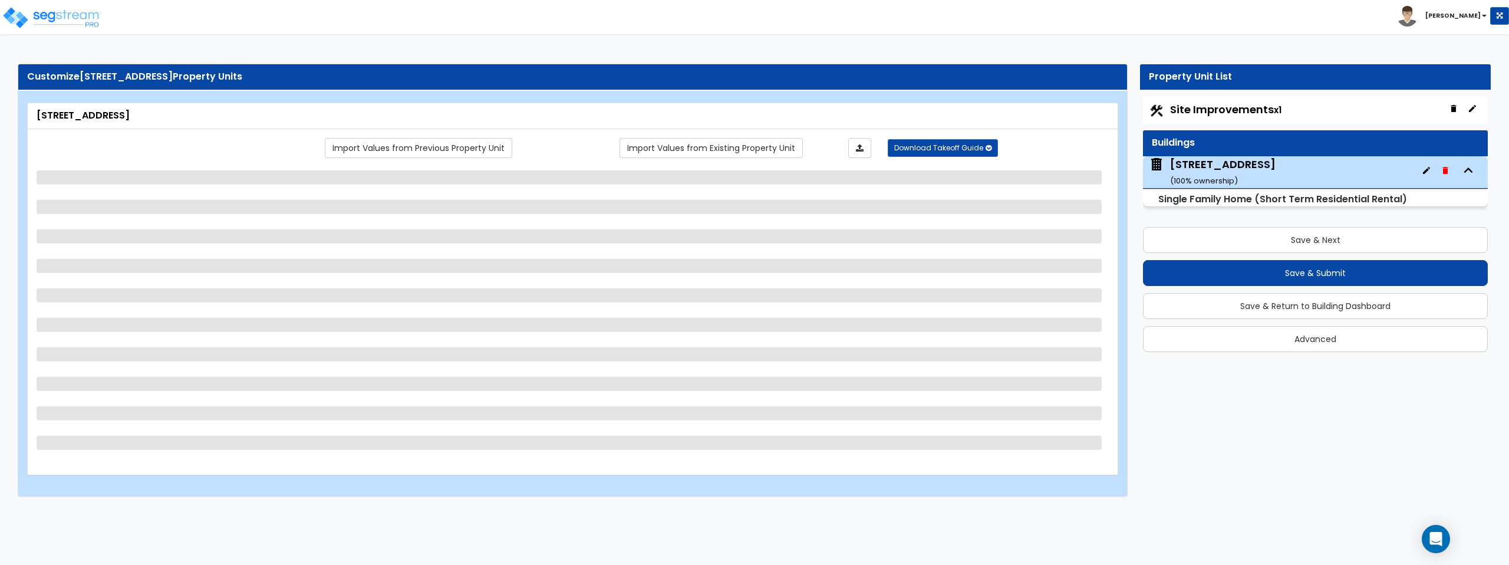
select select "1"
select select "2"
select select "1"
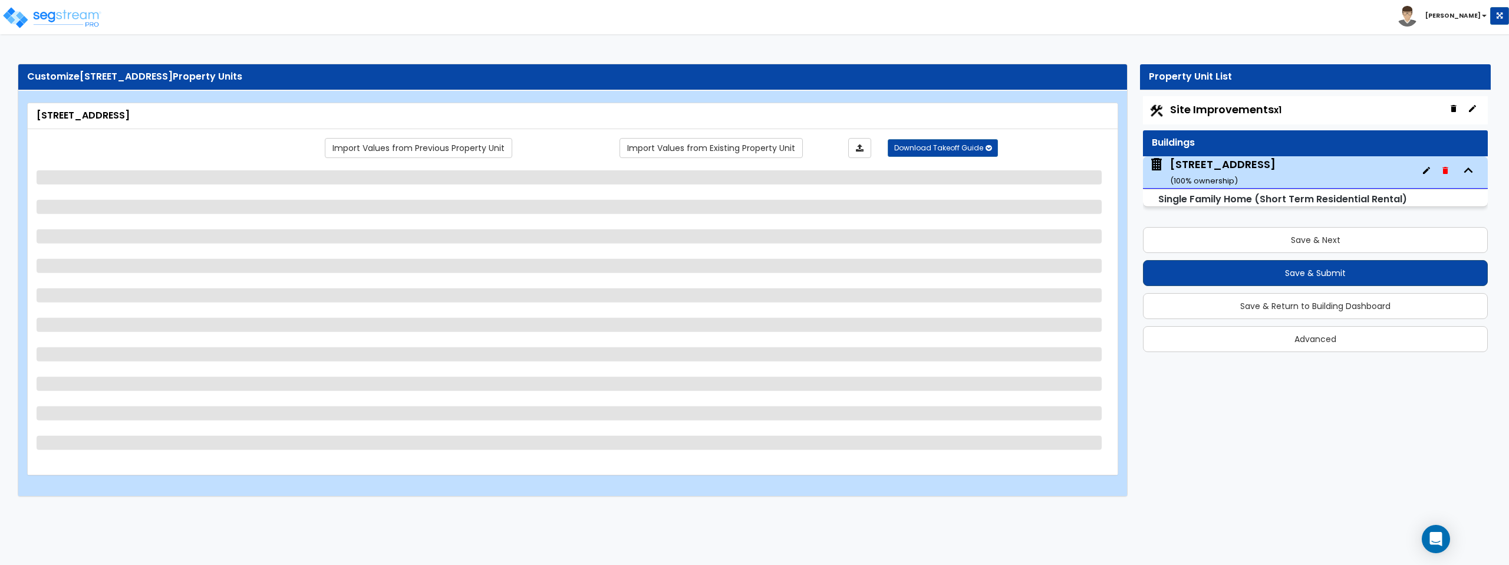
select select "4"
select select "6"
select select "1"
select select "2"
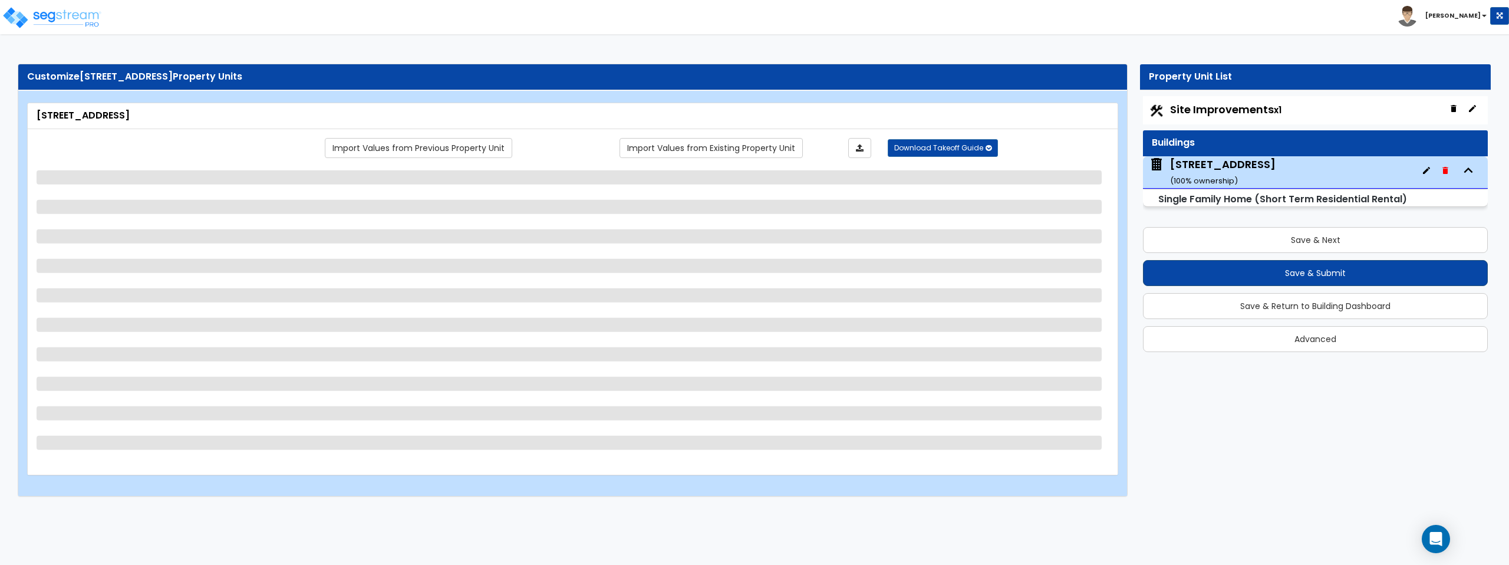
select select "2"
select select "1"
select select "2"
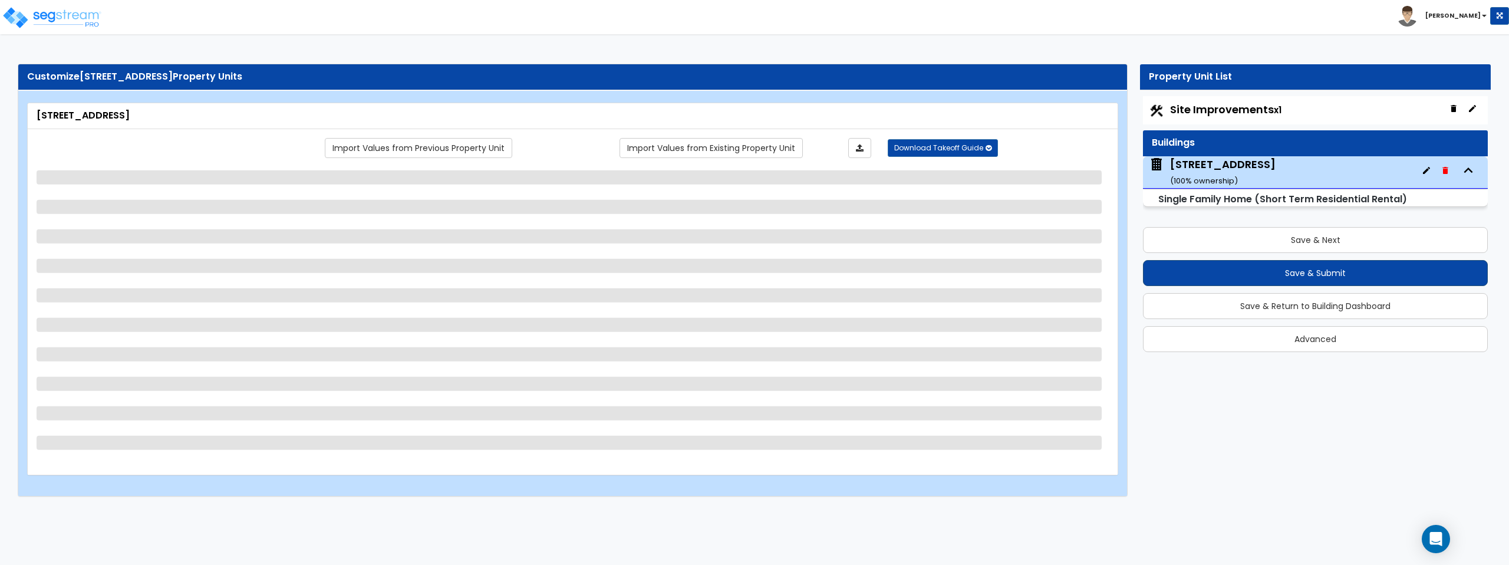
select select "2"
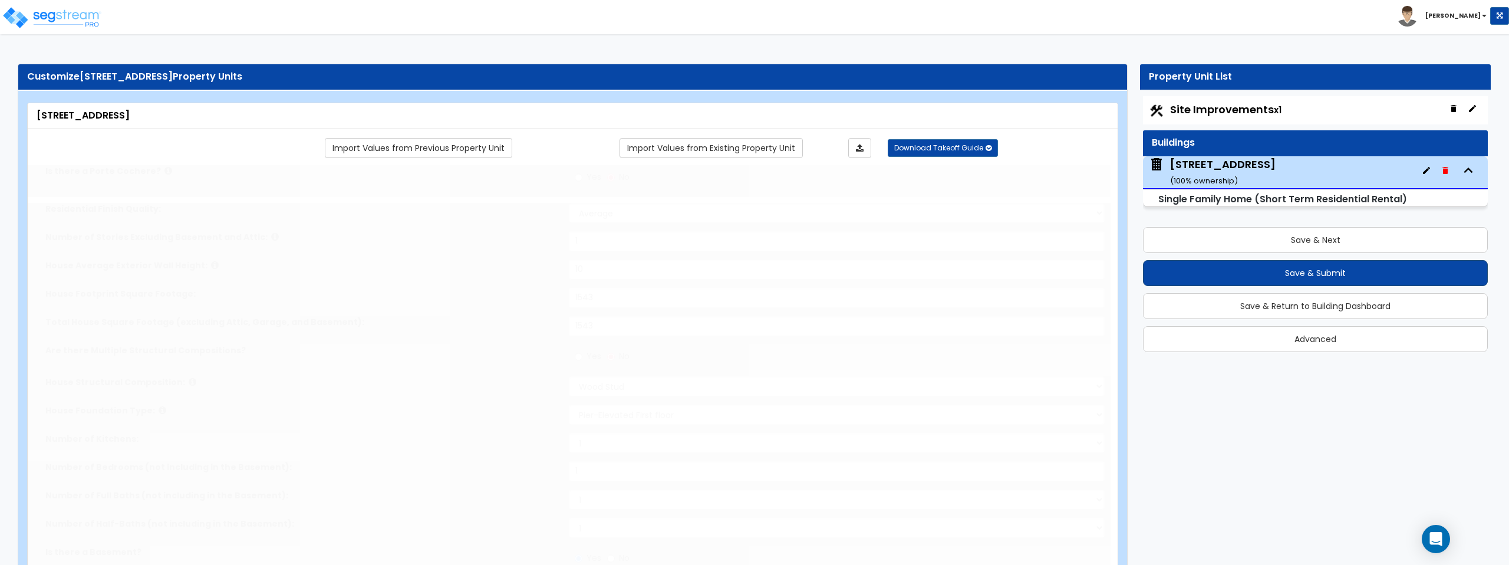
type input "2"
type input "4"
select select "1"
select select "2"
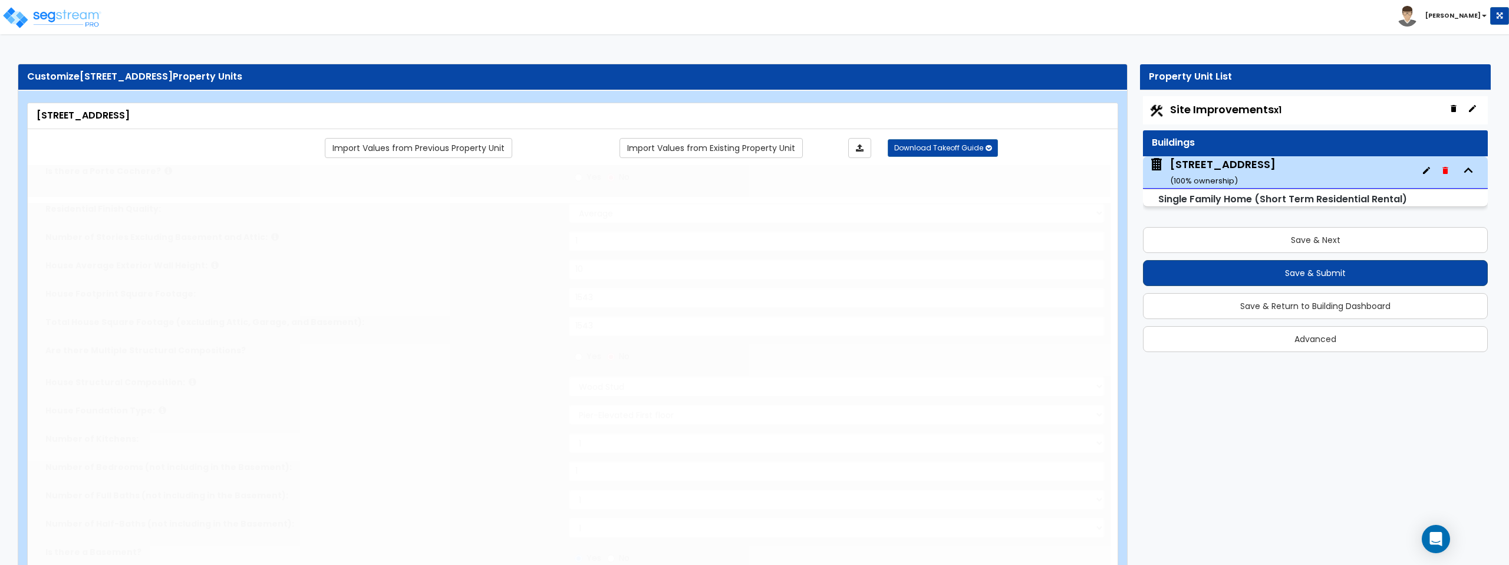
select select "2"
type input "5"
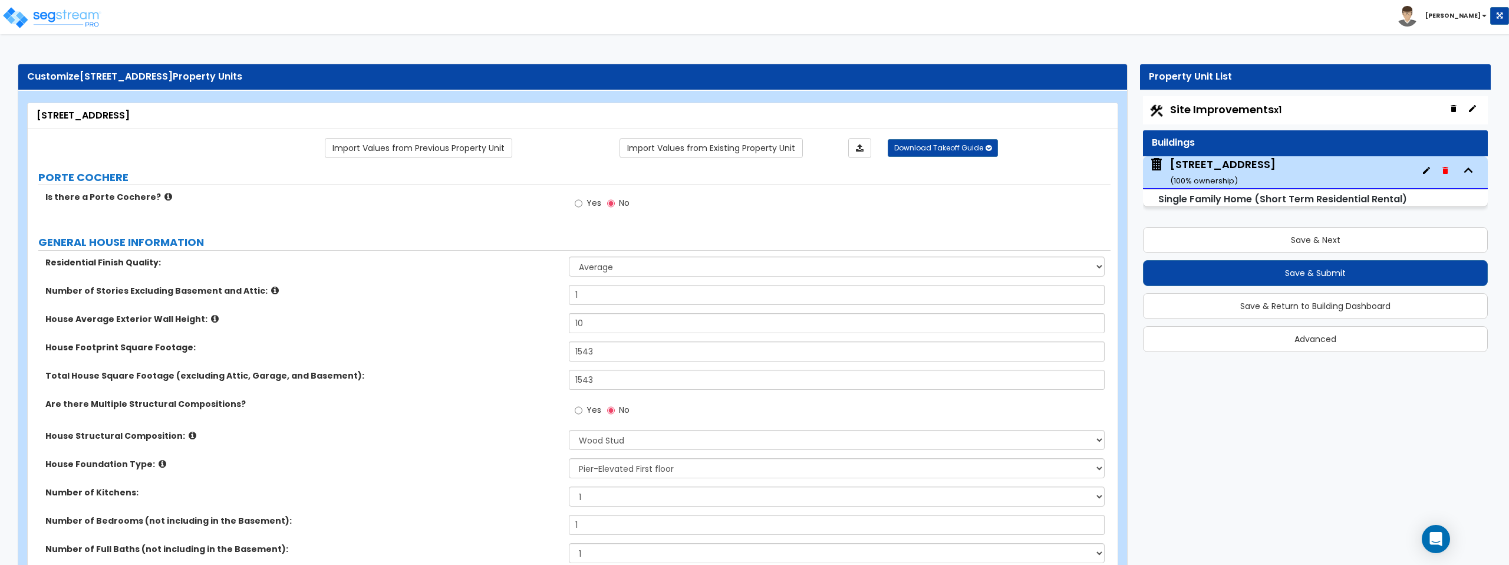
click at [1276, 109] on small "x1" at bounding box center [1277, 110] width 8 height 12
select select "2"
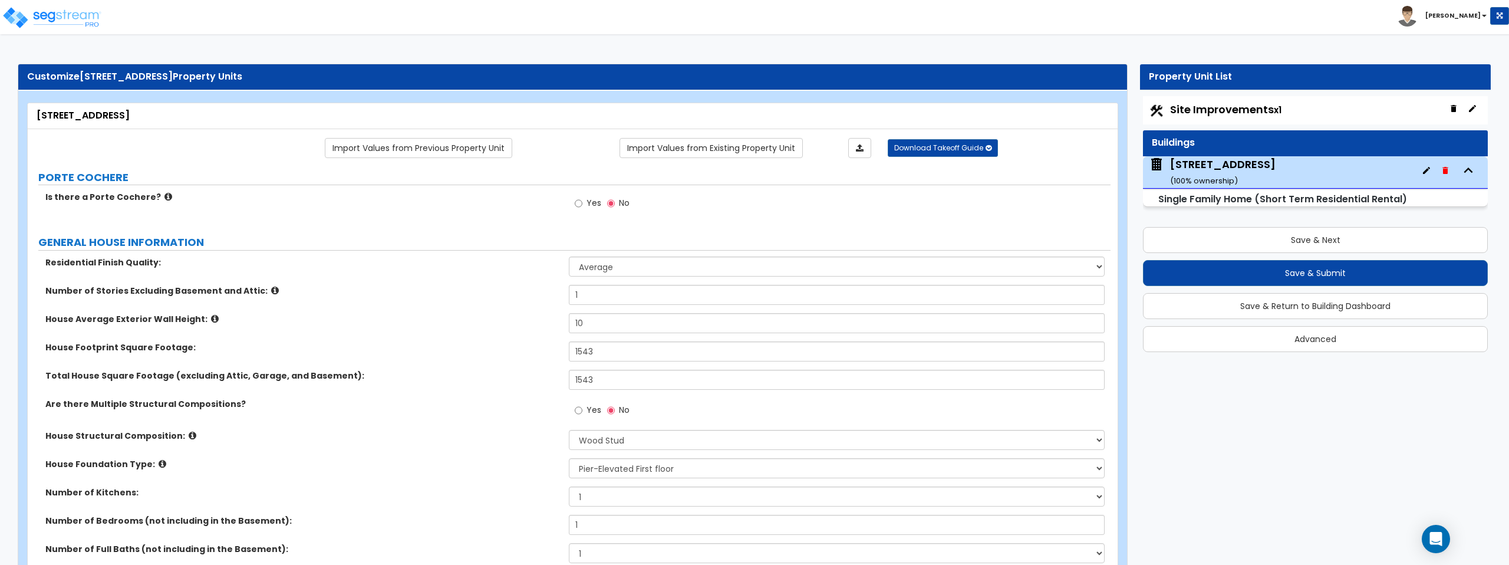
select select "2"
select select "1"
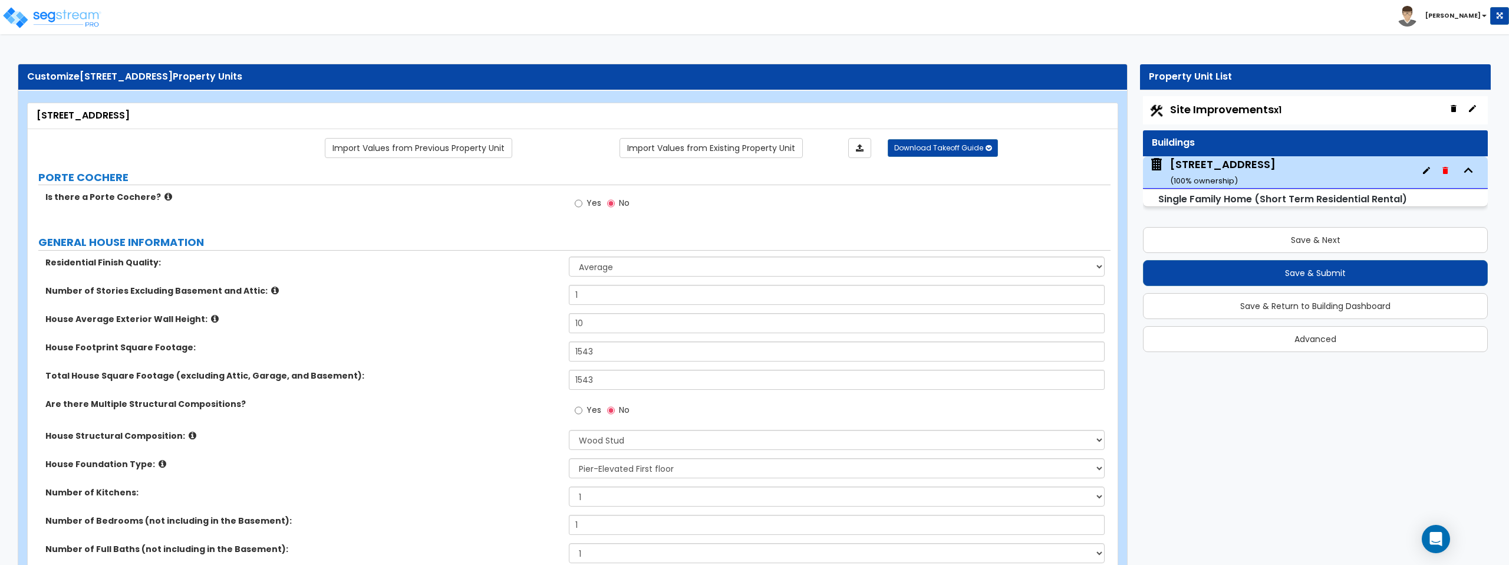
select select "2"
select select "1"
select select "2"
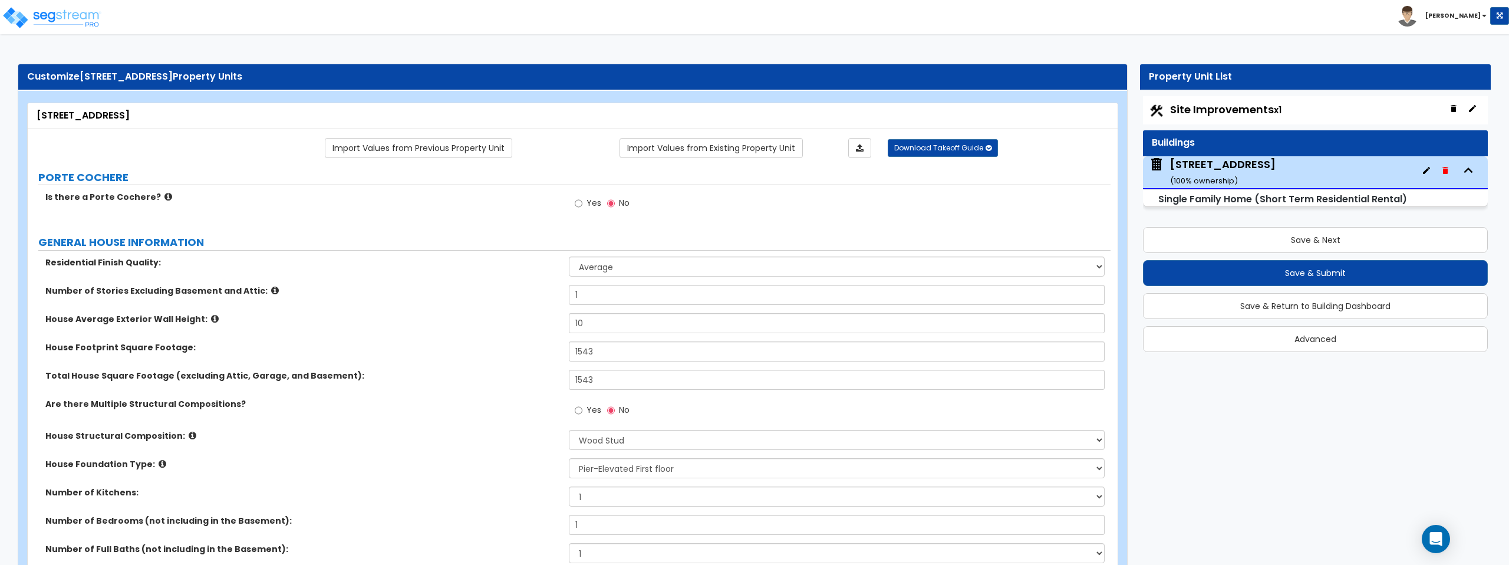
select select "2"
select select "3"
select select "1"
select select "3"
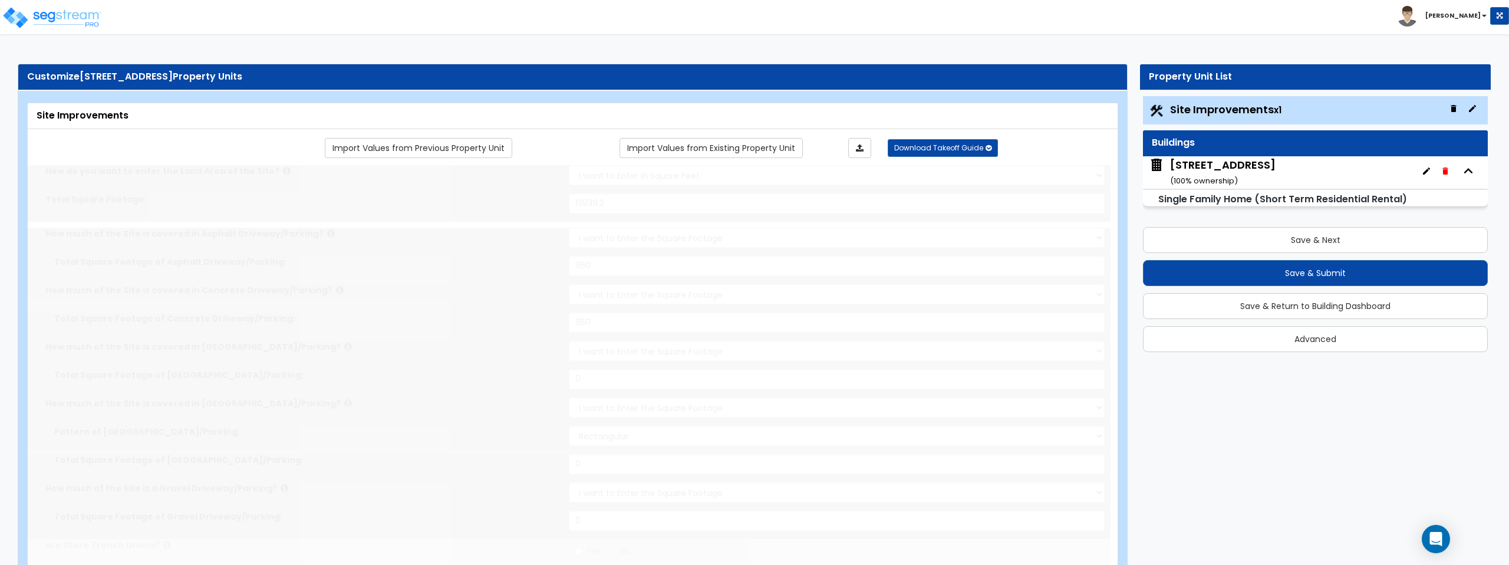
radio input "true"
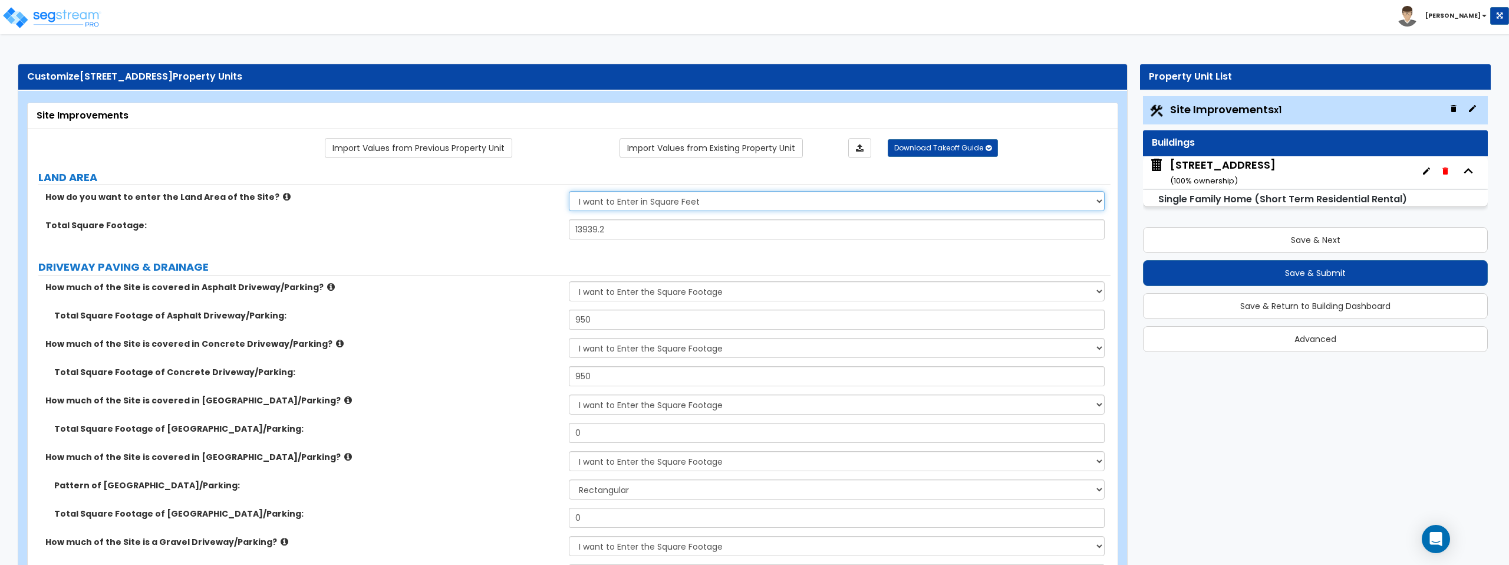
click at [689, 201] on select "I want to Enter in Acres I want to Enter in Square Feet" at bounding box center [836, 201] width 535 height 20
click at [569, 191] on select "I want to Enter in Acres I want to Enter in Square Feet" at bounding box center [836, 201] width 535 height 20
select select "2"
click at [629, 233] on input "13939.2" at bounding box center [836, 229] width 535 height 20
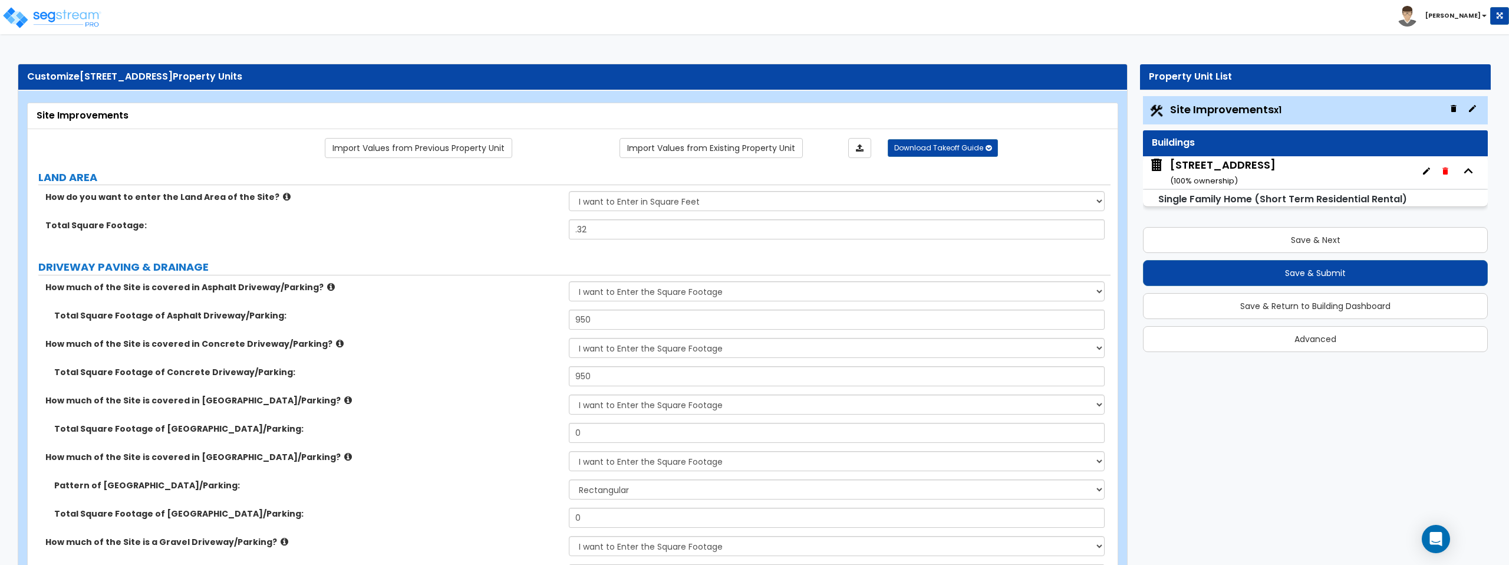
type input ".32"
click at [420, 232] on div "Total Square Footage: .32" at bounding box center [569, 233] width 1082 height 28
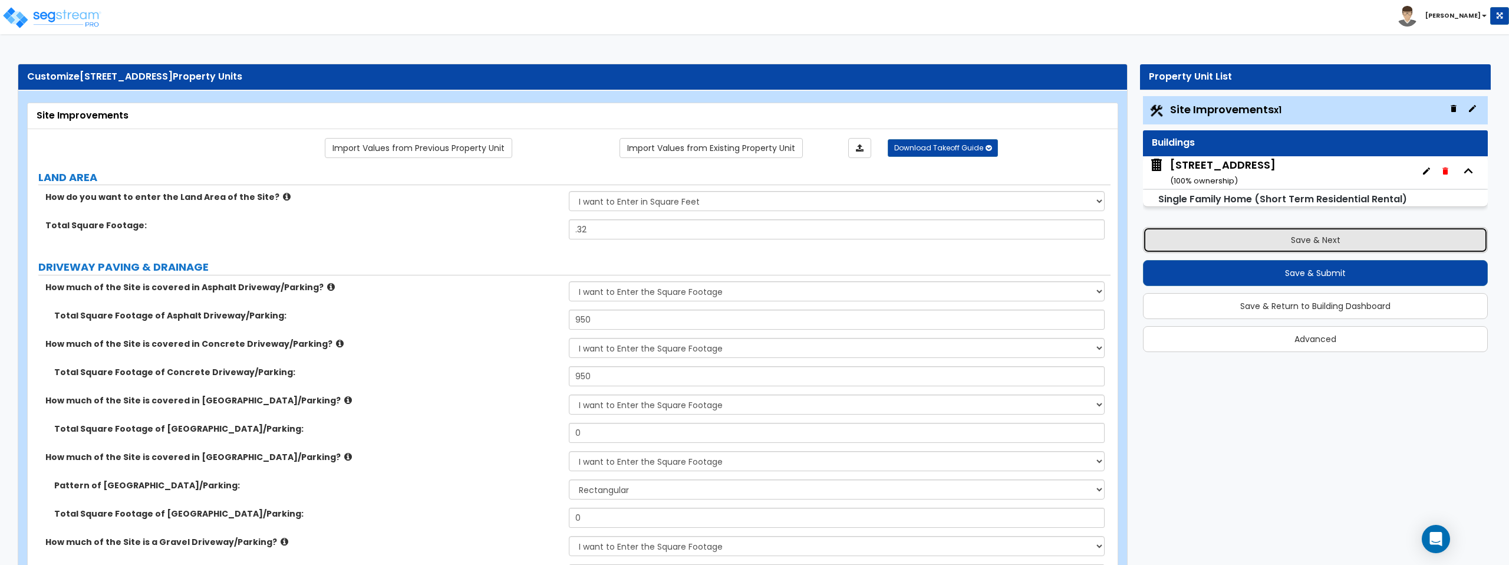
click at [1294, 237] on button "Save & Next" at bounding box center [1315, 240] width 345 height 26
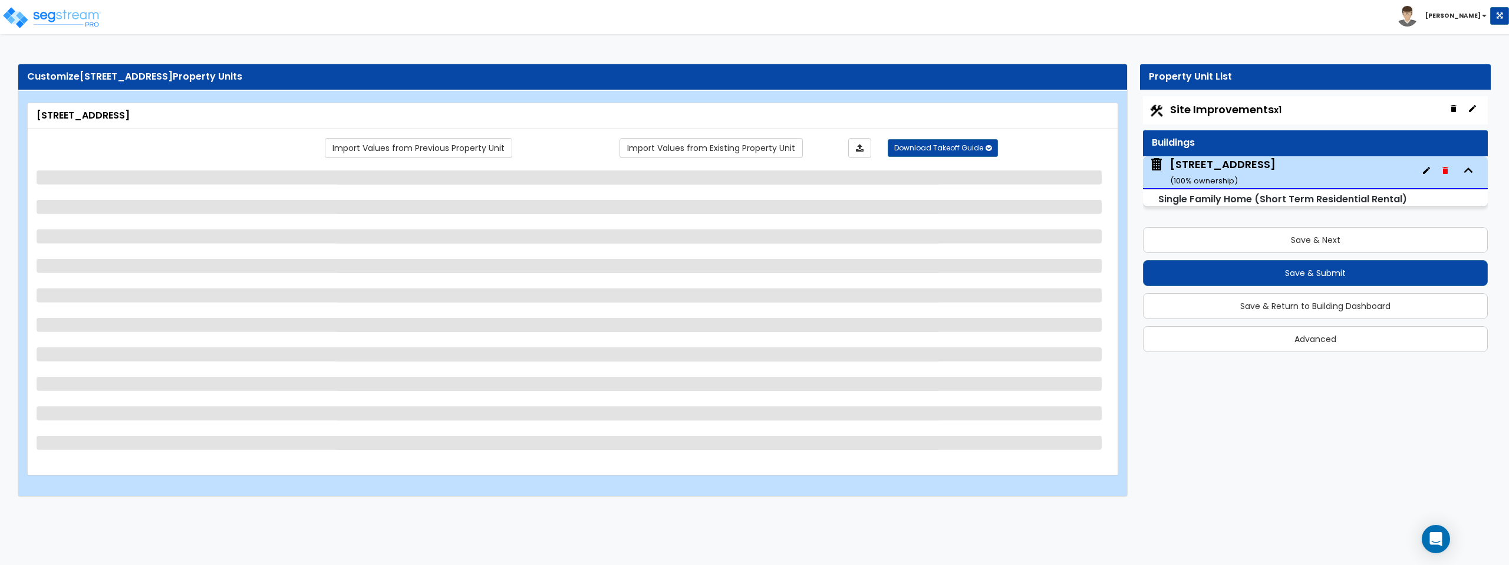
select select "1"
select select "7"
select select "2"
select select "1"
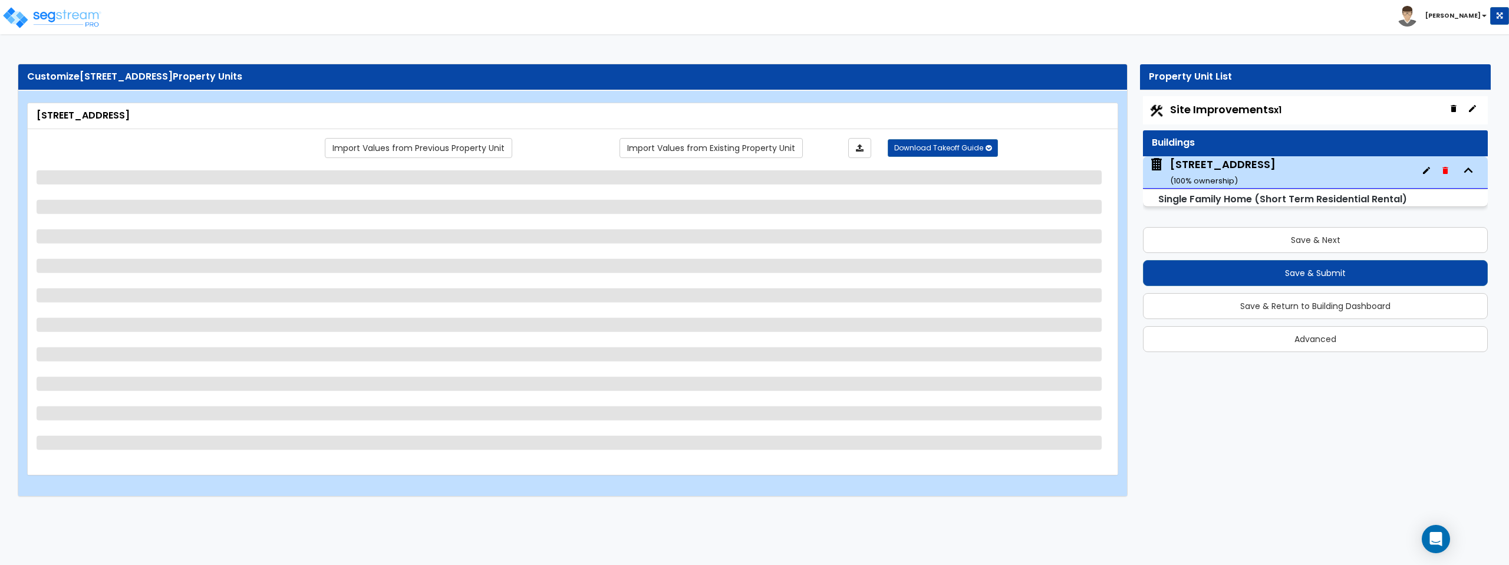
select select "2"
select select "5"
select select "7"
select select "2"
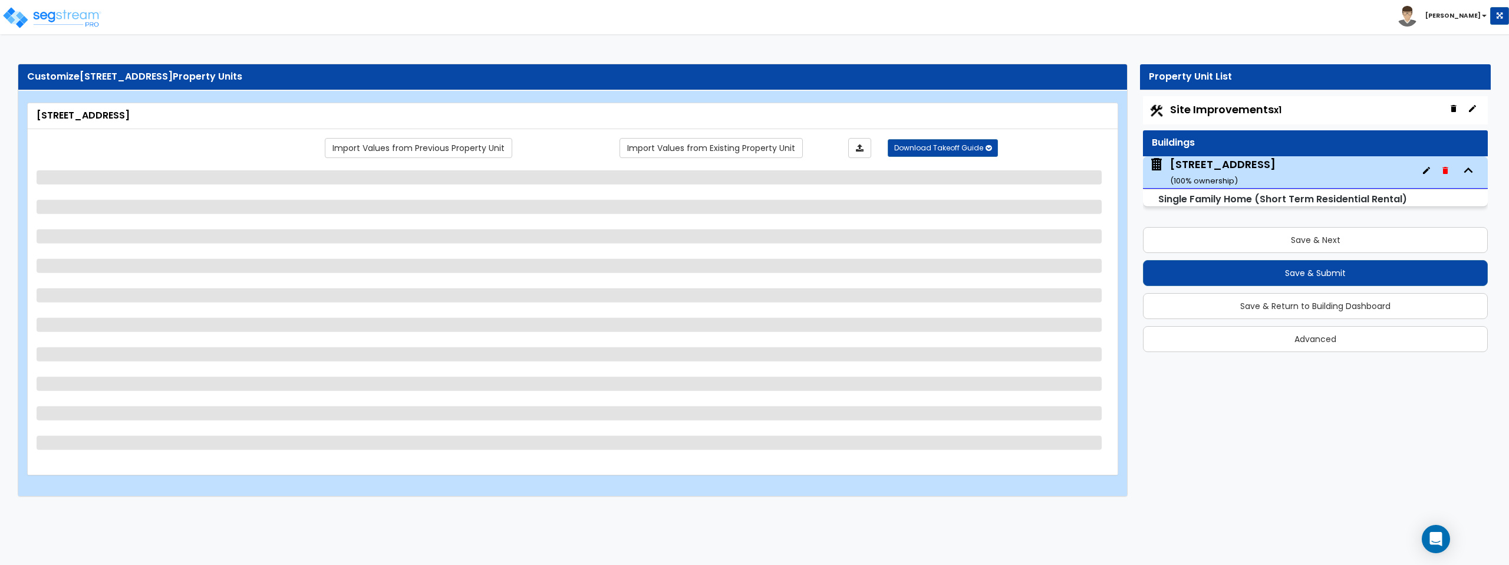
select select "1"
select select "2"
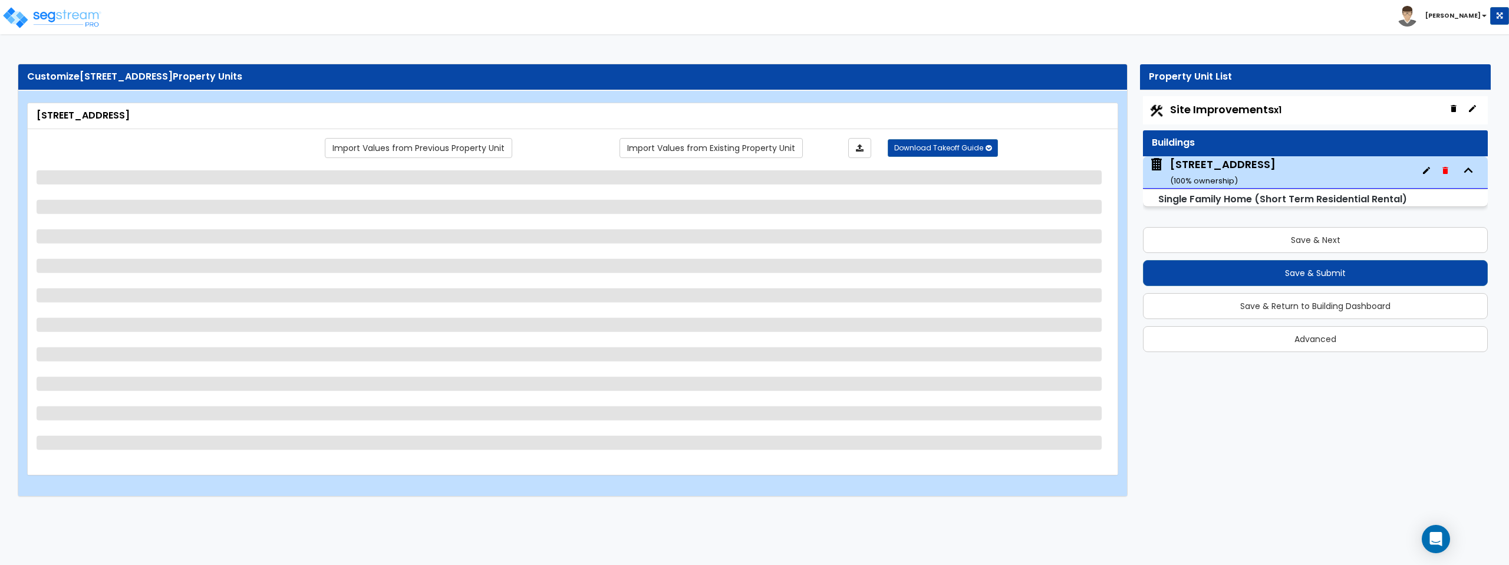
select select "2"
select select "1"
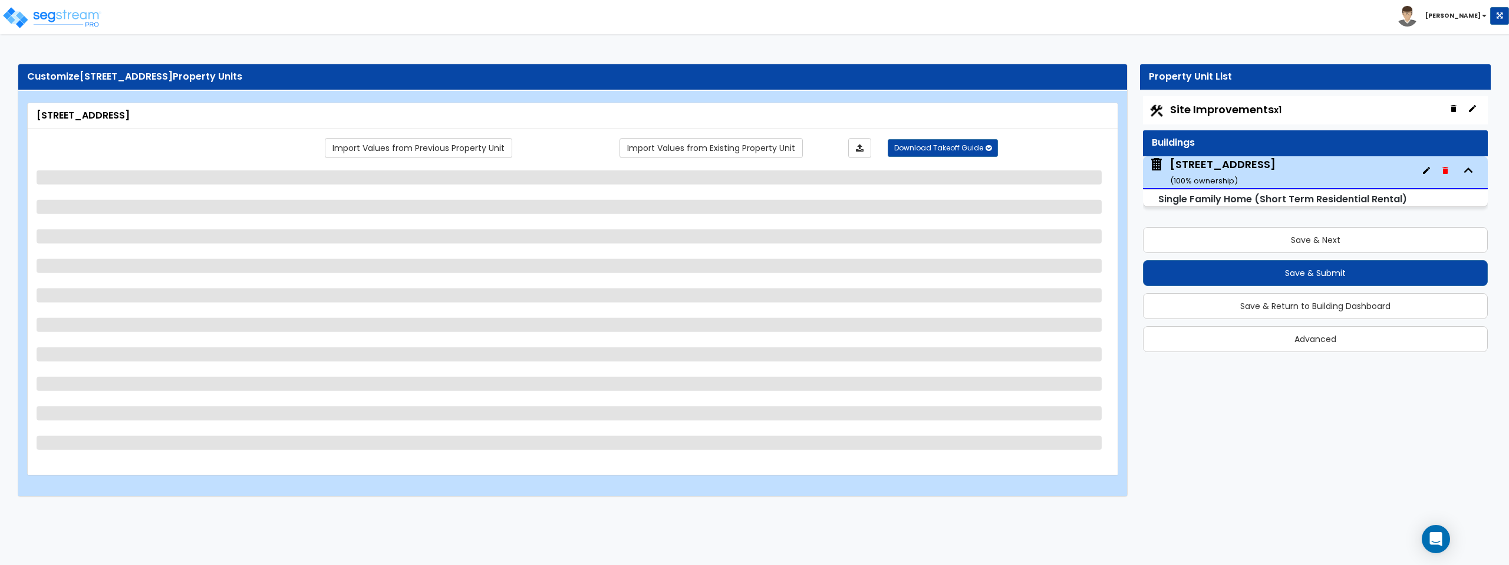
select select "2"
select select "1"
select select "3"
select select "1"
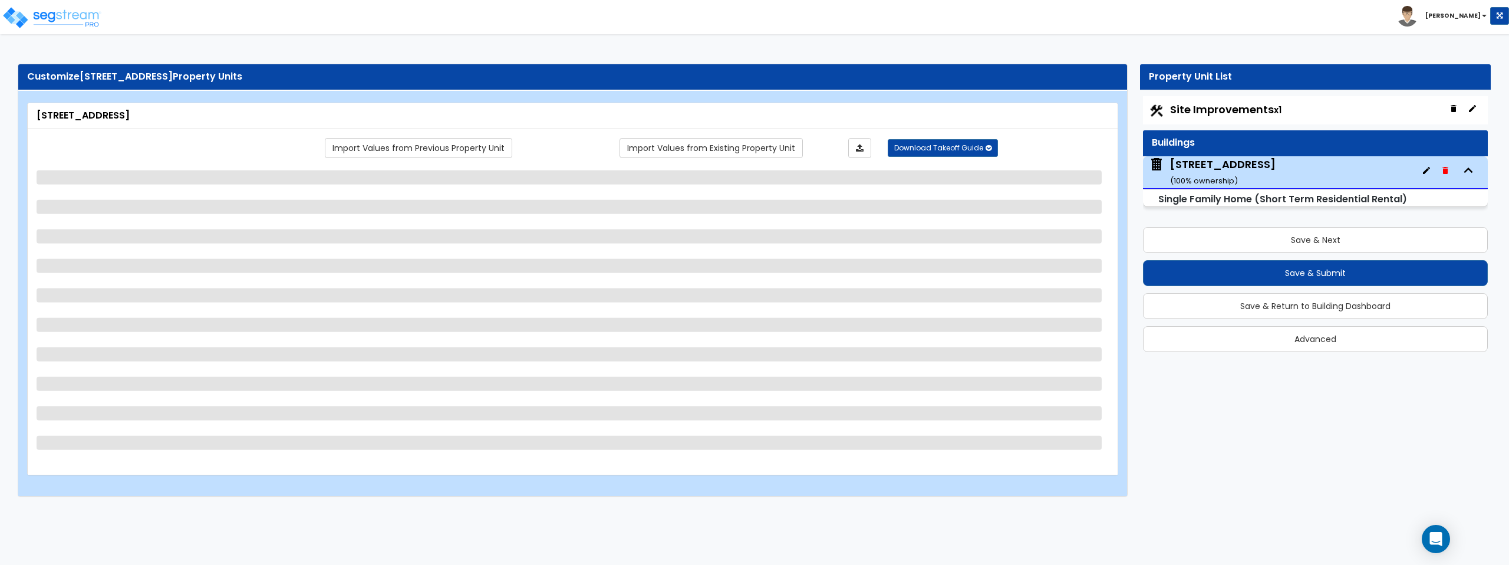
select select "1"
select select "2"
select select "3"
select select "5"
select select "1"
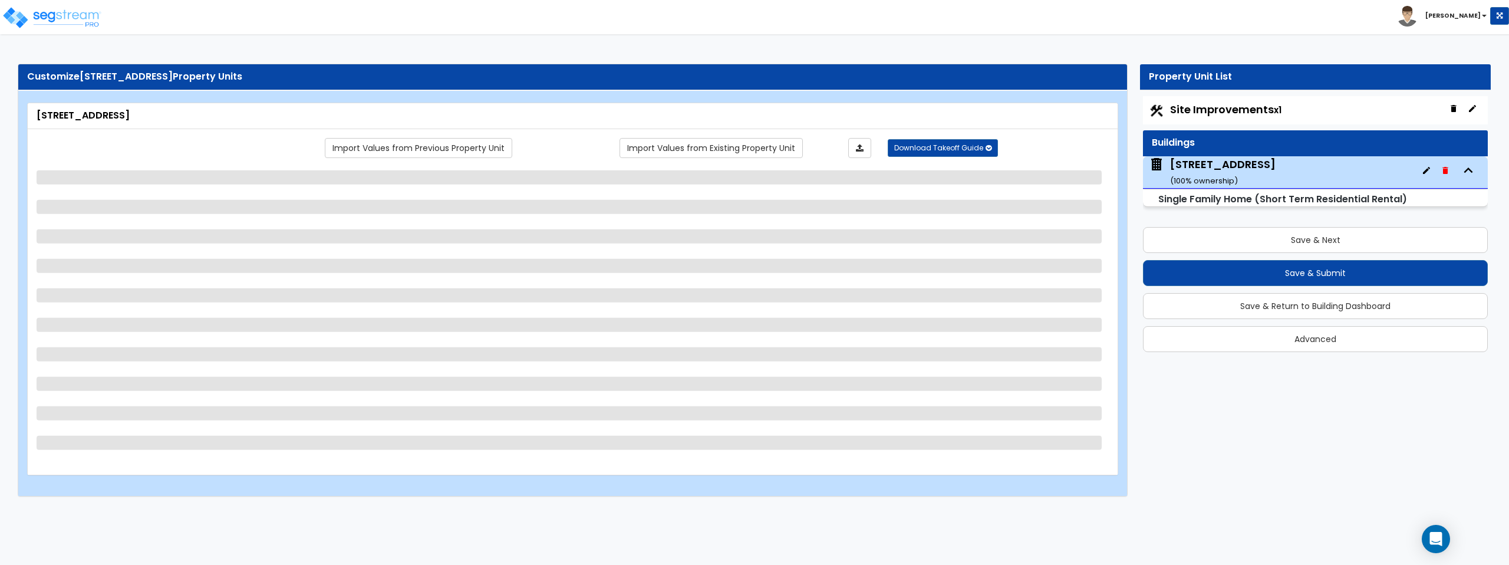
select select "2"
select select "1"
select select "2"
select select "3"
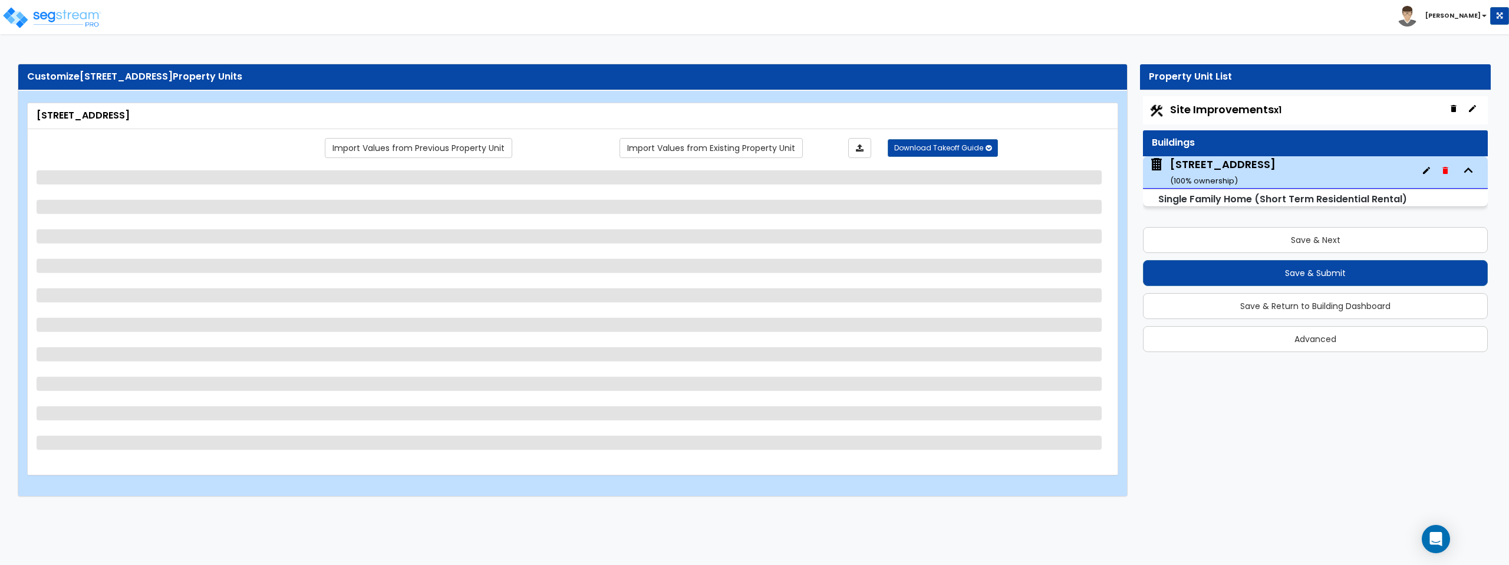
select select "1"
select select "2"
select select "1"
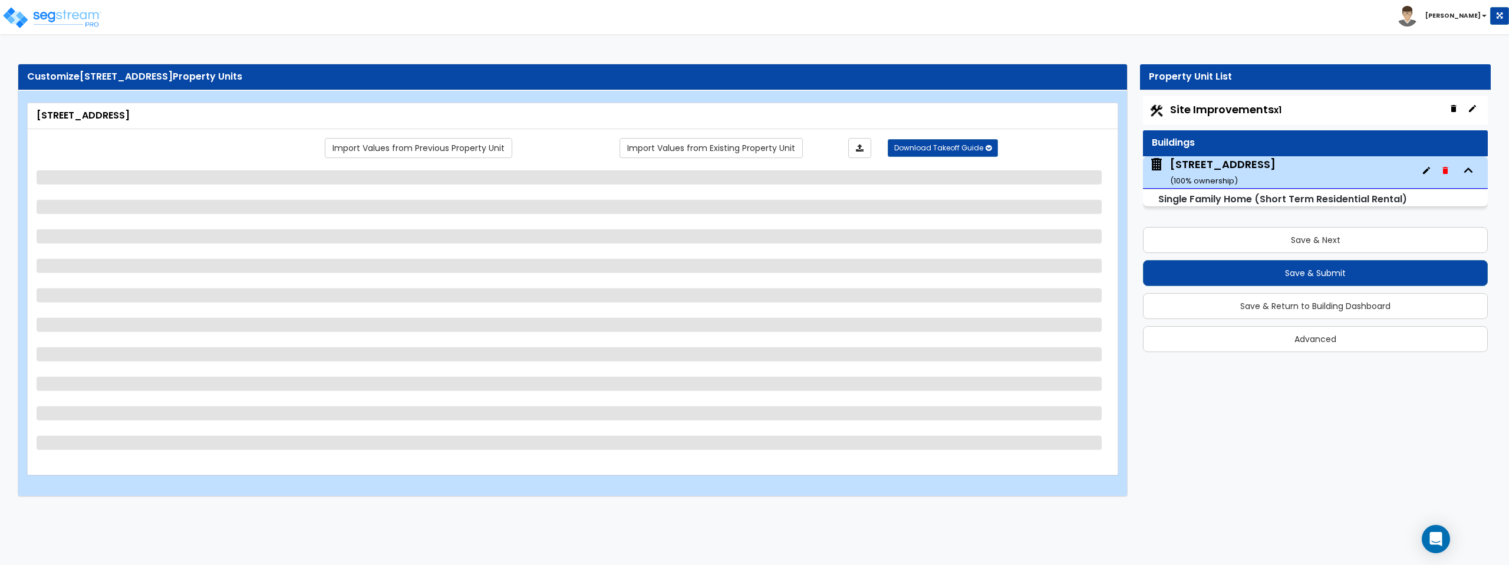
select select "2"
select select "1"
select select "4"
select select "6"
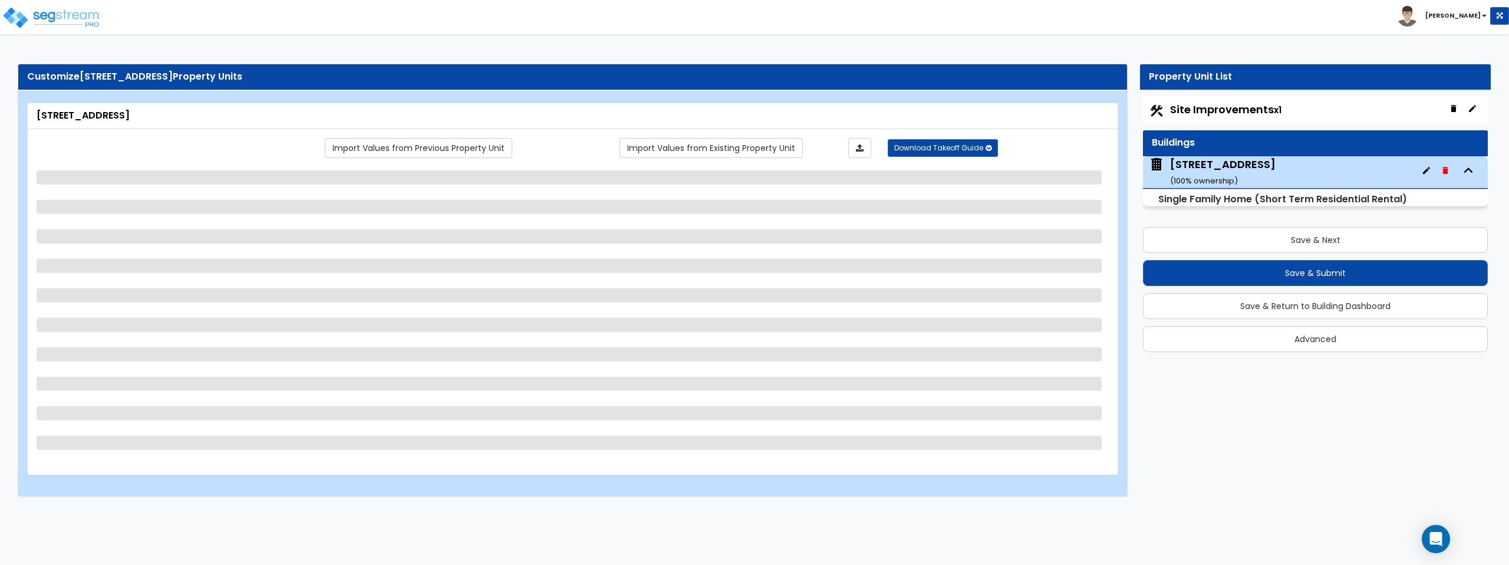
select select "1"
select select "2"
select select "1"
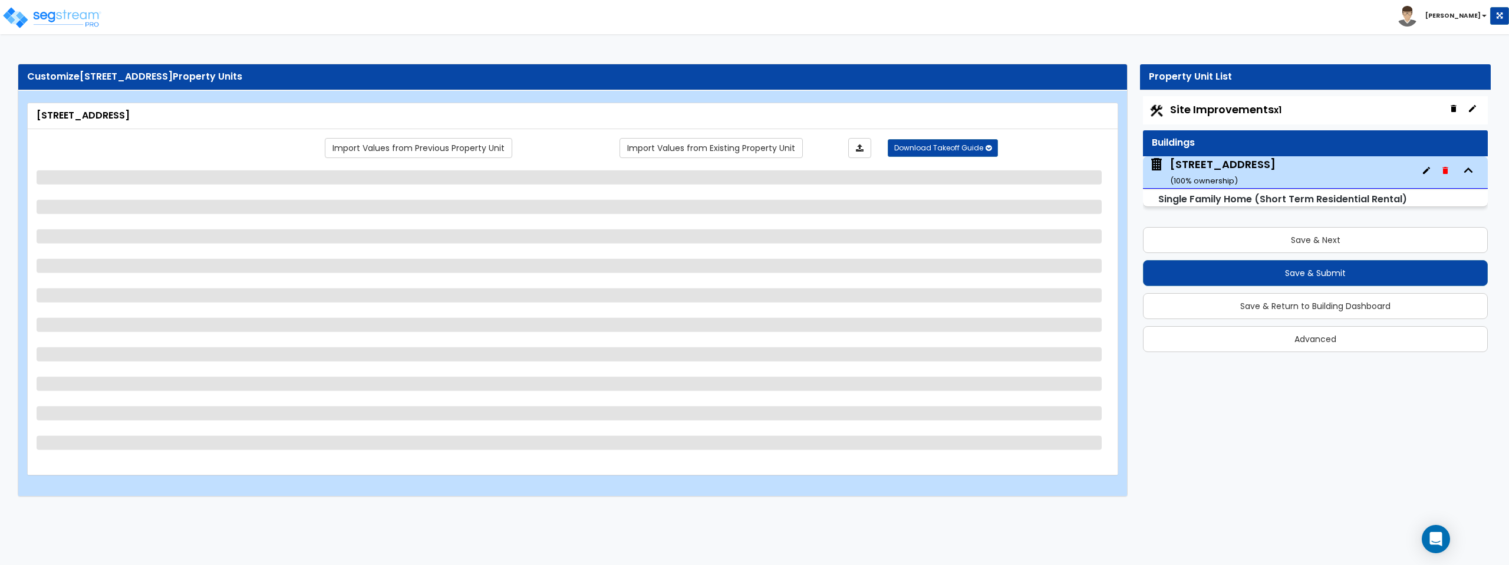
select select "1"
select select "2"
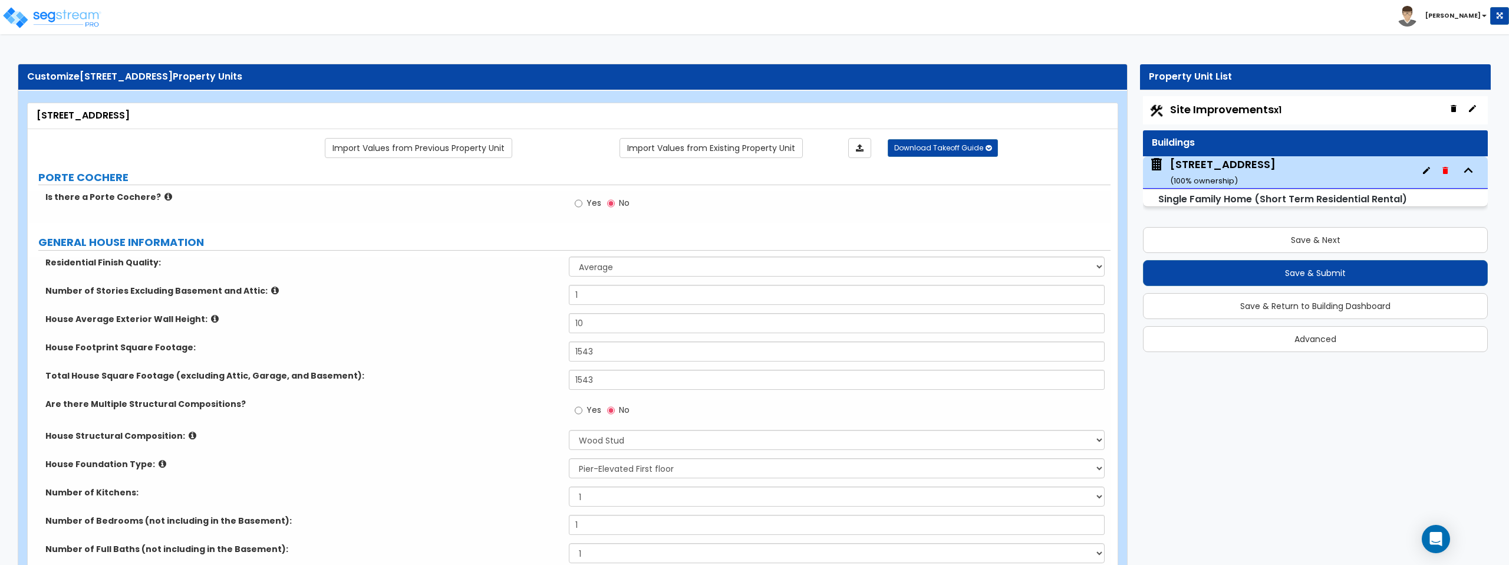
click at [1247, 113] on span "Site Improvements x1" at bounding box center [1225, 109] width 111 height 15
select select "2"
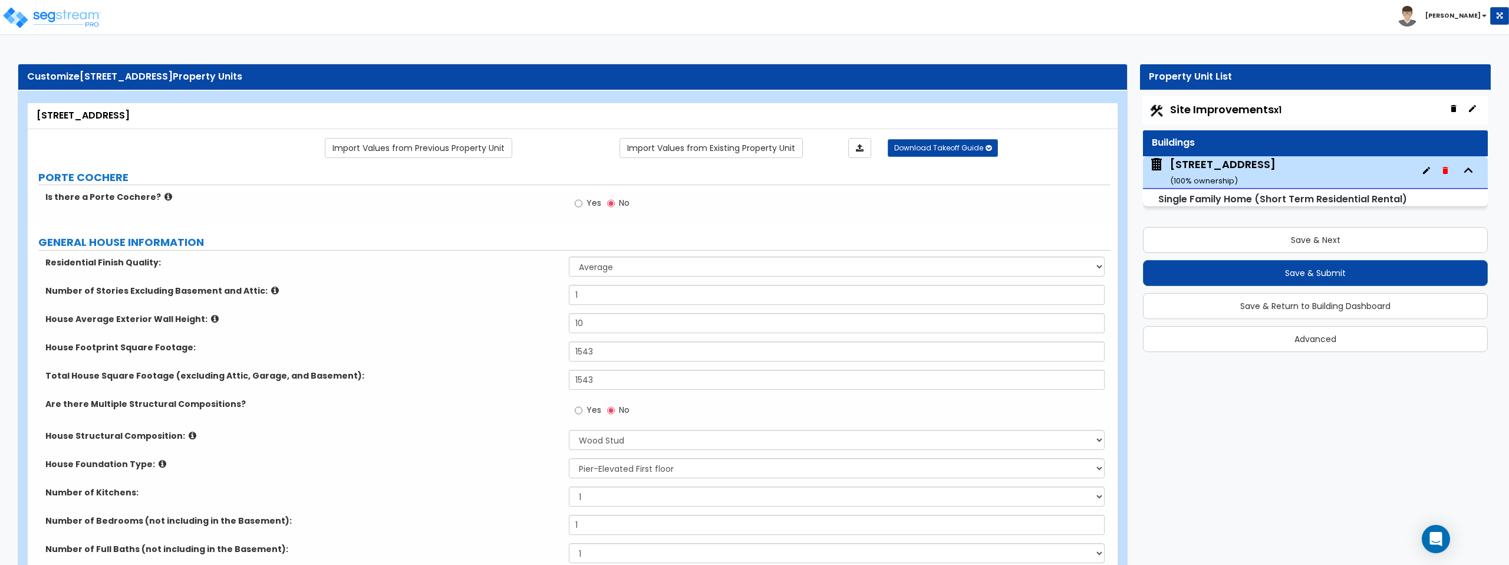
select select "2"
select select "1"
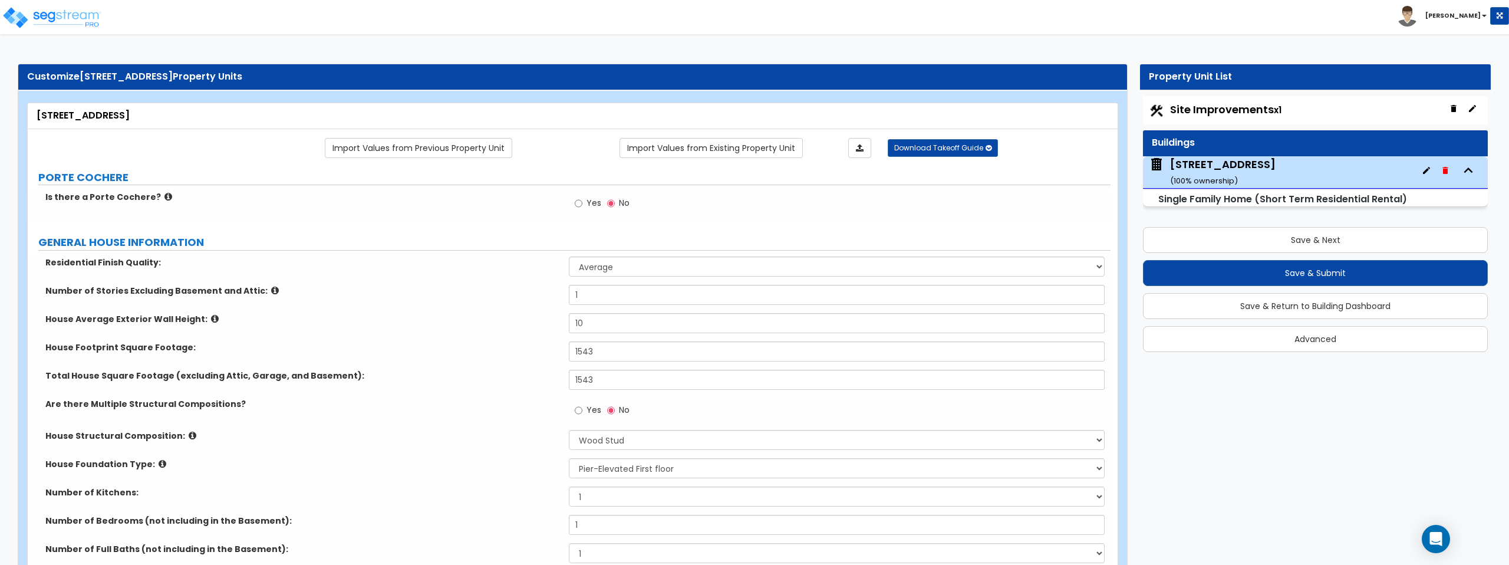
select select "2"
select select "1"
select select "2"
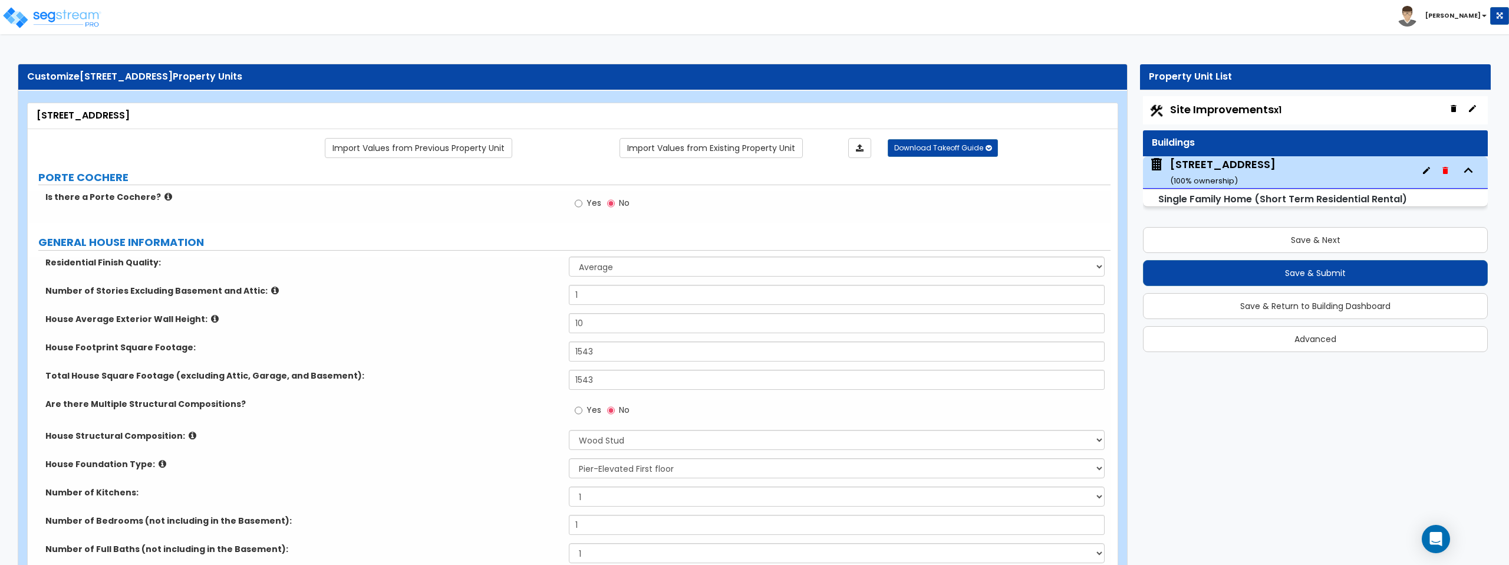
select select "2"
select select "3"
select select "1"
select select "3"
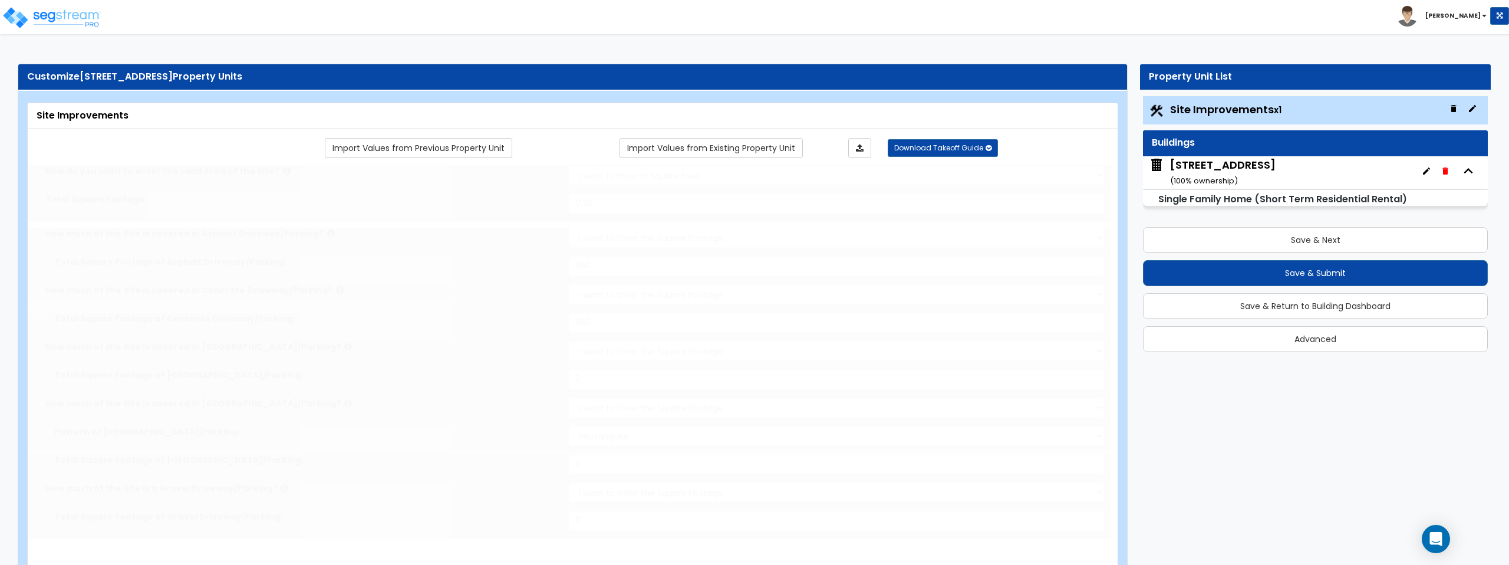
radio input "true"
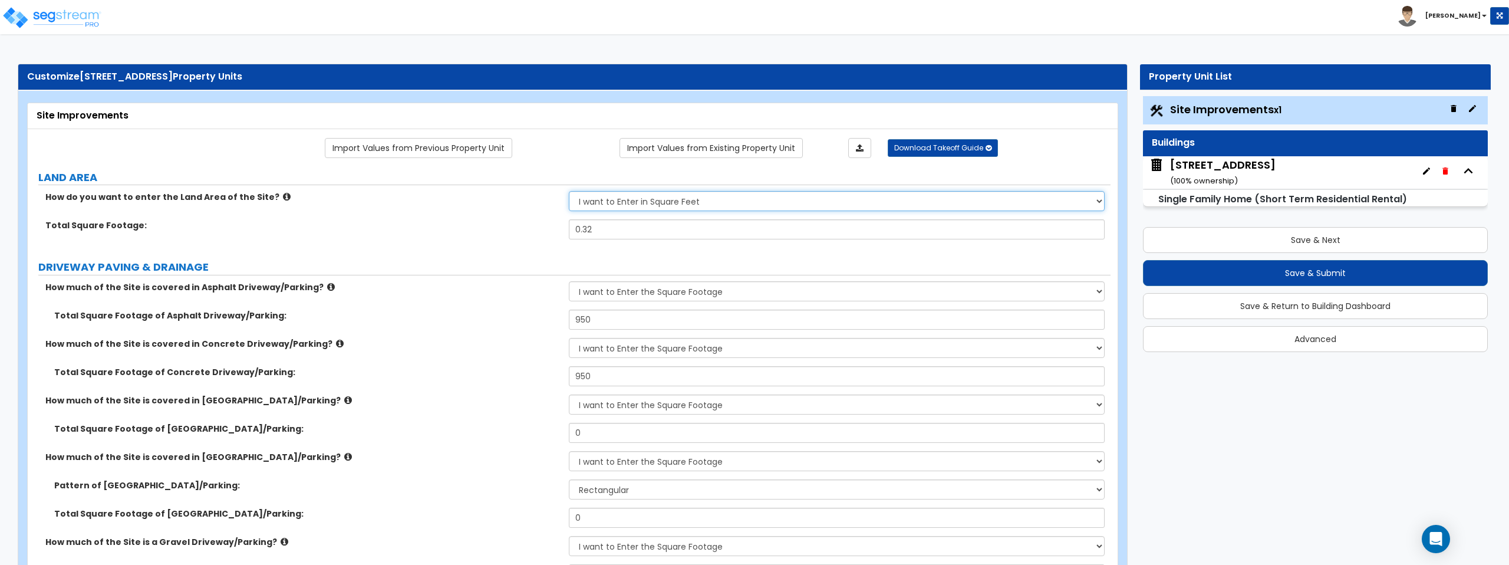
click at [765, 209] on select "I want to Enter in Acres I want to Enter in Square Feet" at bounding box center [836, 201] width 535 height 20
click at [569, 191] on select "I want to Enter in Acres I want to Enter in Square Feet" at bounding box center [836, 201] width 535 height 20
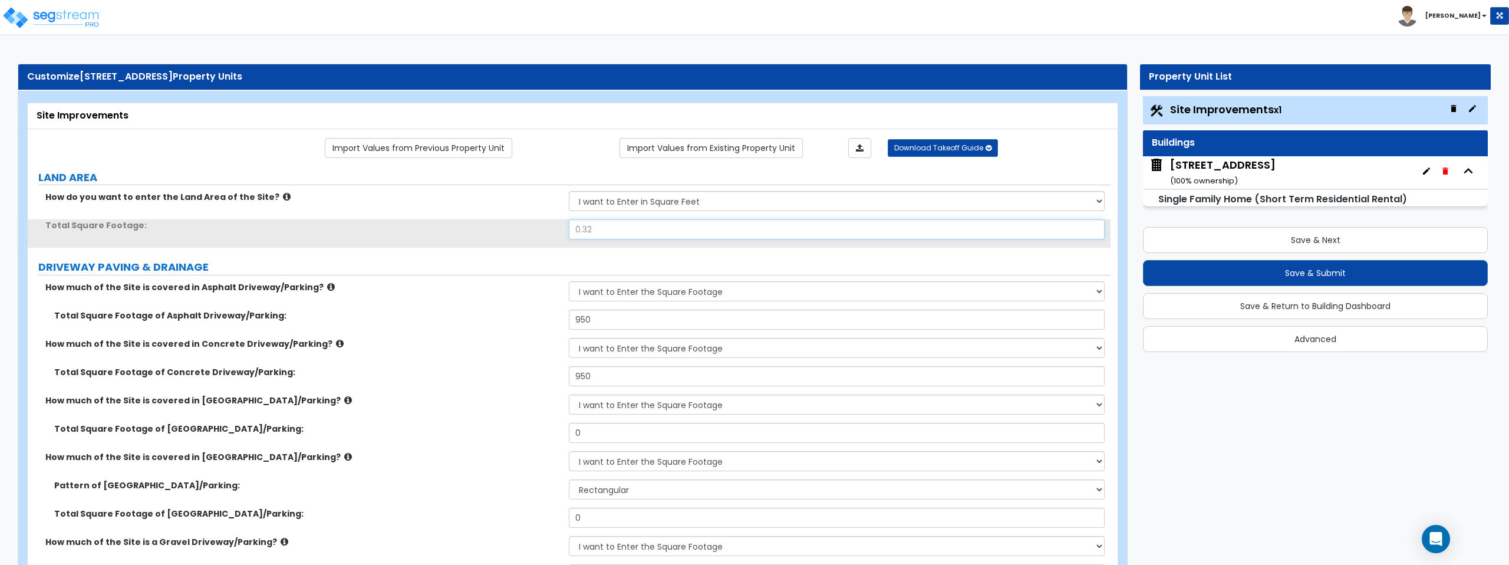
click at [745, 229] on input "0.32" at bounding box center [836, 229] width 535 height 20
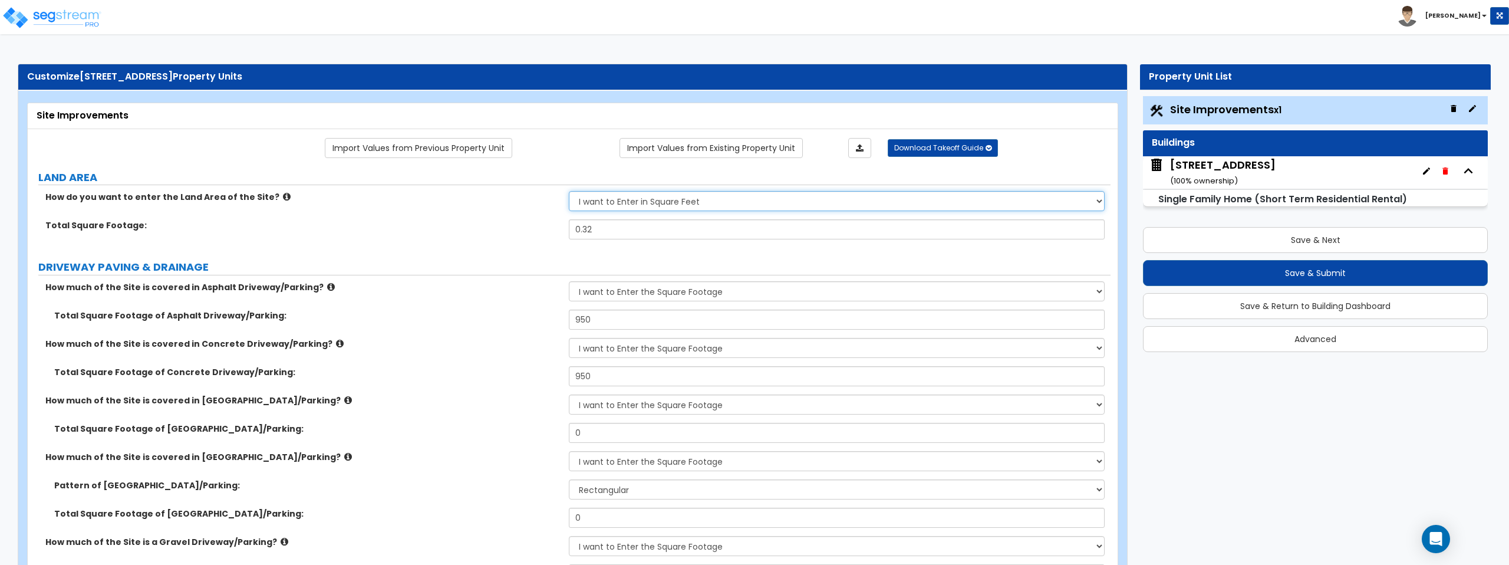
click at [722, 196] on select "I want to Enter in Acres I want to Enter in Square Feet" at bounding box center [836, 201] width 535 height 20
select select "1"
click at [569, 191] on select "I want to Enter in Acres I want to Enter in Square Feet" at bounding box center [836, 201] width 535 height 20
click at [633, 234] on input "0" at bounding box center [836, 229] width 535 height 20
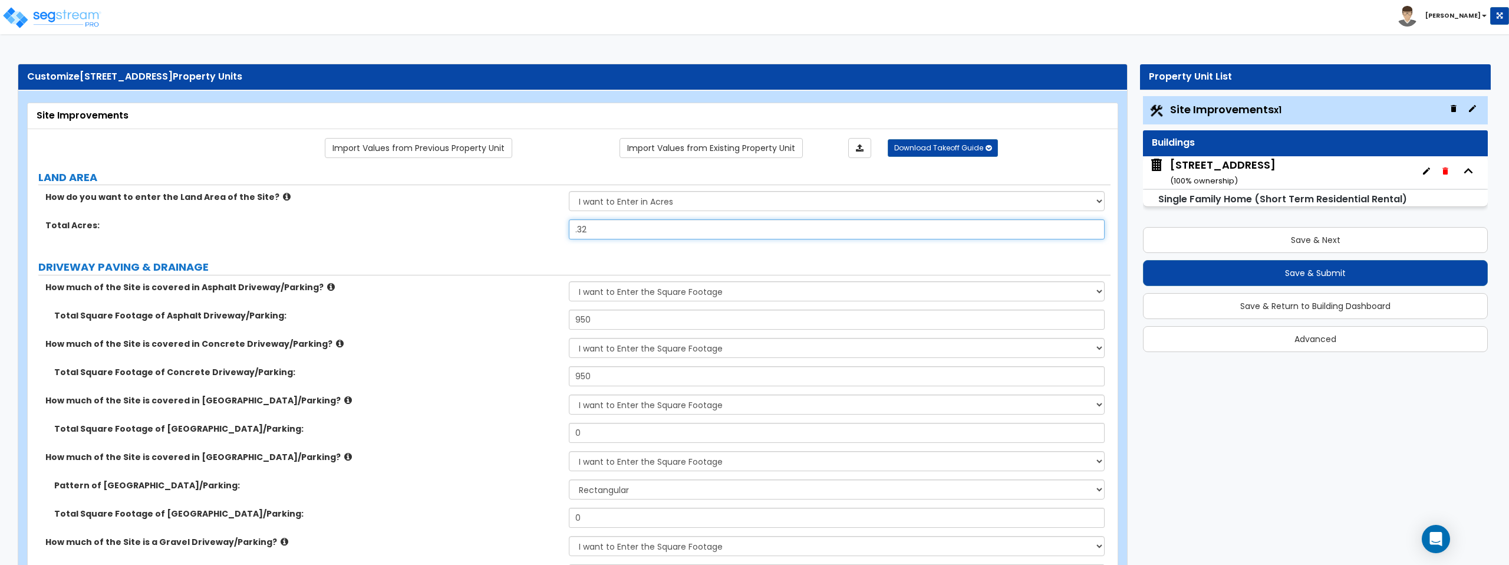
type input ".32"
click at [494, 217] on div "How do you want to enter the Land Area of the Site? I want to Enter in Acres I …" at bounding box center [569, 205] width 1082 height 28
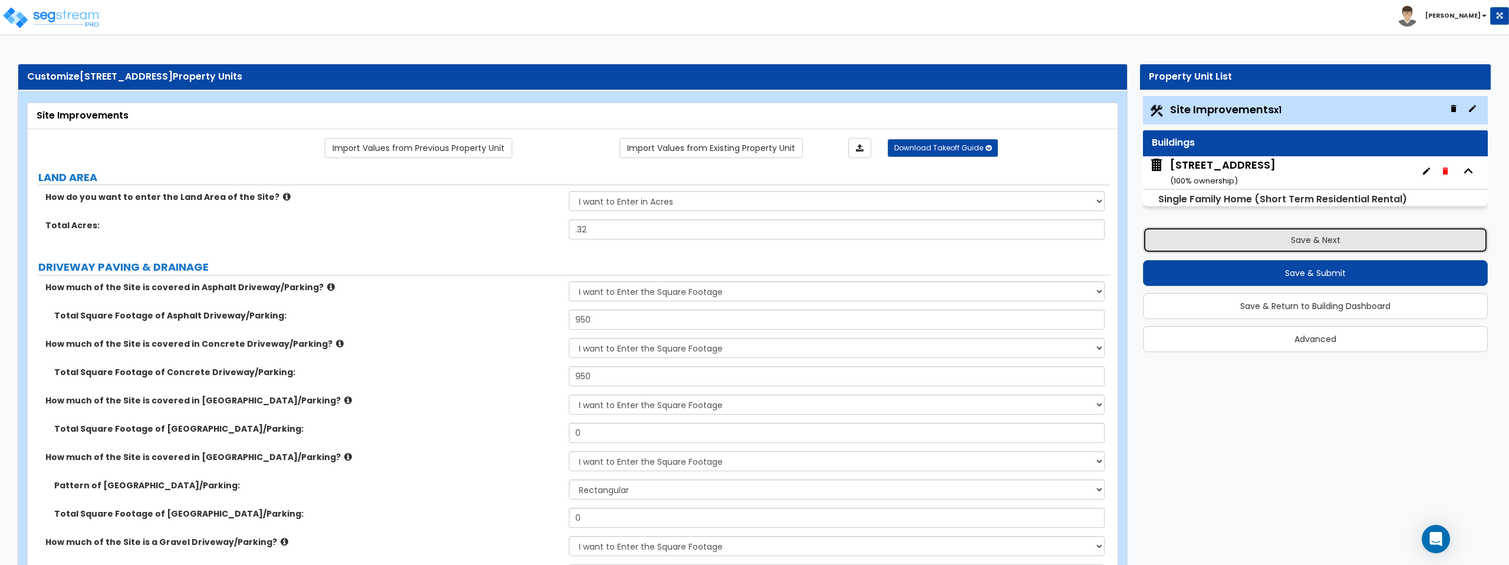
click at [1314, 241] on button "Save & Next" at bounding box center [1315, 240] width 345 height 26
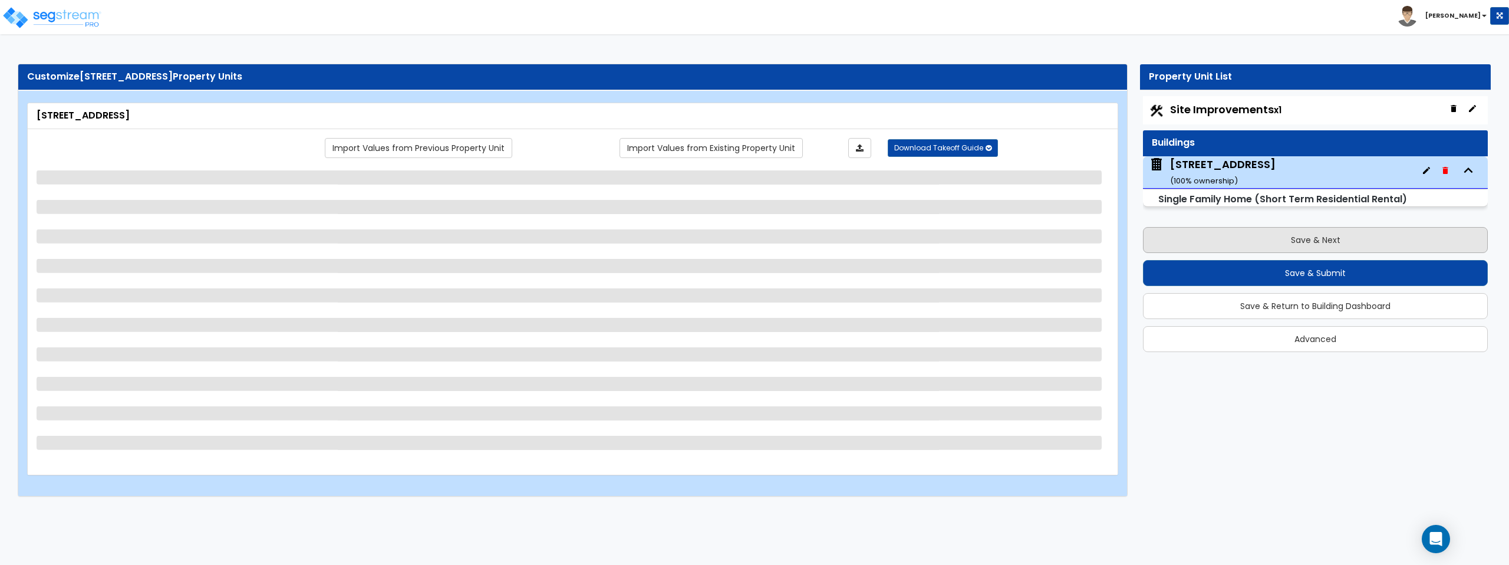
select select "1"
select select "7"
select select "2"
select select "1"
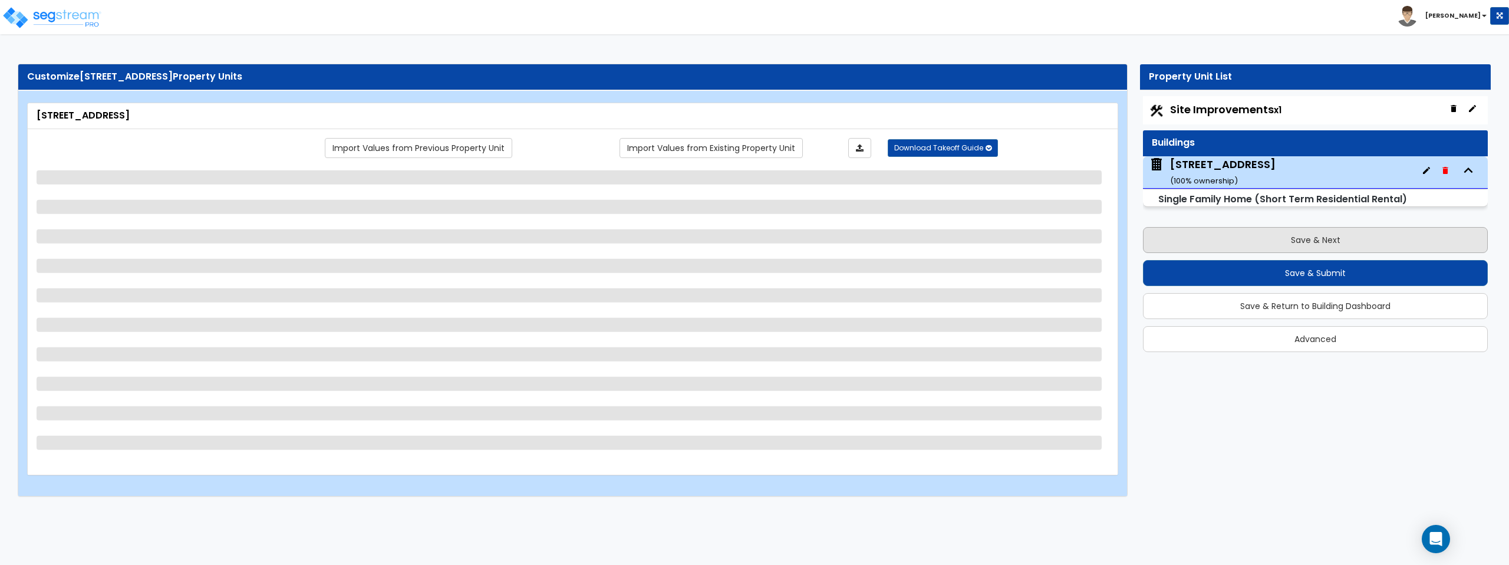
select select "2"
select select "5"
select select "7"
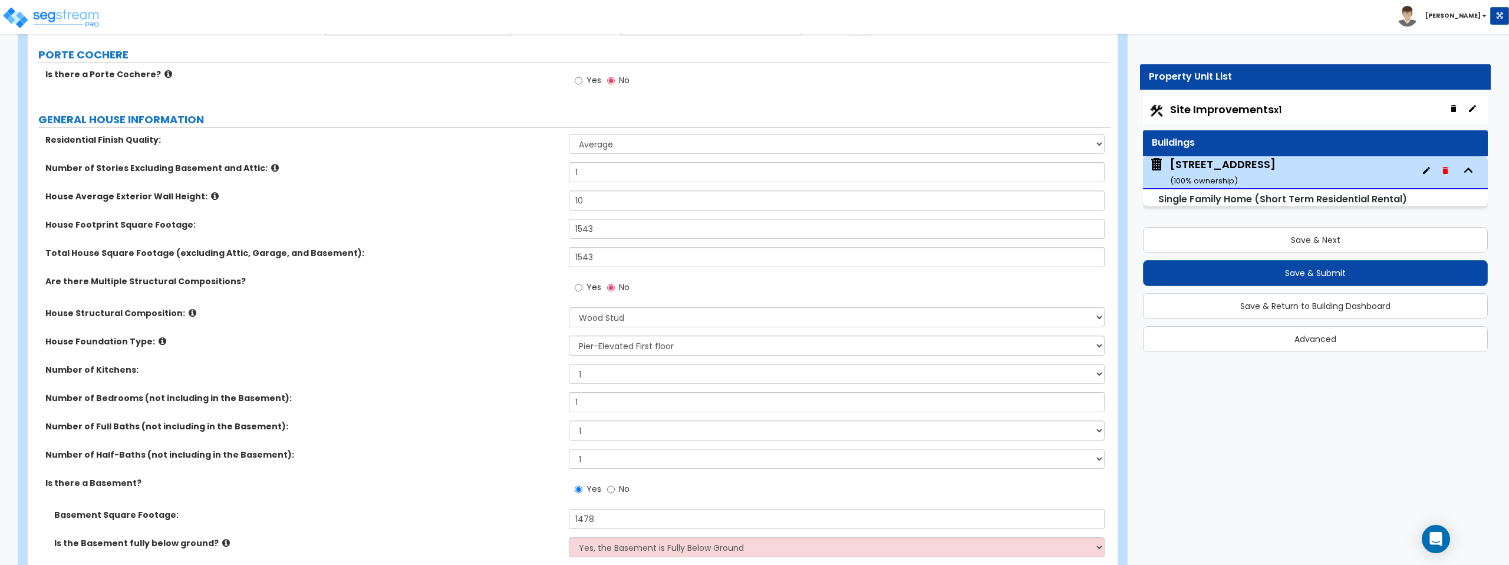
scroll to position [133, 0]
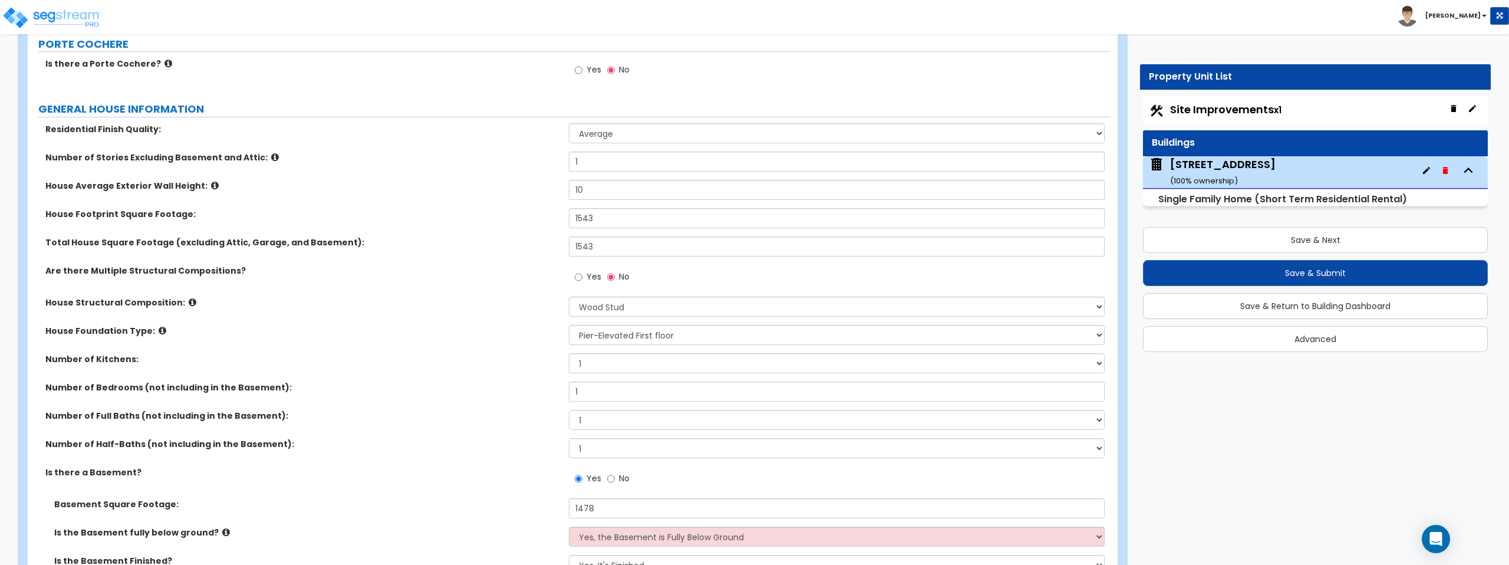
click at [271, 156] on icon at bounding box center [275, 157] width 8 height 9
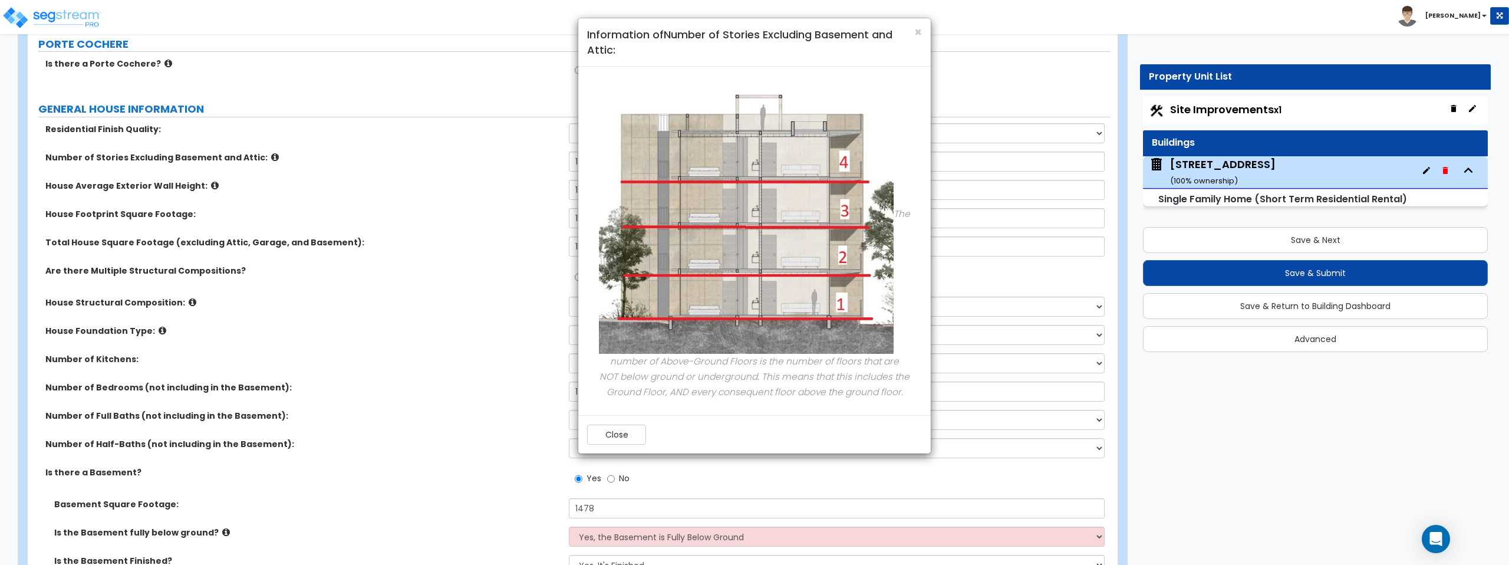
click at [261, 159] on div "× Information of Number of Stories Excluding Basement and Attic: The number of …" at bounding box center [754, 282] width 1509 height 565
click at [203, 186] on div "× Information of Number of Stories Excluding Basement and Attic: The number of …" at bounding box center [754, 282] width 1509 height 565
click at [920, 29] on span "×" at bounding box center [918, 32] width 8 height 17
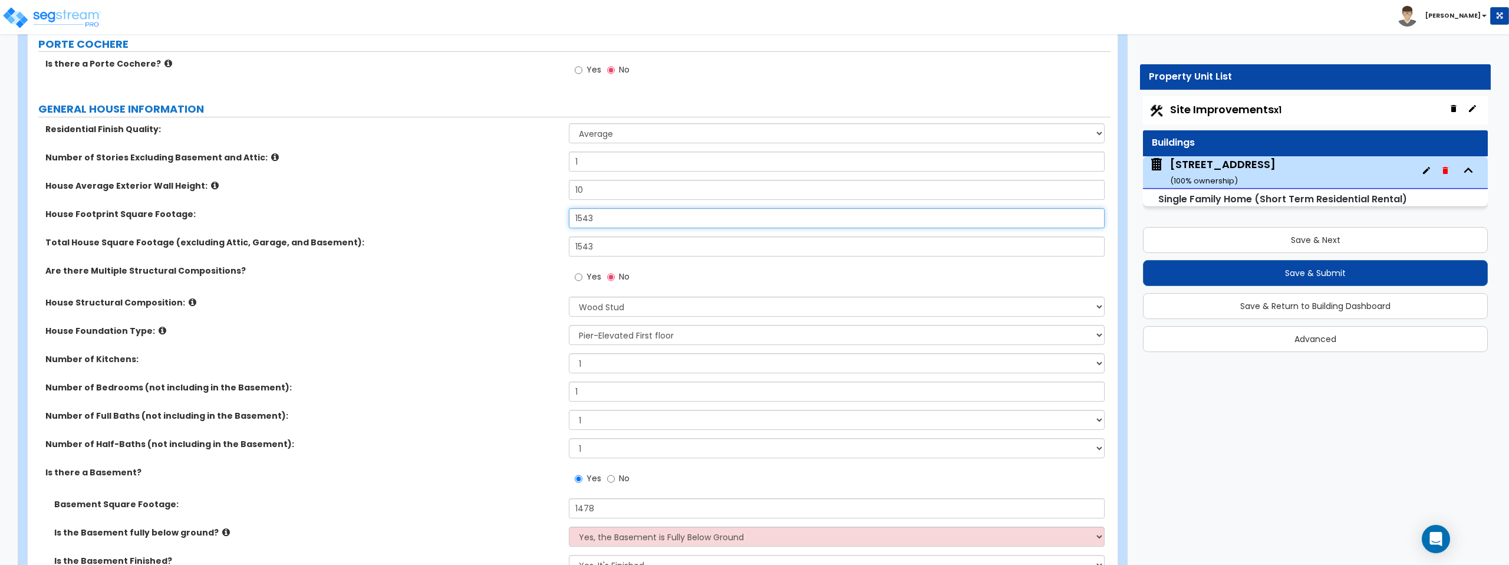
click at [608, 217] on input "1543" at bounding box center [836, 218] width 535 height 20
click at [607, 218] on input "1543" at bounding box center [836, 218] width 535 height 20
click at [637, 248] on input "1543" at bounding box center [836, 246] width 535 height 20
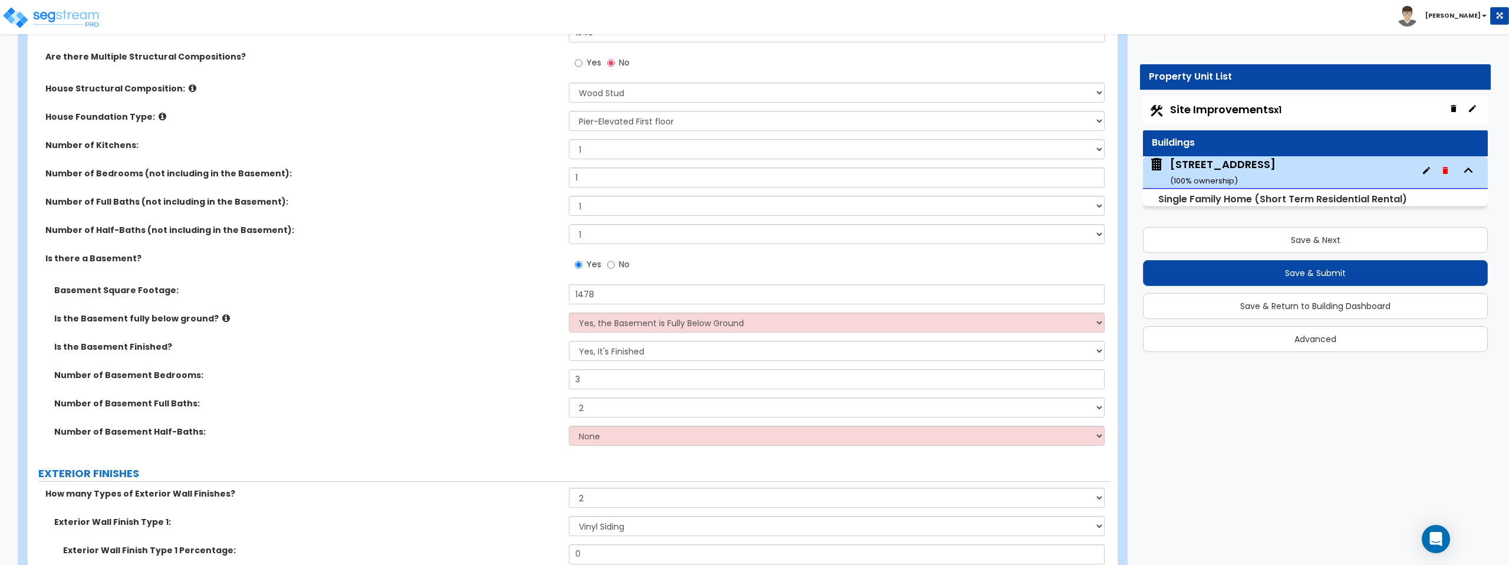
scroll to position [350, 0]
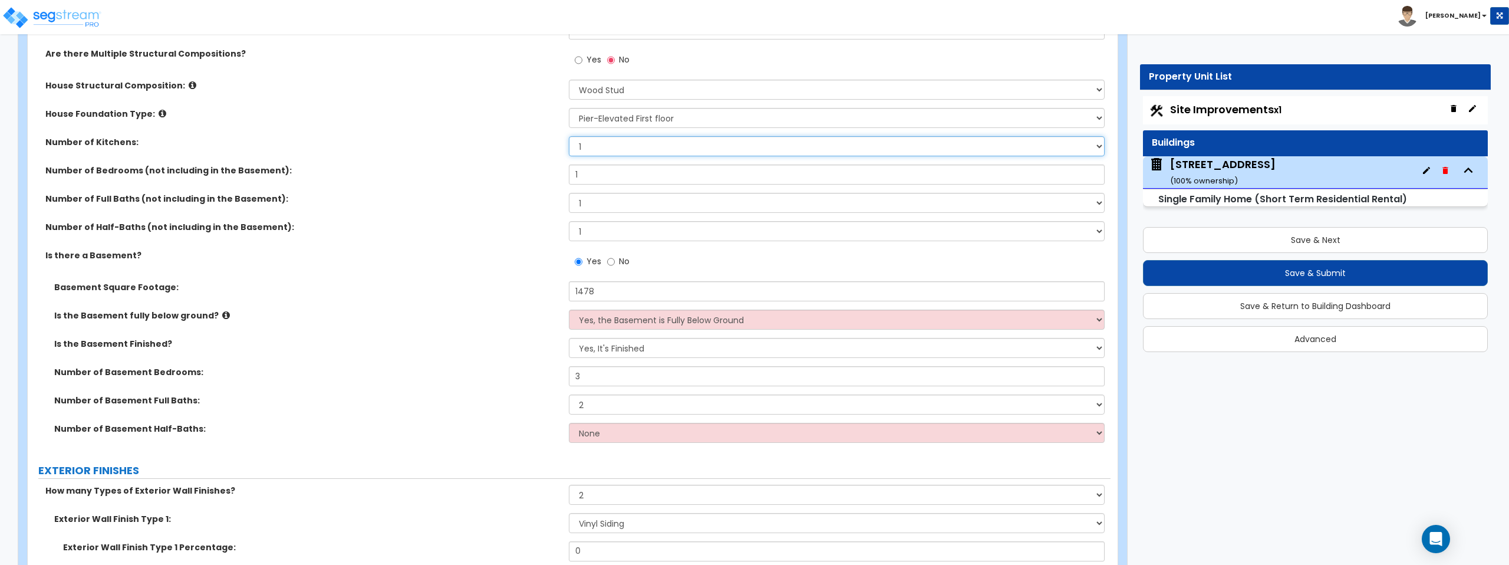
click at [612, 144] on select "1 2 3" at bounding box center [836, 146] width 535 height 20
click at [569, 136] on select "1 2 3" at bounding box center [836, 146] width 535 height 20
click at [628, 322] on select "Yes, the Basement is Fully Below Ground No, the Basement is Partially Below Gro…" at bounding box center [836, 319] width 535 height 20
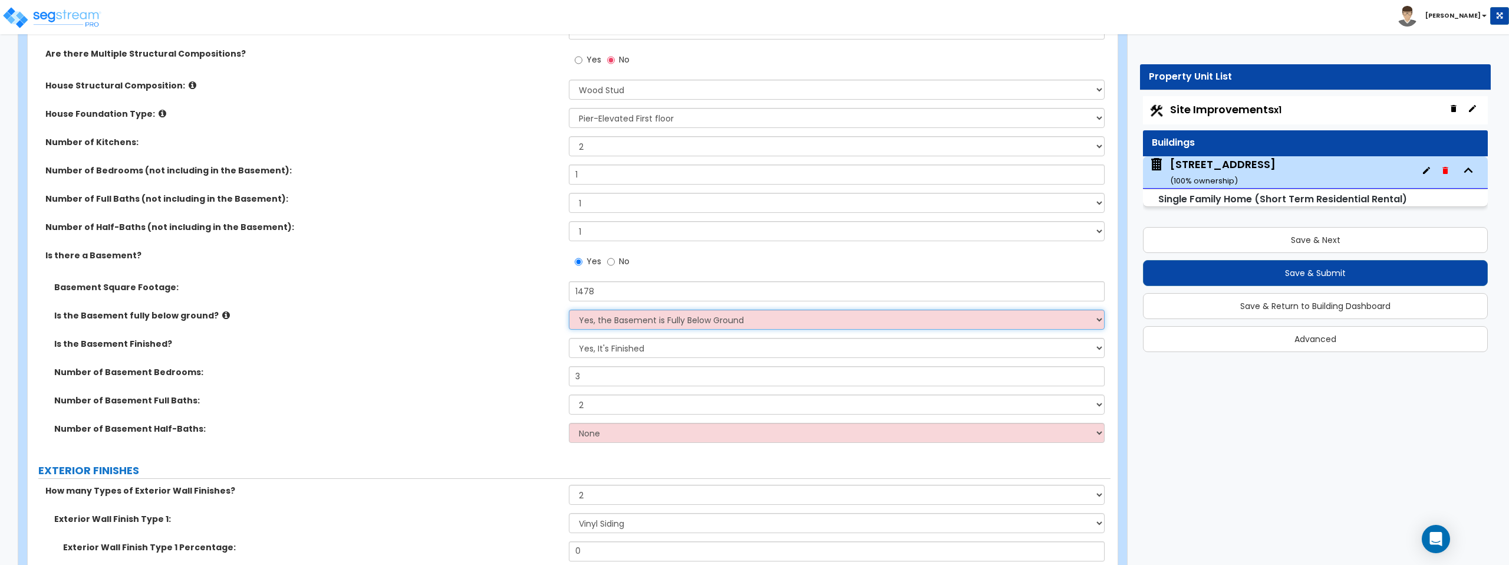
click at [569, 309] on select "Yes, the Basement is Fully Below Ground No, the Basement is Partially Below Gro…" at bounding box center [836, 319] width 535 height 20
click at [631, 318] on select "Yes, the Basement is Fully Below Ground No, the Basement is Partially Below Gro…" at bounding box center [836, 319] width 535 height 20
click at [569, 309] on select "Yes, the Basement is Fully Below Ground No, the Basement is Partially Below Gro…" at bounding box center [836, 319] width 535 height 20
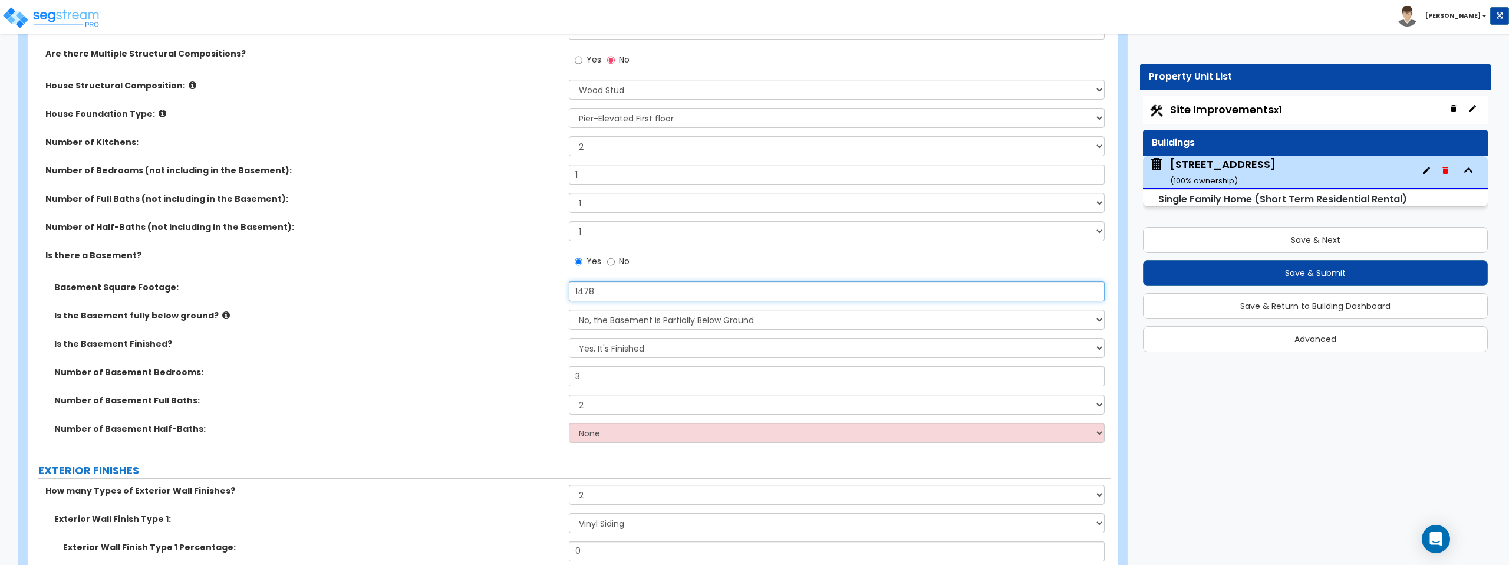
click at [659, 292] on input "1478" at bounding box center [836, 291] width 535 height 20
click at [220, 318] on label "Is the Basement fully below ground?" at bounding box center [307, 318] width 506 height 12
click at [222, 318] on icon at bounding box center [226, 317] width 8 height 9
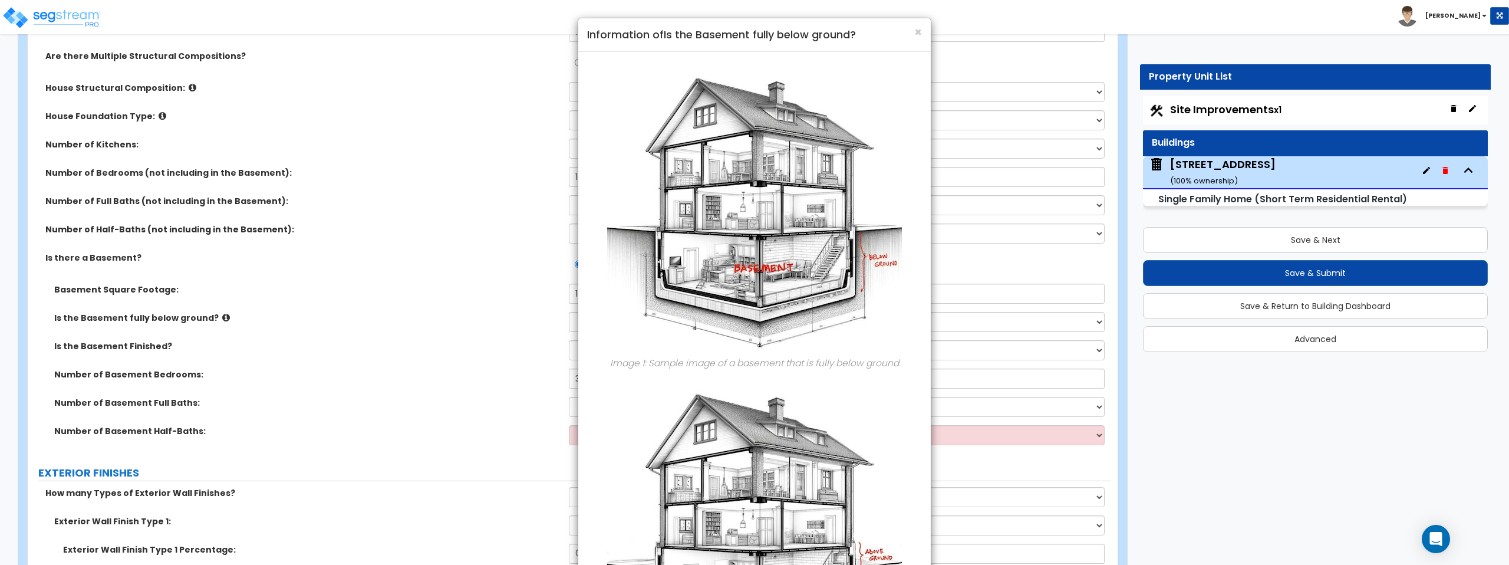
click at [217, 318] on div "× Information of Is the Basement fully below ground? Image 1: Sample image of a…" at bounding box center [754, 282] width 1509 height 565
click at [916, 30] on span "×" at bounding box center [918, 32] width 8 height 17
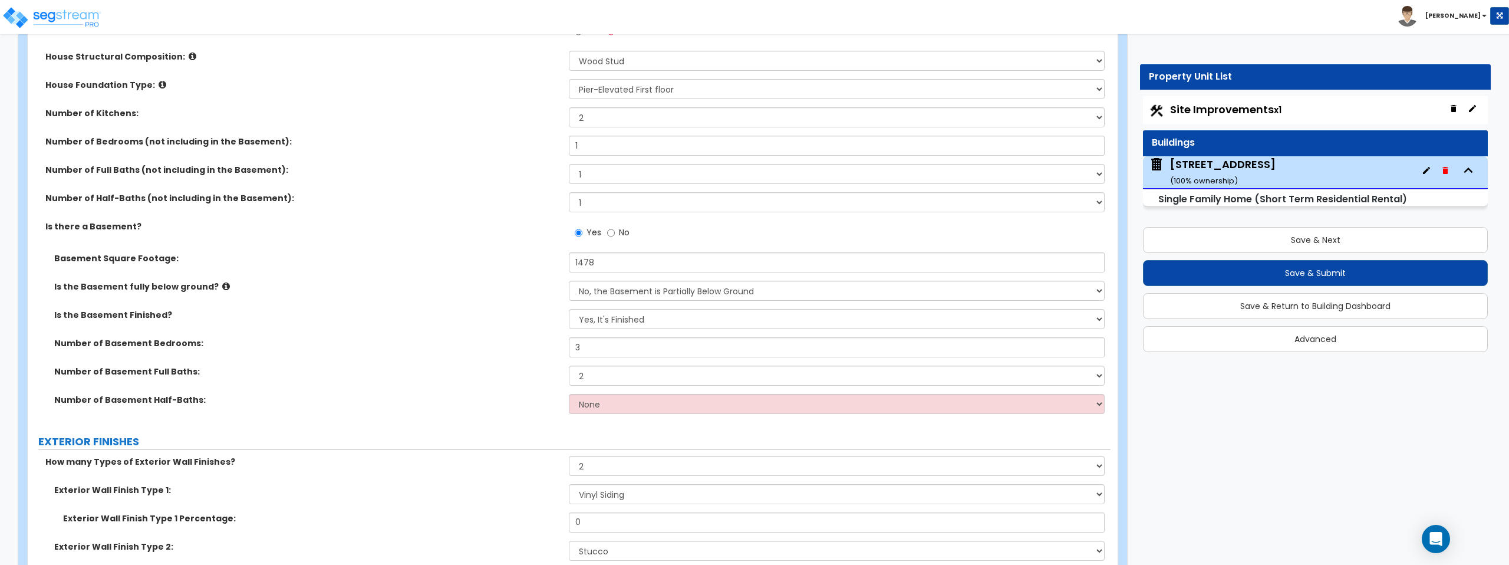
scroll to position [379, 0]
click at [649, 407] on select "None 1 2 3" at bounding box center [836, 403] width 535 height 20
click at [569, 393] on select "None 1 2 3" at bounding box center [836, 403] width 535 height 20
click at [646, 405] on select "None 1 2 3" at bounding box center [836, 403] width 535 height 20
click at [569, 393] on select "None 1 2 3" at bounding box center [836, 403] width 535 height 20
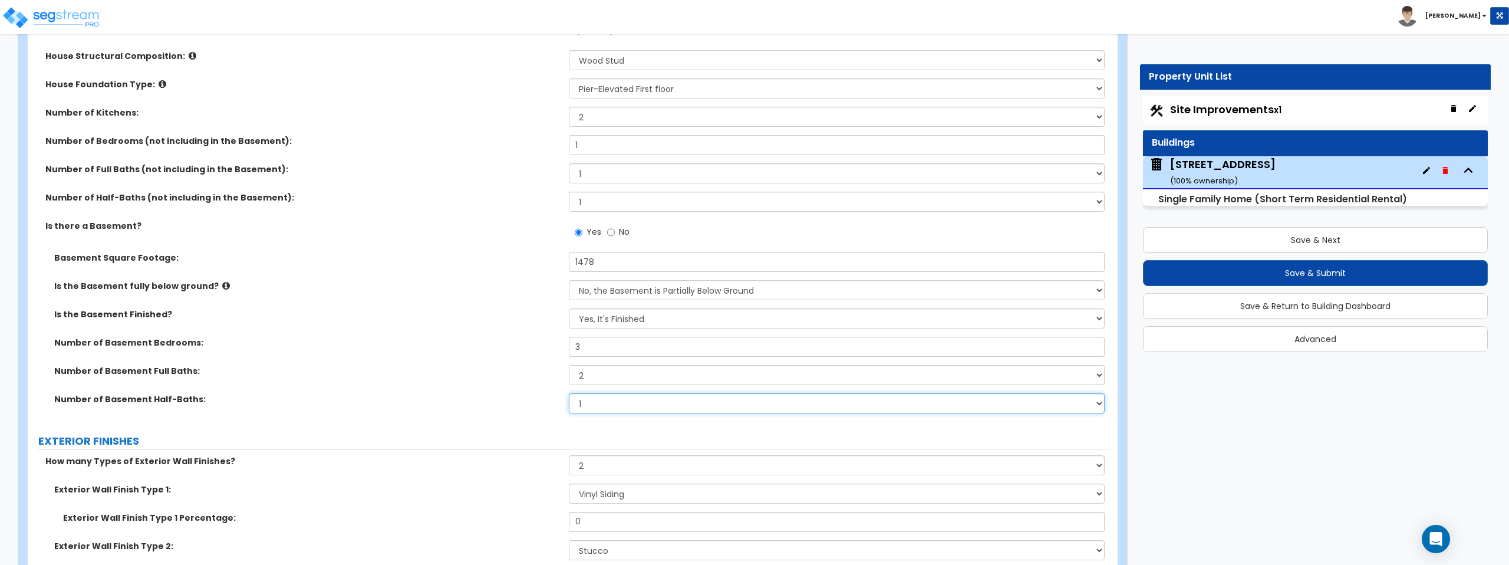
click at [642, 405] on select "None 1 2 3" at bounding box center [836, 403] width 535 height 20
click at [569, 393] on select "None 1 2 3" at bounding box center [836, 403] width 535 height 20
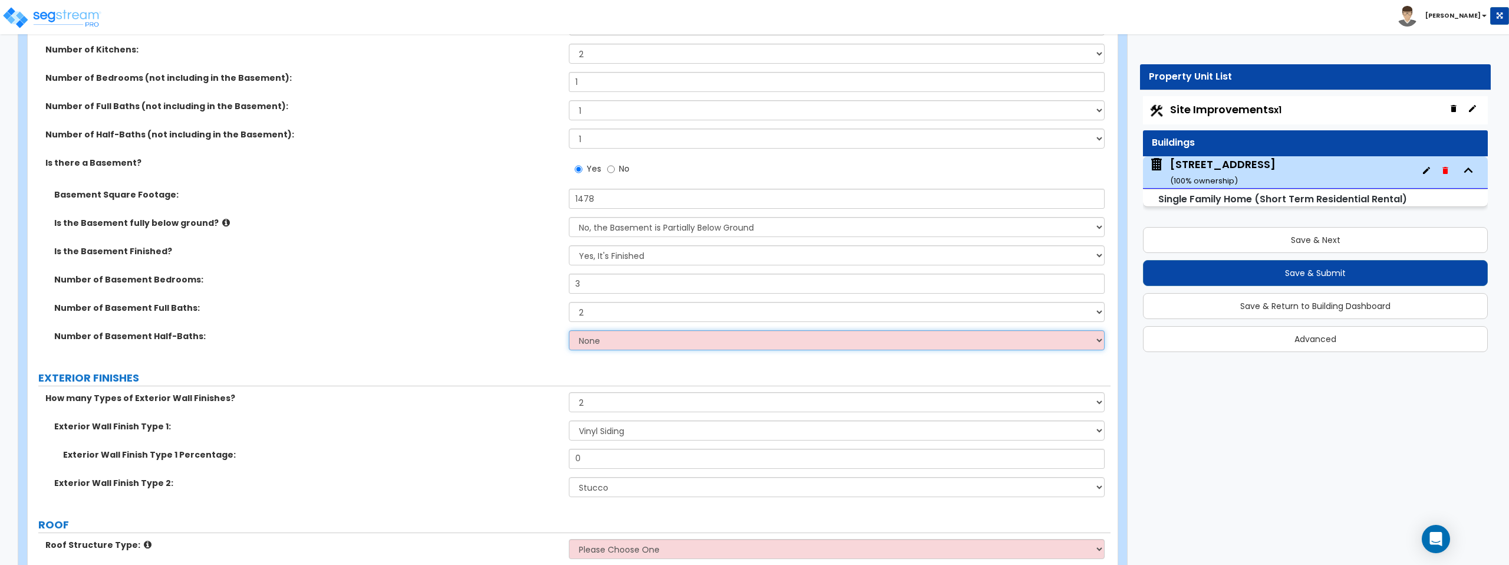
scroll to position [457, 0]
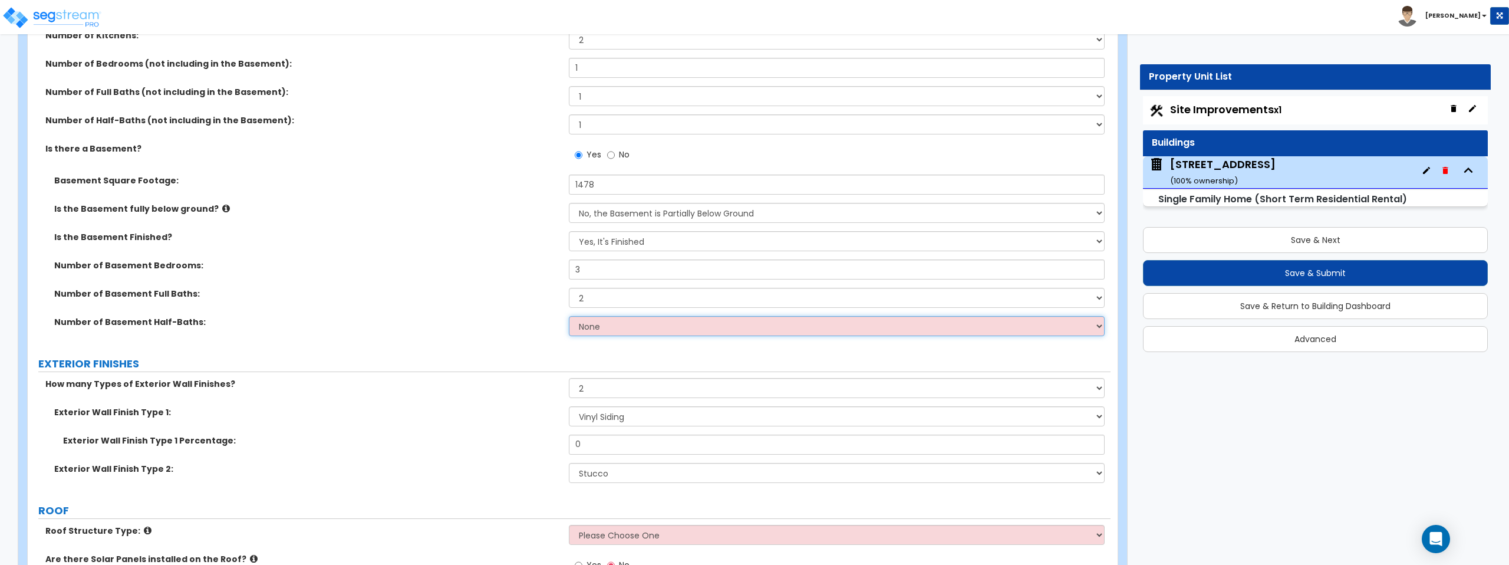
click at [749, 322] on select "None 1 2 3" at bounding box center [836, 326] width 535 height 20
click at [569, 316] on select "None 1 2 3" at bounding box center [836, 326] width 535 height 20
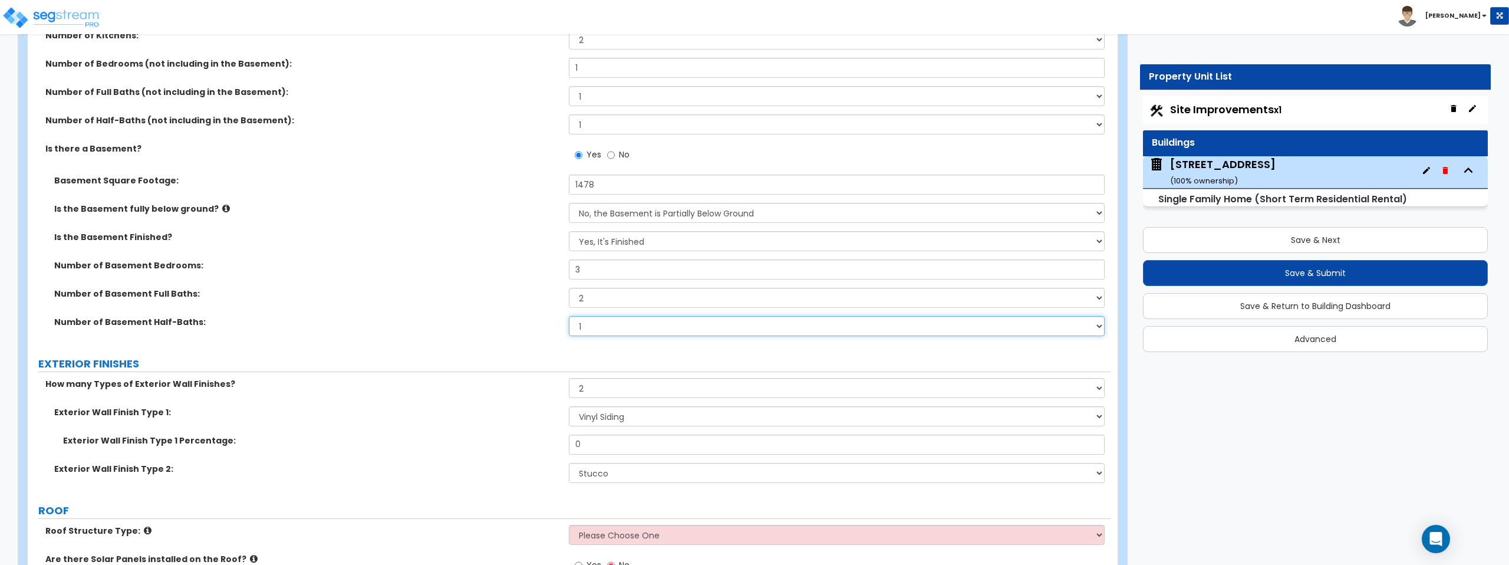
click at [743, 324] on select "None 1 2 3" at bounding box center [836, 326] width 535 height 20
click at [569, 316] on select "None 1 2 3" at bounding box center [836, 326] width 535 height 20
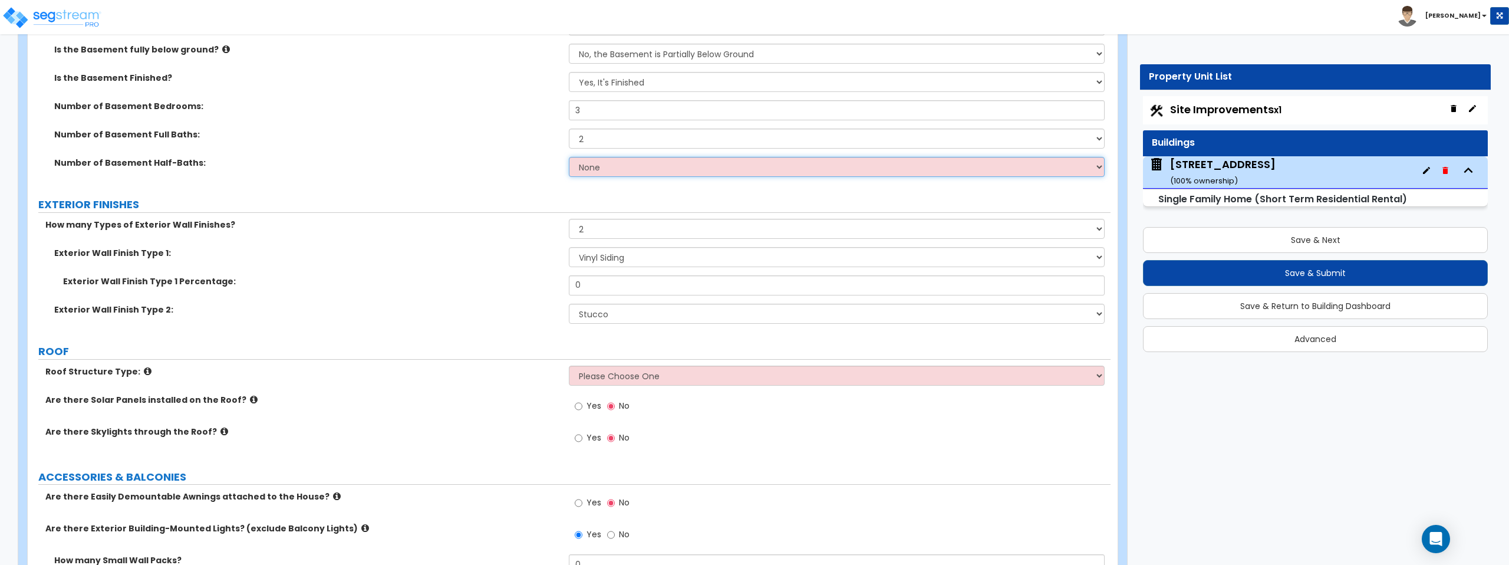
scroll to position [643, 0]
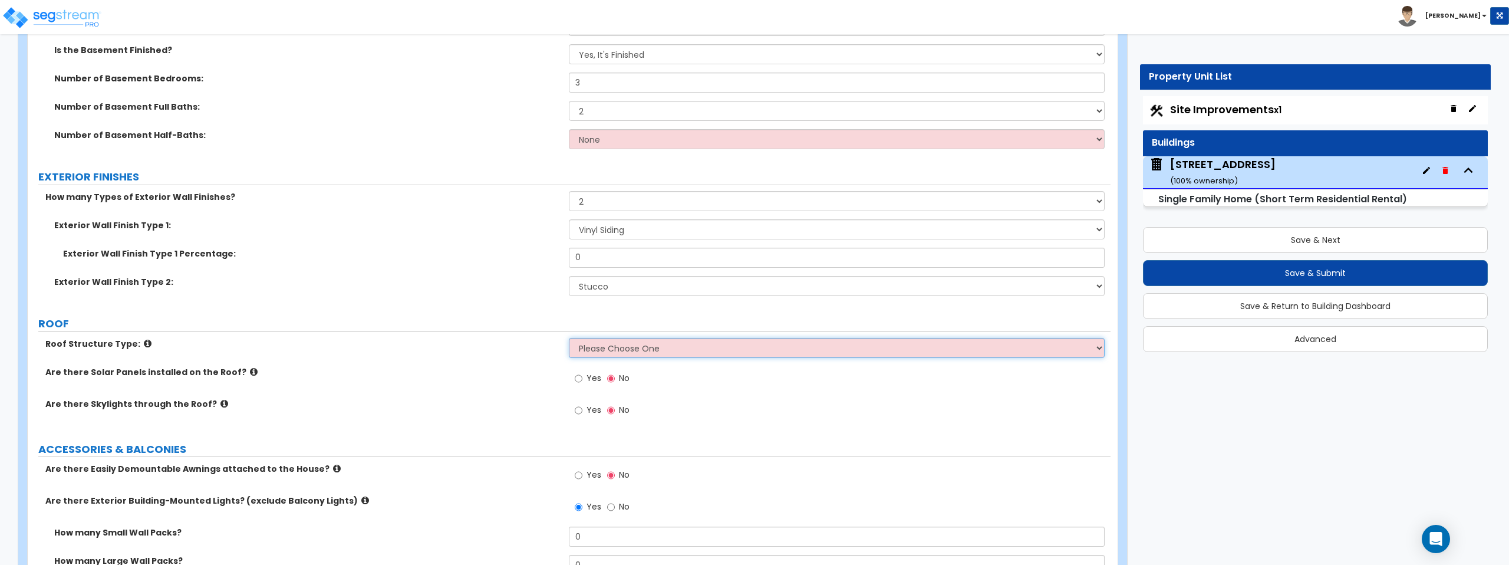
click at [639, 349] on select "Please Choose One Gable Roof Flat Roof Hybrid Gable & Flat Roof" at bounding box center [836, 348] width 535 height 20
click at [674, 346] on select "Please Choose One Gable Roof Flat Roof Hybrid Gable & Flat Roof" at bounding box center [836, 348] width 535 height 20
click at [569, 338] on select "Please Choose One Gable Roof Flat Roof Hybrid Gable & Flat Roof" at bounding box center [836, 348] width 535 height 20
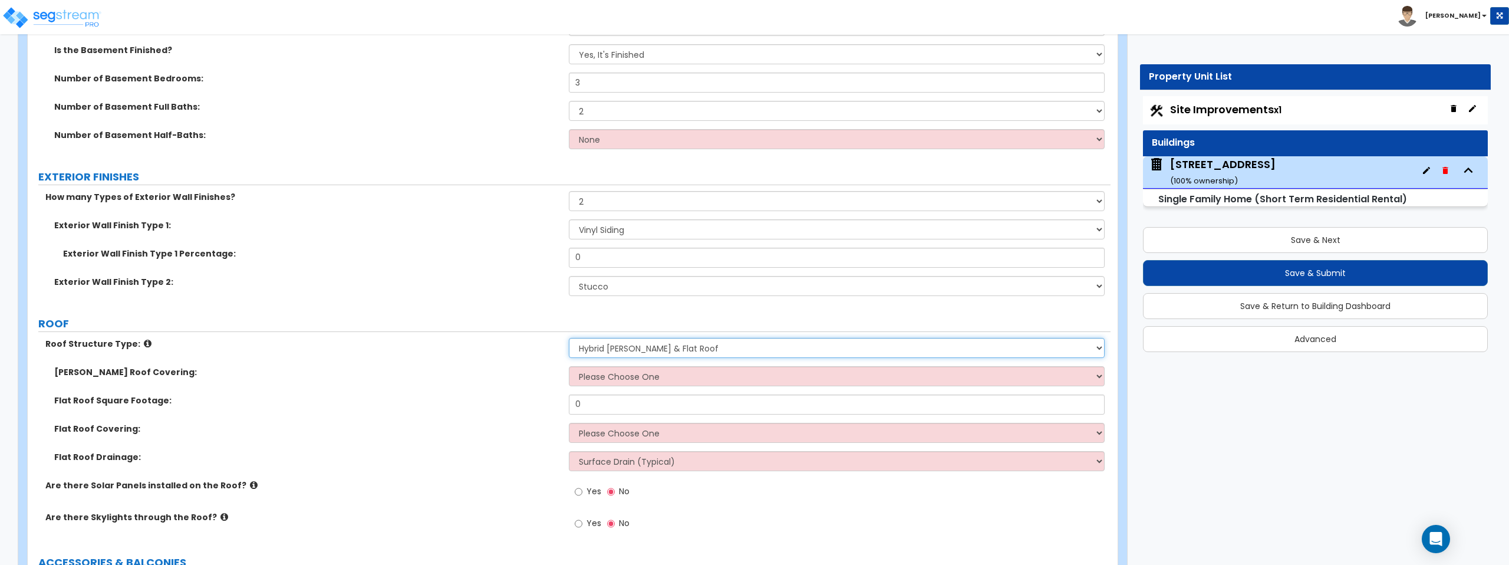
click at [636, 351] on select "Please Choose One Gable Roof Flat Roof Hybrid Gable & Flat Roof" at bounding box center [836, 348] width 535 height 20
click at [684, 349] on select "Please Choose One Gable Roof Flat Roof Hybrid Gable & Flat Roof" at bounding box center [836, 348] width 535 height 20
click at [569, 338] on select "Please Choose One Gable Roof Flat Roof Hybrid Gable & Flat Roof" at bounding box center [836, 348] width 535 height 20
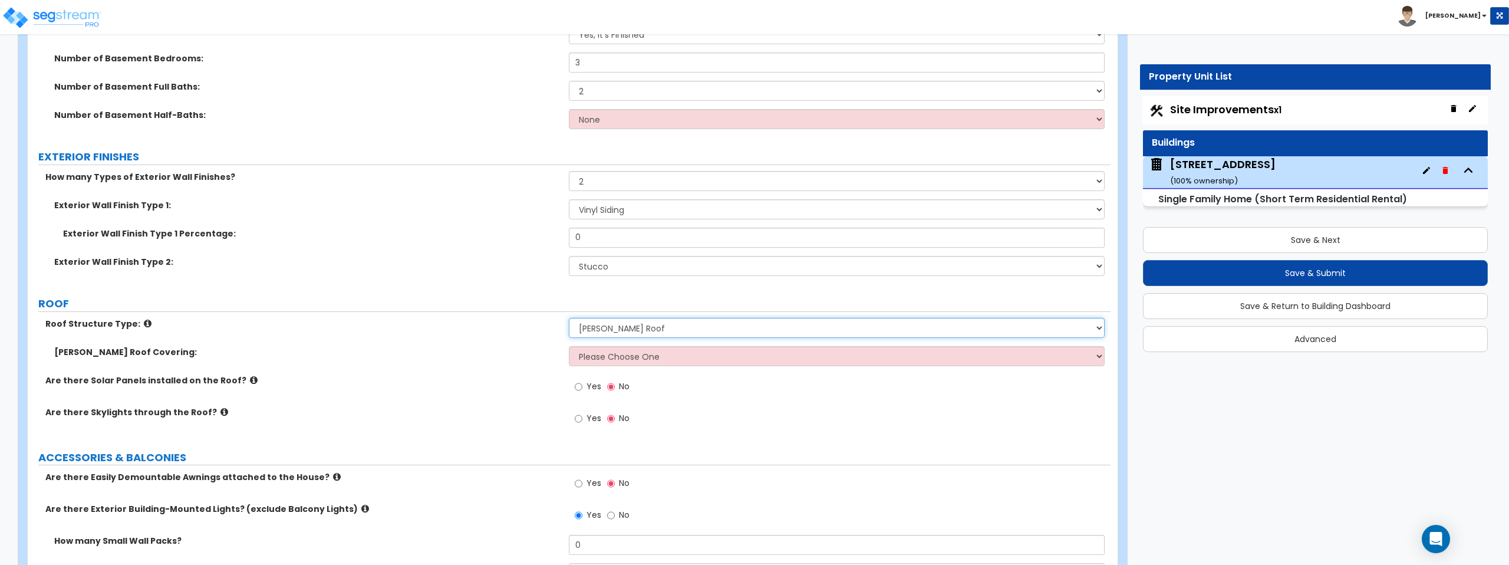
scroll to position [664, 0]
click at [713, 358] on select "Please Choose One Asphalt Shingle Clay Tile Wood Shingle Metal Shingle Standing…" at bounding box center [836, 355] width 535 height 20
click at [714, 358] on select "Please Choose One Asphalt Shingle Clay Tile Wood Shingle Metal Shingle Standing…" at bounding box center [836, 355] width 535 height 20
click at [691, 359] on select "Please Choose One Asphalt Shingle Clay Tile Wood Shingle Metal Shingle Standing…" at bounding box center [836, 355] width 535 height 20
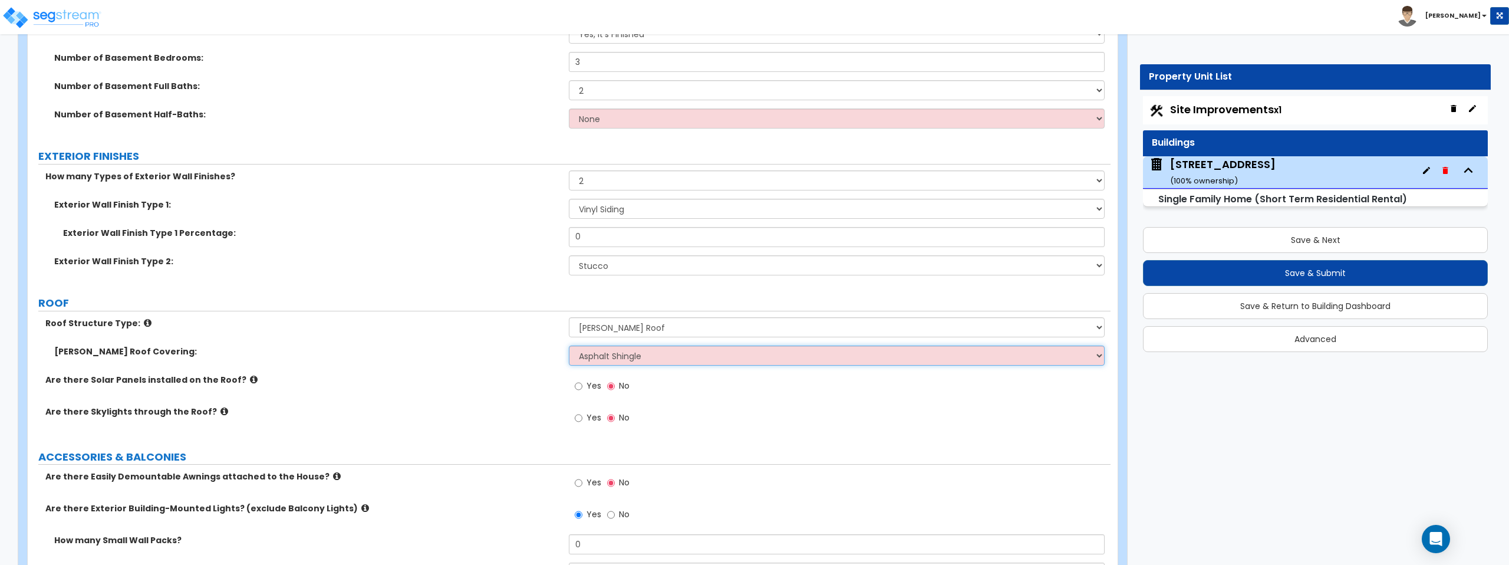
click at [569, 345] on select "Please Choose One Asphalt Shingle Clay Tile Wood Shingle Metal Shingle Standing…" at bounding box center [836, 355] width 535 height 20
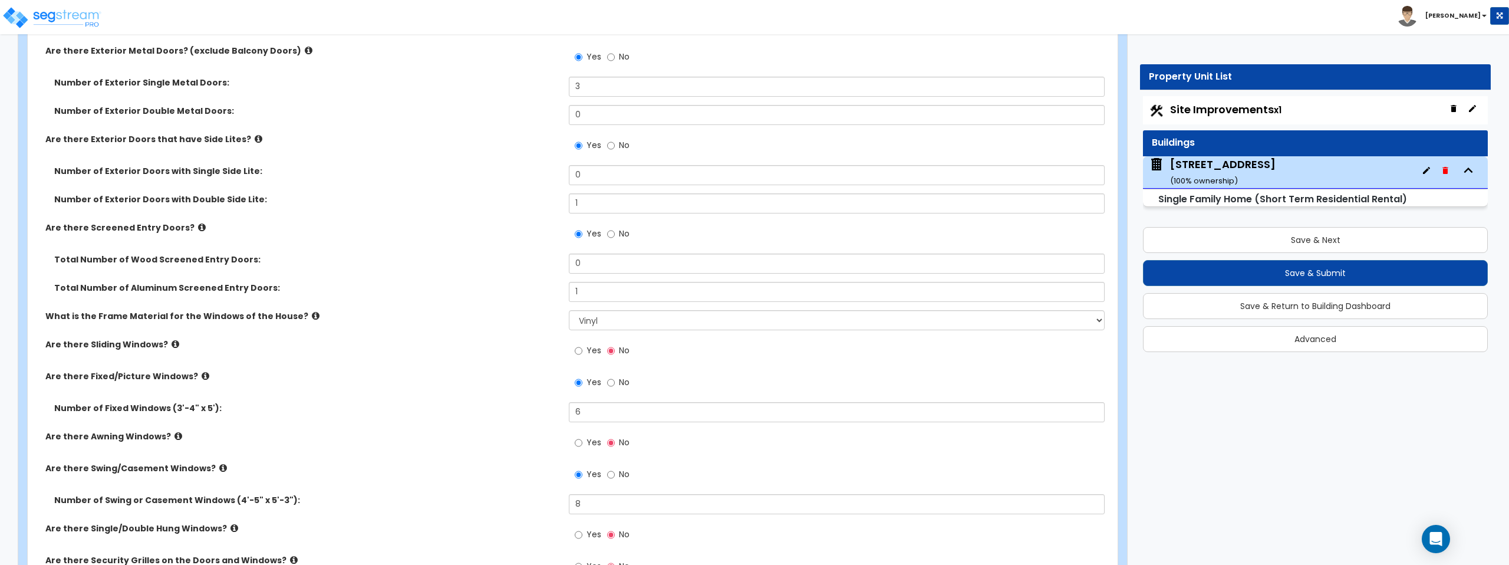
scroll to position [2276, 0]
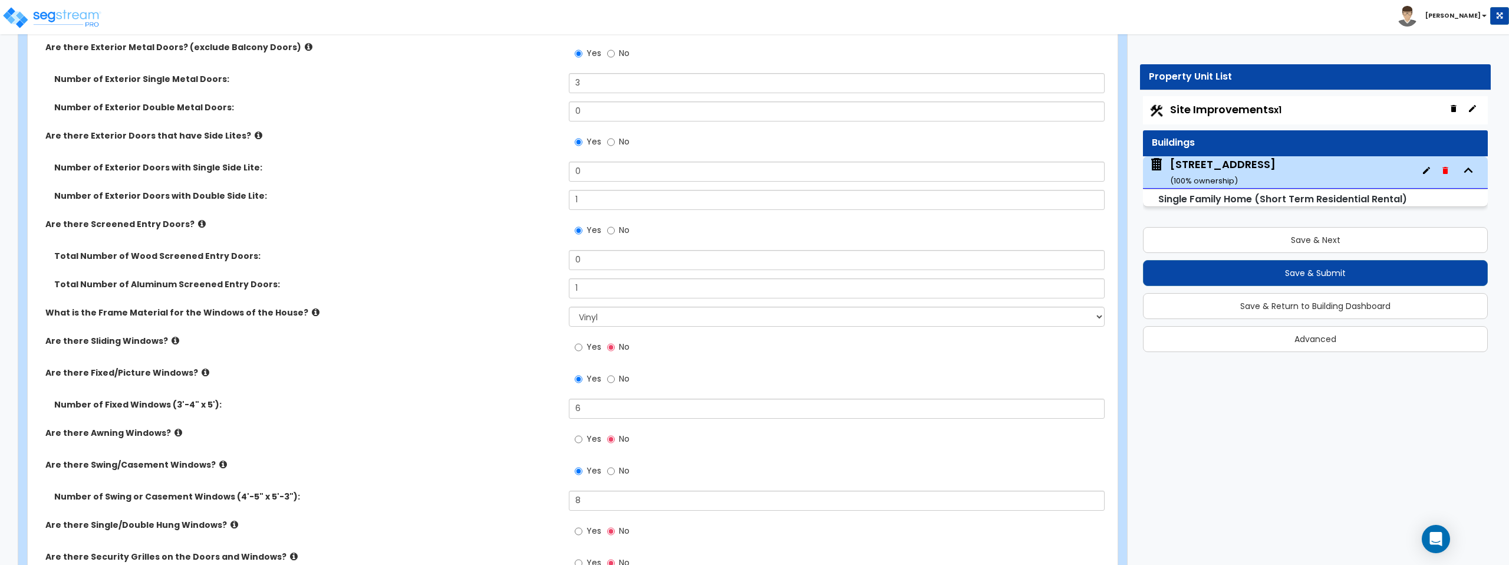
click at [171, 341] on icon at bounding box center [175, 340] width 8 height 9
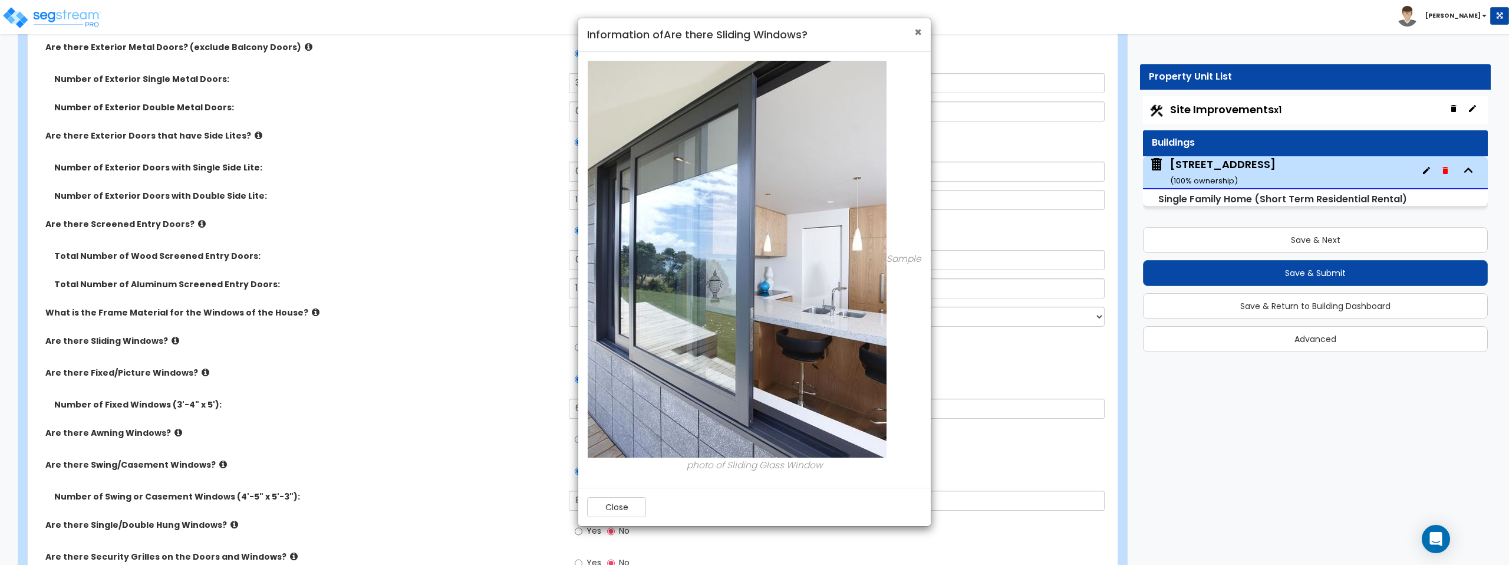
click at [917, 34] on span "×" at bounding box center [918, 32] width 8 height 17
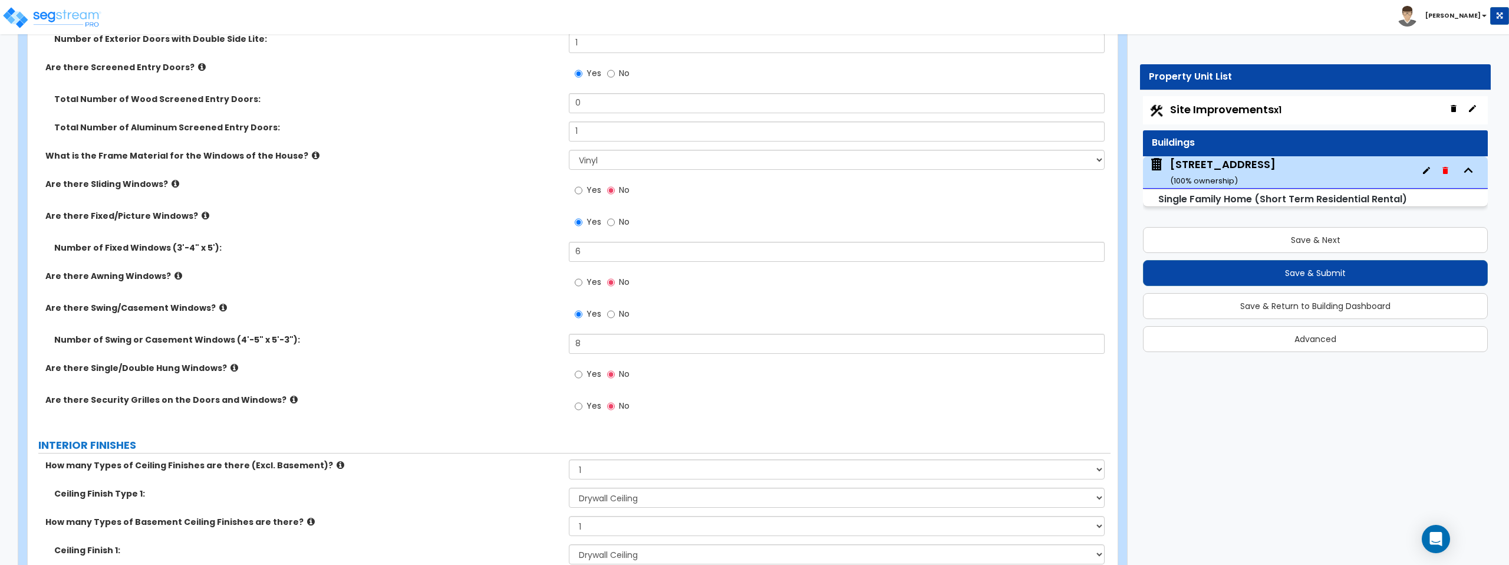
scroll to position [2437, 0]
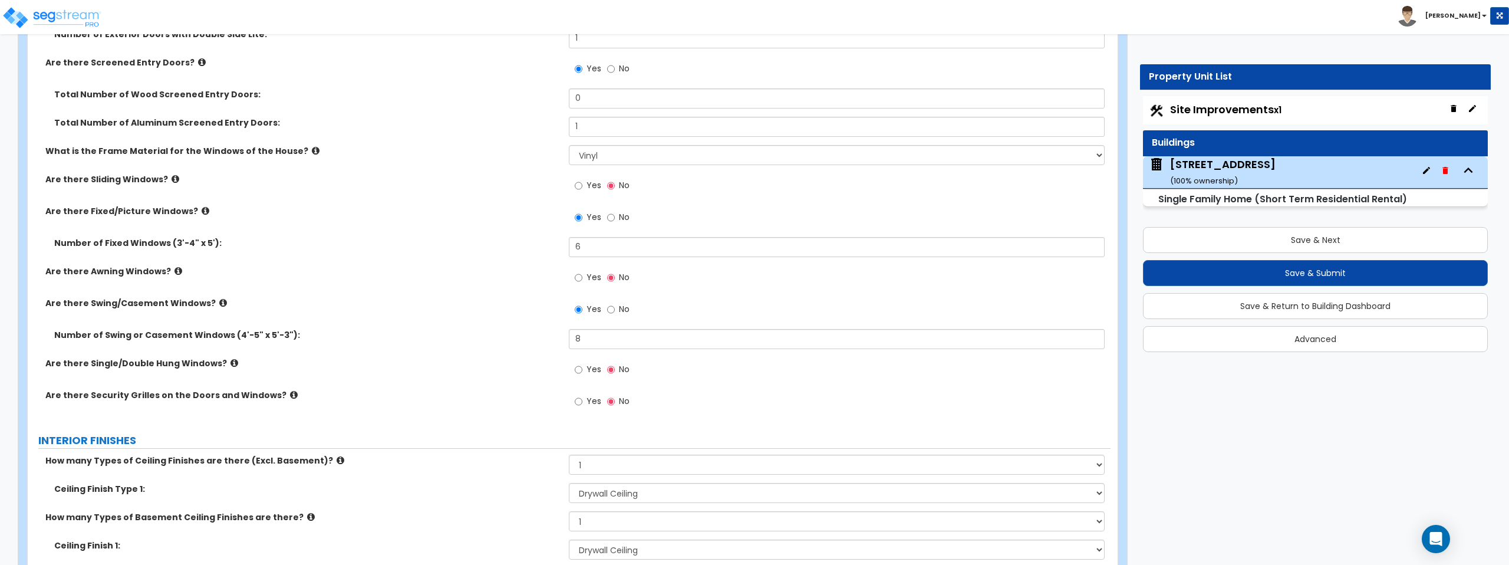
click at [219, 302] on icon at bounding box center [223, 302] width 8 height 9
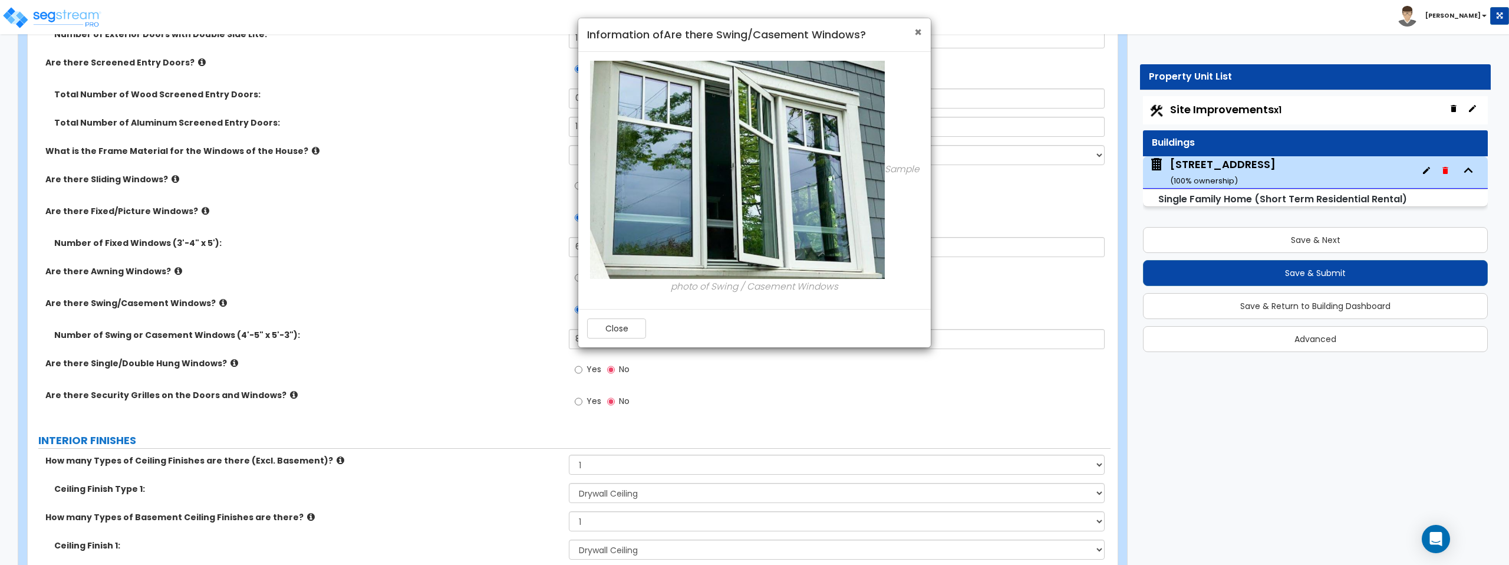
click at [918, 30] on span "×" at bounding box center [918, 32] width 8 height 17
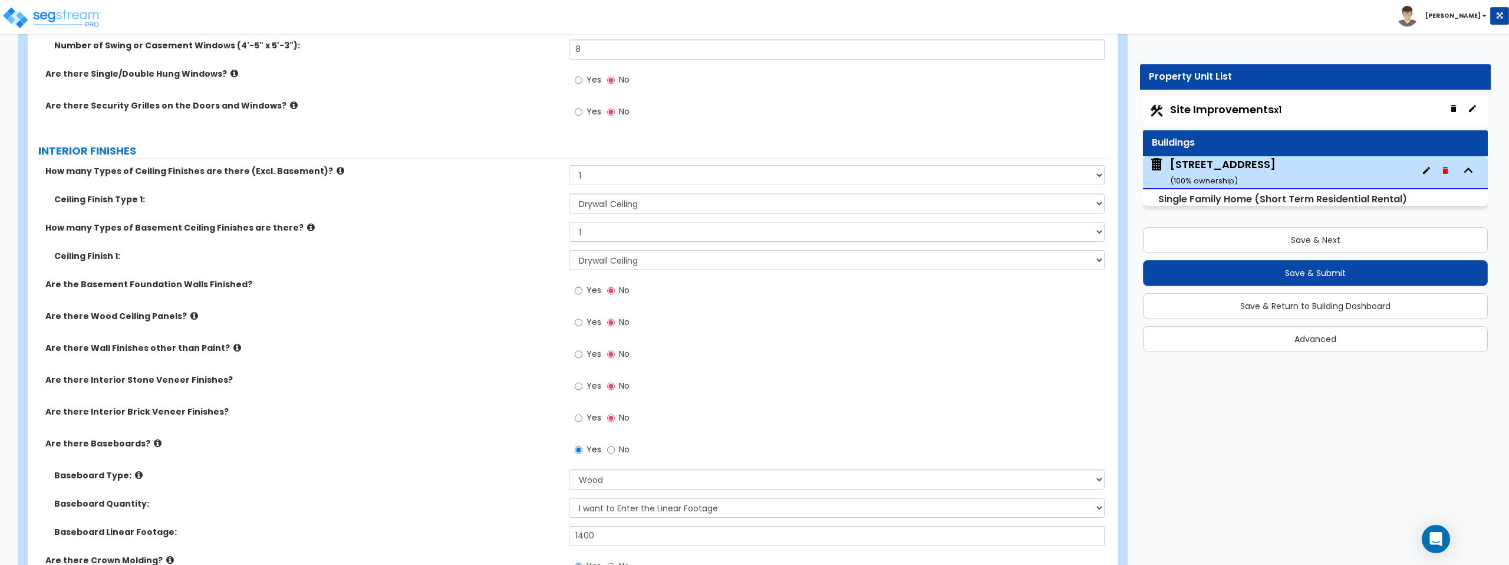
scroll to position [2729, 0]
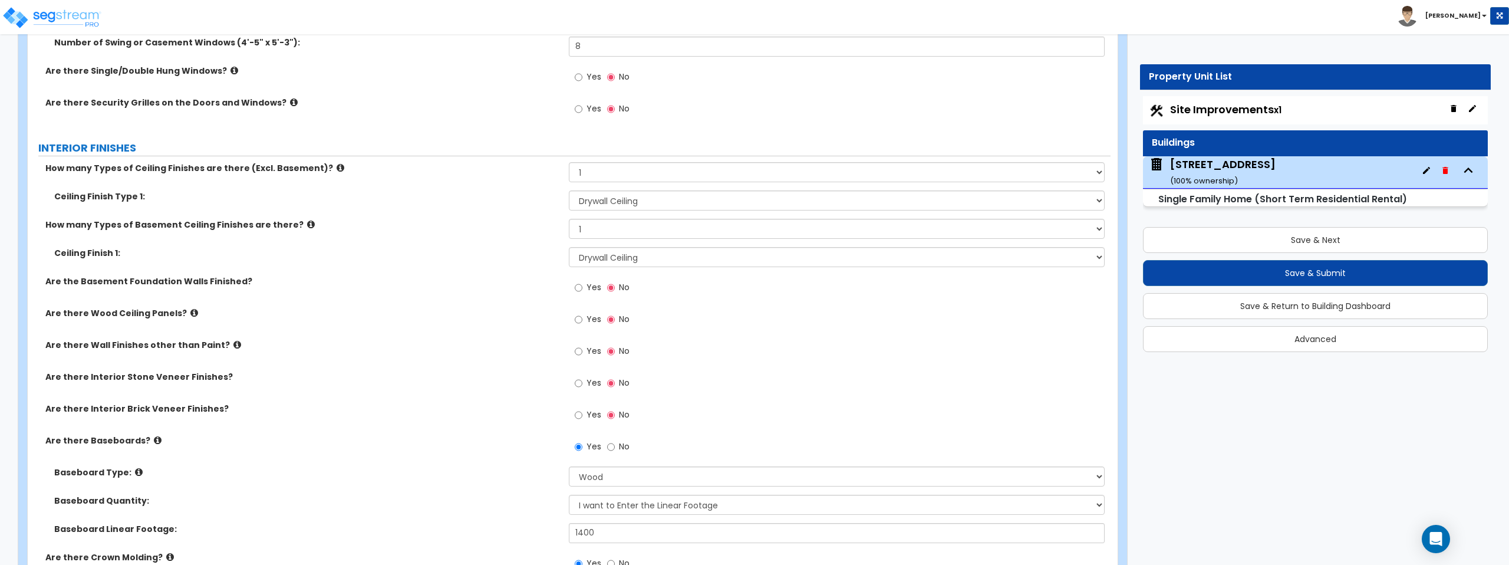
click at [190, 313] on icon at bounding box center [194, 312] width 8 height 9
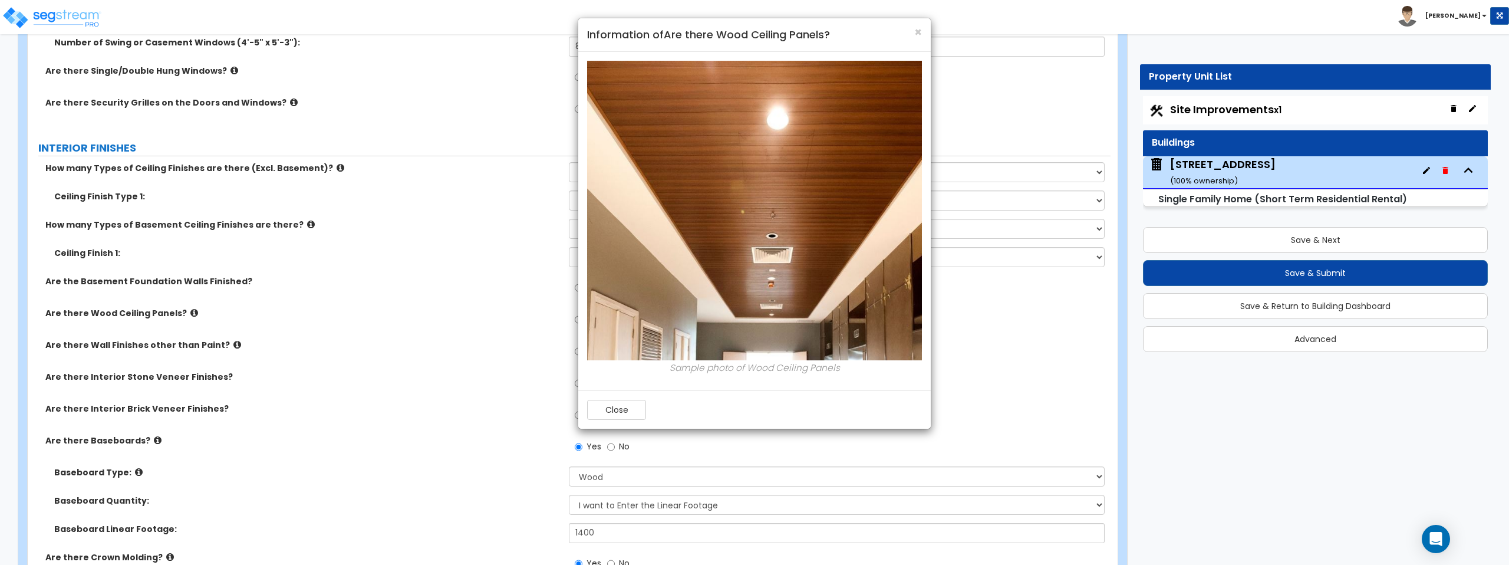
click at [186, 313] on div "× Information of Are there Wood Ceiling Panels? Sample photo of Wood Ceiling Pa…" at bounding box center [754, 282] width 1509 height 565
click at [215, 302] on div "× Information of Are there Wood Ceiling Panels? Sample photo of Wood Ceiling Pa…" at bounding box center [754, 282] width 1509 height 565
click at [238, 284] on div "× Information of Are there Wood Ceiling Panels? Sample photo of Wood Ceiling Pa…" at bounding box center [754, 282] width 1509 height 565
click at [919, 32] on span "×" at bounding box center [918, 32] width 8 height 17
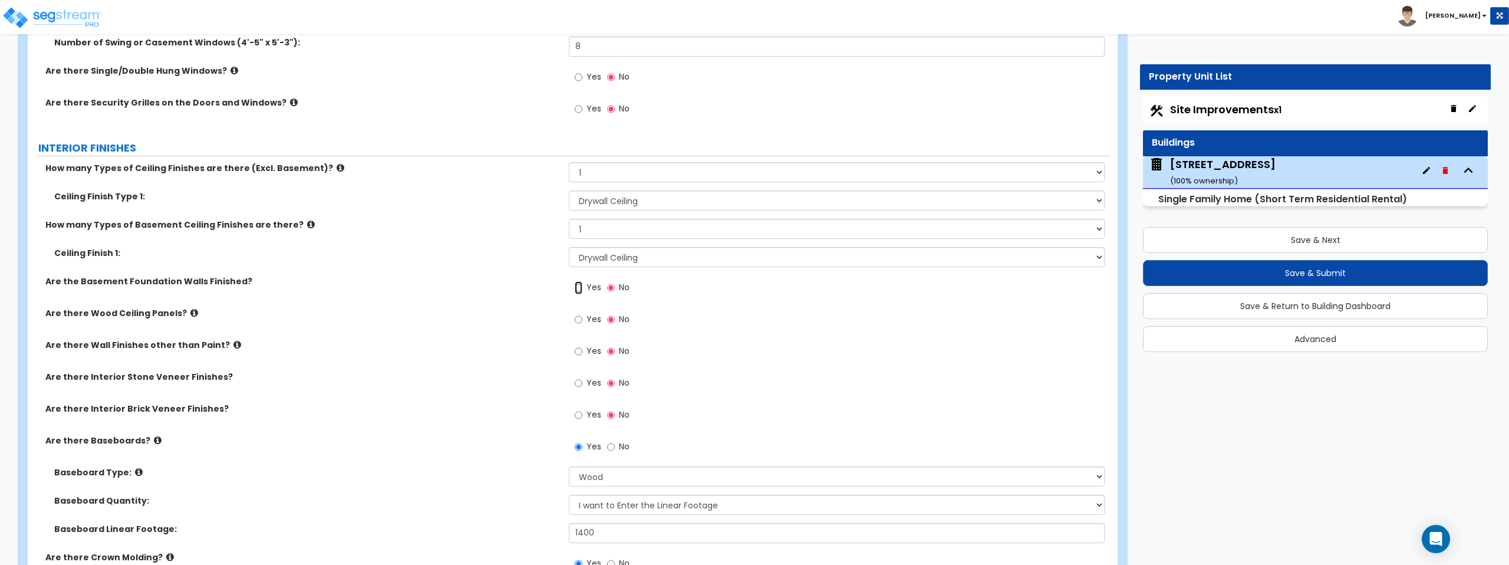
click at [579, 288] on input "Yes" at bounding box center [579, 287] width 8 height 13
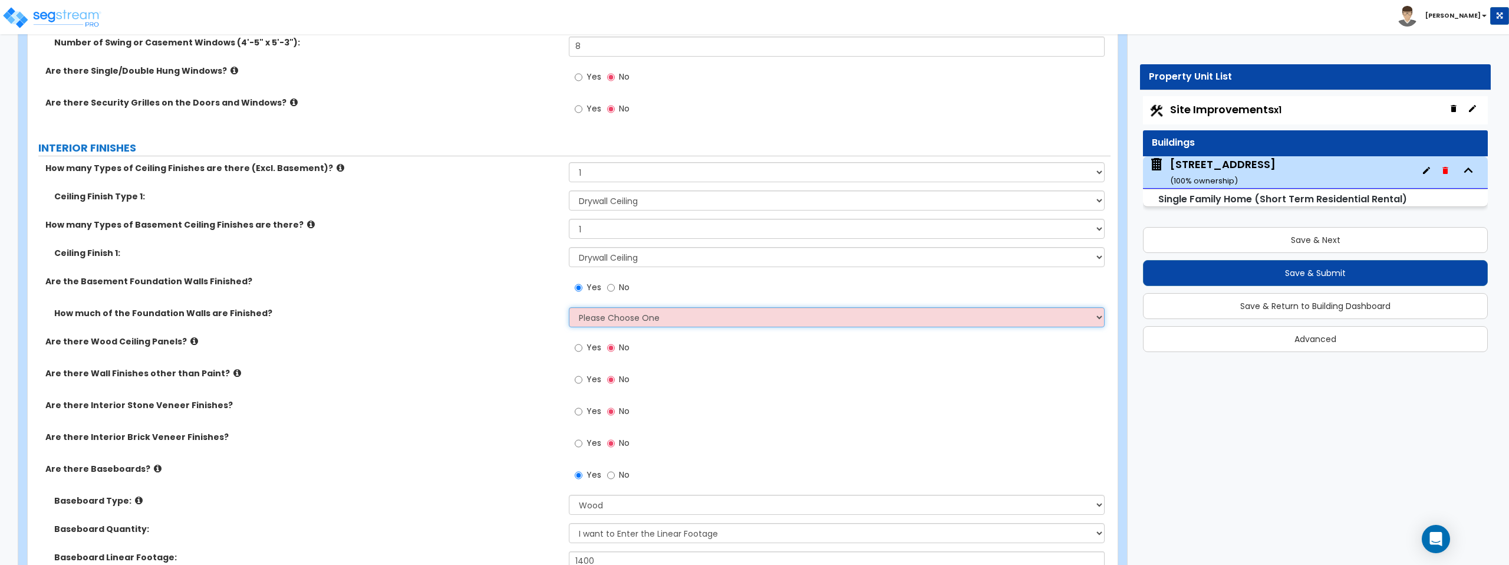
click at [615, 313] on select "Please Choose One Enter Percentage Enter Square Footage" at bounding box center [836, 317] width 535 height 20
click at [569, 307] on select "Please Choose One Enter Percentage Enter Square Footage" at bounding box center [836, 317] width 535 height 20
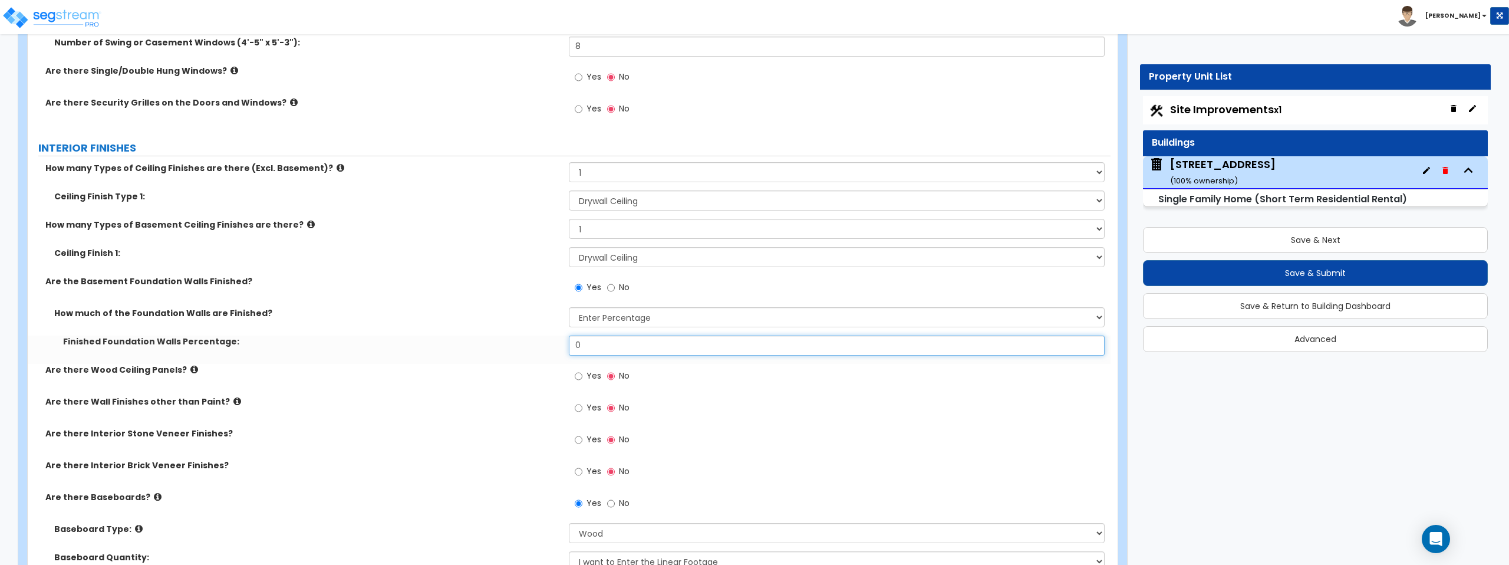
click at [629, 341] on input "0" at bounding box center [836, 345] width 535 height 20
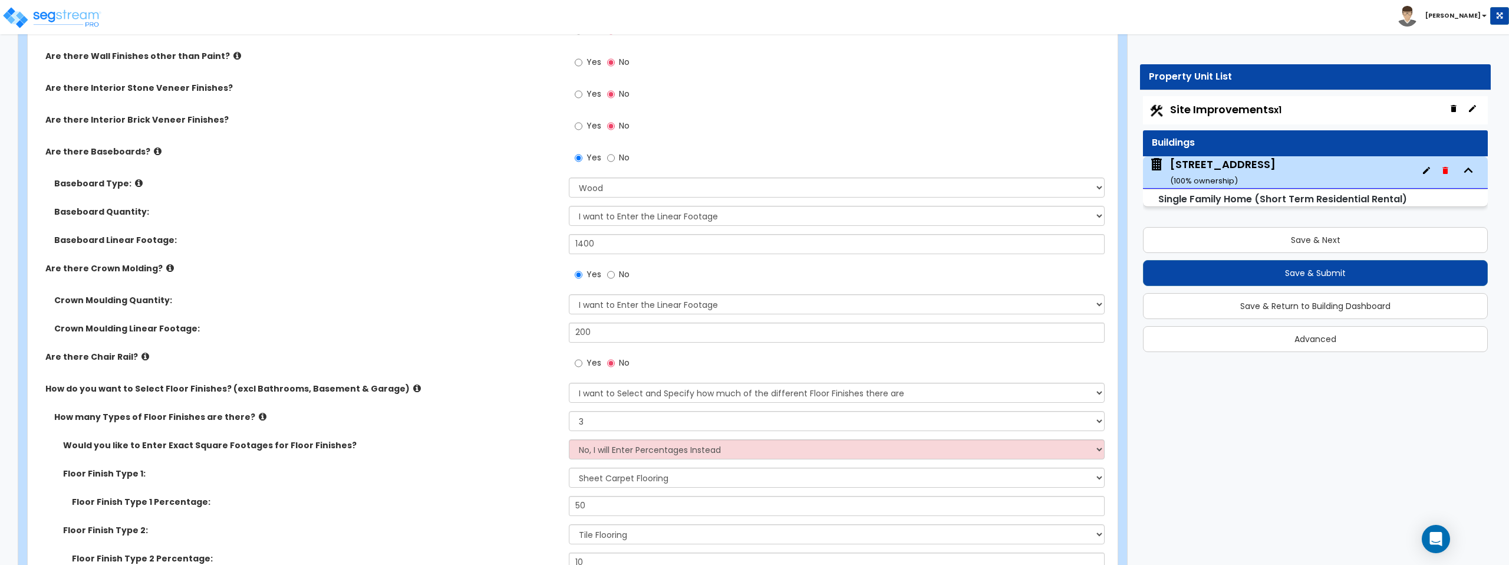
scroll to position [3078, 0]
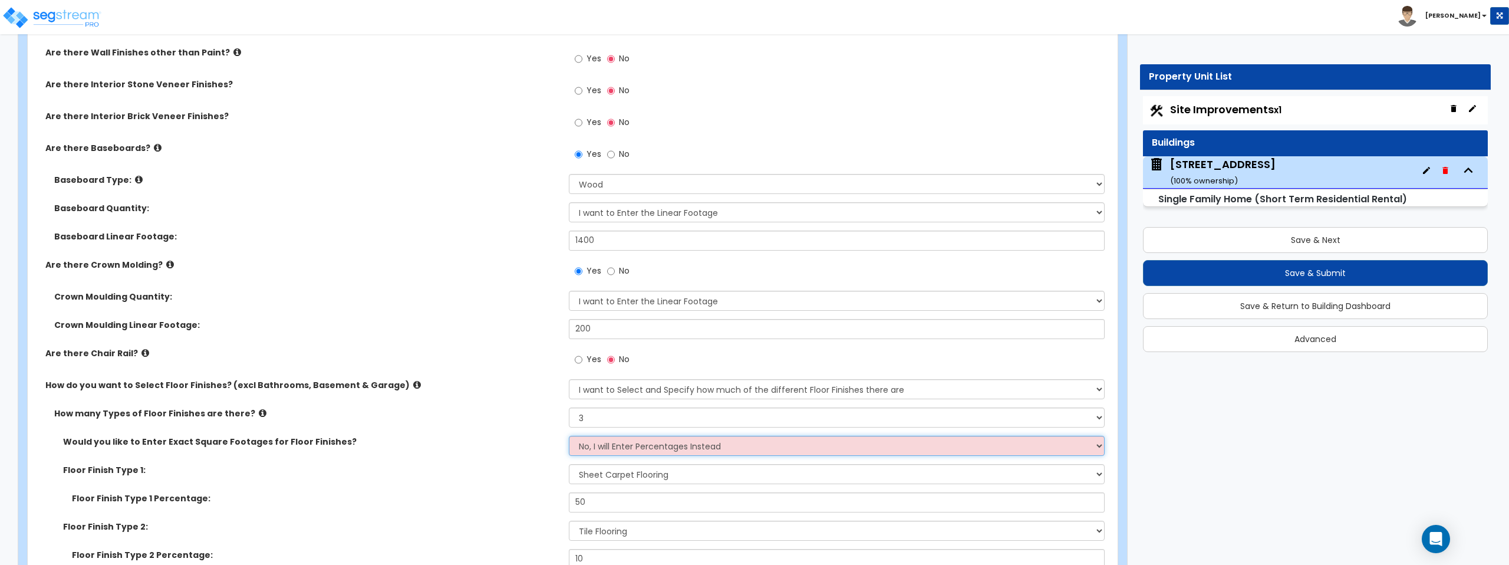
click at [616, 438] on select "No, I will Enter Percentages Instead Yes, I will Enter Exact Square Footages" at bounding box center [836, 445] width 535 height 20
click at [569, 435] on select "No, I will Enter Percentages Instead Yes, I will Enter Exact Square Footages" at bounding box center [836, 445] width 535 height 20
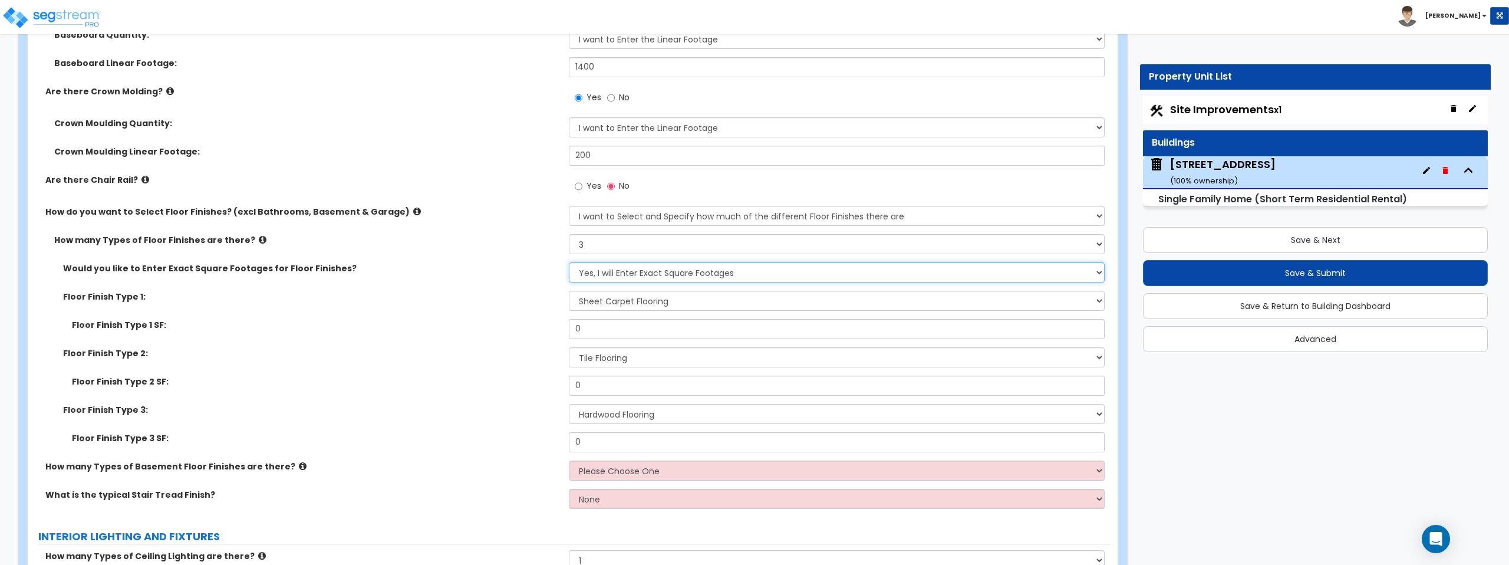
scroll to position [3299, 0]
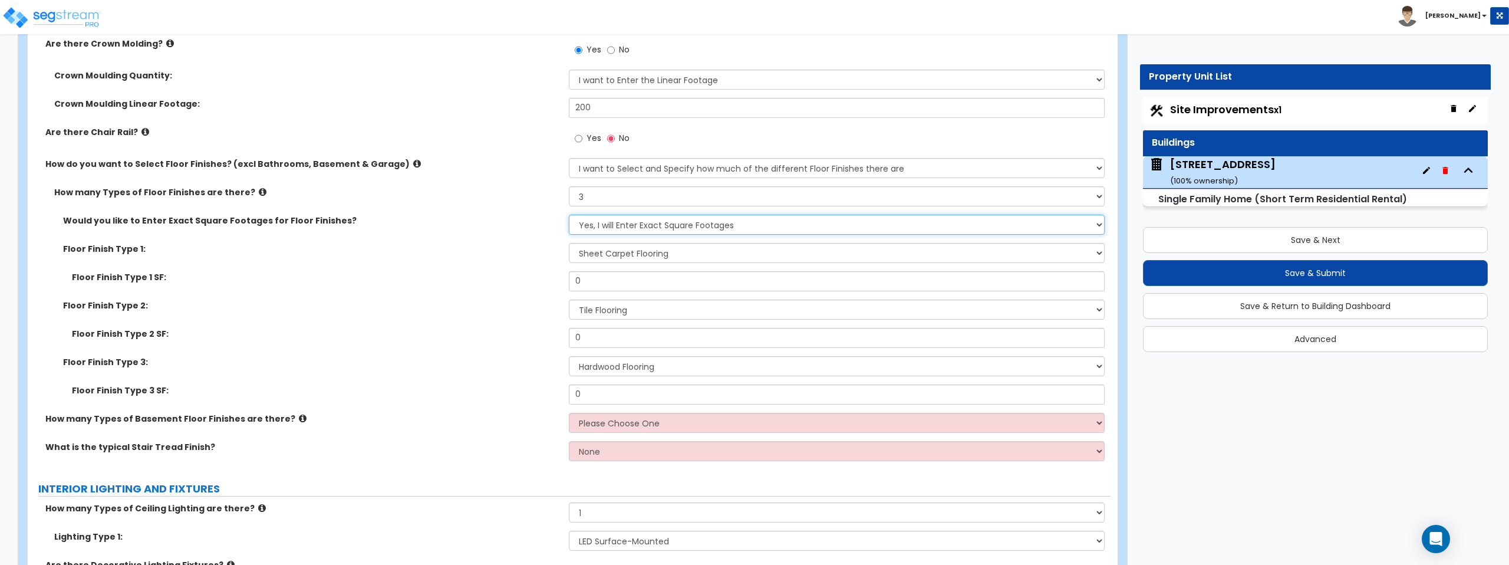
click at [707, 224] on select "No, I will Enter Percentages Instead Yes, I will Enter Exact Square Footages" at bounding box center [836, 224] width 535 height 20
click at [569, 214] on select "No, I will Enter Percentages Instead Yes, I will Enter Exact Square Footages" at bounding box center [836, 224] width 535 height 20
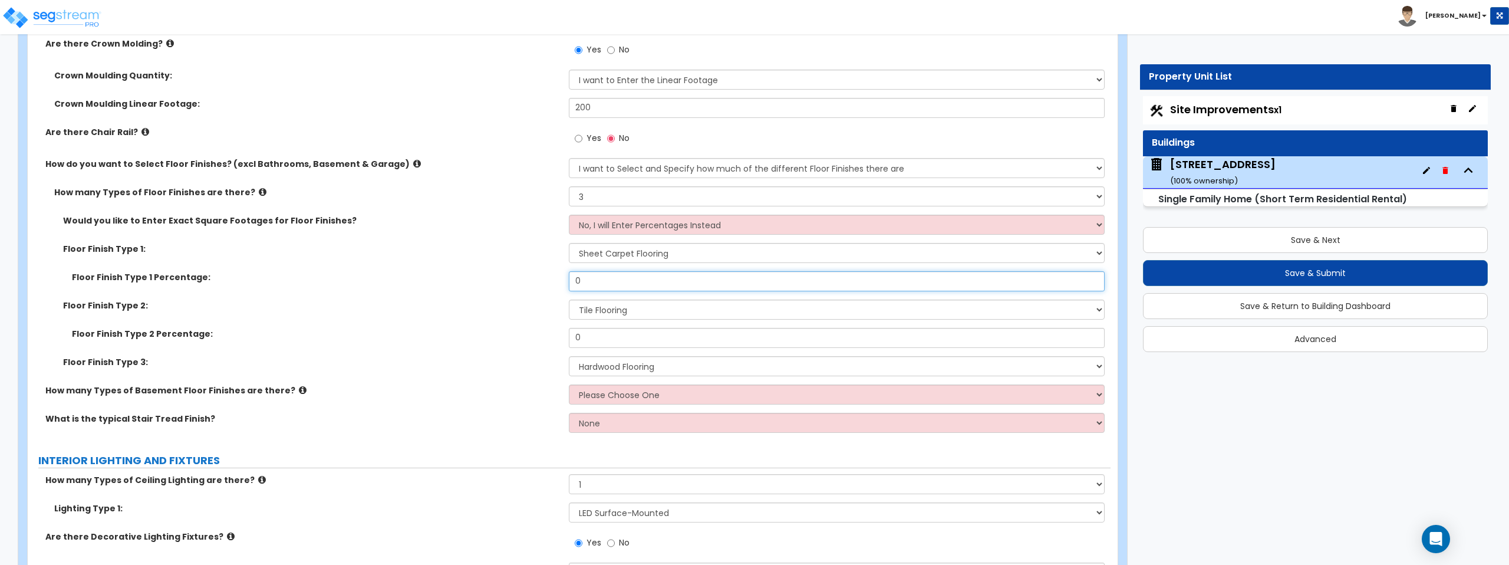
click at [694, 273] on input "0" at bounding box center [836, 281] width 535 height 20
click at [640, 337] on input "0" at bounding box center [836, 338] width 535 height 20
click at [623, 343] on input "10" at bounding box center [836, 338] width 535 height 20
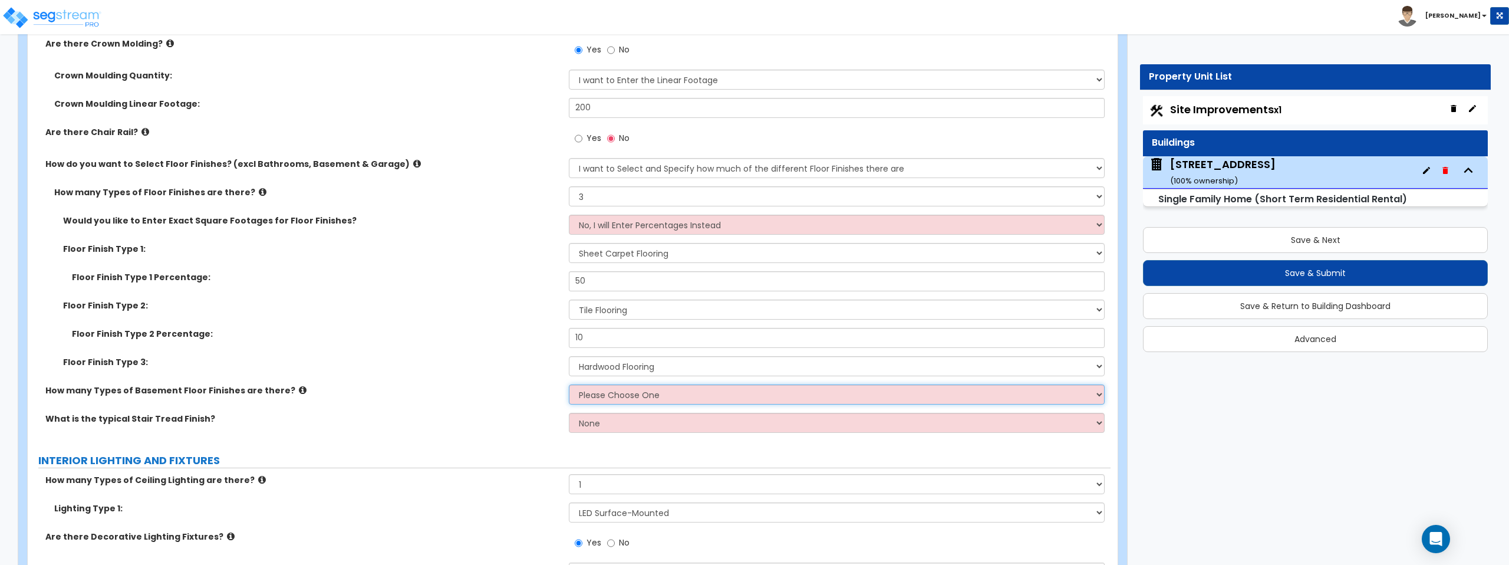
click at [632, 397] on select "Please Choose One 1 2 3" at bounding box center [836, 394] width 535 height 20
click at [643, 399] on select "Please Choose One 1 2 3" at bounding box center [836, 394] width 535 height 20
click at [569, 384] on select "Please Choose One 1 2 3" at bounding box center [836, 394] width 535 height 20
click at [606, 397] on select "Please Choose One 1 2 3" at bounding box center [836, 394] width 535 height 20
click at [569, 384] on select "Please Choose One 1 2 3" at bounding box center [836, 394] width 535 height 20
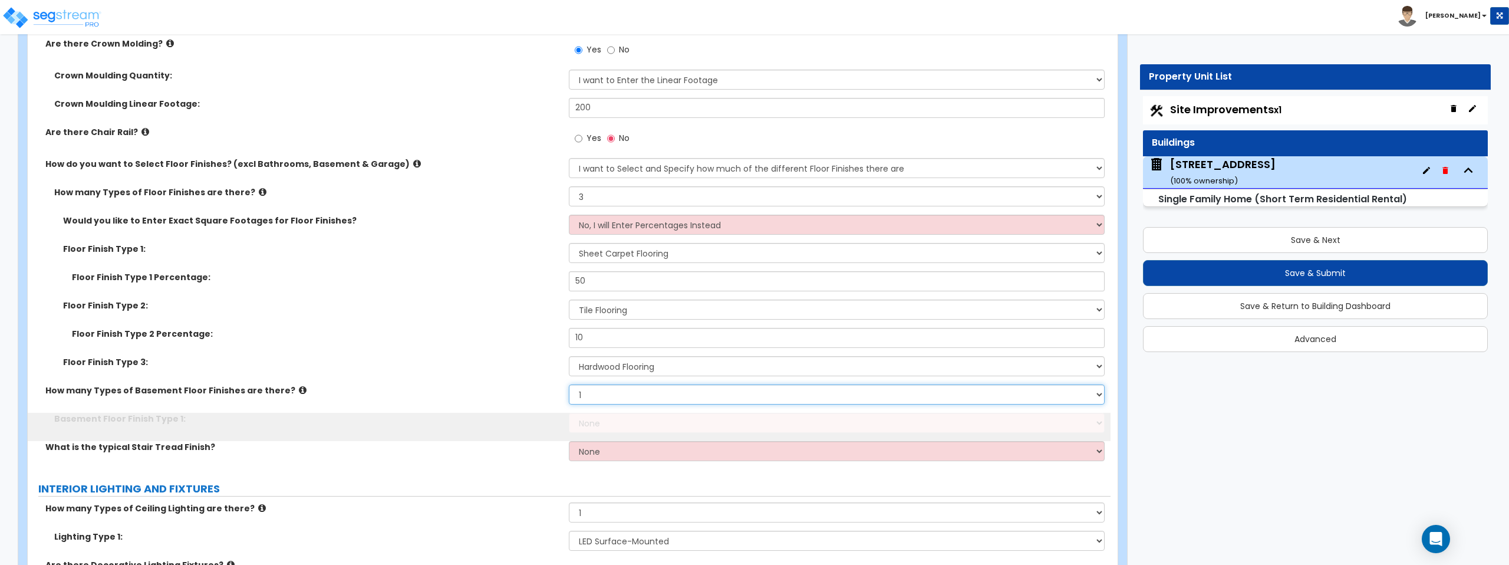
click at [604, 401] on select "Please Choose One 1 2 3" at bounding box center [836, 394] width 535 height 20
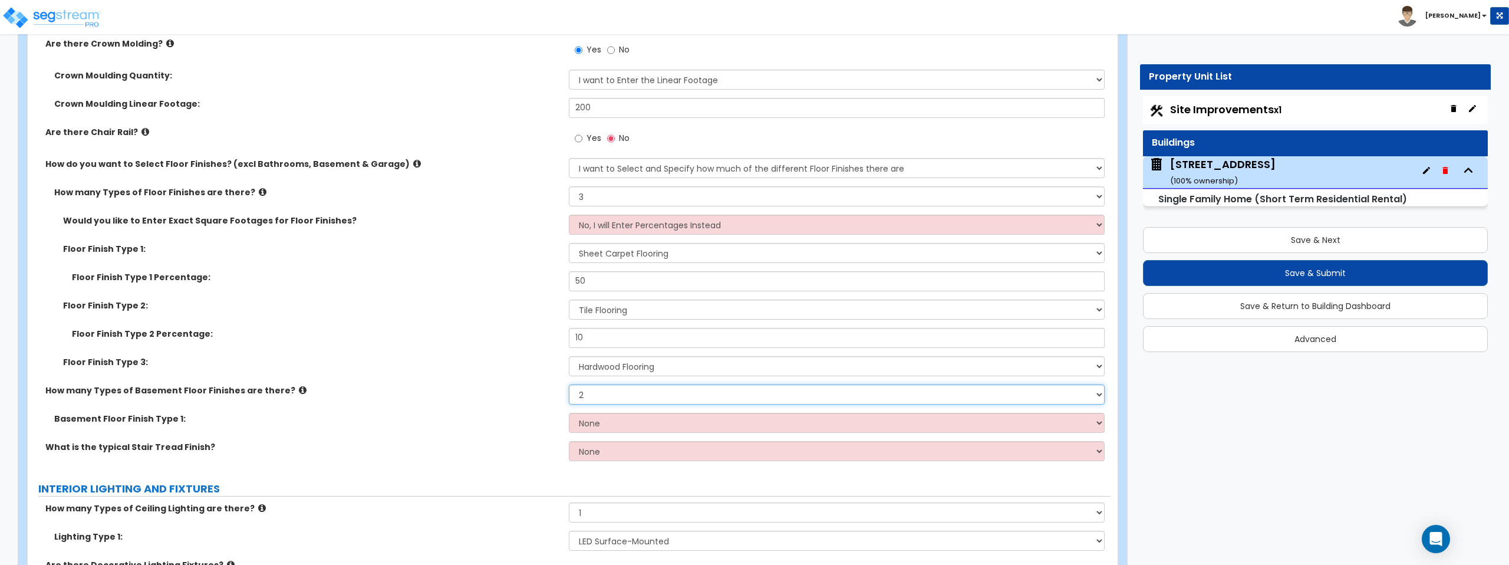
click at [569, 384] on select "Please Choose One 1 2 3" at bounding box center [836, 394] width 535 height 20
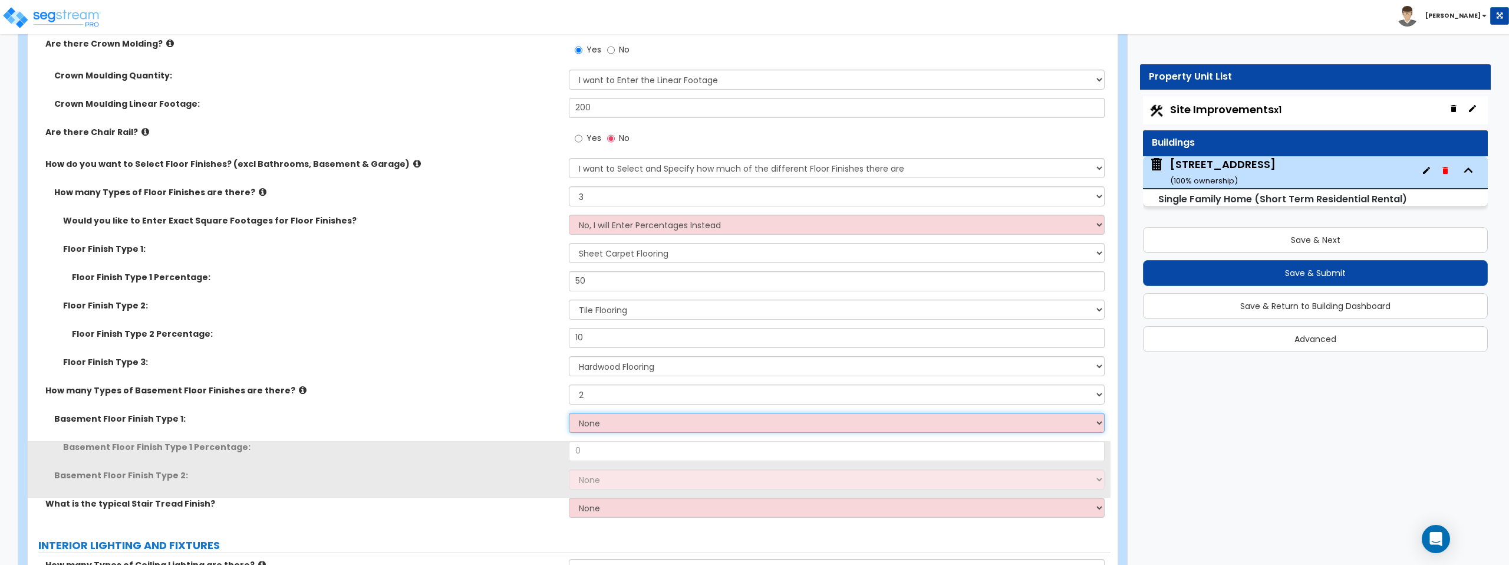
click at [603, 423] on select "None Tile Flooring Hardwood Flooring Resilient Laminate Flooring VCT Flooring S…" at bounding box center [836, 422] width 535 height 20
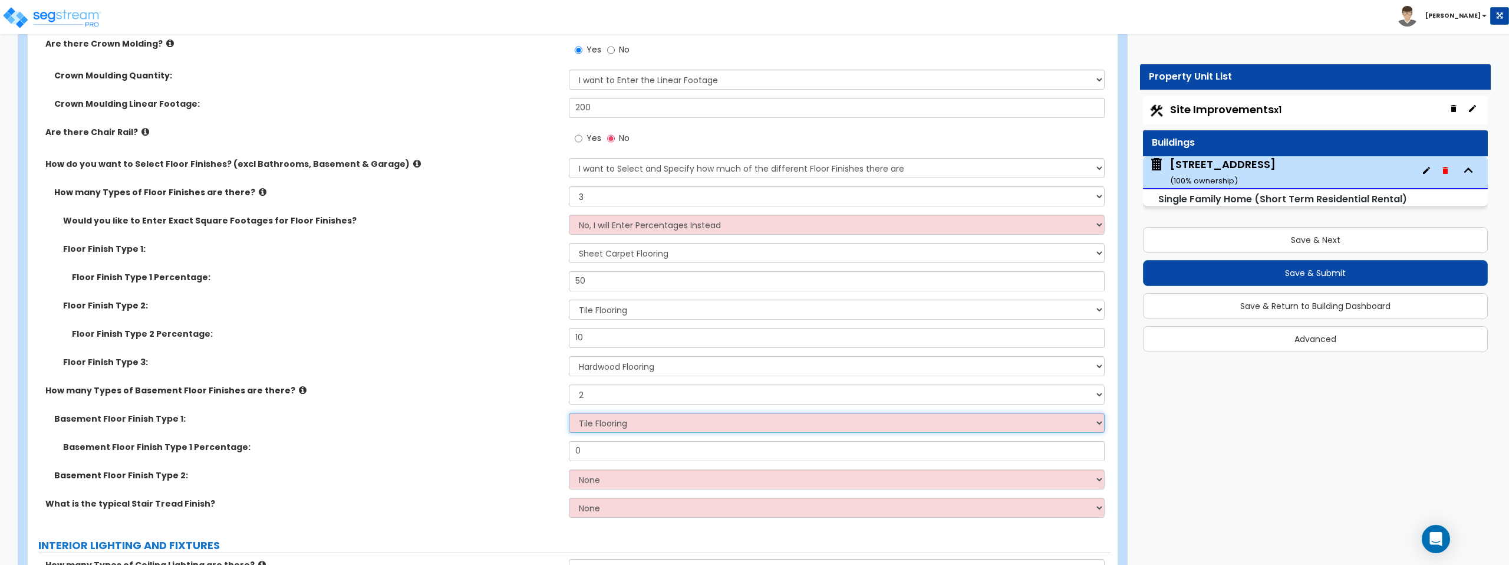
click at [569, 412] on select "None Tile Flooring Hardwood Flooring Resilient Laminate Flooring VCT Flooring S…" at bounding box center [836, 422] width 535 height 20
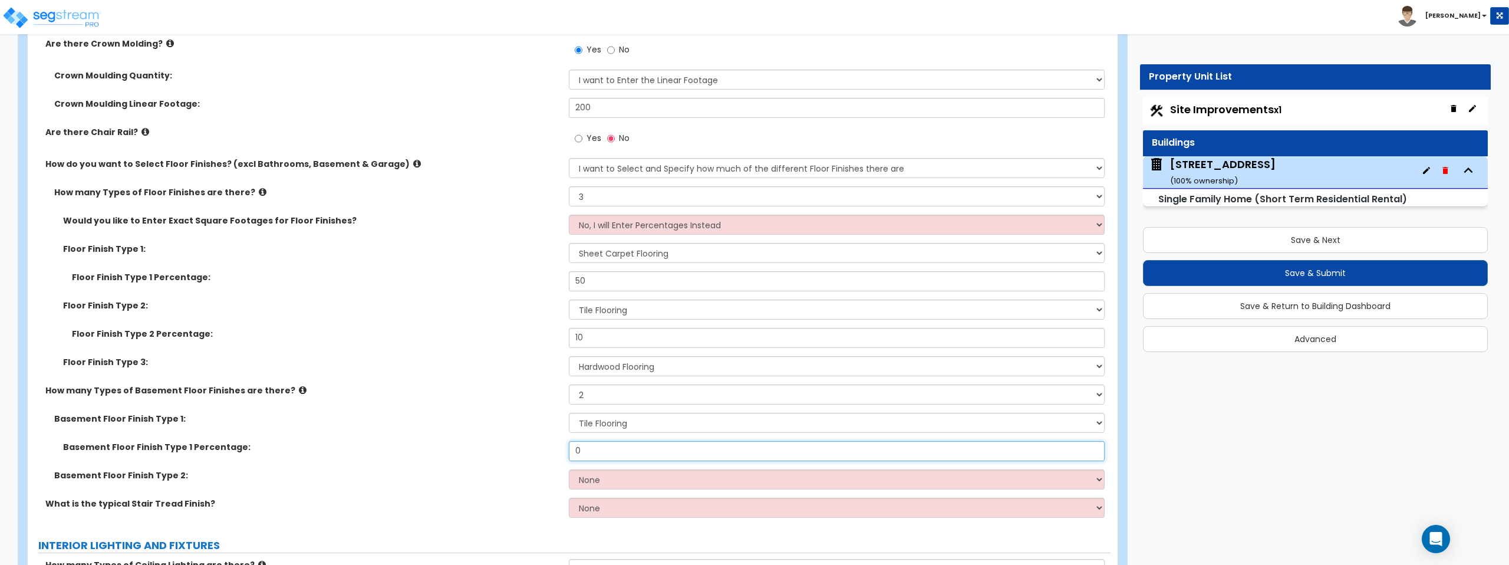
click at [612, 457] on input "0" at bounding box center [836, 451] width 535 height 20
click at [498, 433] on div "Basement Floor Finish Type 1: None Tile Flooring Hardwood Flooring Resilient La…" at bounding box center [569, 426] width 1082 height 28
click at [600, 481] on select "None Tile Flooring Hardwood Flooring Resilient Laminate Flooring VCT Flooring S…" at bounding box center [836, 479] width 535 height 20
click at [569, 469] on select "None Tile Flooring Hardwood Flooring Resilient Laminate Flooring VCT Flooring S…" at bounding box center [836, 479] width 535 height 20
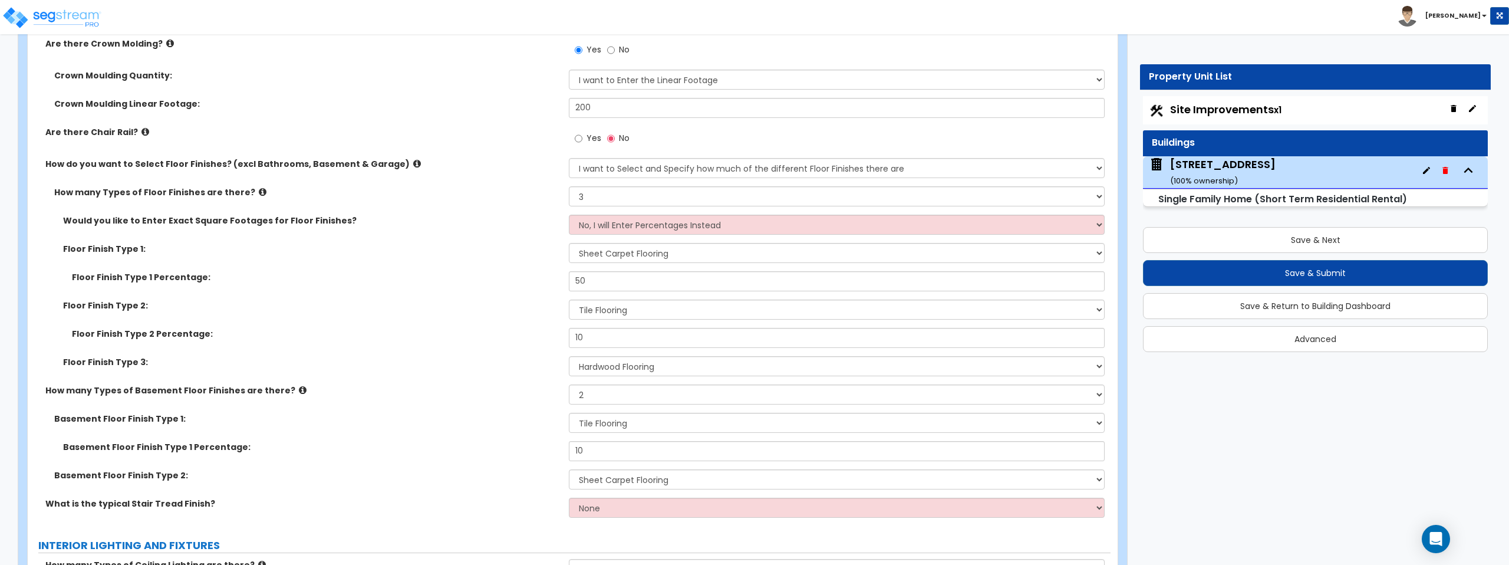
click at [476, 469] on label "Basement Floor Finish Type 2:" at bounding box center [307, 475] width 506 height 12
click at [619, 503] on select "None Tile Wood Laminate VCT Sheet Carpet Sheet Vinyl Carpet Tile" at bounding box center [836, 507] width 535 height 20
click at [668, 508] on select "None Tile Wood Laminate VCT Sheet Carpet Sheet Vinyl Carpet Tile" at bounding box center [836, 507] width 535 height 20
click at [569, 497] on select "None Tile Wood Laminate VCT Sheet Carpet Sheet Vinyl Carpet Tile" at bounding box center [836, 507] width 535 height 20
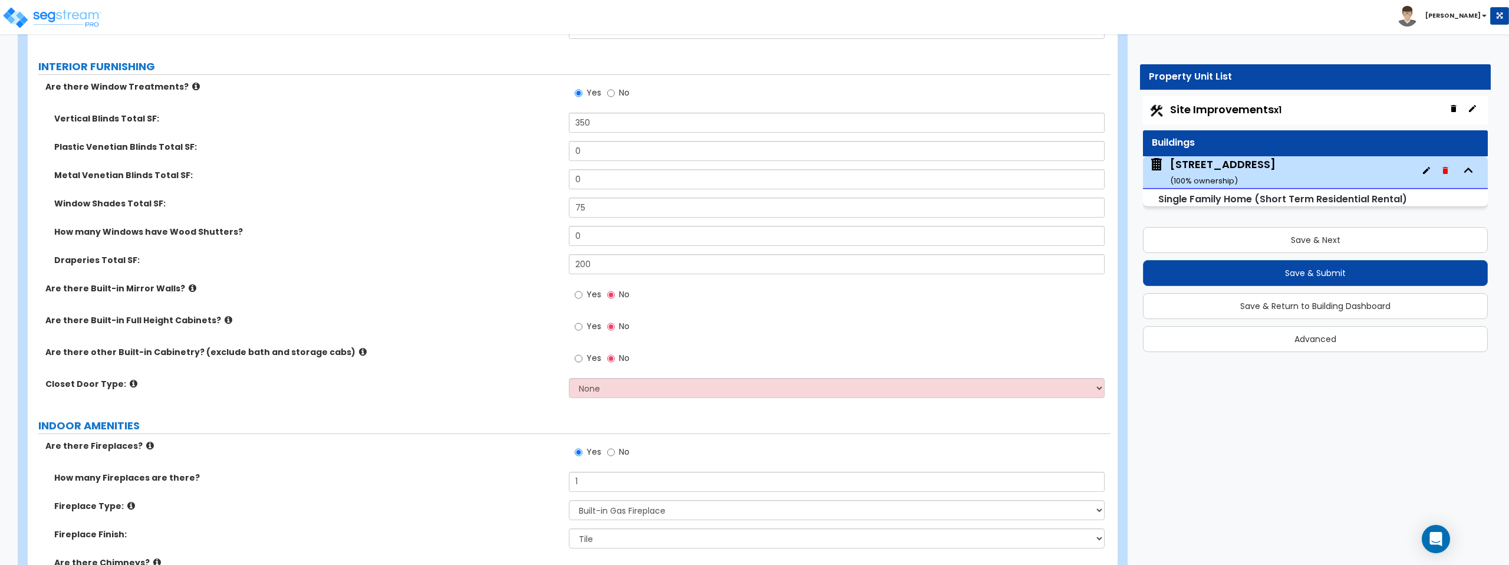
scroll to position [4102, 0]
click at [682, 387] on select "None Bi-fold Louvered Doors Bi-fold Panel Doors Sliding Doors Hinged Wood Door" at bounding box center [836, 387] width 535 height 20
click at [569, 377] on select "None Bi-fold Louvered Doors Bi-fold Panel Doors Sliding Doors Hinged Wood Door" at bounding box center [836, 387] width 535 height 20
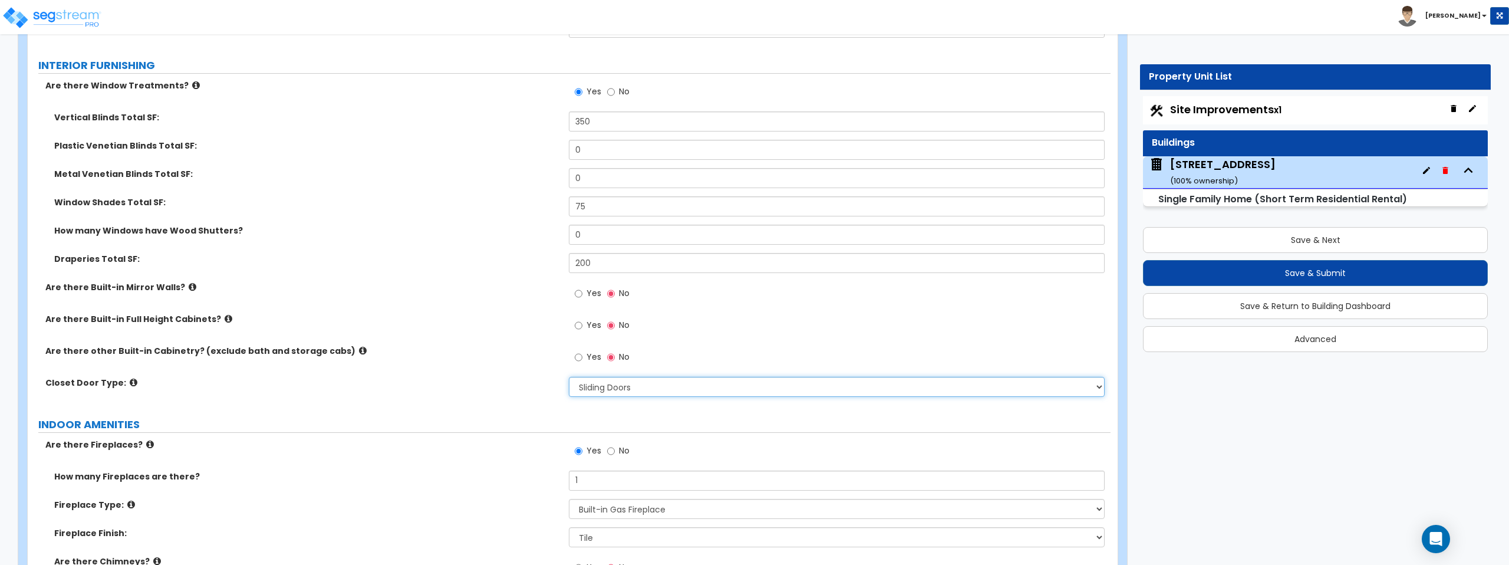
click at [697, 388] on select "None Bi-fold Louvered Doors Bi-fold Panel Doors Sliding Doors Hinged Wood Door" at bounding box center [836, 387] width 535 height 20
click at [569, 377] on select "None Bi-fold Louvered Doors Bi-fold Panel Doors Sliding Doors Hinged Wood Door" at bounding box center [836, 387] width 535 height 20
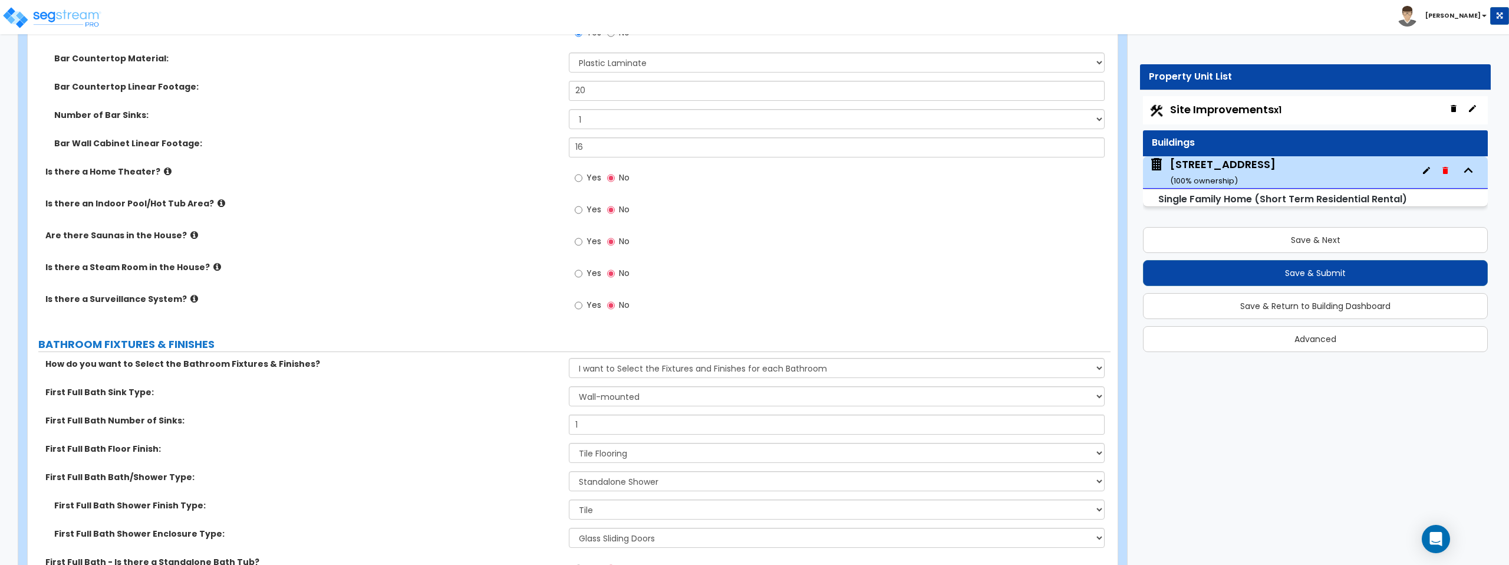
scroll to position [4667, 0]
click at [788, 66] on select "Please Choose One Plastic Laminate Solid Surface Stone Quartz Marble Tile Wood …" at bounding box center [836, 64] width 535 height 20
click at [569, 54] on select "Please Choose One Plastic Laminate Solid Surface Stone Quartz Marble Tile Wood …" at bounding box center [836, 64] width 535 height 20
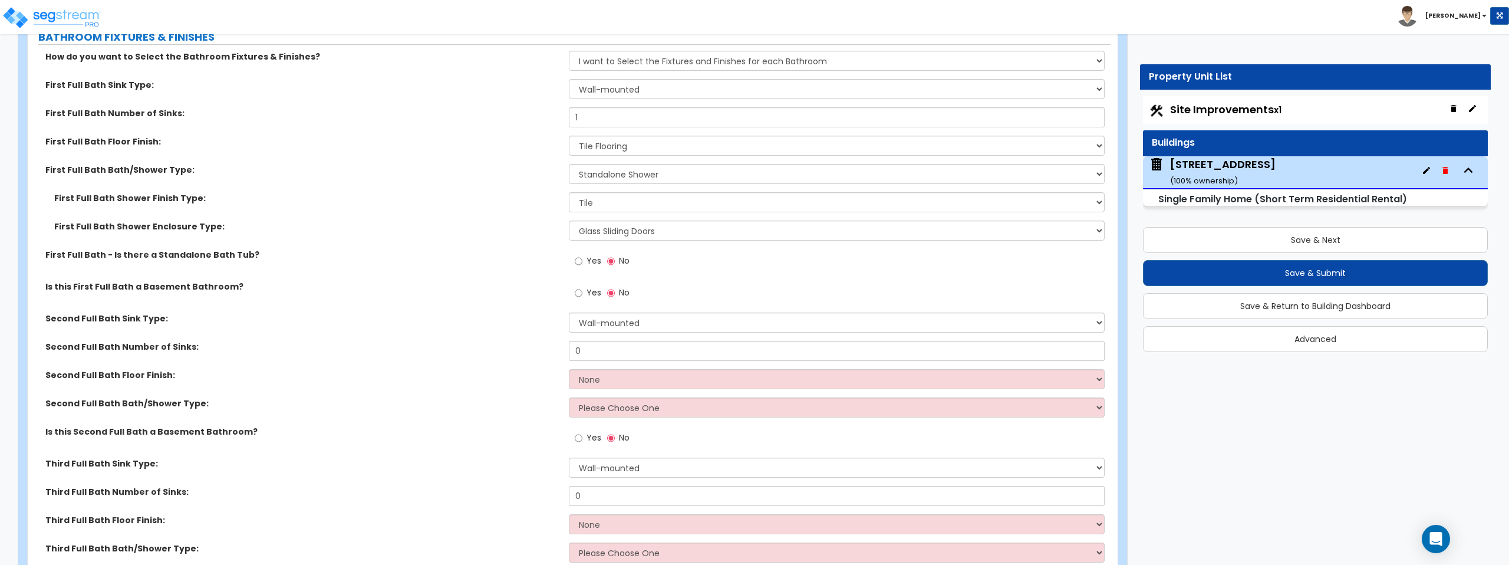
scroll to position [4991, 0]
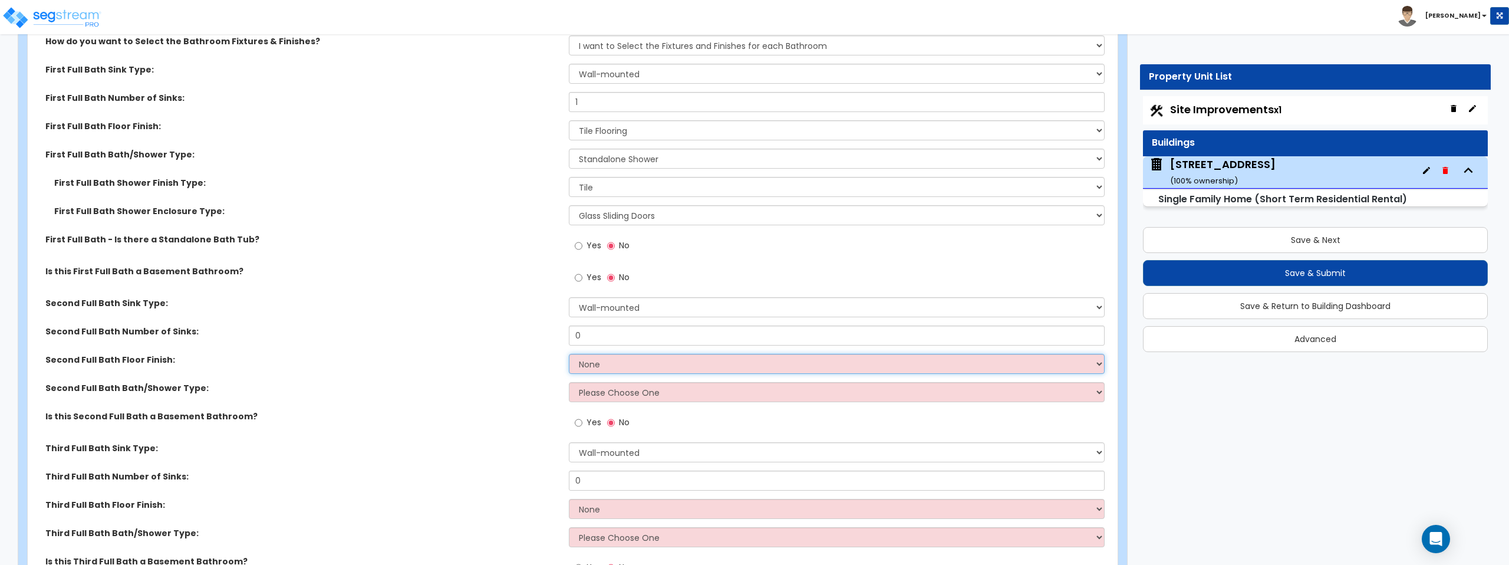
click at [617, 367] on select "None Tile Flooring Hardwood Flooring Resilient Laminate Flooring VCT Flooring S…" at bounding box center [836, 364] width 535 height 20
click at [569, 354] on select "None Tile Flooring Hardwood Flooring Resilient Laminate Flooring VCT Flooring S…" at bounding box center [836, 364] width 535 height 20
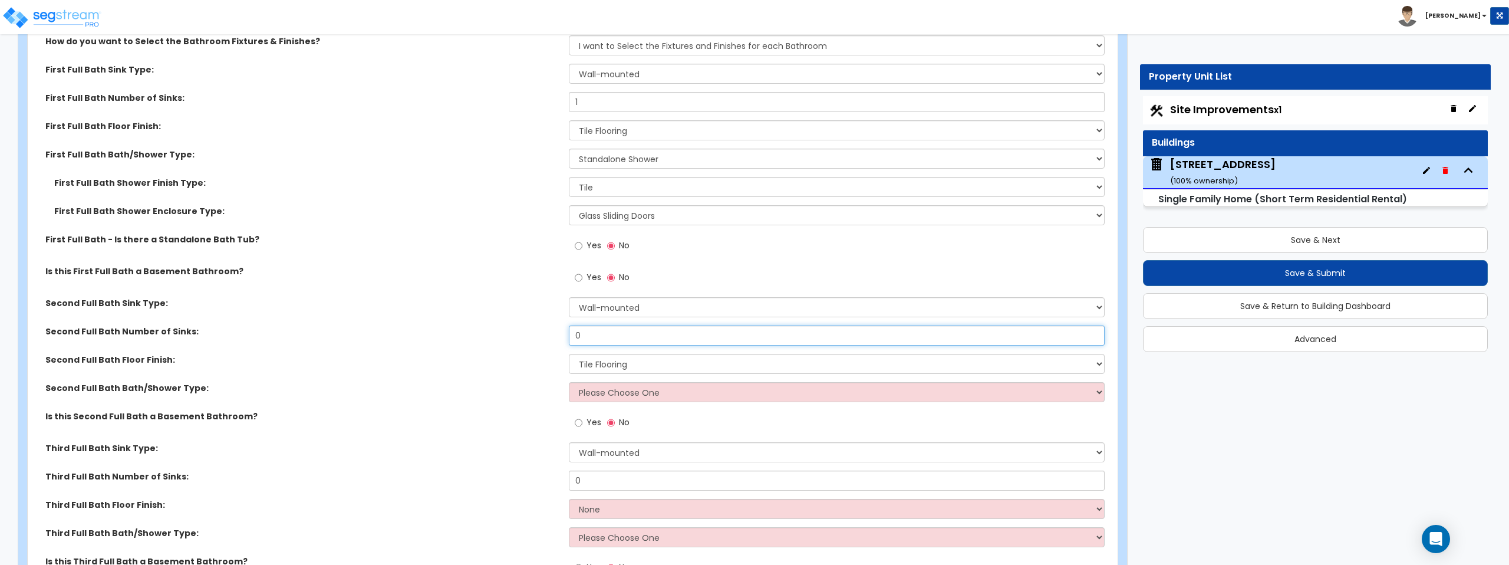
click at [614, 337] on input "0" at bounding box center [836, 335] width 535 height 20
click at [613, 315] on select "Wall-mounted Pedestal-mounted Vanity-mounted" at bounding box center [836, 307] width 535 height 20
click at [569, 297] on select "Wall-mounted Pedestal-mounted Vanity-mounted" at bounding box center [836, 307] width 535 height 20
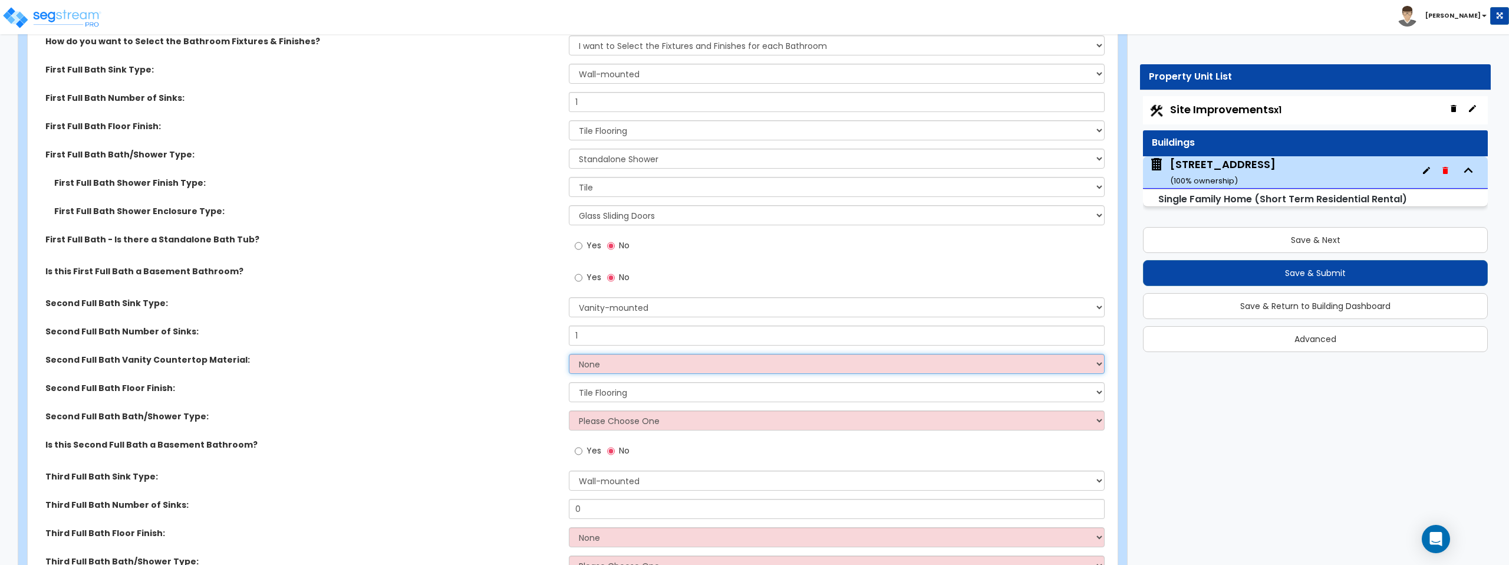
click at [636, 367] on select "None Plastic Laminate Solid Surface Stone Quartz Marble Tile Wood Stainless Ste…" at bounding box center [836, 364] width 535 height 20
click at [569, 354] on select "None Plastic Laminate Solid Surface Stone Quartz Marble Tile Wood Stainless Ste…" at bounding box center [836, 364] width 535 height 20
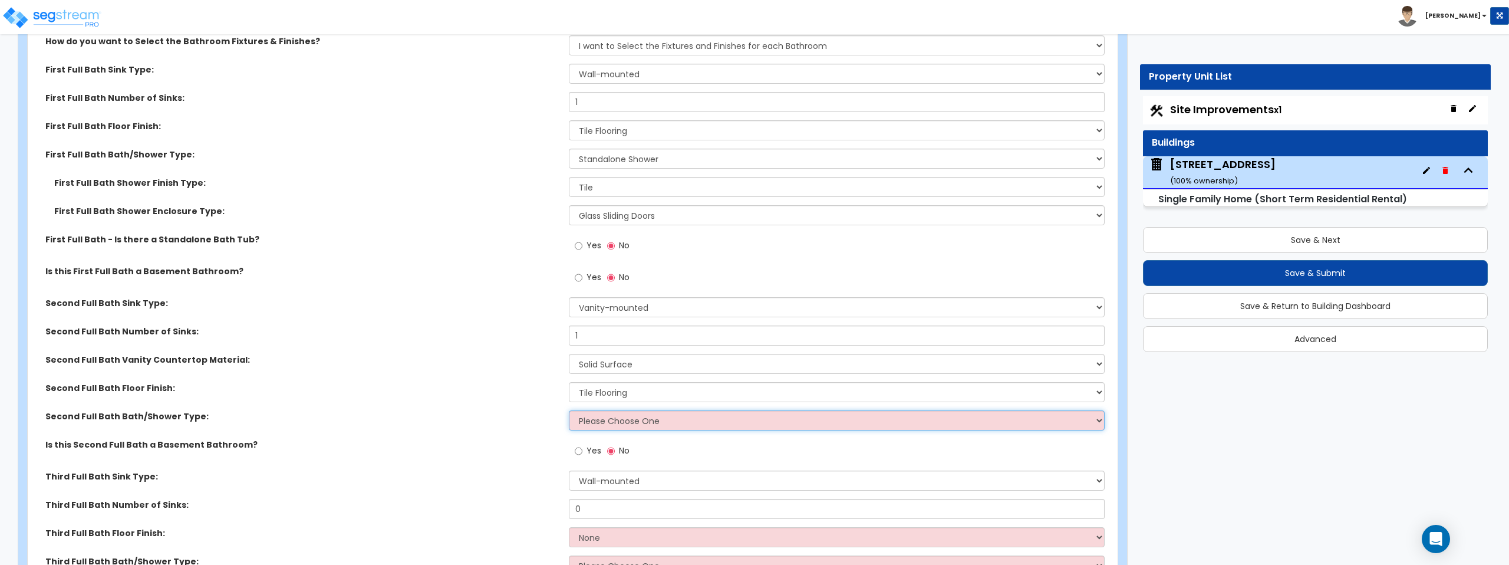
click at [632, 421] on select "Please Choose One Standalone Shower Bathtub - Shower Combo" at bounding box center [836, 420] width 535 height 20
click at [569, 410] on select "Please Choose One Standalone Shower Bathtub - Shower Combo" at bounding box center [836, 420] width 535 height 20
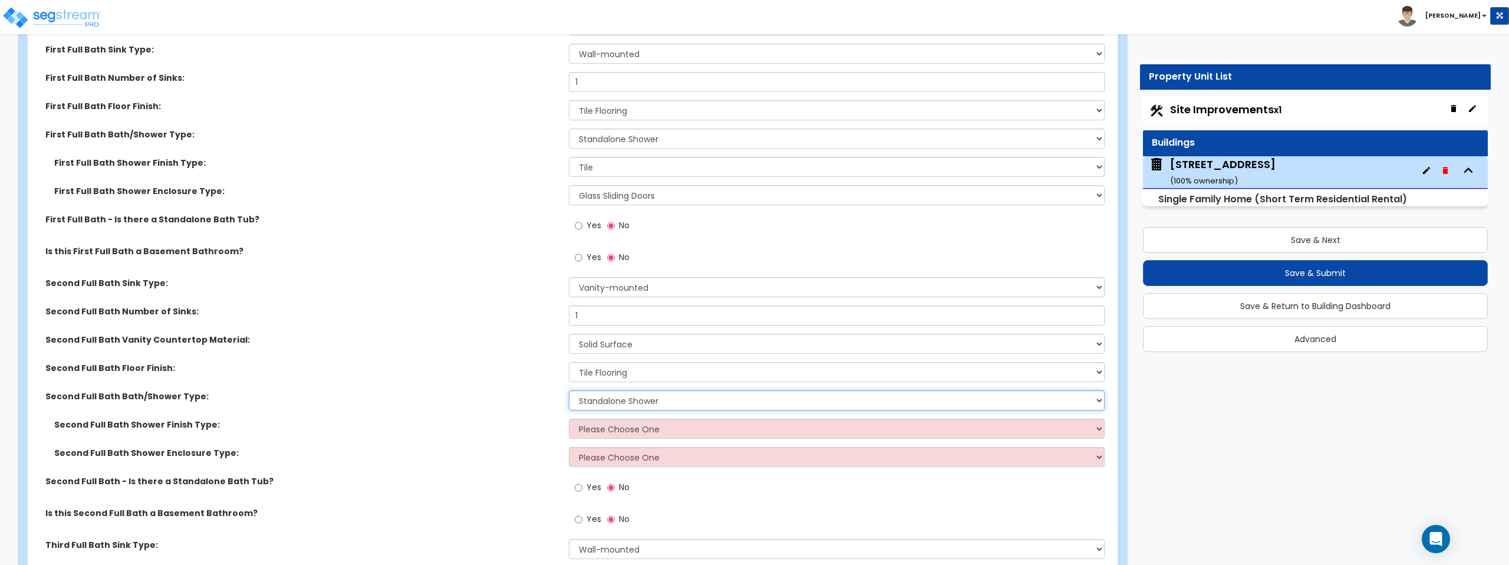
scroll to position [5011, 0]
click at [638, 426] on select "Please Choose One Plastic Tile Stone" at bounding box center [836, 428] width 535 height 20
click at [569, 418] on select "Please Choose One Plastic Tile Stone" at bounding box center [836, 428] width 535 height 20
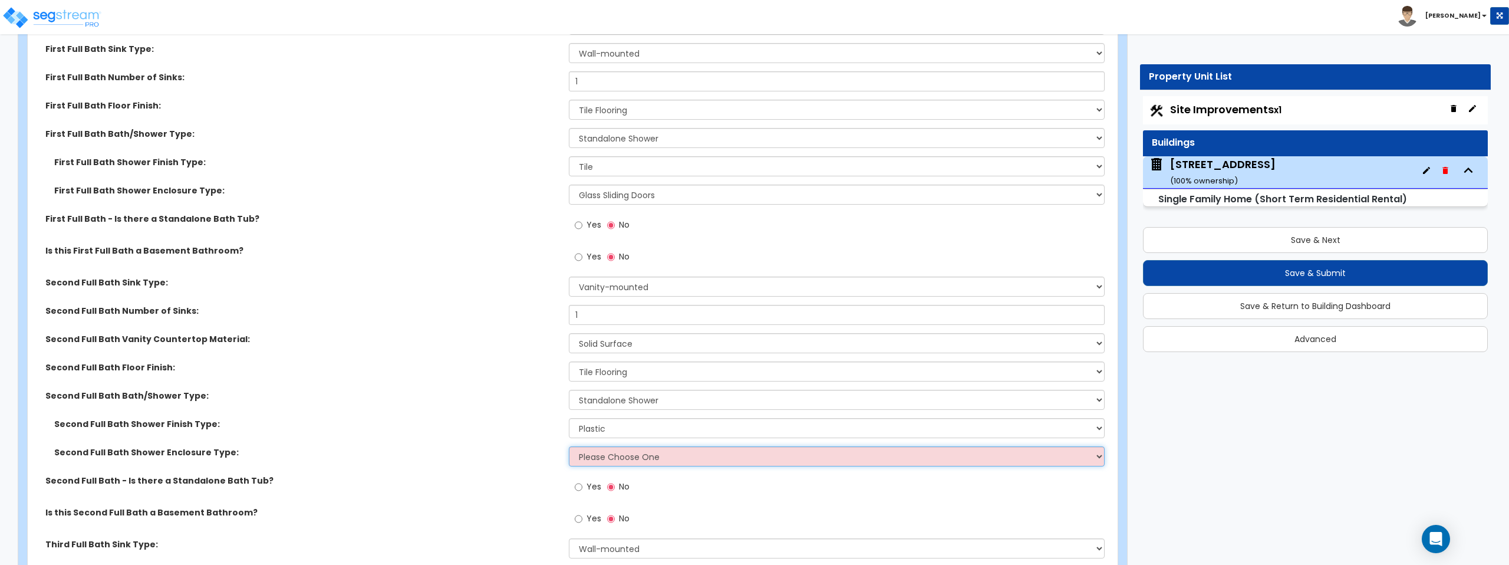
click at [632, 457] on select "Please Choose One Curtain & Rod Glass Sliding Doors Glass Hinged Doors" at bounding box center [836, 456] width 535 height 20
click at [569, 446] on select "Please Choose One Curtain & Rod Glass Sliding Doors Glass Hinged Doors" at bounding box center [836, 456] width 535 height 20
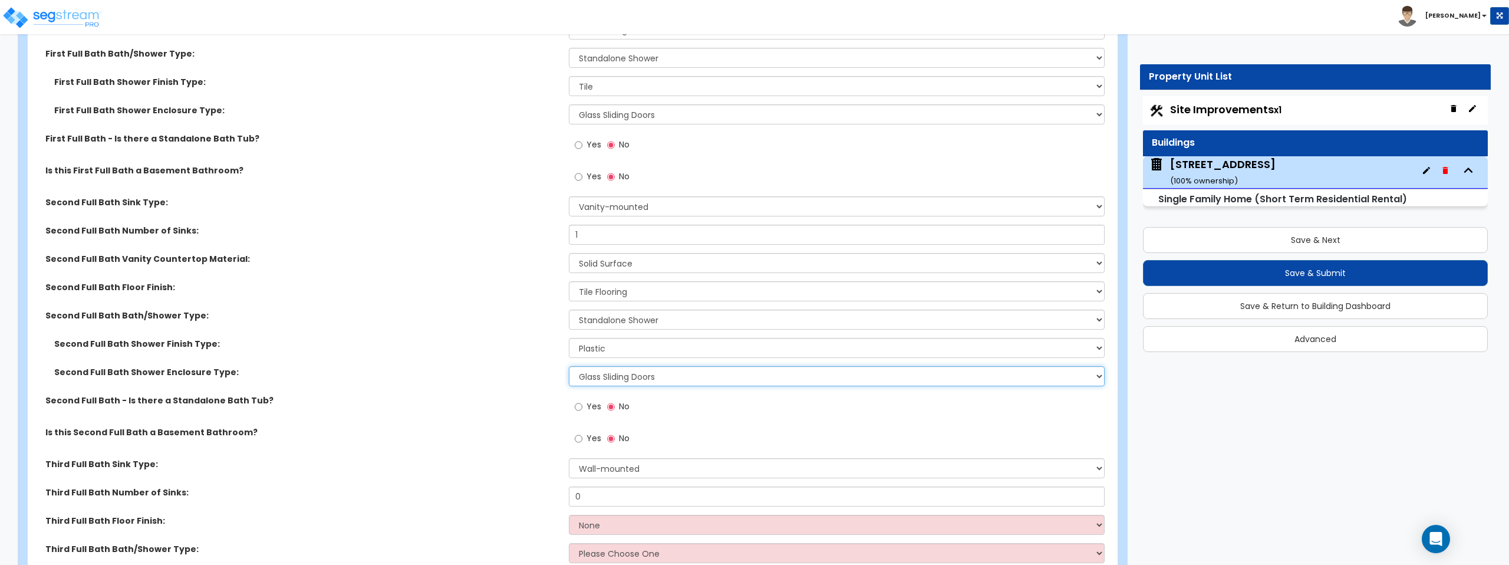
scroll to position [5097, 0]
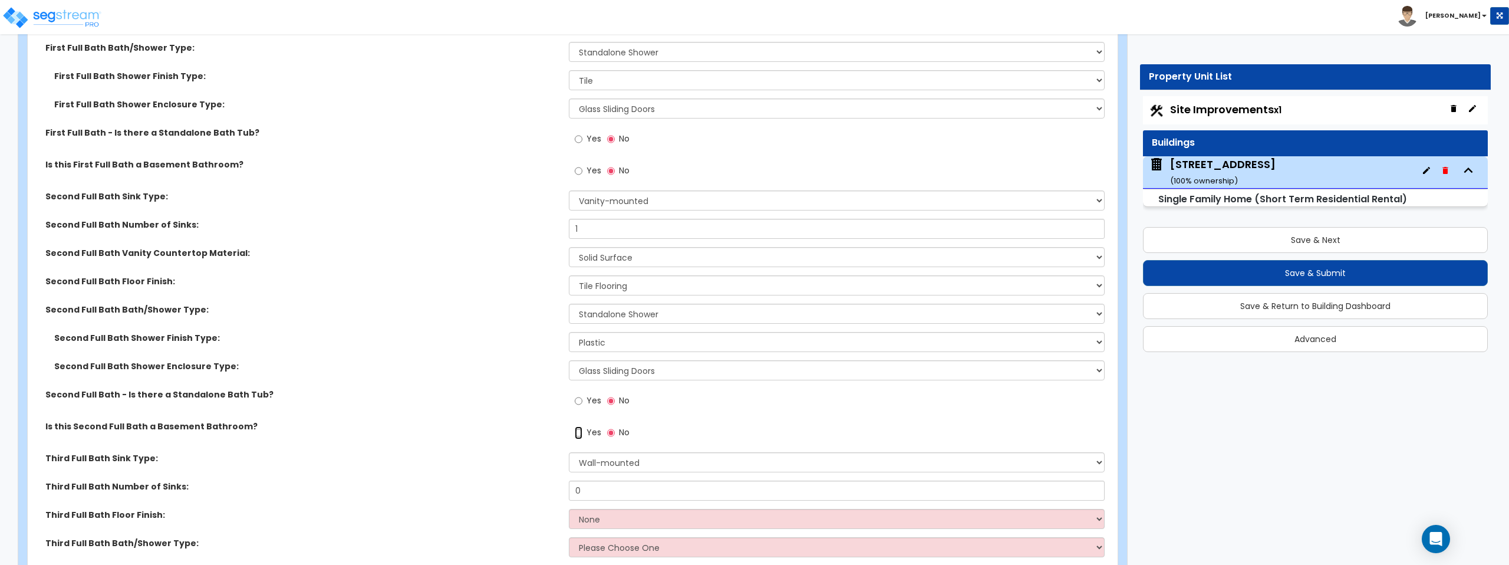
click at [579, 432] on input "Yes" at bounding box center [579, 432] width 8 height 13
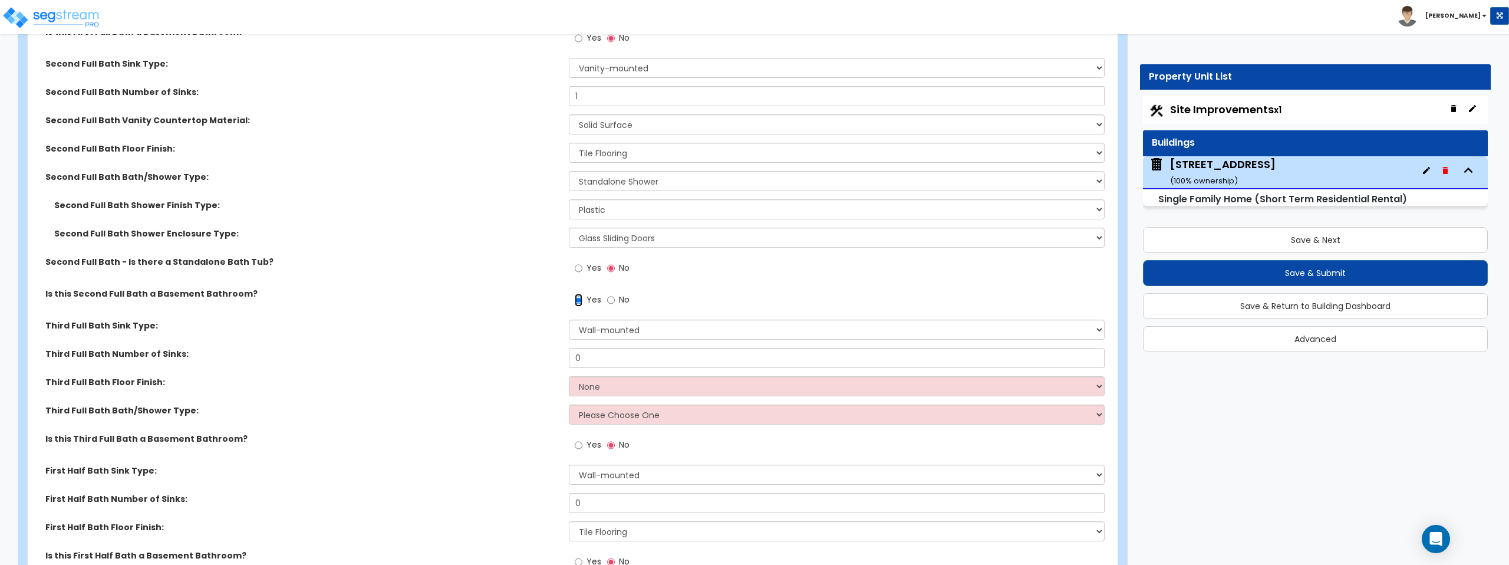
scroll to position [5231, 0]
click at [632, 329] on select "Wall-mounted Pedestal-mounted Vanity-mounted" at bounding box center [836, 328] width 535 height 20
click at [569, 318] on select "Wall-mounted Pedestal-mounted Vanity-mounted" at bounding box center [836, 328] width 535 height 20
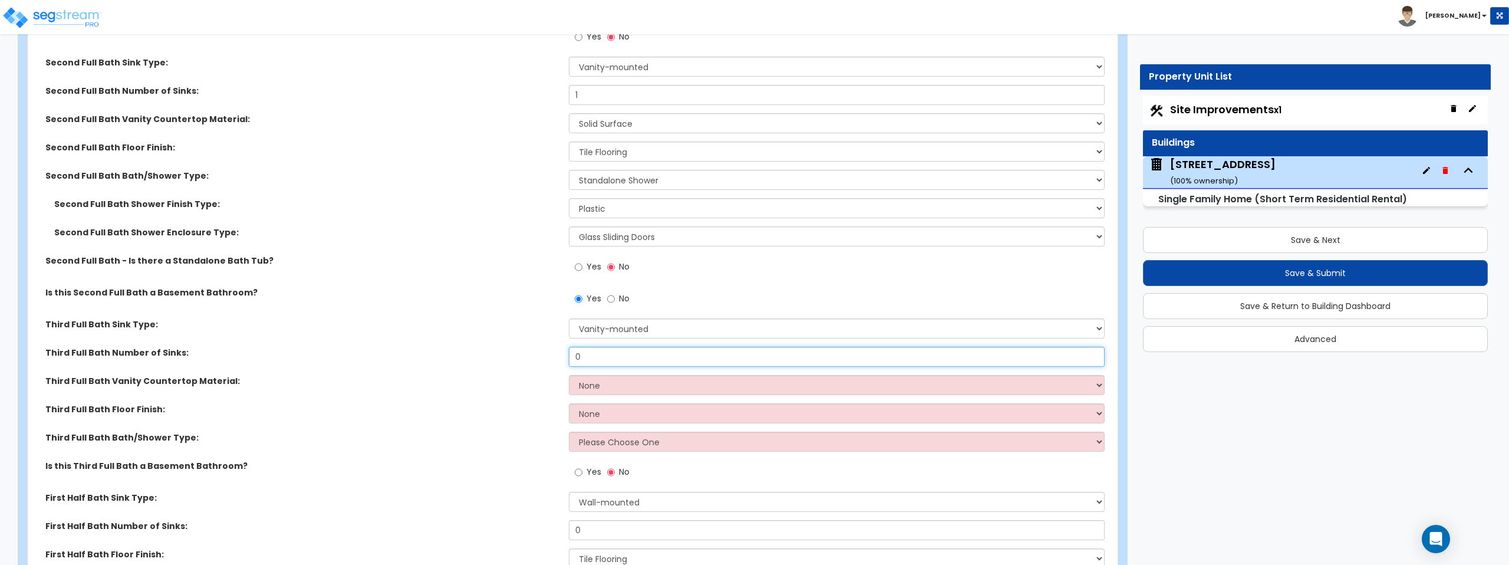
click at [633, 359] on input "0" at bounding box center [836, 356] width 535 height 20
click at [629, 388] on select "None Plastic Laminate Solid Surface Stone Quartz Marble Tile Wood Stainless Ste…" at bounding box center [836, 385] width 535 height 20
click at [569, 375] on select "None Plastic Laminate Solid Surface Stone Quartz Marble Tile Wood Stainless Ste…" at bounding box center [836, 385] width 535 height 20
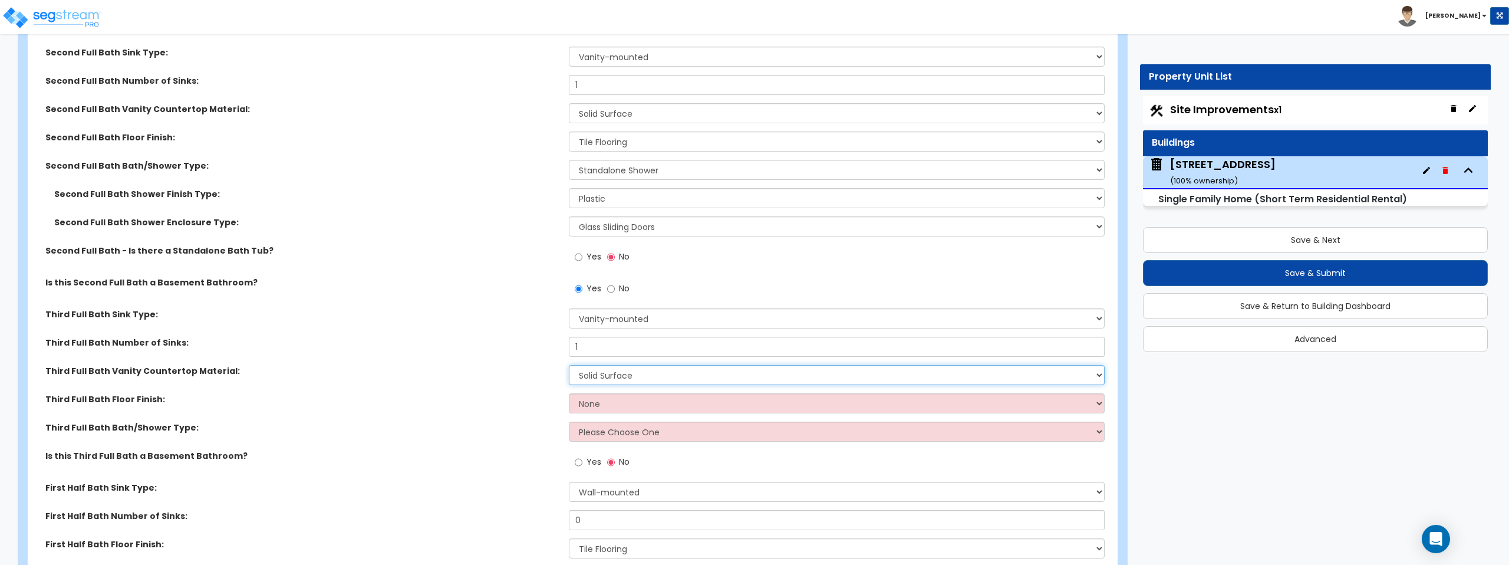
scroll to position [5250, 0]
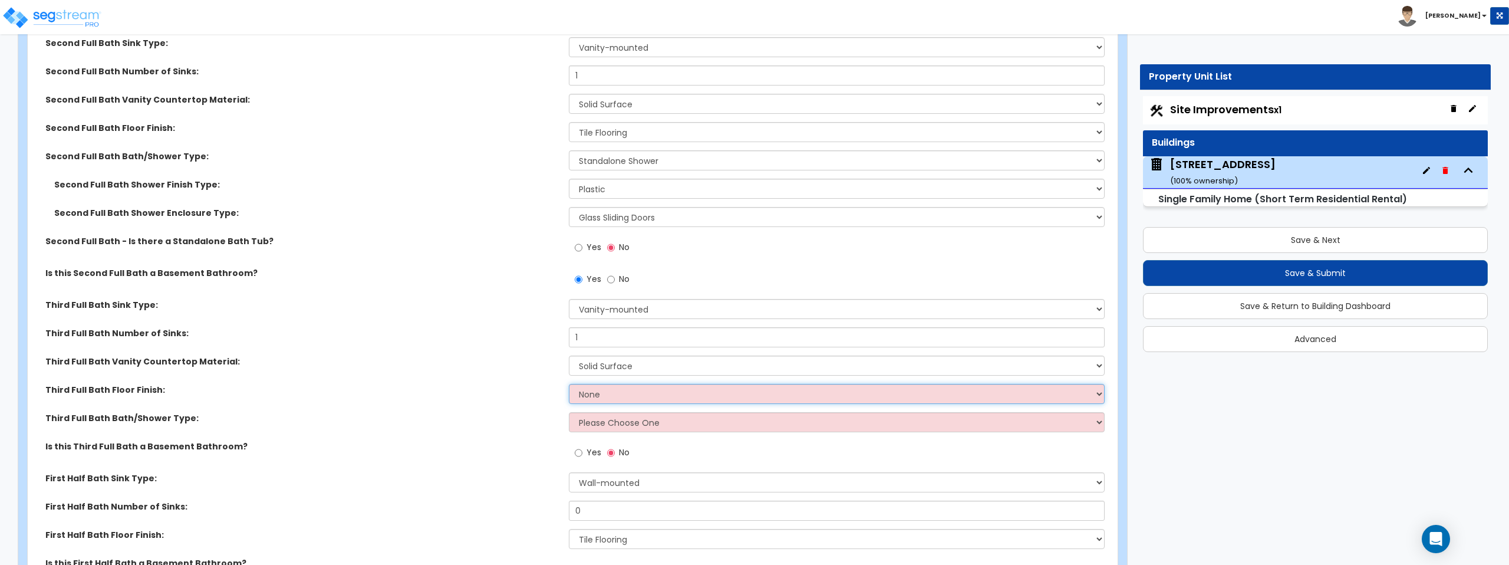
click at [630, 396] on select "None Tile Flooring Hardwood Flooring Resilient Laminate Flooring VCT Flooring S…" at bounding box center [836, 394] width 535 height 20
click at [569, 384] on select "None Tile Flooring Hardwood Flooring Resilient Laminate Flooring VCT Flooring S…" at bounding box center [836, 394] width 535 height 20
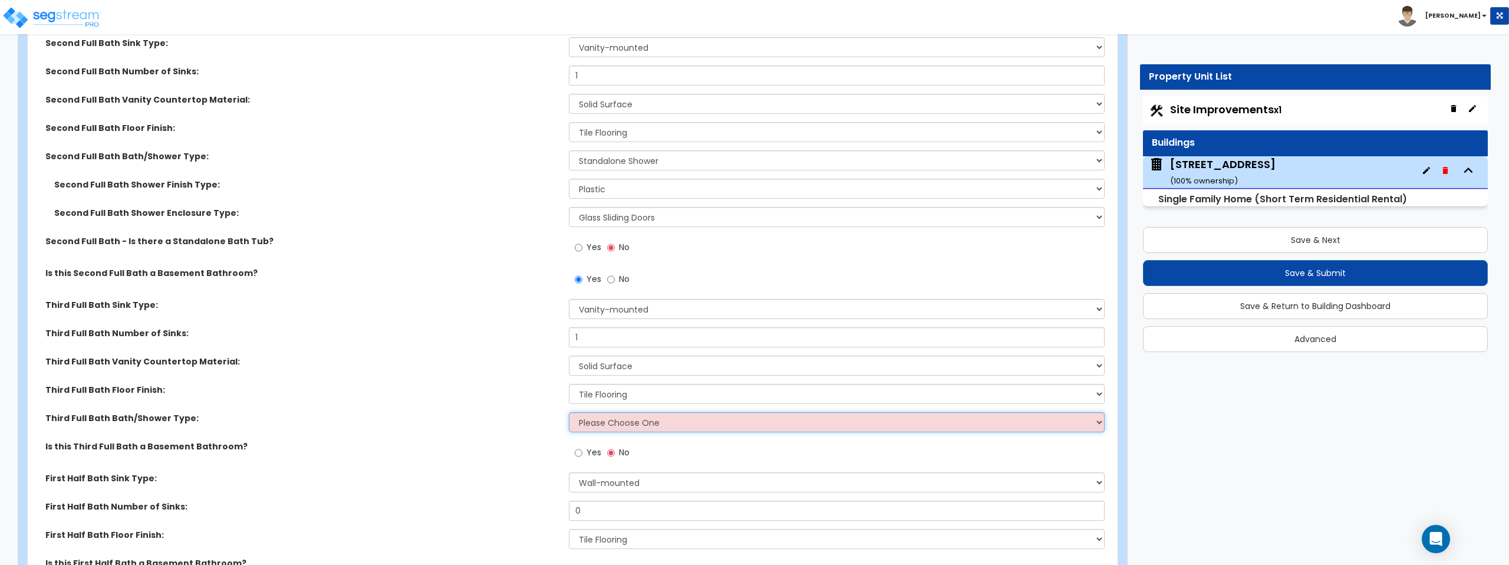
click at [627, 429] on select "Please Choose One Standalone Shower Bathtub - Shower Combo" at bounding box center [836, 422] width 535 height 20
click at [569, 412] on select "Please Choose One Standalone Shower Bathtub - Shower Combo" at bounding box center [836, 422] width 535 height 20
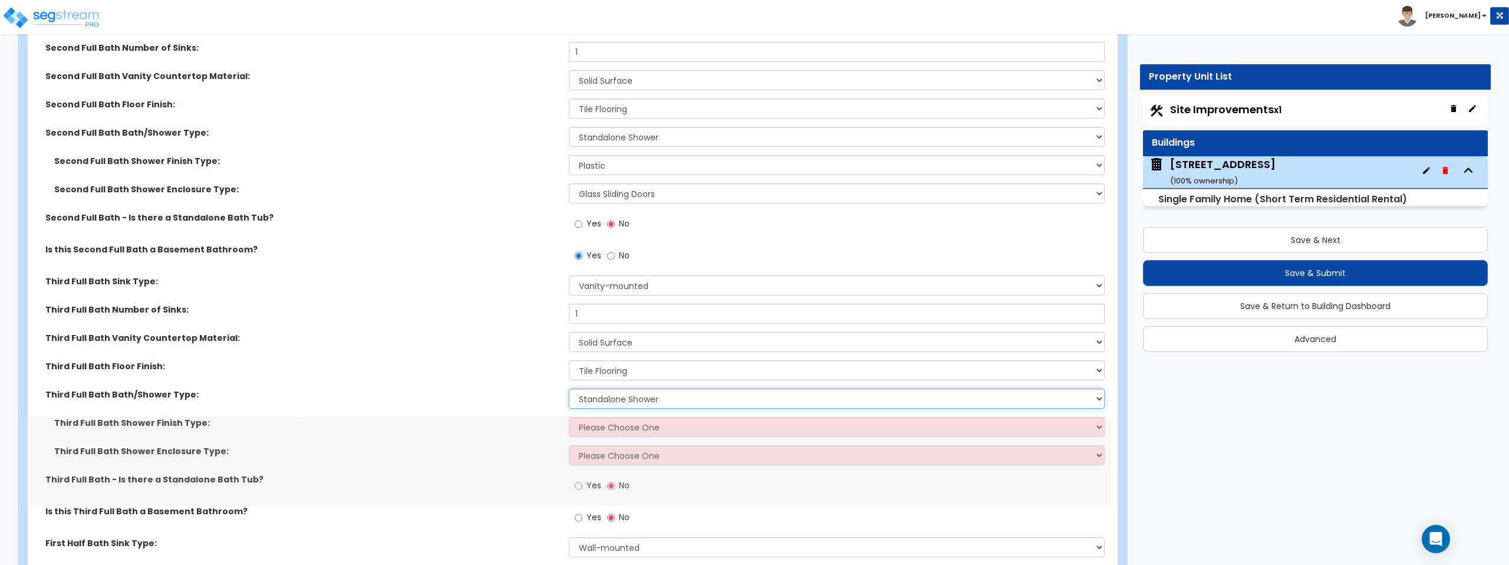
scroll to position [5282, 0]
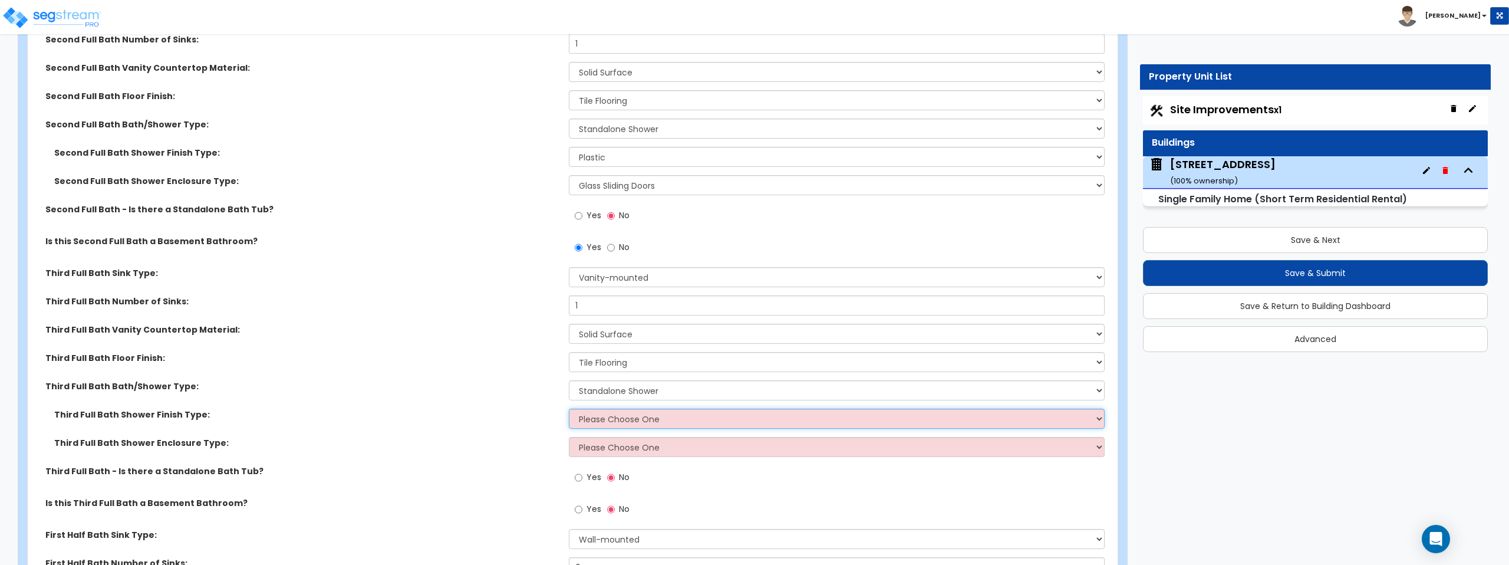
click at [641, 417] on select "Please Choose One Plastic Tile Stone" at bounding box center [836, 418] width 535 height 20
click at [569, 408] on select "Please Choose One Plastic Tile Stone" at bounding box center [836, 418] width 535 height 20
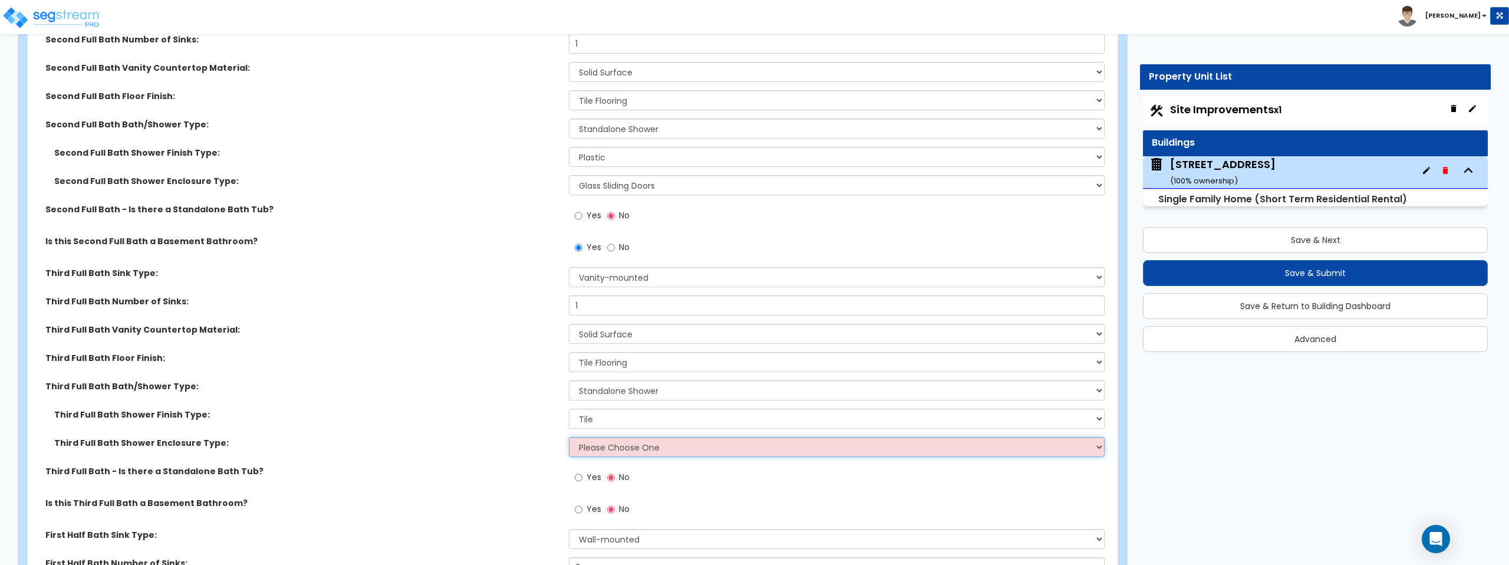
click at [634, 453] on select "Please Choose One Curtain & Rod Glass Sliding Doors Glass Hinged Doors" at bounding box center [836, 447] width 535 height 20
click at [569, 437] on select "Please Choose One Curtain & Rod Glass Sliding Doors Glass Hinged Doors" at bounding box center [836, 447] width 535 height 20
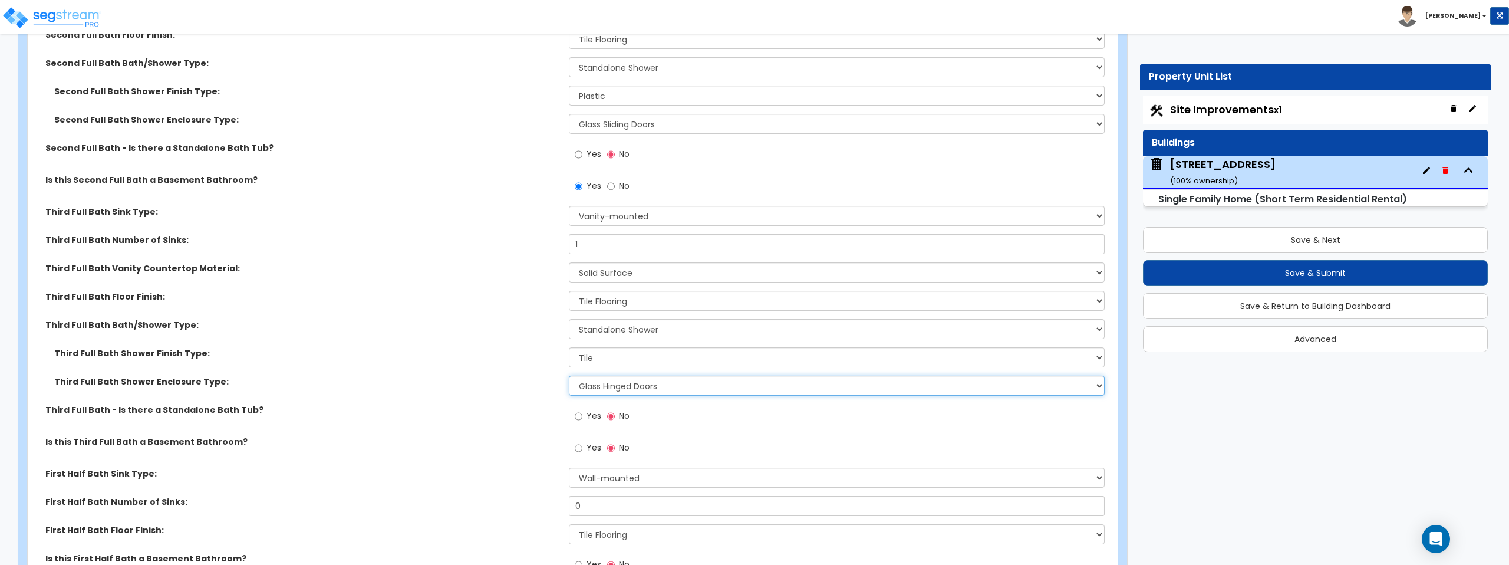
scroll to position [5345, 0]
click at [578, 447] on input "Yes" at bounding box center [579, 446] width 8 height 13
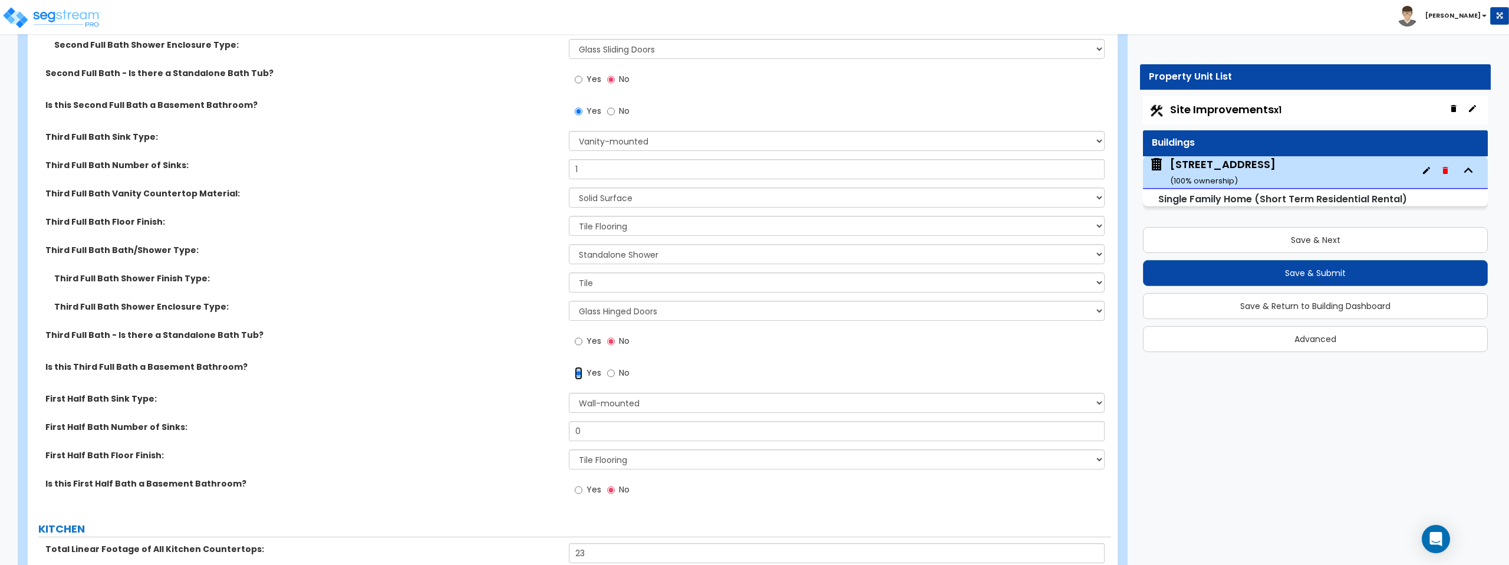
scroll to position [5438, 0]
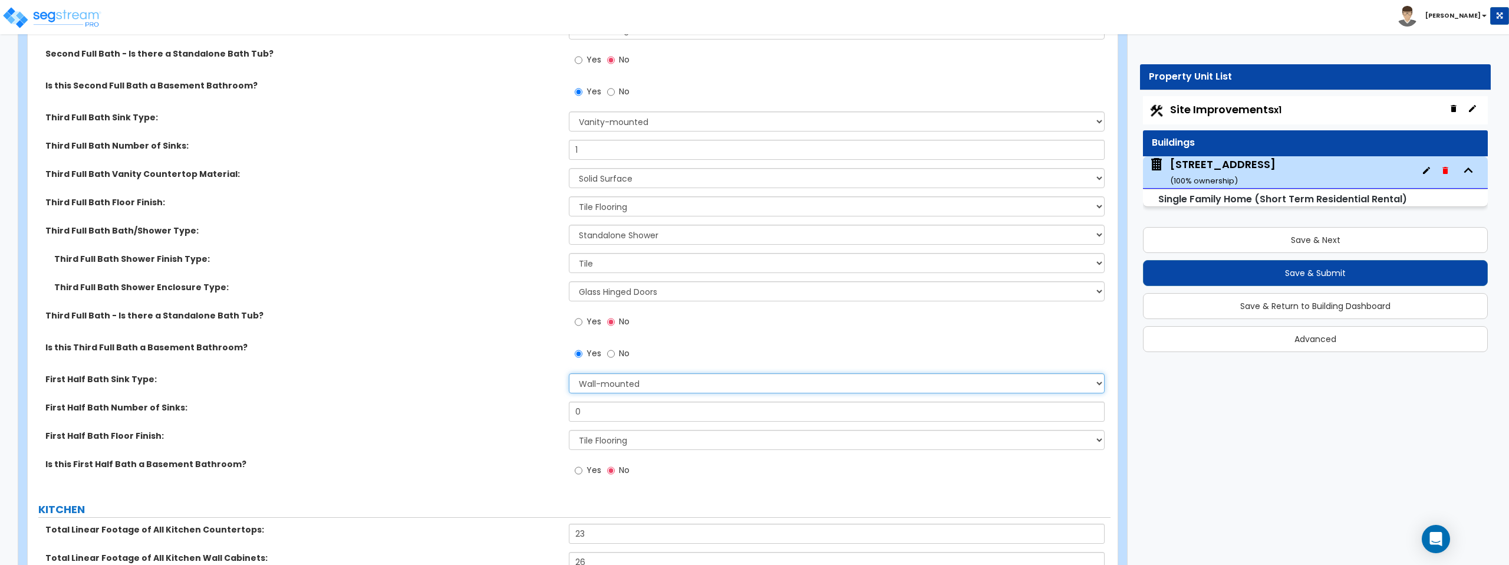
click at [644, 384] on select "Wall-mounted Pedestal-mounted Vanity-mounted" at bounding box center [836, 383] width 535 height 20
click at [569, 373] on select "Wall-mounted Pedestal-mounted Vanity-mounted" at bounding box center [836, 383] width 535 height 20
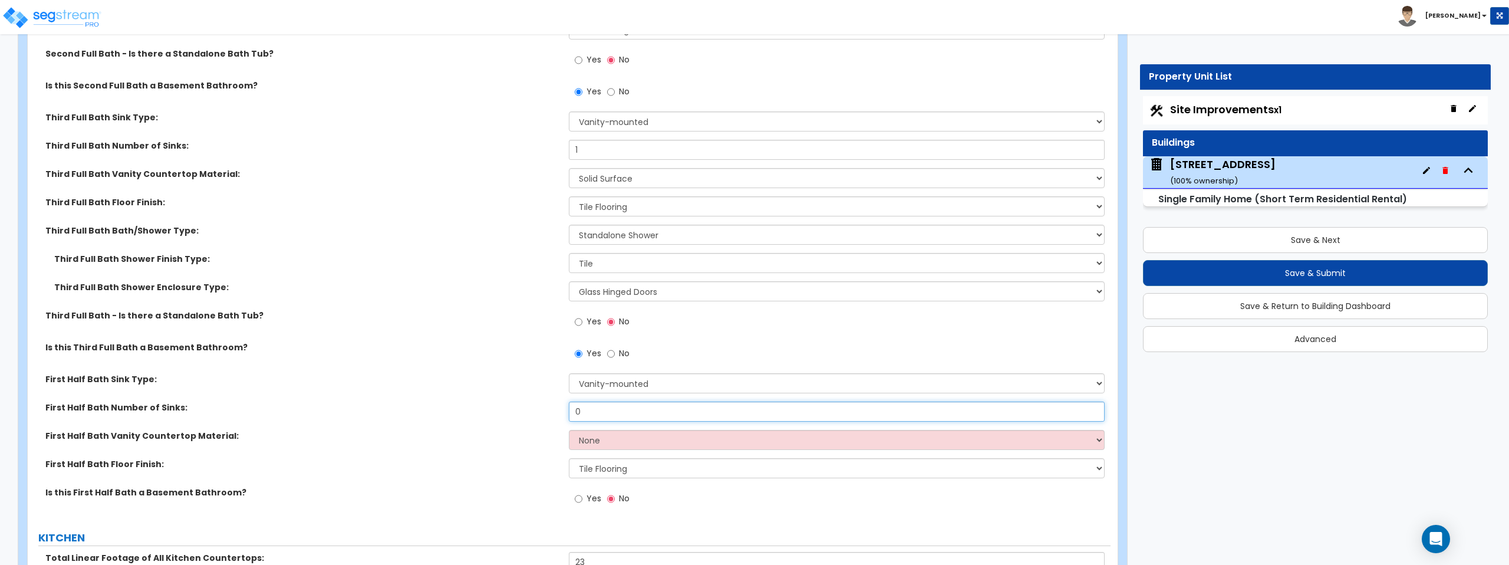
click at [645, 408] on input "0" at bounding box center [836, 411] width 535 height 20
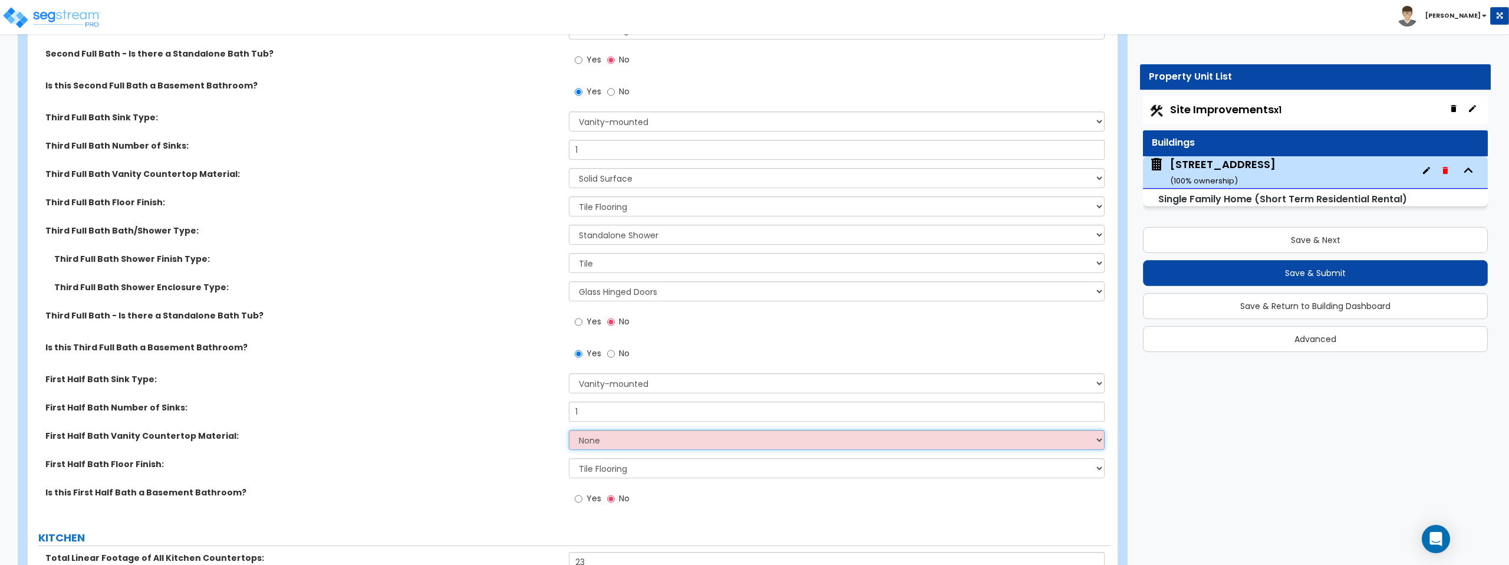
click at [615, 445] on select "None Plastic Laminate Solid Surface Stone Quartz Marble Tile Wood Stainless Ste…" at bounding box center [836, 440] width 535 height 20
click at [569, 430] on select "None Plastic Laminate Solid Surface Stone Quartz Marble Tile Wood Stainless Ste…" at bounding box center [836, 440] width 535 height 20
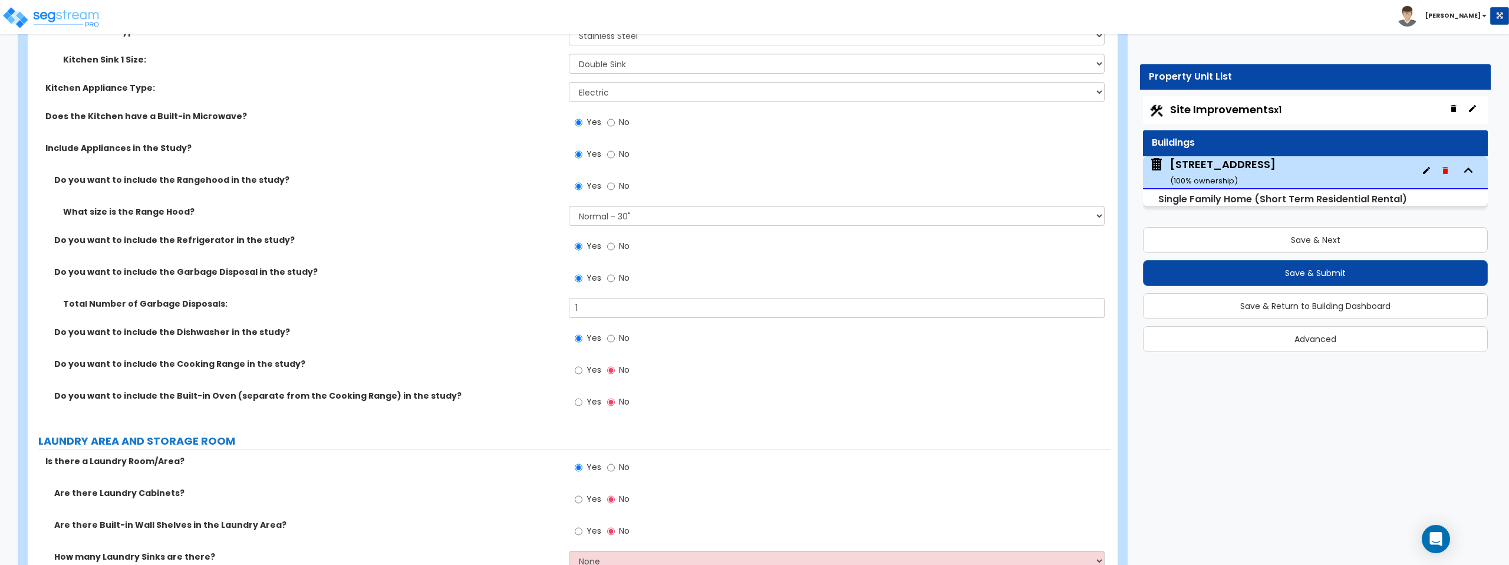
scroll to position [6230, 0]
click at [582, 402] on input "Yes" at bounding box center [579, 400] width 8 height 13
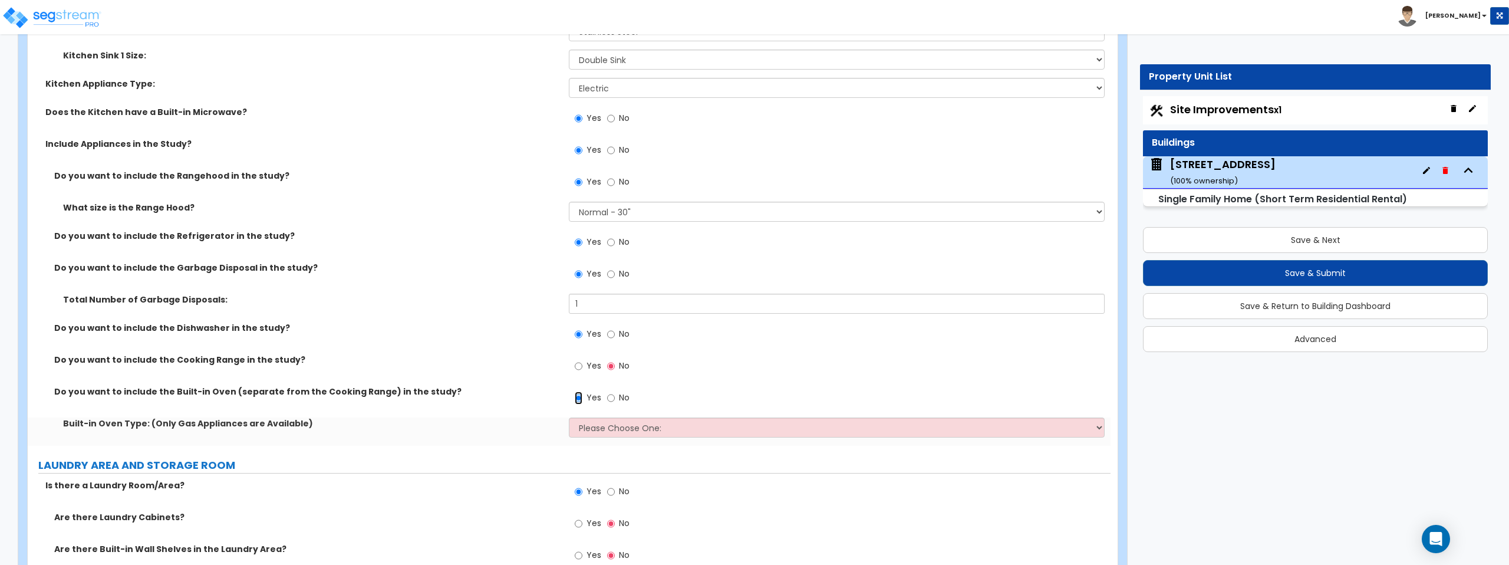
scroll to position [6248, 0]
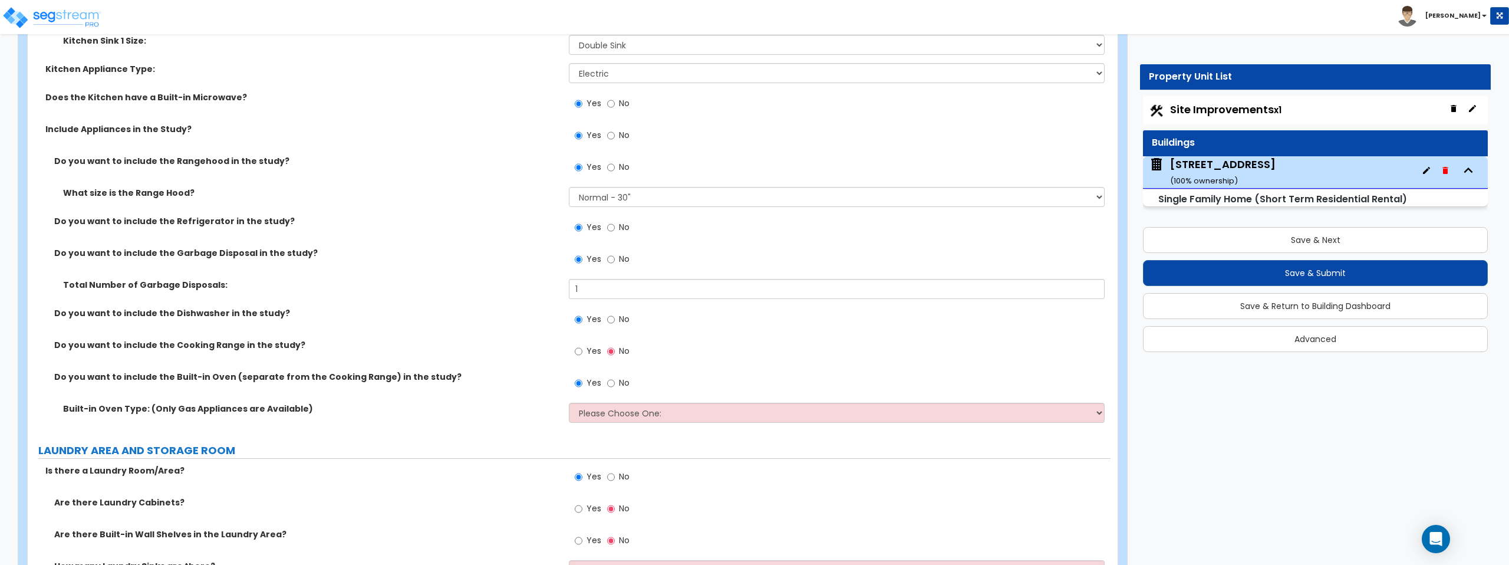
click at [592, 401] on div "Yes No" at bounding box center [839, 387] width 541 height 32
click at [606, 412] on select "Please Choose One: Single Double" at bounding box center [836, 412] width 535 height 20
click at [611, 384] on input "No" at bounding box center [611, 383] width 8 height 13
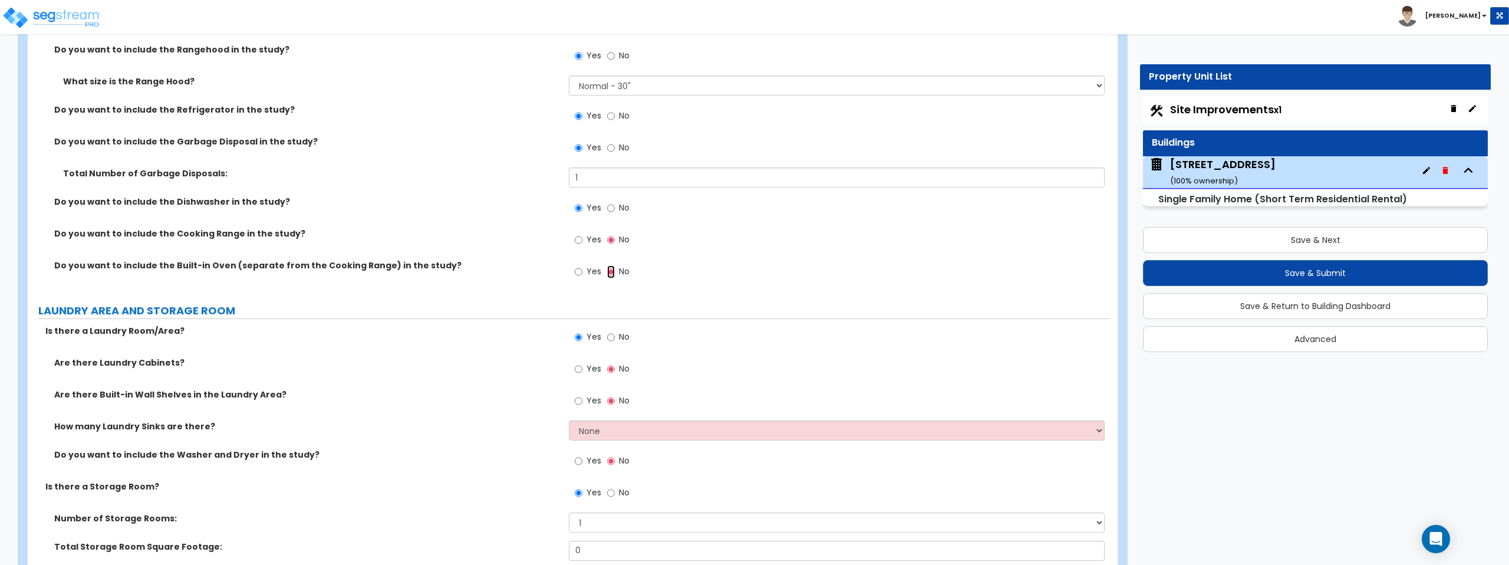
scroll to position [6378, 0]
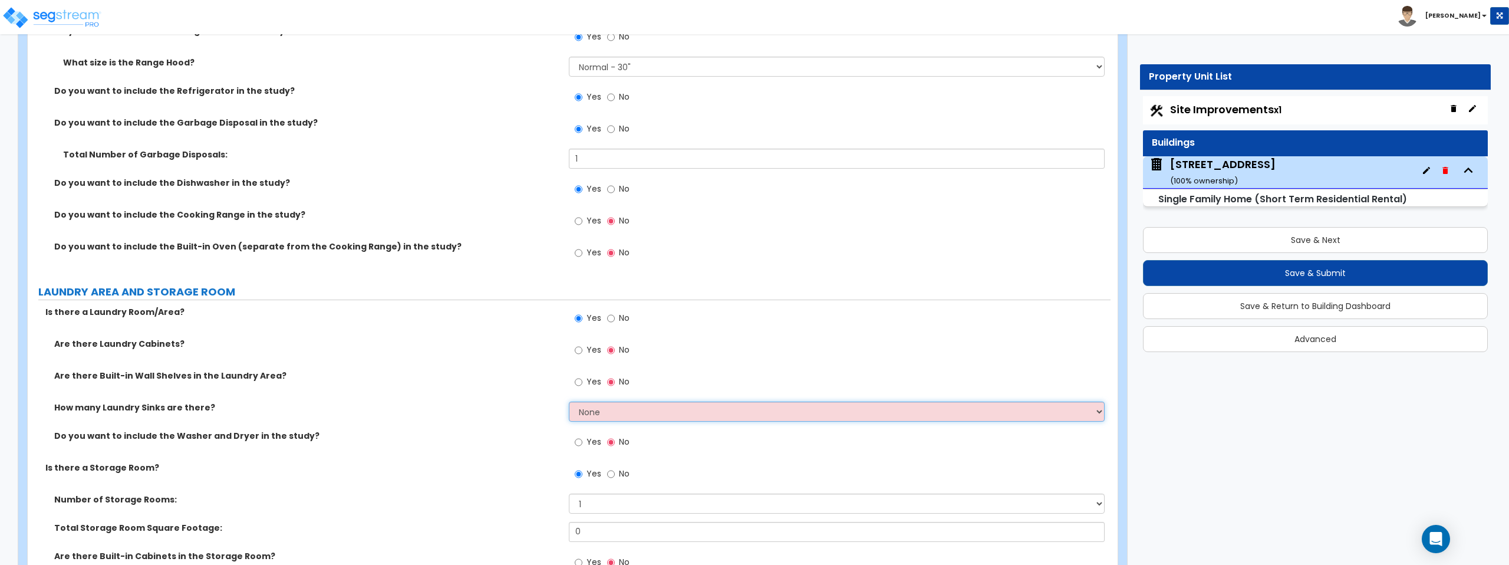
click at [626, 410] on select "None 1 2 3" at bounding box center [836, 411] width 535 height 20
click at [569, 401] on select "None 1 2 3" at bounding box center [836, 411] width 535 height 20
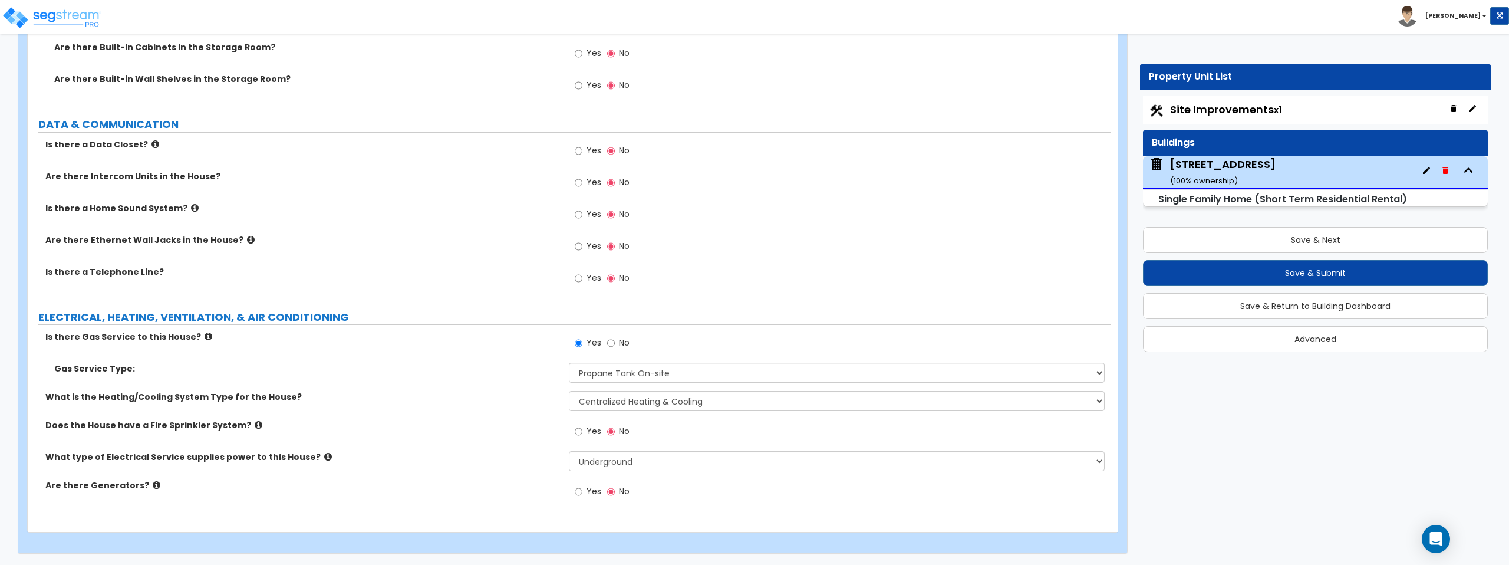
scroll to position [6887, 0]
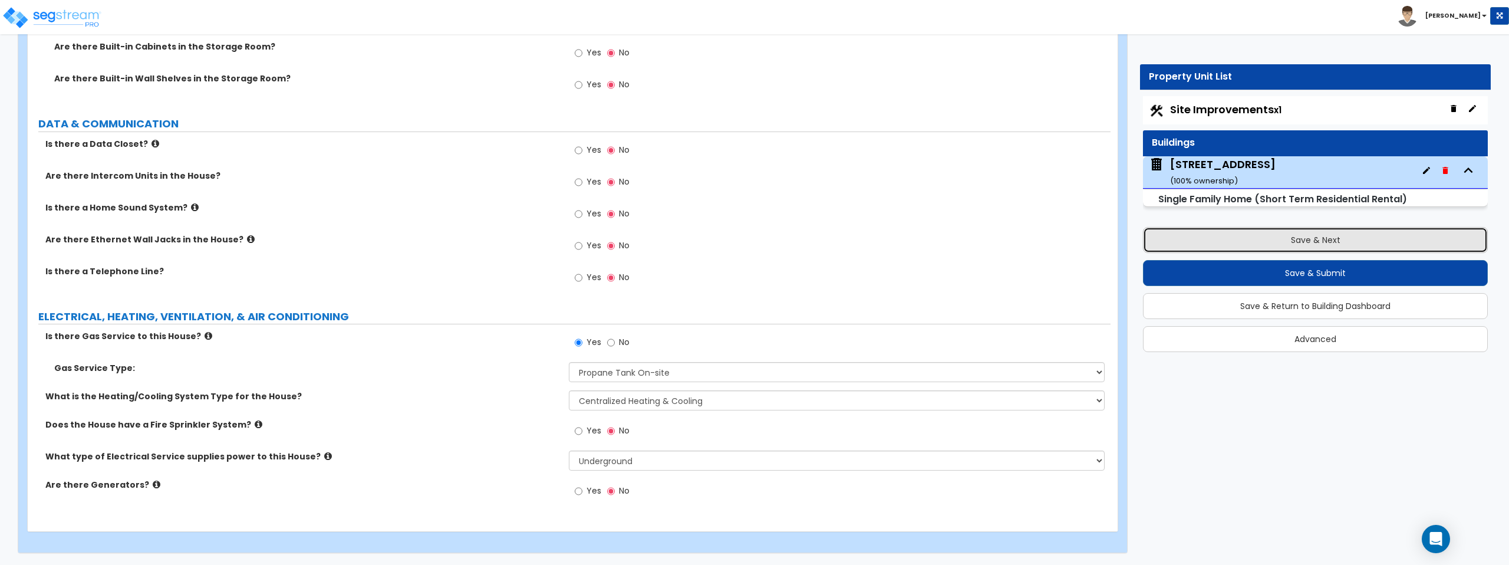
click at [1230, 243] on button "Save & Next" at bounding box center [1315, 240] width 345 height 26
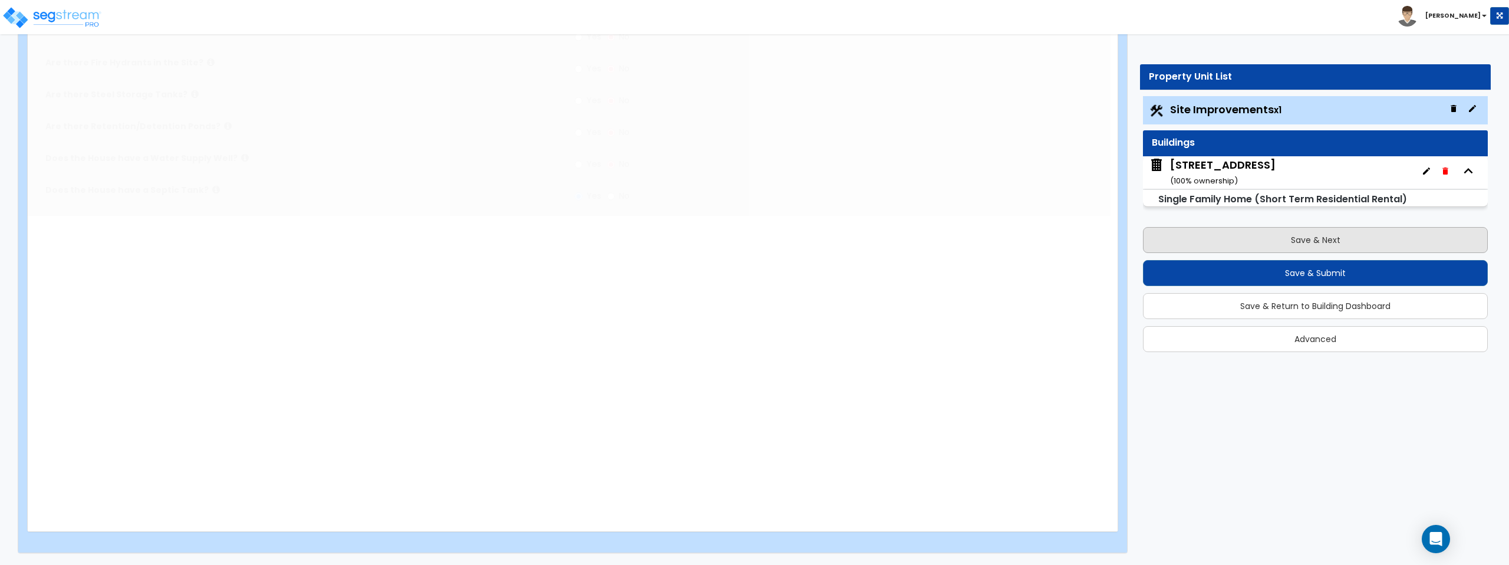
scroll to position [0, 0]
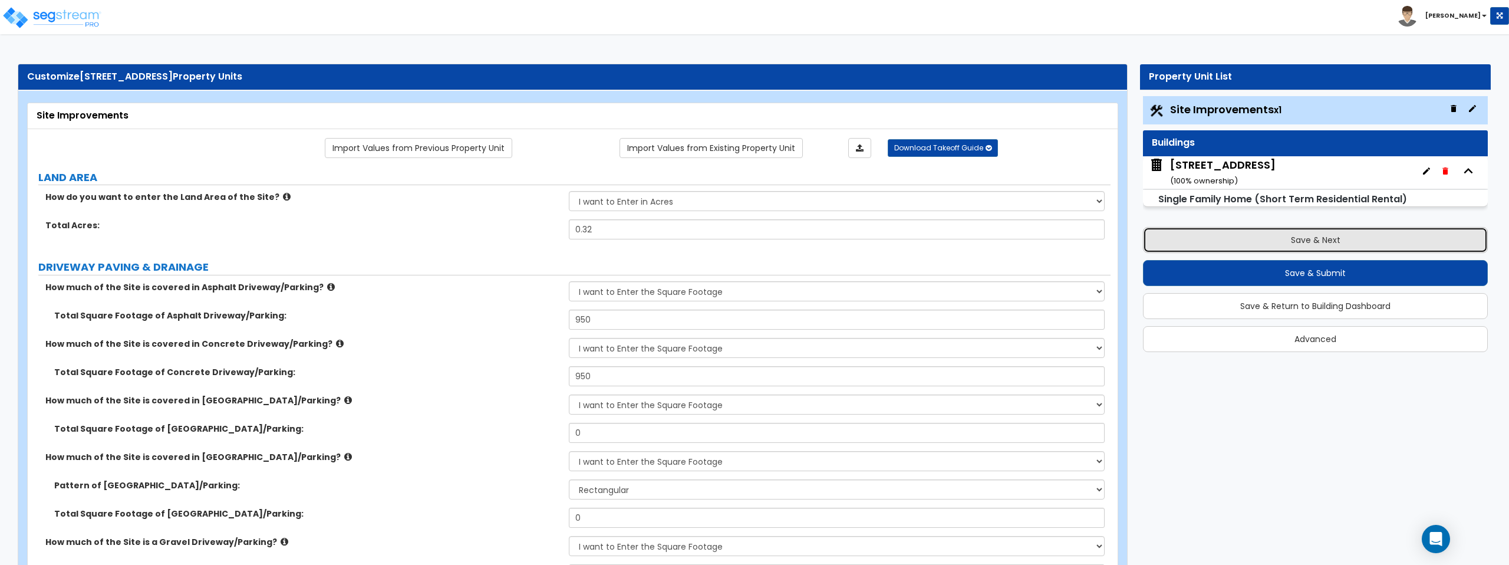
click at [1240, 240] on button "Save & Next" at bounding box center [1315, 240] width 345 height 26
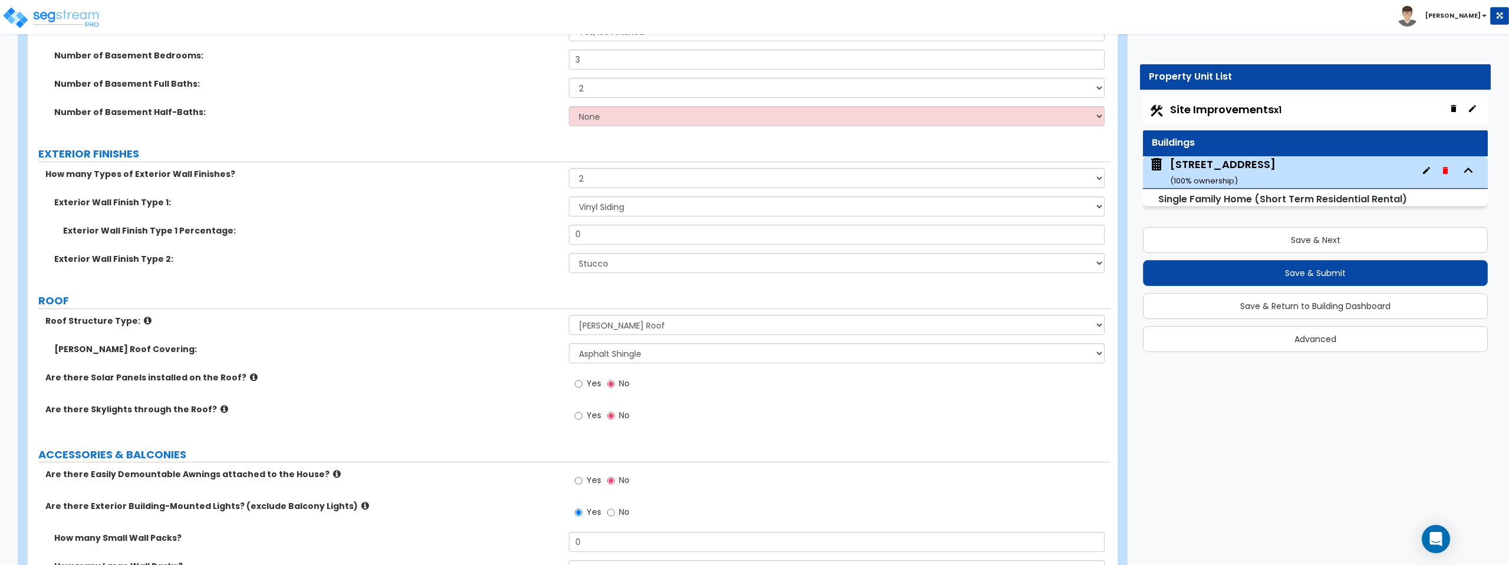
scroll to position [706, 0]
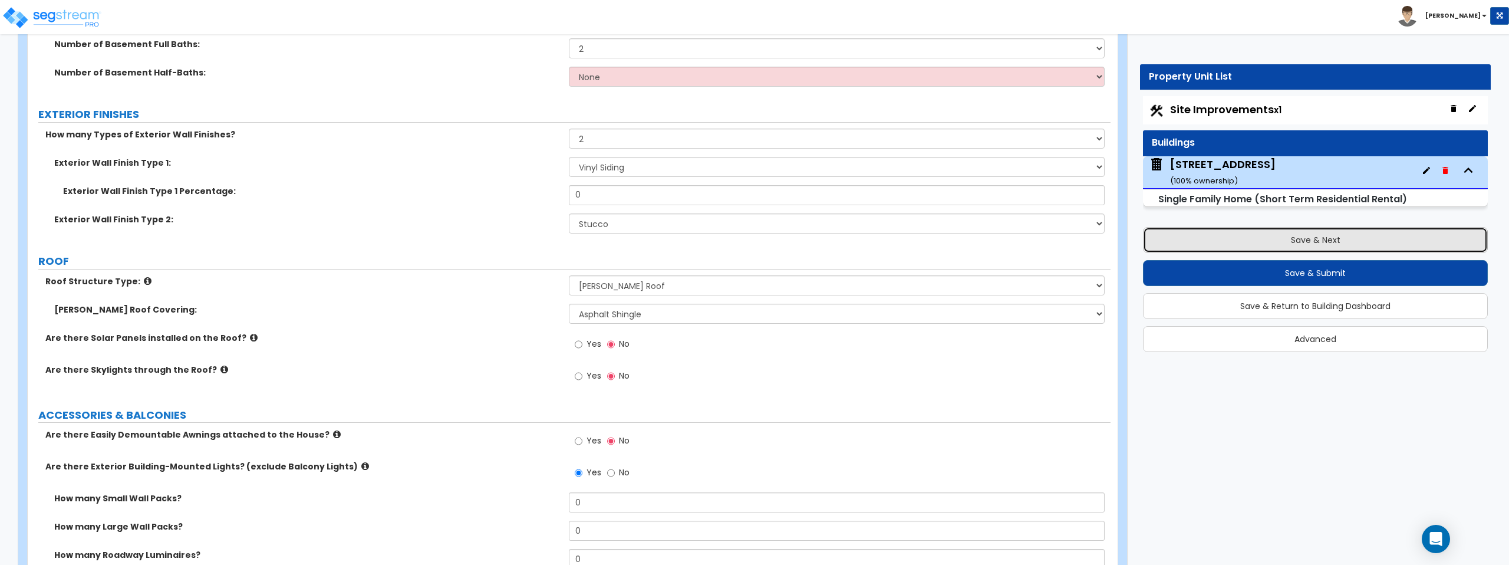
click at [1214, 238] on button "Save & Next" at bounding box center [1315, 240] width 345 height 26
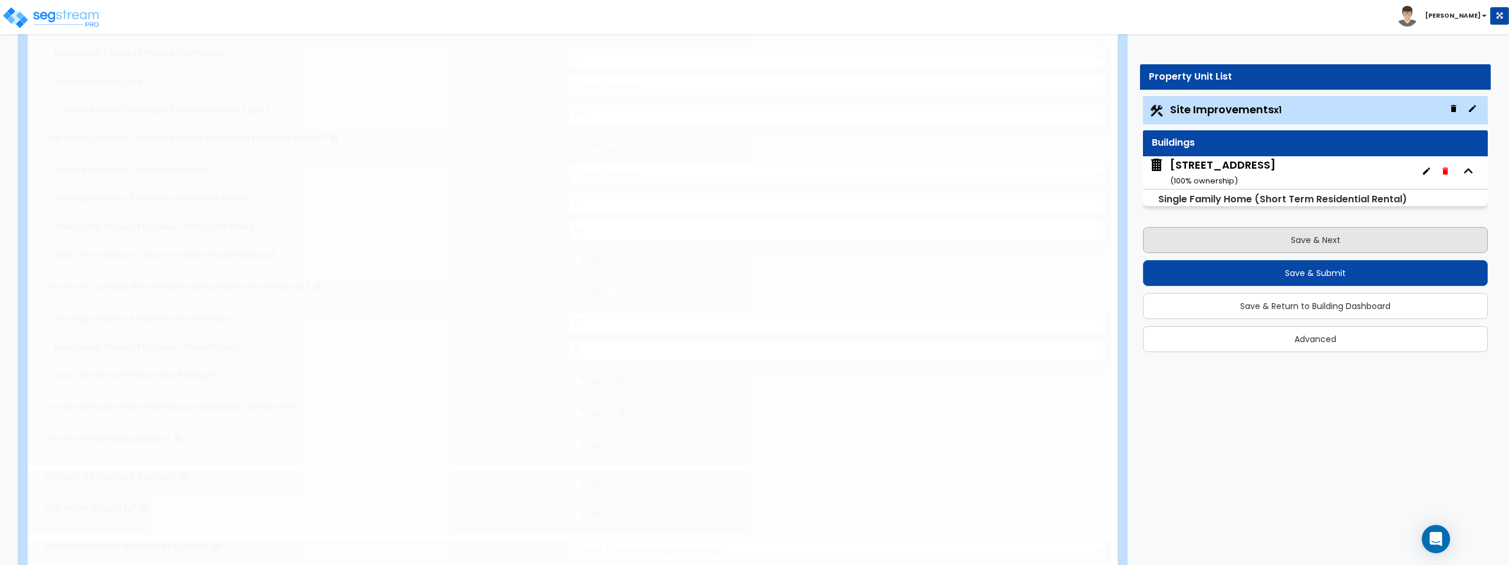
scroll to position [0, 0]
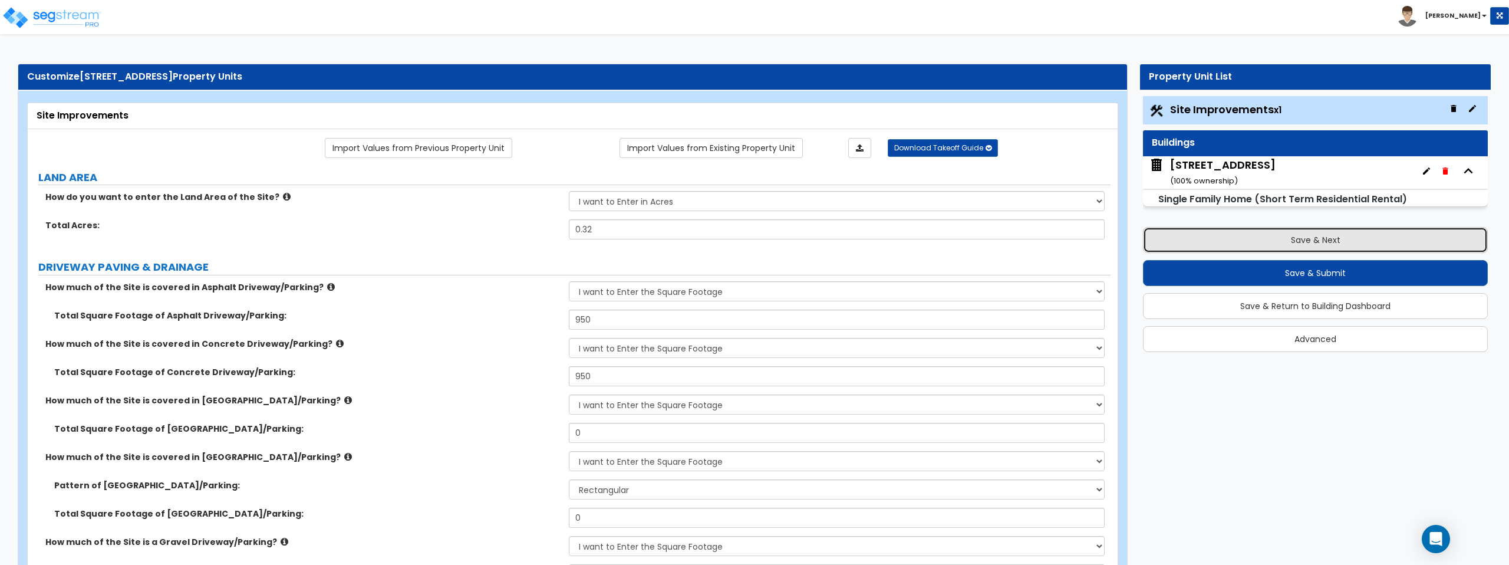
click at [1216, 241] on button "Save & Next" at bounding box center [1315, 240] width 345 height 26
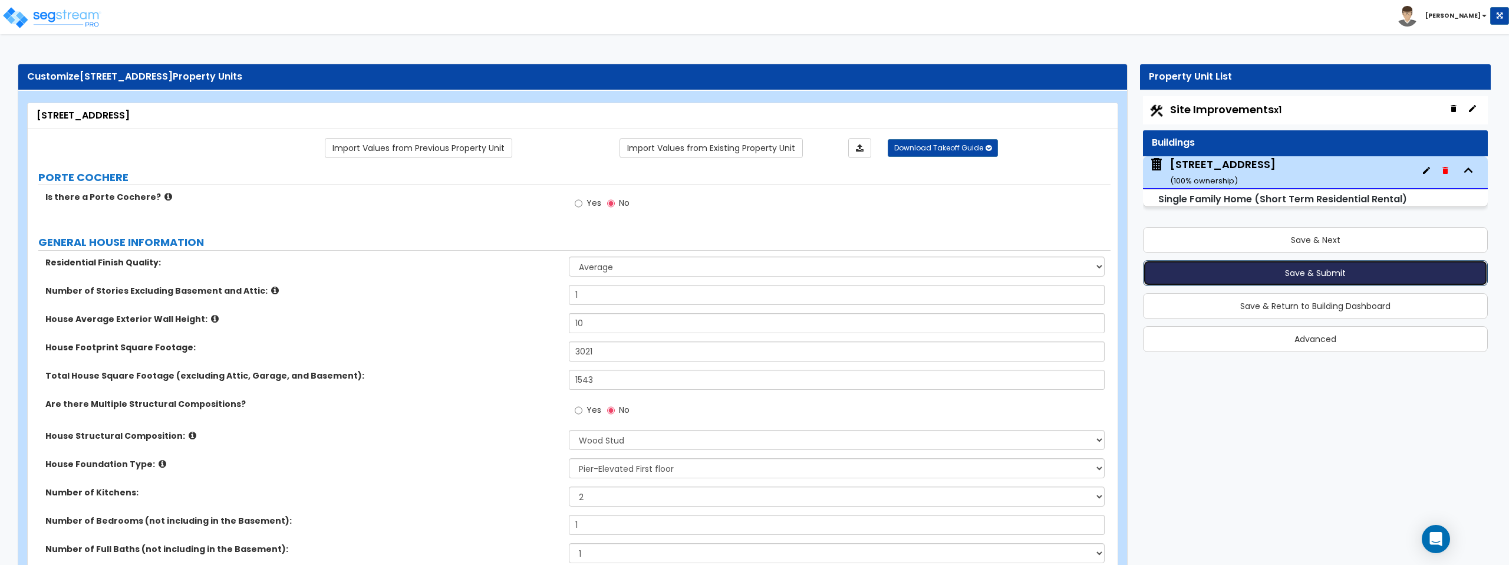
click at [1272, 272] on button "Save & Submit" at bounding box center [1315, 273] width 345 height 26
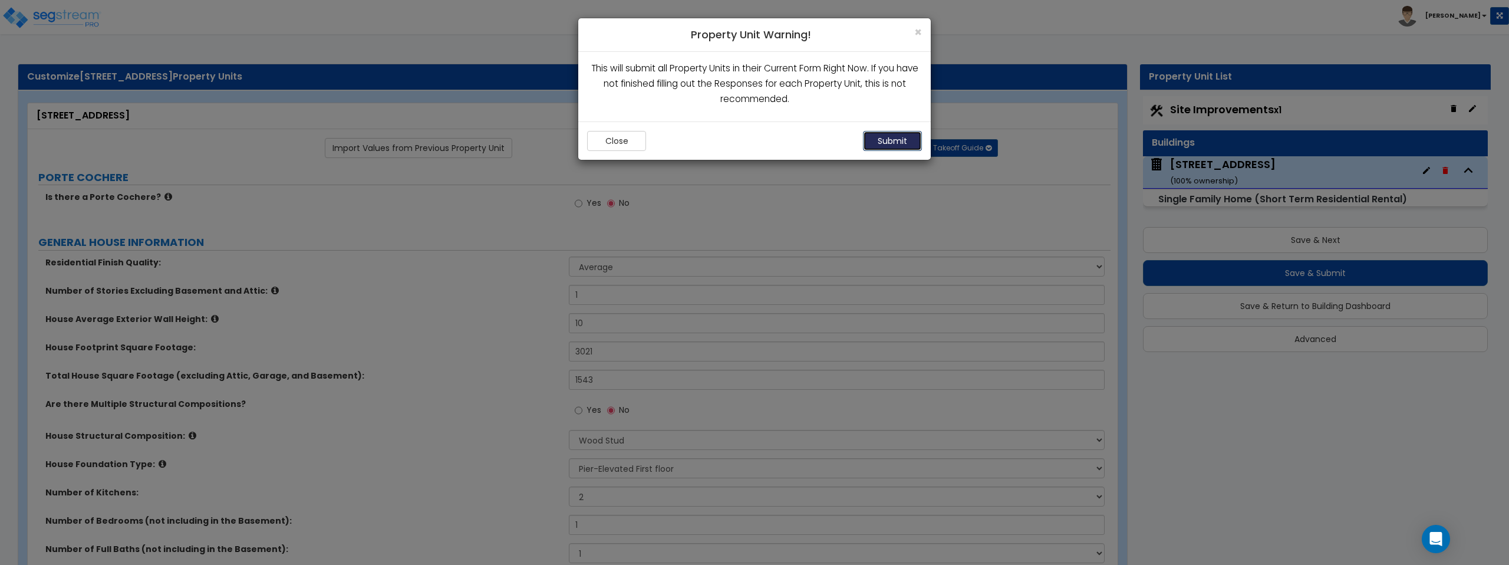
click at [889, 141] on button "Submit" at bounding box center [892, 141] width 59 height 20
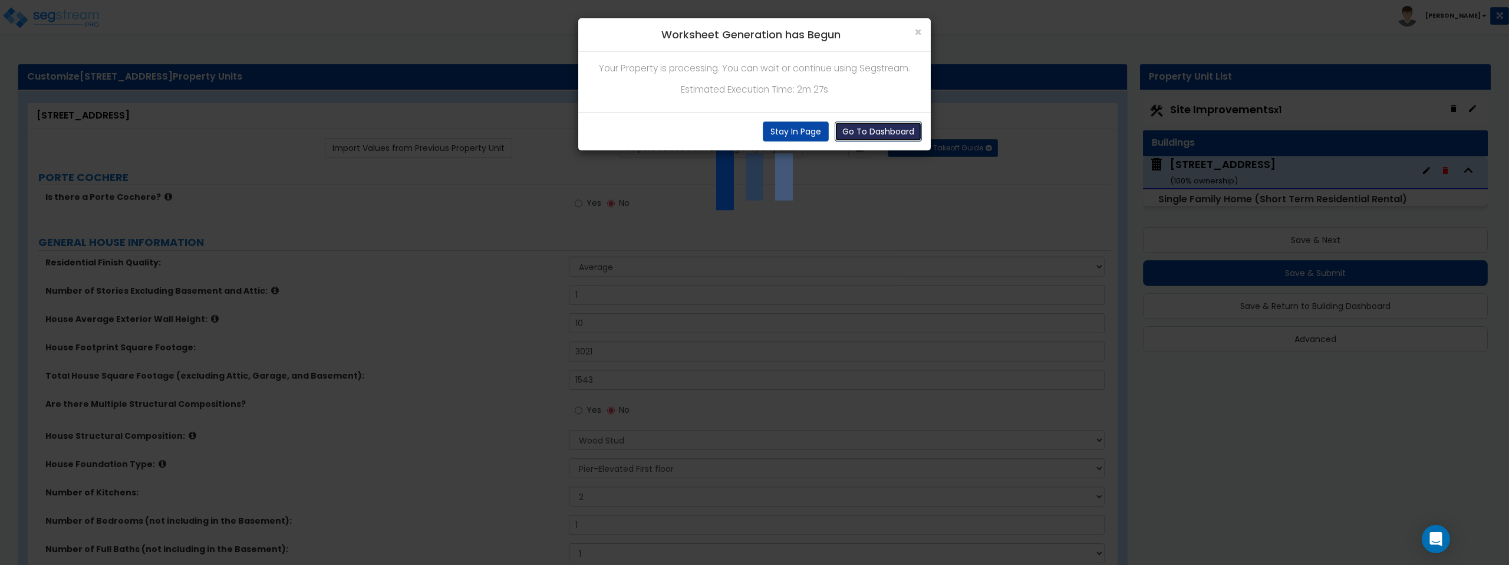
click at [893, 129] on button "Go To Dashboard" at bounding box center [877, 131] width 87 height 20
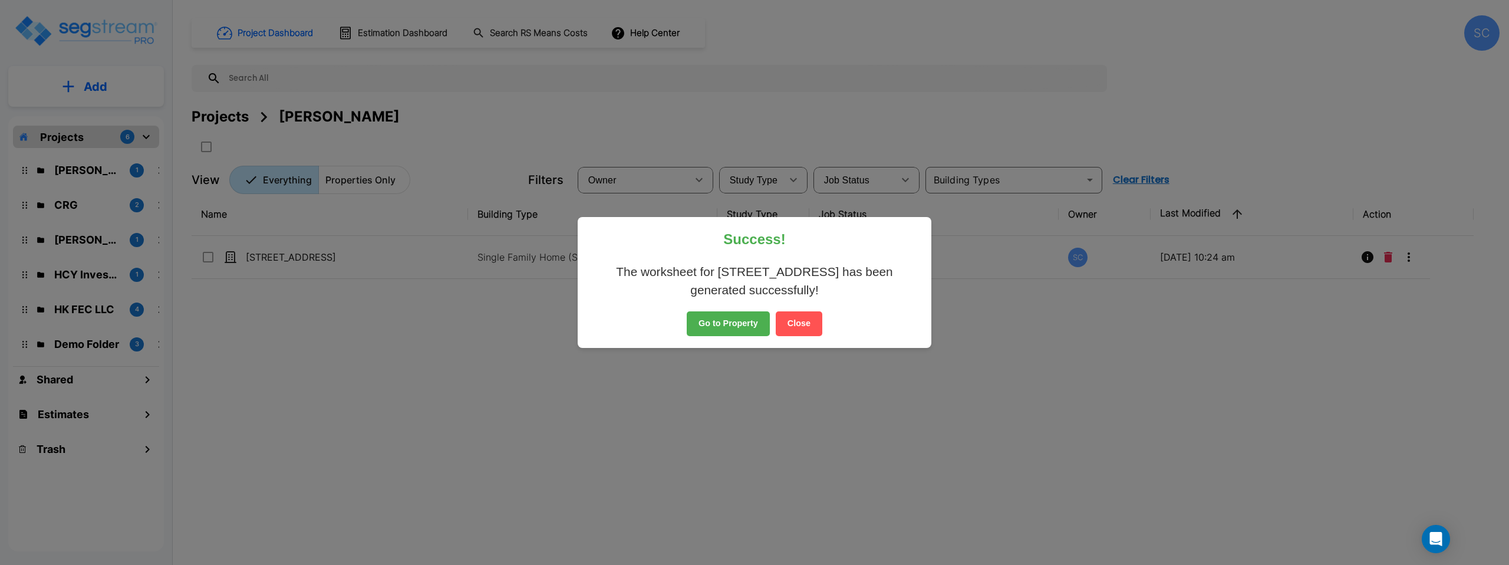
click at [722, 322] on button "Go to Property" at bounding box center [727, 323] width 83 height 25
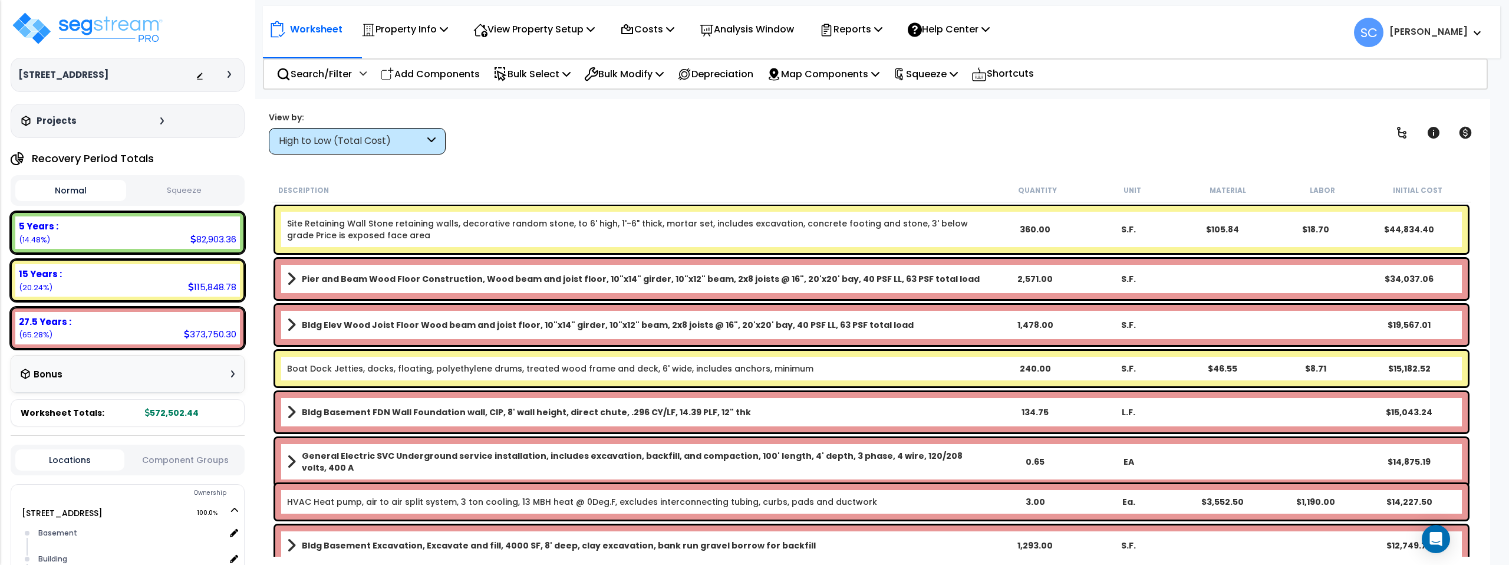
click at [188, 189] on button "Squeeze" at bounding box center [184, 190] width 111 height 21
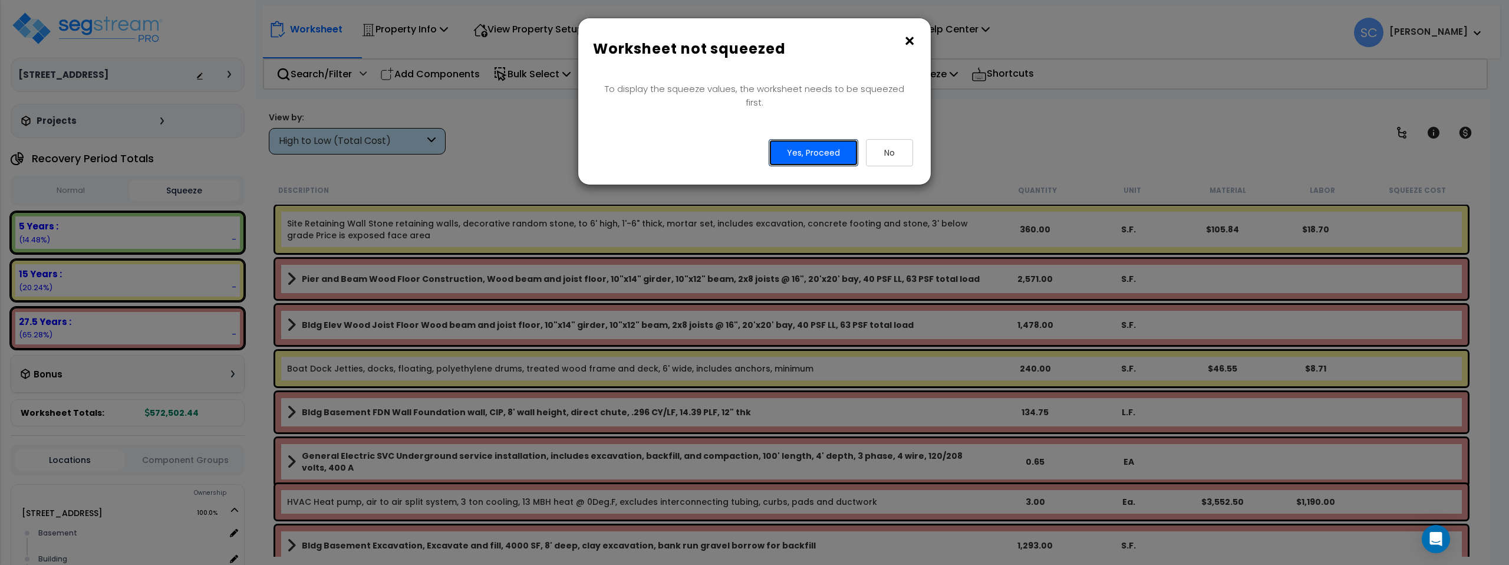
click at [819, 142] on button "Yes, Proceed" at bounding box center [813, 152] width 90 height 27
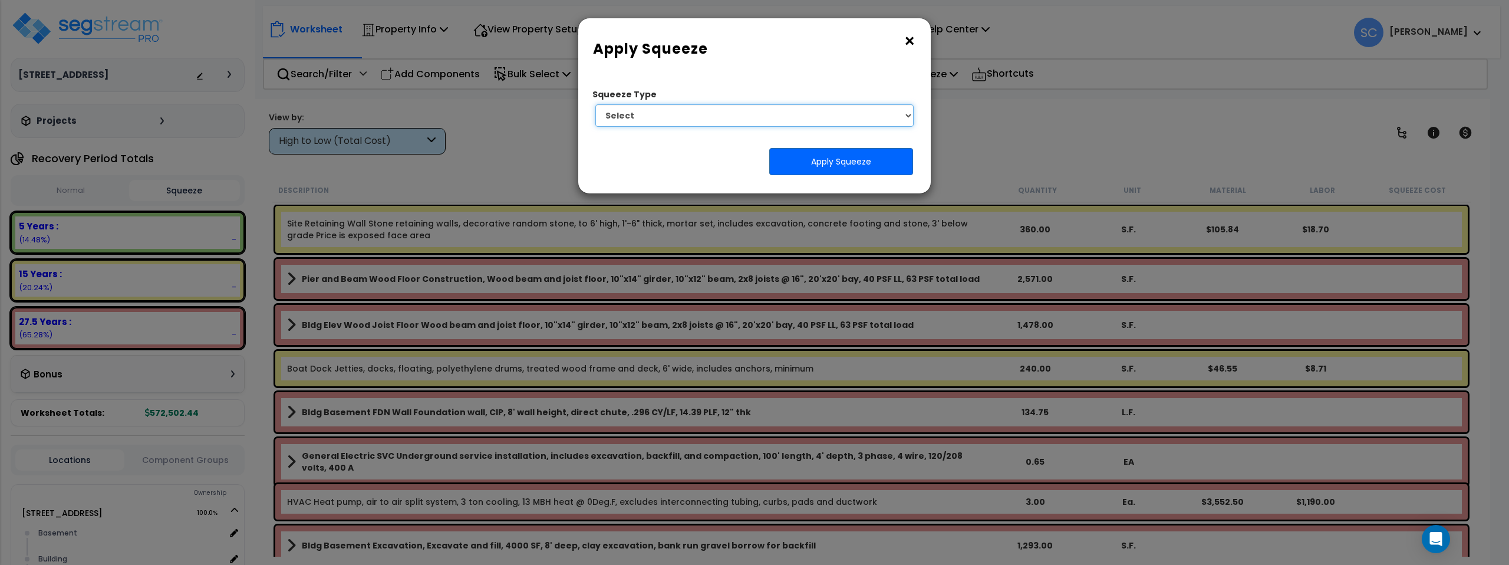
click at [772, 121] on select "Select 1. Squeeze Entire Worksheet 2. Squeeze by Takeoff Cost 3. Squeeze by Uni…" at bounding box center [754, 115] width 318 height 22
select select "squeeze_entire_takeoffsheet"
click at [595, 104] on select "Select 1. Squeeze Entire Worksheet 2. Squeeze by Takeoff Cost 3. Squeeze by Uni…" at bounding box center [754, 115] width 318 height 22
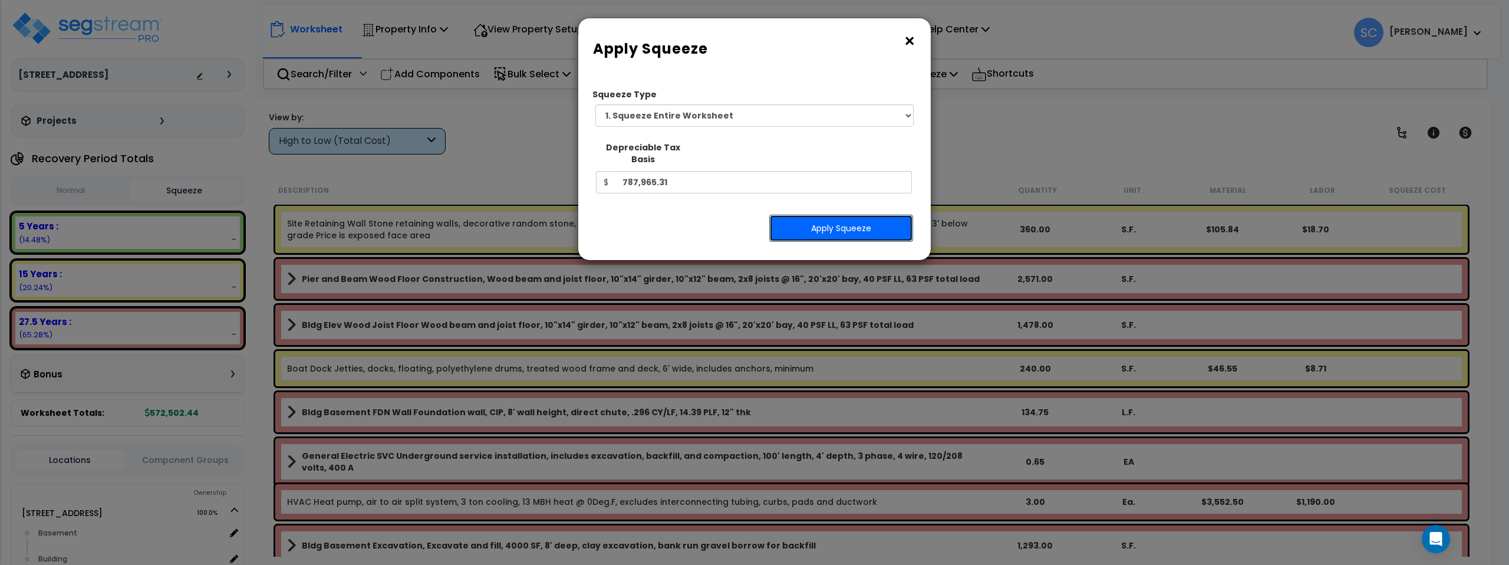
click at [818, 216] on button "Apply Squeeze" at bounding box center [841, 227] width 144 height 27
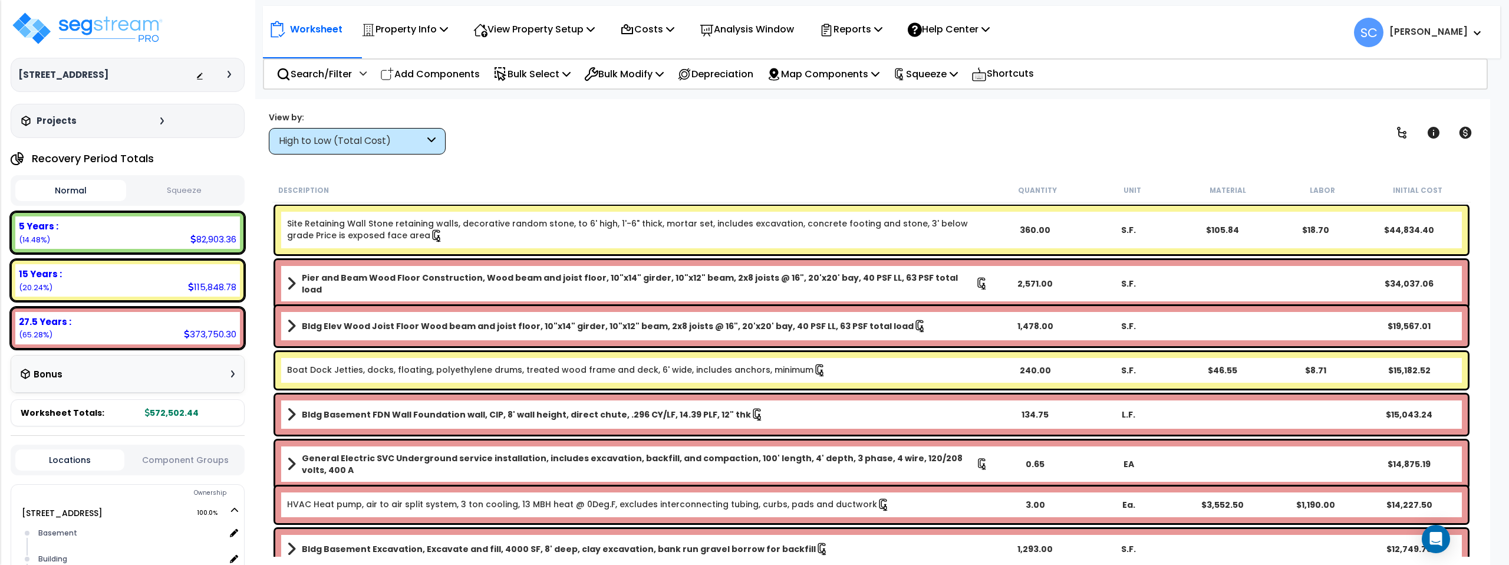
click at [213, 192] on button "Squeeze" at bounding box center [184, 190] width 111 height 21
click at [563, 28] on p "View Property Setup" at bounding box center [533, 29] width 121 height 16
click at [554, 84] on link "View Questionnaire" at bounding box center [525, 81] width 117 height 24
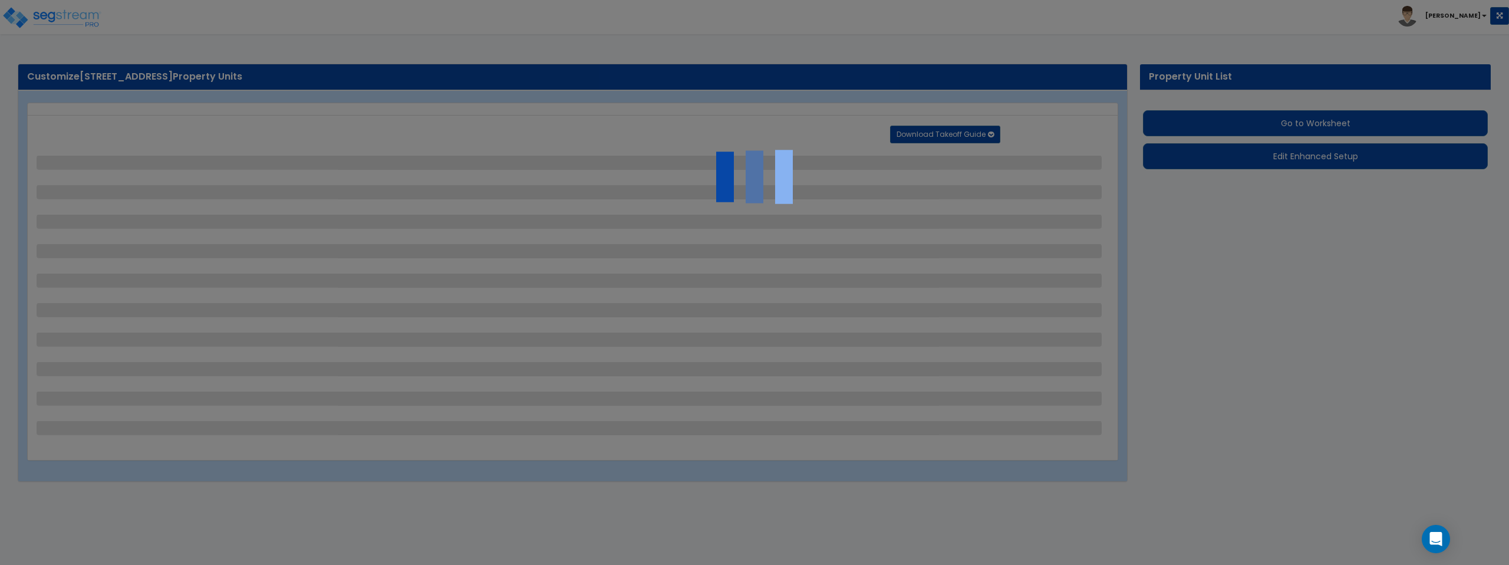
select select "2"
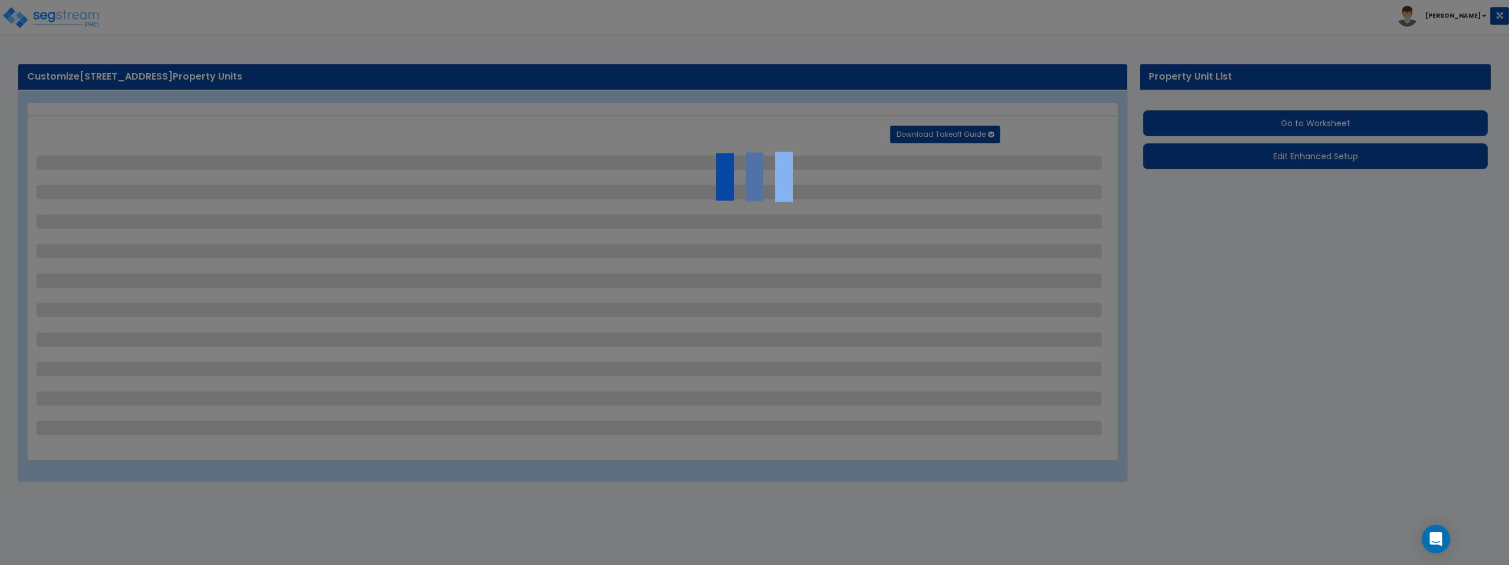
select select "2"
select select "1"
select select "2"
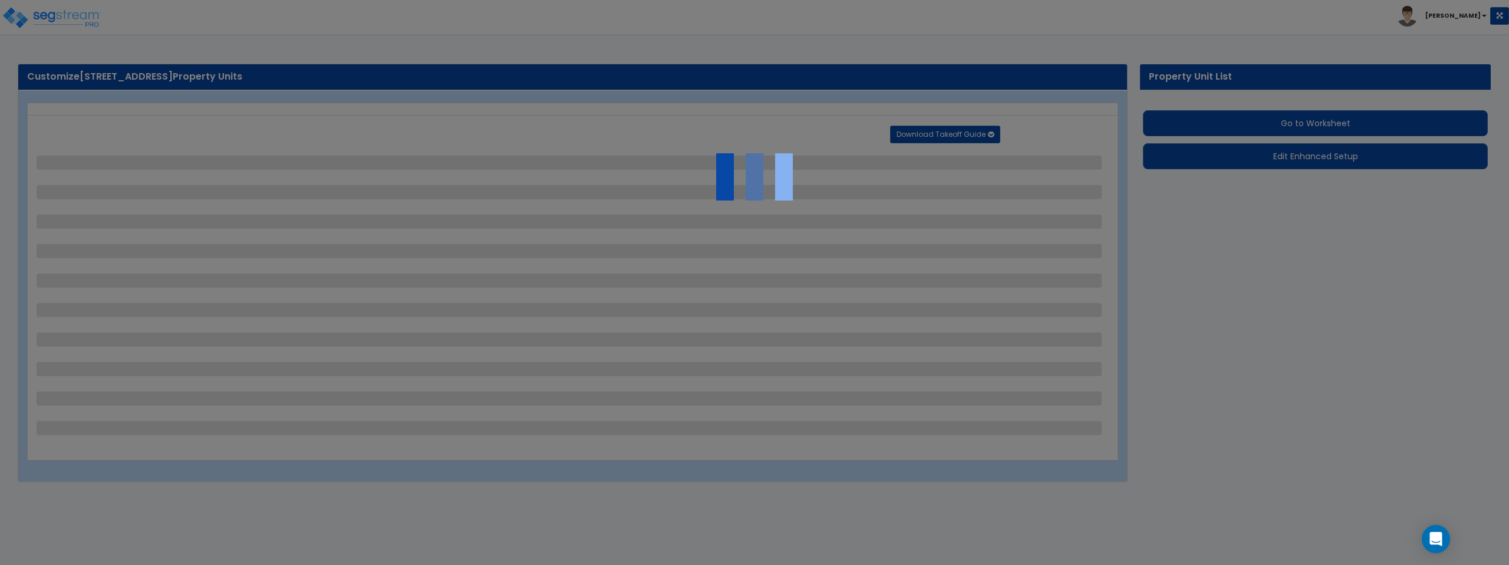
select select "1"
select select "2"
select select "3"
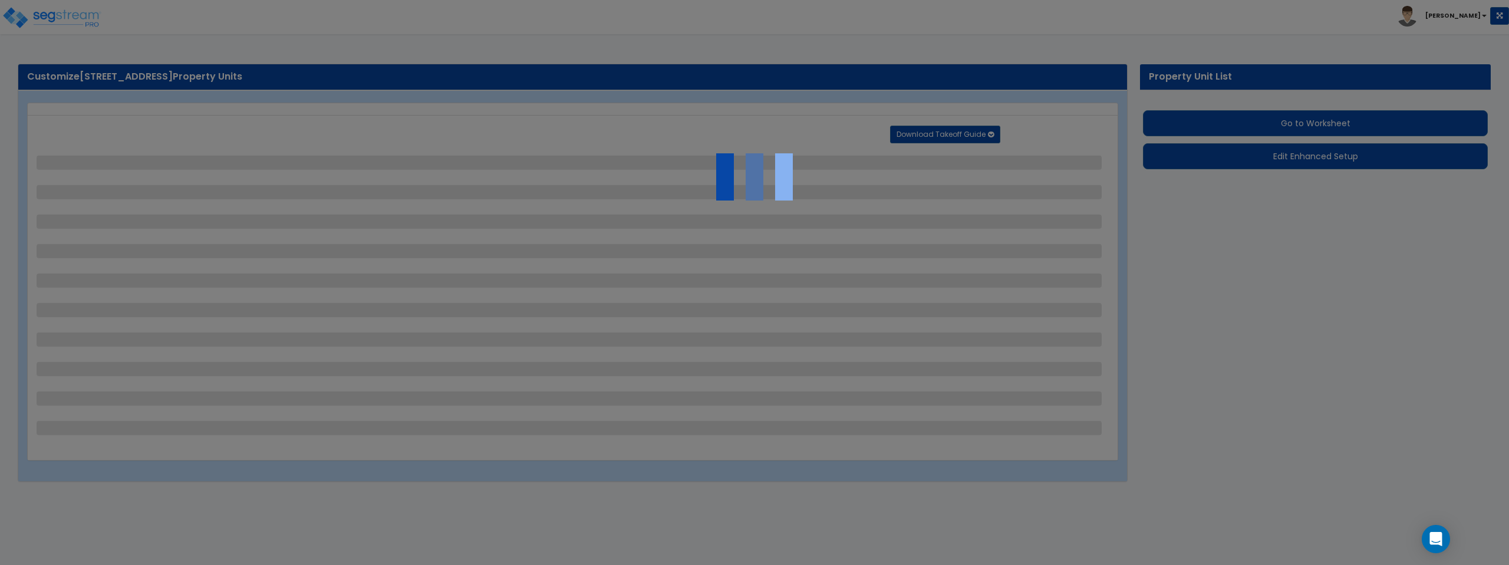
select select "1"
select select "3"
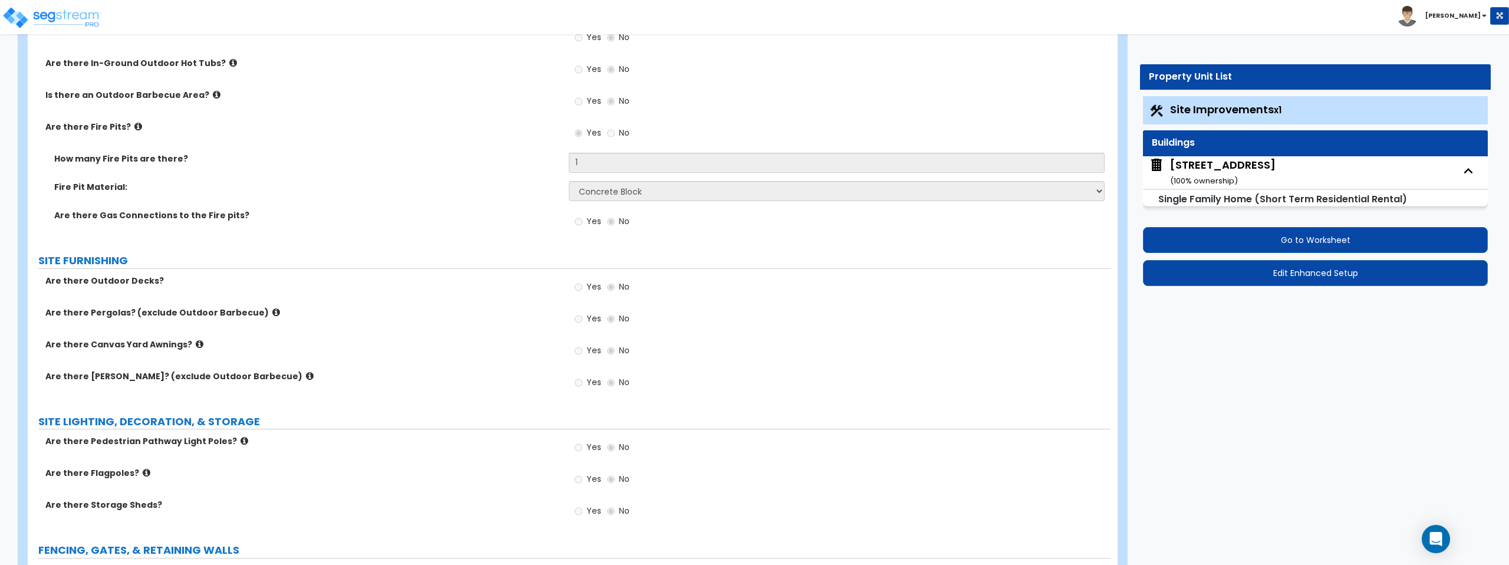
scroll to position [1732, 0]
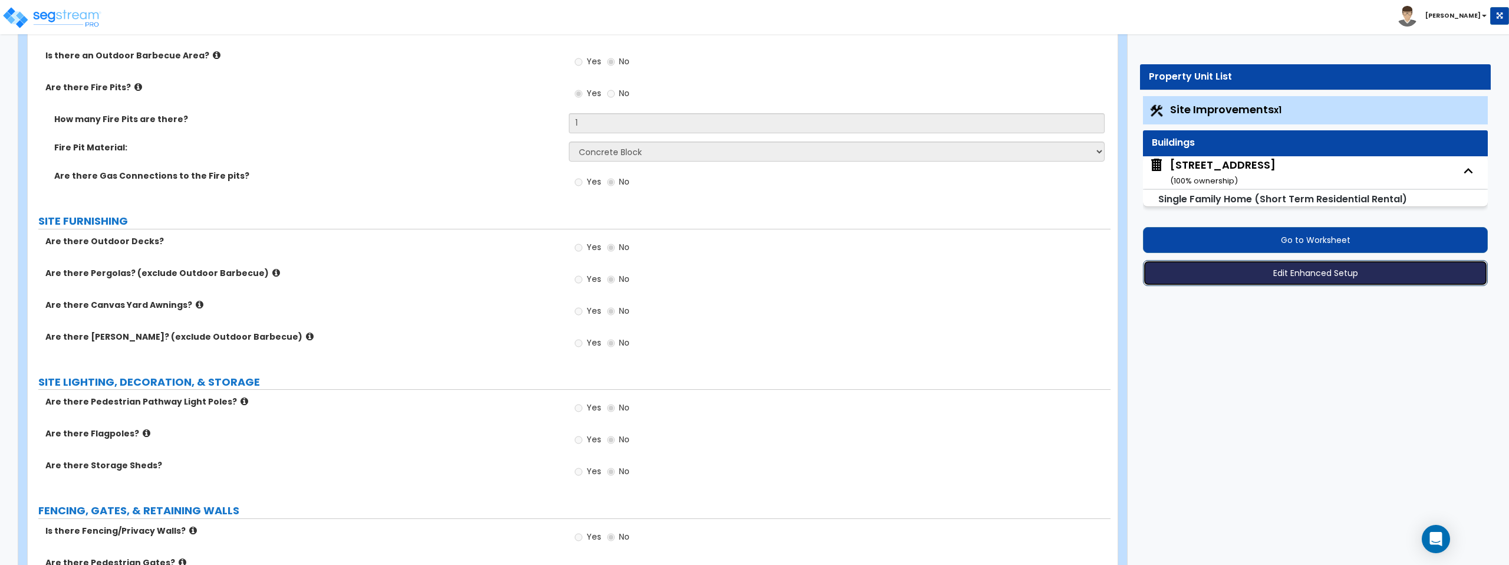
click at [1331, 273] on button "Edit Enhanced Setup" at bounding box center [1315, 273] width 345 height 26
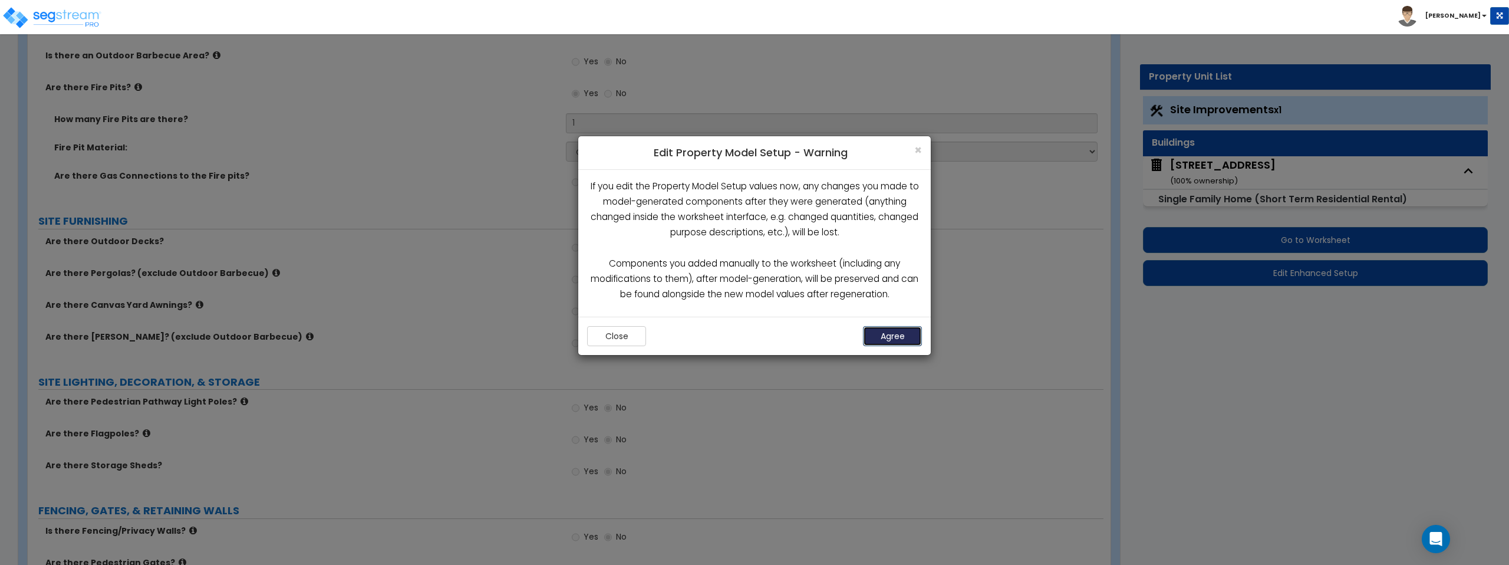
click at [887, 339] on button "Agree" at bounding box center [892, 336] width 59 height 20
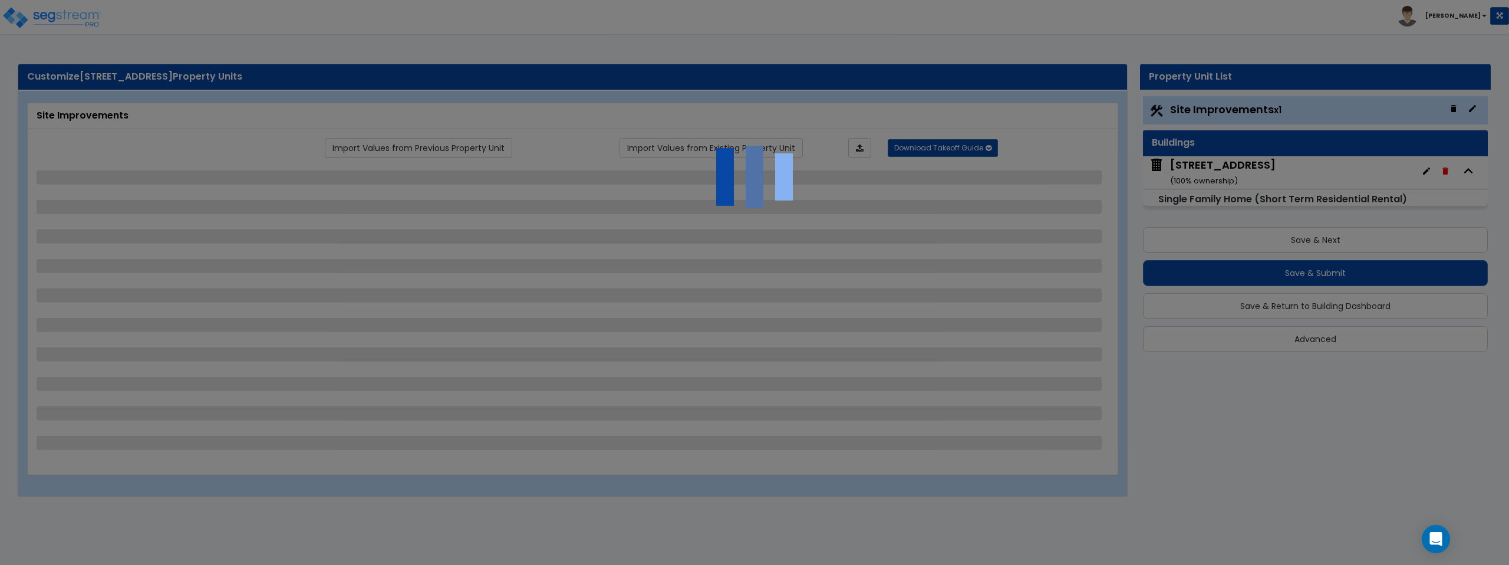
select select "2"
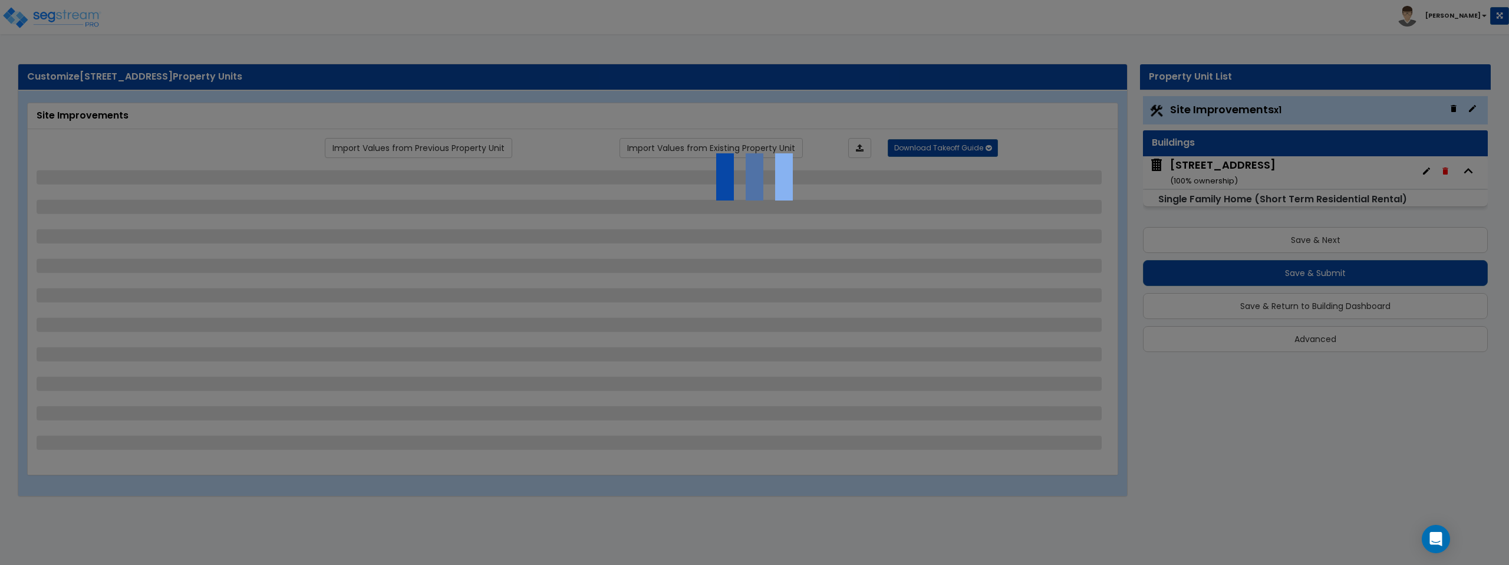
select select "2"
select select "1"
select select "2"
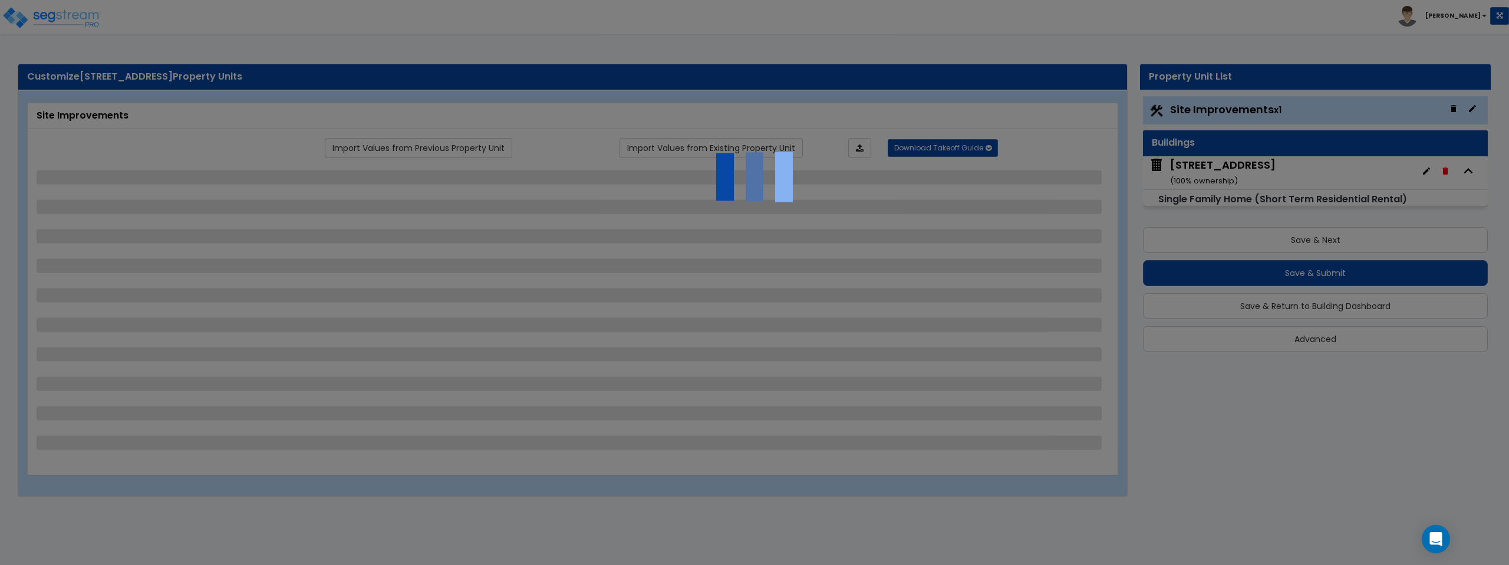
select select "1"
select select "2"
select select "3"
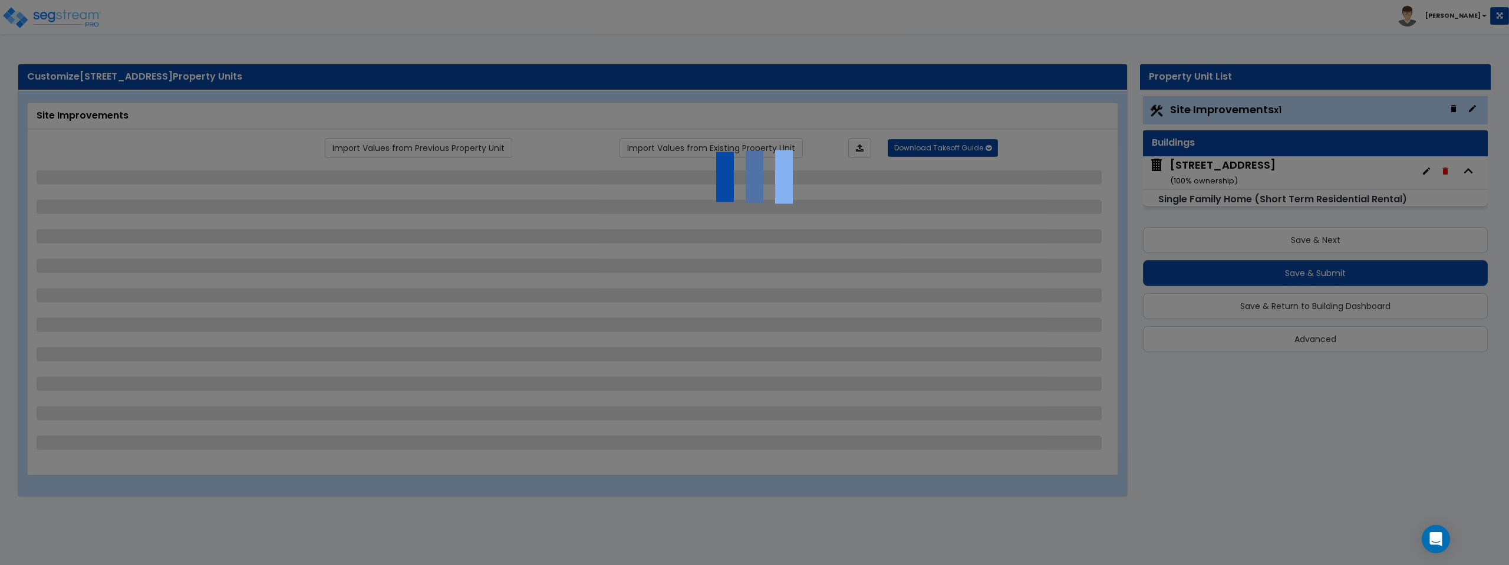
select select "1"
select select "3"
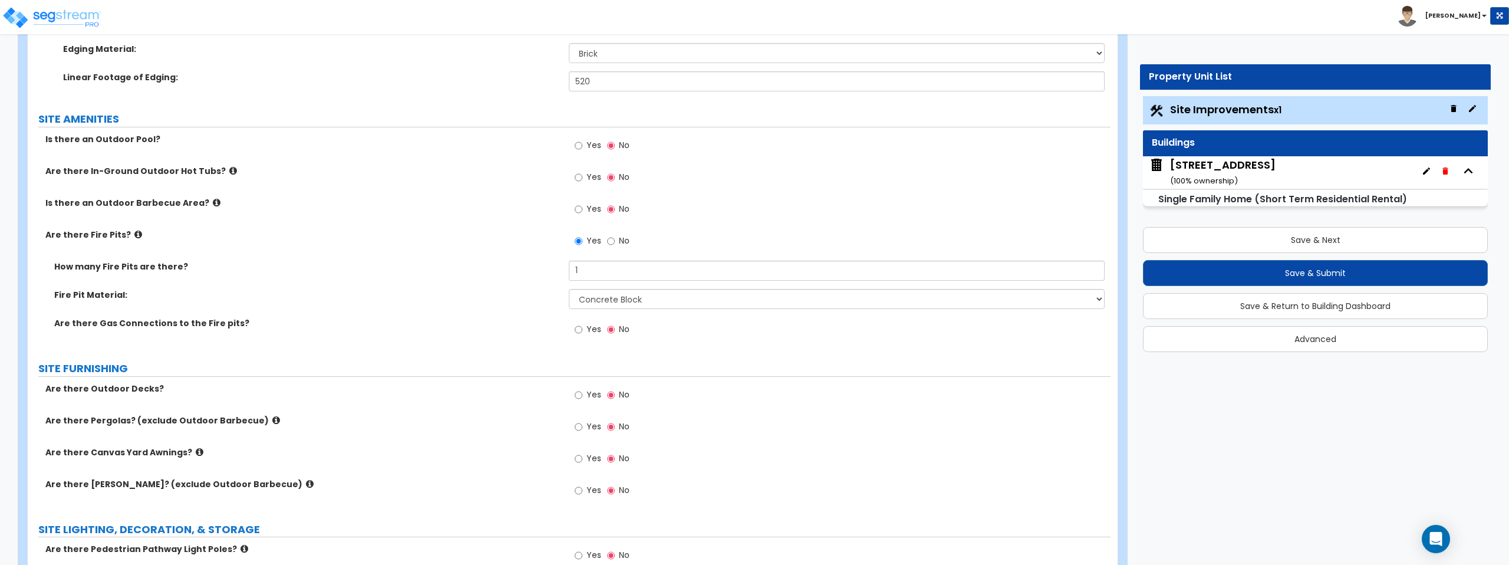
scroll to position [1620, 0]
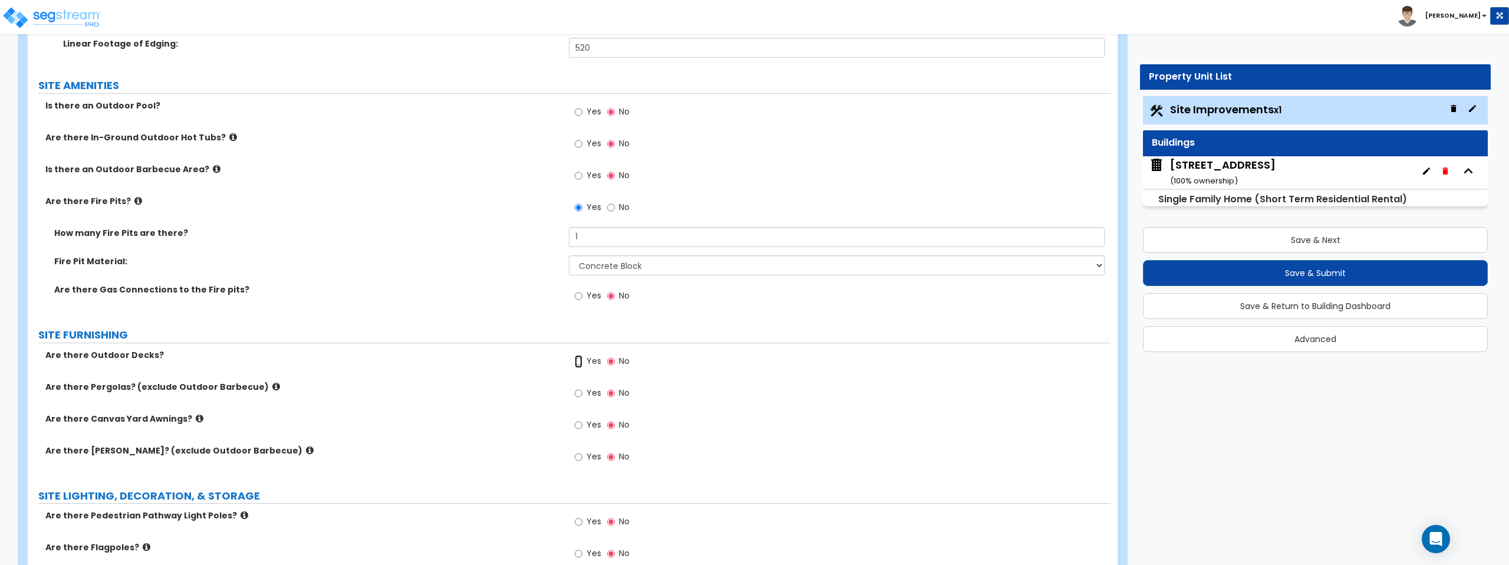
click at [581, 361] on input "Yes" at bounding box center [579, 361] width 8 height 13
radio input "true"
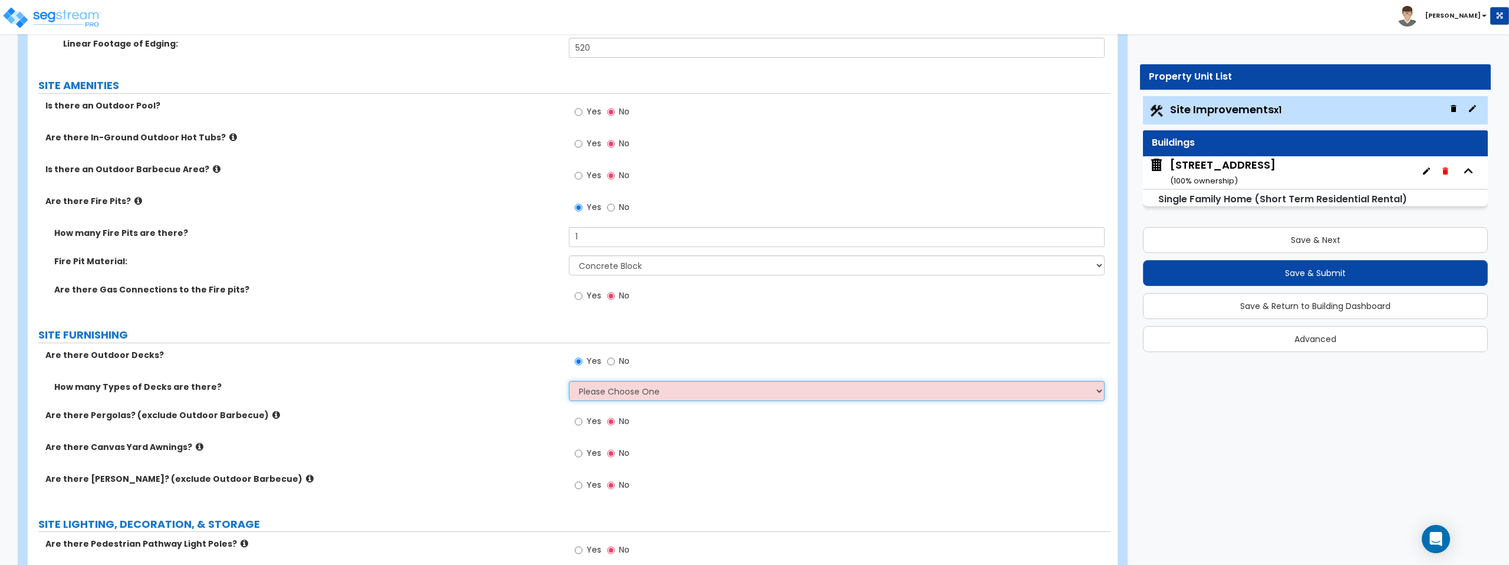
click at [622, 388] on select "Please Choose One 1 2 3 4" at bounding box center [836, 391] width 535 height 20
select select "2"
click at [569, 381] on select "Please Choose One 1 2 3 4" at bounding box center [836, 391] width 535 height 20
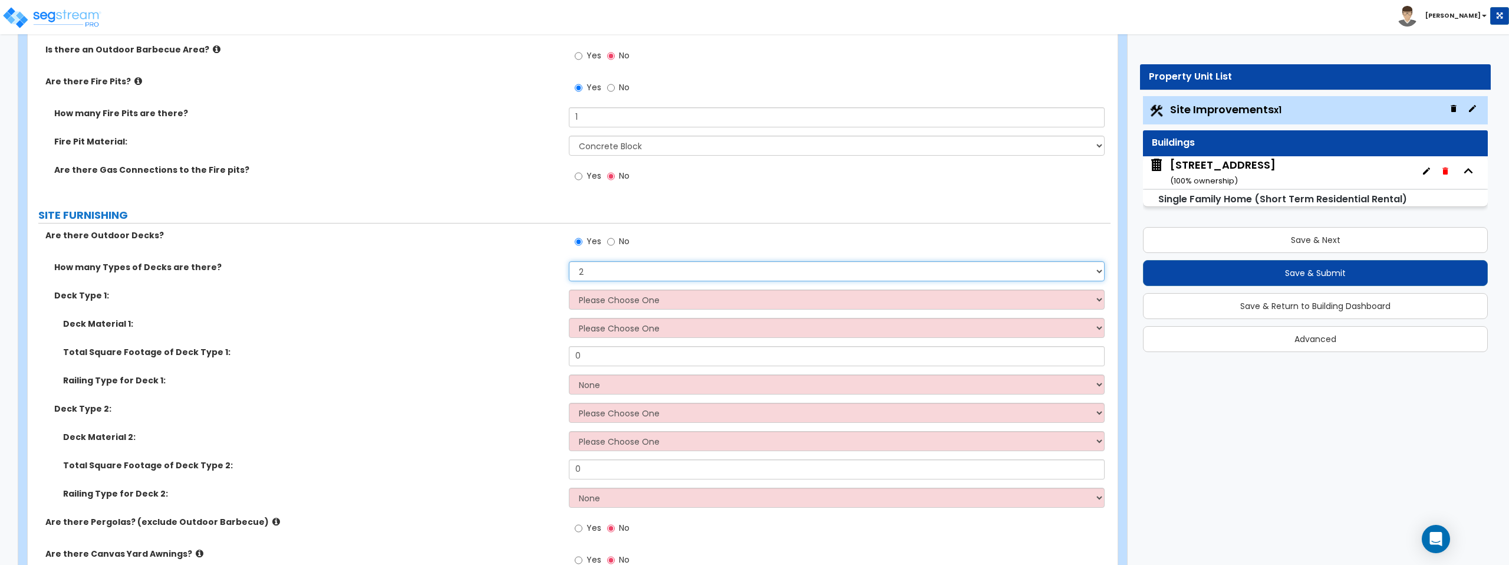
scroll to position [1740, 0]
click at [660, 301] on select "Please Choose One Attached to Structure Detached from Structure" at bounding box center [836, 299] width 535 height 20
select select "1"
click at [569, 289] on select "Please Choose One Attached to Structure Detached from Structure" at bounding box center [836, 299] width 535 height 20
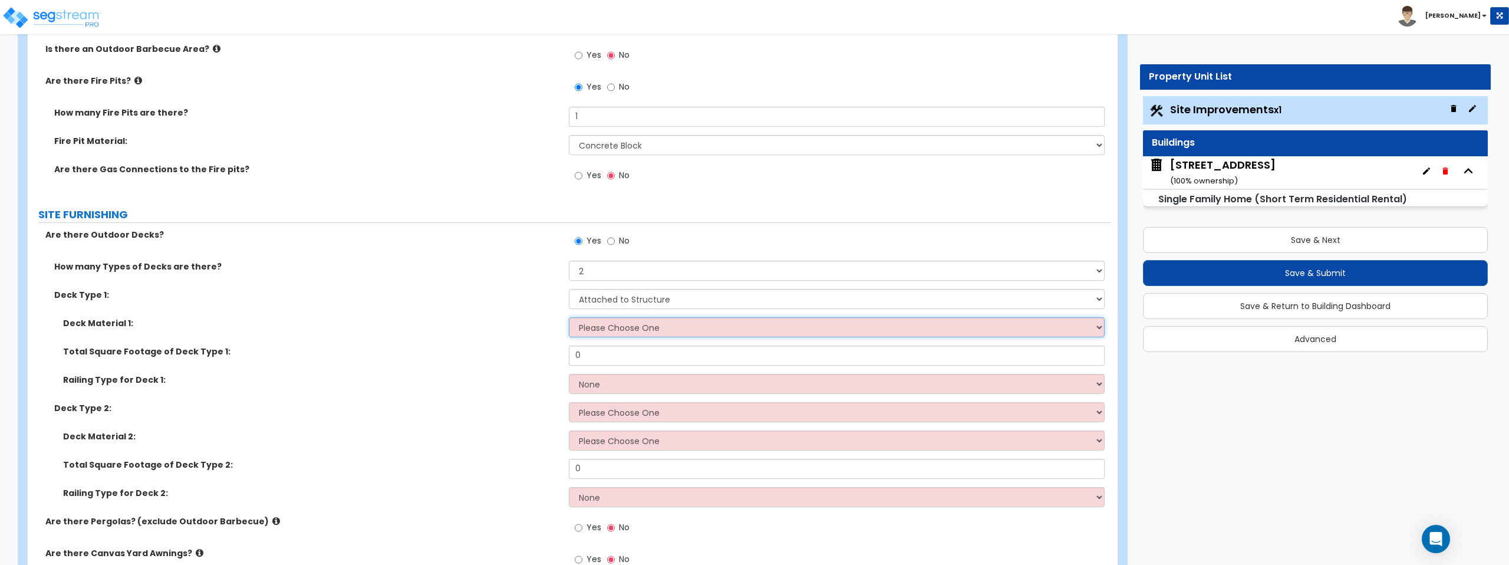
click at [653, 327] on select "Please Choose One Wood Plastic/PVC" at bounding box center [836, 327] width 535 height 20
select select "2"
click at [569, 317] on select "Please Choose One Wood Plastic/PVC" at bounding box center [836, 327] width 535 height 20
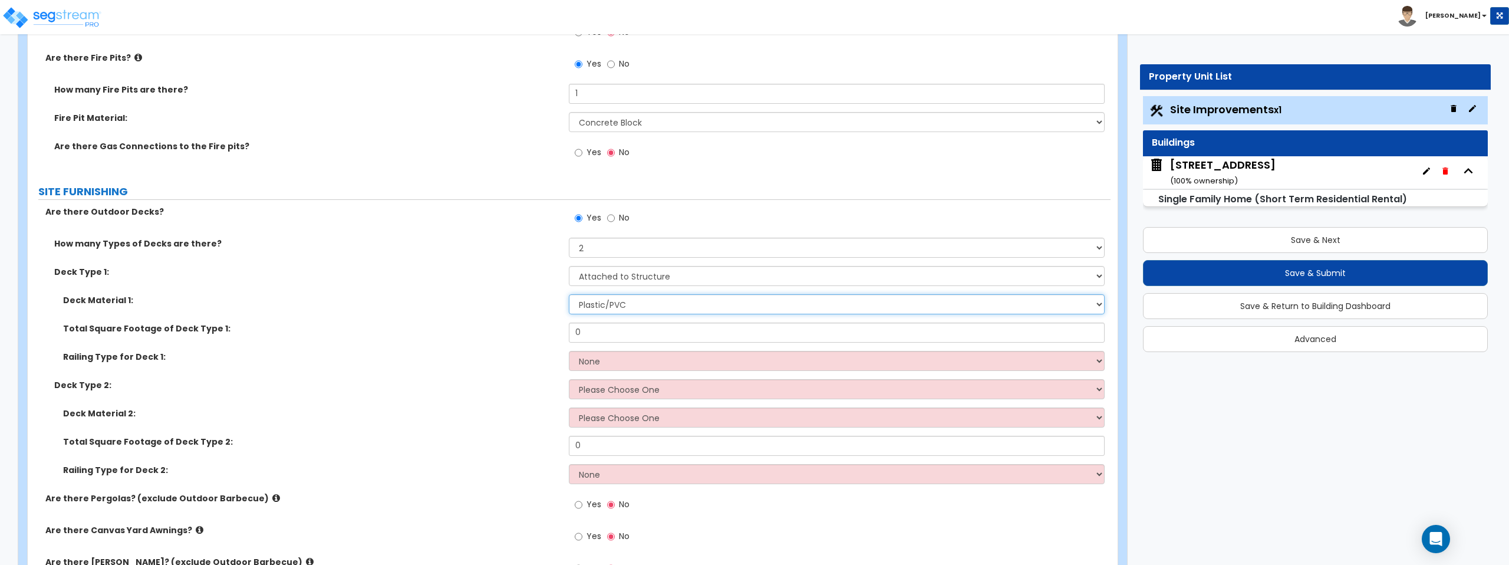
scroll to position [1771, 0]
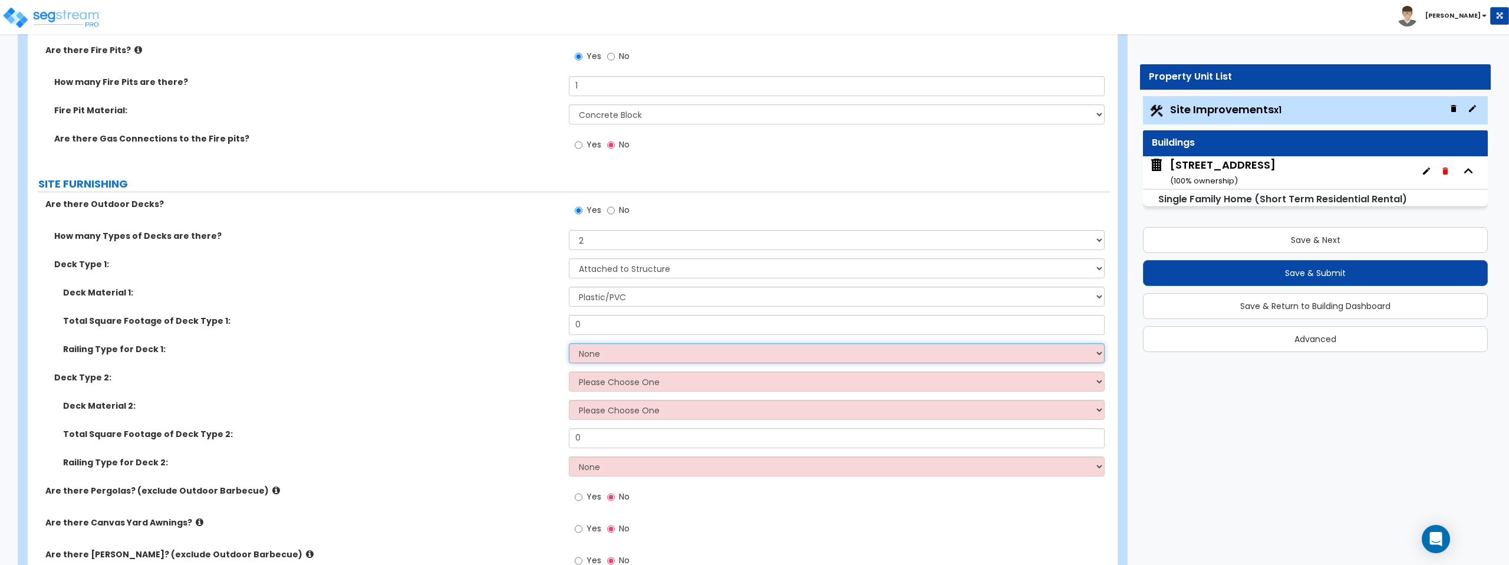
click at [636, 354] on select "None Wood Plastic" at bounding box center [836, 353] width 535 height 20
select select "2"
click at [569, 343] on select "None Wood Plastic" at bounding box center [836, 353] width 535 height 20
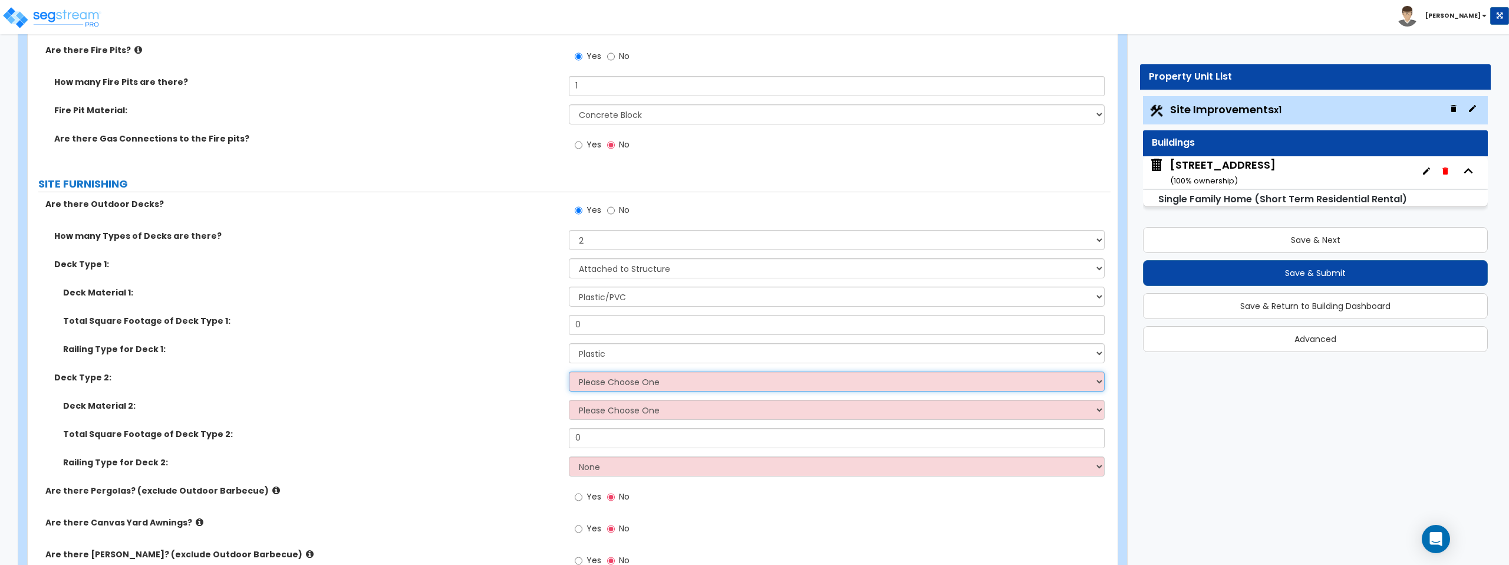
click at [635, 384] on select "Please Choose One Attached to Structure Detached from Structure" at bounding box center [836, 381] width 535 height 20
select select "1"
click at [569, 371] on select "Please Choose One Attached to Structure Detached from Structure" at bounding box center [836, 381] width 535 height 20
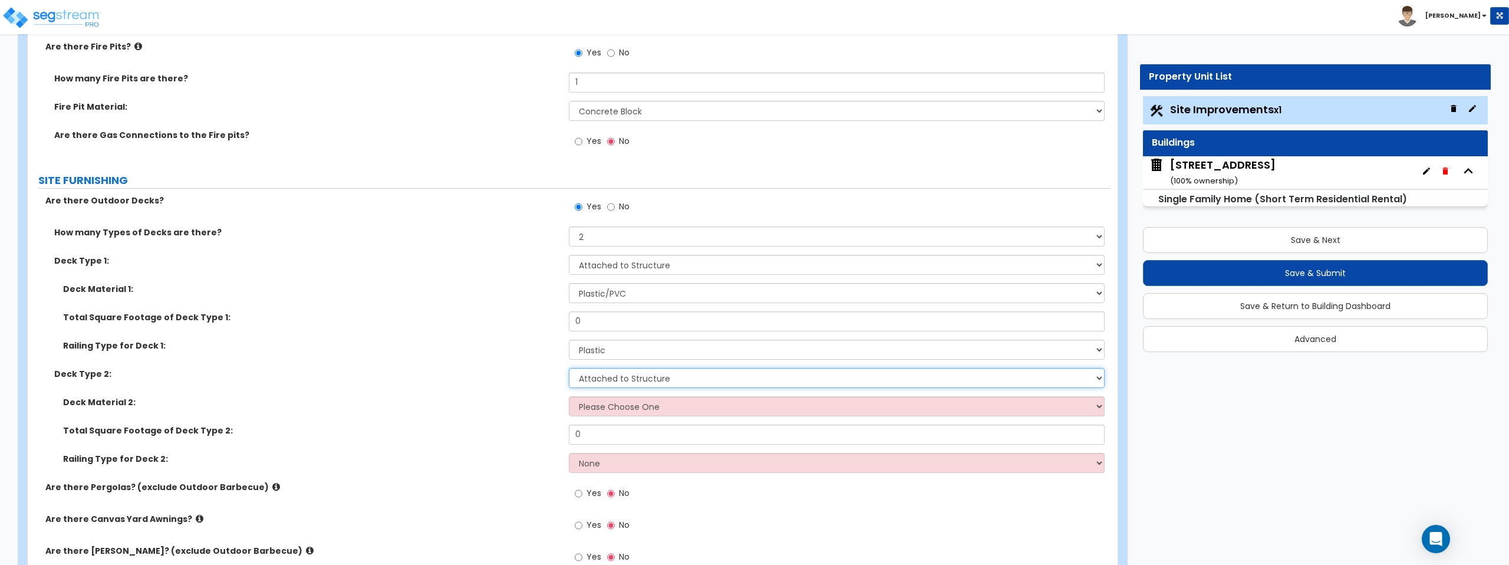
scroll to position [1785, 0]
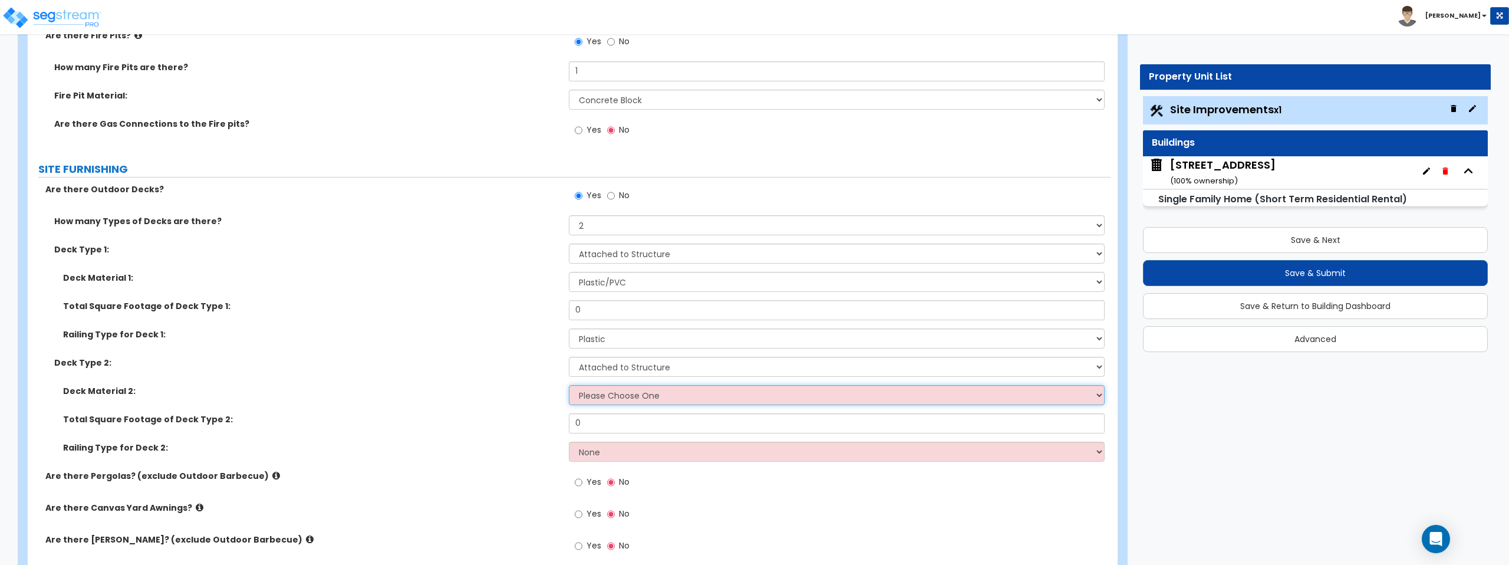
click at [648, 395] on select "Please Choose One Wood Plastic/PVC" at bounding box center [836, 395] width 535 height 20
select select "2"
click at [569, 385] on select "Please Choose One Wood Plastic/PVC" at bounding box center [836, 395] width 535 height 20
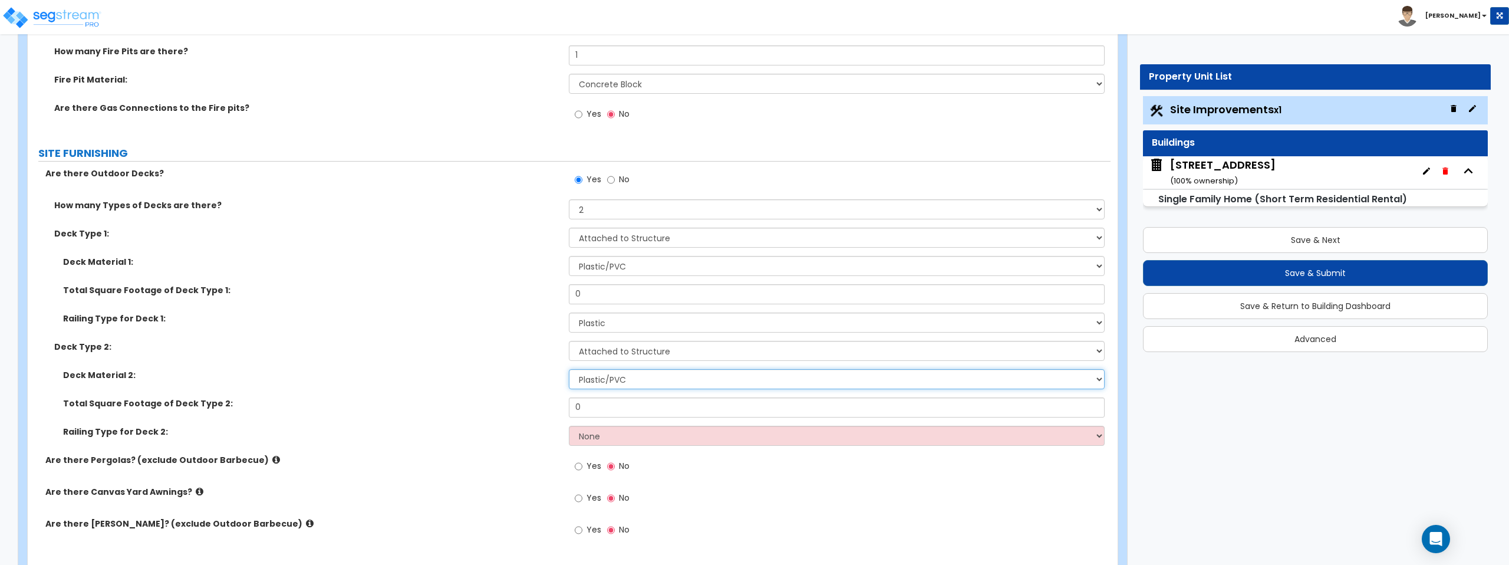
scroll to position [1806, 0]
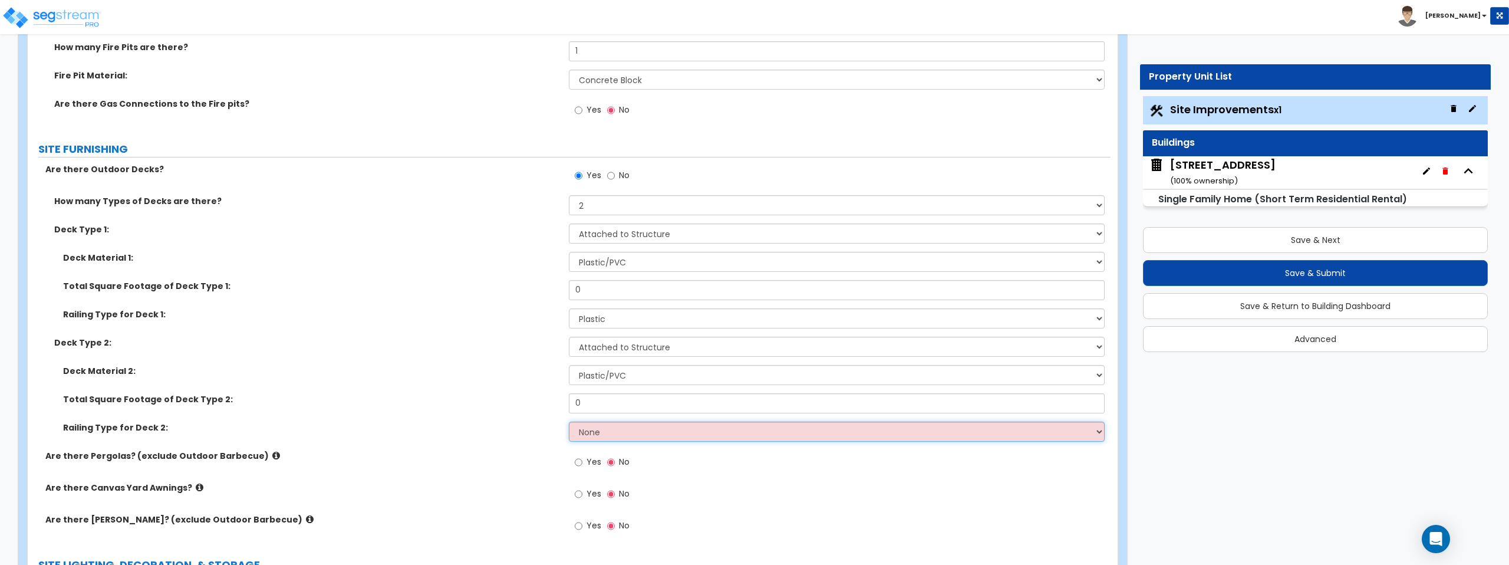
click at [636, 436] on select "None Wood Plastic" at bounding box center [836, 431] width 535 height 20
click at [670, 431] on select "None Wood Plastic" at bounding box center [836, 431] width 535 height 20
select select "2"
click at [569, 421] on select "None Wood Plastic" at bounding box center [836, 431] width 535 height 20
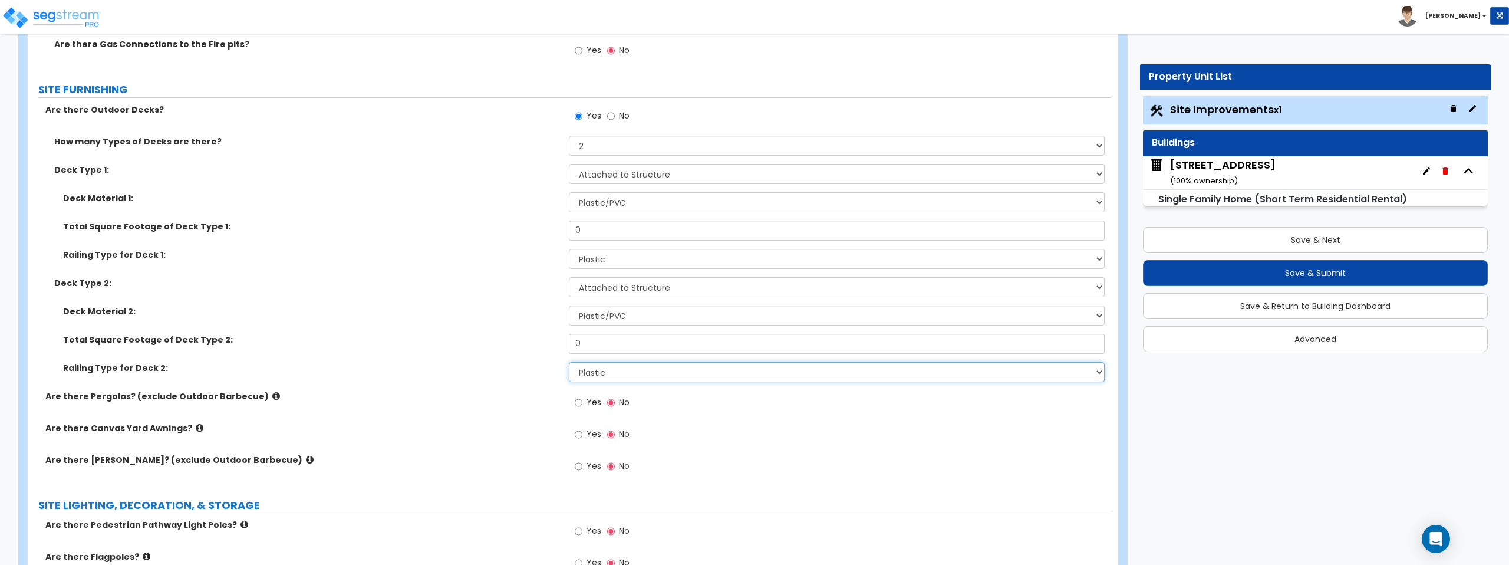
scroll to position [1867, 0]
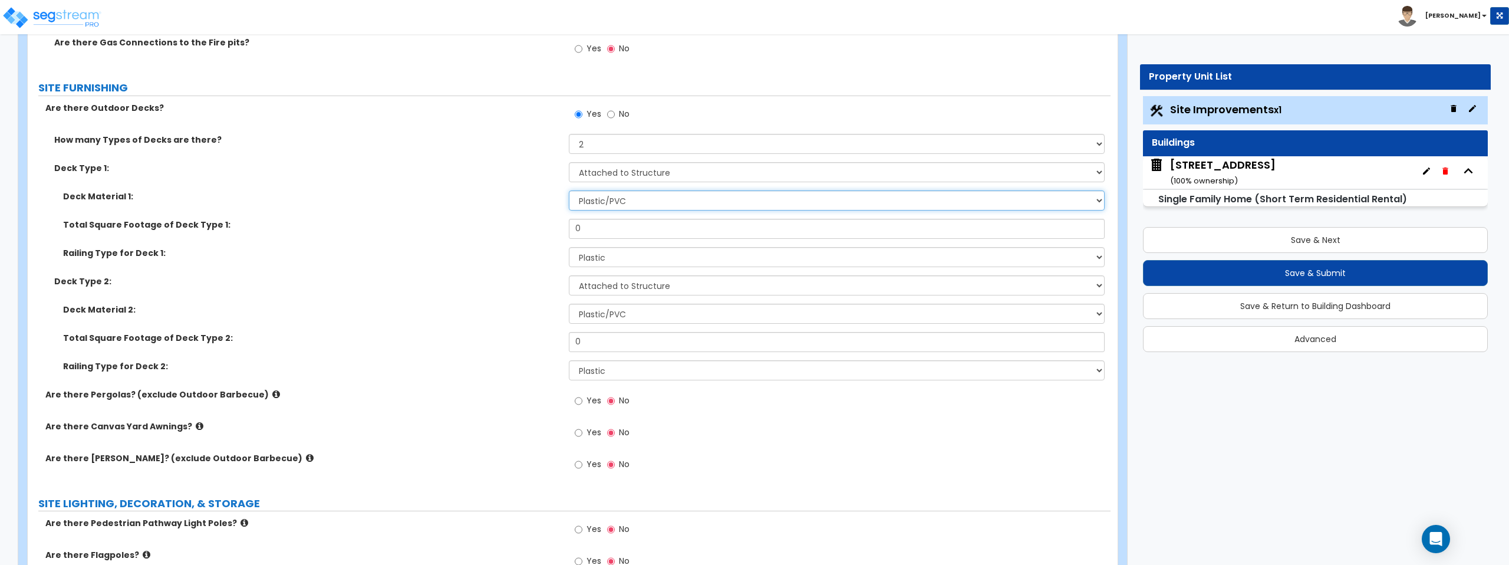
click at [631, 204] on select "Please Choose One Wood Plastic/PVC" at bounding box center [836, 200] width 535 height 20
select select "1"
click at [569, 190] on select "Please Choose One Wood Plastic/PVC" at bounding box center [836, 200] width 535 height 20
click at [616, 224] on input "0" at bounding box center [836, 229] width 535 height 20
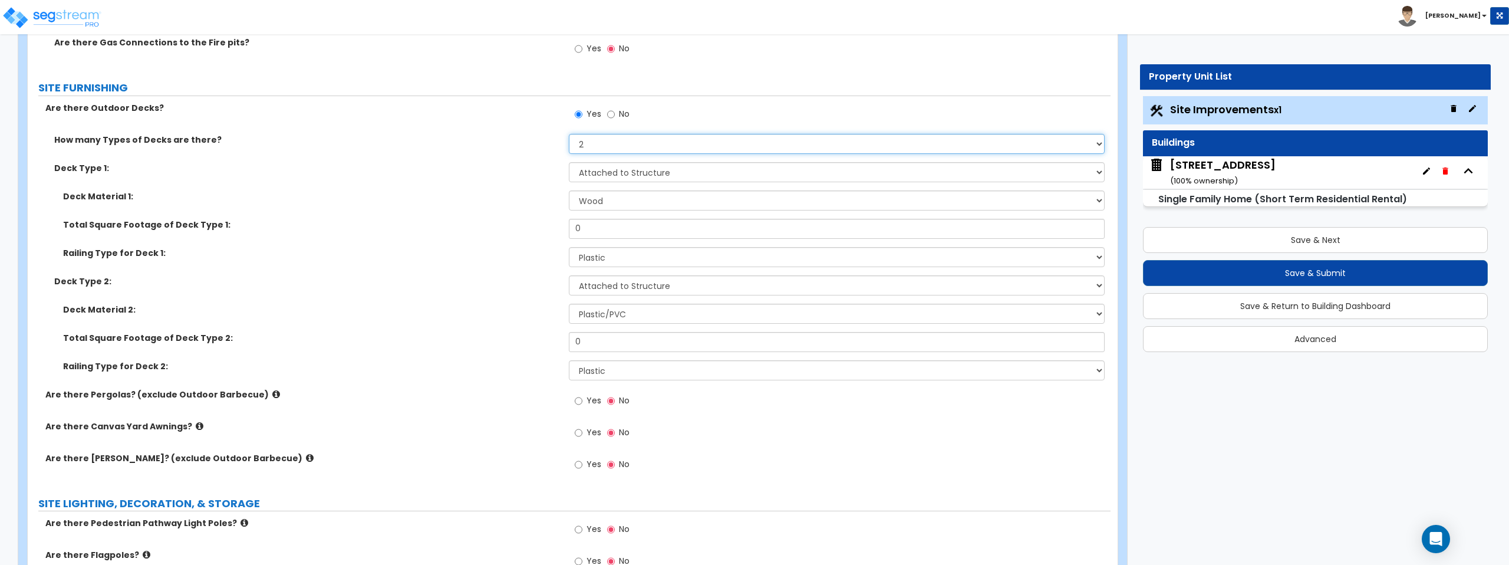
click at [647, 148] on select "Please Choose One 1 2 3 4" at bounding box center [836, 144] width 535 height 20
select select "1"
click at [569, 134] on select "Please Choose One 1 2 3 4" at bounding box center [836, 144] width 535 height 20
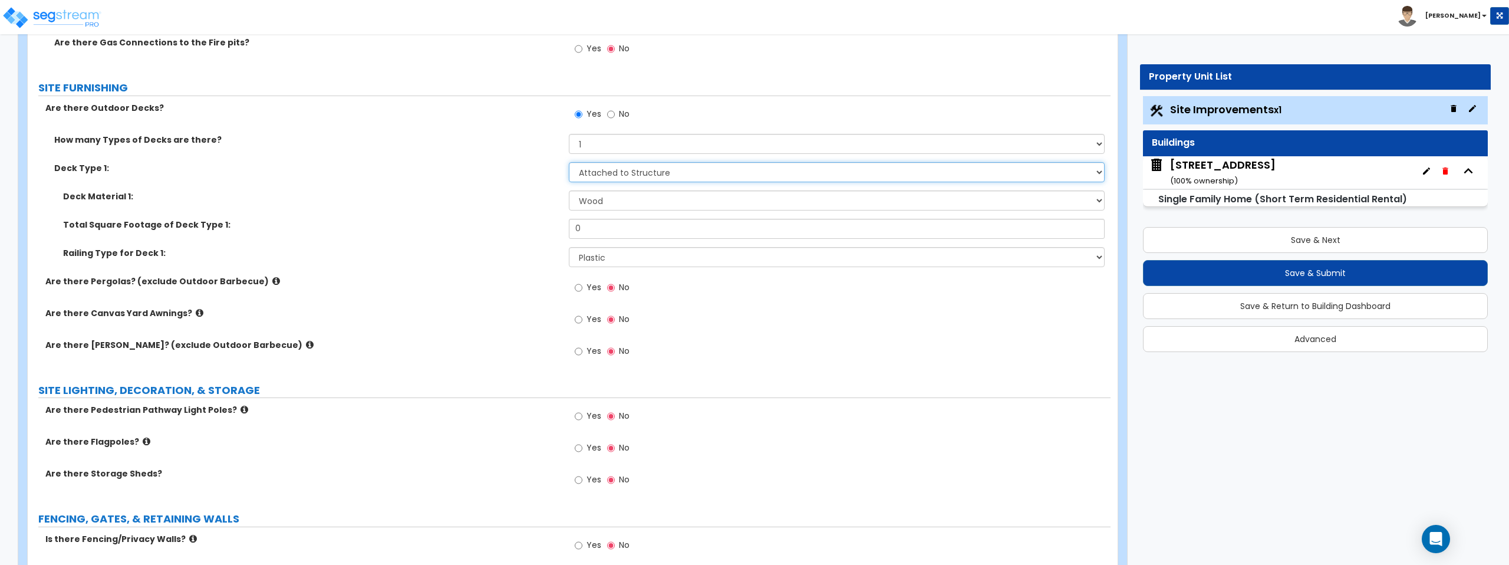
click at [637, 173] on select "Please Choose One Attached to Structure Detached from Structure" at bounding box center [836, 172] width 535 height 20
click at [569, 162] on select "Please Choose One Attached to Structure Detached from Structure" at bounding box center [836, 172] width 535 height 20
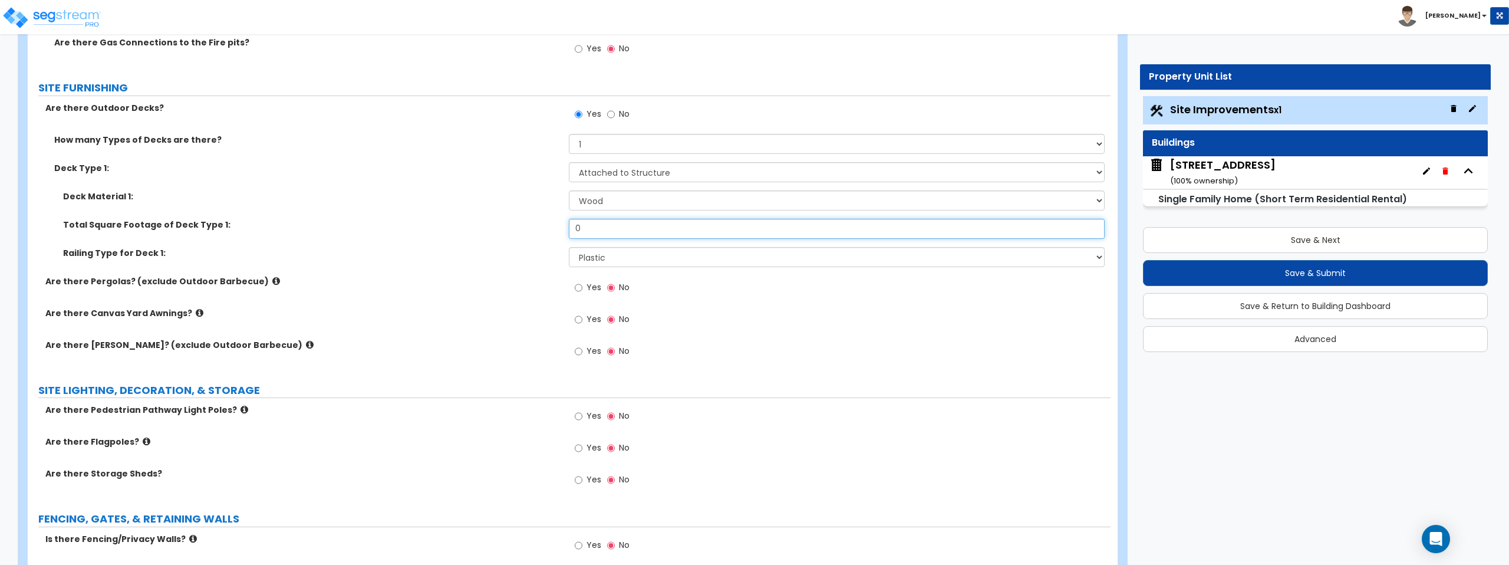
click at [611, 227] on input "0" at bounding box center [836, 229] width 535 height 20
type input "1,037"
click at [608, 256] on select "None Wood Plastic" at bounding box center [836, 257] width 535 height 20
select select "1"
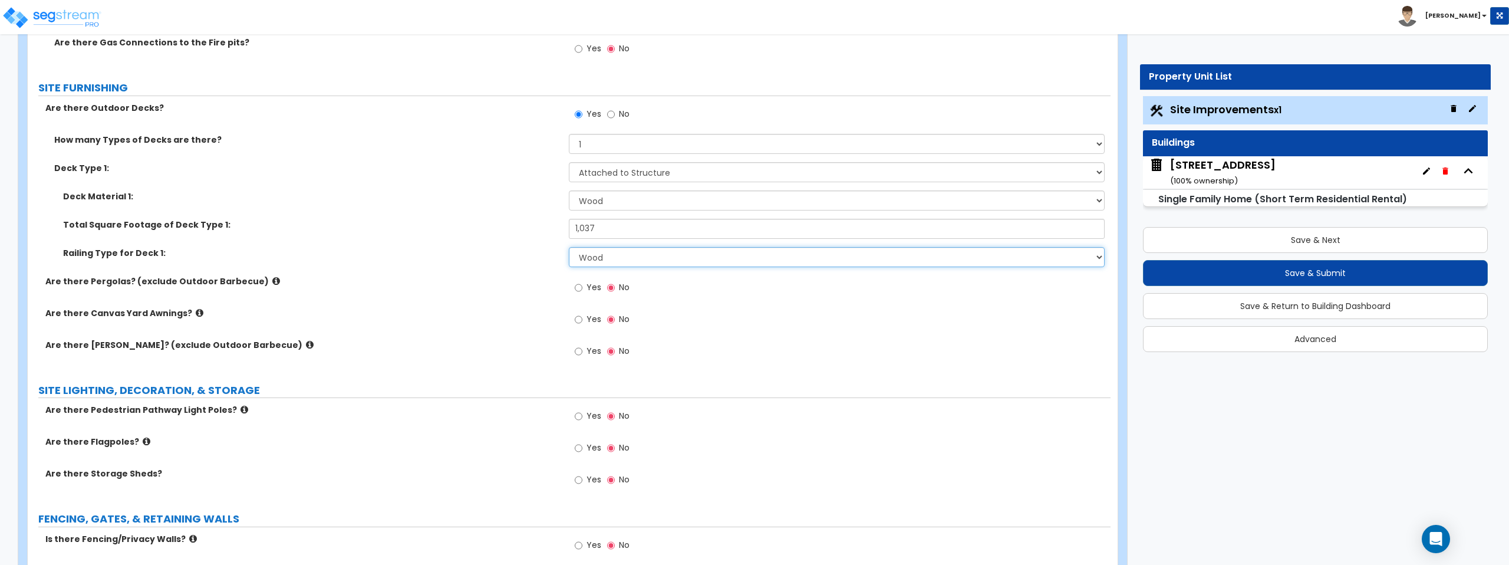
click at [569, 247] on select "None Wood Plastic" at bounding box center [836, 257] width 535 height 20
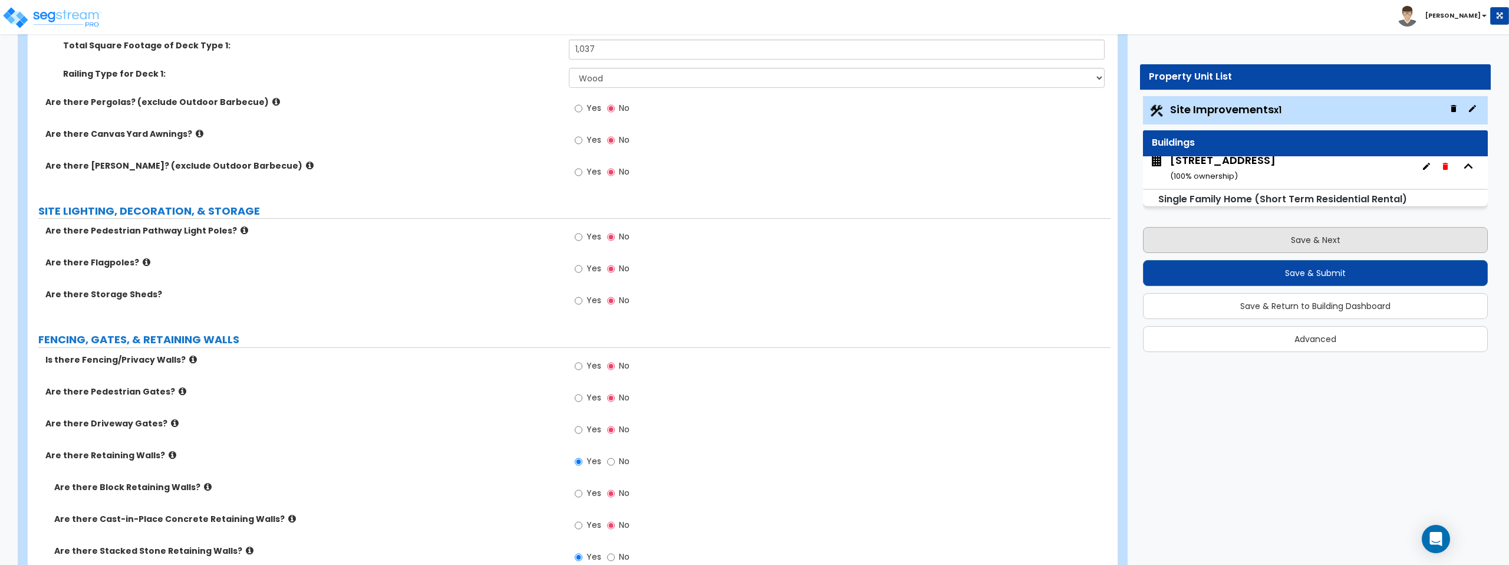
scroll to position [2047, 0]
click at [1225, 239] on button "Save & Next" at bounding box center [1315, 240] width 345 height 26
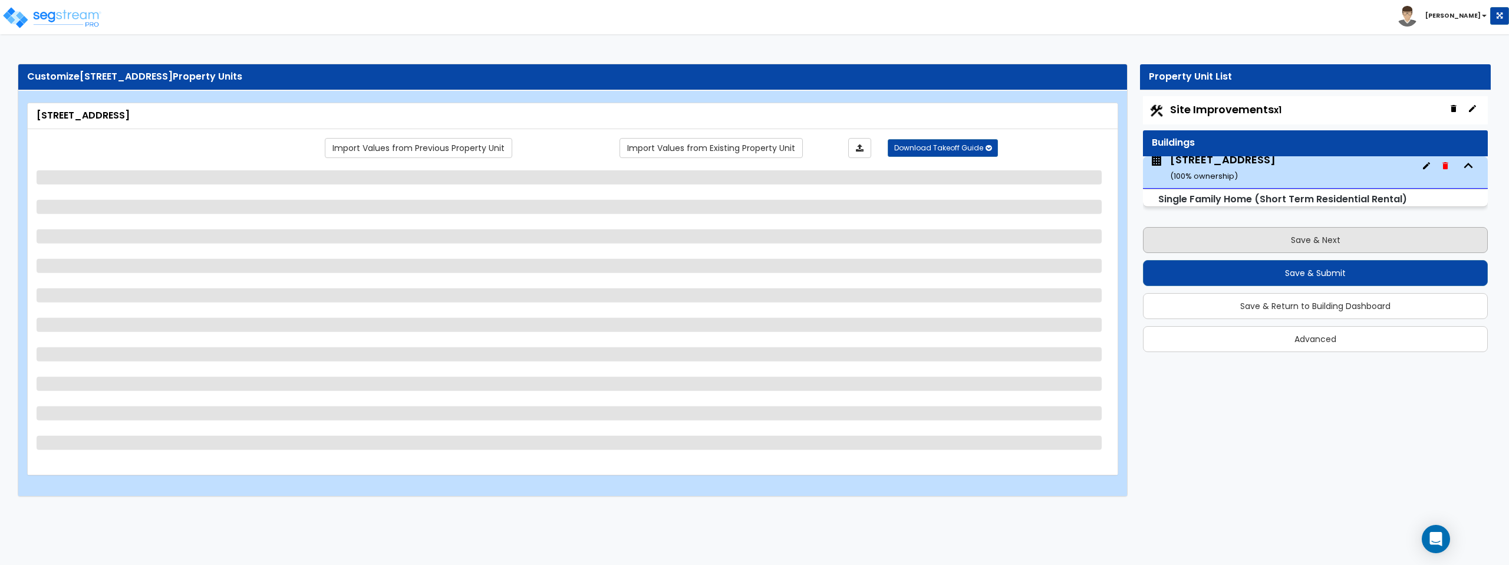
scroll to position [4, 0]
select select "1"
select select "7"
select select "2"
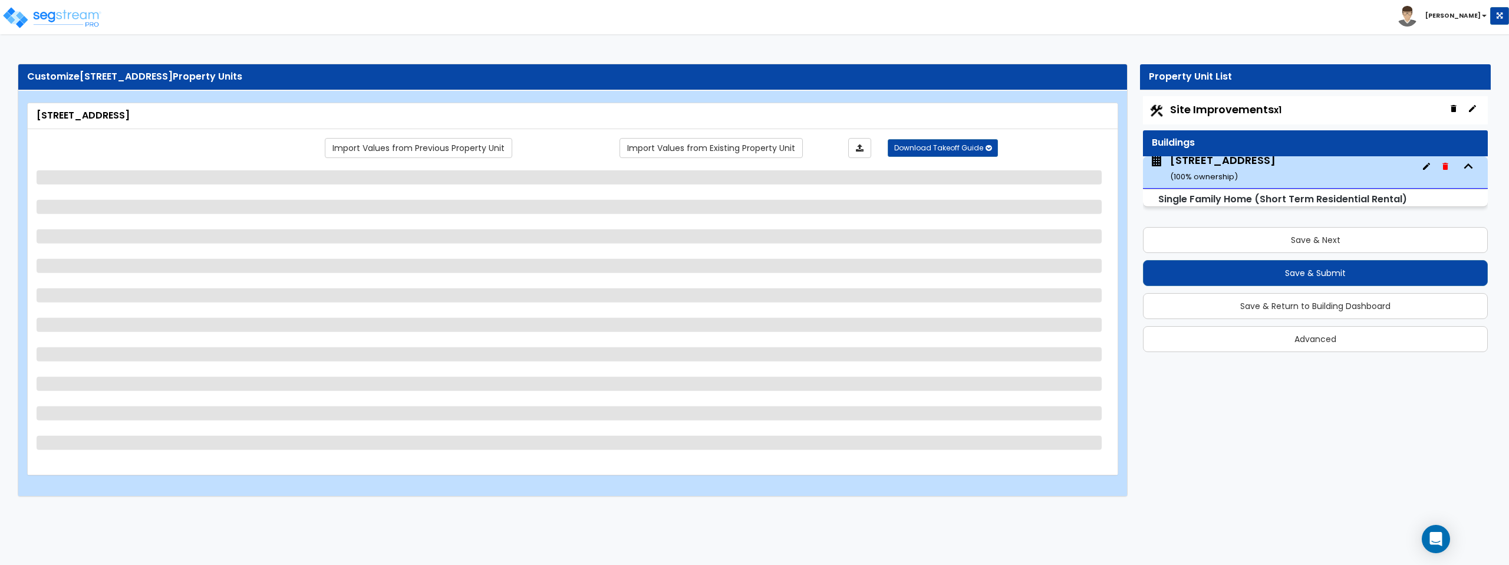
select select "1"
select select "2"
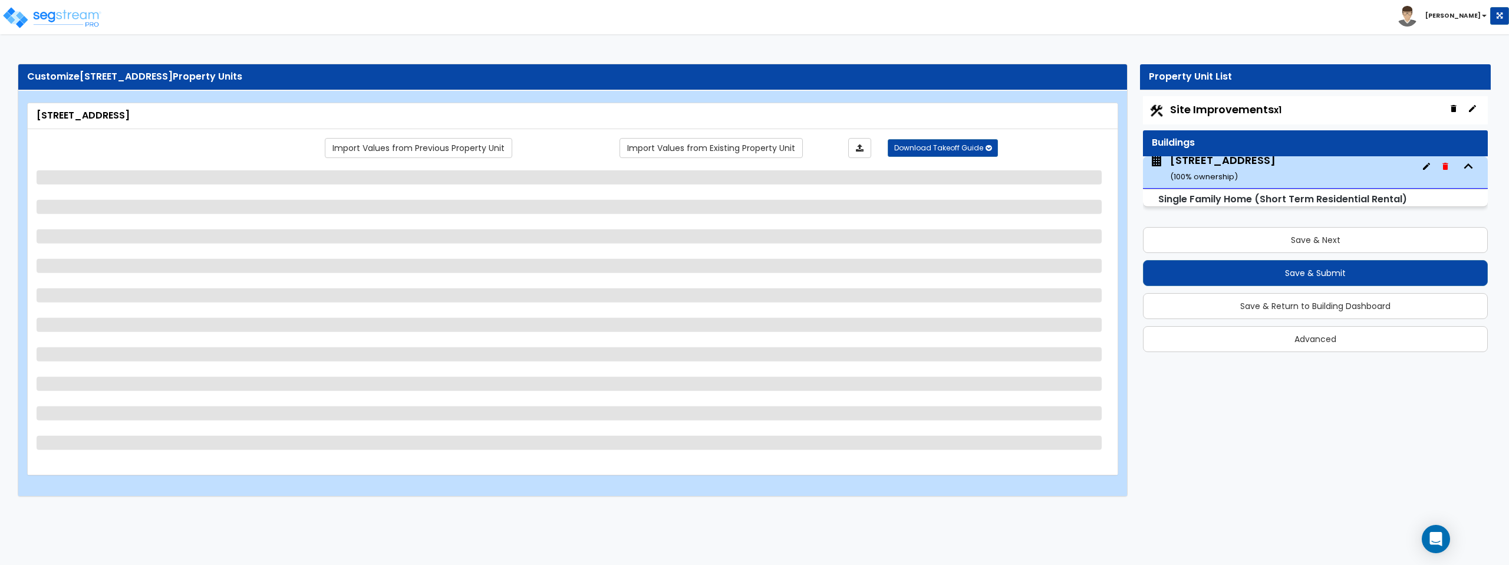
select select "5"
select select "7"
select select "1"
select select "2"
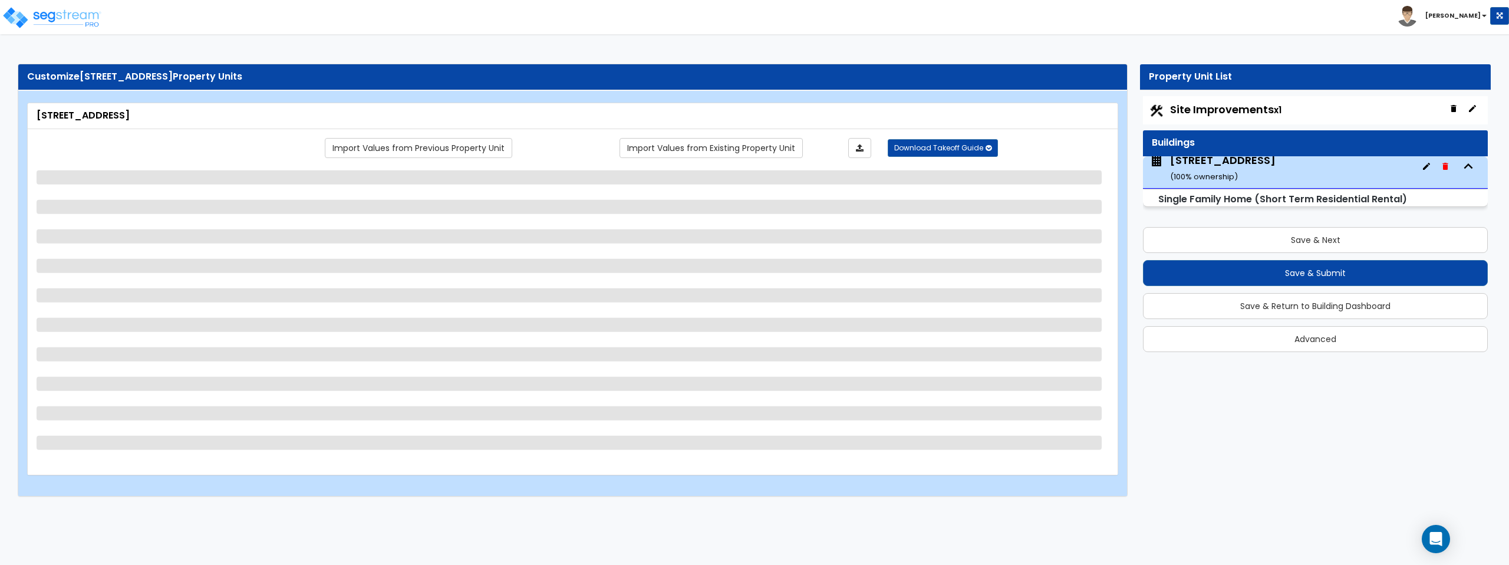
select select "1"
select select "2"
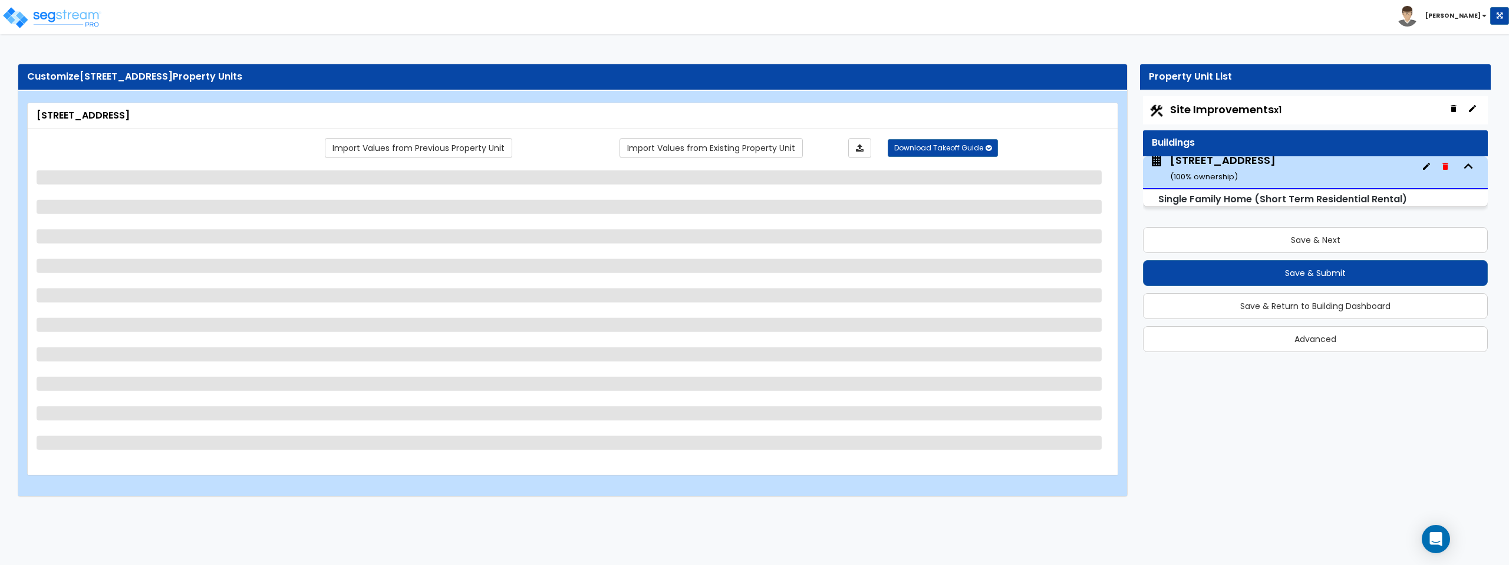
select select "2"
select select "1"
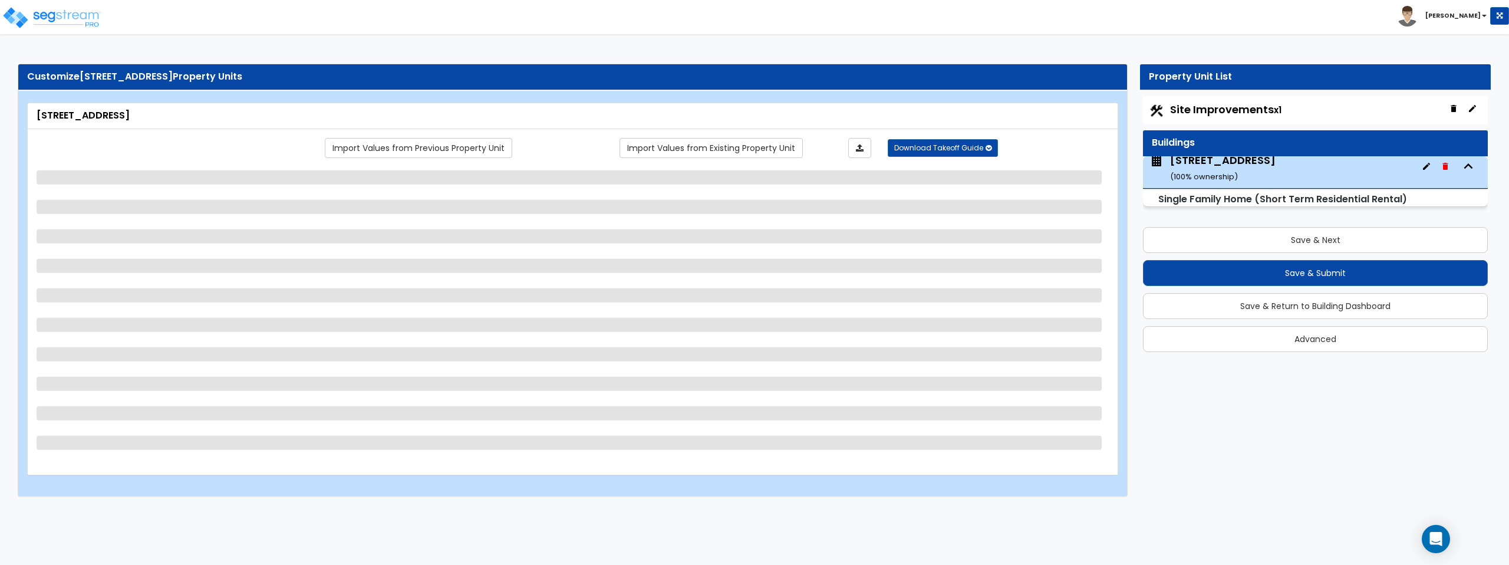
select select "2"
select select "1"
select select "3"
select select "1"
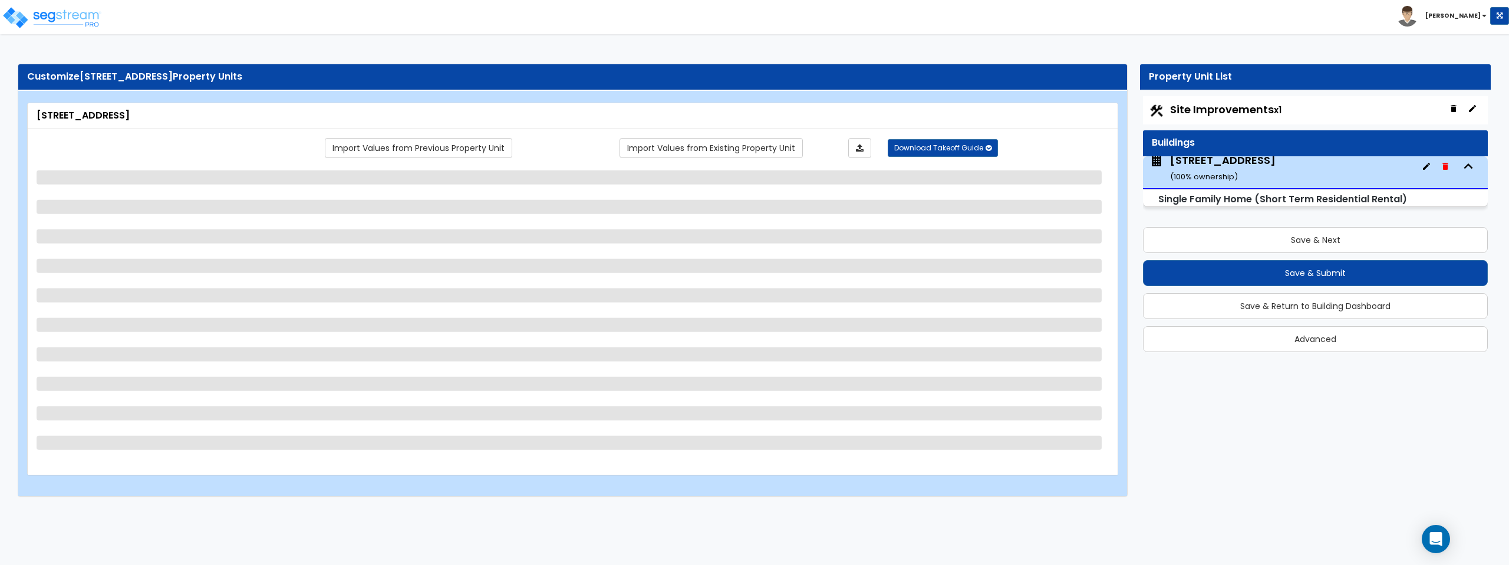
select select "1"
select select "2"
select select "3"
select select "5"
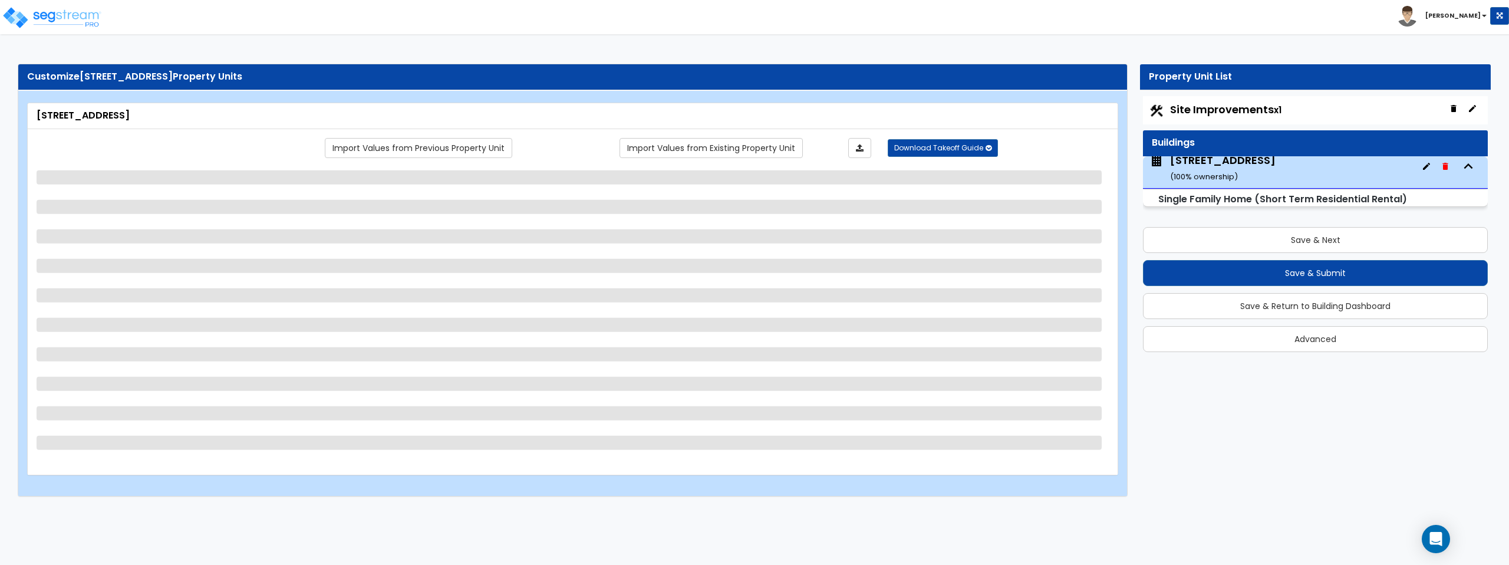
select select "1"
select select "2"
select select "1"
select select "5"
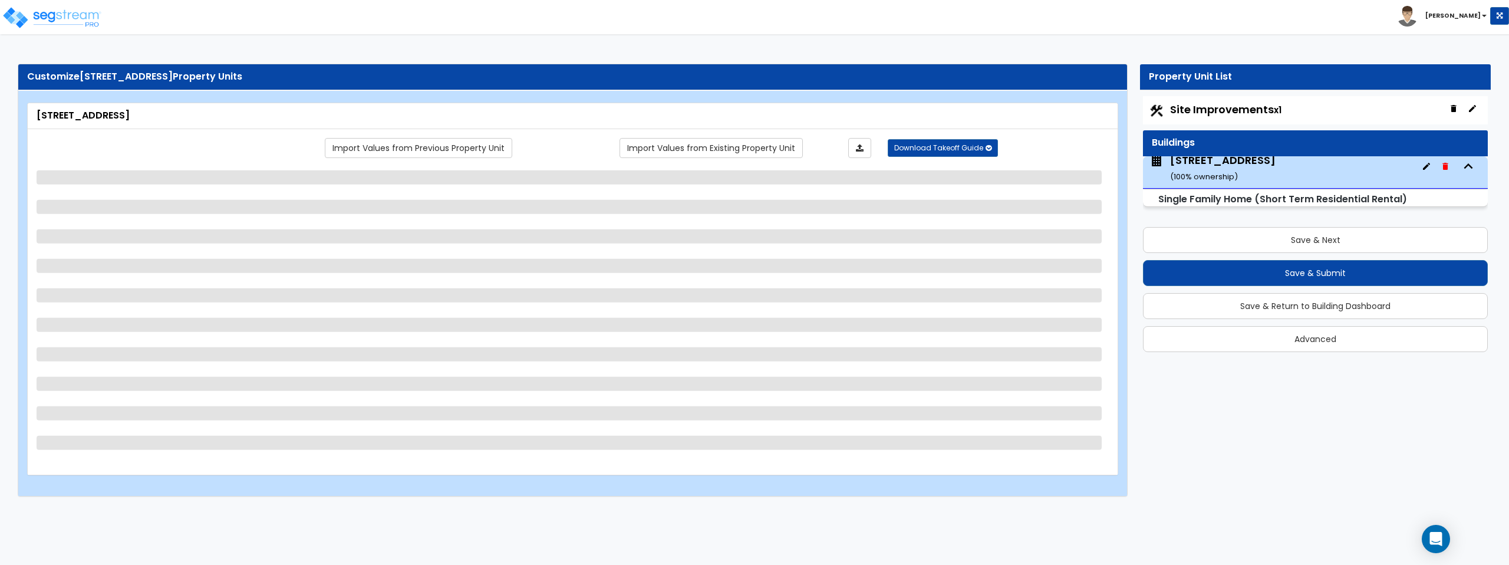
select select "5"
select select "1"
select select "2"
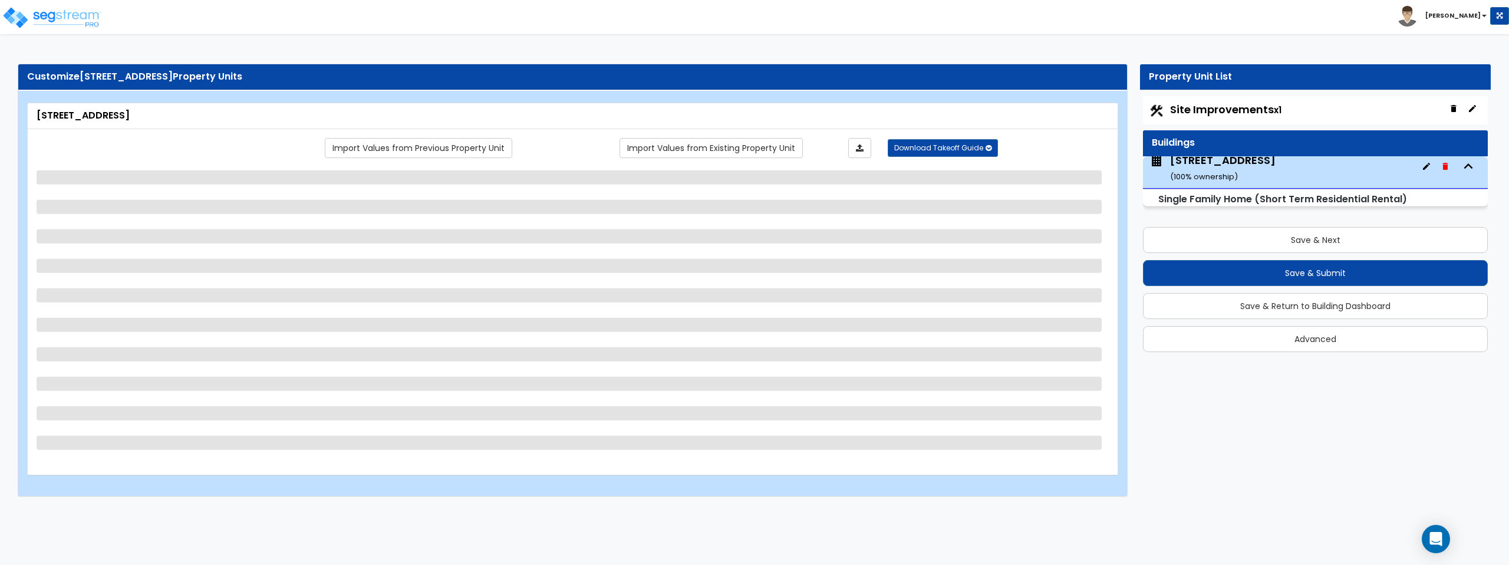
select select "3"
select select "2"
select select "1"
select select "2"
select select "1"
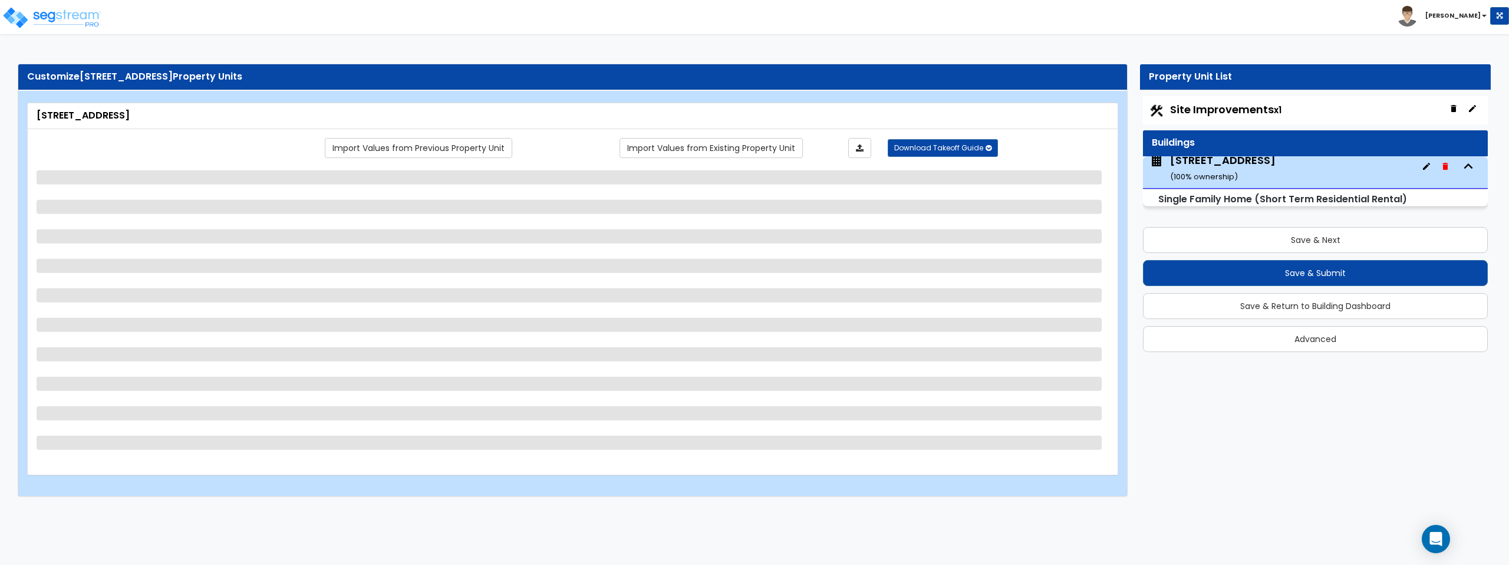
select select "1"
select select "2"
select select "3"
select select "2"
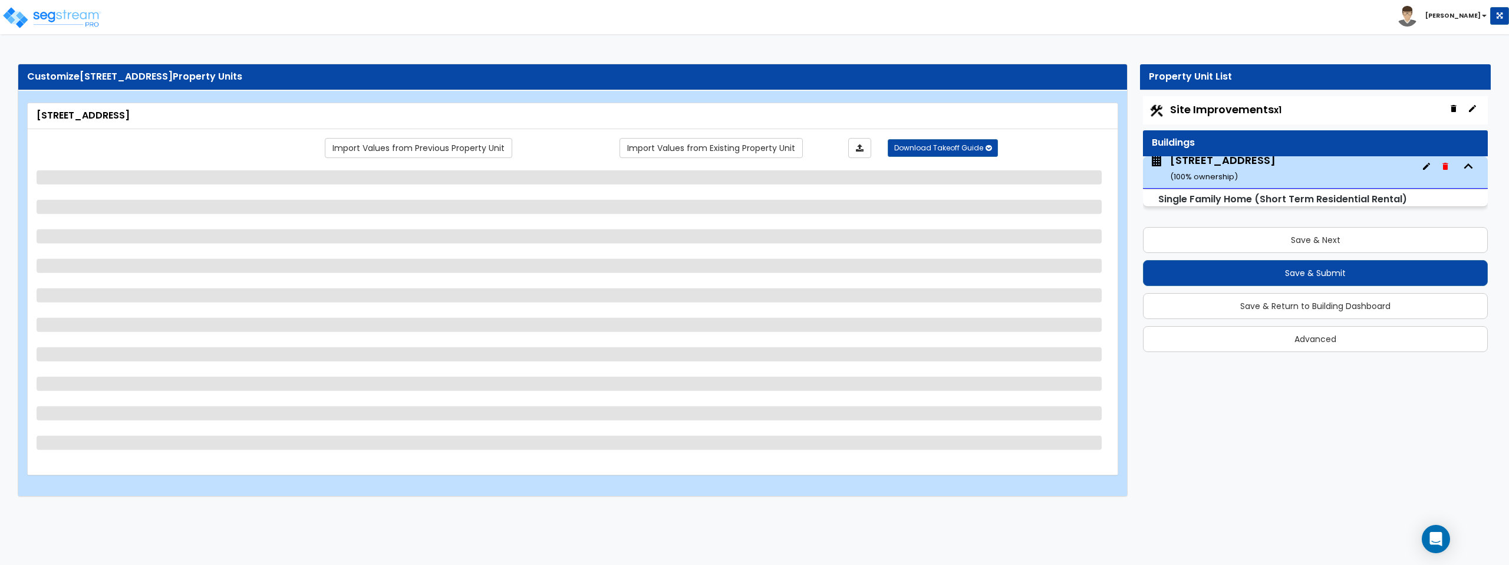
select select "1"
select select "2"
select select "3"
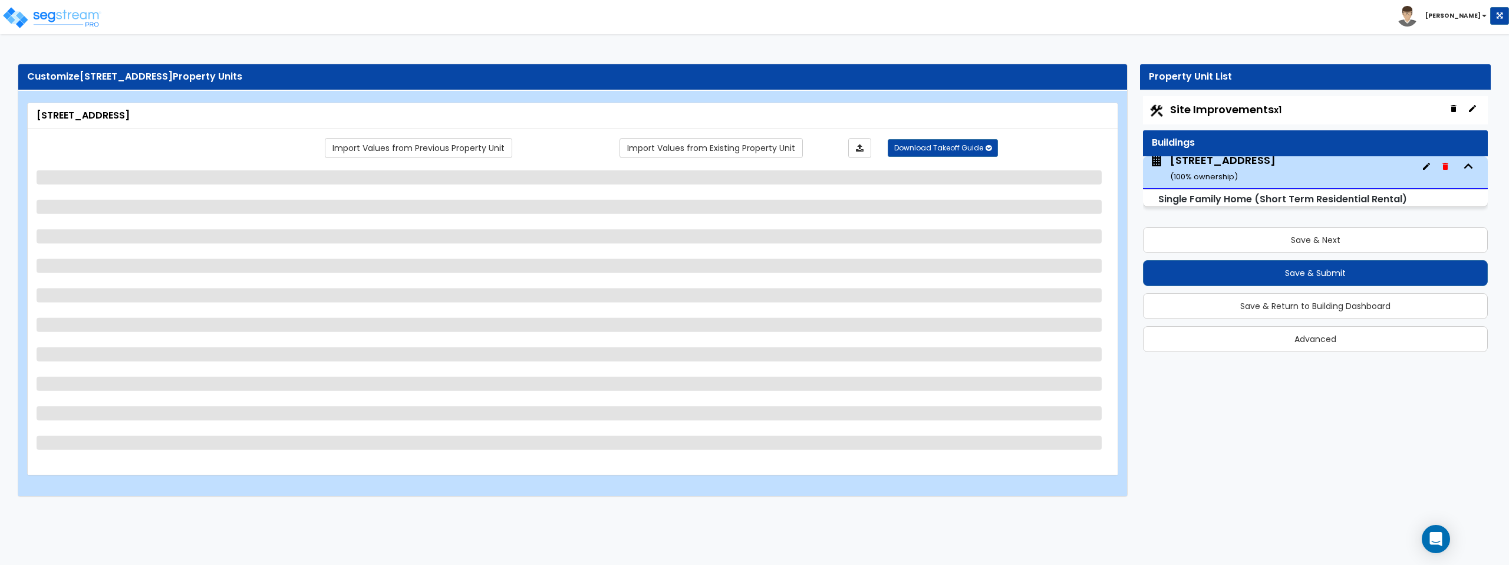
select select "2"
select select "1"
select select "2"
select select "3"
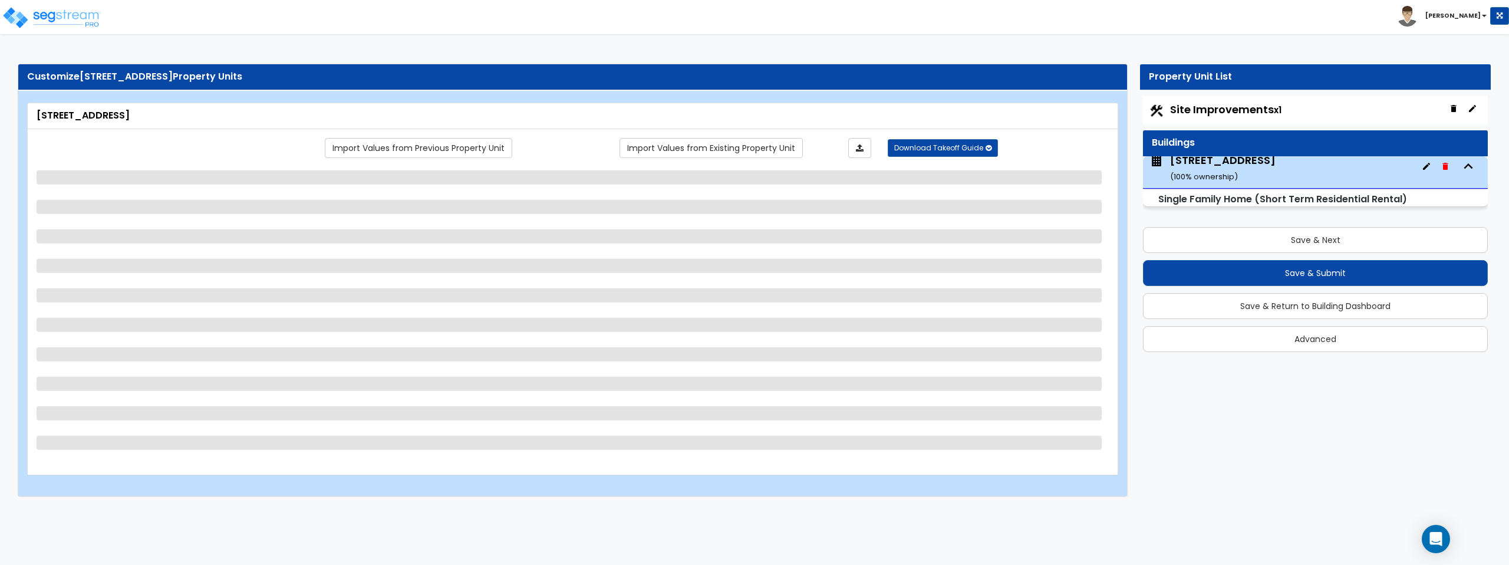
select select "3"
select select "2"
select select "1"
select select "4"
select select "6"
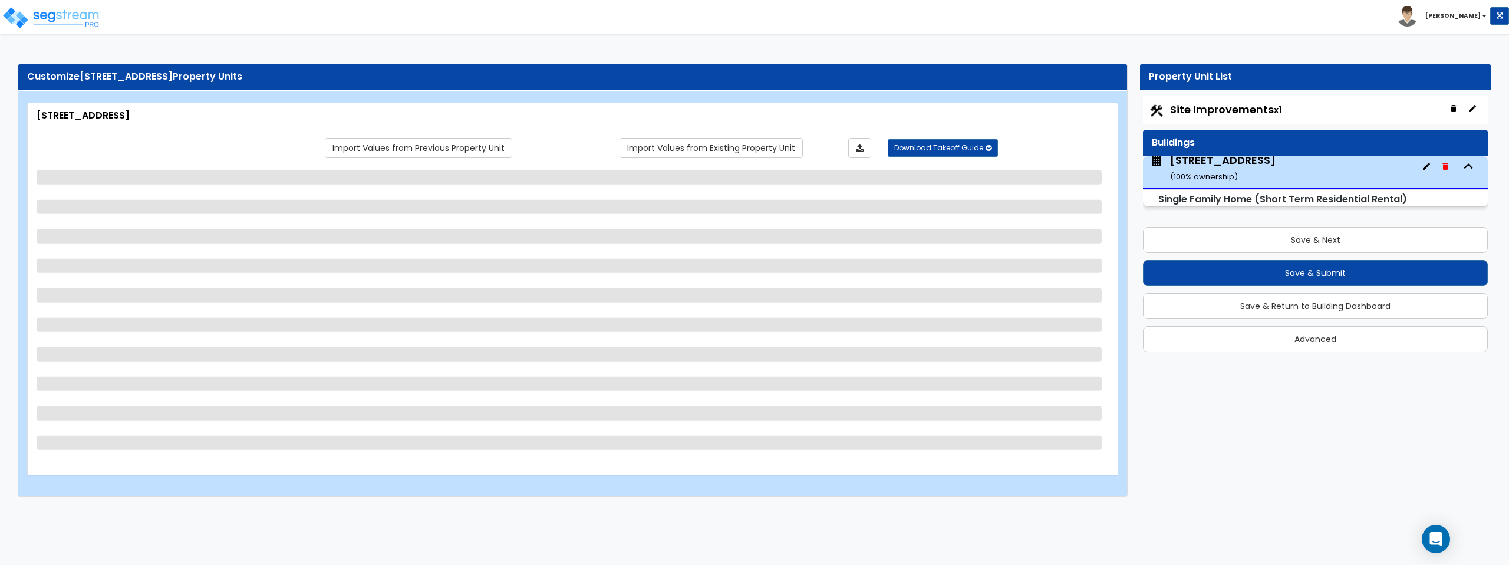
select select "1"
select select "2"
select select "1"
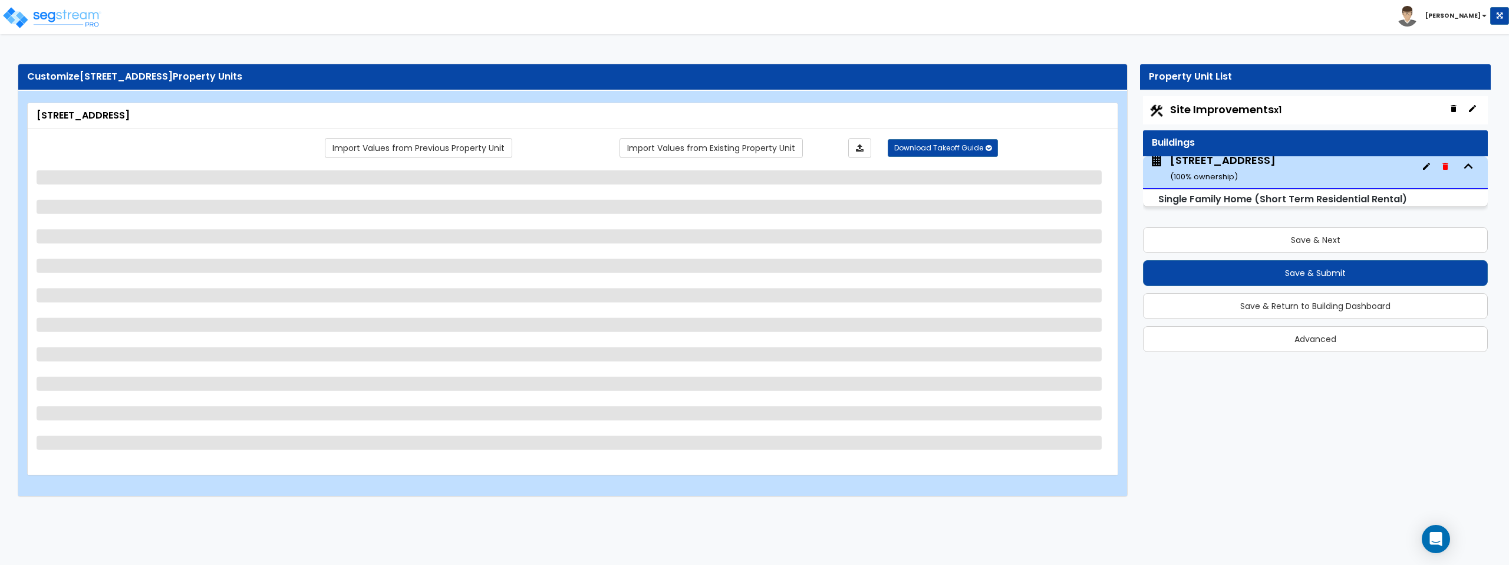
select select "1"
select select "2"
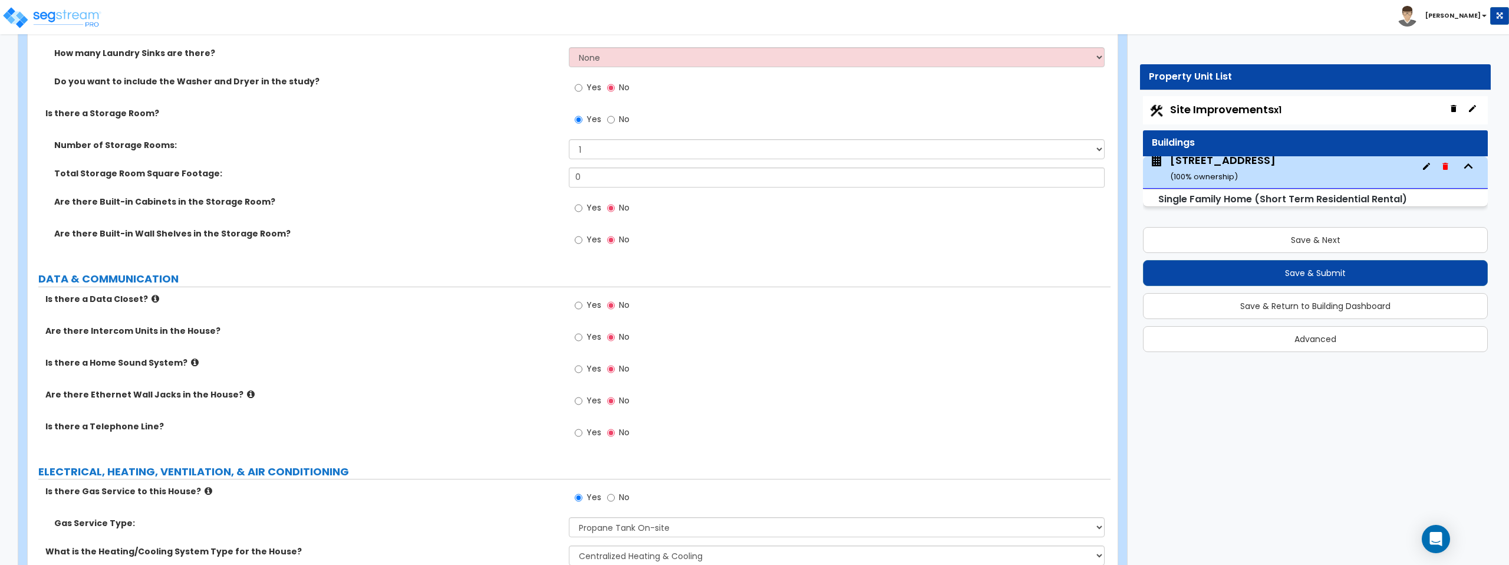
scroll to position [6887, 0]
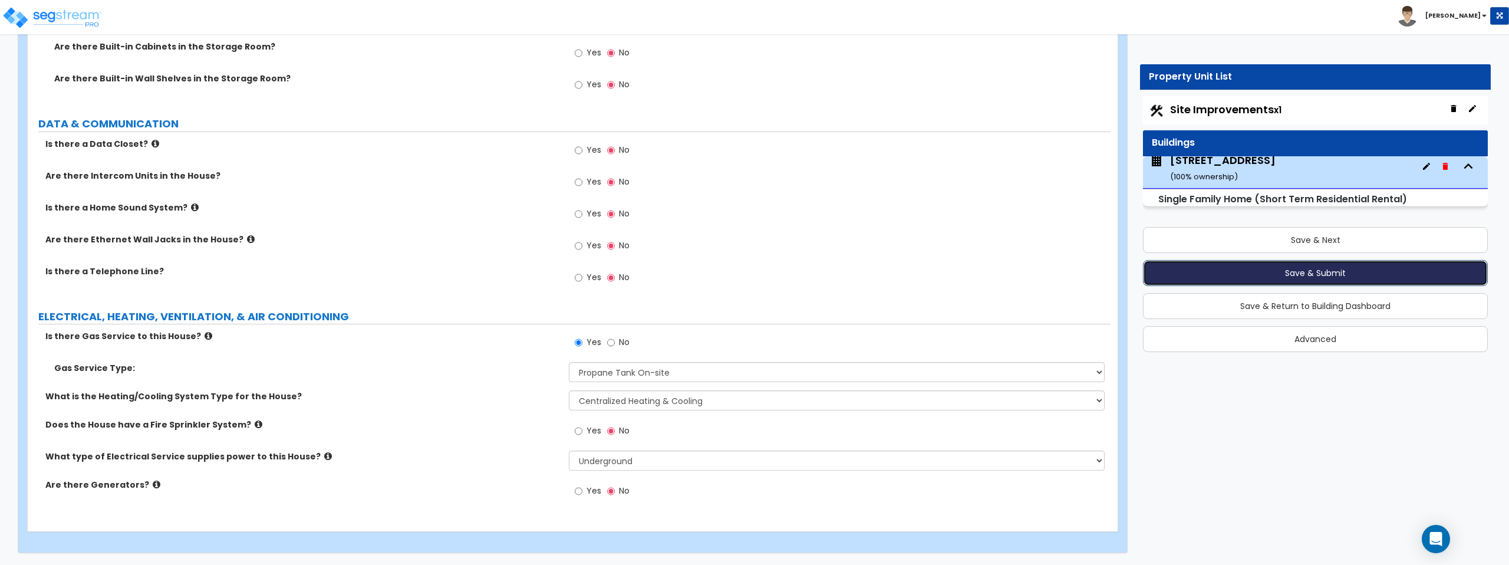
click at [1319, 272] on button "Save & Submit" at bounding box center [1315, 273] width 345 height 26
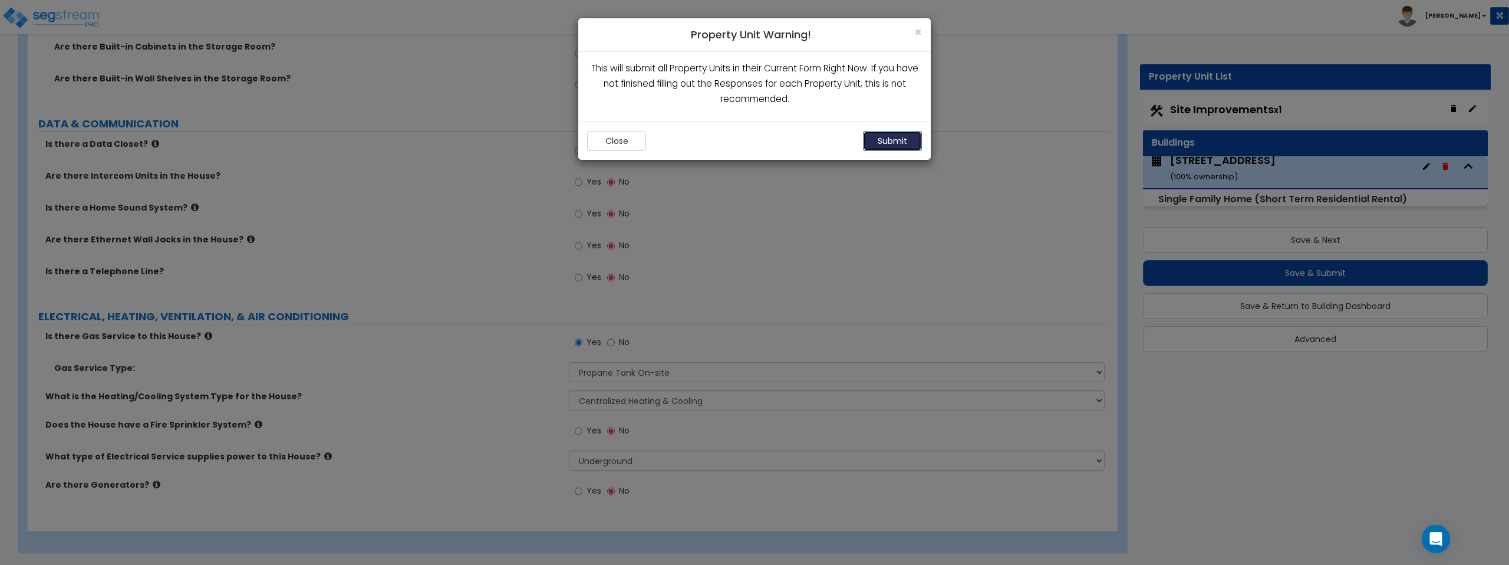
click at [893, 140] on button "Submit" at bounding box center [892, 141] width 59 height 20
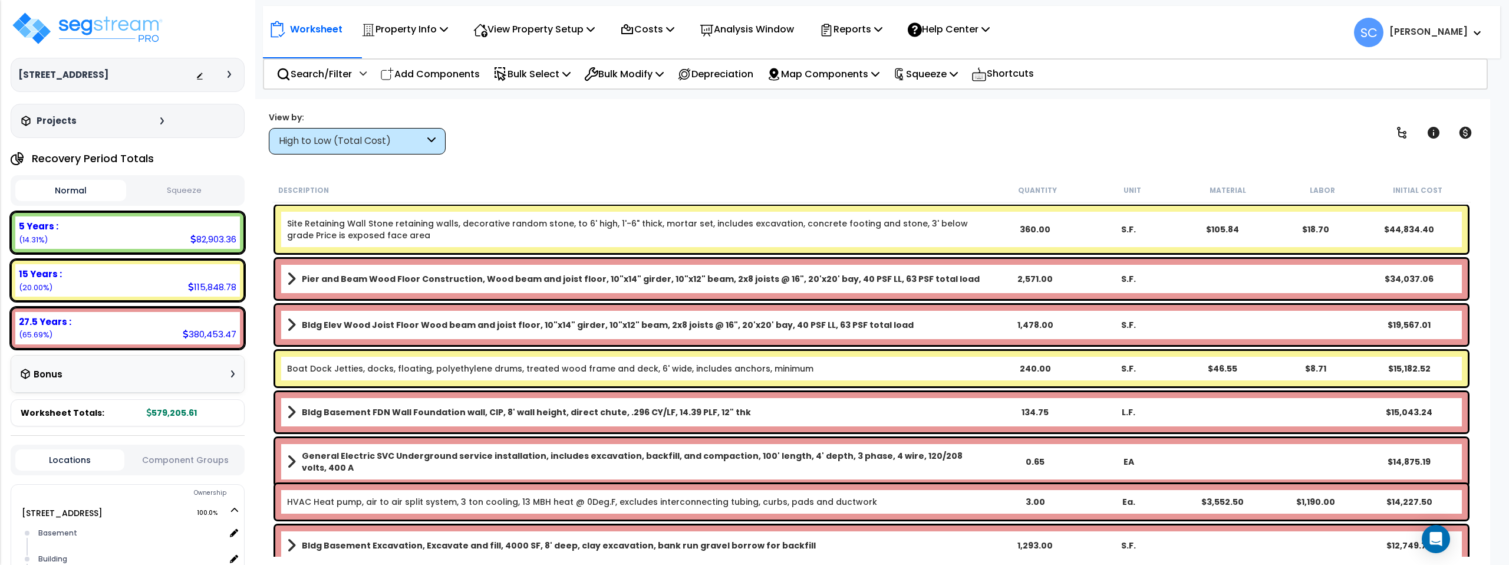
click at [192, 192] on button "Squeeze" at bounding box center [184, 190] width 111 height 21
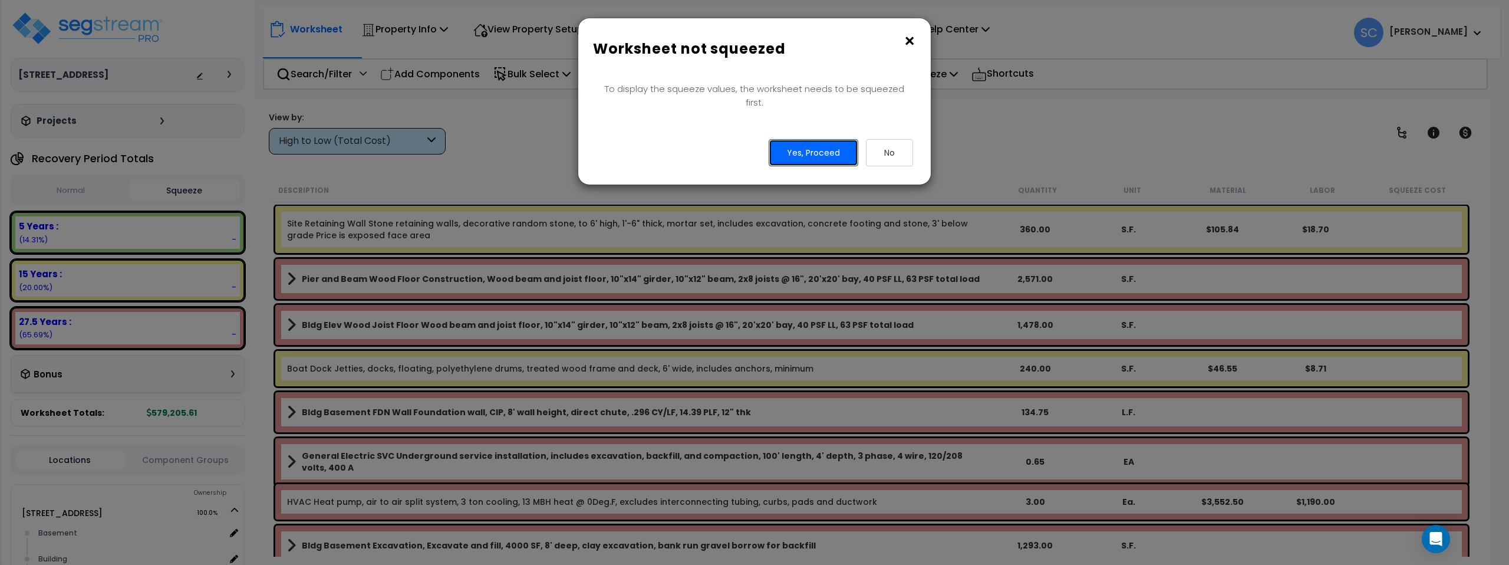
click at [800, 139] on button "Yes, Proceed" at bounding box center [813, 152] width 90 height 27
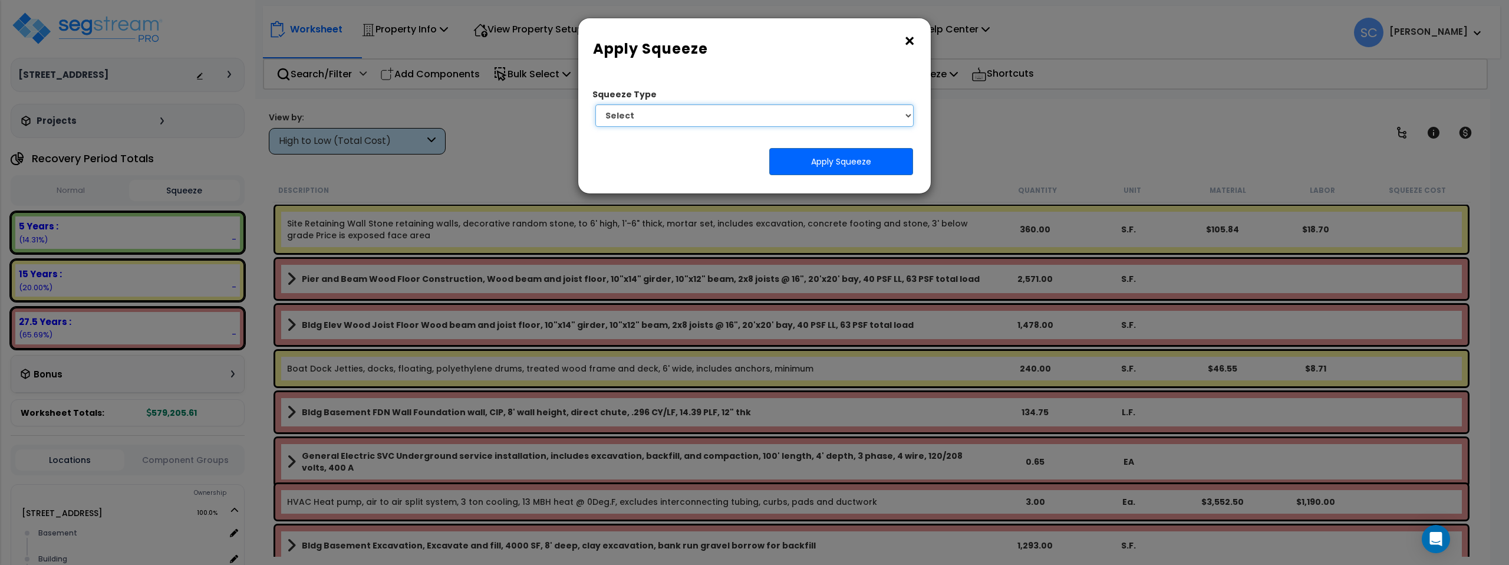
click at [791, 123] on select "Select 1. Squeeze Entire Worksheet 2. Squeeze by [PERSON_NAME] Cost 3. Squeeze …" at bounding box center [754, 115] width 318 height 22
select select "squeeze_entire_takeoffsheet"
click at [595, 104] on select "Select 1. Squeeze Entire Worksheet 2. Squeeze by [PERSON_NAME] Cost 3. Squeeze …" at bounding box center [754, 115] width 318 height 22
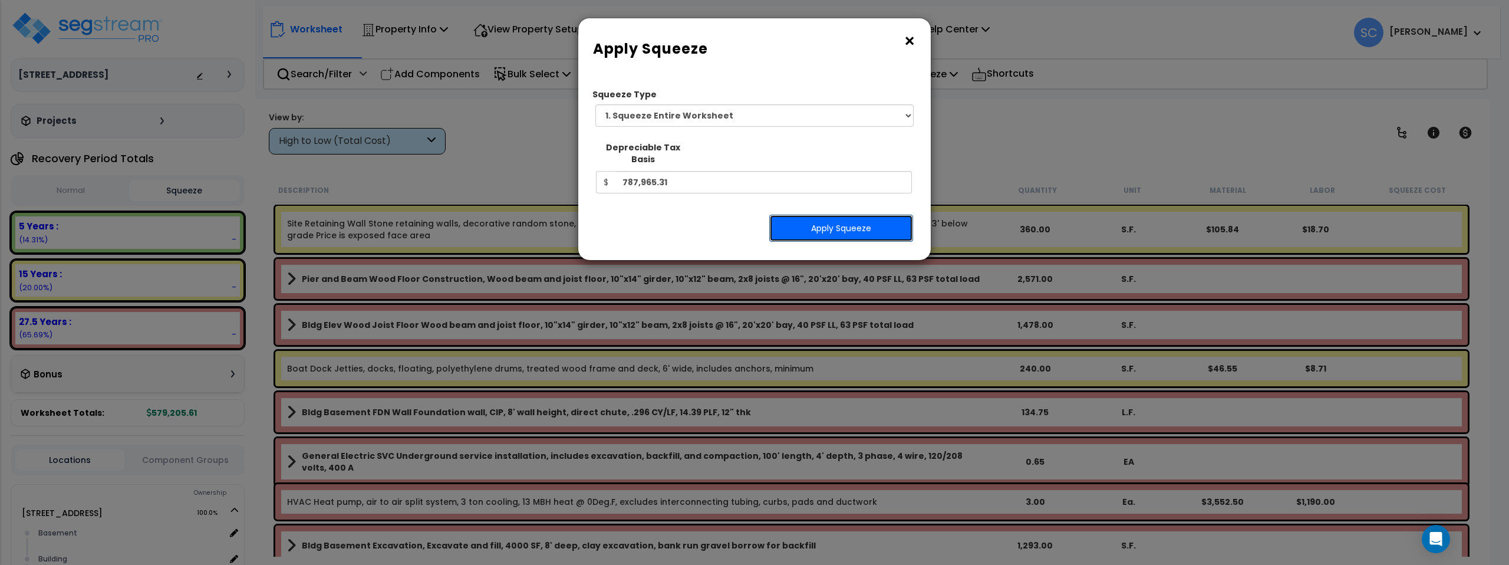
click at [836, 223] on button "Apply Squeeze" at bounding box center [841, 227] width 144 height 27
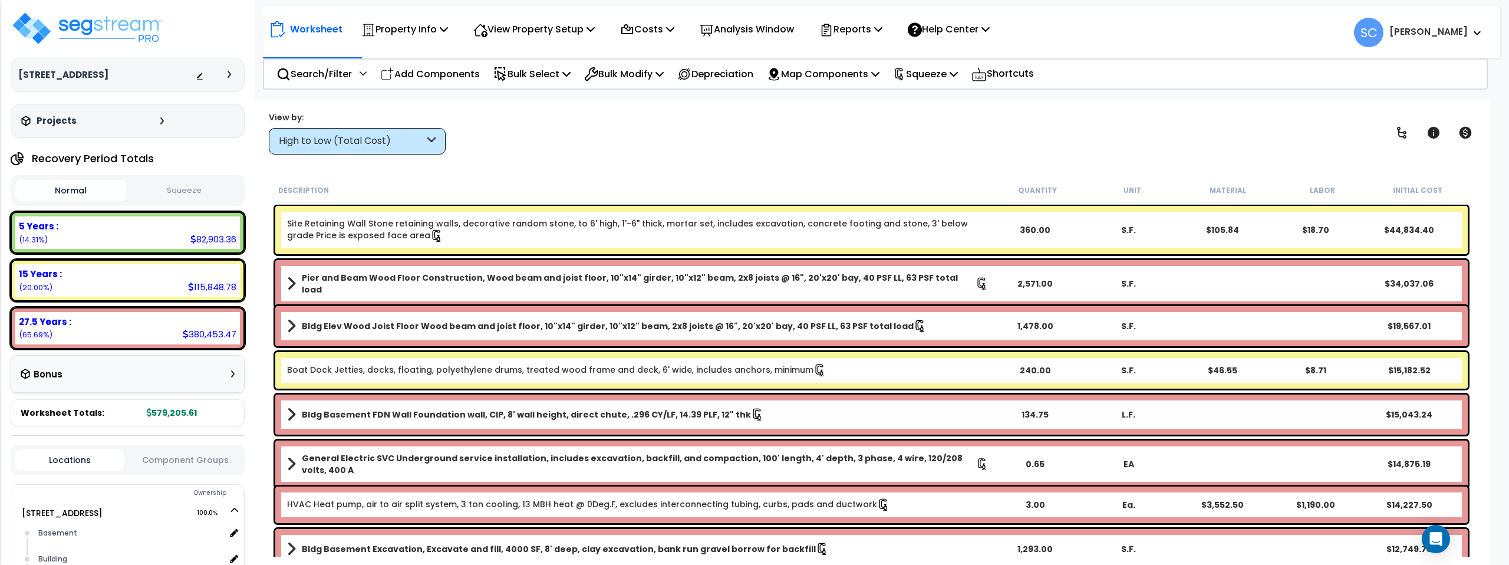
click at [207, 187] on button "Squeeze" at bounding box center [184, 190] width 111 height 21
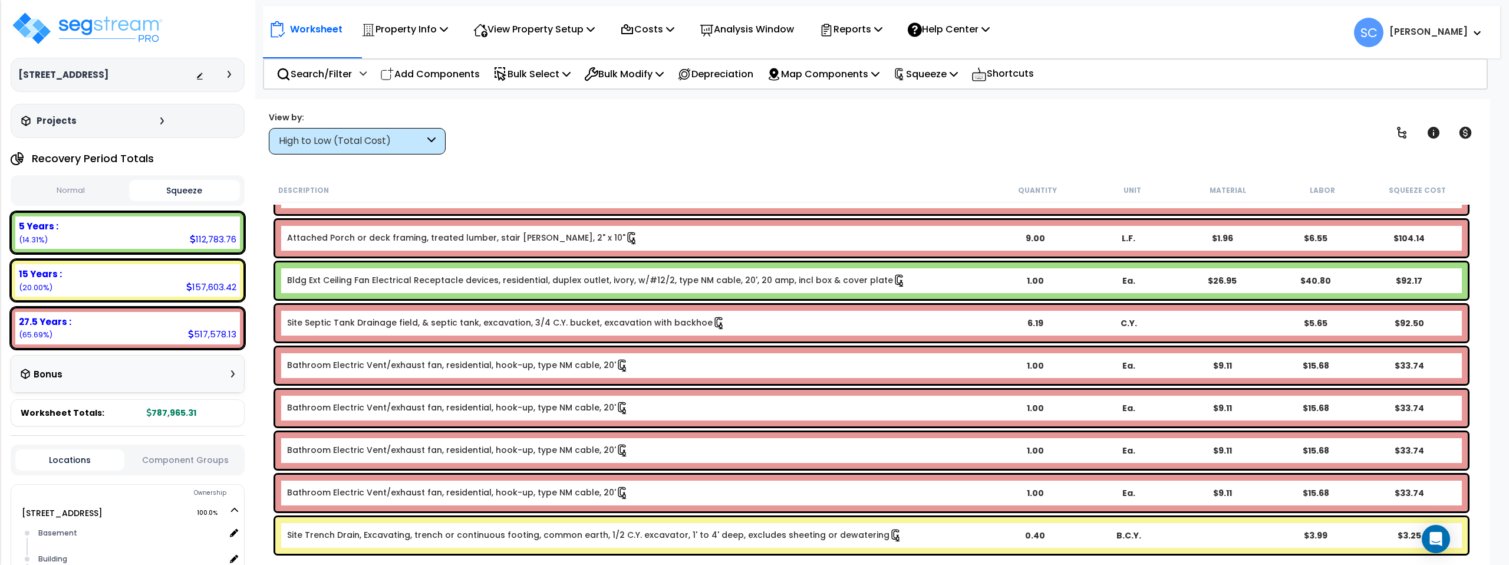
scroll to position [52, 0]
click at [399, 28] on p "Property Info" at bounding box center [404, 29] width 87 height 16
click at [530, 23] on p "View Property Setup" at bounding box center [533, 29] width 121 height 16
click at [200, 76] on icon at bounding box center [200, 76] width 8 height 8
click at [527, 33] on p "View Property Setup" at bounding box center [533, 29] width 121 height 16
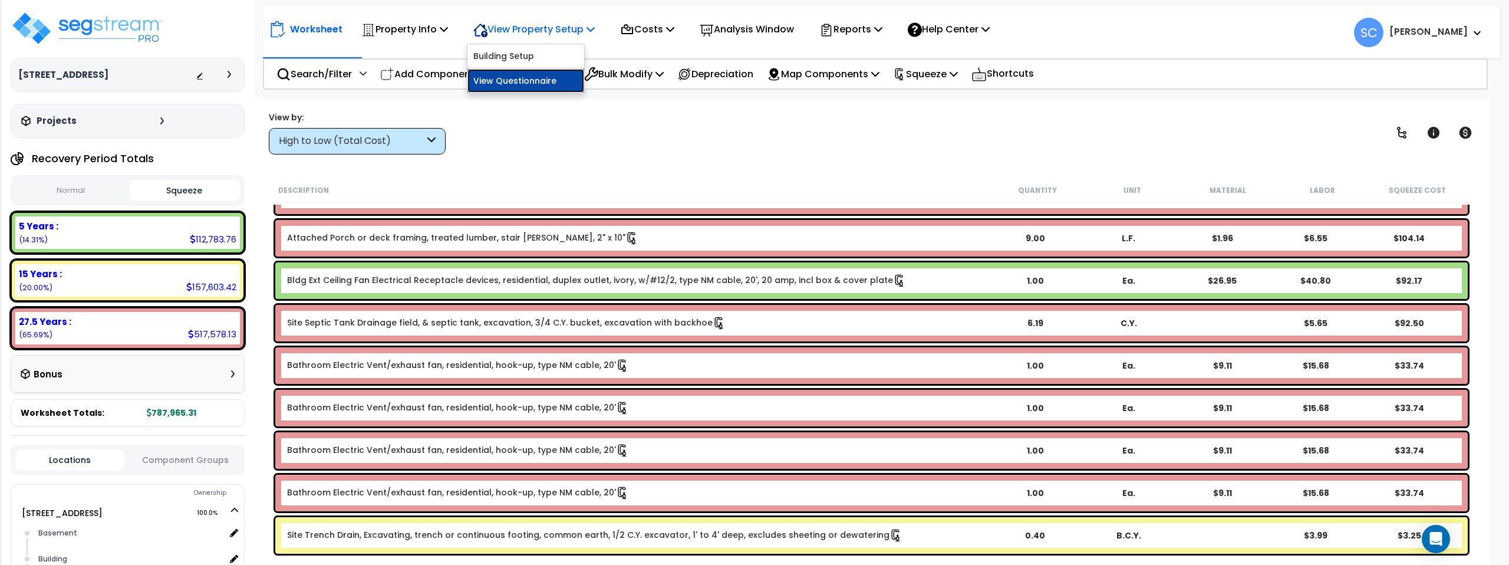
click at [527, 82] on link "View Questionnaire" at bounding box center [525, 81] width 117 height 24
click at [200, 196] on button "Squeeze" at bounding box center [184, 190] width 111 height 21
click at [67, 196] on button "Normal" at bounding box center [70, 190] width 111 height 21
click at [197, 195] on button "Squeeze" at bounding box center [184, 190] width 111 height 21
click at [753, 73] on p "Depreciation" at bounding box center [715, 74] width 76 height 16
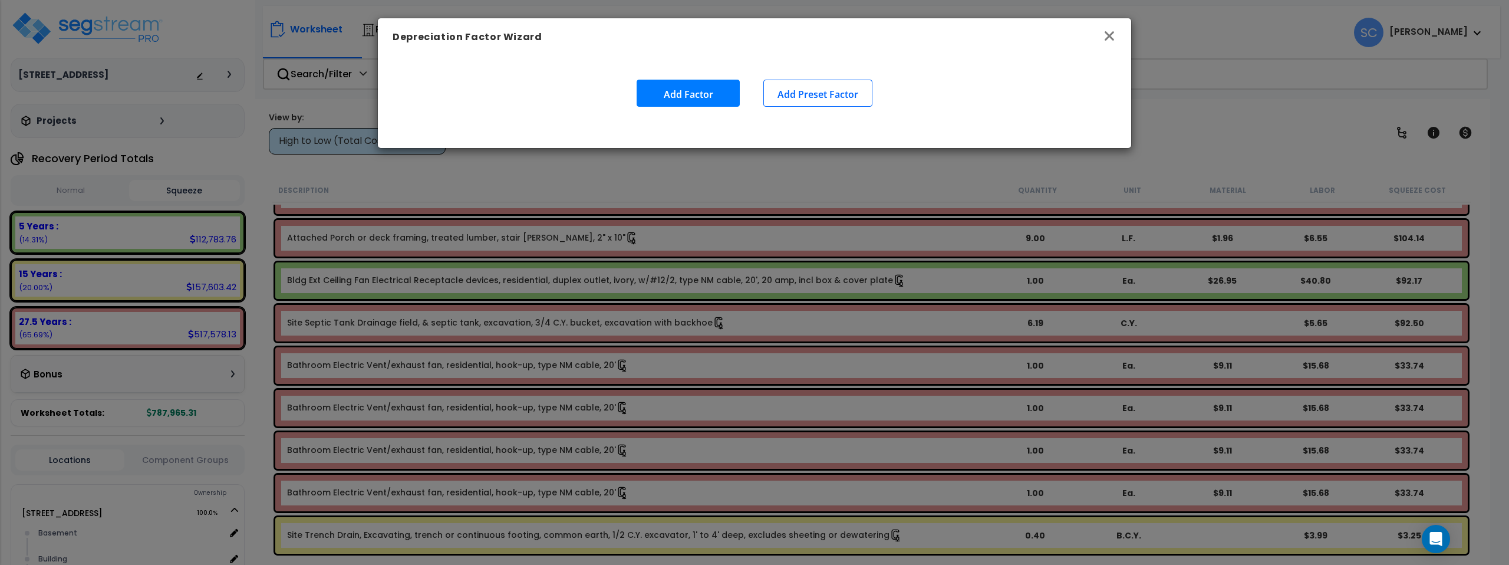
click at [1111, 35] on icon "button" at bounding box center [1109, 36] width 14 height 14
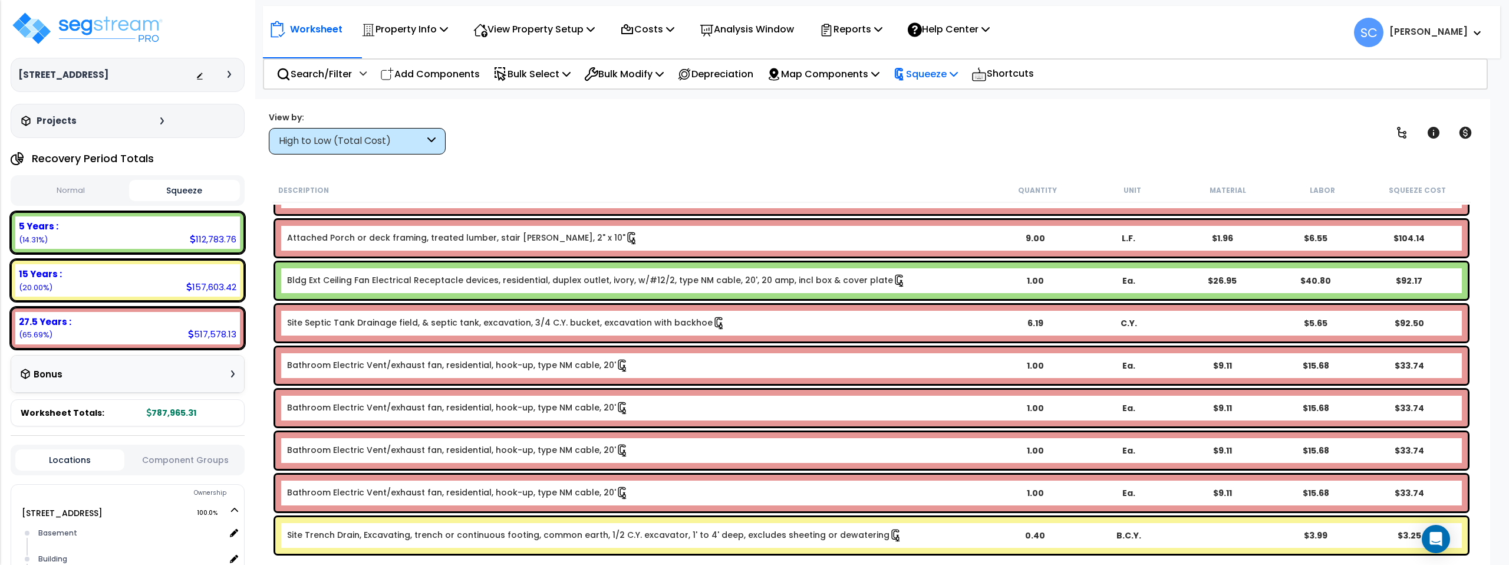
click at [950, 74] on p "Squeeze" at bounding box center [925, 74] width 65 height 16
click at [942, 98] on link "Re-squeeze" at bounding box center [945, 100] width 117 height 24
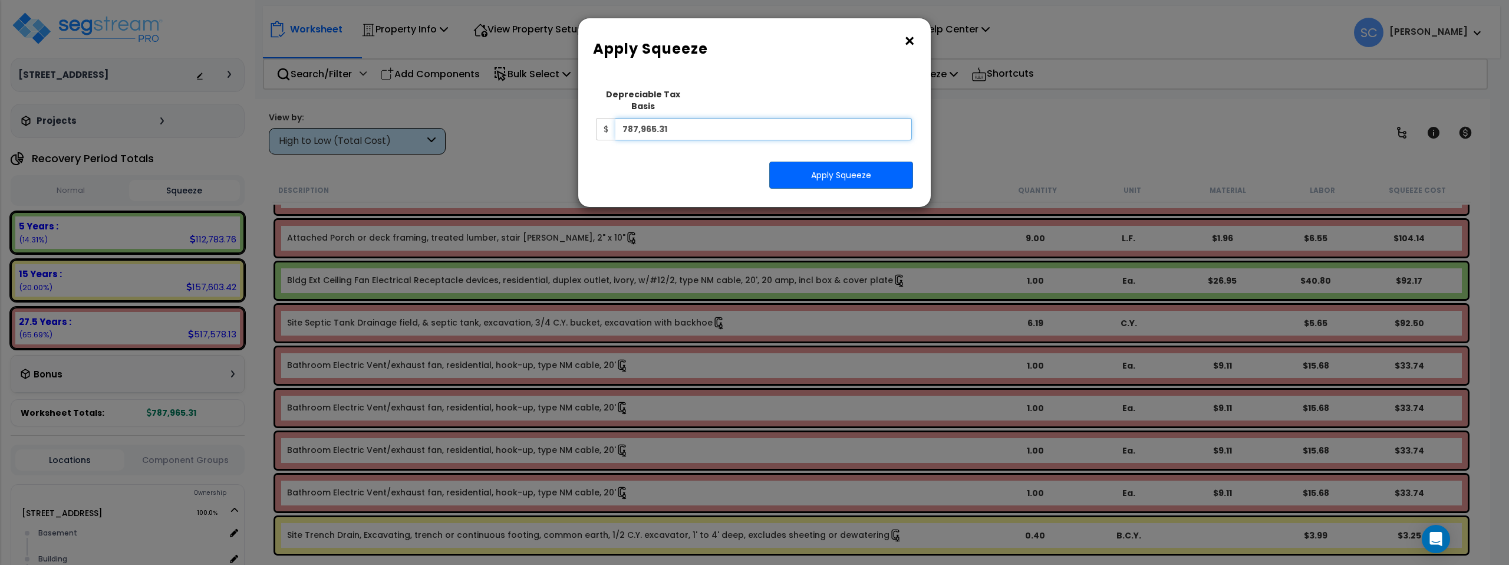
click at [726, 118] on input "787,965.31" at bounding box center [763, 129] width 296 height 22
type input "721,365.31"
click at [824, 171] on button "Apply Squeeze" at bounding box center [841, 174] width 144 height 27
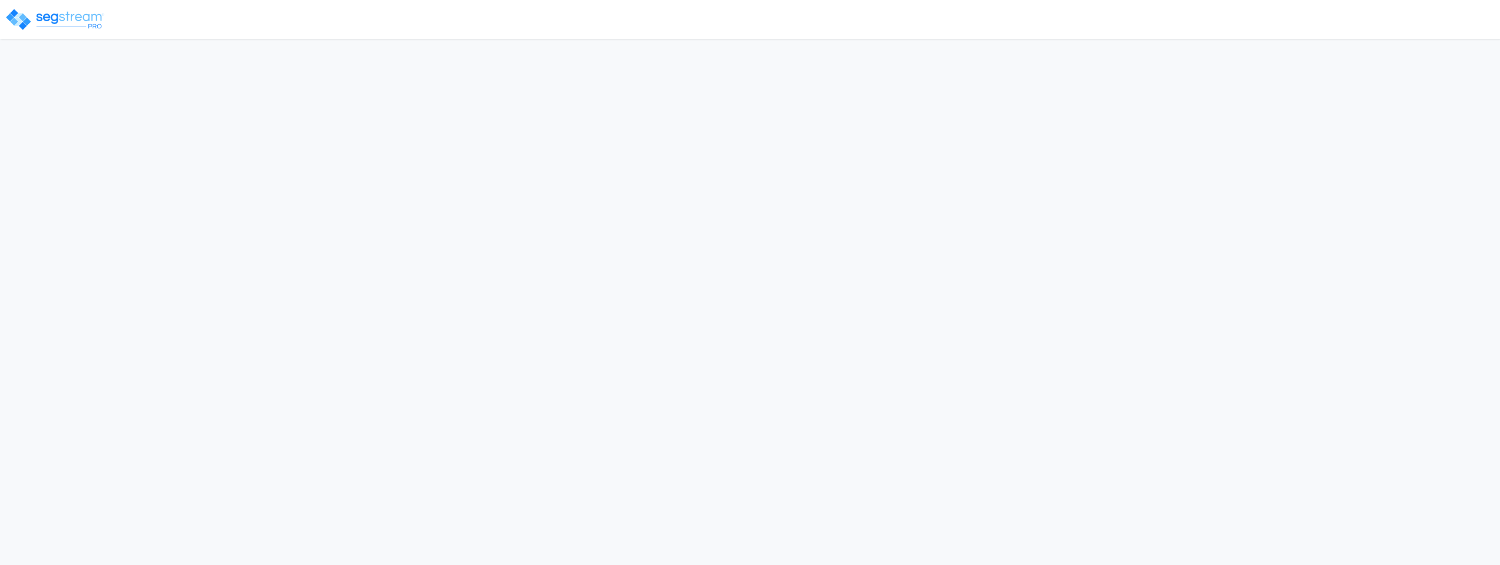
select select "2024"
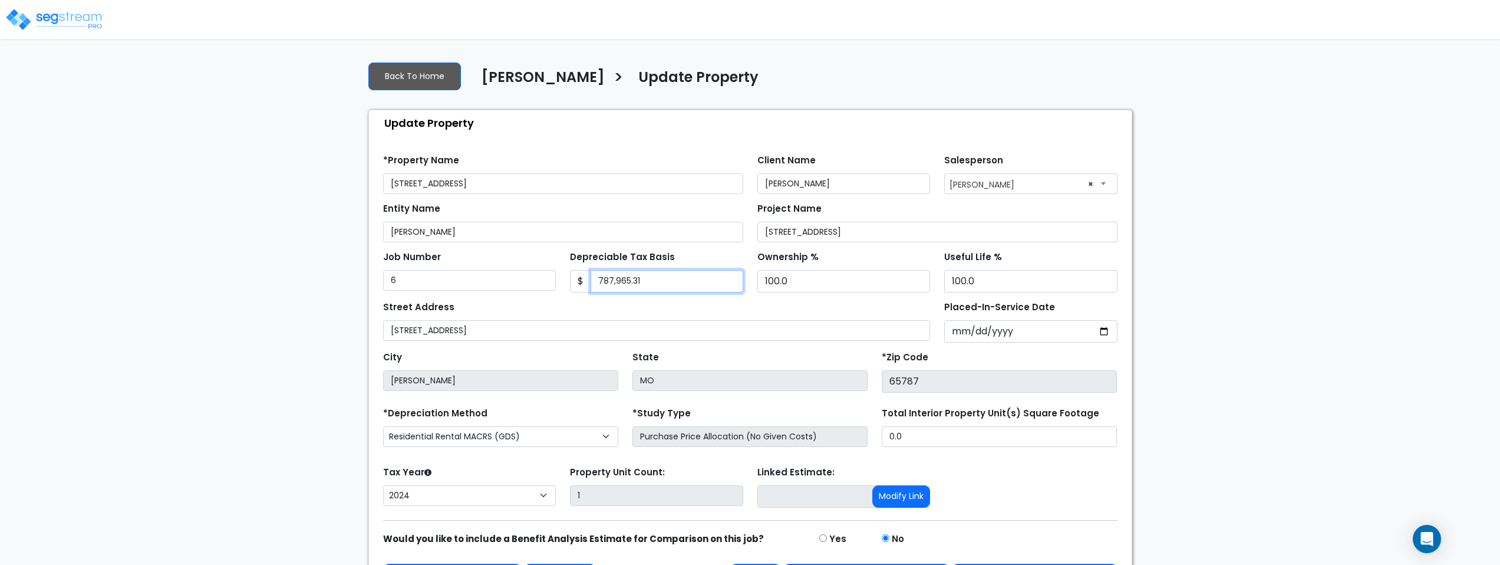
click at [661, 285] on input "787,965.31" at bounding box center [666, 281] width 153 height 22
type input "721365.31"
click at [704, 253] on div "Depreciable Tax Basis $ 721365.31" at bounding box center [656, 270] width 173 height 44
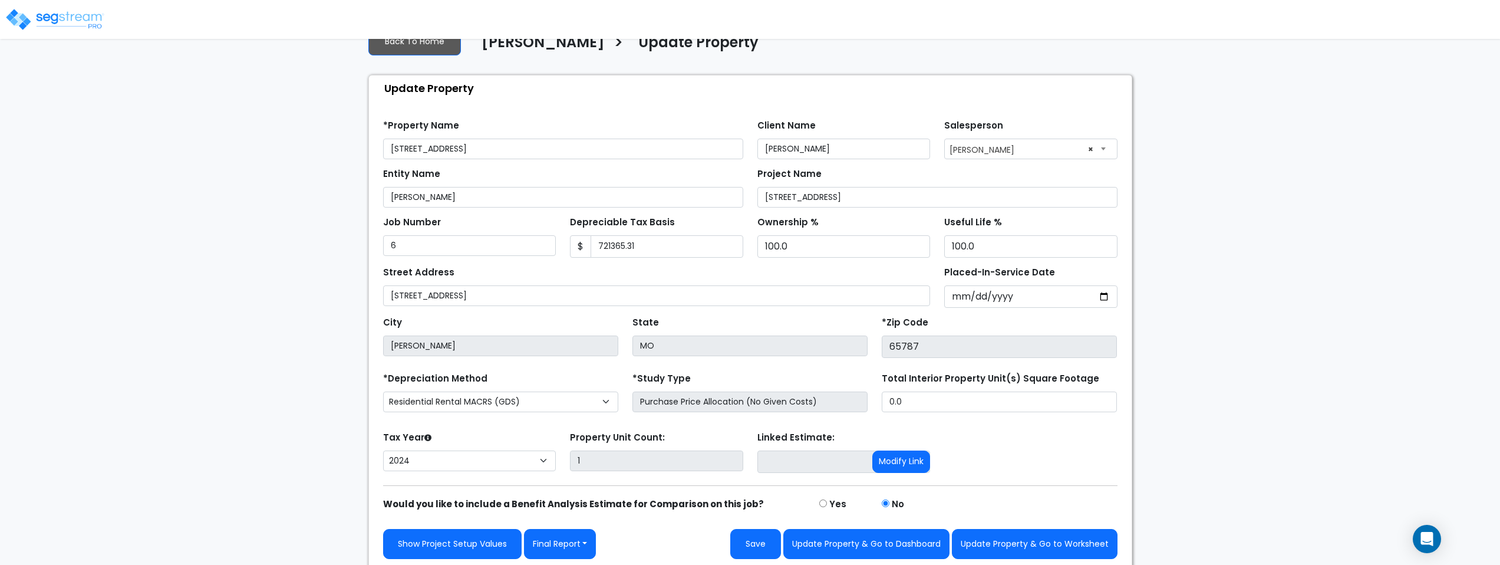
scroll to position [39, 0]
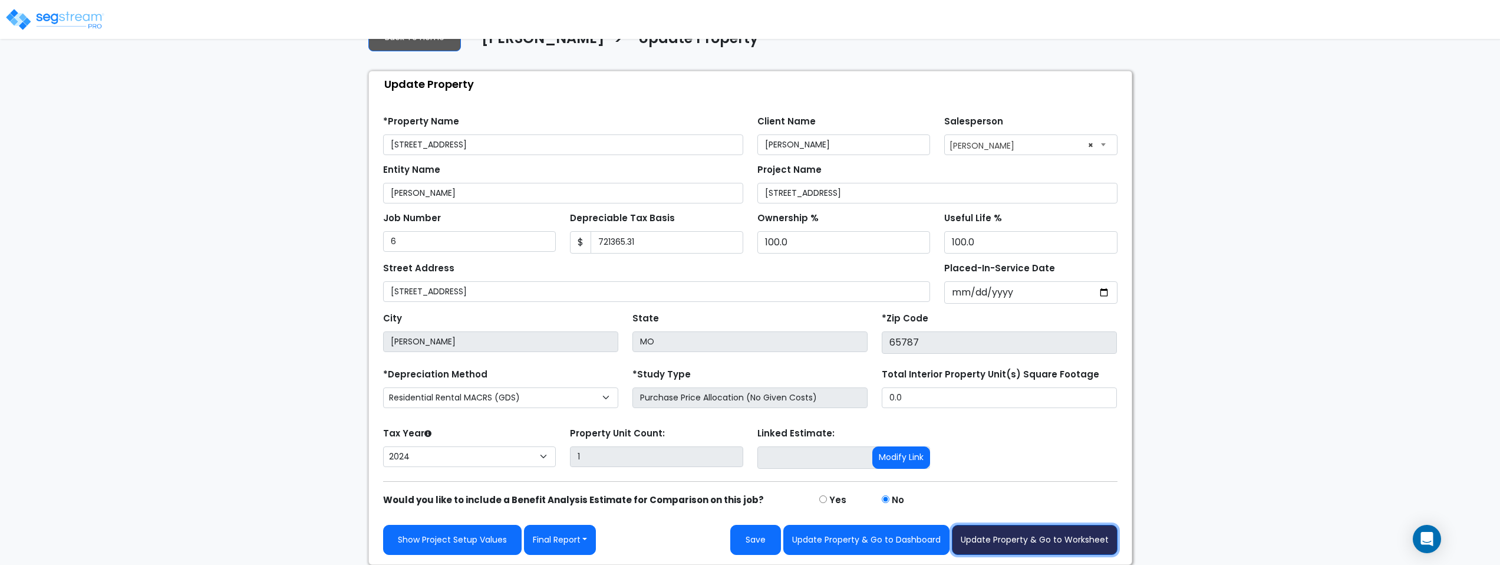
click at [1030, 543] on button "Update Property & Go to Worksheet" at bounding box center [1035, 539] width 166 height 30
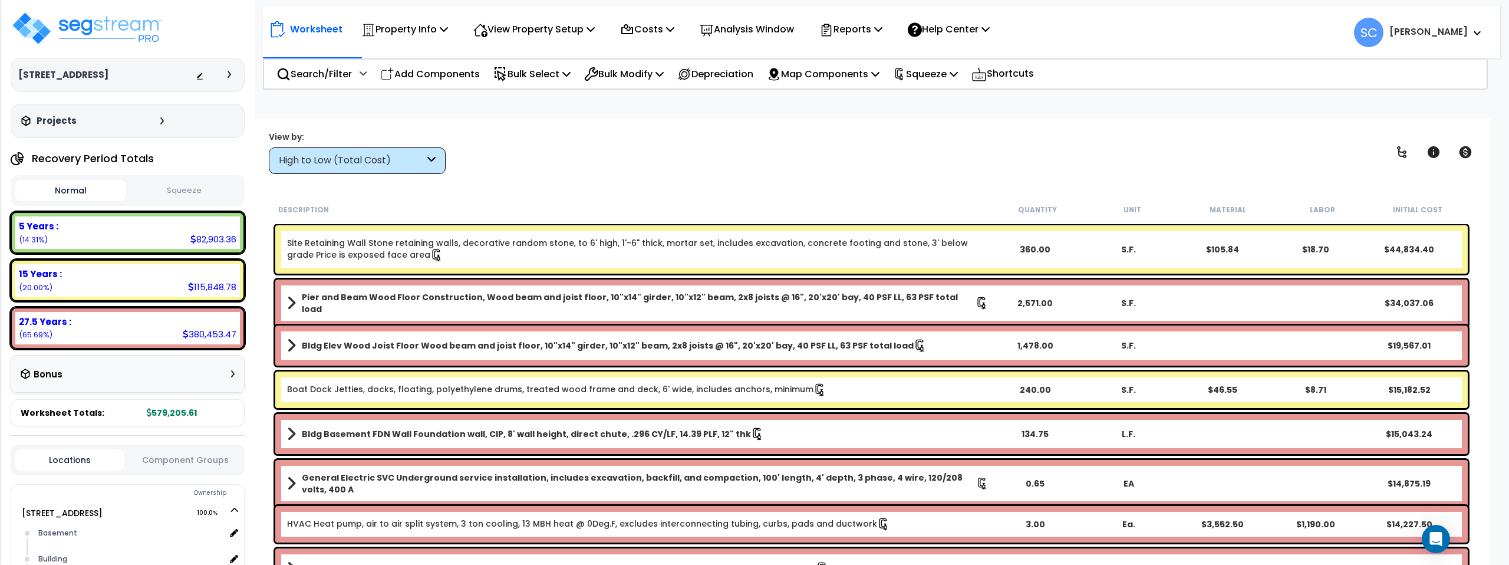
click at [177, 467] on div "Locations Component Groups" at bounding box center [128, 459] width 234 height 31
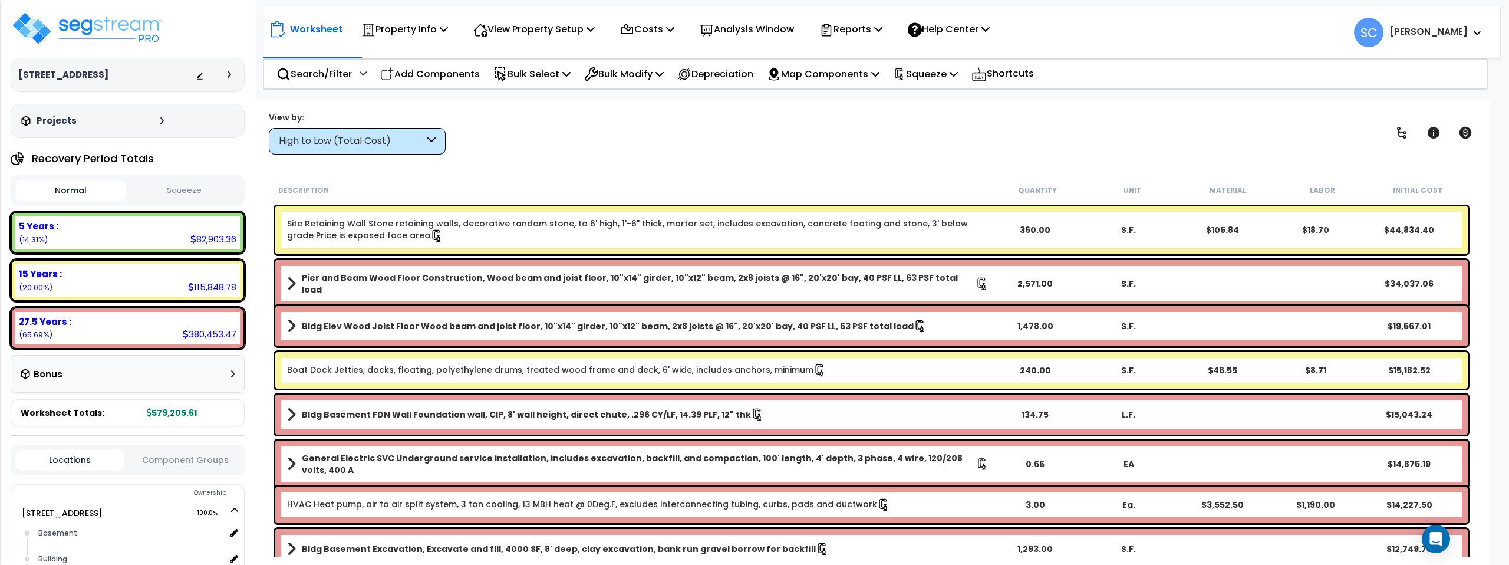
click at [182, 194] on button "Squeeze" at bounding box center [184, 190] width 111 height 21
click at [401, 31] on p "Property Info" at bounding box center [404, 29] width 87 height 16
click at [526, 25] on p "View Property Setup" at bounding box center [533, 29] width 121 height 16
click at [513, 55] on link "Building Setup" at bounding box center [525, 56] width 117 height 24
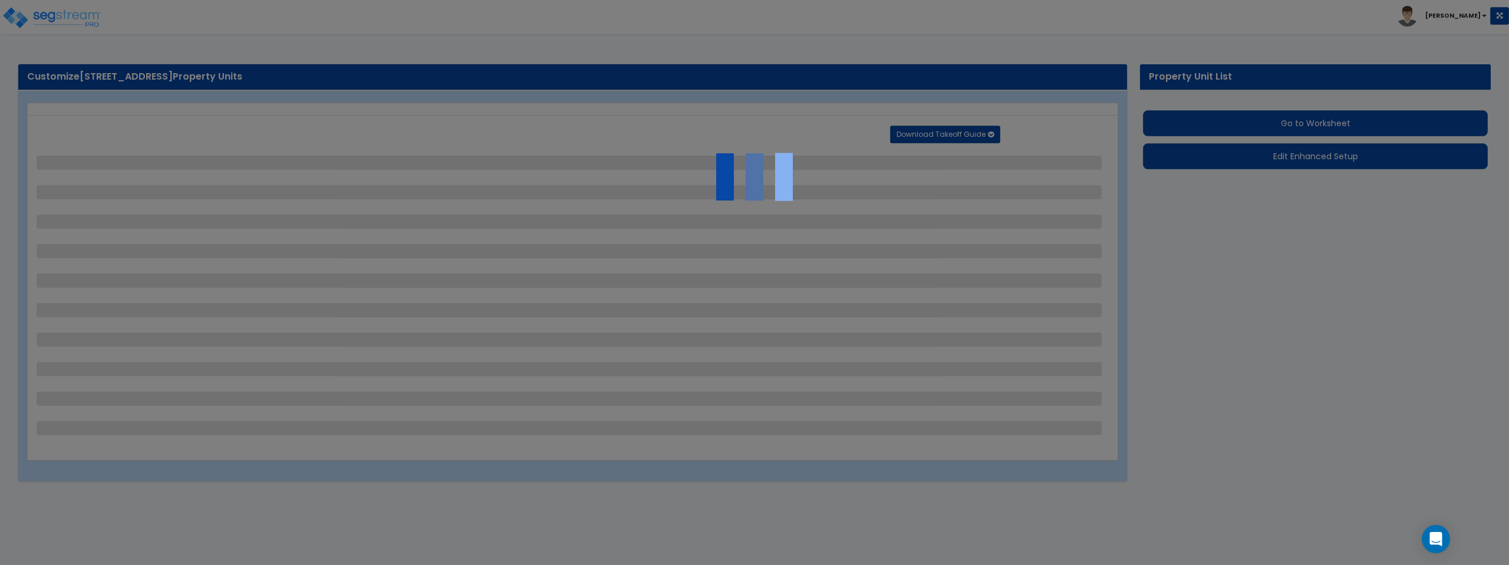
select select "2"
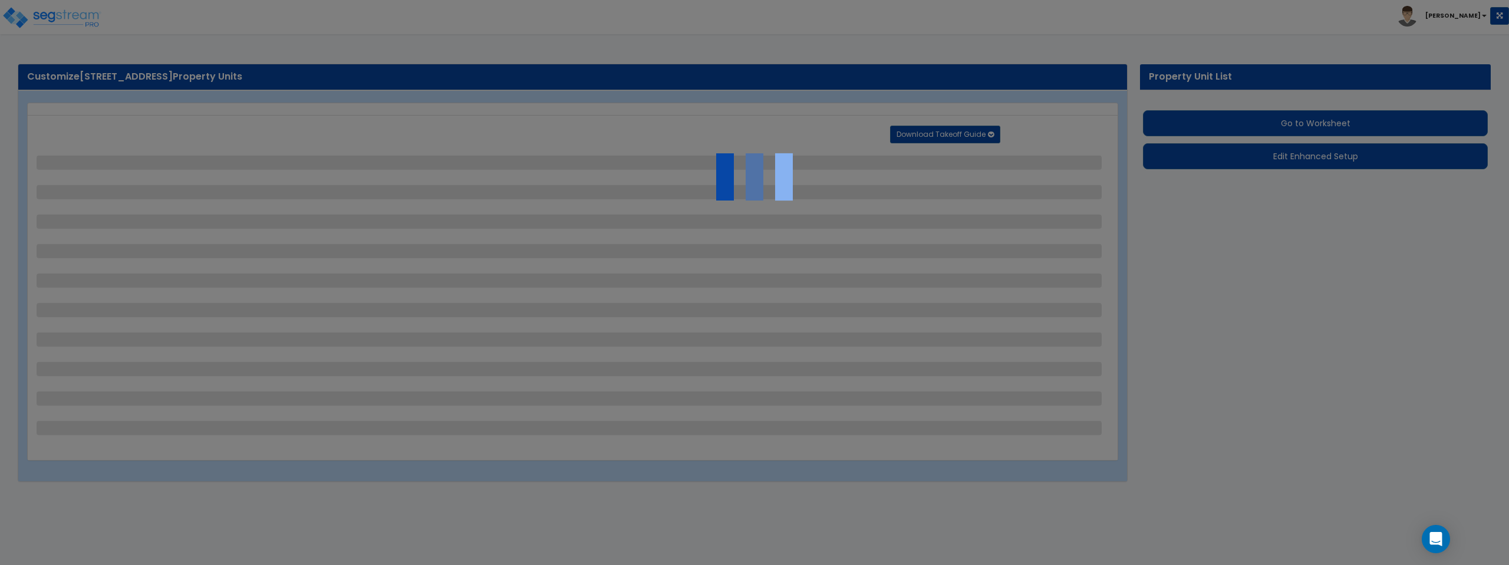
select select "2"
select select "1"
select select "2"
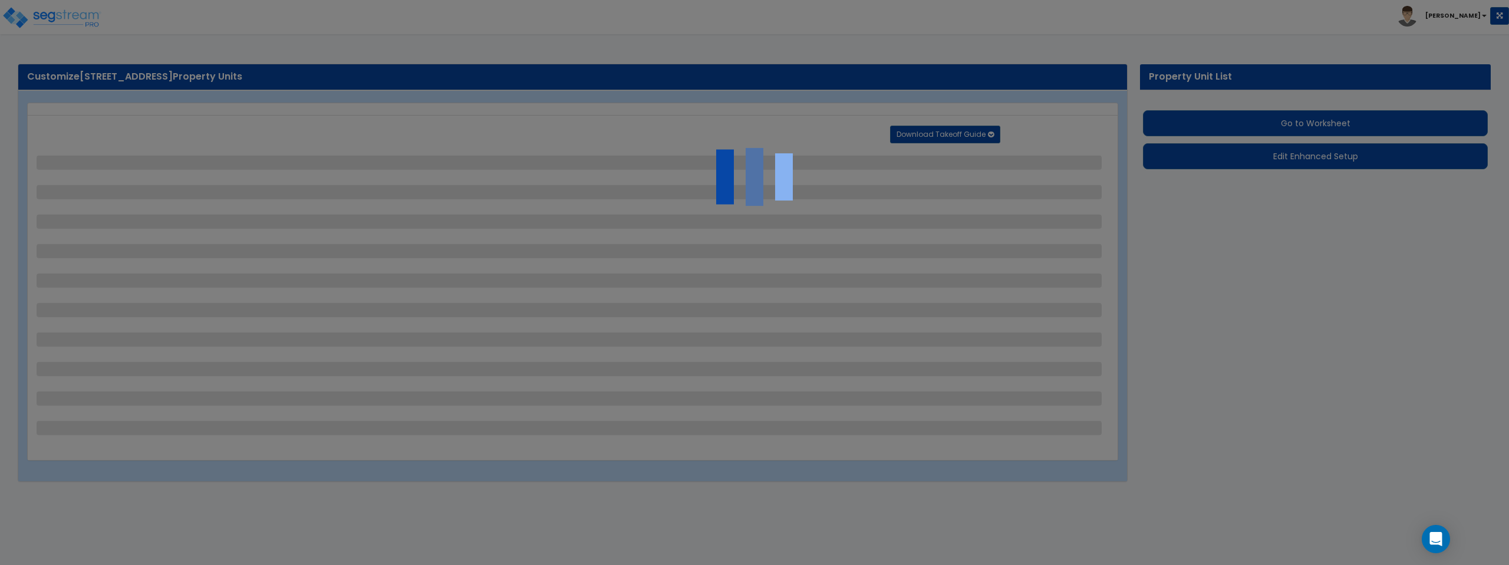
select select "1"
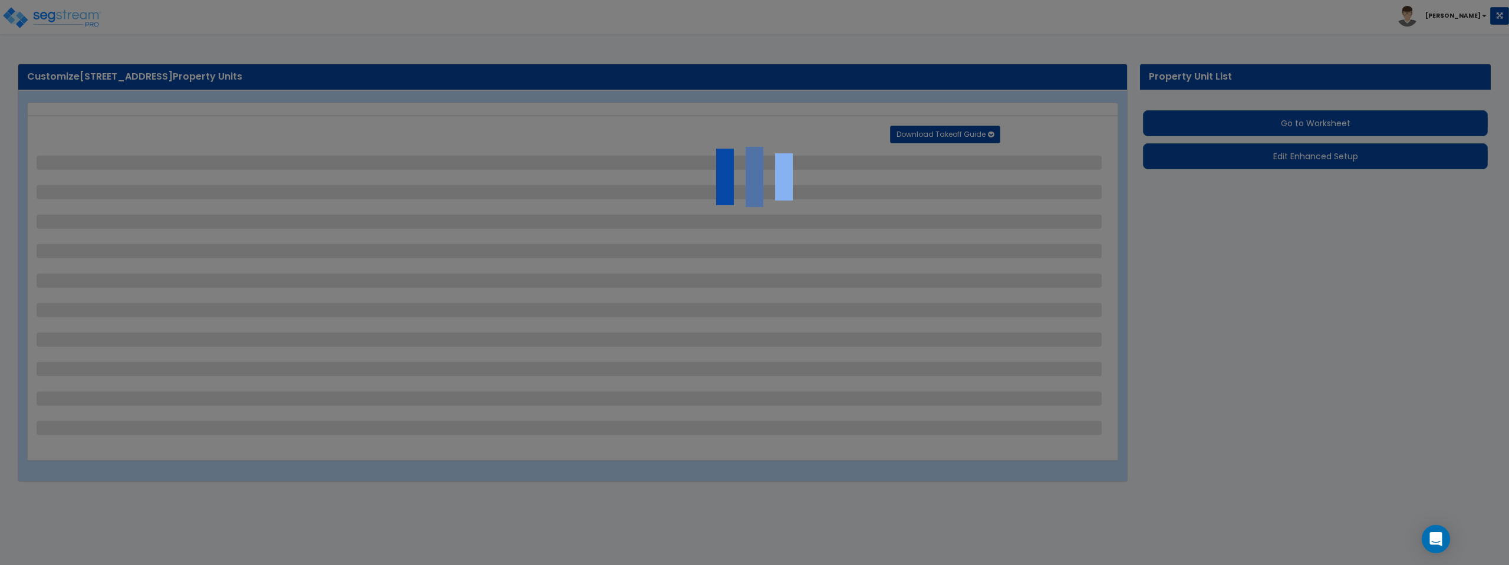
select select "1"
select select "2"
select select "3"
select select "1"
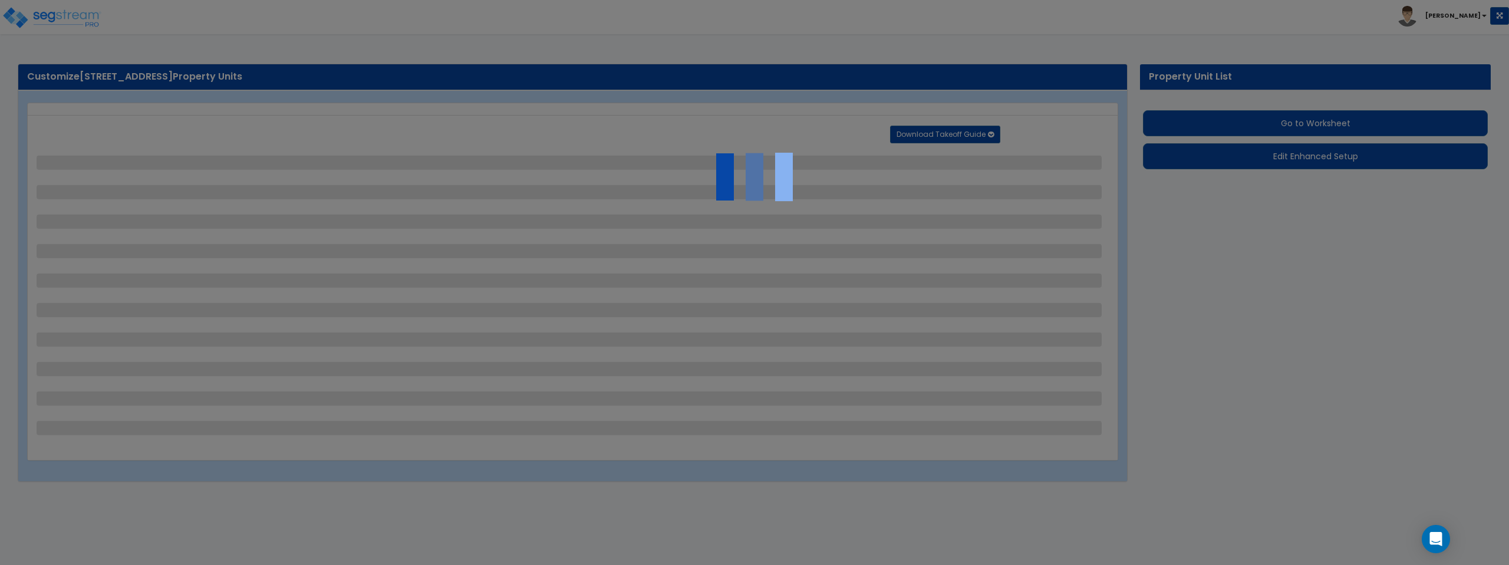
select select "1"
select select "3"
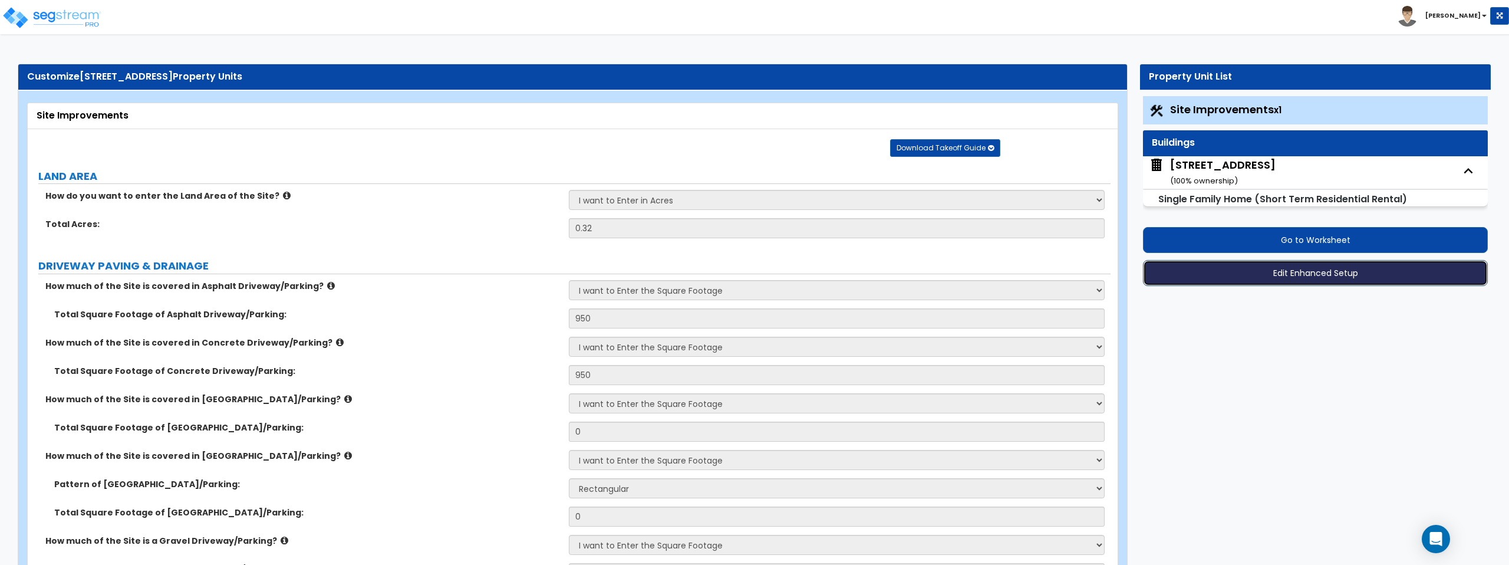
click at [1283, 278] on button "Edit Enhanced Setup" at bounding box center [1315, 273] width 345 height 26
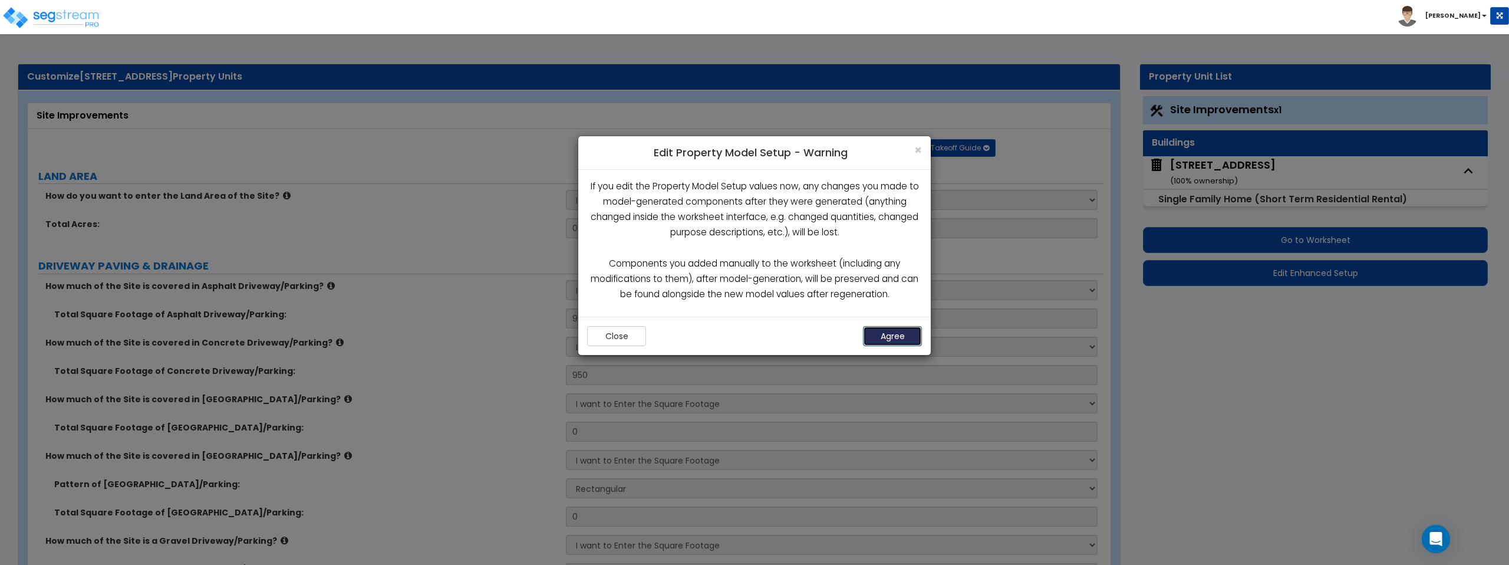
click at [889, 338] on button "Agree" at bounding box center [892, 336] width 59 height 20
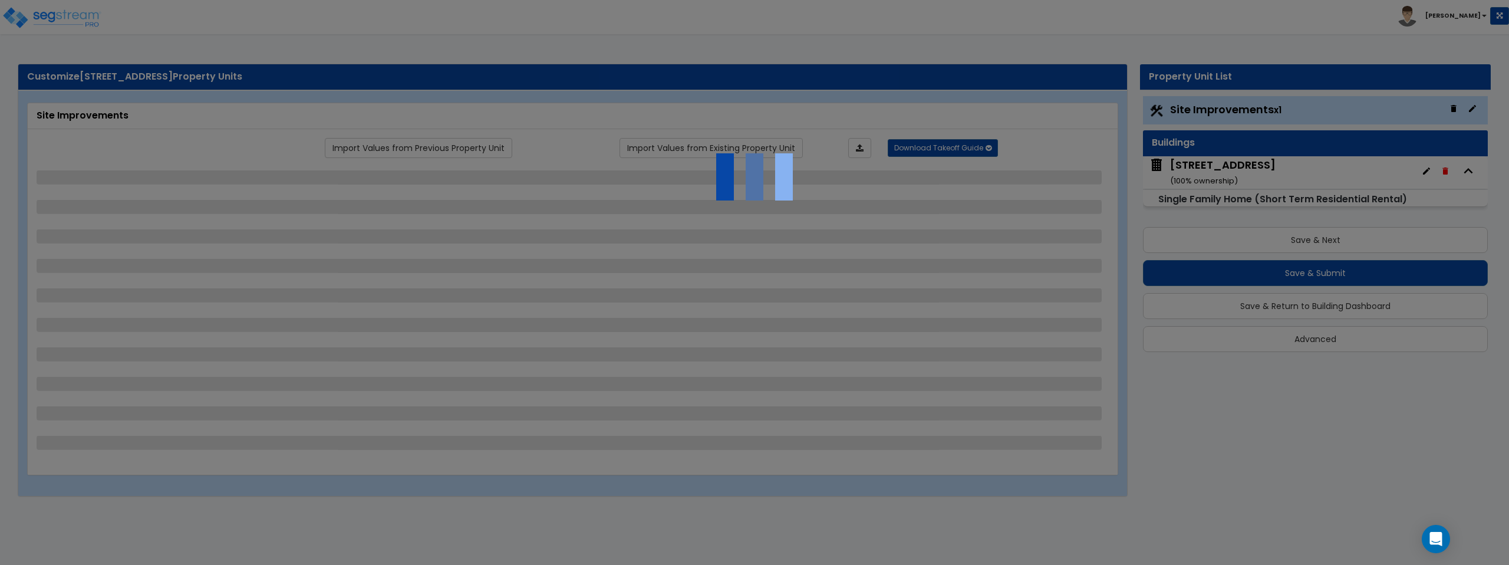
select select "2"
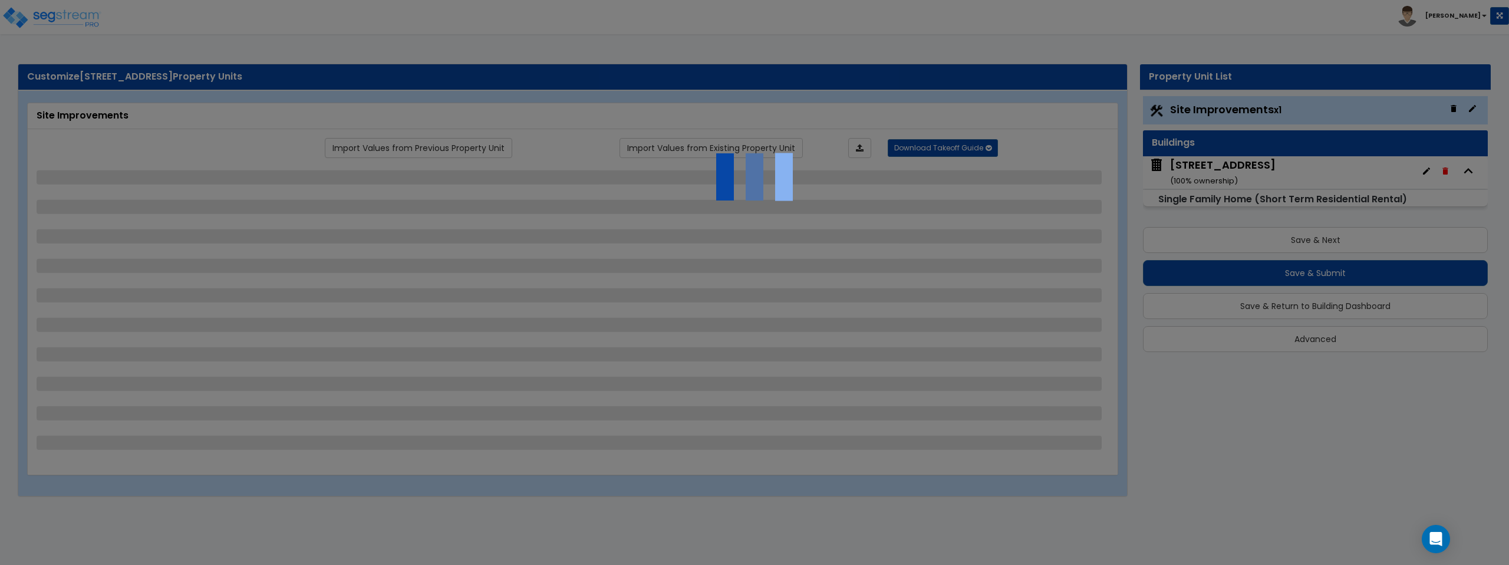
select select "2"
select select "1"
select select "2"
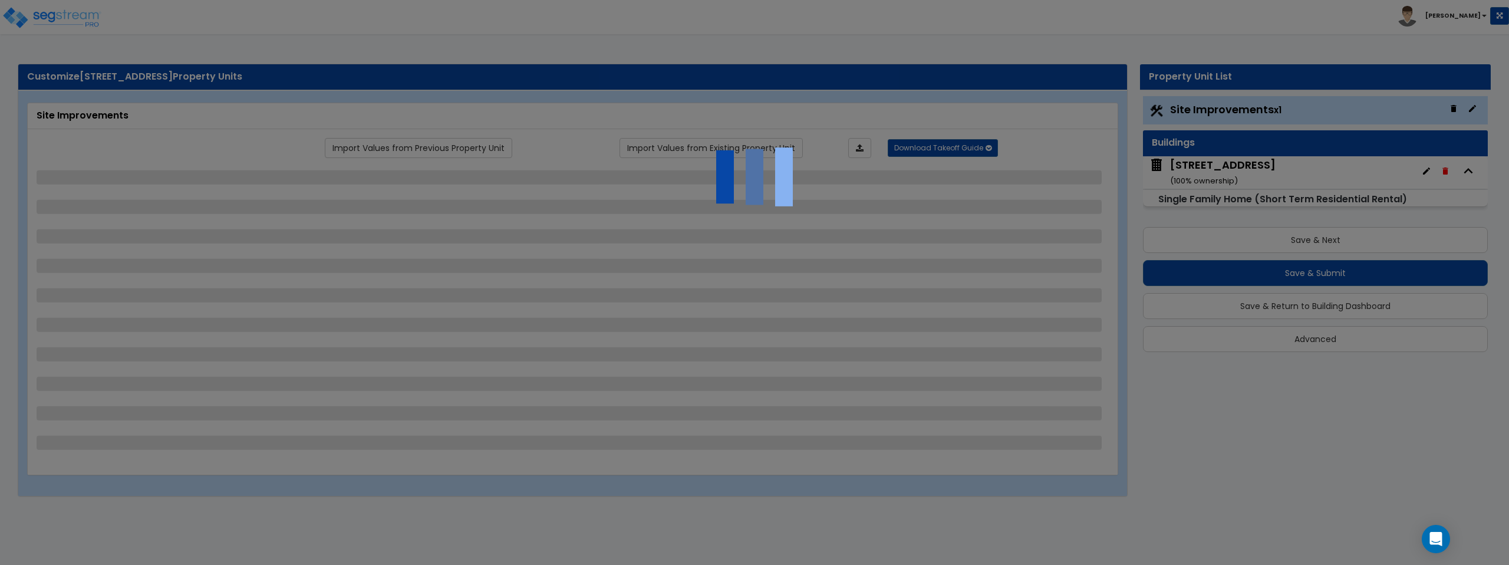
select select "1"
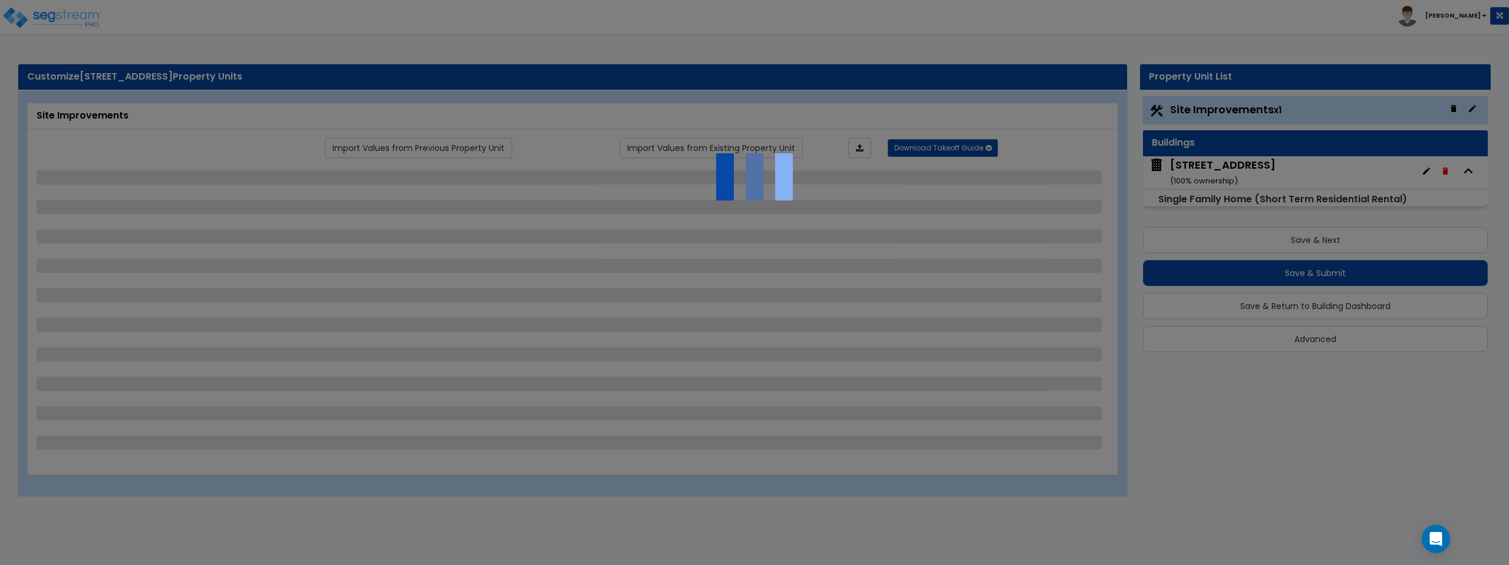
select select "1"
select select "2"
select select "3"
select select "1"
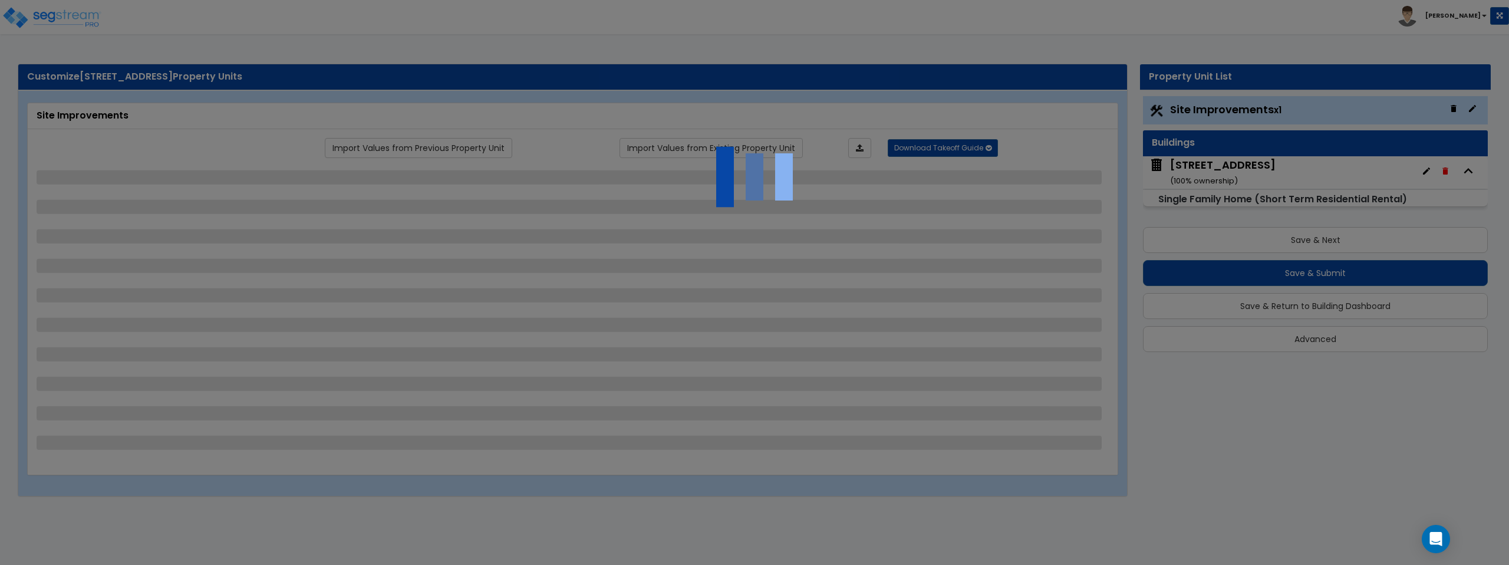
select select "1"
select select "3"
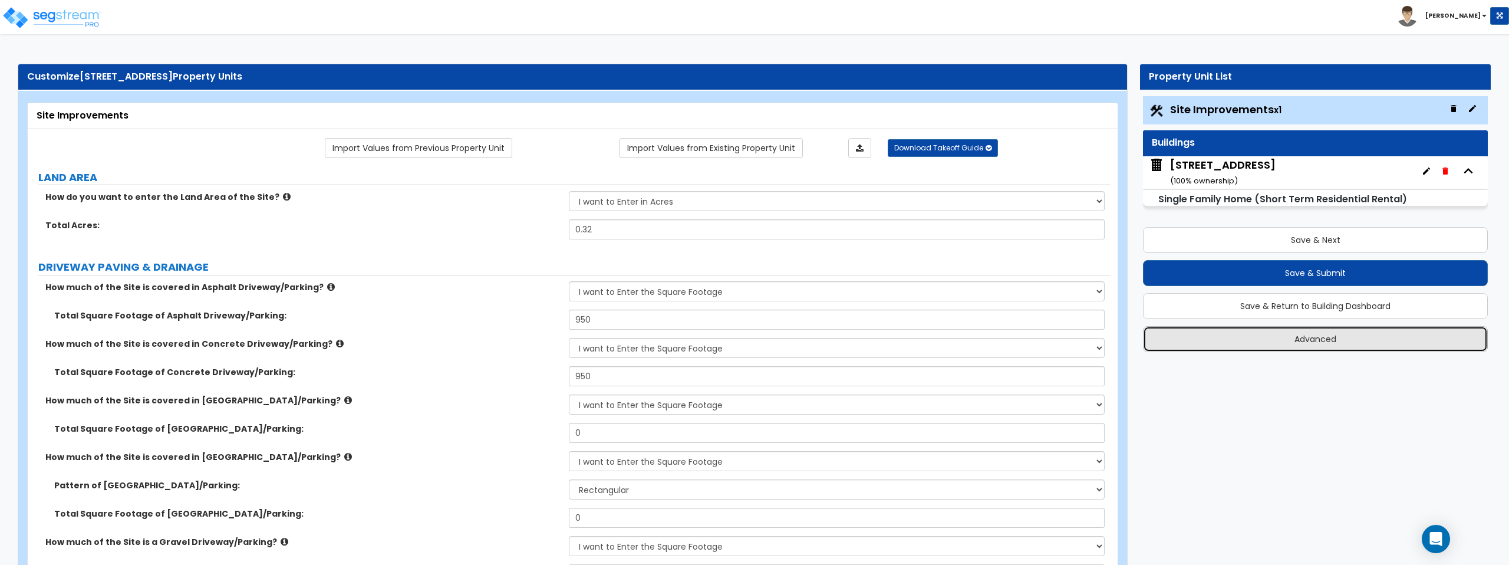
click at [1314, 341] on button "Advanced" at bounding box center [1315, 339] width 345 height 26
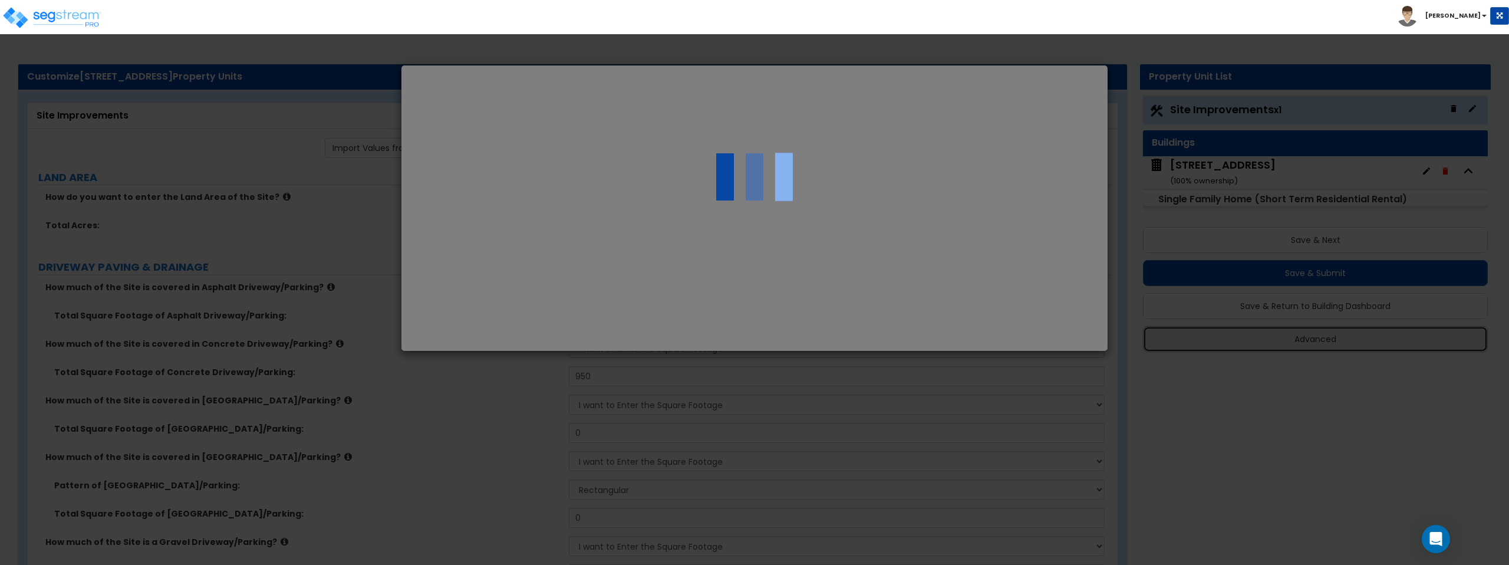
select select "MO"
type input "721,365.31"
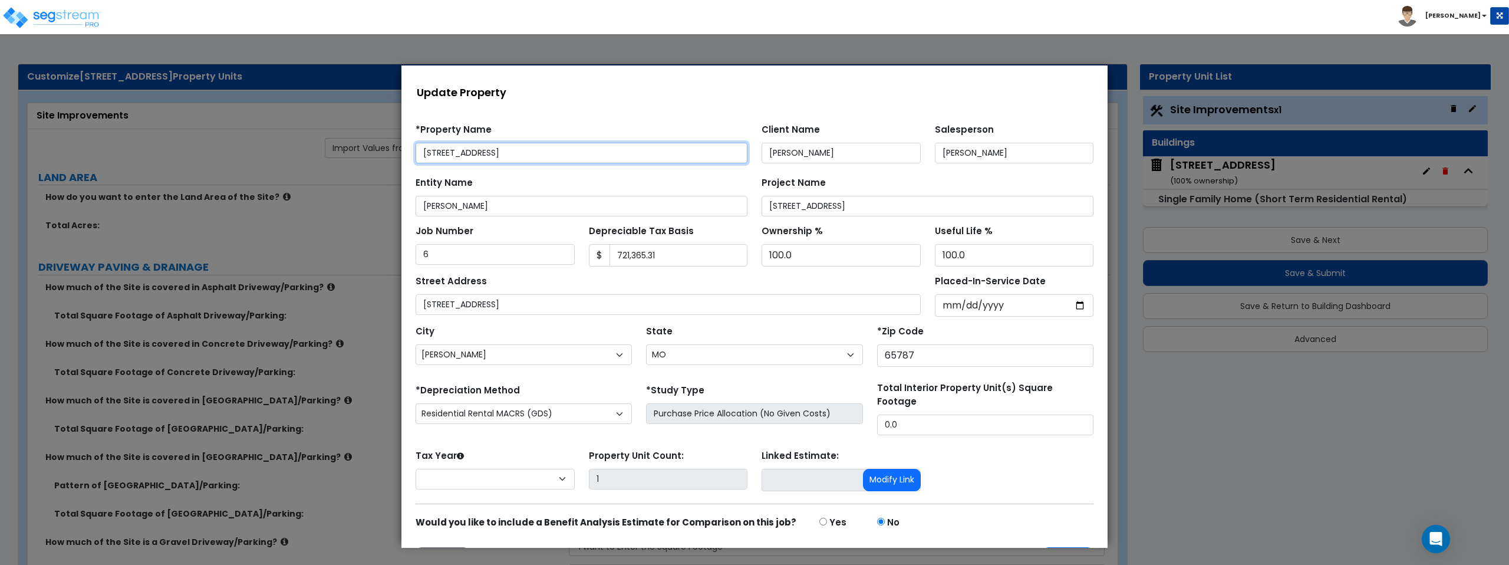
select select "2024"
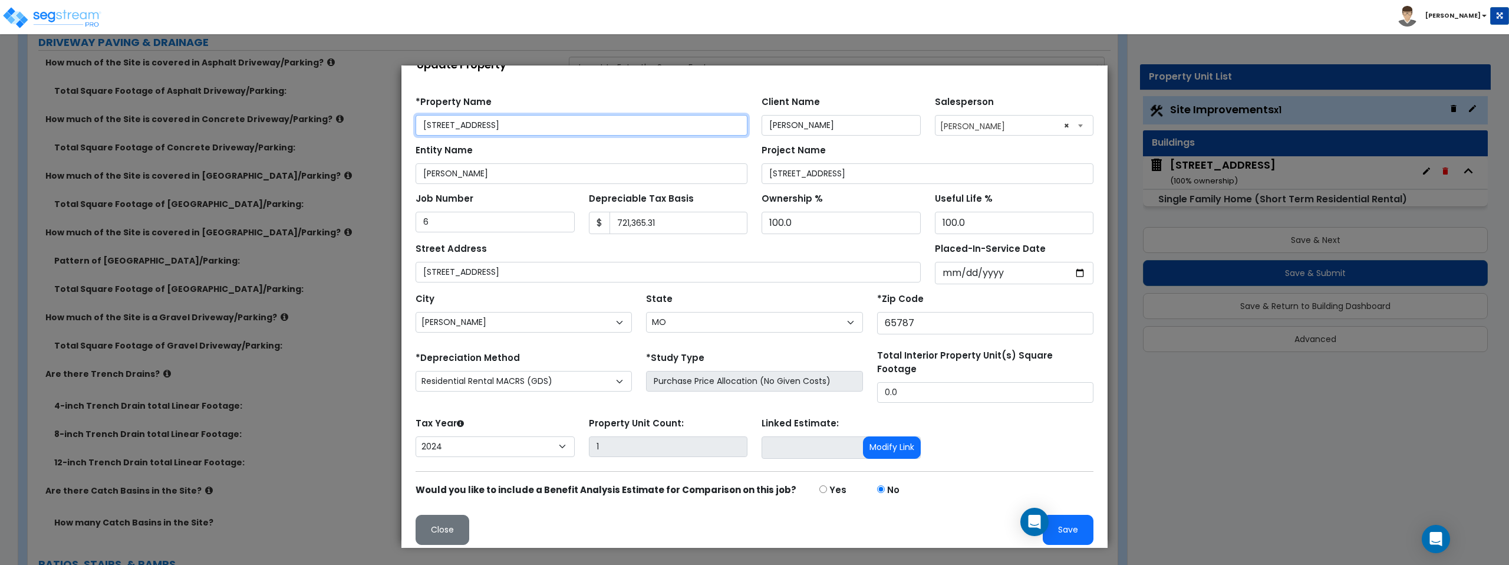
scroll to position [233, 0]
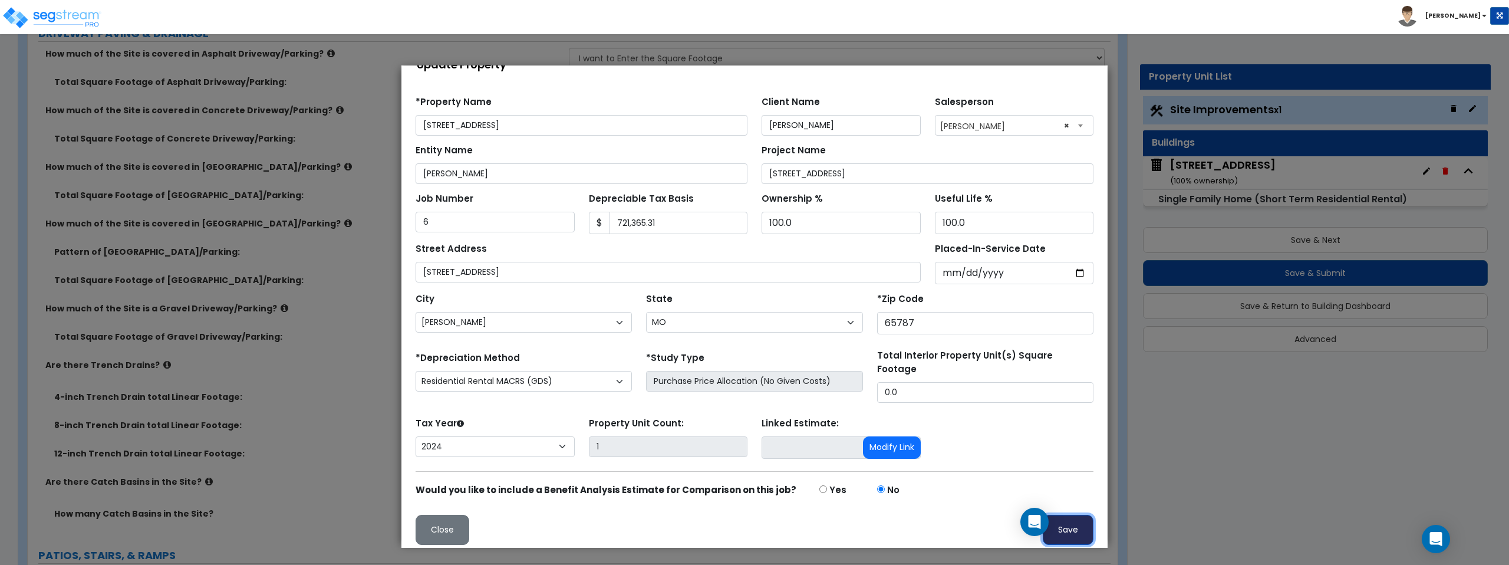
click at [1070, 523] on button "Save" at bounding box center [1067, 529] width 51 height 30
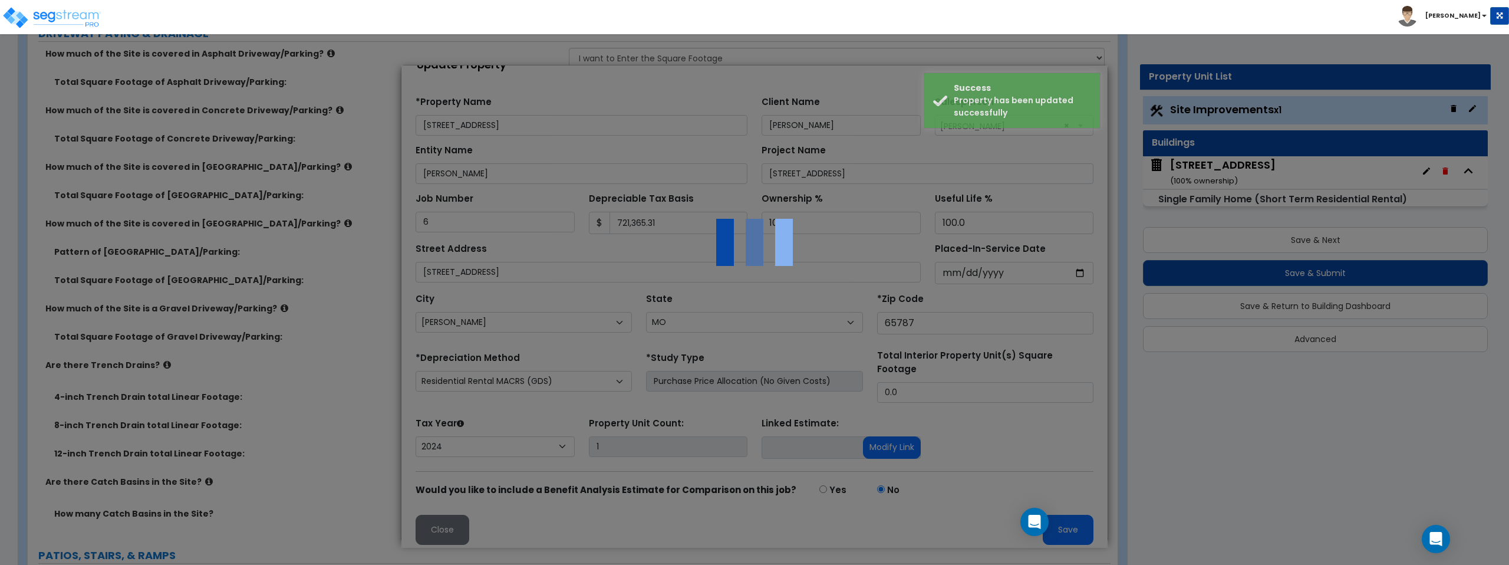
scroll to position [0, 0]
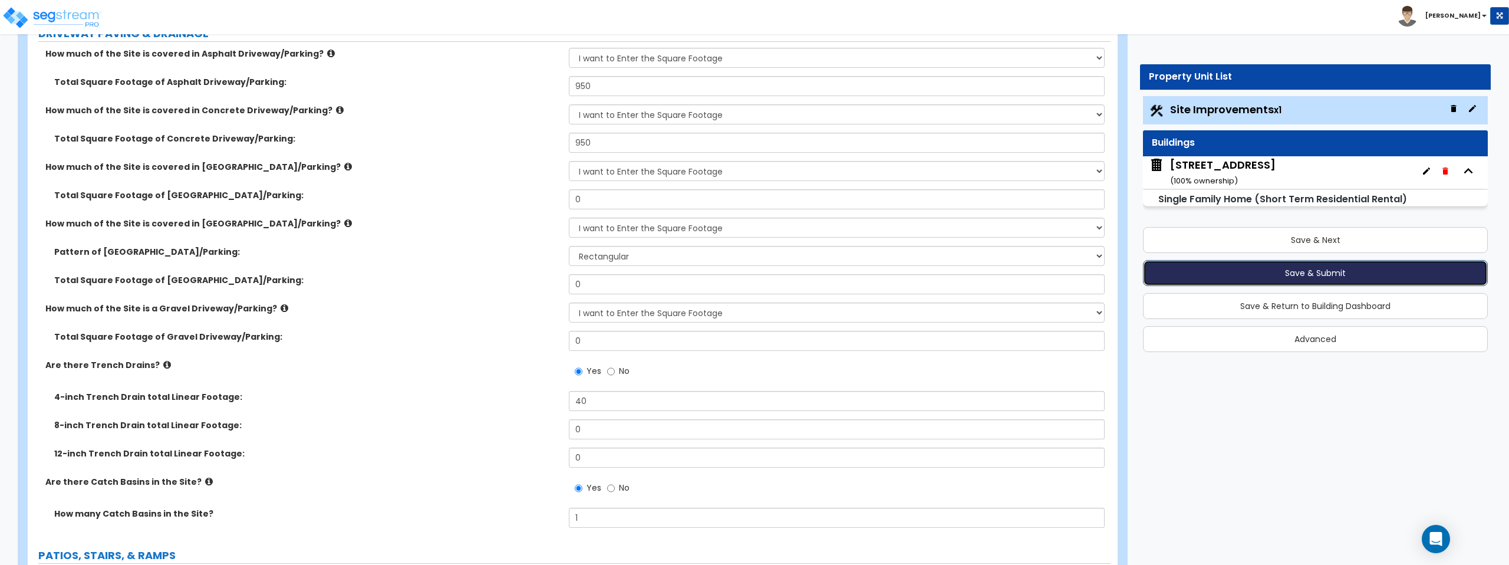
click at [1316, 273] on button "Save & Submit" at bounding box center [1315, 273] width 345 height 26
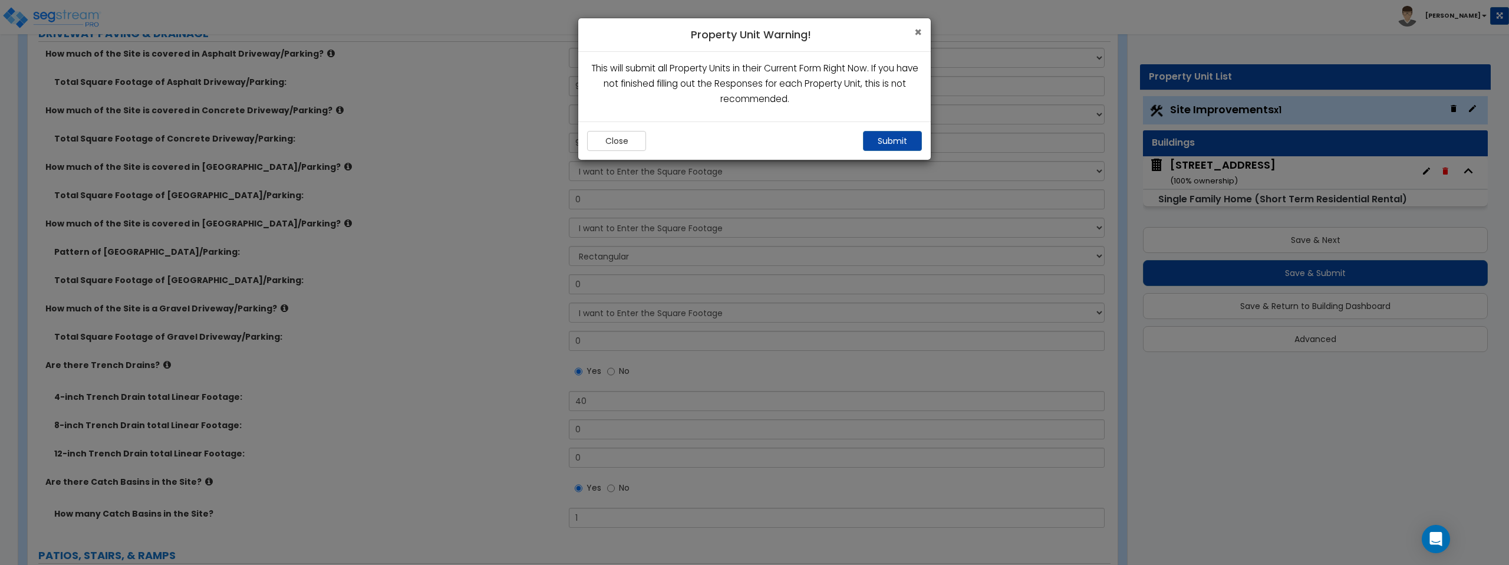
click at [915, 32] on span "×" at bounding box center [918, 32] width 8 height 17
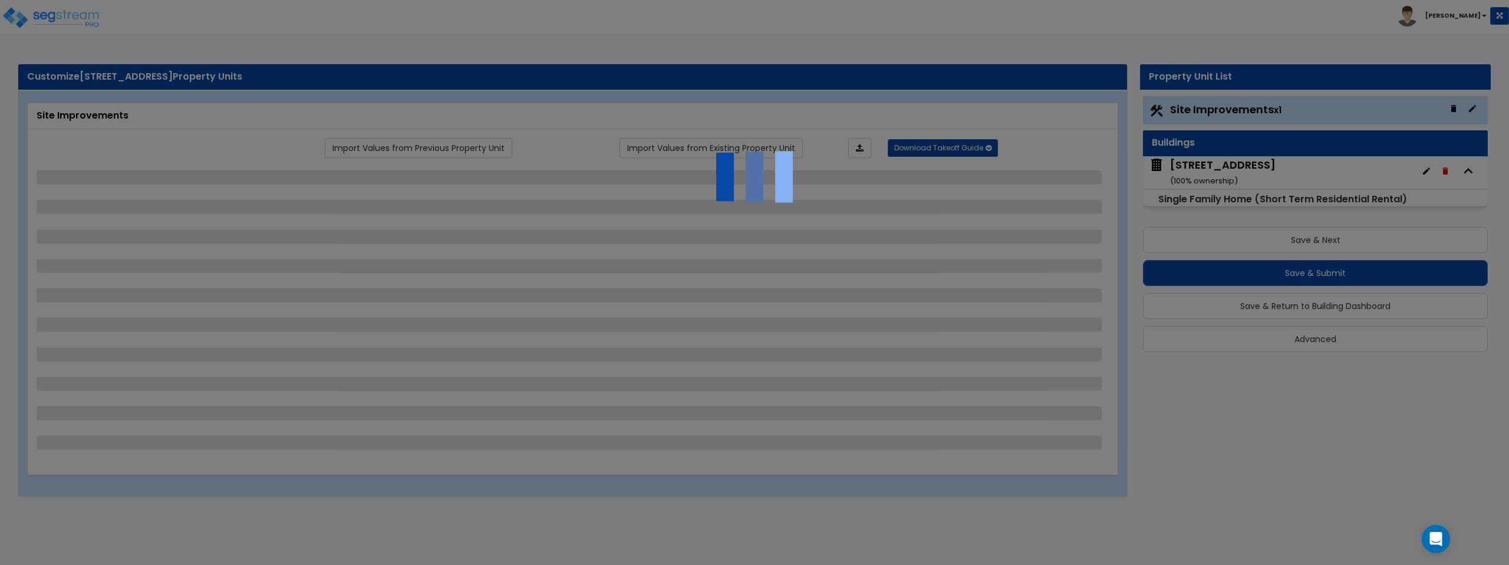
select select "2"
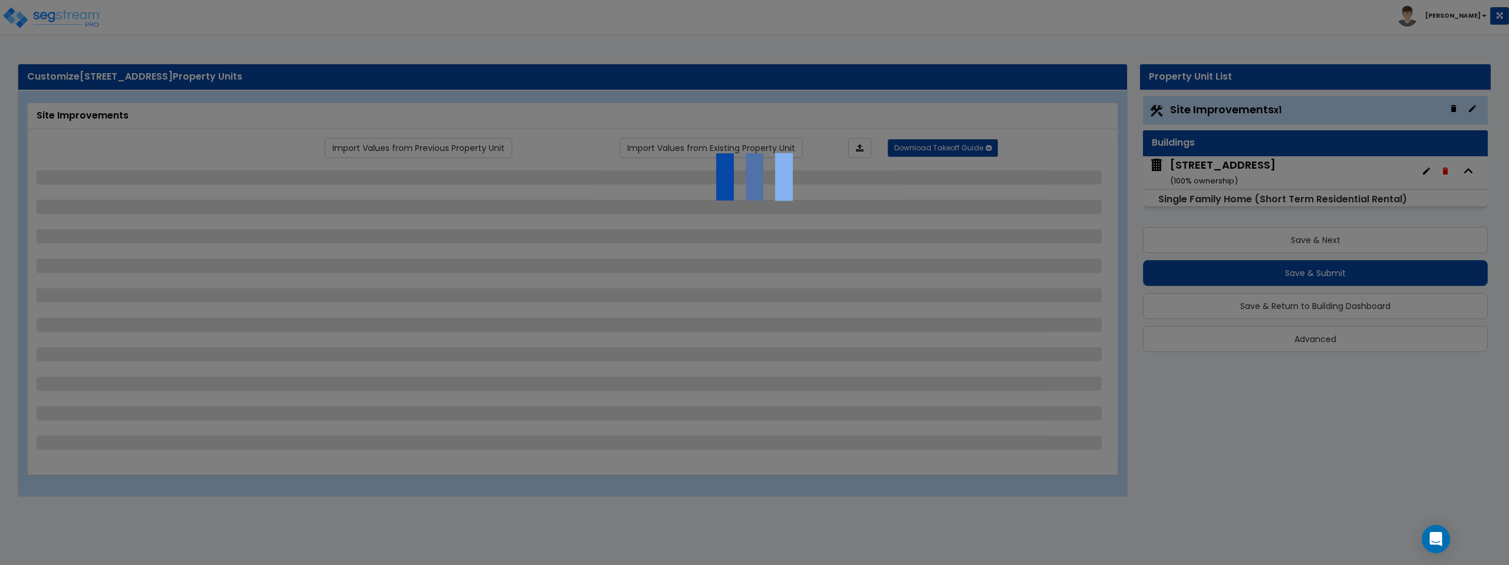
select select "2"
select select "1"
select select "2"
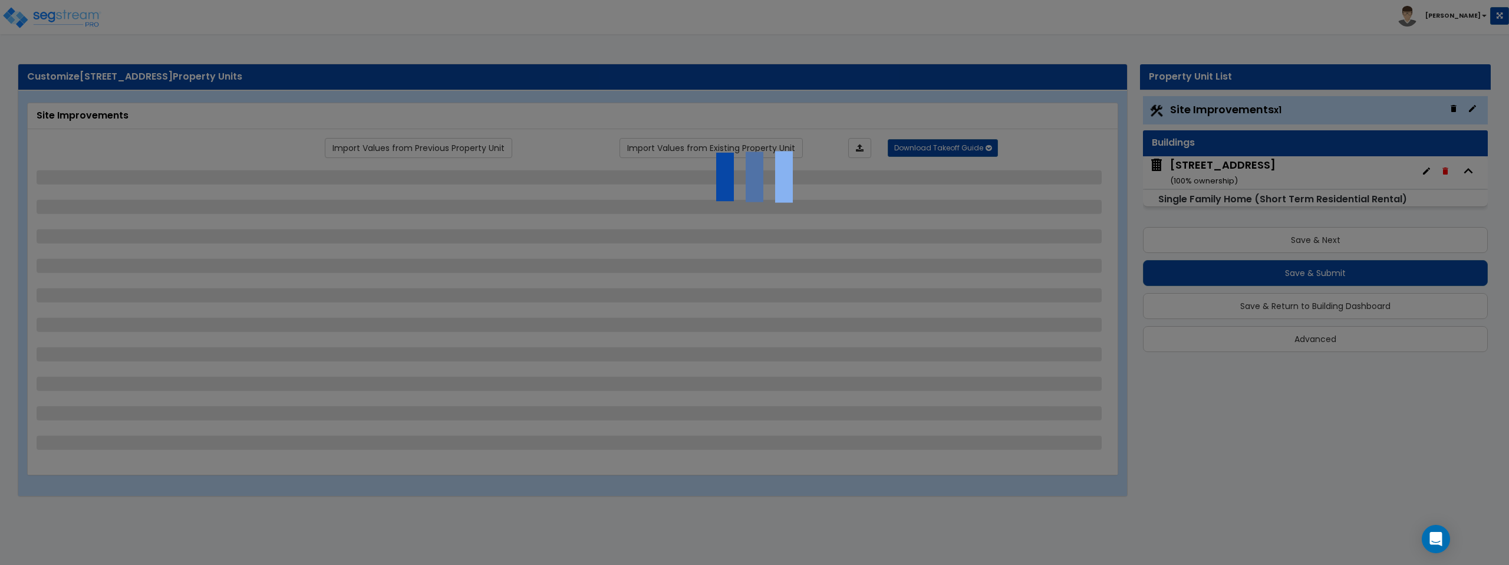
select select "1"
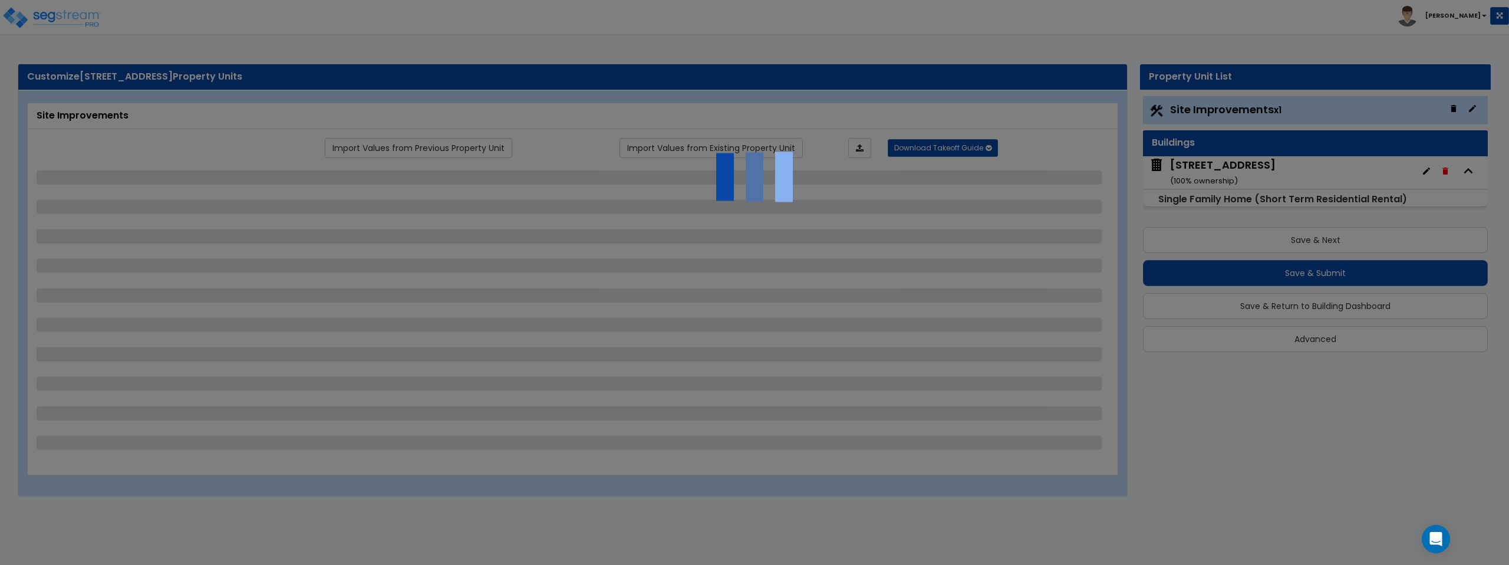
select select "1"
select select "2"
select select "3"
select select "1"
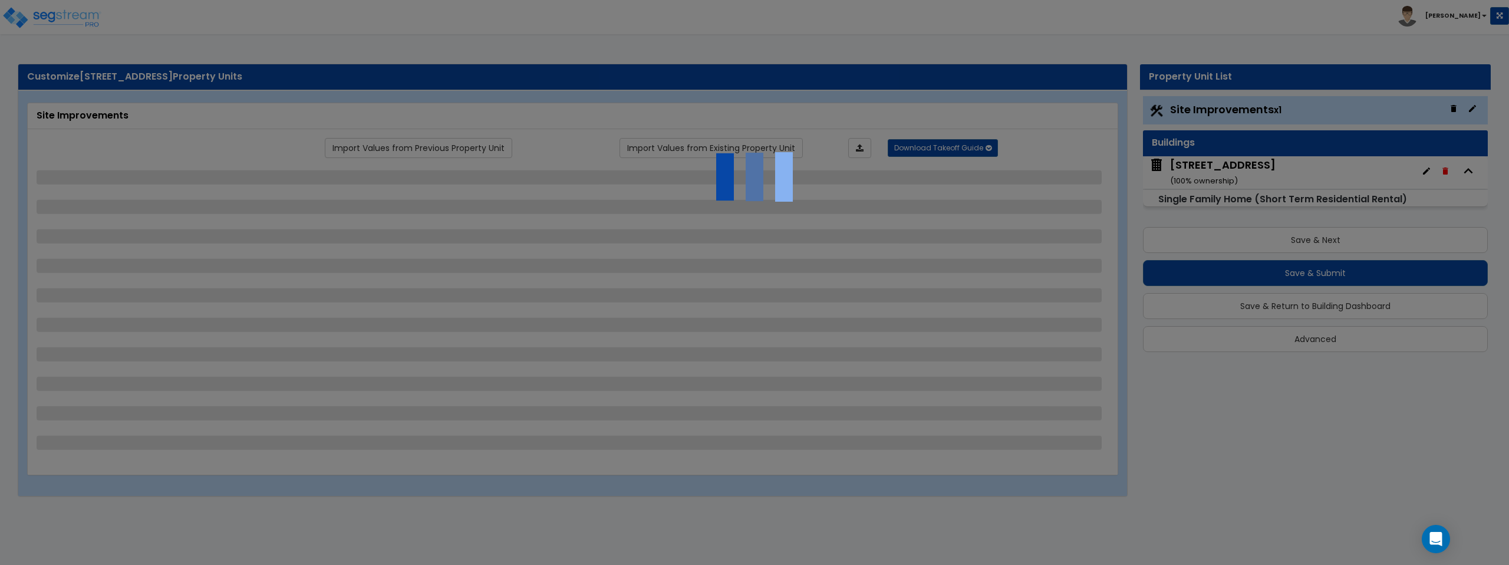
select select "1"
select select "3"
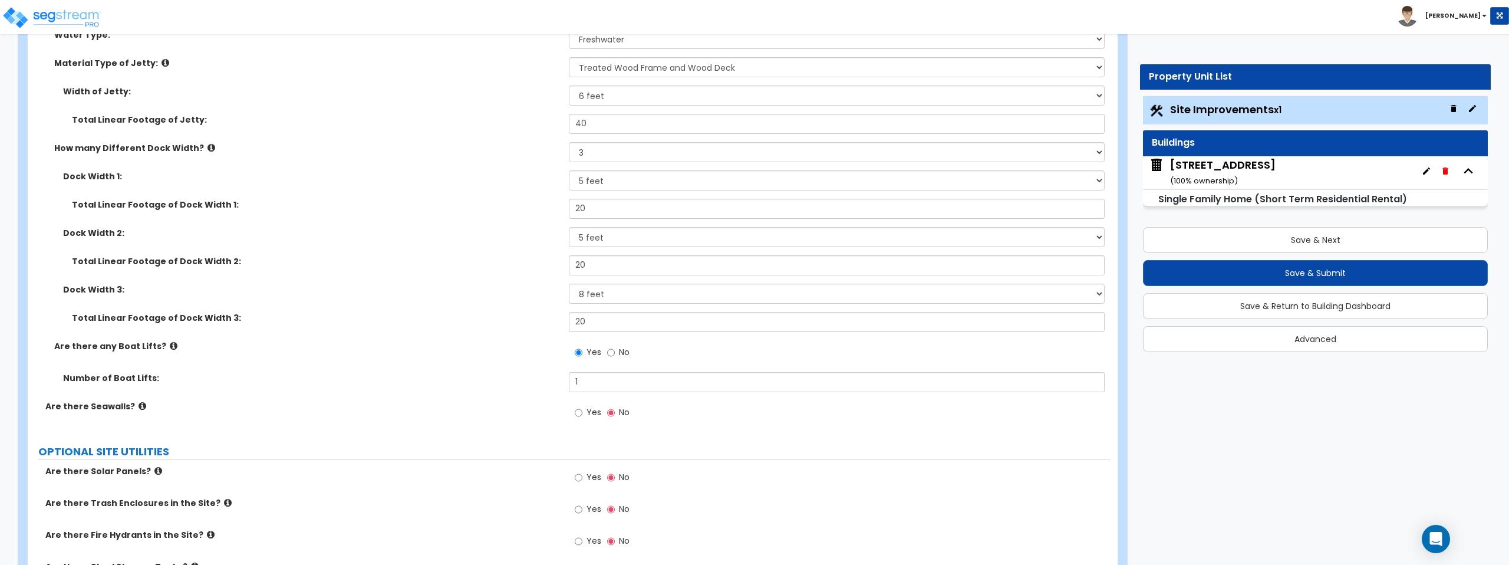
scroll to position [2925, 0]
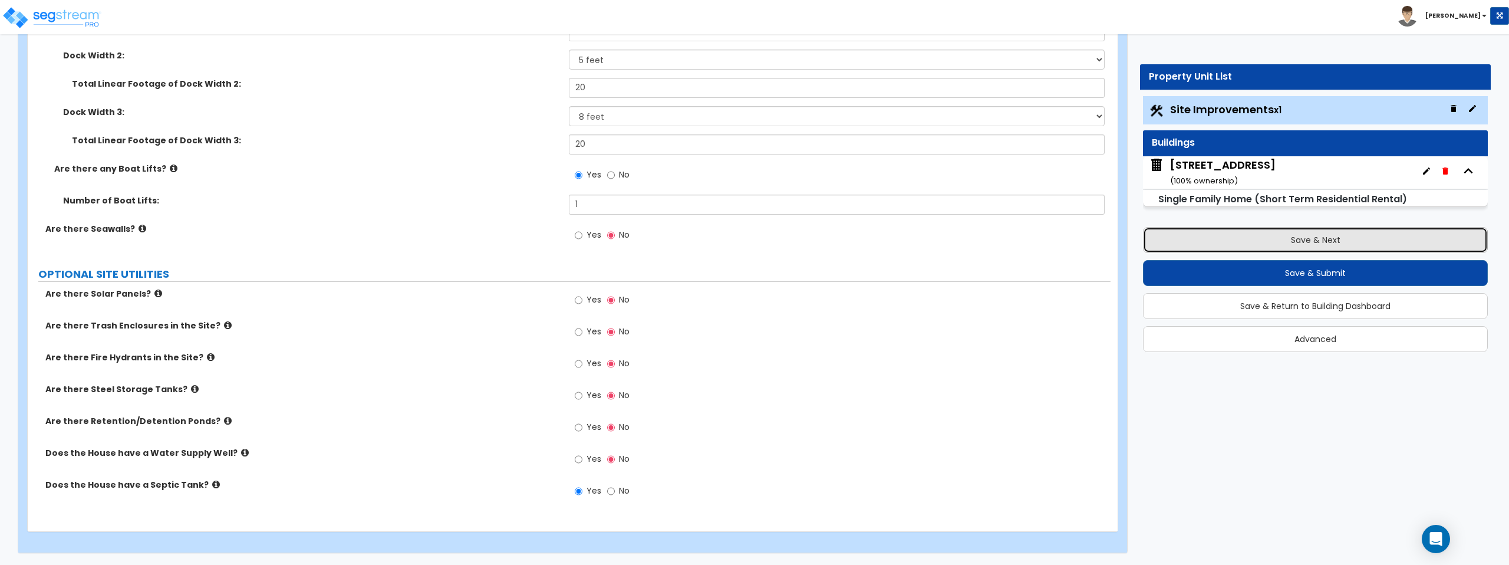
click at [1284, 239] on button "Save & Next" at bounding box center [1315, 240] width 345 height 26
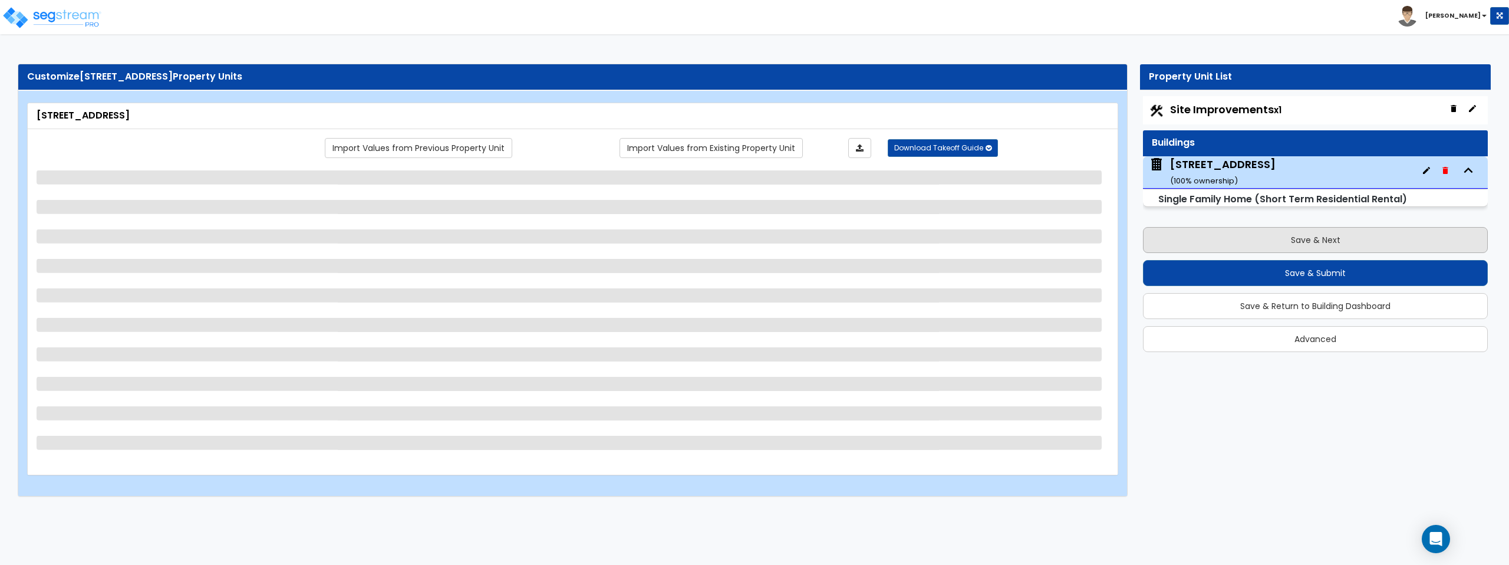
scroll to position [0, 0]
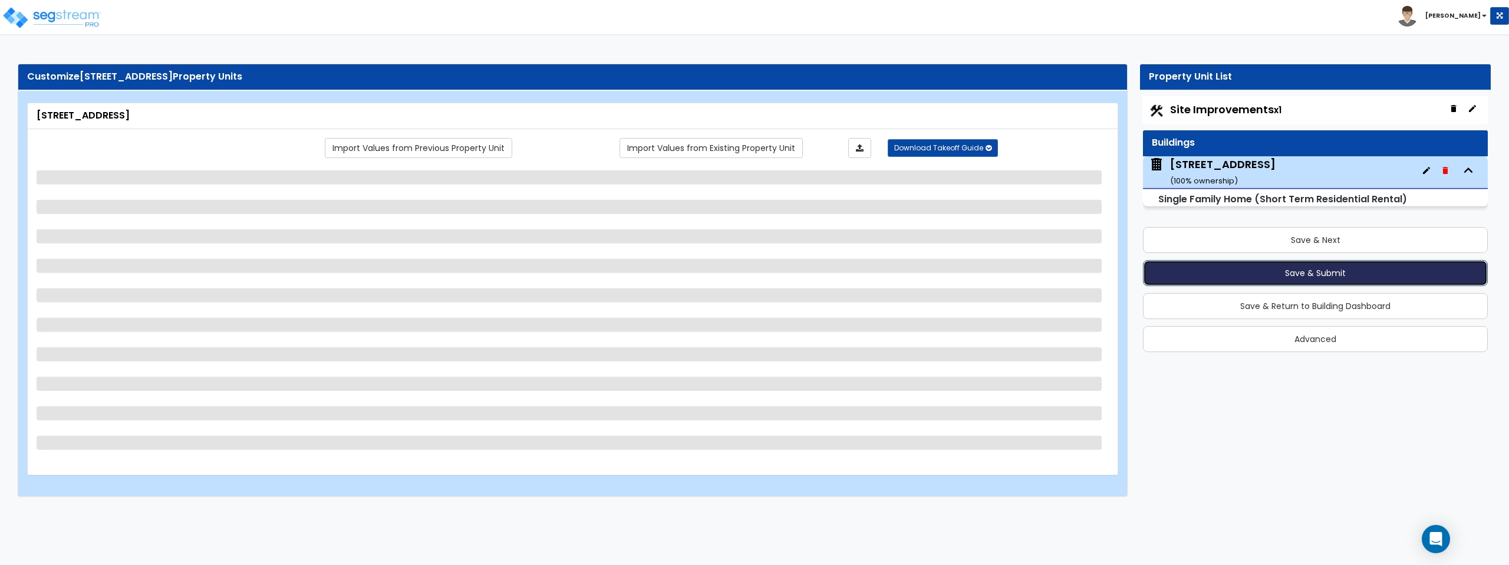
click at [1299, 271] on button "Save & Submit" at bounding box center [1315, 273] width 345 height 26
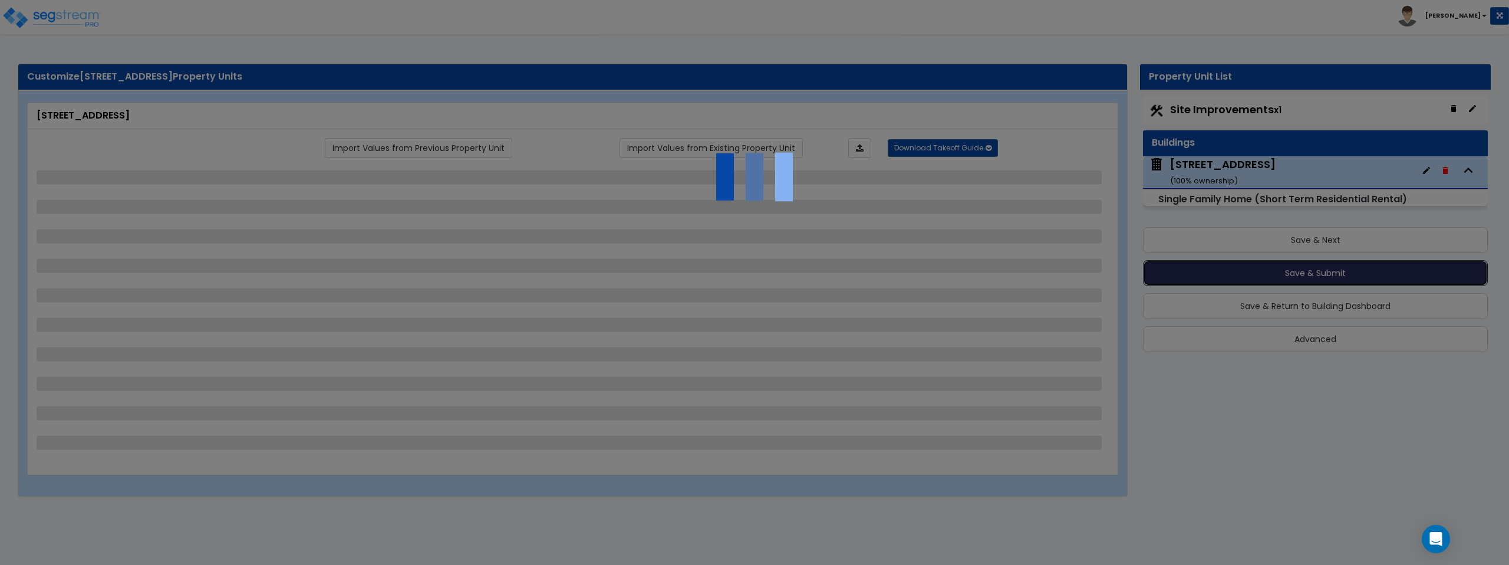
select select "1"
select select "7"
select select "2"
select select "1"
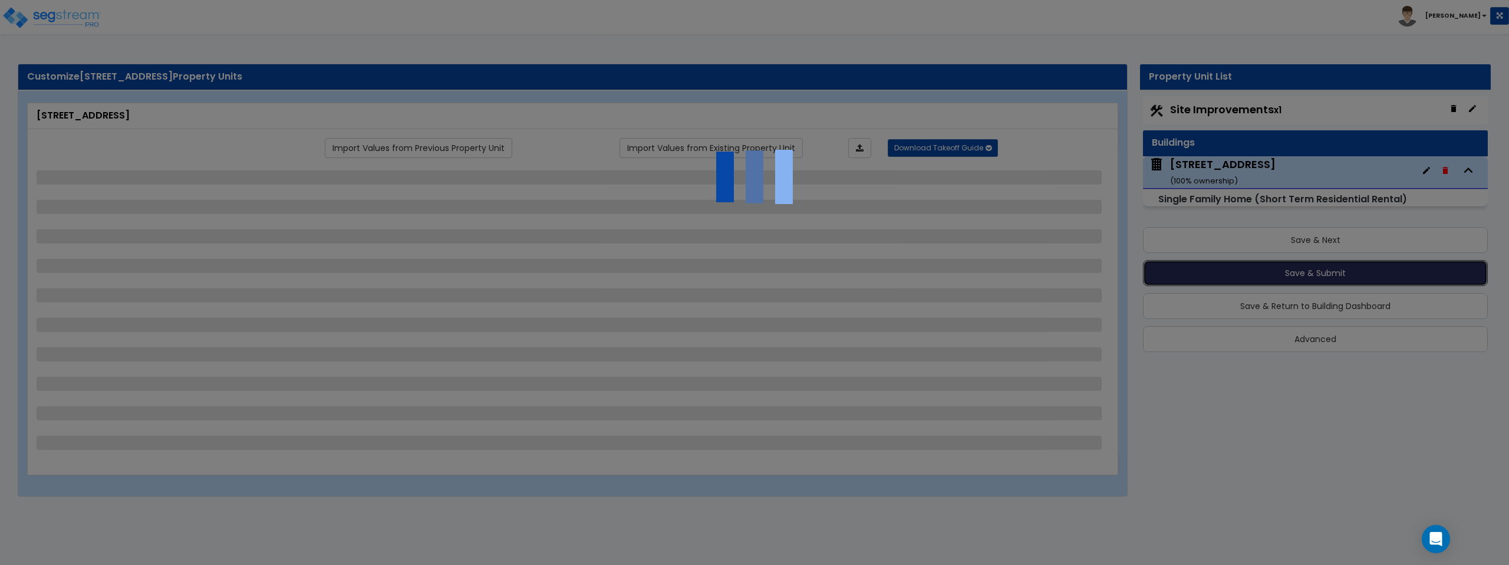
select select "1"
select select "2"
select select "5"
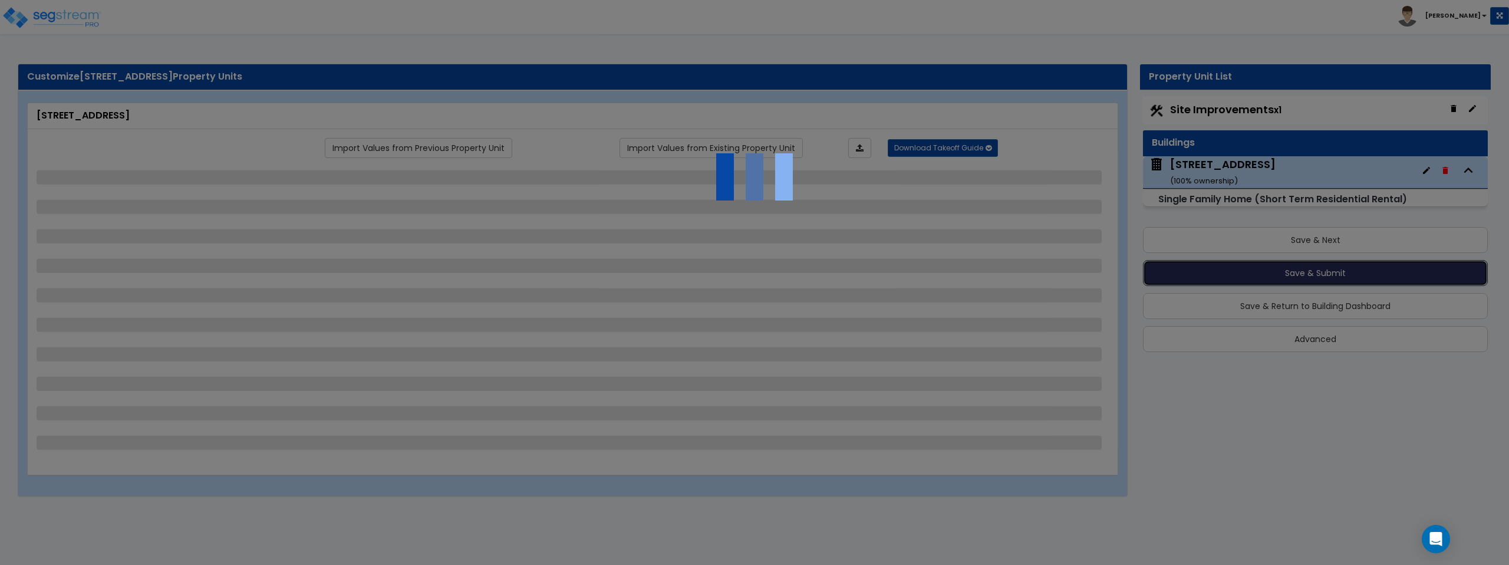
select select "7"
select select "1"
select select "2"
select select "1"
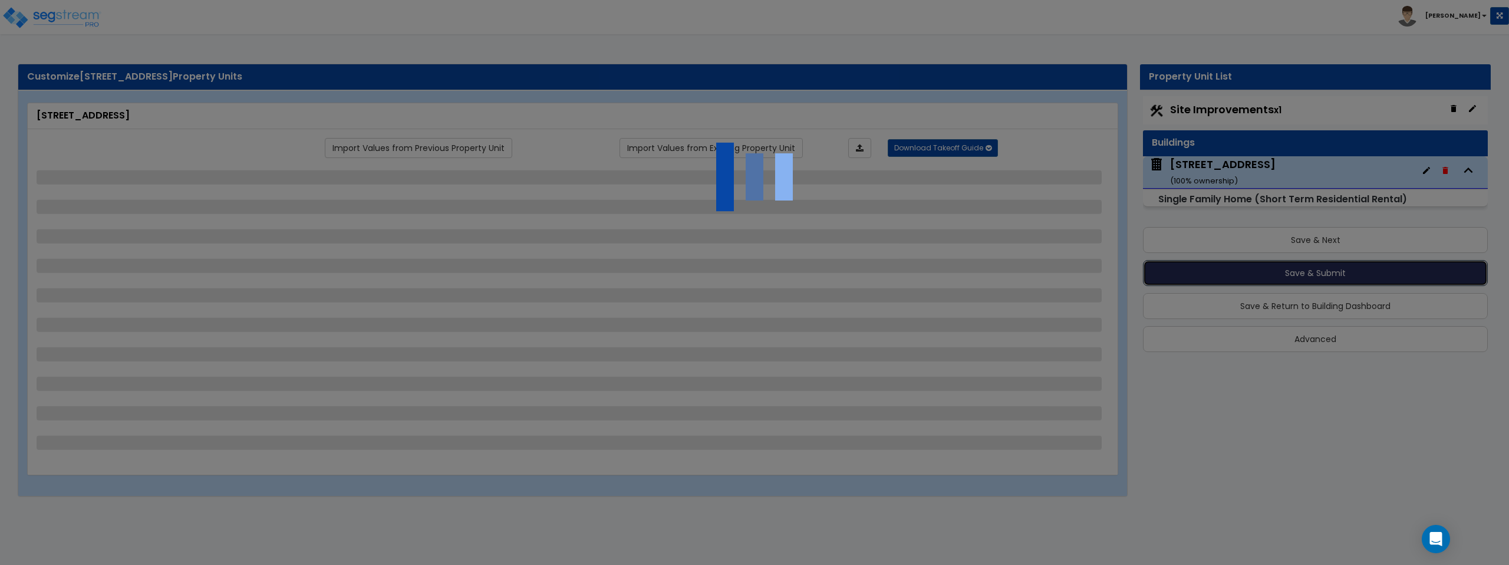
select select "1"
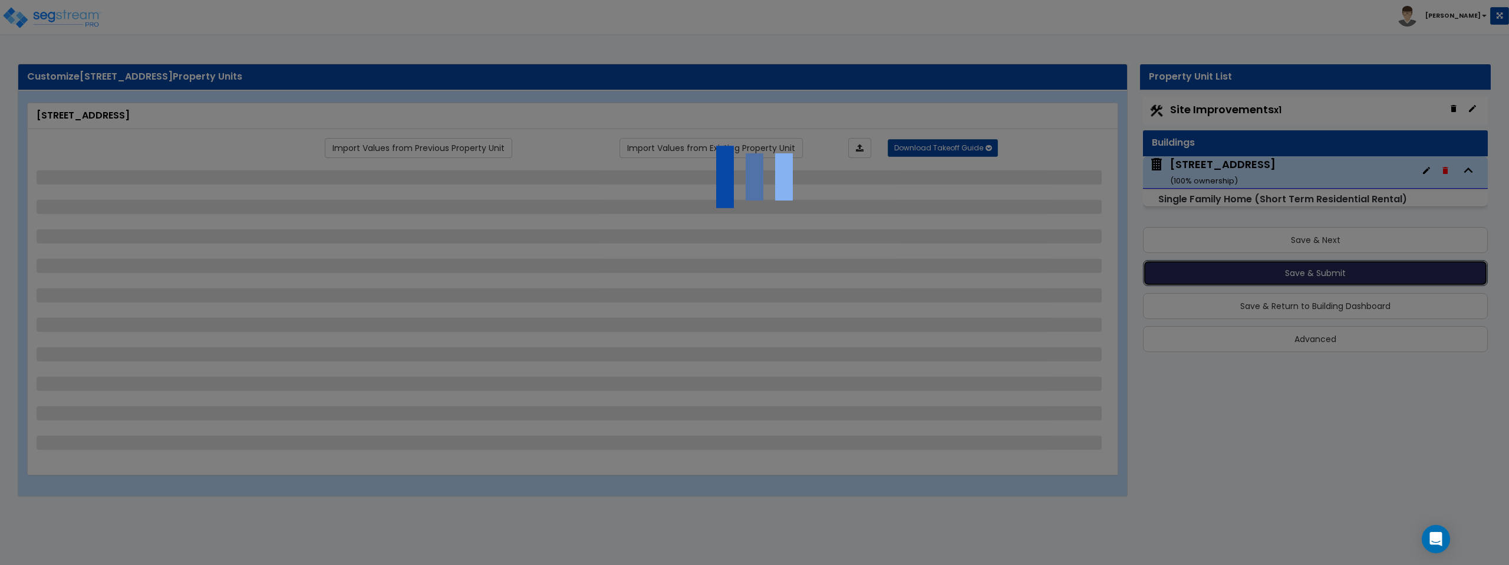
select select "1"
select select "3"
select select "1"
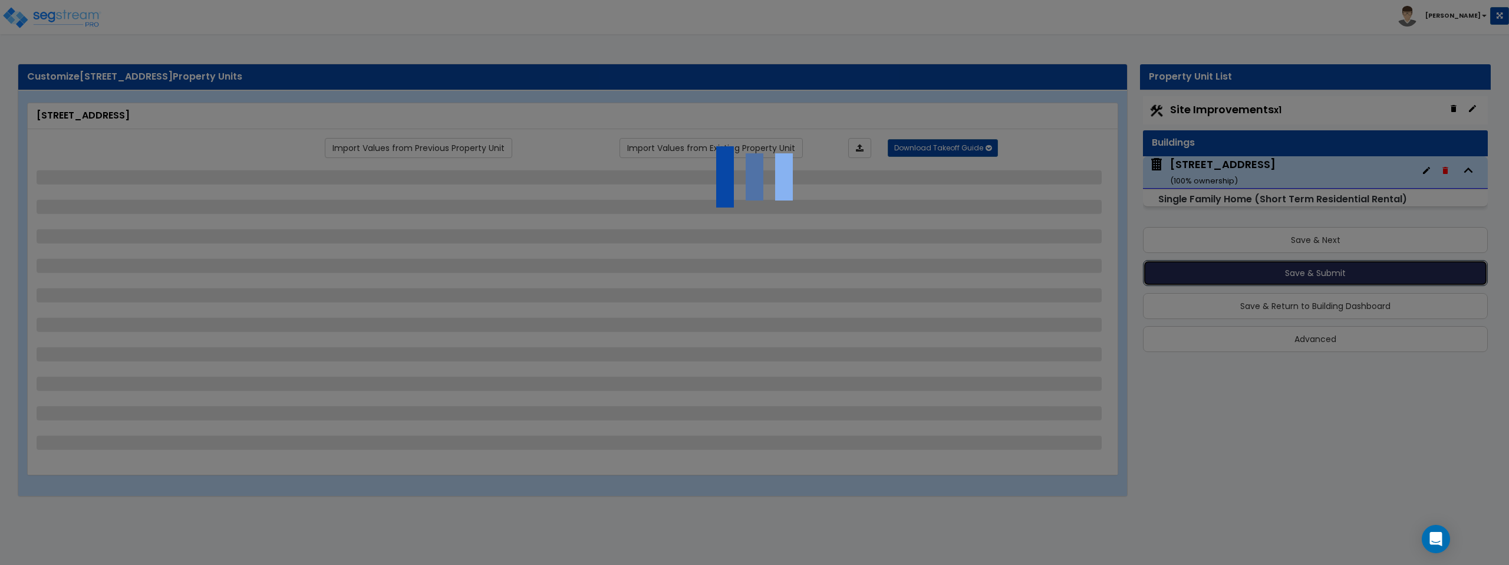
select select "1"
select select "2"
select select "3"
select select "5"
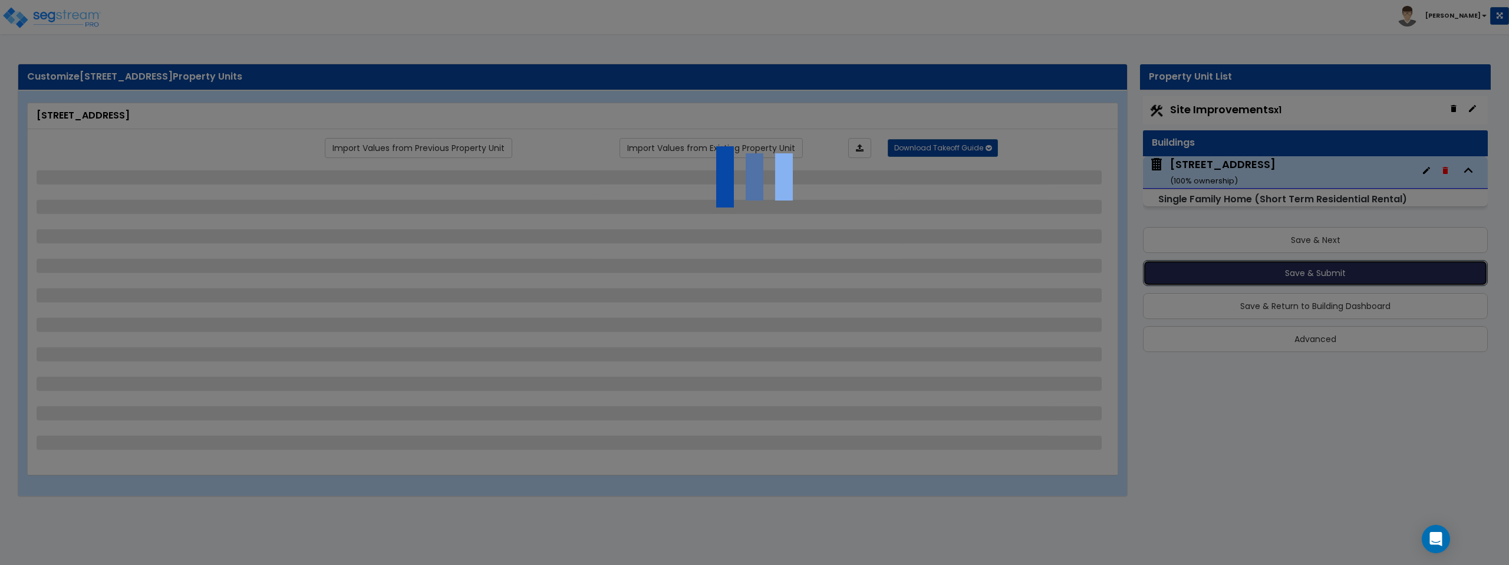
select select "1"
select select "2"
select select "1"
select select "5"
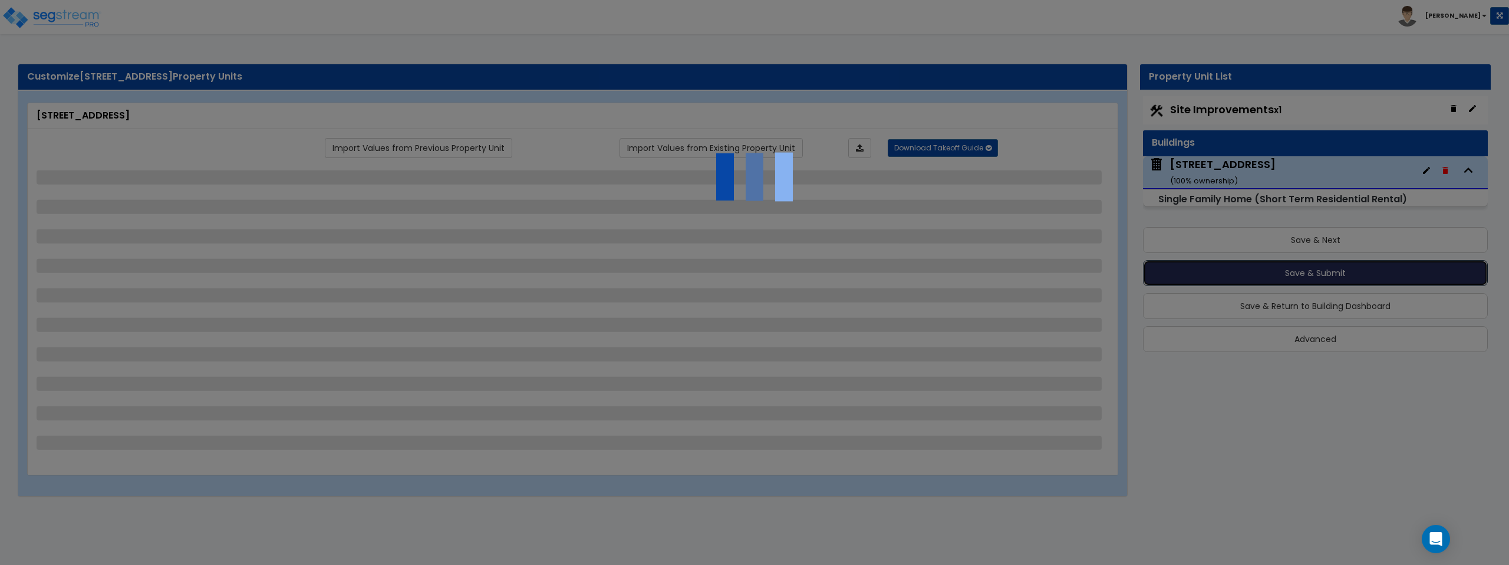
select select "5"
select select "1"
select select "2"
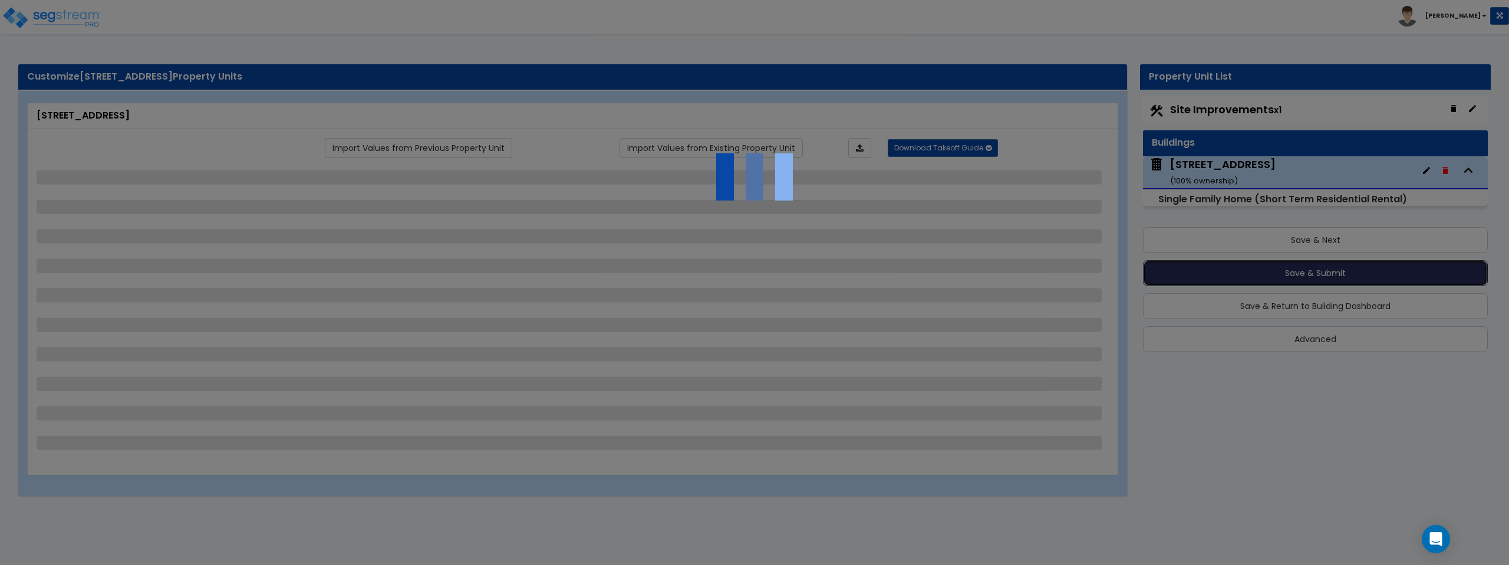
select select "3"
select select "2"
select select "1"
select select "2"
select select "1"
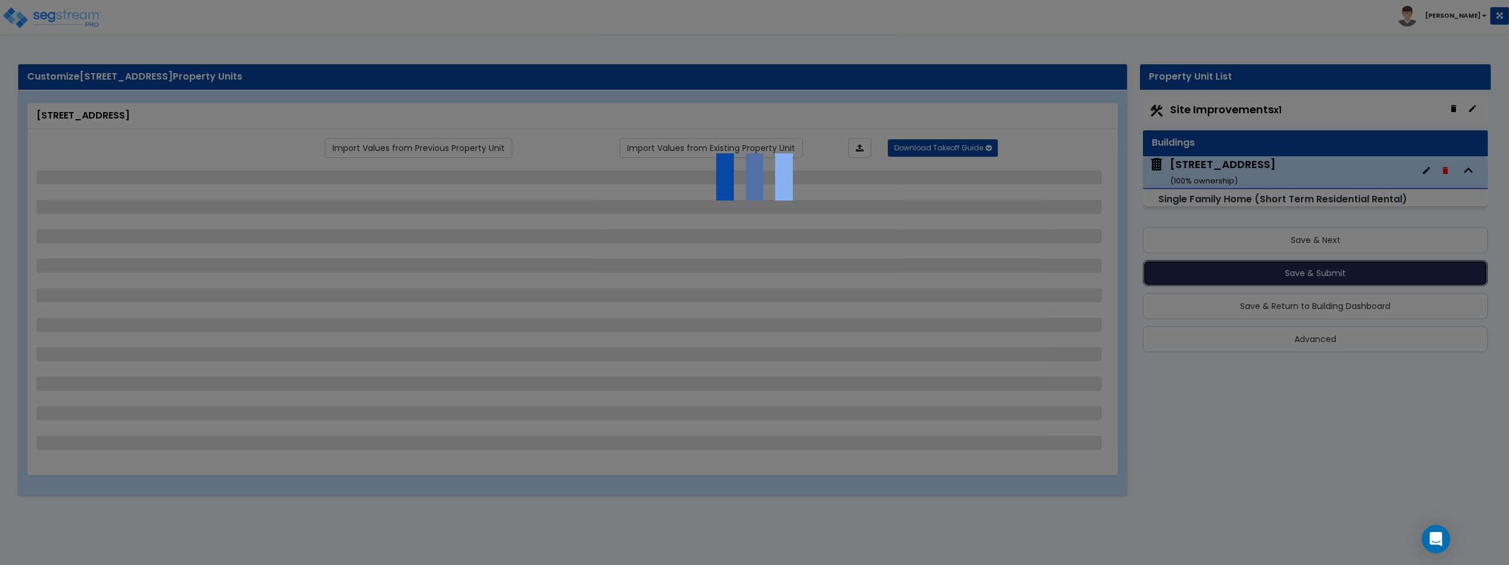
select select "1"
select select "2"
select select "3"
select select "2"
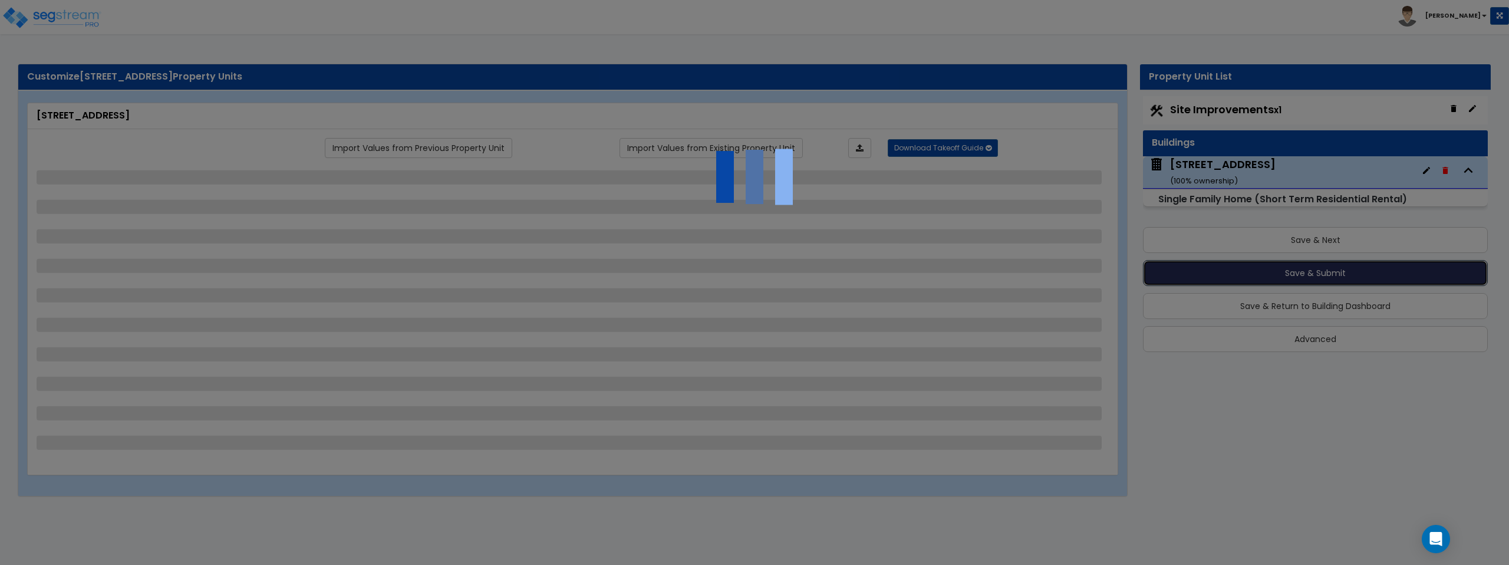
select select "1"
select select "2"
select select "3"
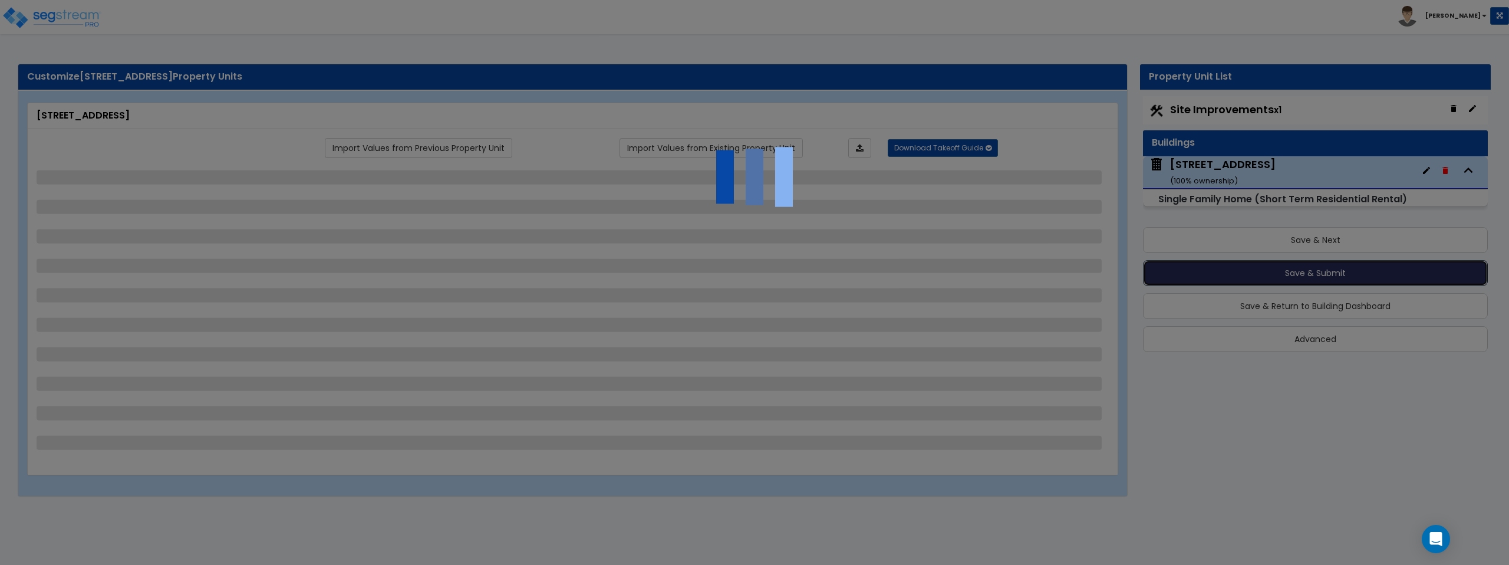
select select "2"
select select "1"
select select "2"
select select "3"
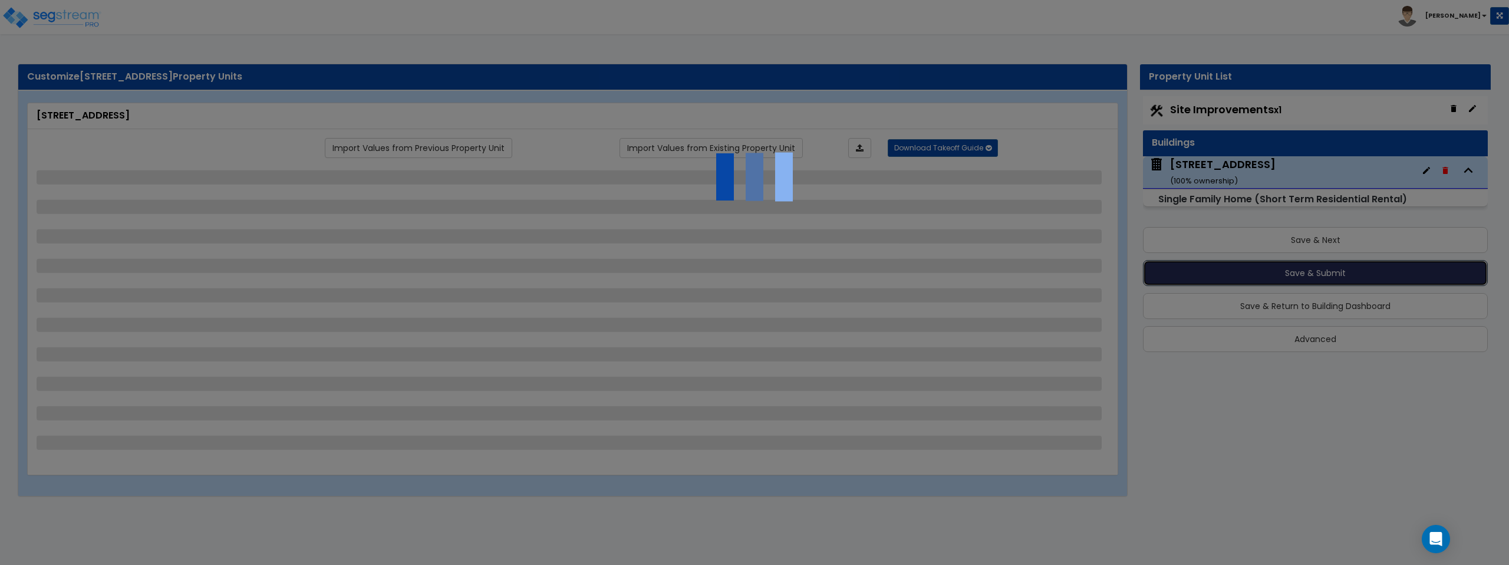
select select "3"
select select "2"
select select "1"
select select "4"
select select "6"
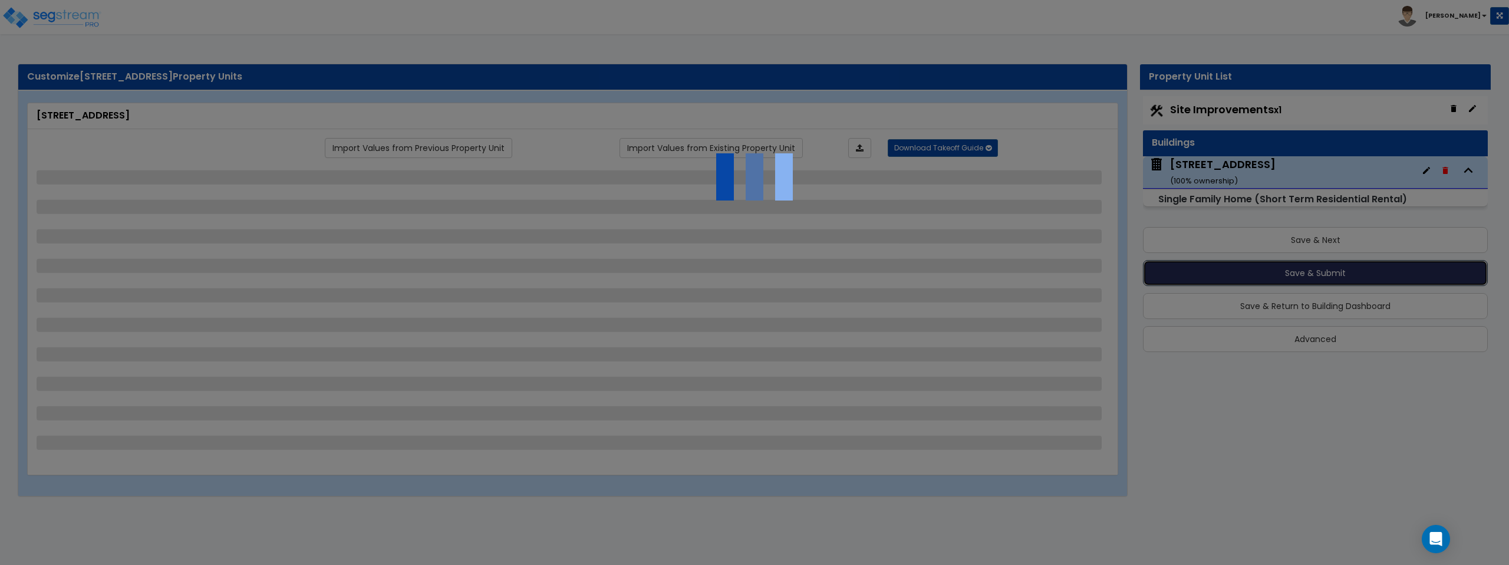
select select "1"
select select "2"
select select "1"
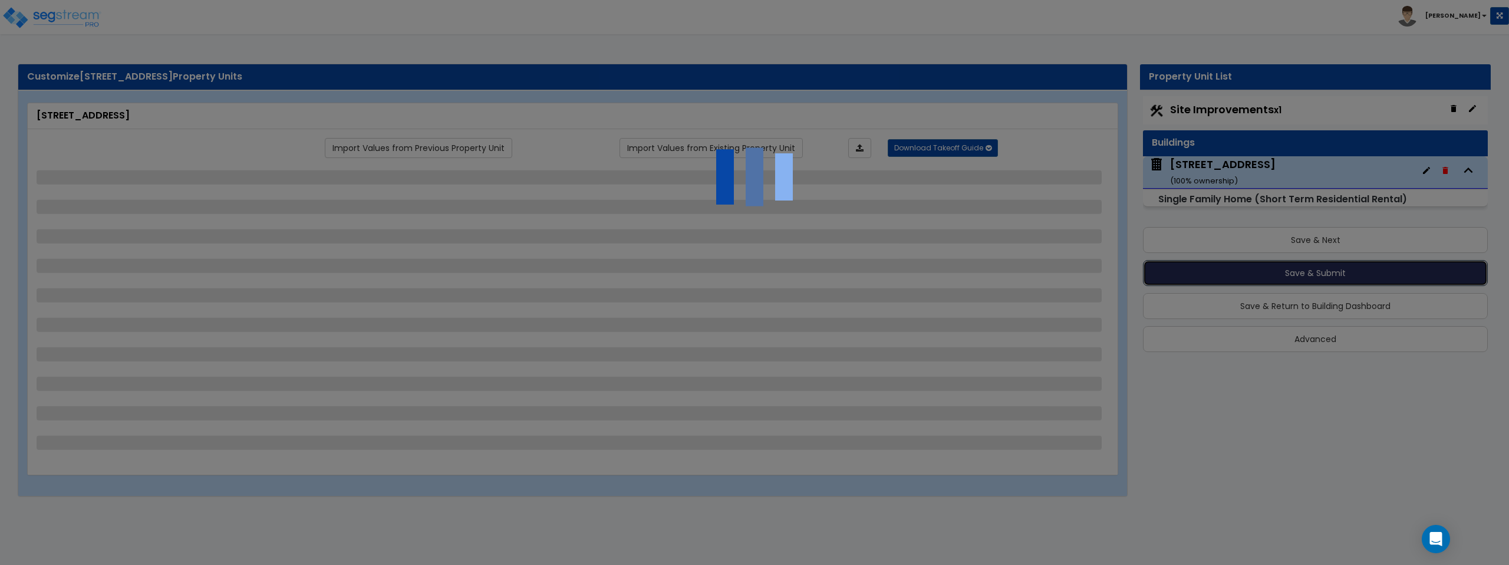
select select "1"
select select "2"
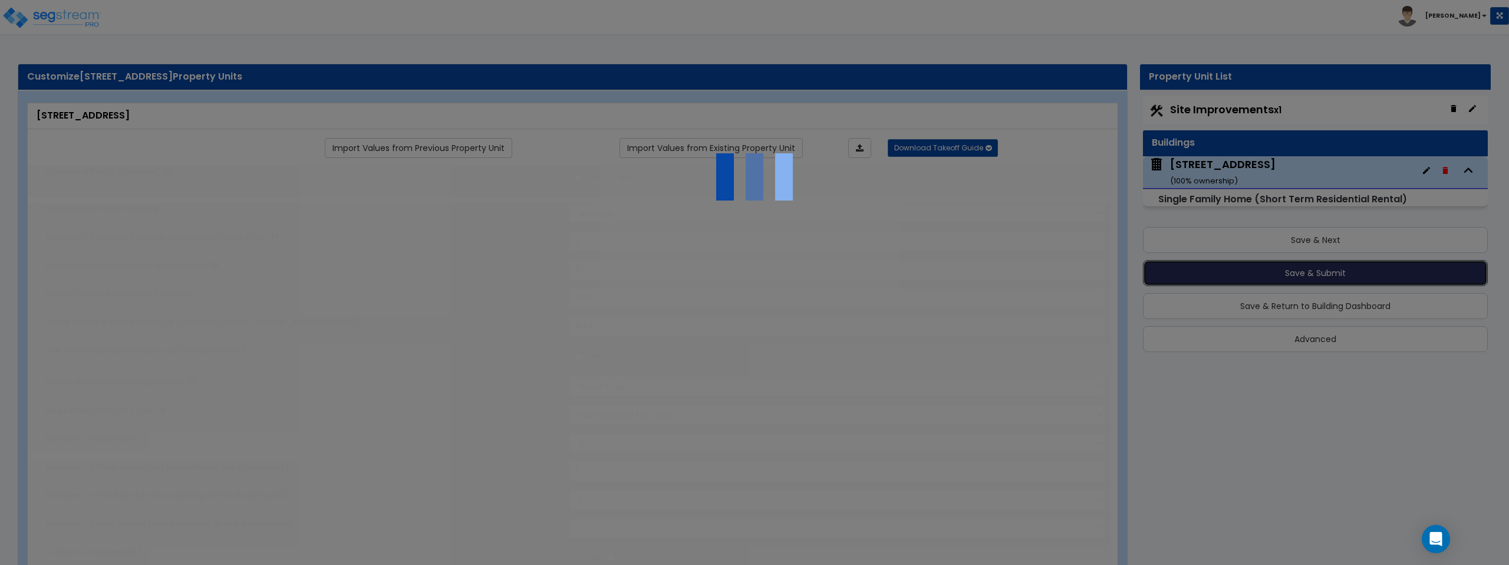
type input "2"
type input "4"
select select "1"
select select "2"
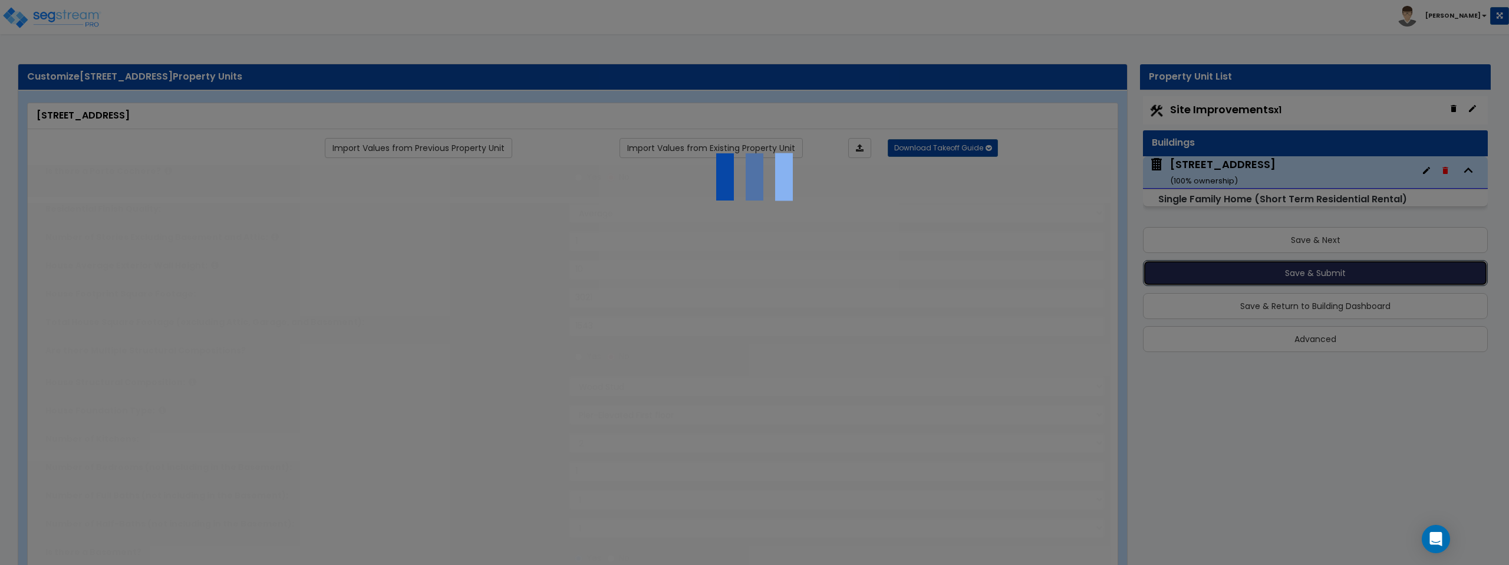
select select "2"
type input "5"
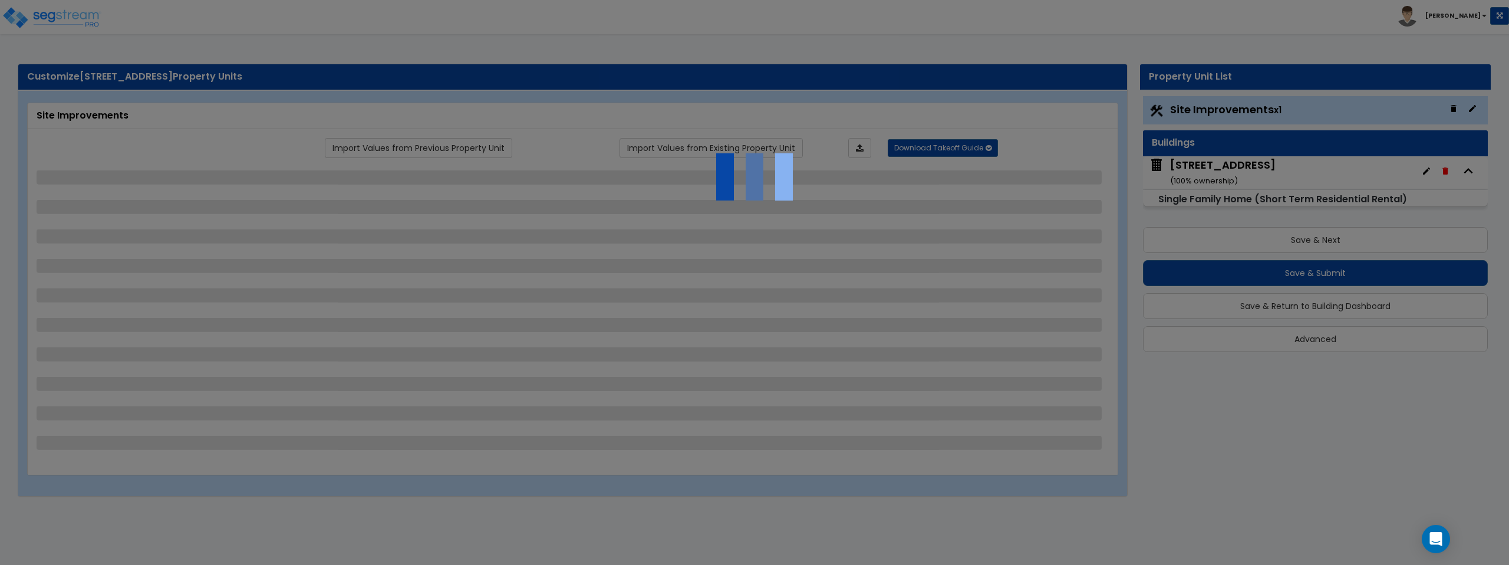
select select "2"
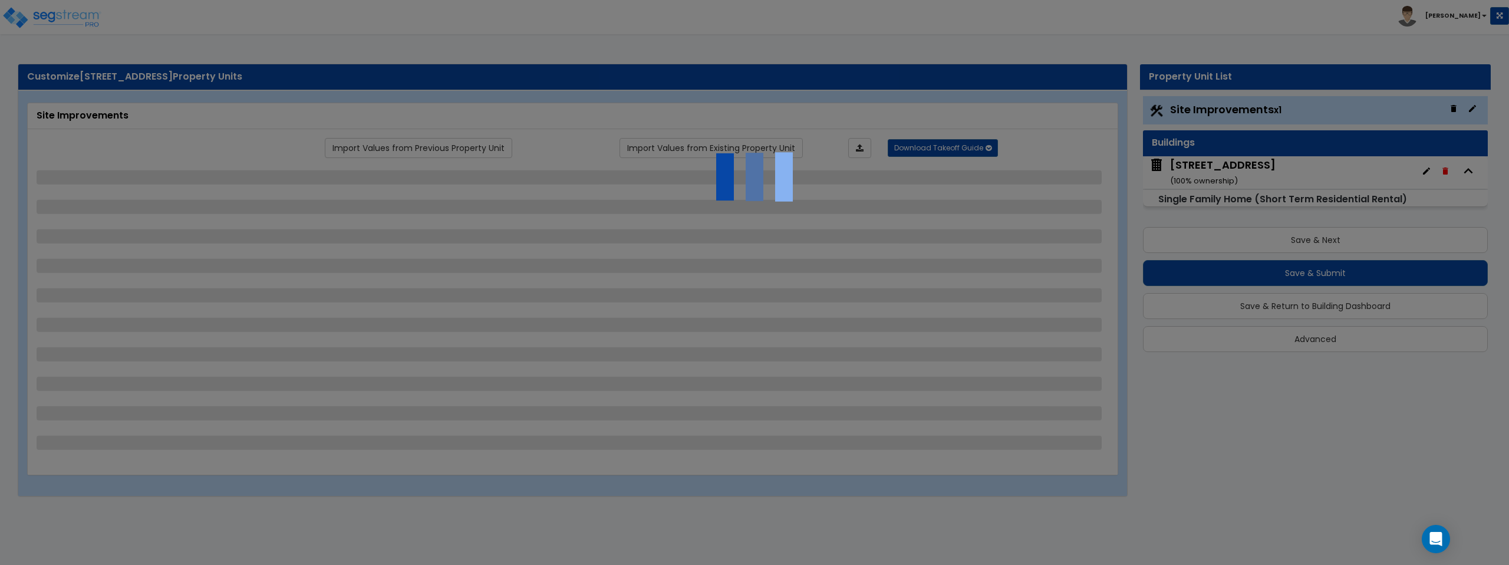
select select "2"
select select "1"
select select "2"
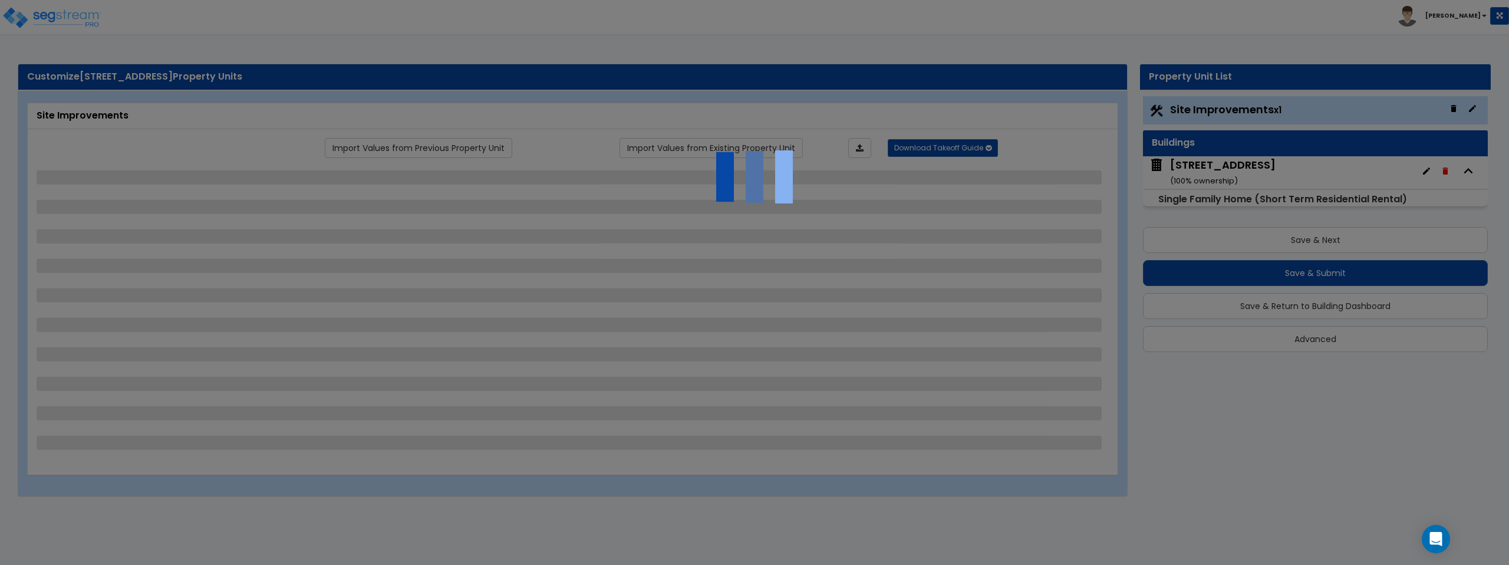
select select "1"
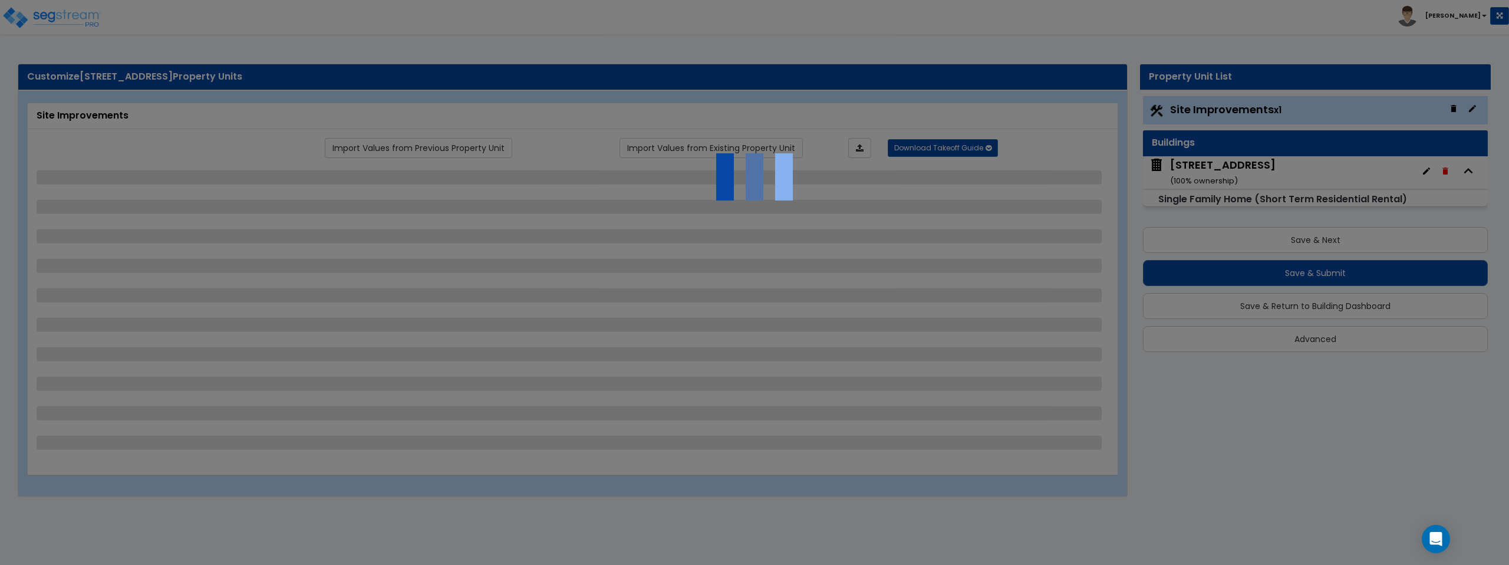
select select "1"
select select "2"
select select "3"
select select "1"
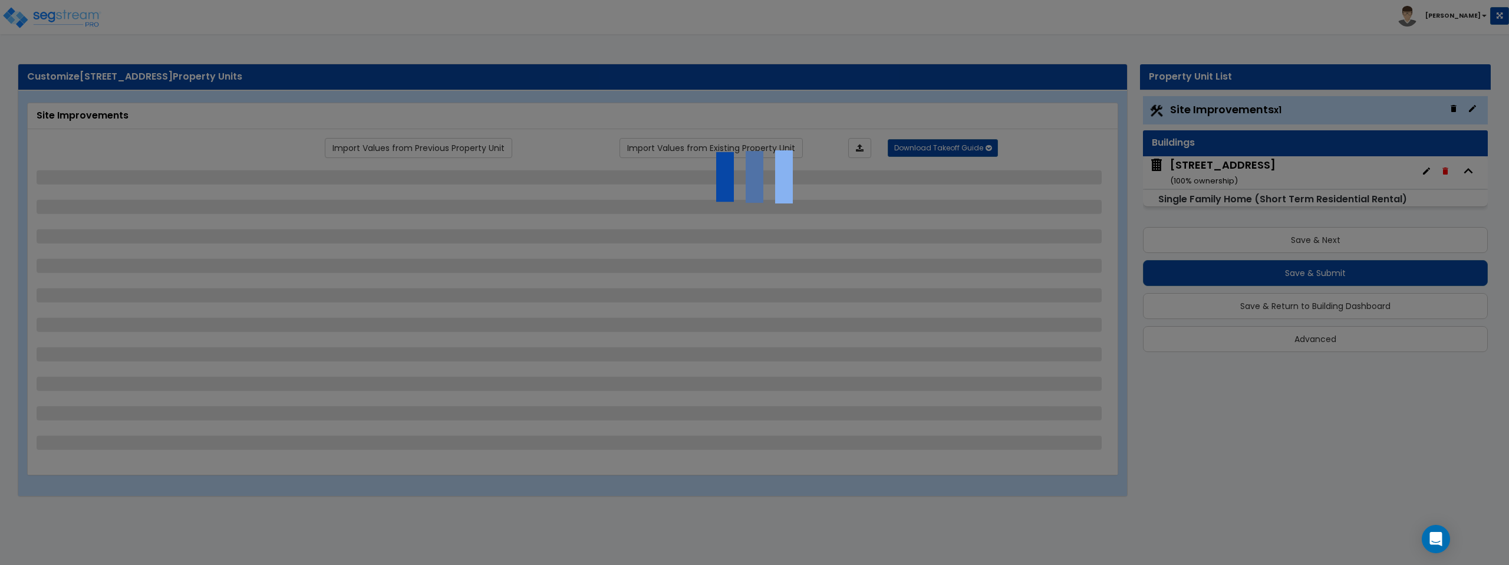
select select "1"
select select "3"
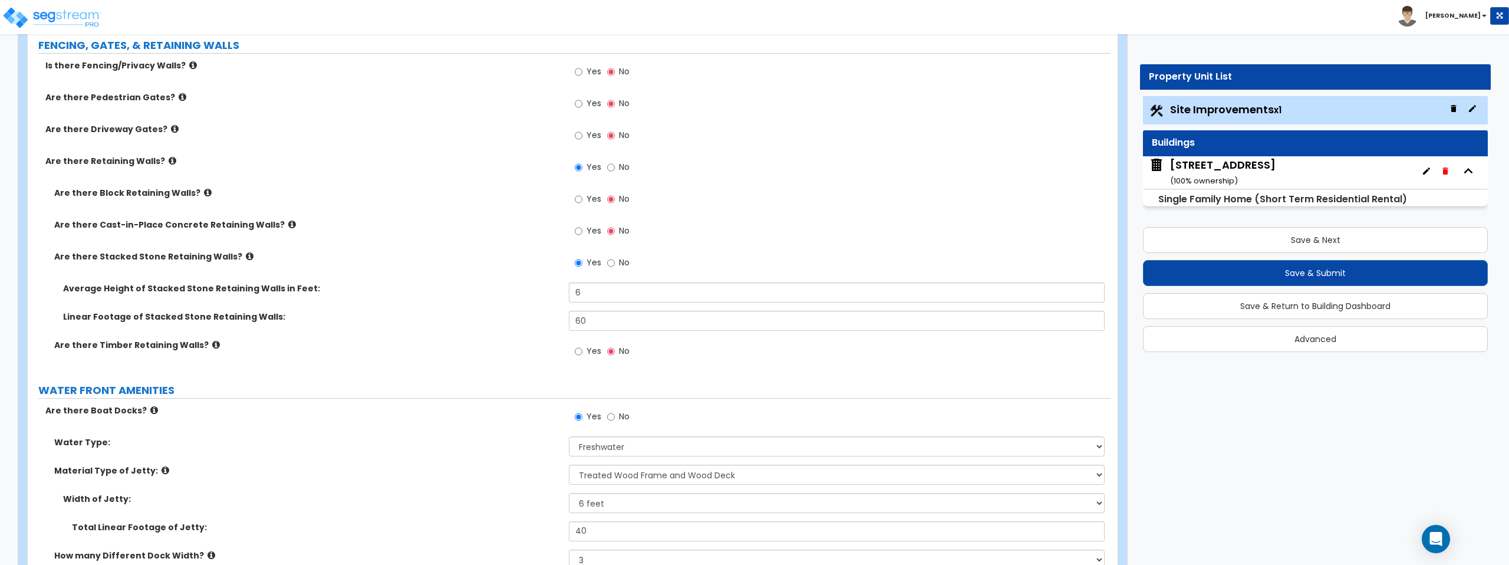
scroll to position [2925, 0]
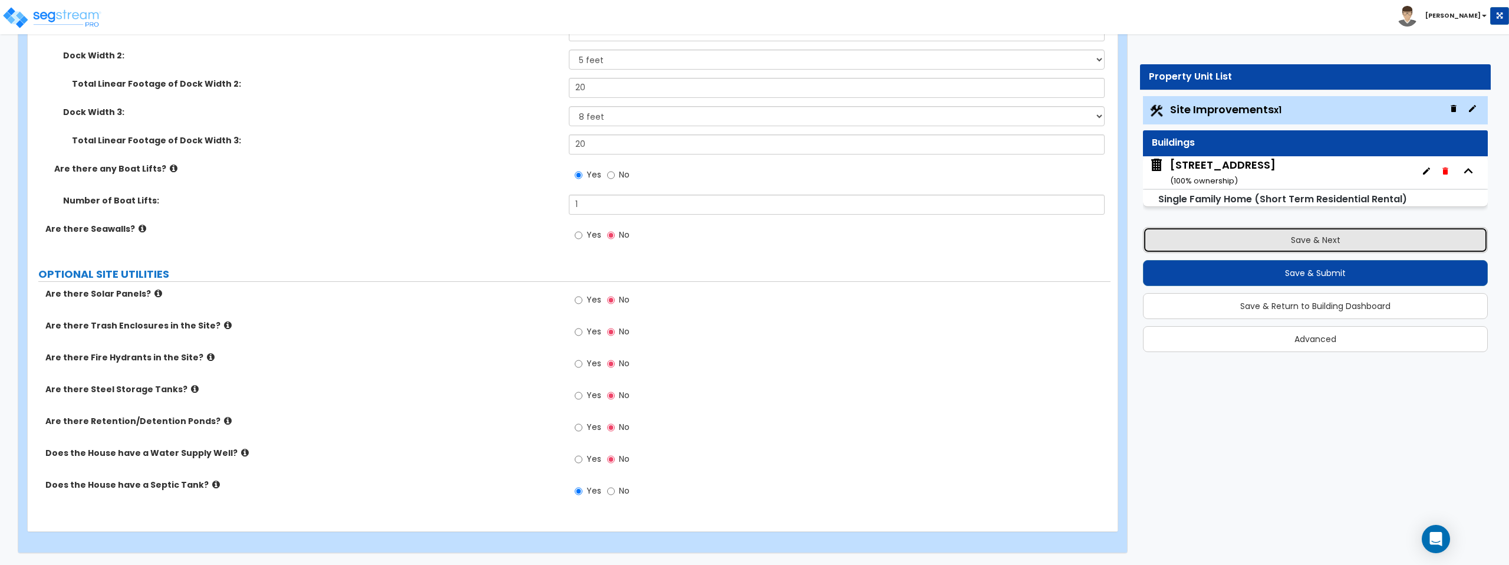
click at [1249, 241] on button "Save & Next" at bounding box center [1315, 240] width 345 height 26
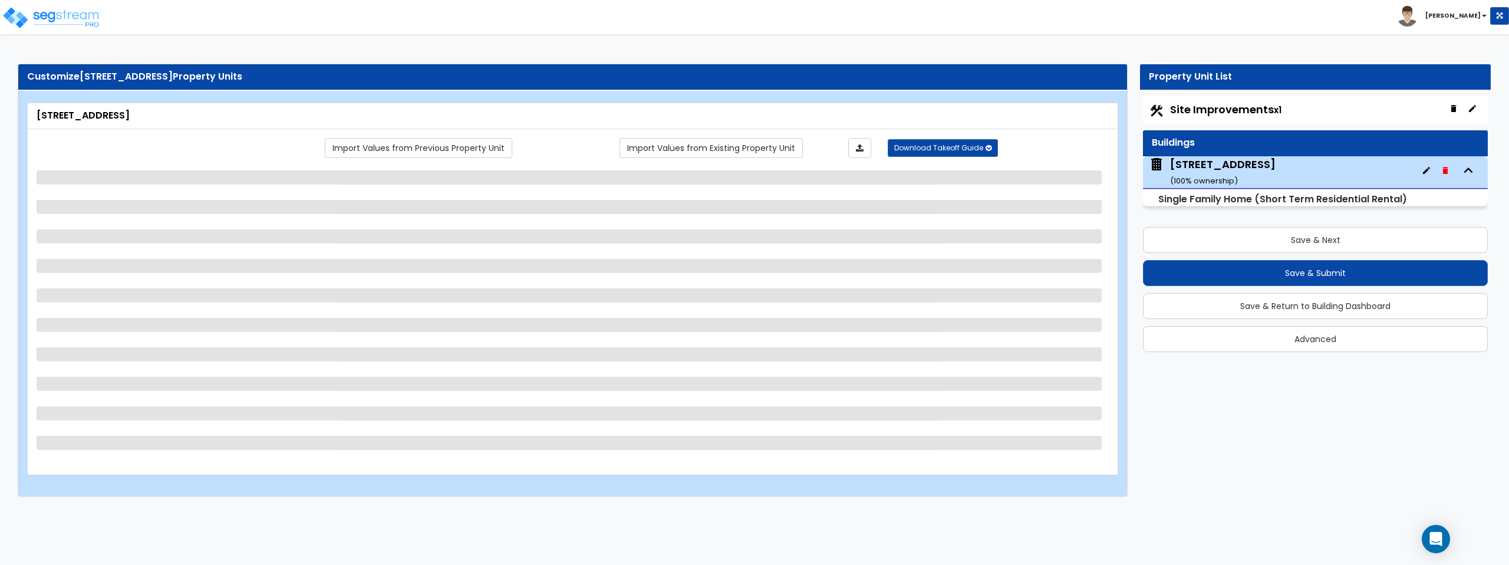
select select "1"
select select "7"
select select "2"
select select "1"
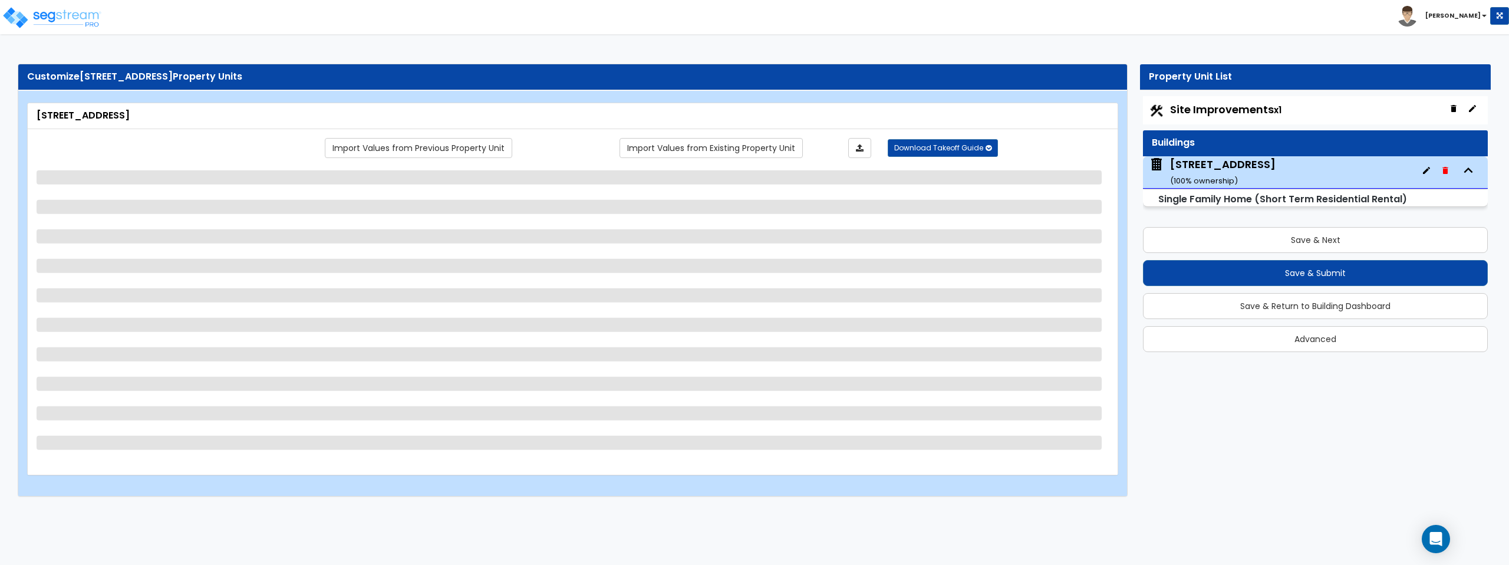
select select "1"
select select "2"
select select "5"
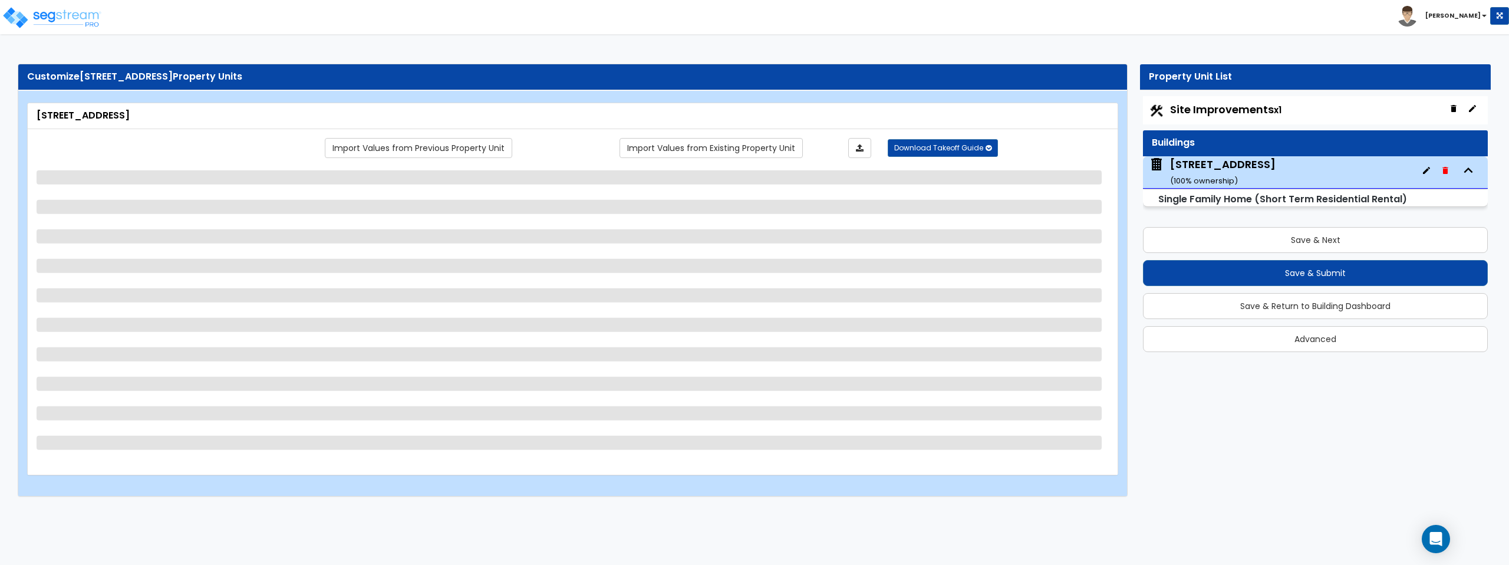
select select "7"
select select "1"
select select "2"
select select "1"
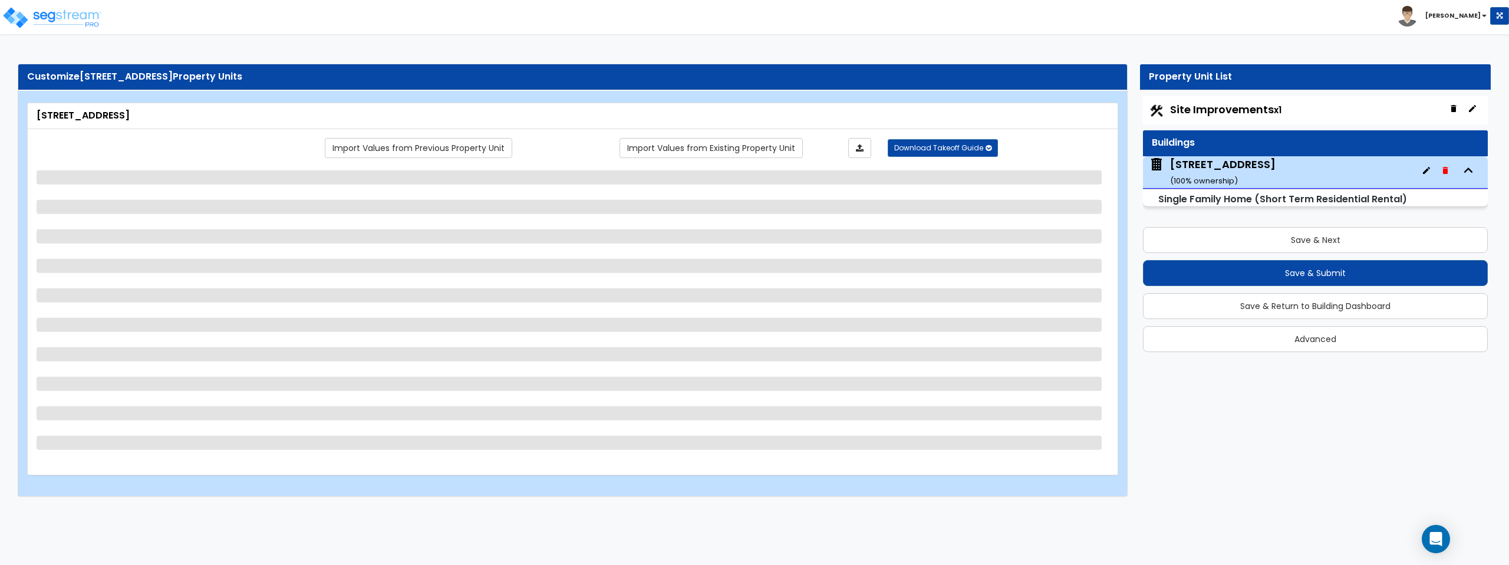
select select "1"
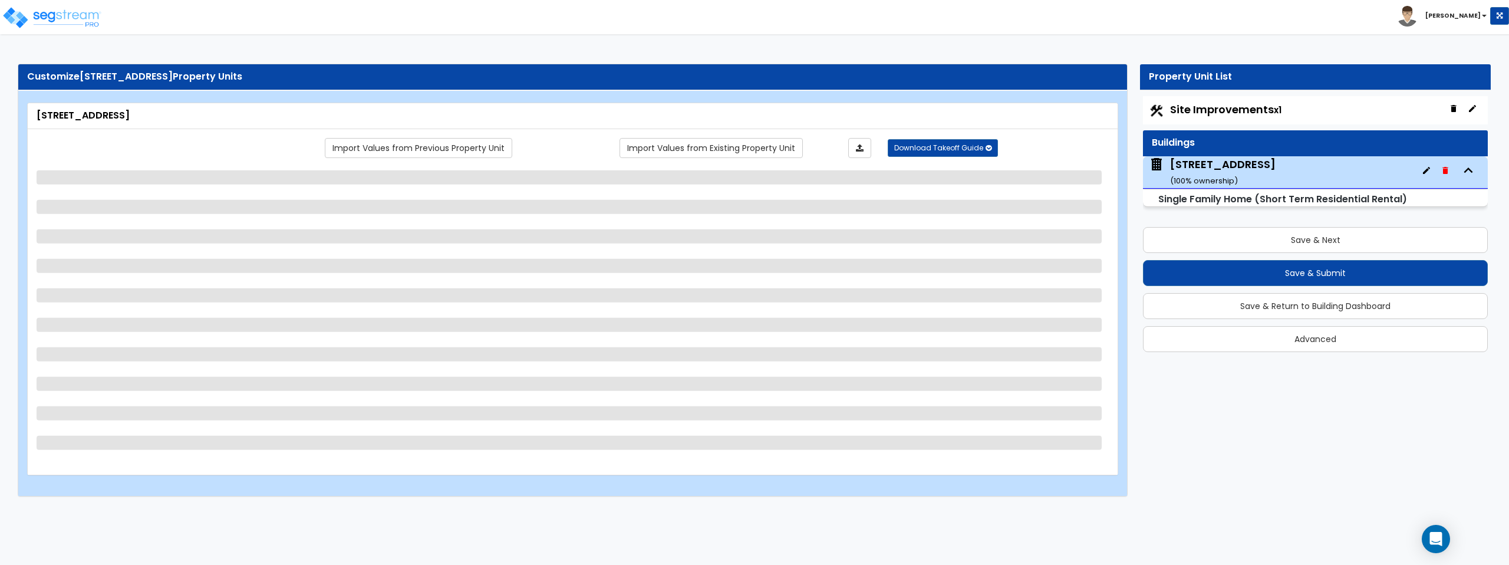
select select "1"
select select "3"
select select "1"
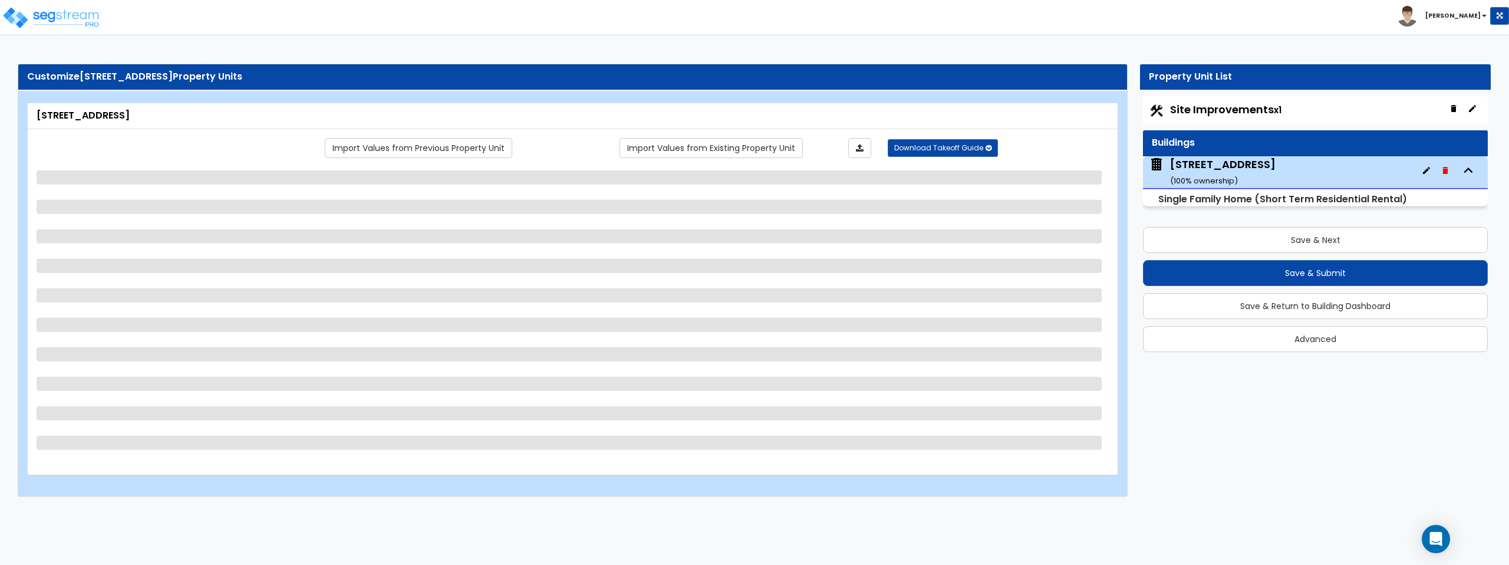
select select "1"
select select "2"
select select "3"
select select "5"
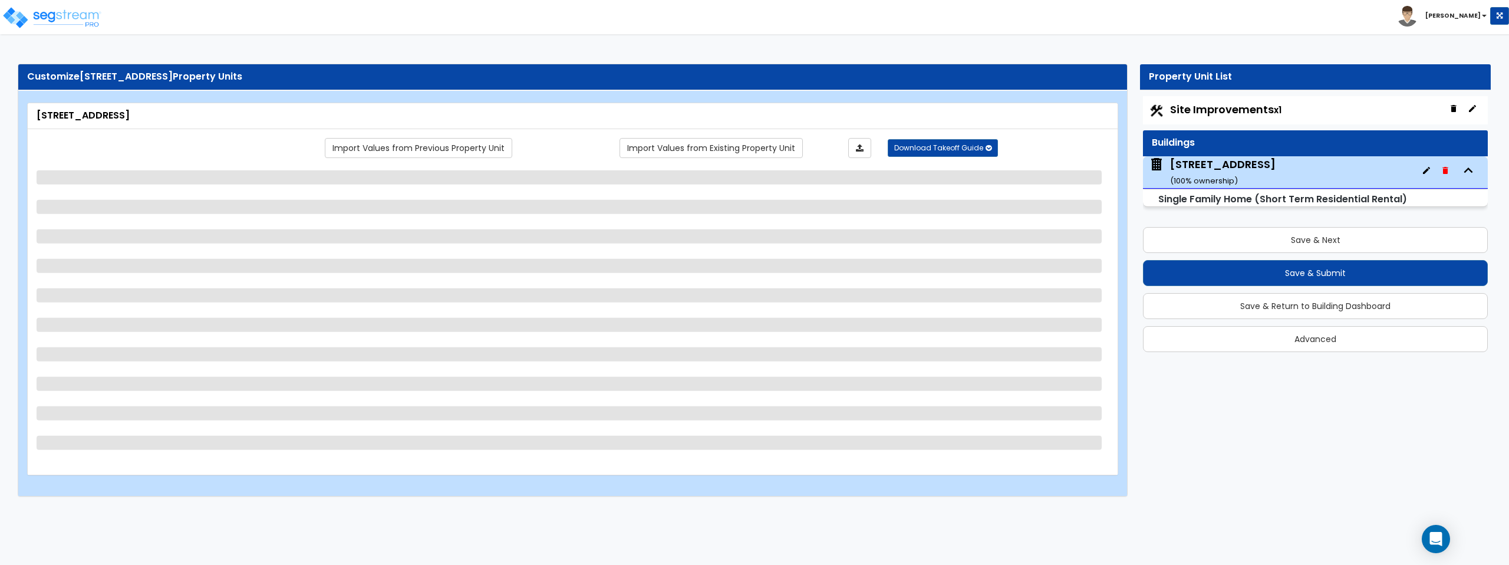
select select "1"
select select "2"
select select "1"
select select "5"
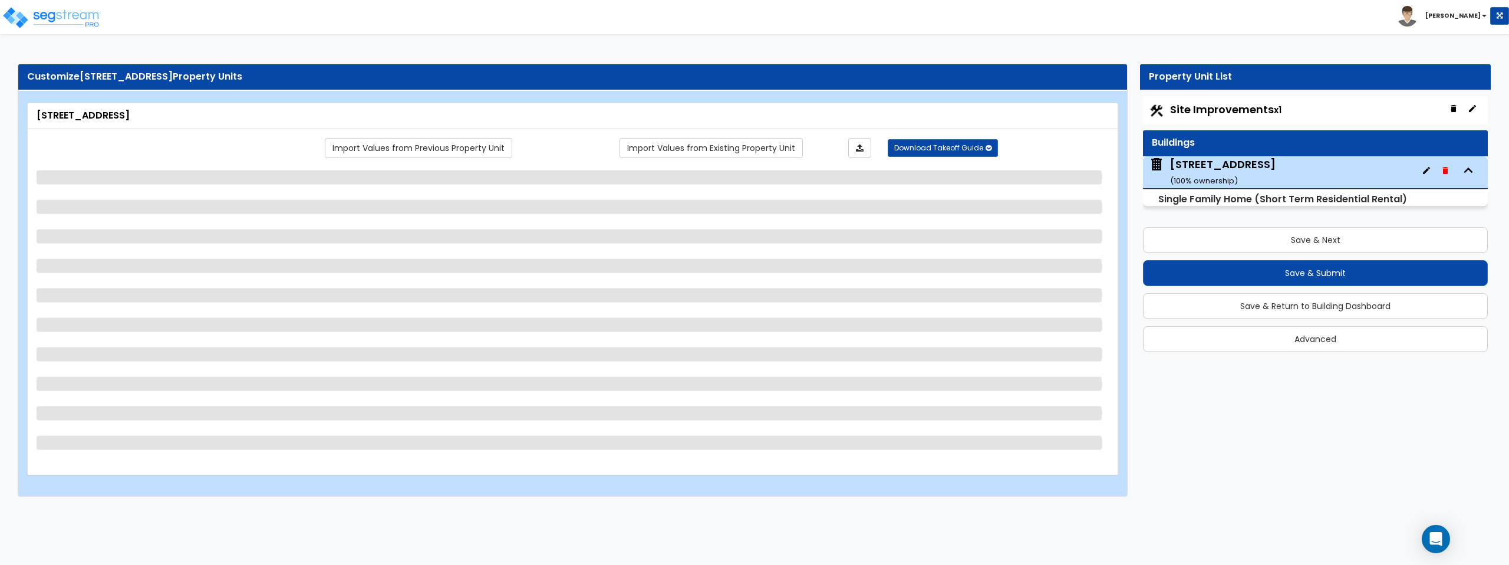
select select "5"
select select "1"
select select "2"
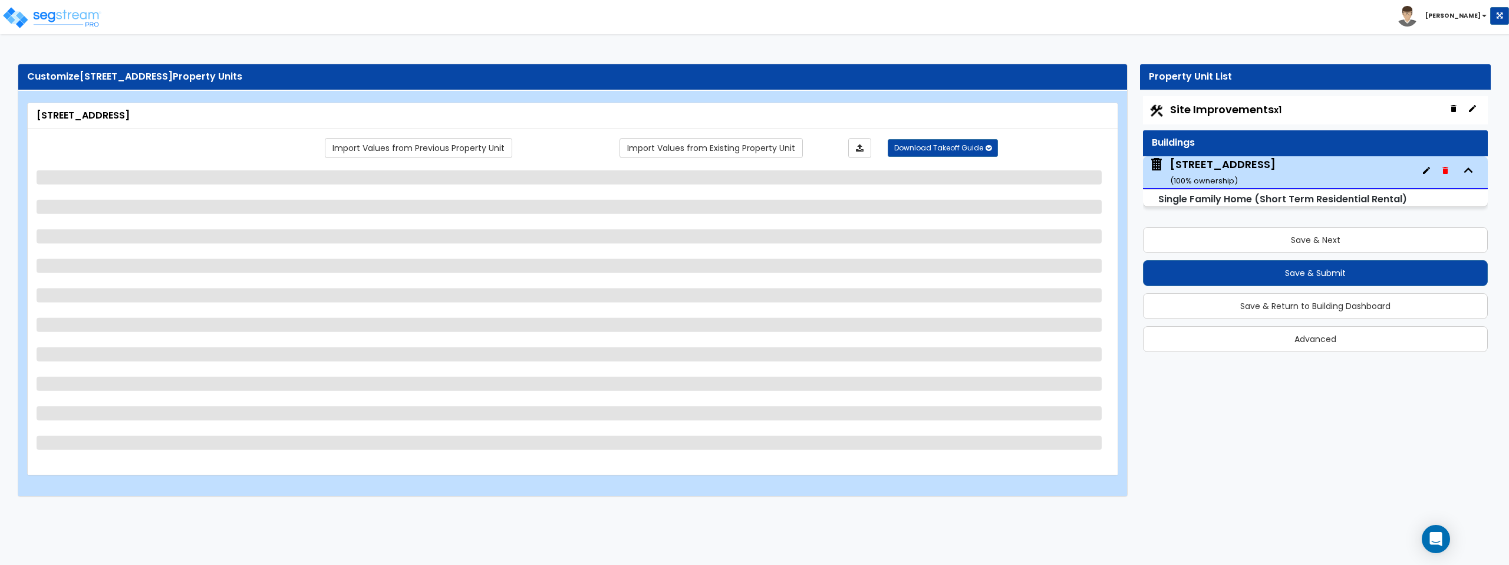
select select "3"
select select "2"
select select "1"
select select "2"
select select "1"
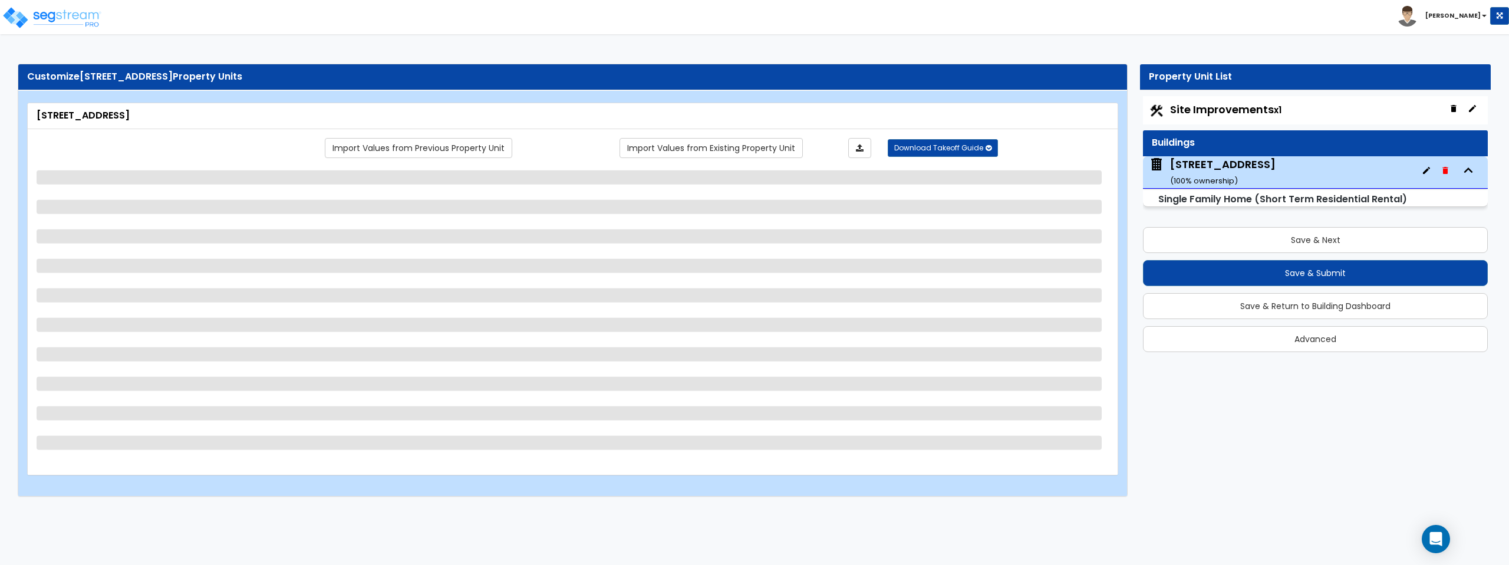
select select "1"
select select "2"
select select "3"
select select "2"
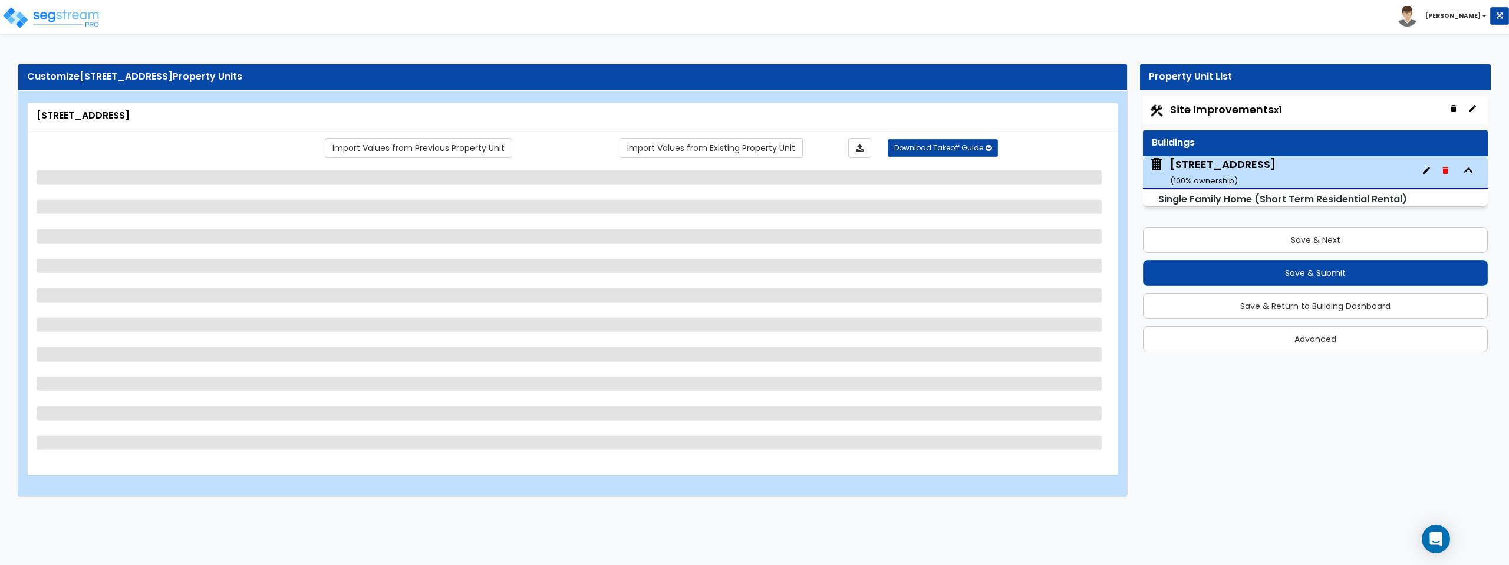
select select "1"
select select "2"
select select "3"
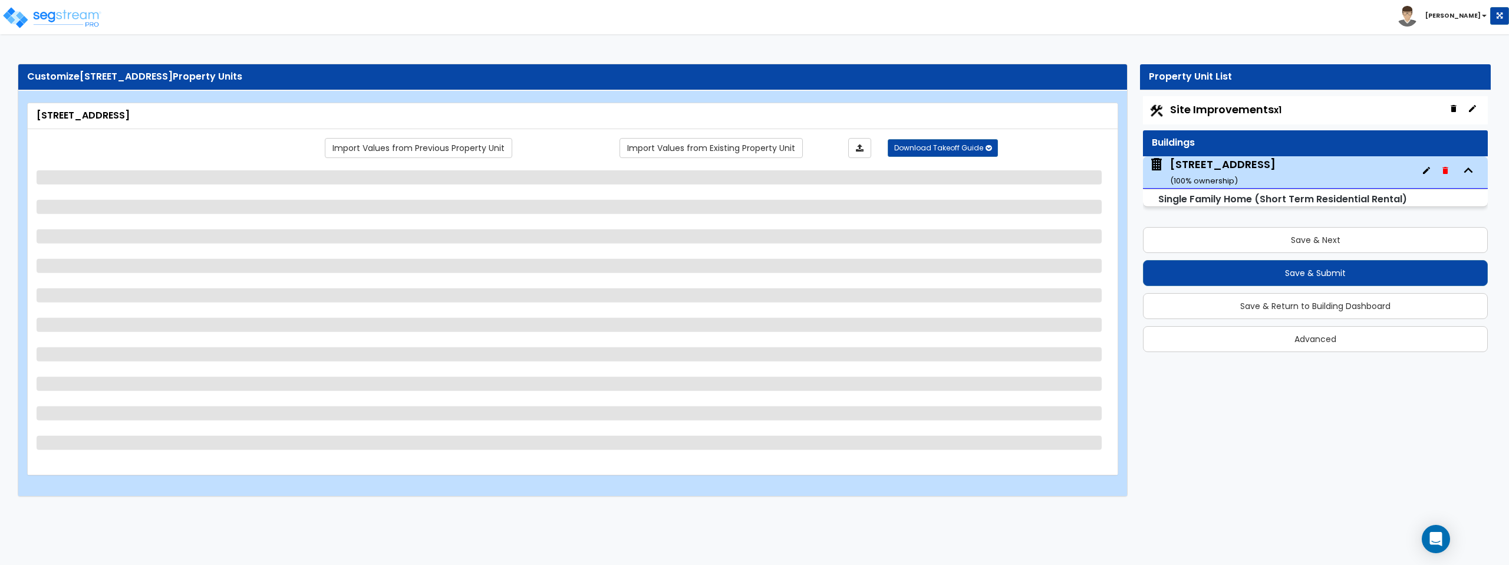
select select "2"
select select "1"
select select "2"
select select "3"
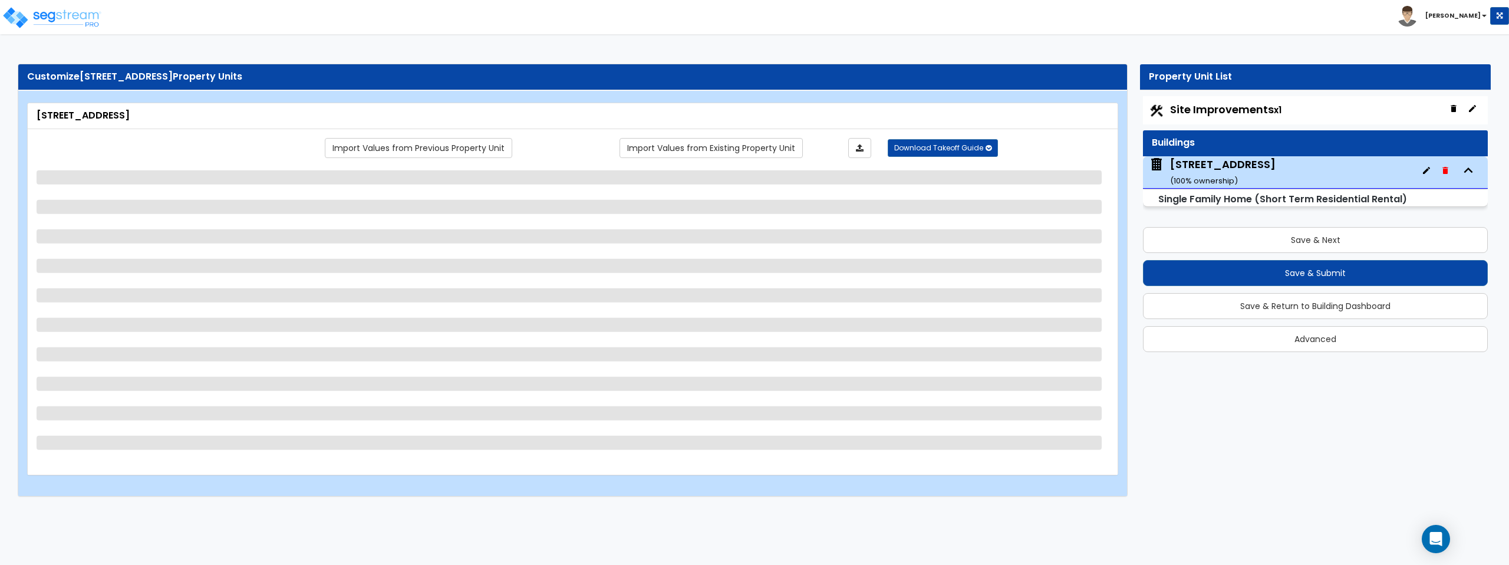
select select "3"
select select "2"
select select "1"
select select "4"
select select "6"
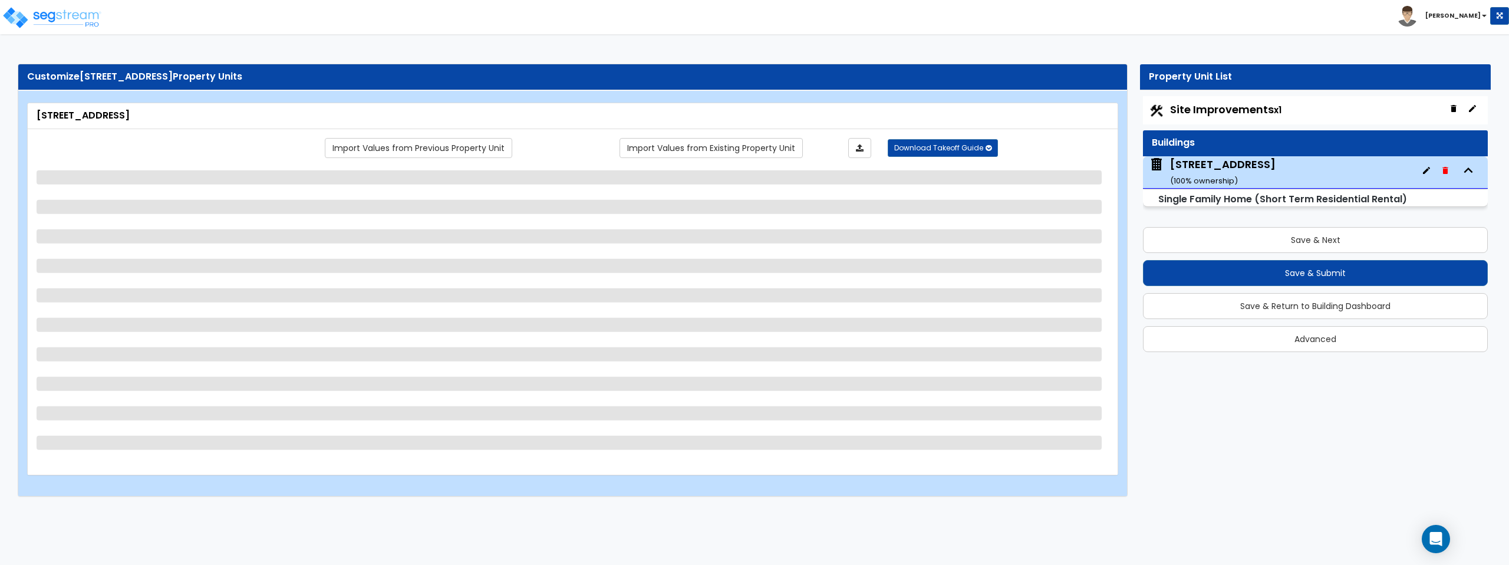
select select "1"
select select "2"
select select "1"
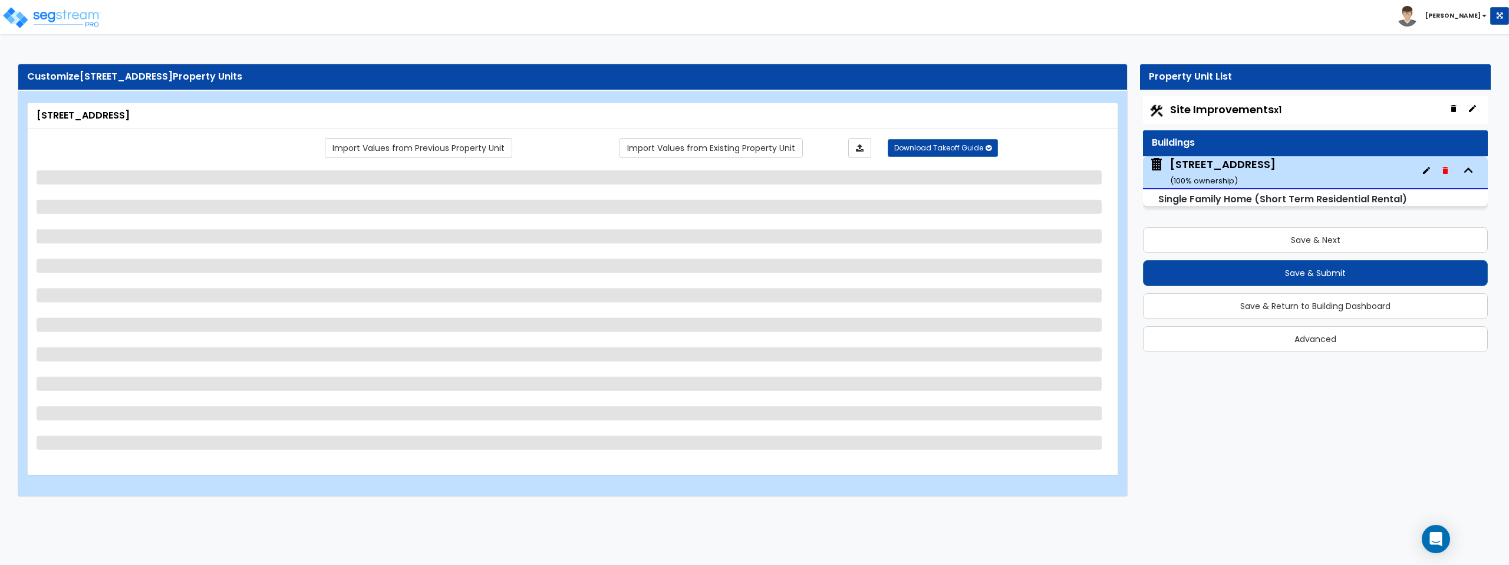
select select "1"
select select "2"
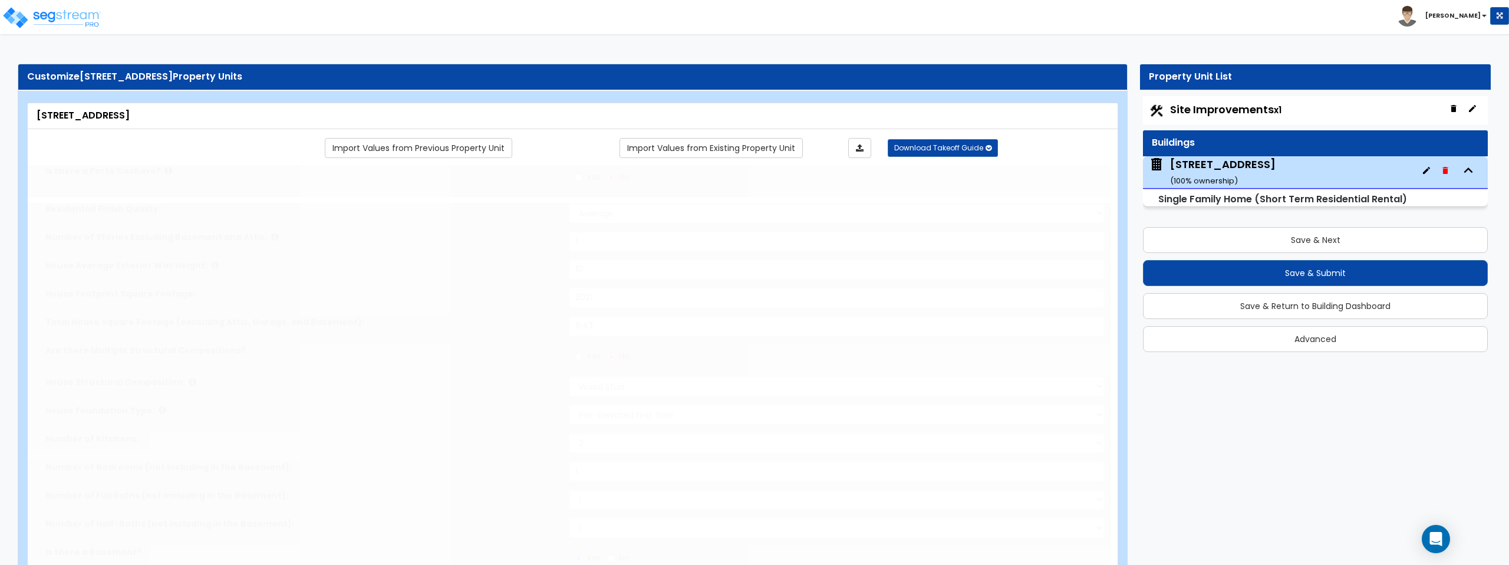
type input "2"
type input "4"
select select "1"
select select "2"
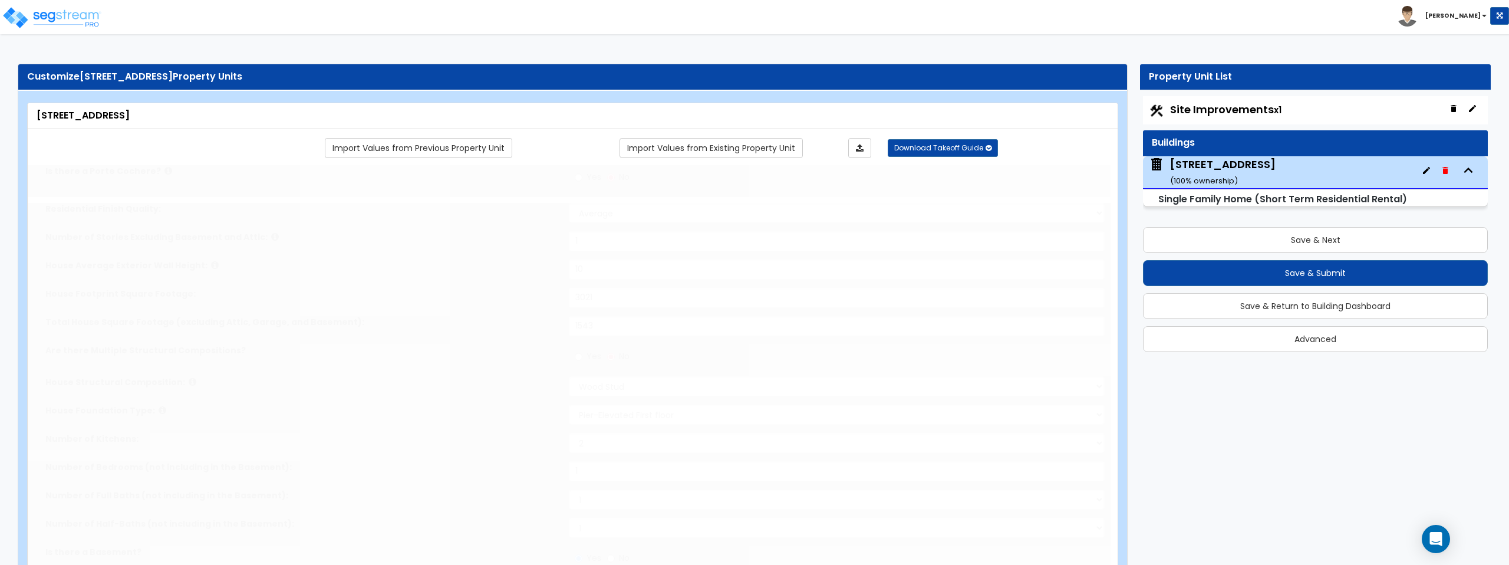
select select "2"
type input "5"
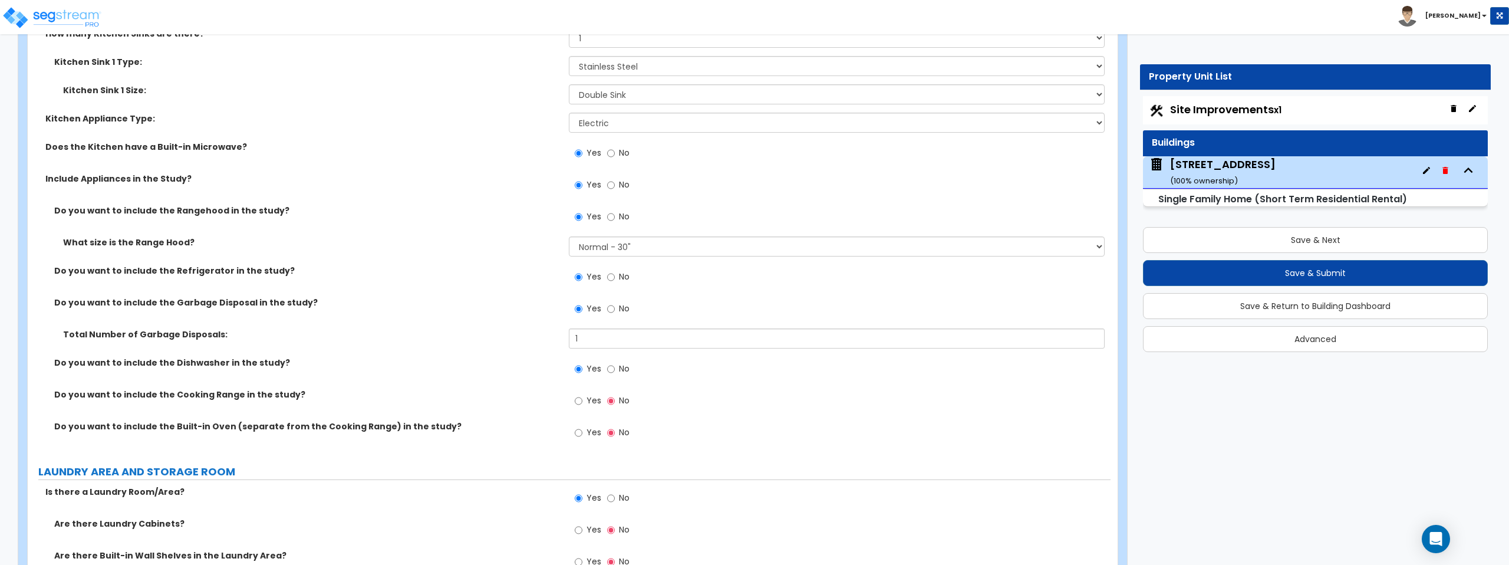
scroll to position [6887, 0]
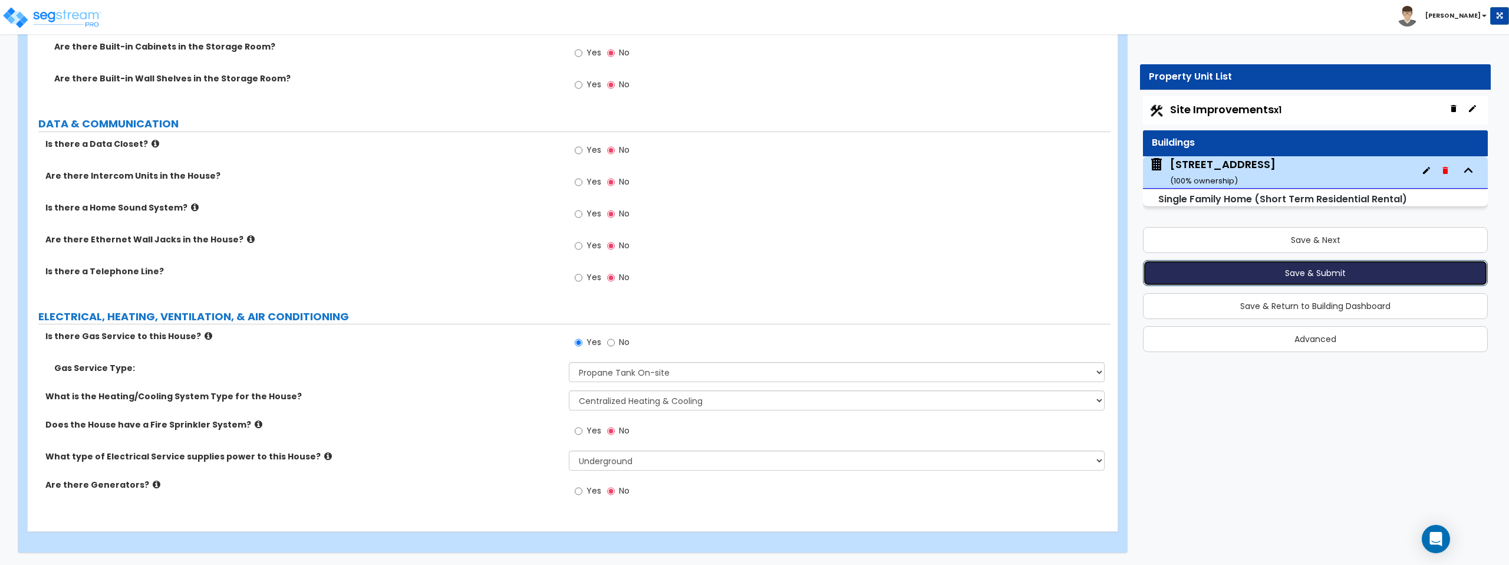
click at [1276, 272] on button "Save & Submit" at bounding box center [1315, 273] width 345 height 26
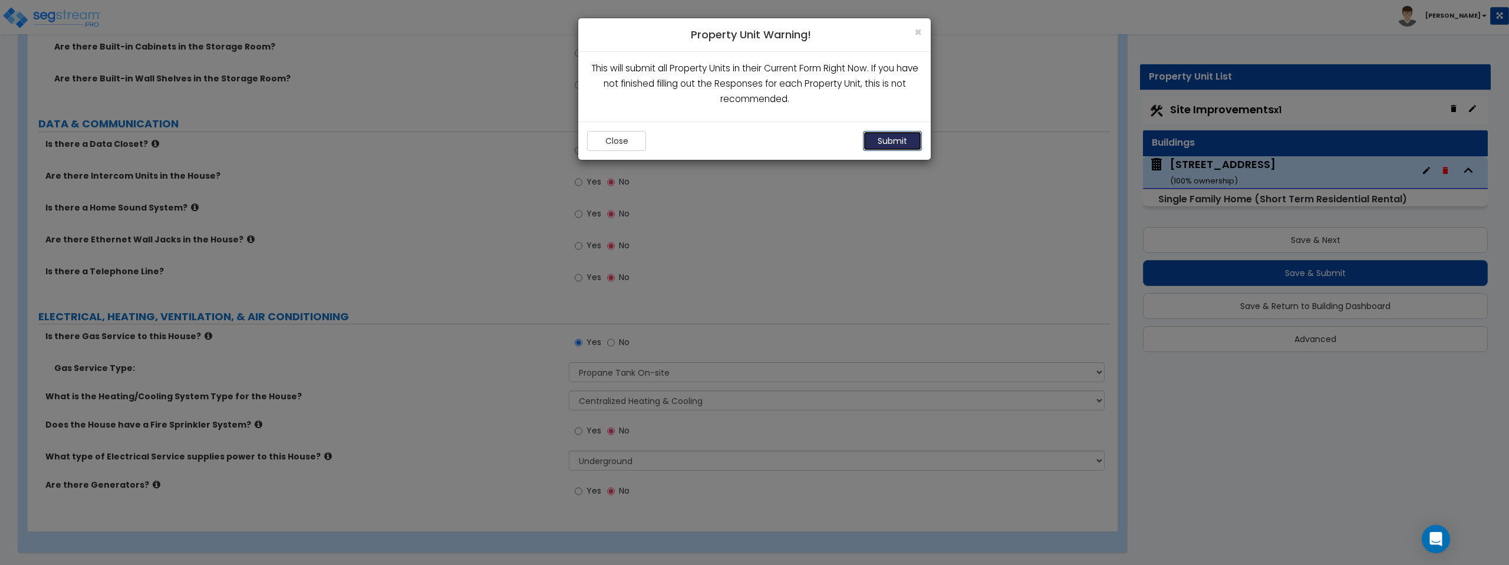
click at [887, 137] on button "Submit" at bounding box center [892, 141] width 59 height 20
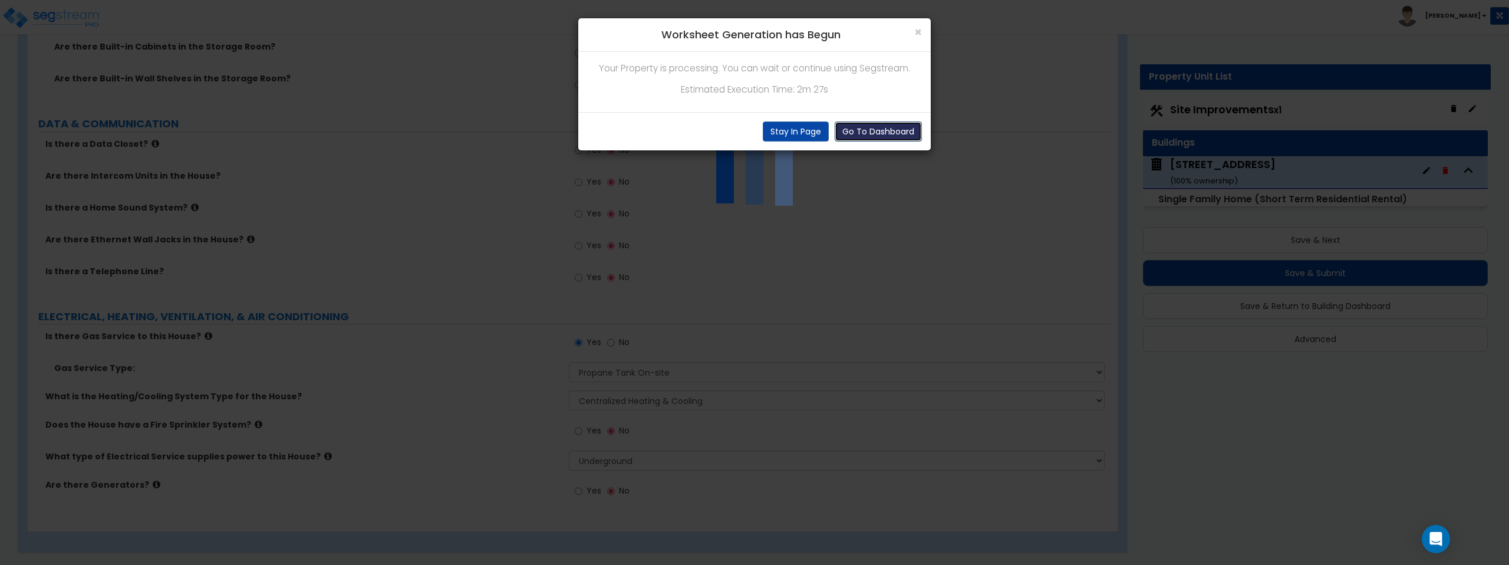
click at [877, 129] on button "Go To Dashboard" at bounding box center [877, 131] width 87 height 20
